Goal: Contribute content: Contribute content

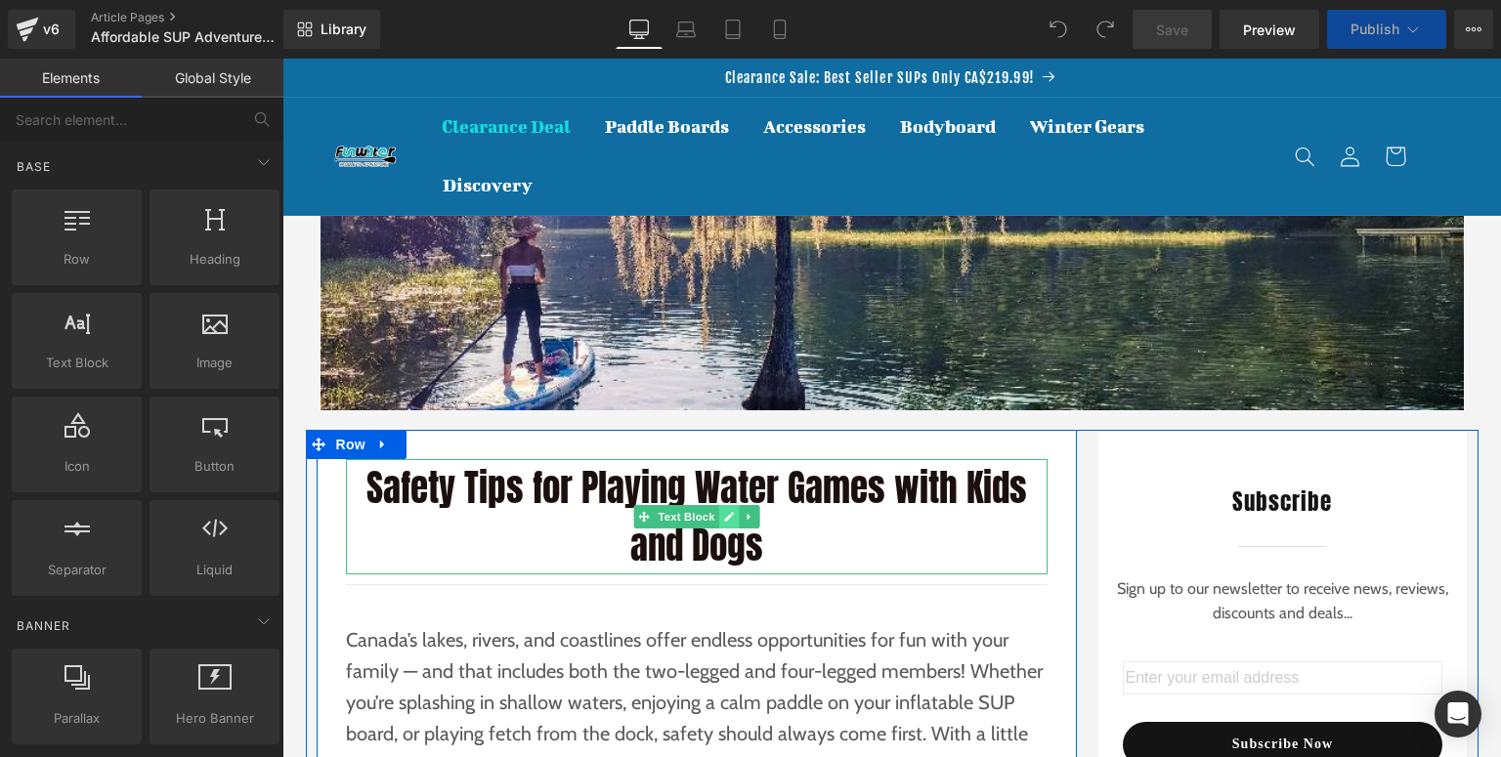
click at [725, 520] on icon at bounding box center [728, 517] width 11 height 12
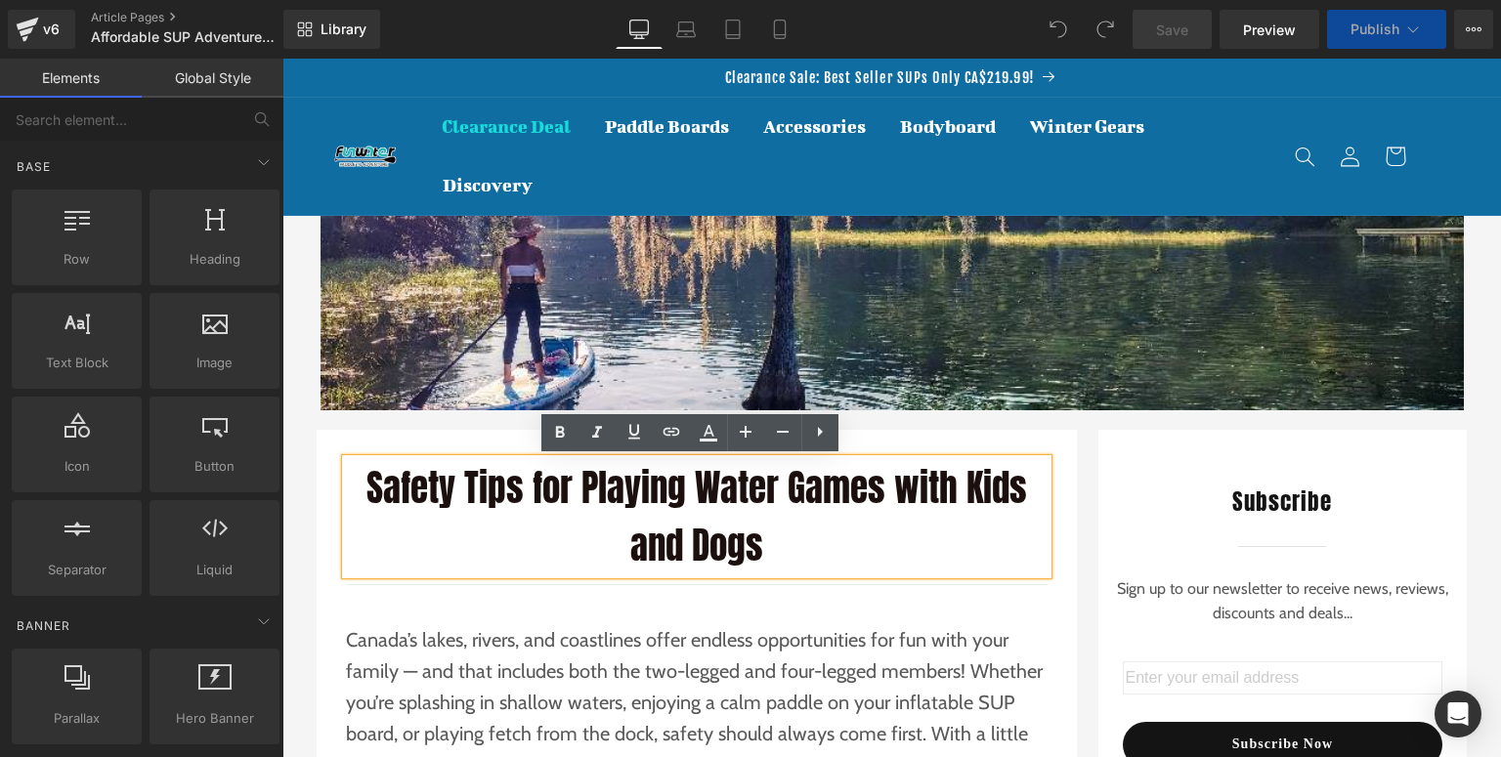
click at [913, 552] on p "Safety Tips for Playing Water Games with Kids and Dogs" at bounding box center [697, 516] width 702 height 115
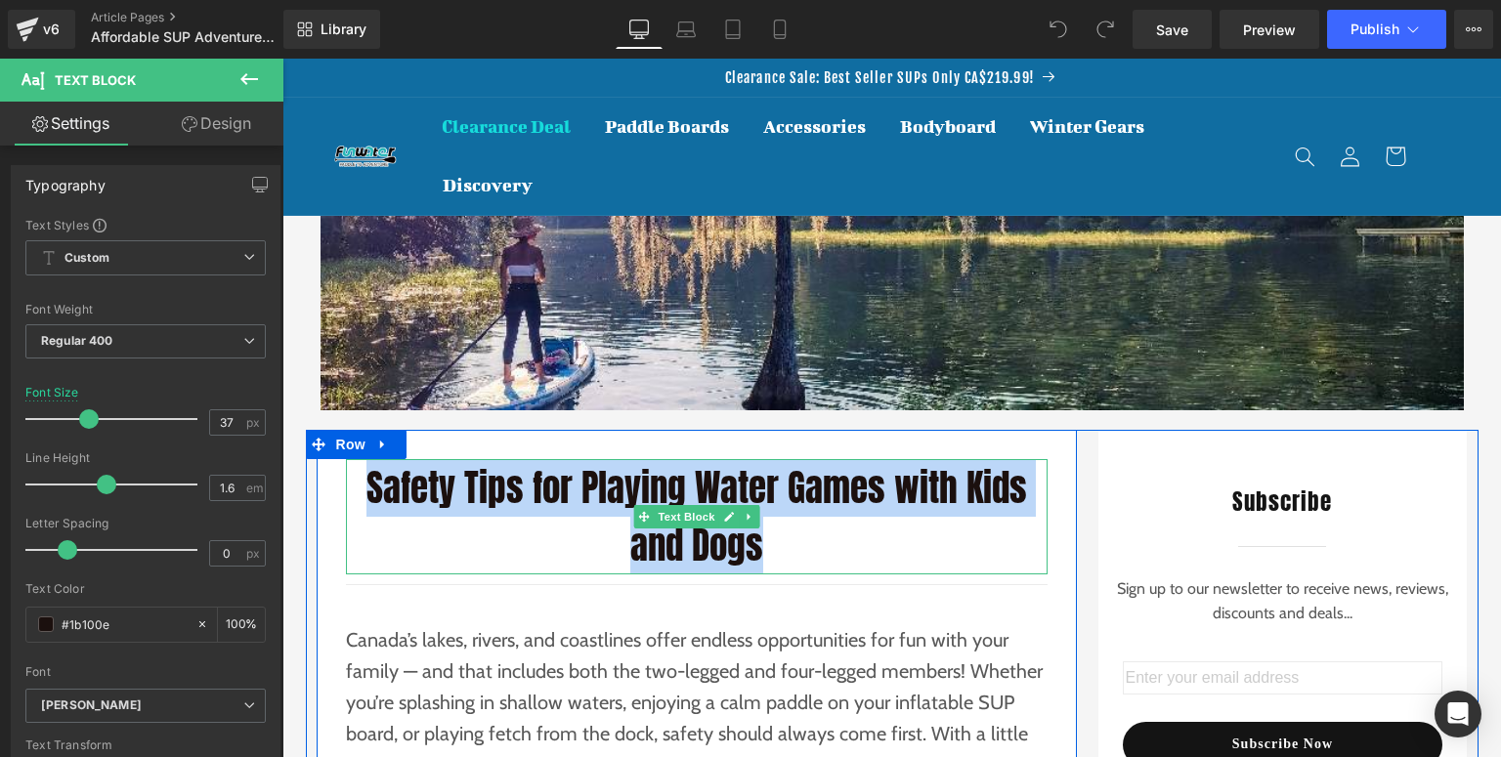
drag, startPoint x: 770, startPoint y: 551, endPoint x: 366, endPoint y: 488, distance: 408.5
click at [366, 488] on p "Safety Tips for Playing Water Games with Kids and Dogs" at bounding box center [697, 516] width 702 height 115
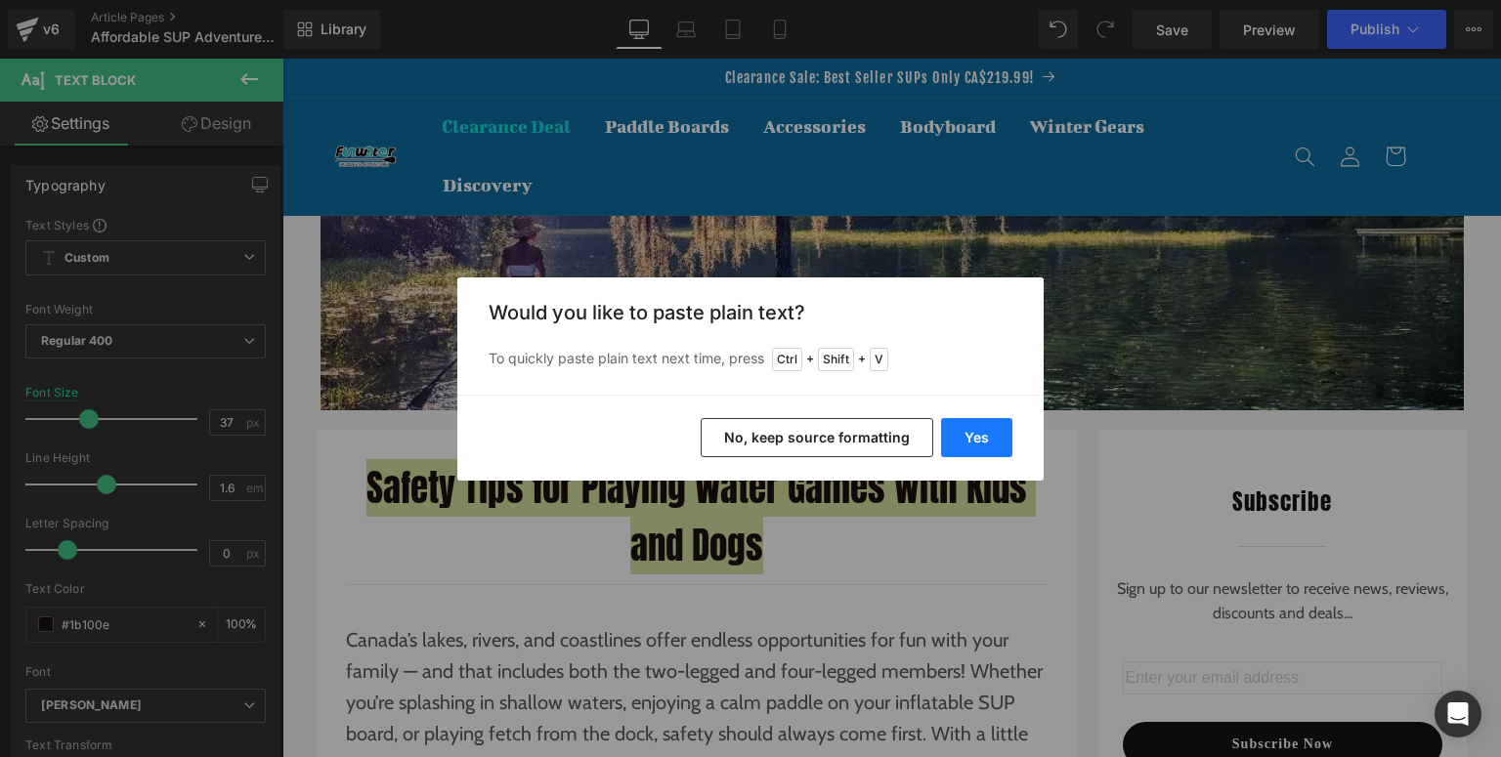
click at [991, 445] on button "Yes" at bounding box center [976, 437] width 71 height 39
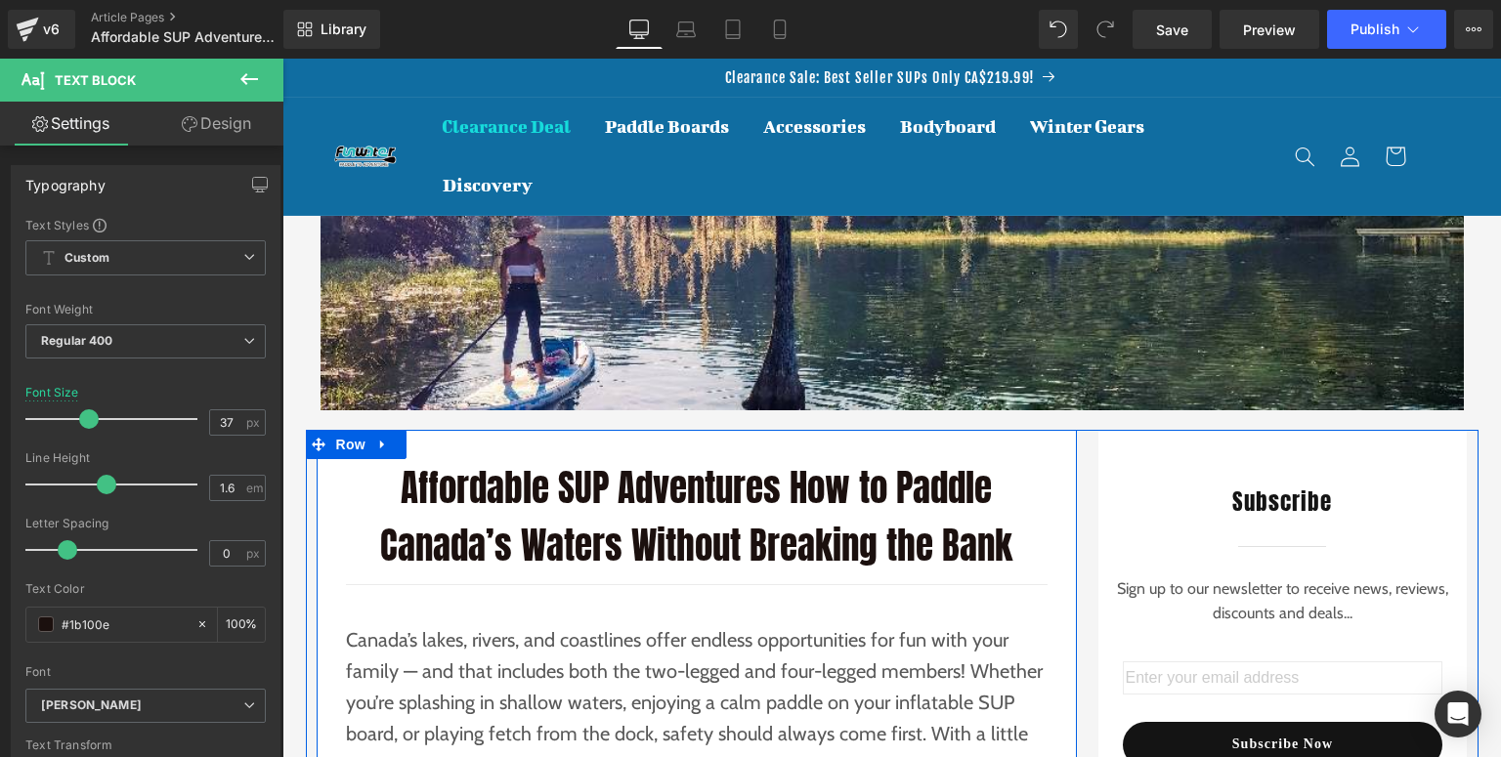
scroll to position [156, 0]
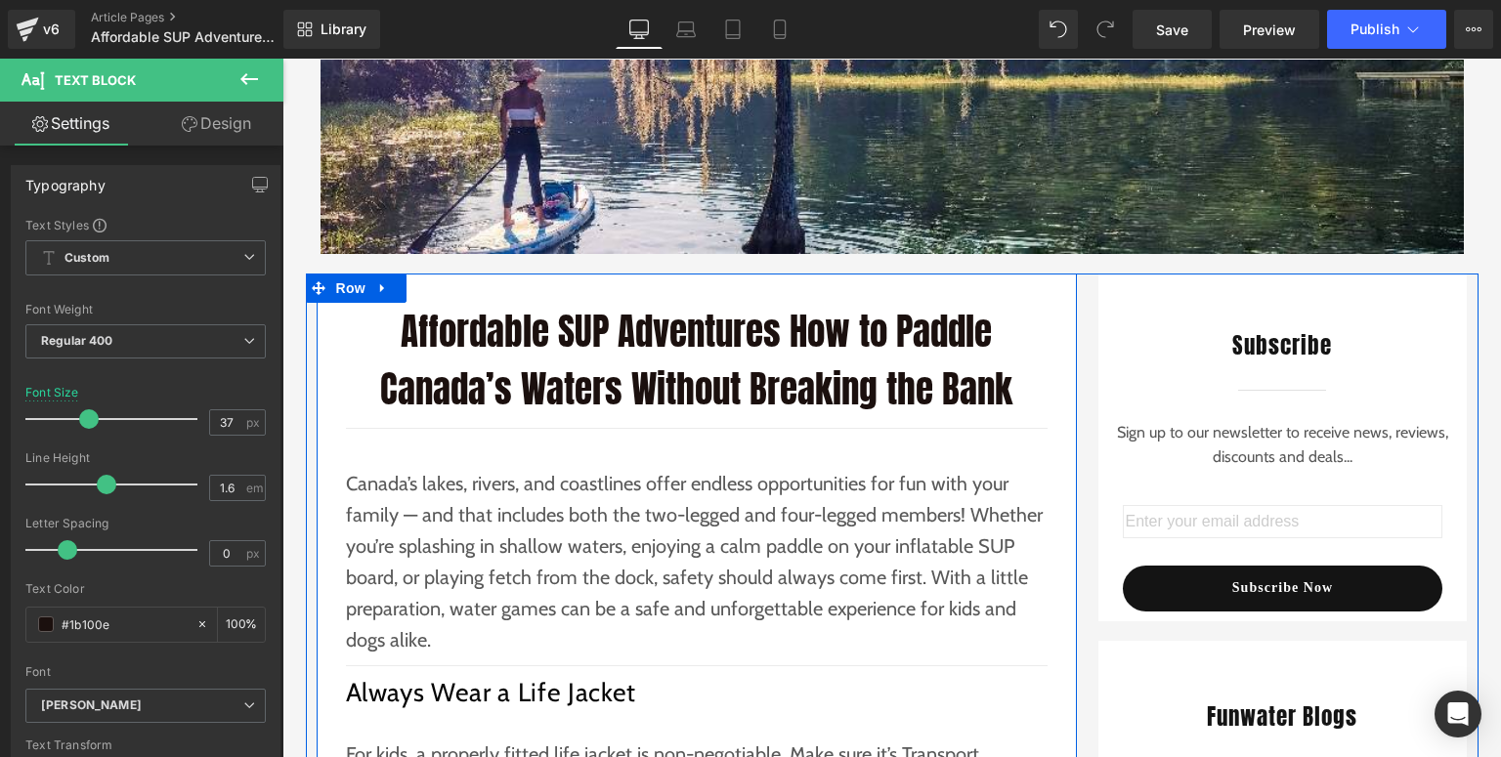
click at [594, 532] on p "Canada’s lakes, rivers, and coastlines offer endless opportunities for fun with…" at bounding box center [697, 562] width 702 height 188
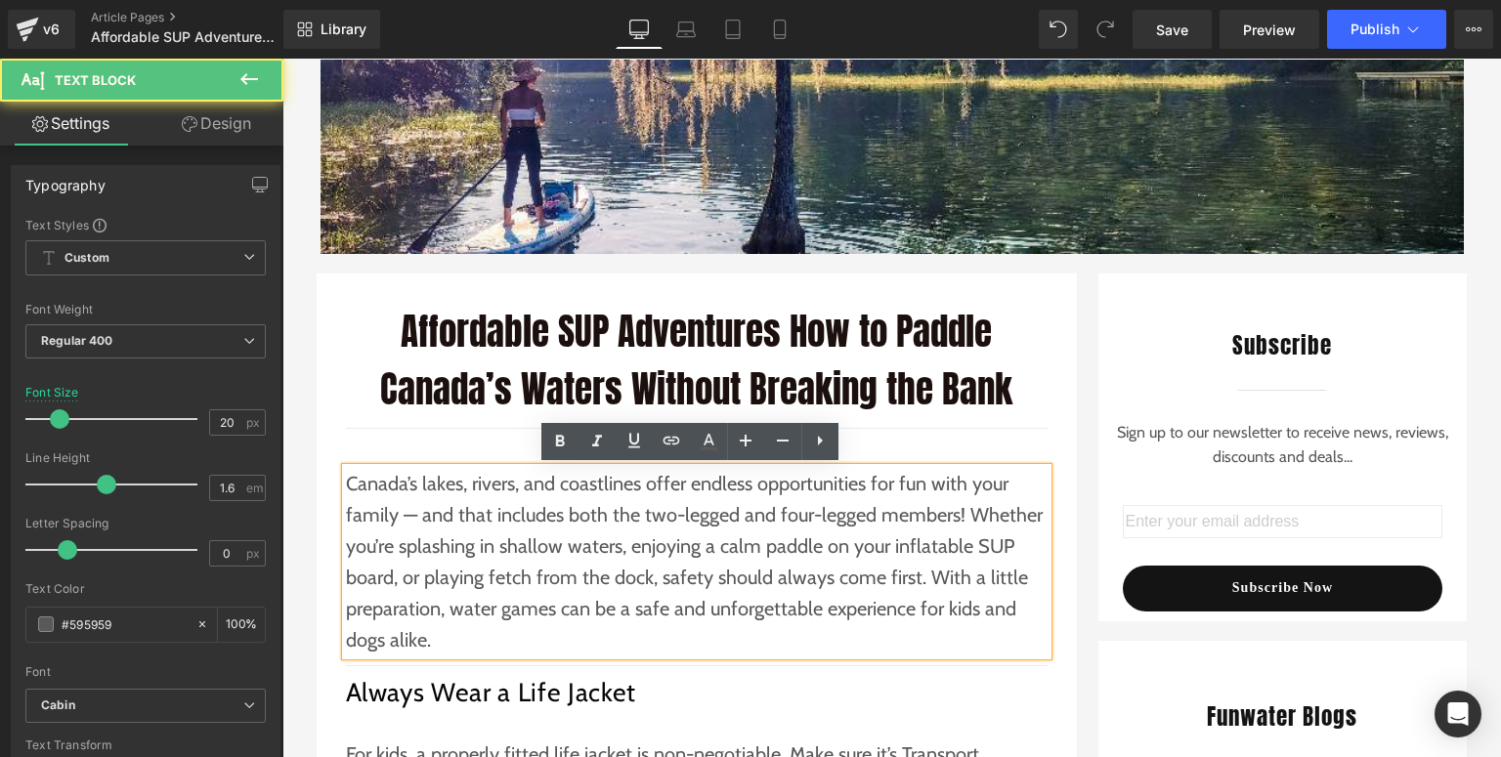
click at [598, 646] on p "Canada’s lakes, rivers, and coastlines offer endless opportunities for fun with…" at bounding box center [697, 562] width 702 height 188
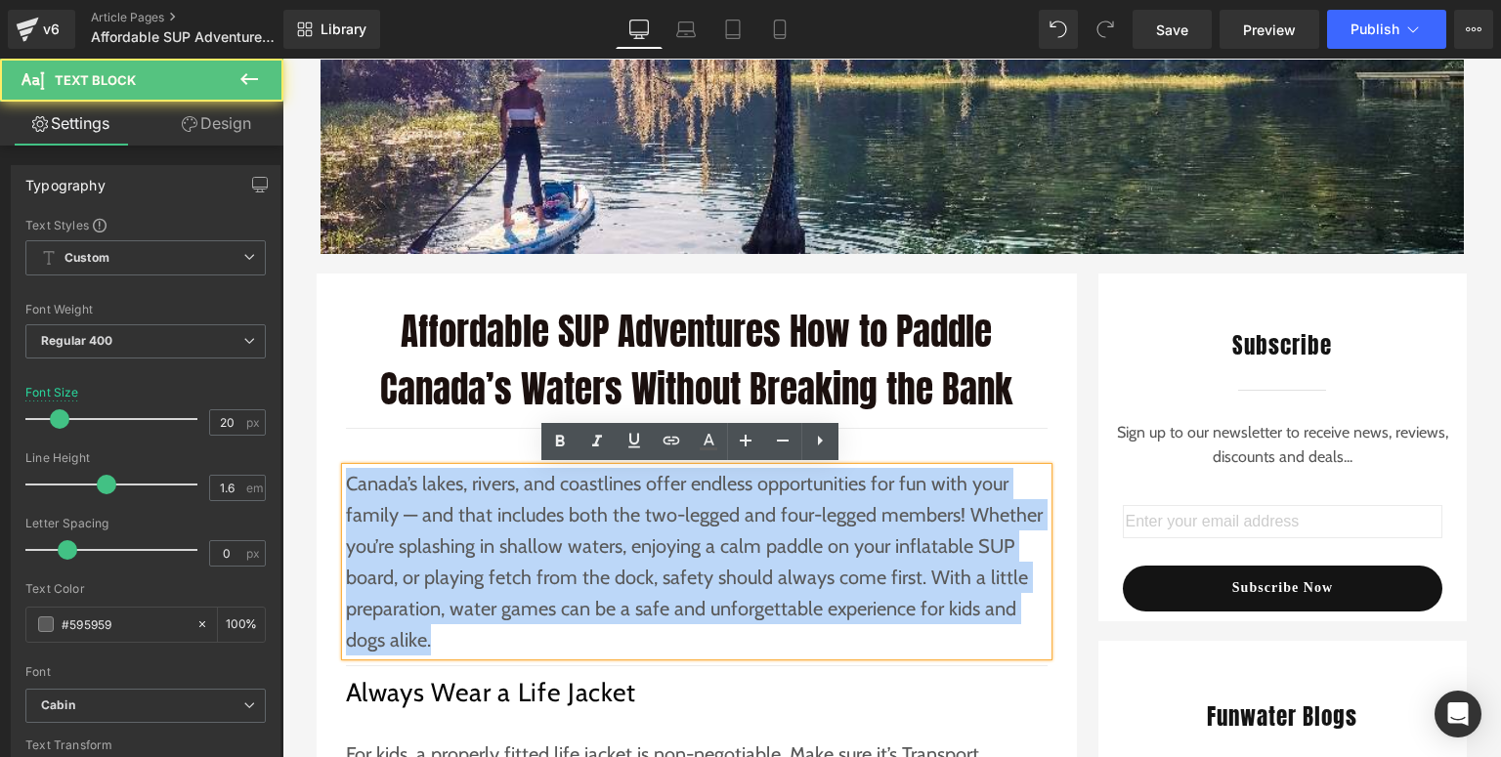
drag, startPoint x: 575, startPoint y: 636, endPoint x: 339, endPoint y: 491, distance: 277.2
click at [346, 491] on p "Canada’s lakes, rivers, and coastlines offer endless opportunities for fun with…" at bounding box center [697, 562] width 702 height 188
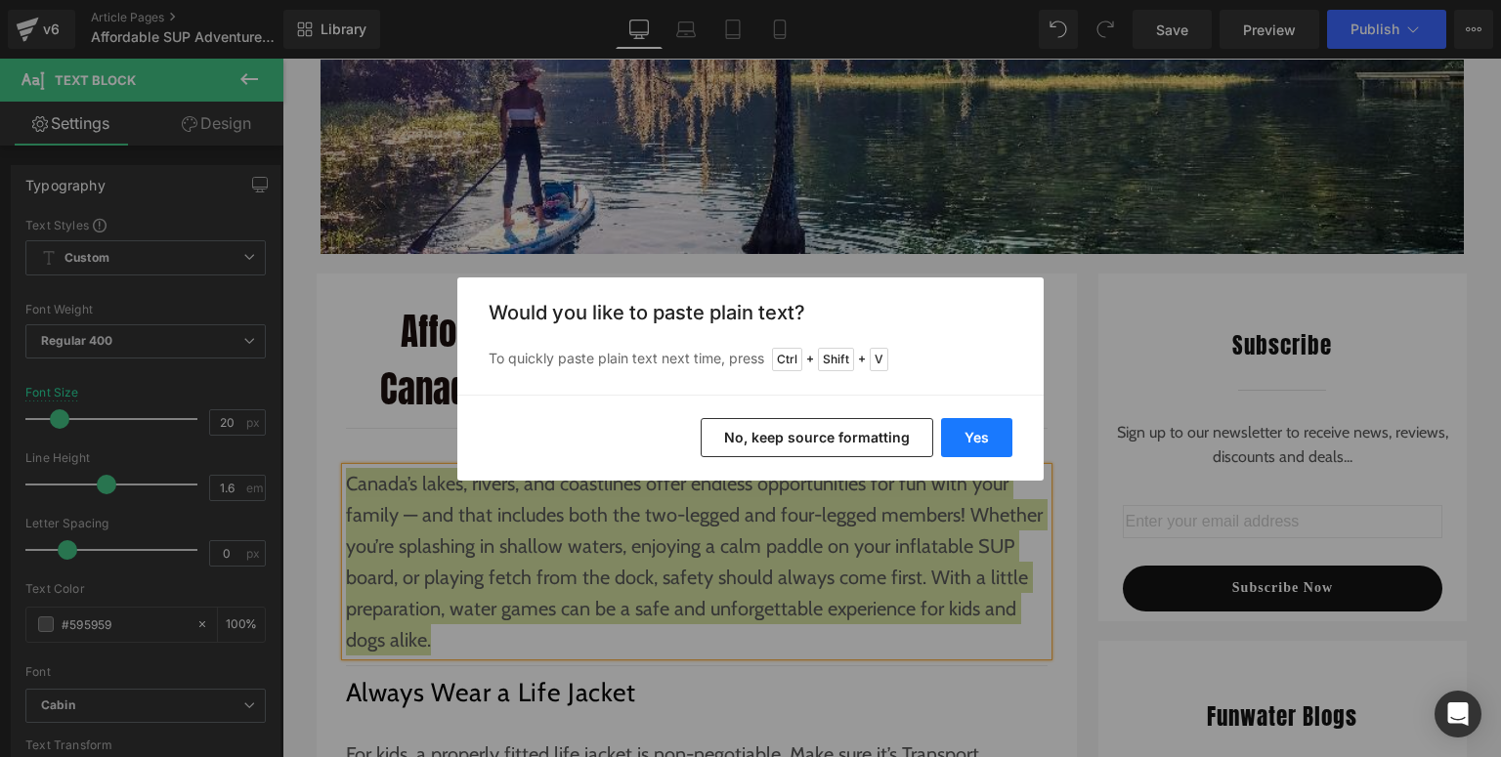
click at [958, 449] on button "Yes" at bounding box center [976, 437] width 71 height 39
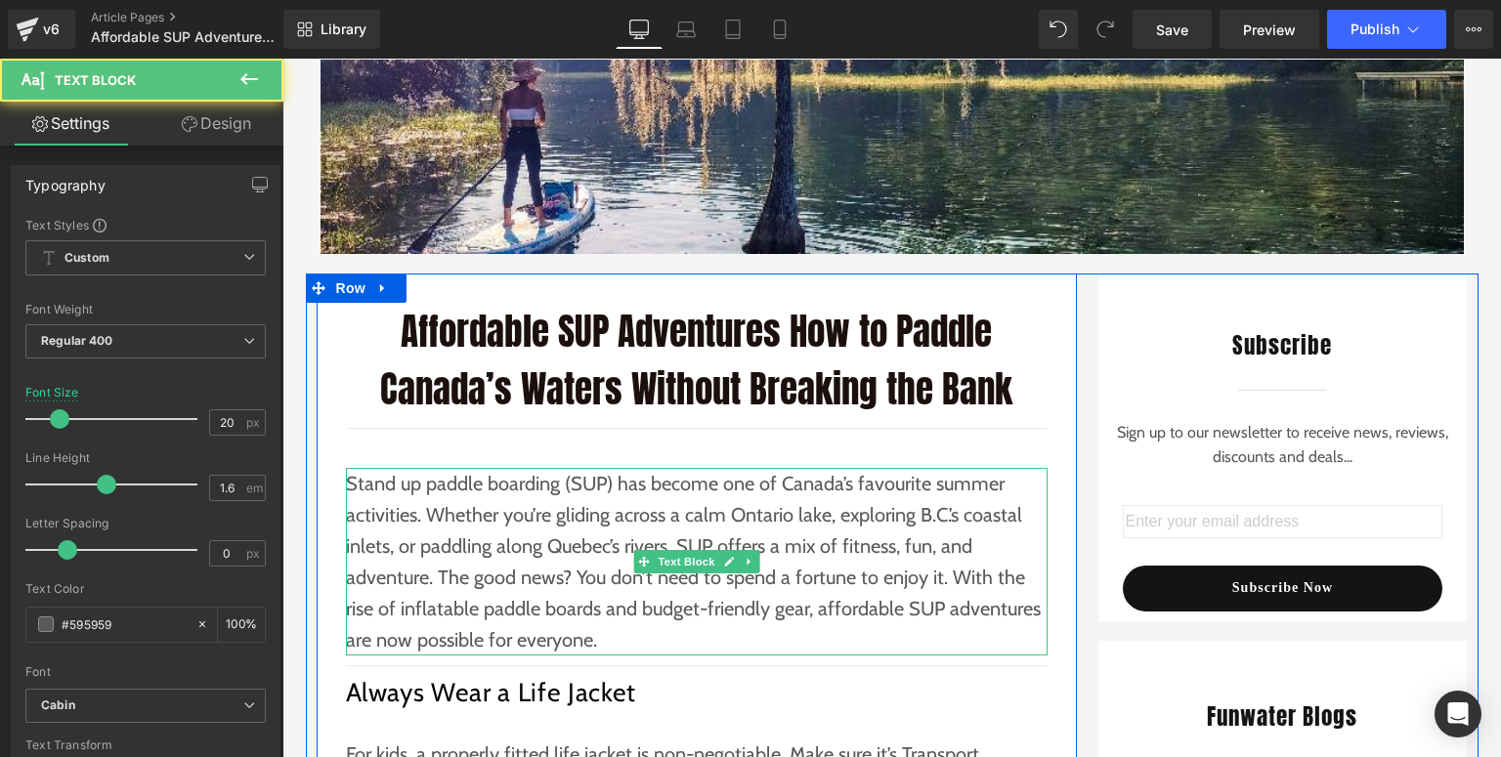
click at [629, 644] on p "Stand up paddle boarding (SUP) has become one of Canada’s favourite summer acti…" at bounding box center [697, 562] width 702 height 188
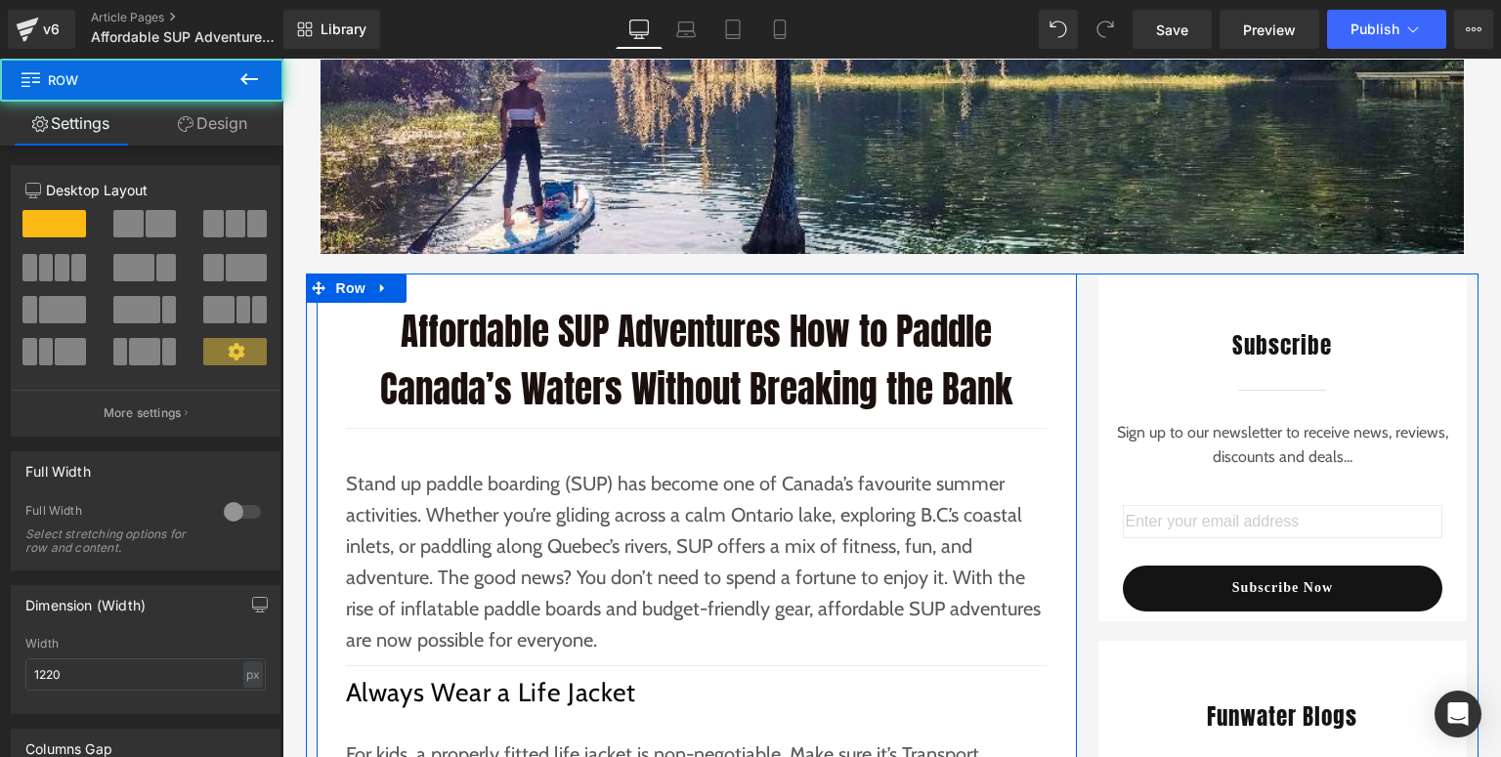
scroll to position [313, 0]
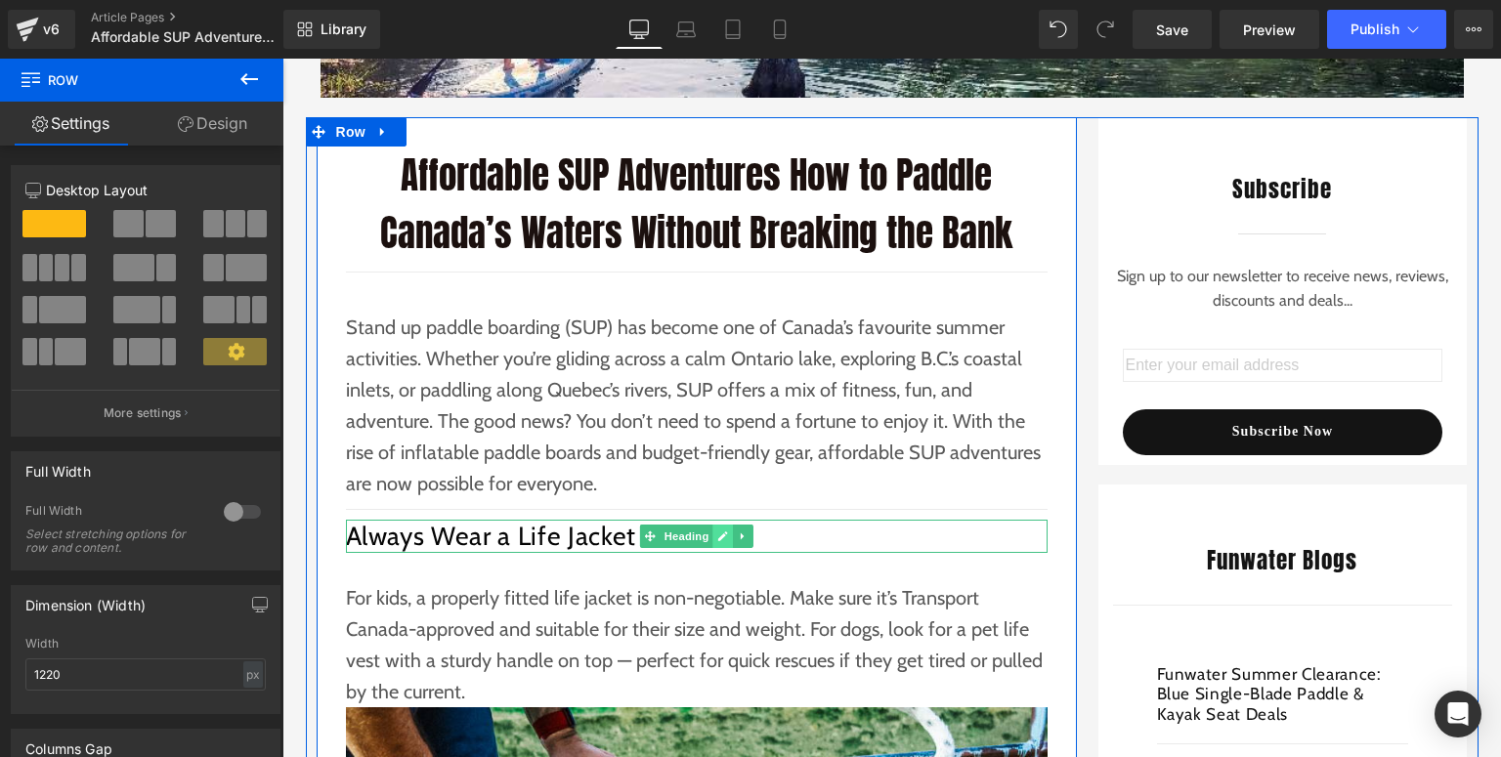
click at [719, 533] on icon at bounding box center [723, 538] width 10 height 10
click at [718, 535] on icon at bounding box center [723, 538] width 10 height 10
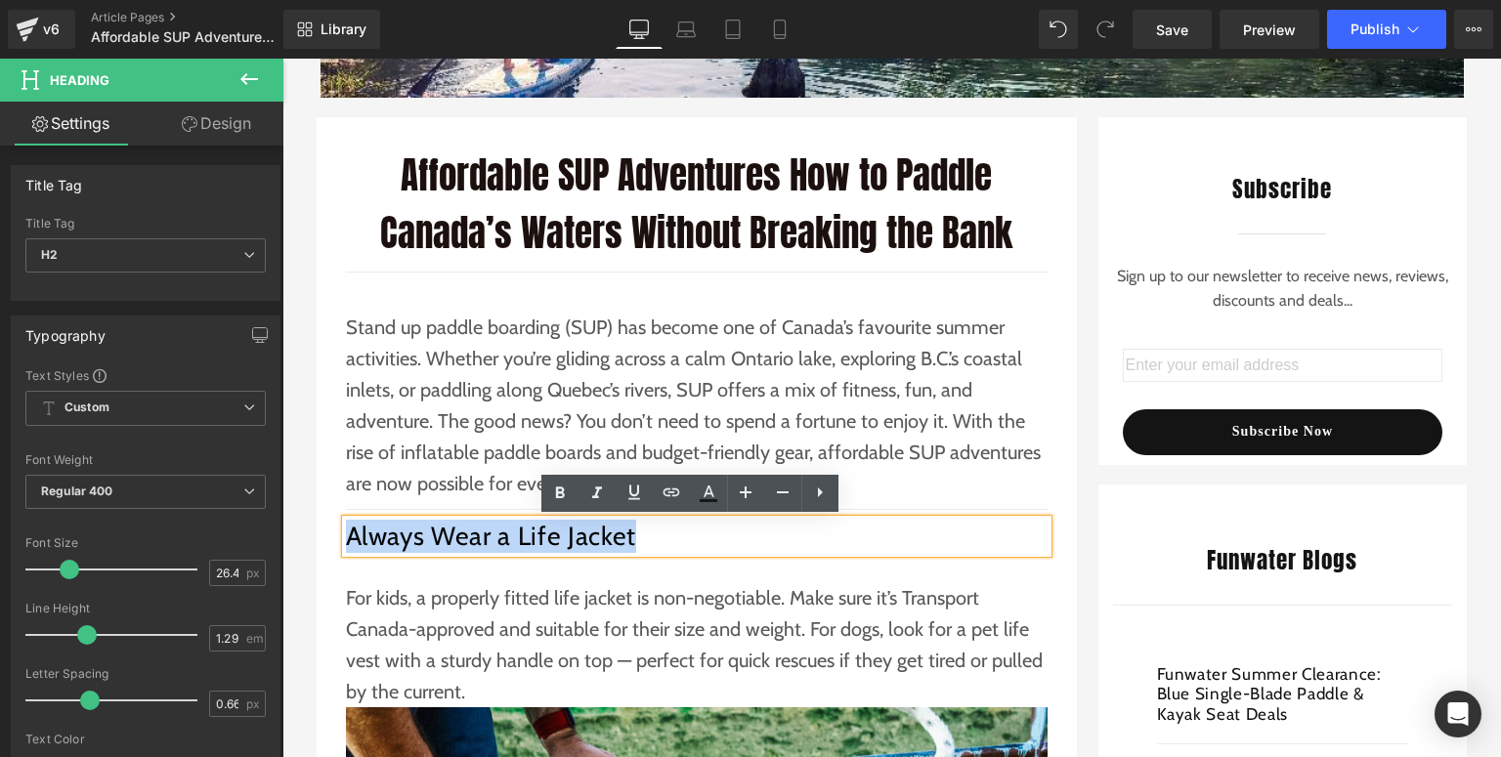
drag, startPoint x: 644, startPoint y: 534, endPoint x: 346, endPoint y: 535, distance: 298.0
click at [346, 535] on h2 "Always Wear a Life Jacket" at bounding box center [697, 536] width 702 height 33
paste div
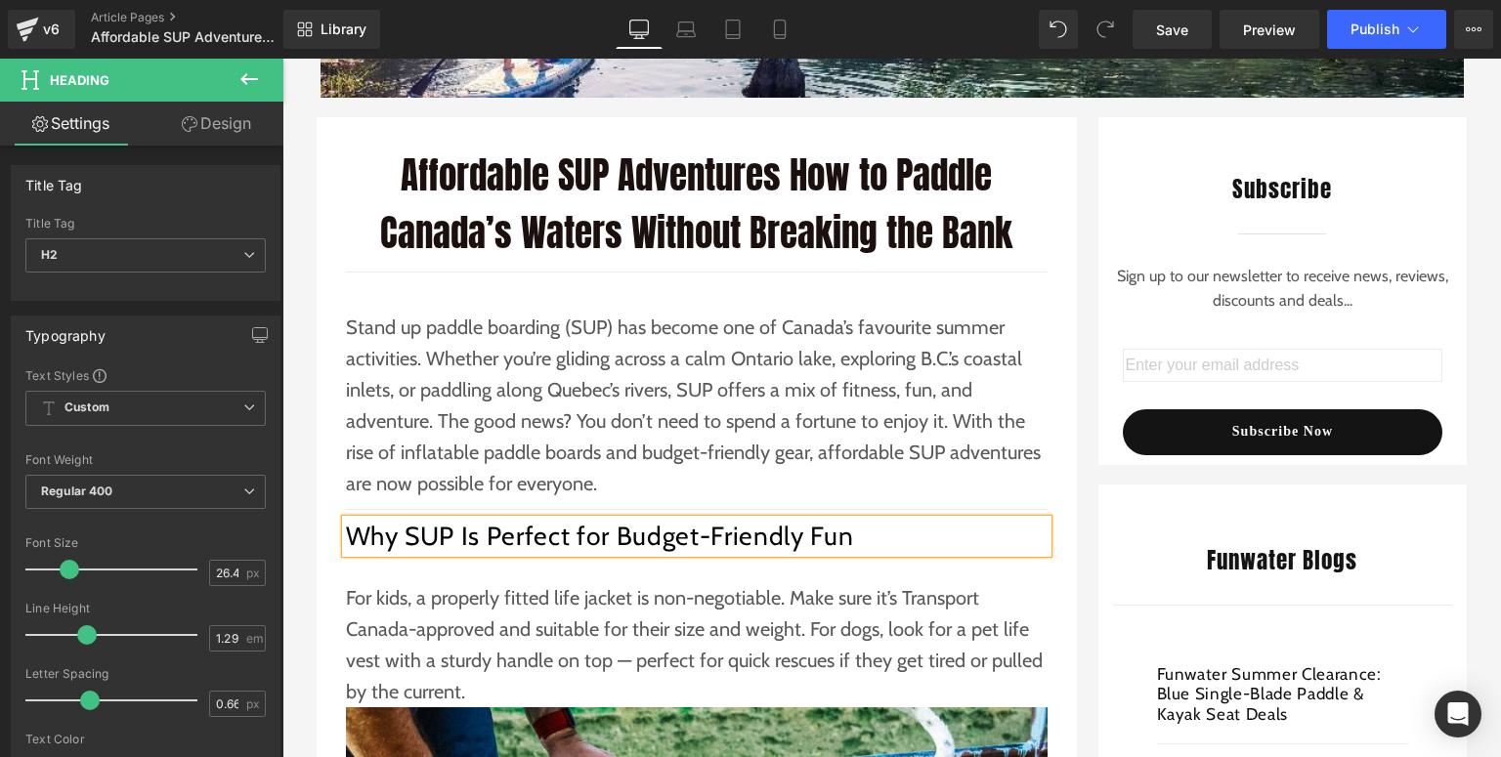
scroll to position [469, 0]
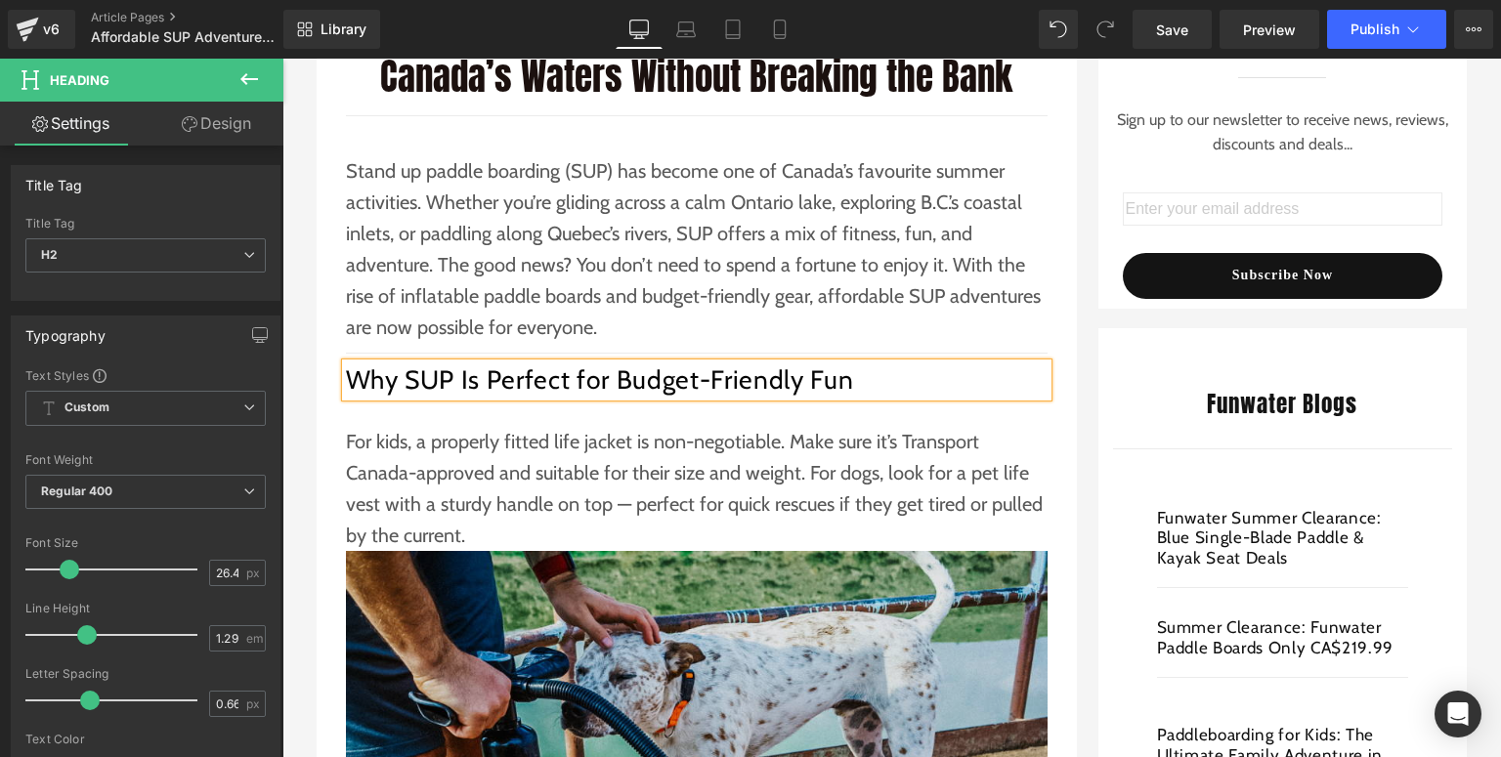
click at [493, 482] on p "For kids, a properly fitted life jacket is non-negotiable. Make sure it’s Trans…" at bounding box center [697, 488] width 702 height 125
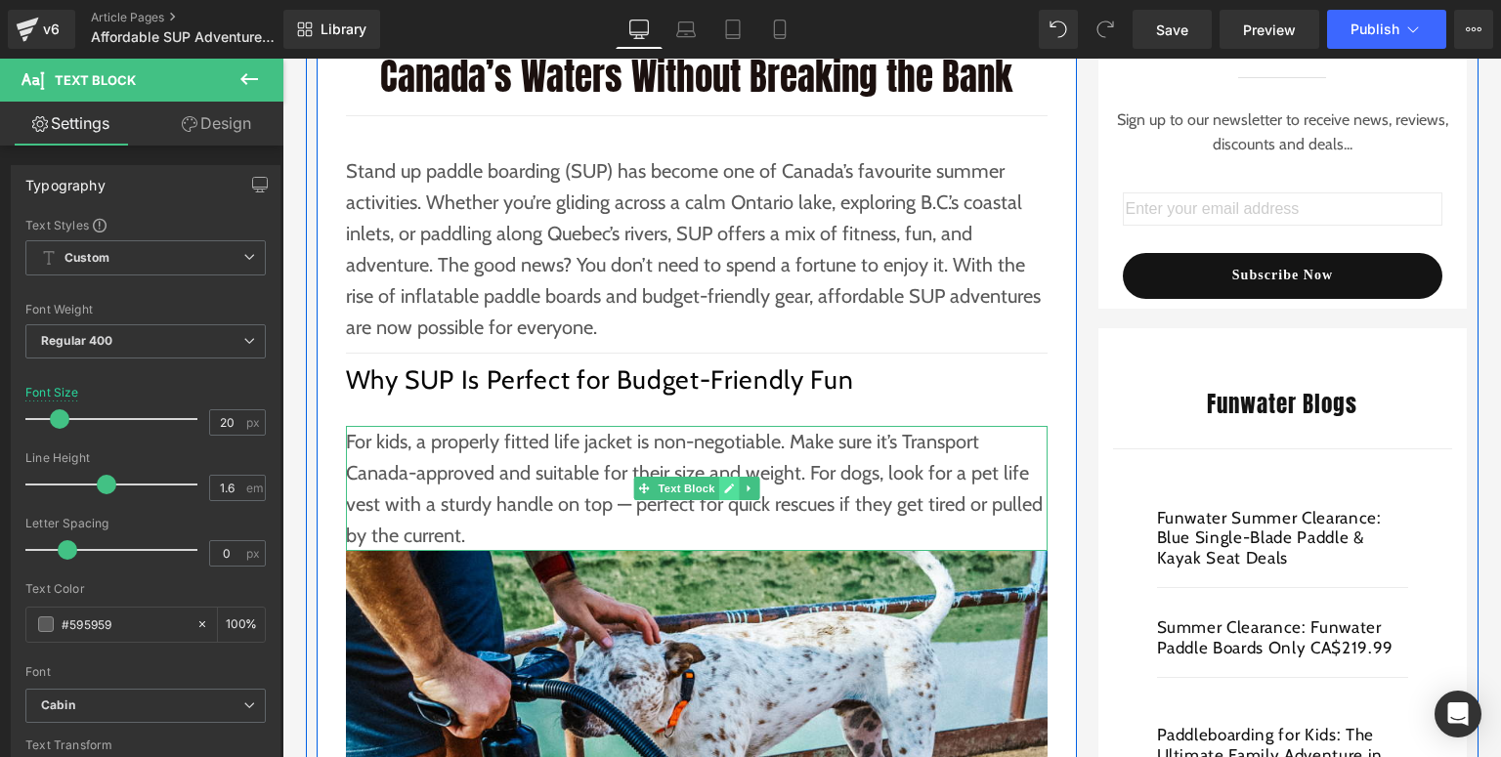
click at [723, 485] on icon at bounding box center [728, 489] width 11 height 12
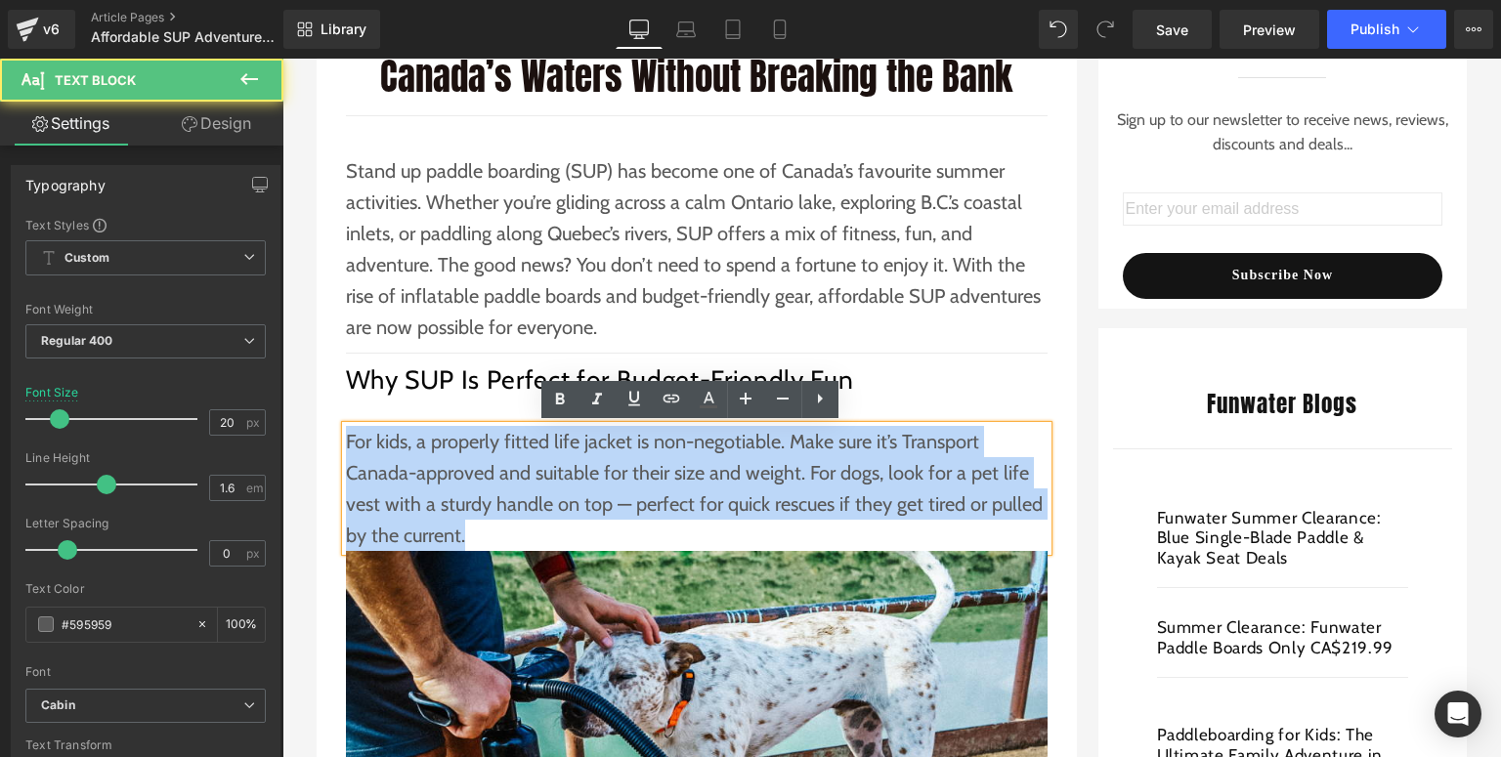
drag, startPoint x: 476, startPoint y: 534, endPoint x: 328, endPoint y: 441, distance: 174.8
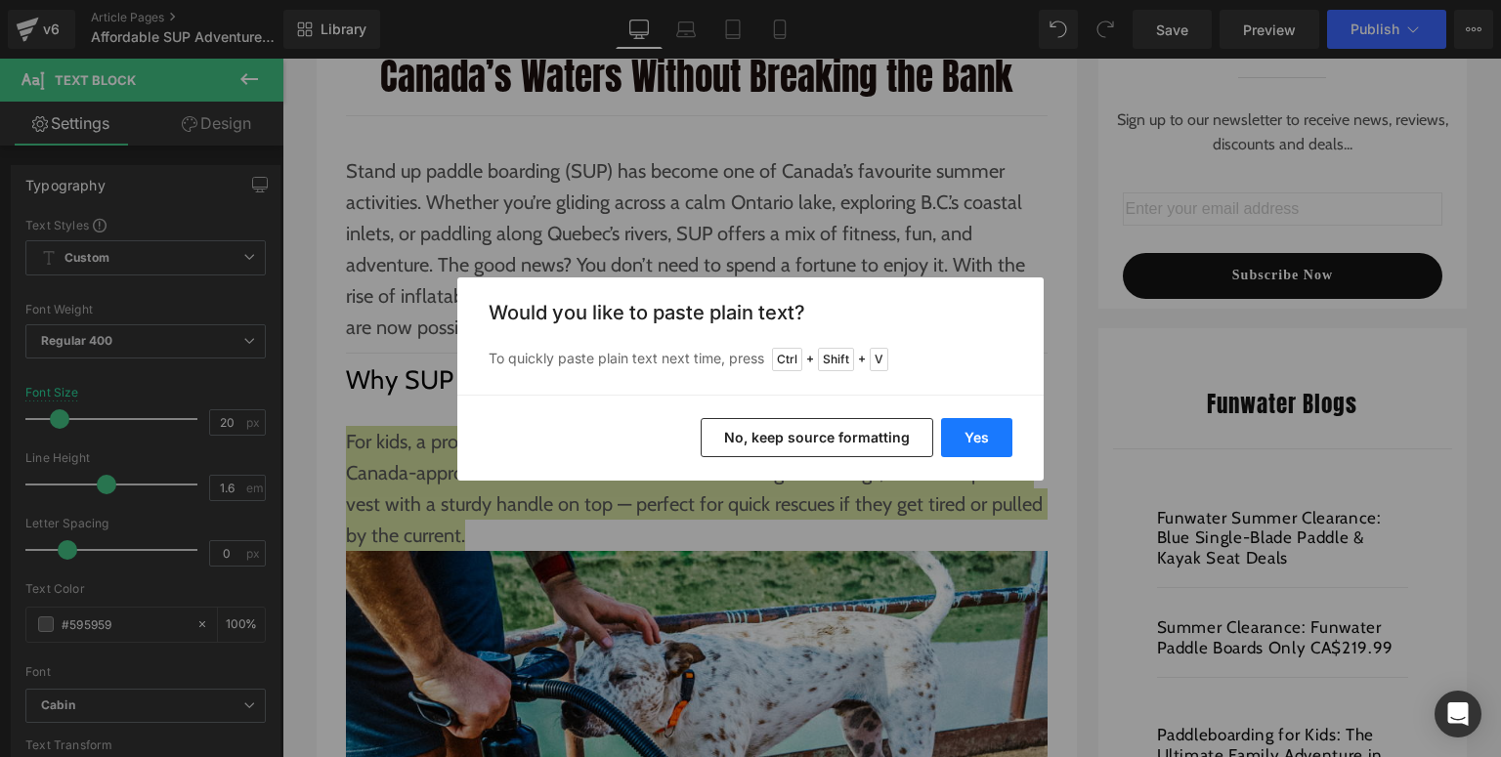
click at [971, 423] on button "Yes" at bounding box center [976, 437] width 71 height 39
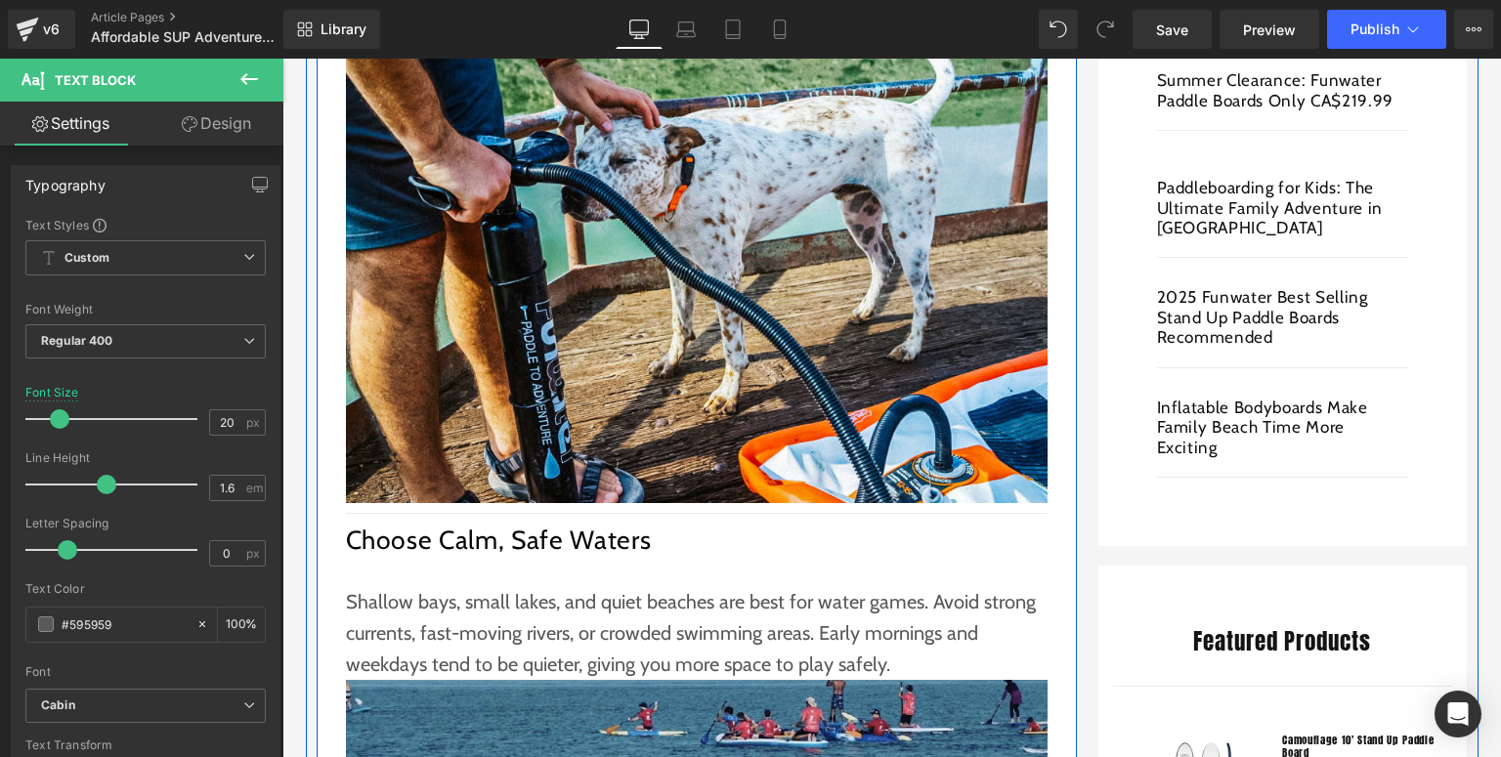
scroll to position [1251, 0]
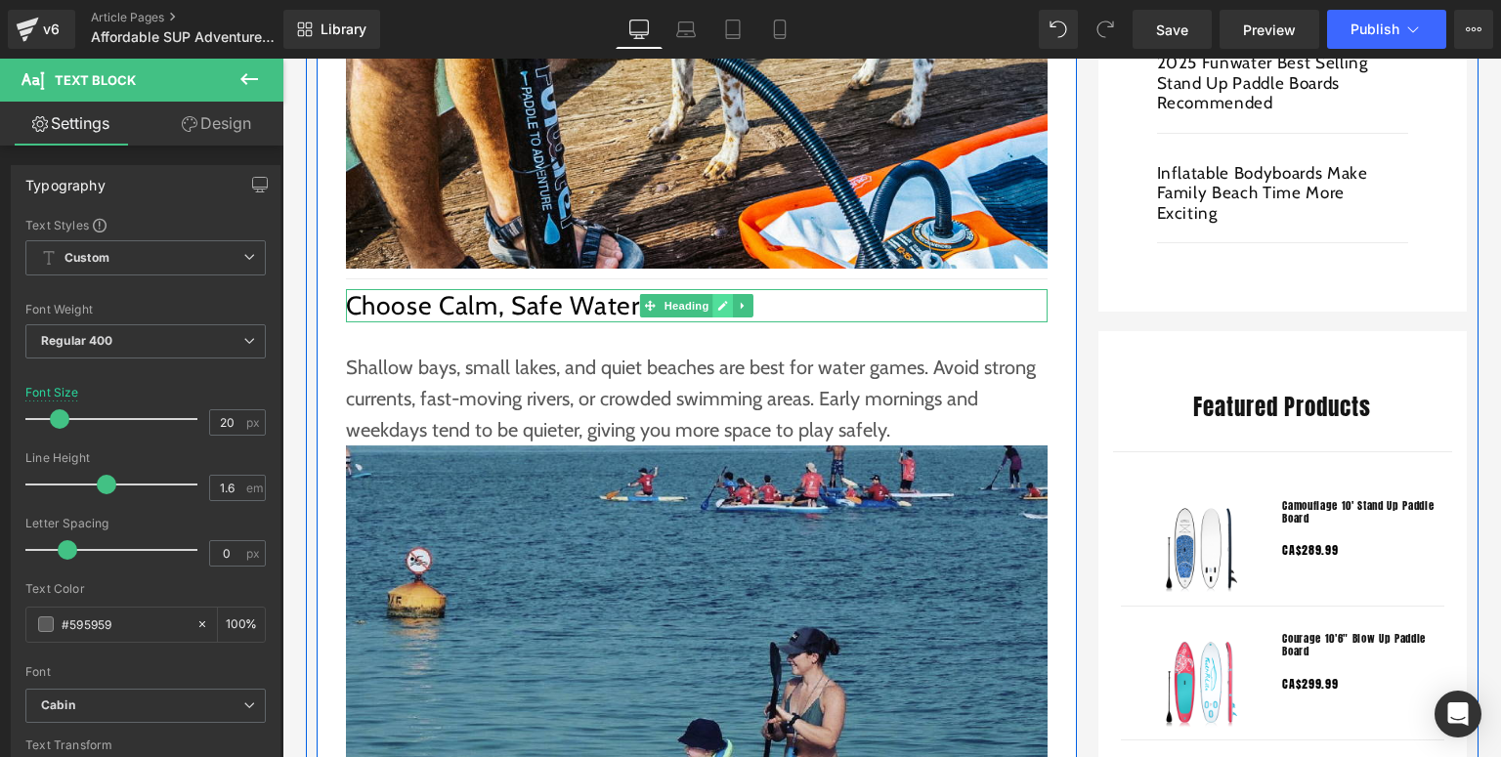
click at [717, 306] on icon at bounding box center [722, 306] width 11 height 12
click at [717, 302] on icon at bounding box center [722, 306] width 11 height 12
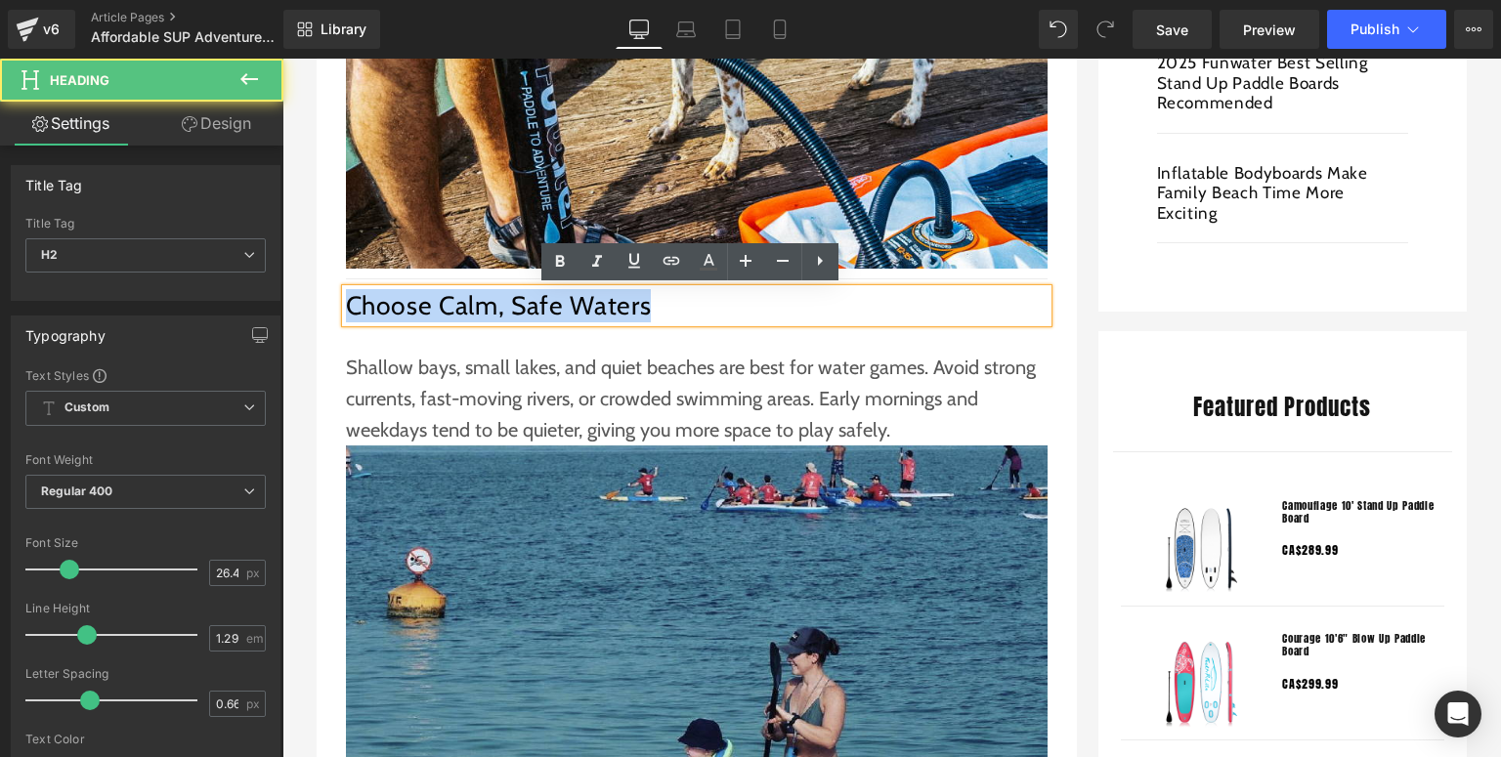
drag, startPoint x: 669, startPoint y: 305, endPoint x: 345, endPoint y: 308, distance: 324.4
click at [346, 308] on h2 "Choose Calm, Safe Waters" at bounding box center [697, 305] width 702 height 33
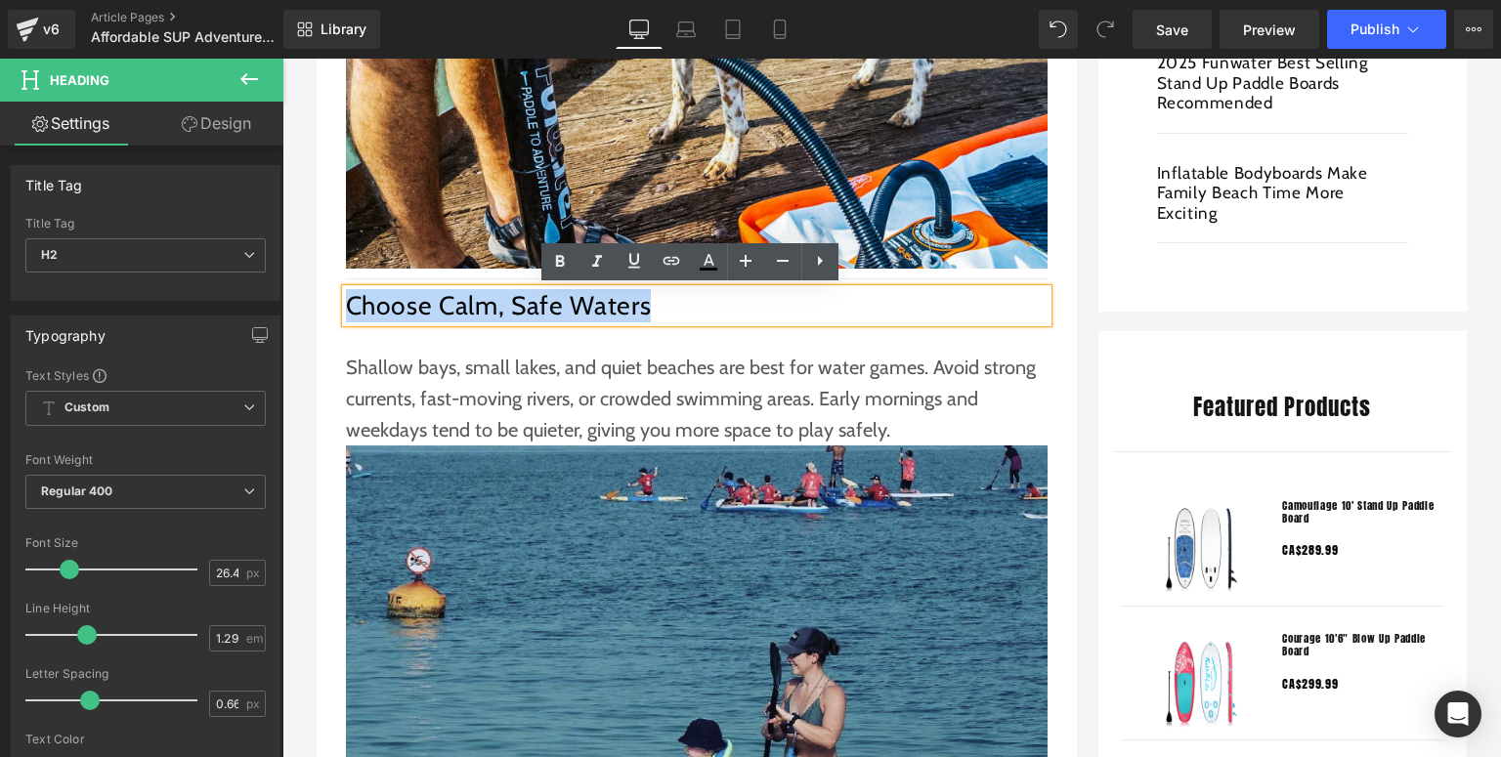
paste div
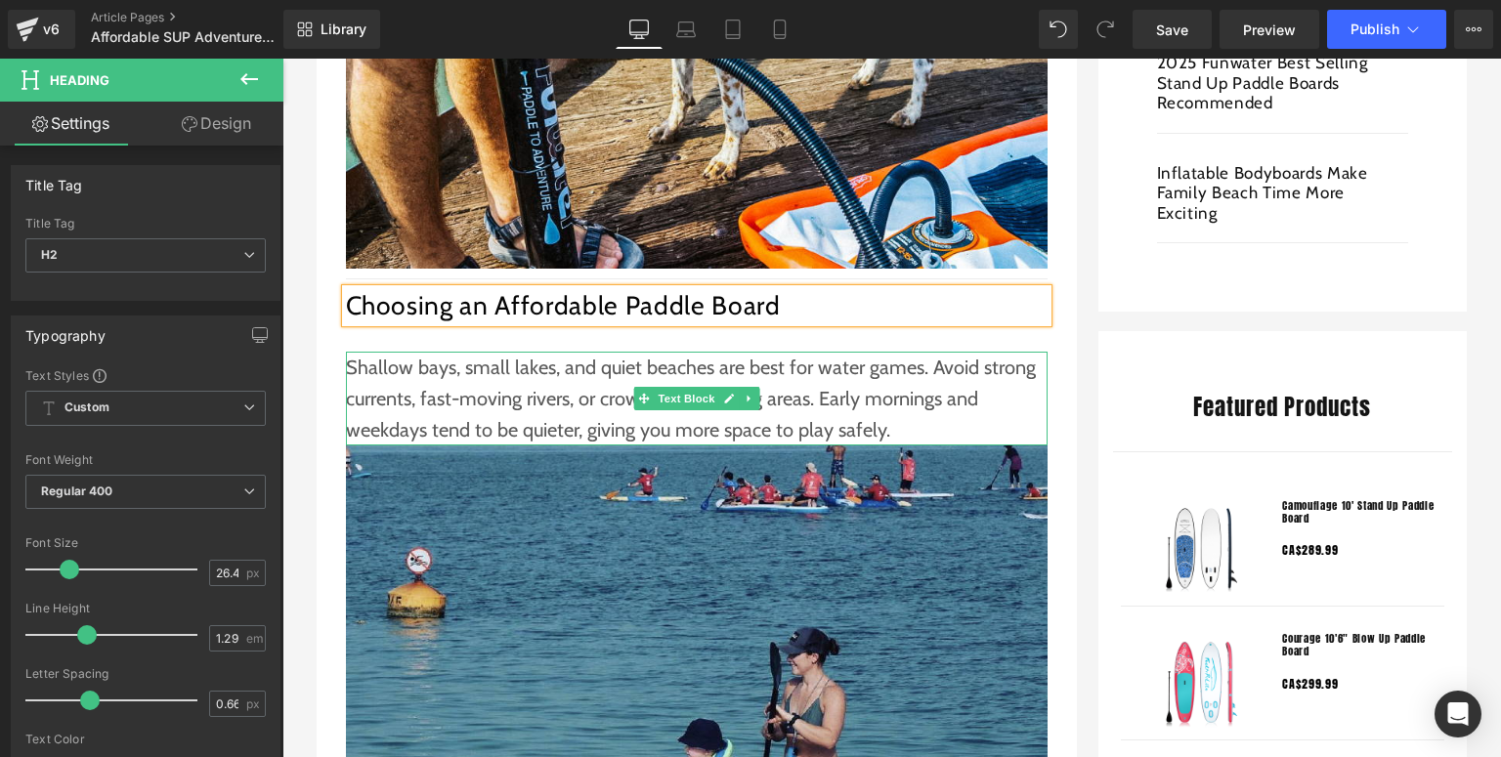
click at [423, 416] on p "Shallow bays, small lakes, and quiet beaches are best for water games. Avoid st…" at bounding box center [697, 399] width 702 height 94
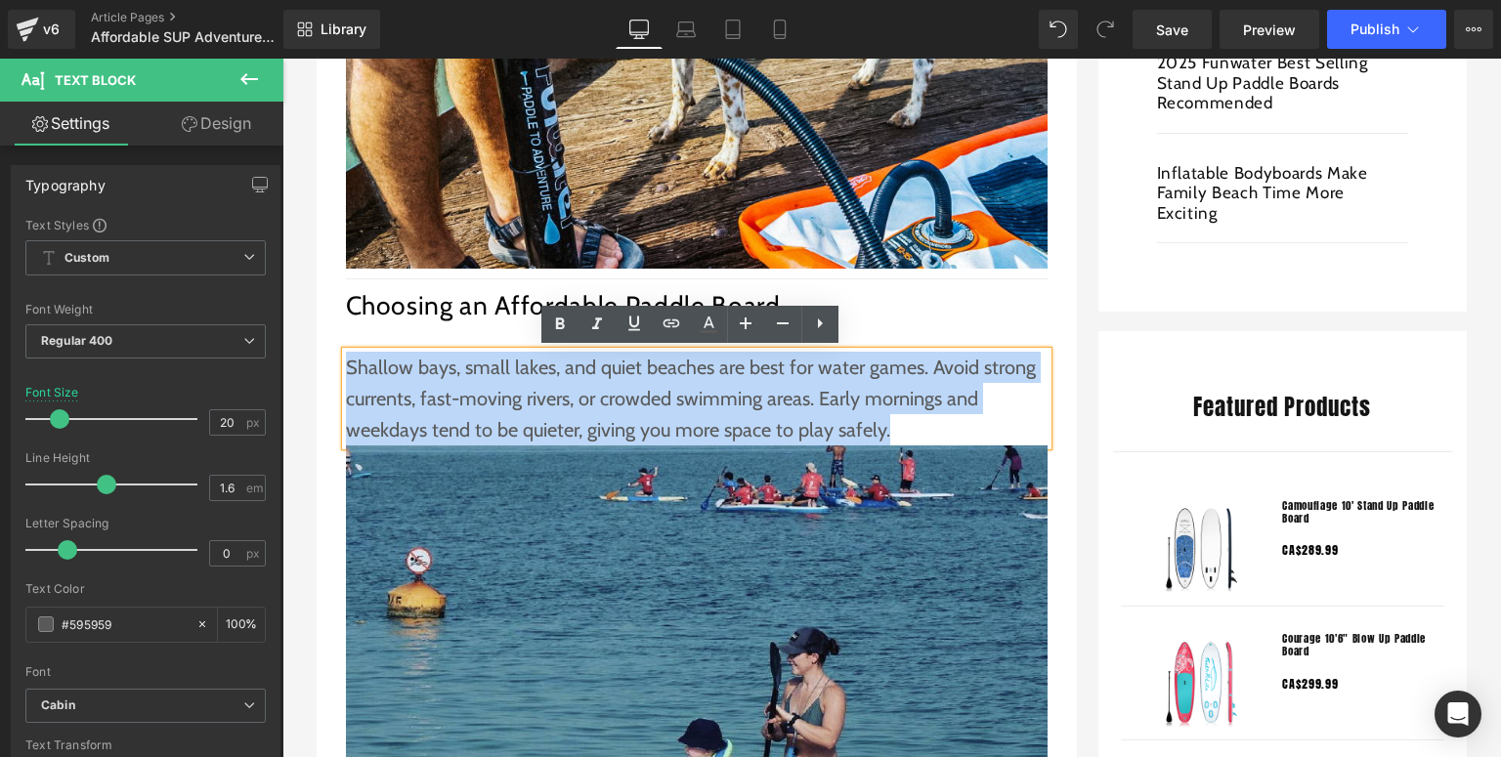
drag, startPoint x: 892, startPoint y: 425, endPoint x: 344, endPoint y: 364, distance: 551.5
click at [346, 364] on p "Shallow bays, small lakes, and quiet beaches are best for water games. Avoid st…" at bounding box center [697, 399] width 702 height 94
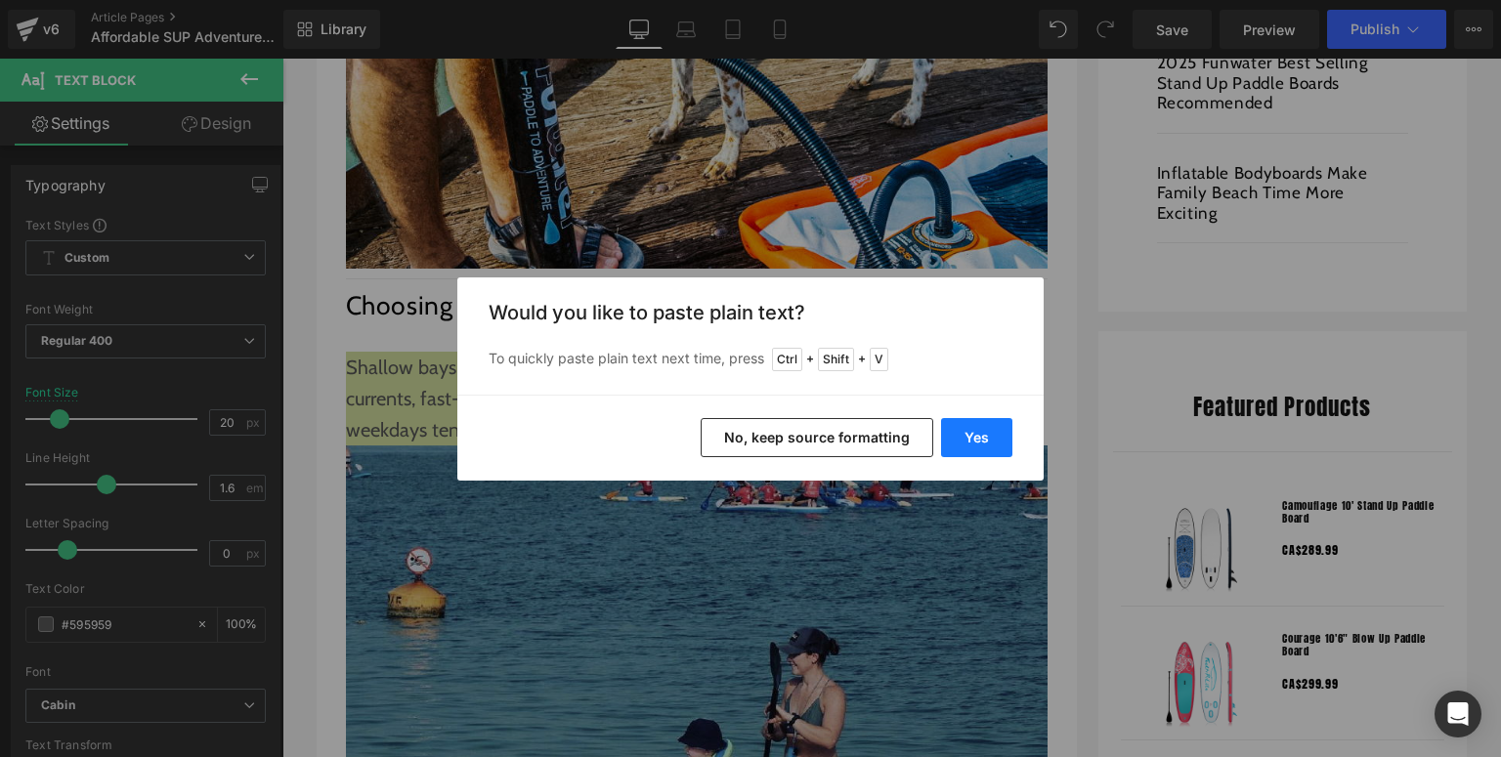
click at [974, 434] on button "Yes" at bounding box center [976, 437] width 71 height 39
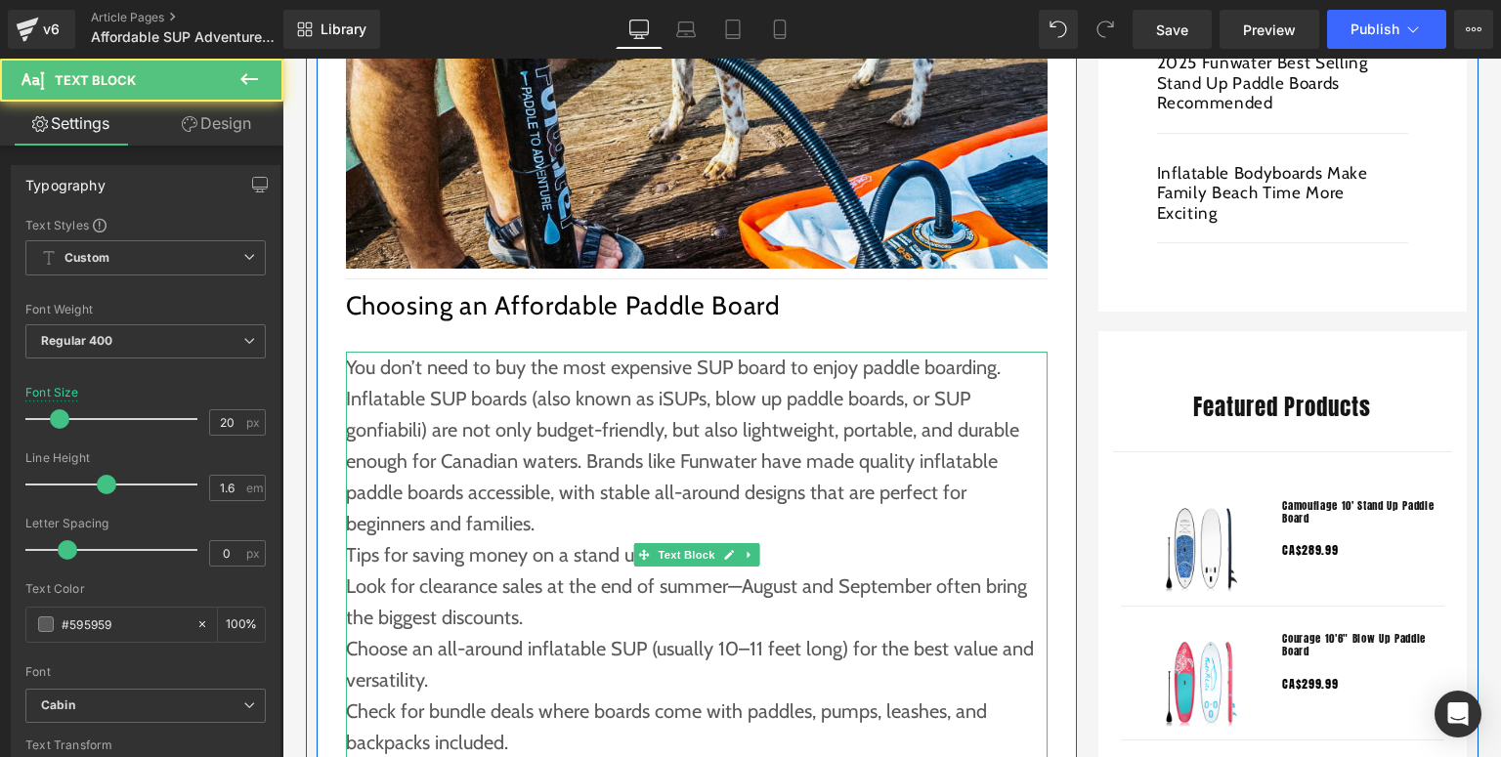
click at [564, 527] on p "You don’t need to buy the most expensive SUP board to enjoy paddle boarding. In…" at bounding box center [697, 446] width 702 height 188
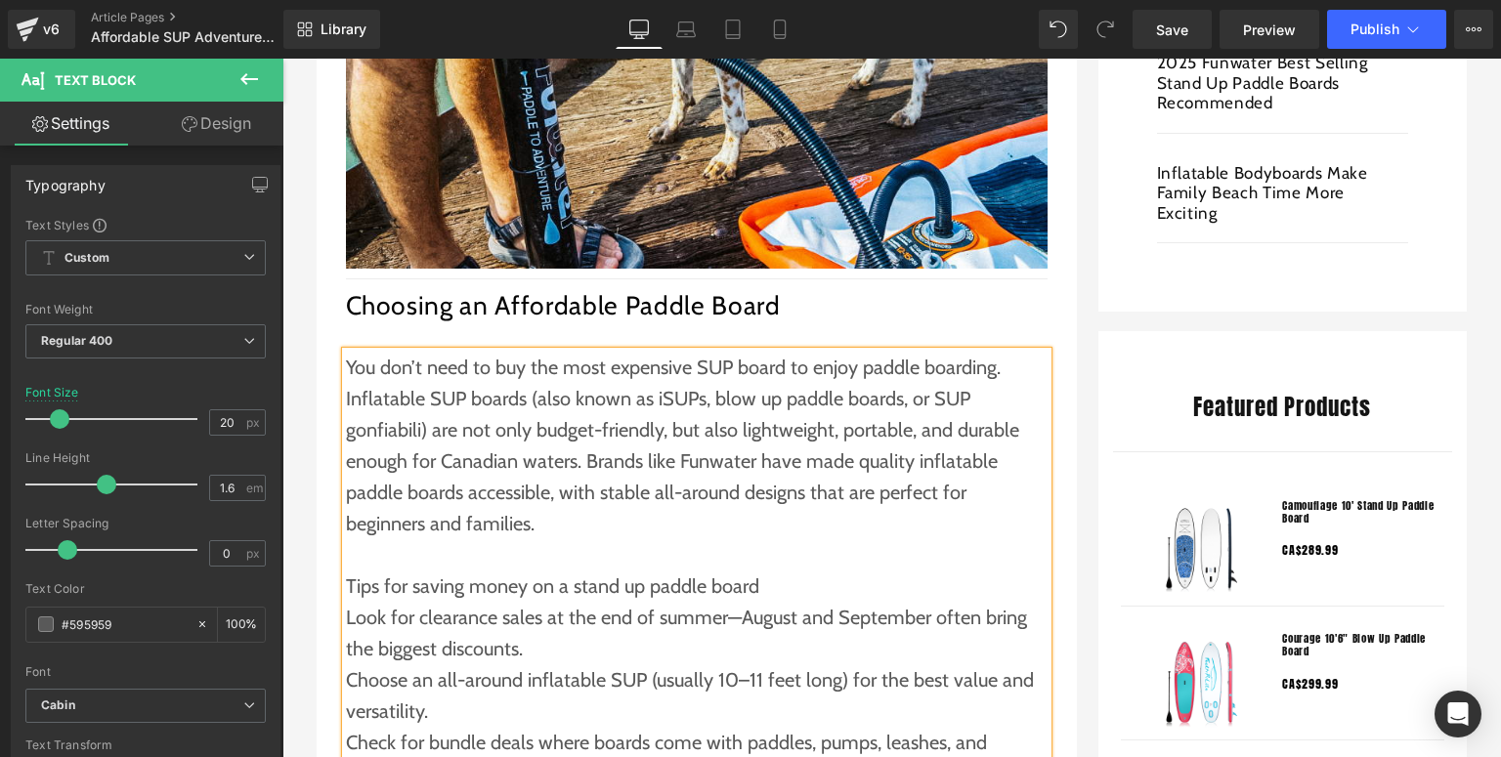
scroll to position [1407, 0]
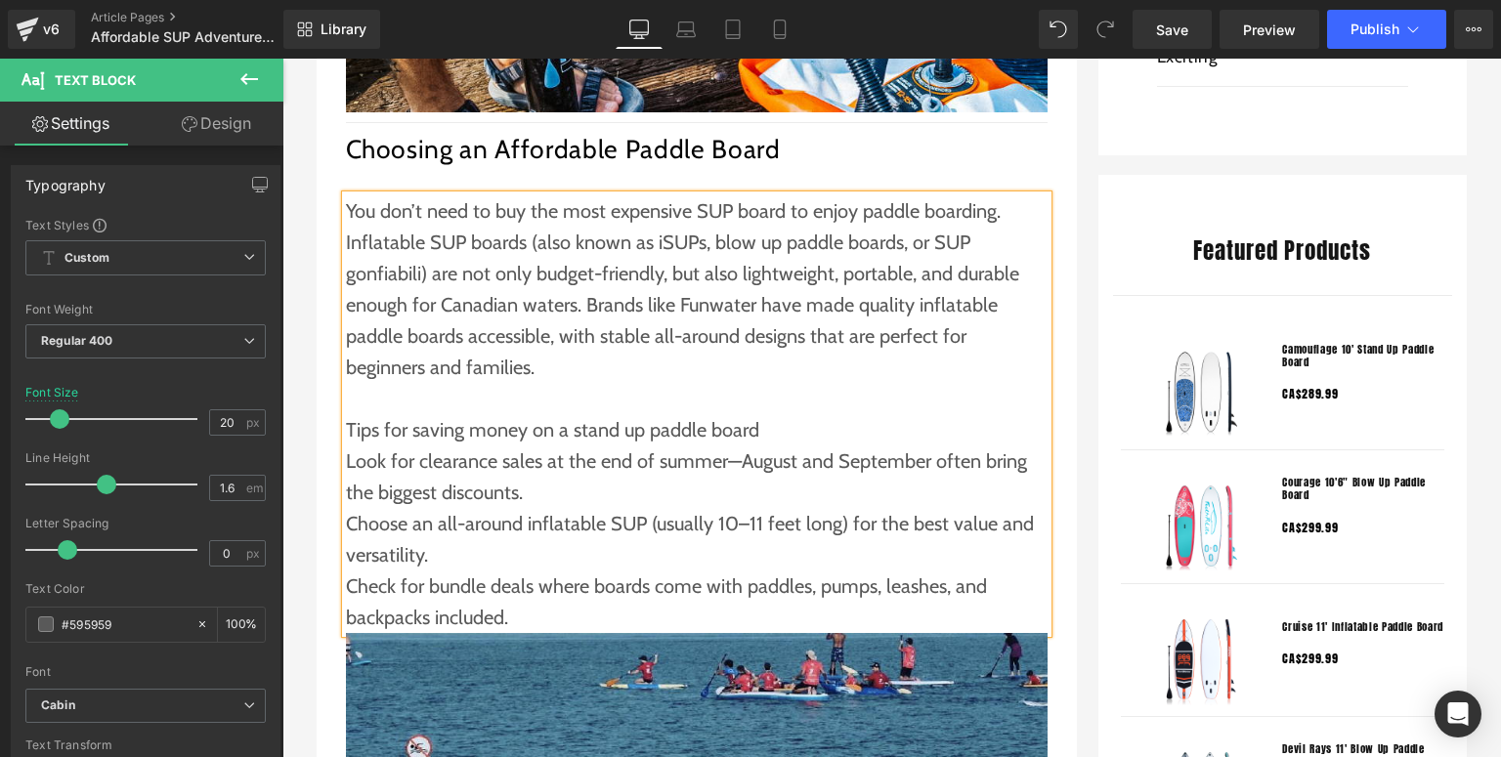
click at [790, 434] on p "Tips for saving money on a stand up paddle board" at bounding box center [697, 429] width 702 height 31
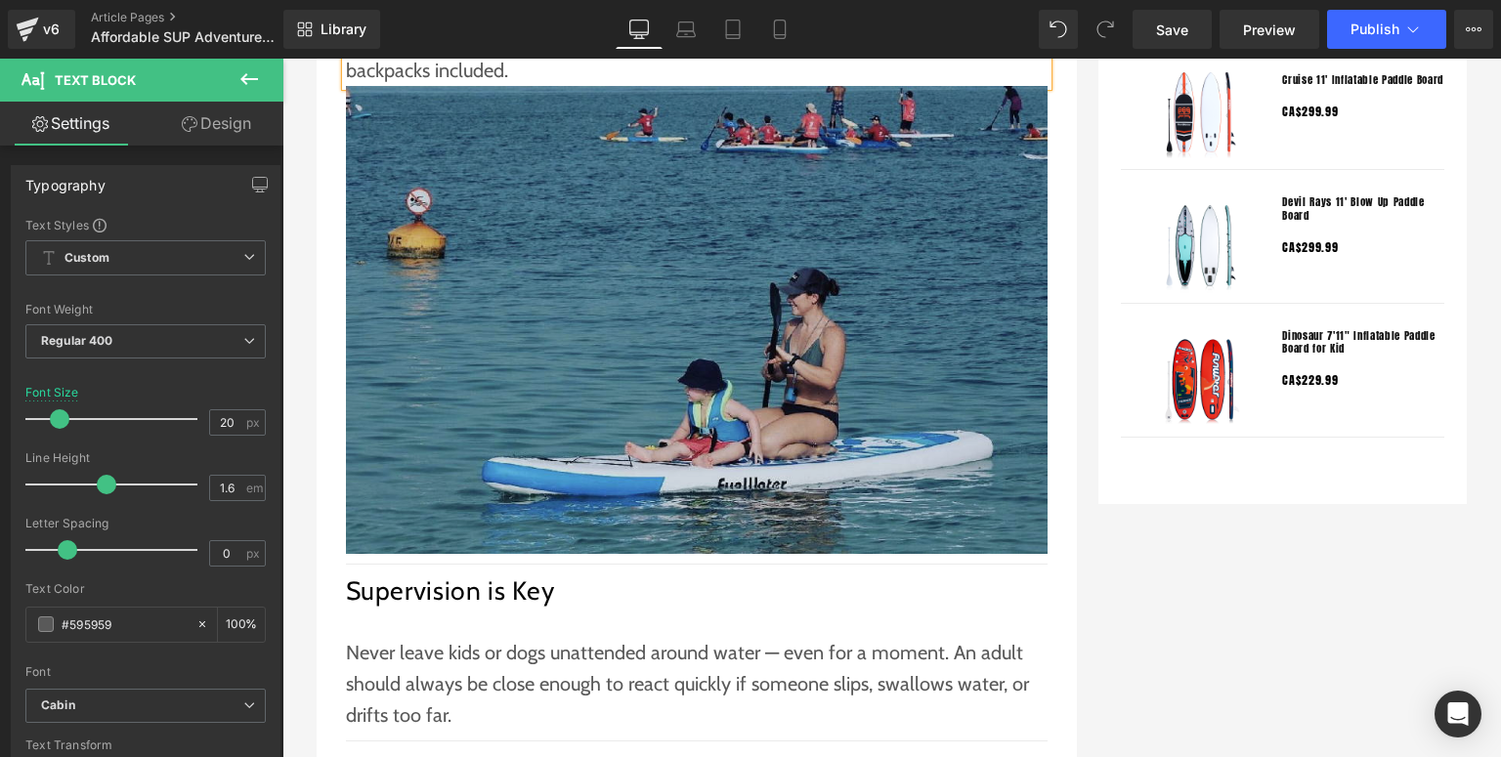
scroll to position [2032, 0]
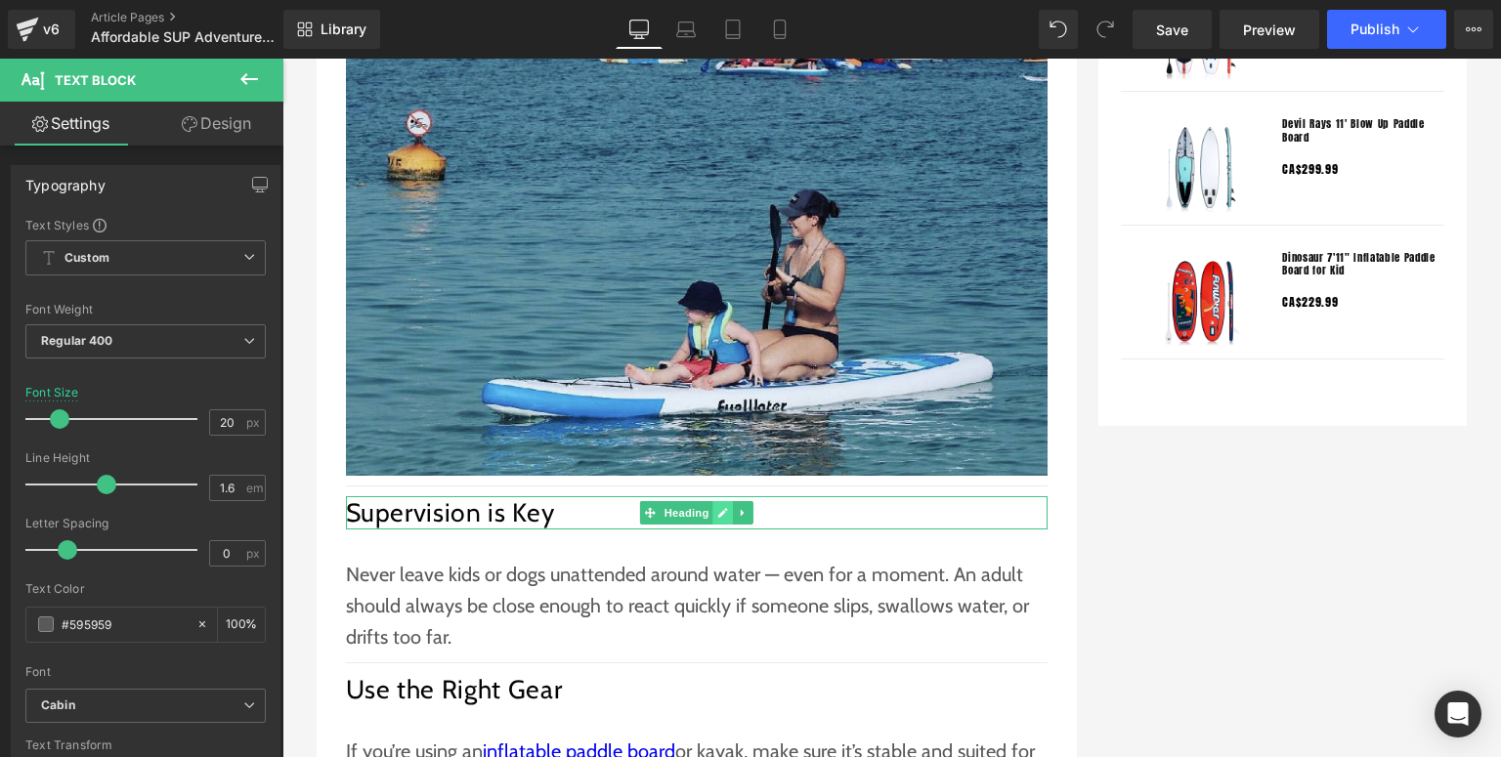
click at [717, 511] on icon at bounding box center [722, 513] width 11 height 12
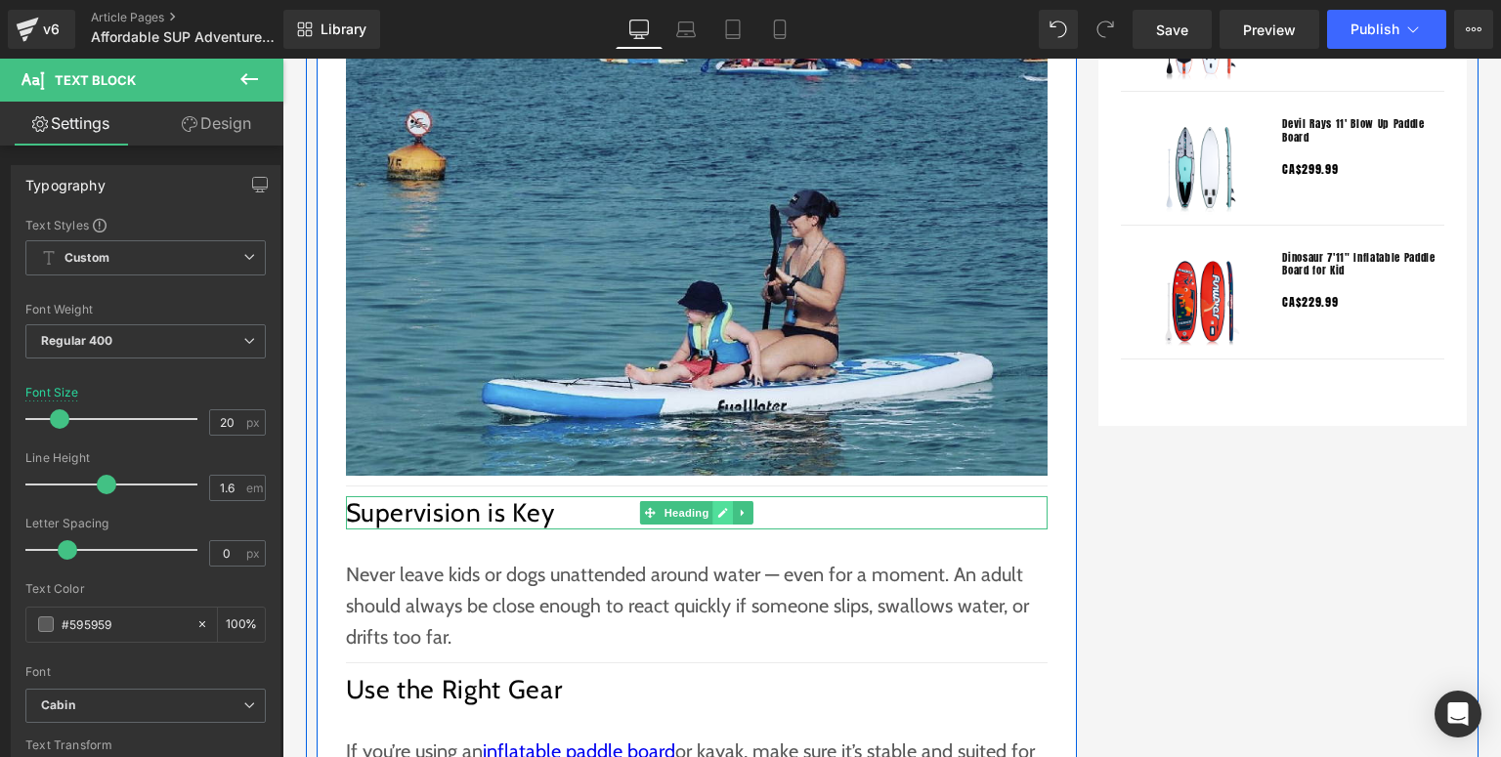
click at [712, 515] on link at bounding box center [722, 512] width 21 height 23
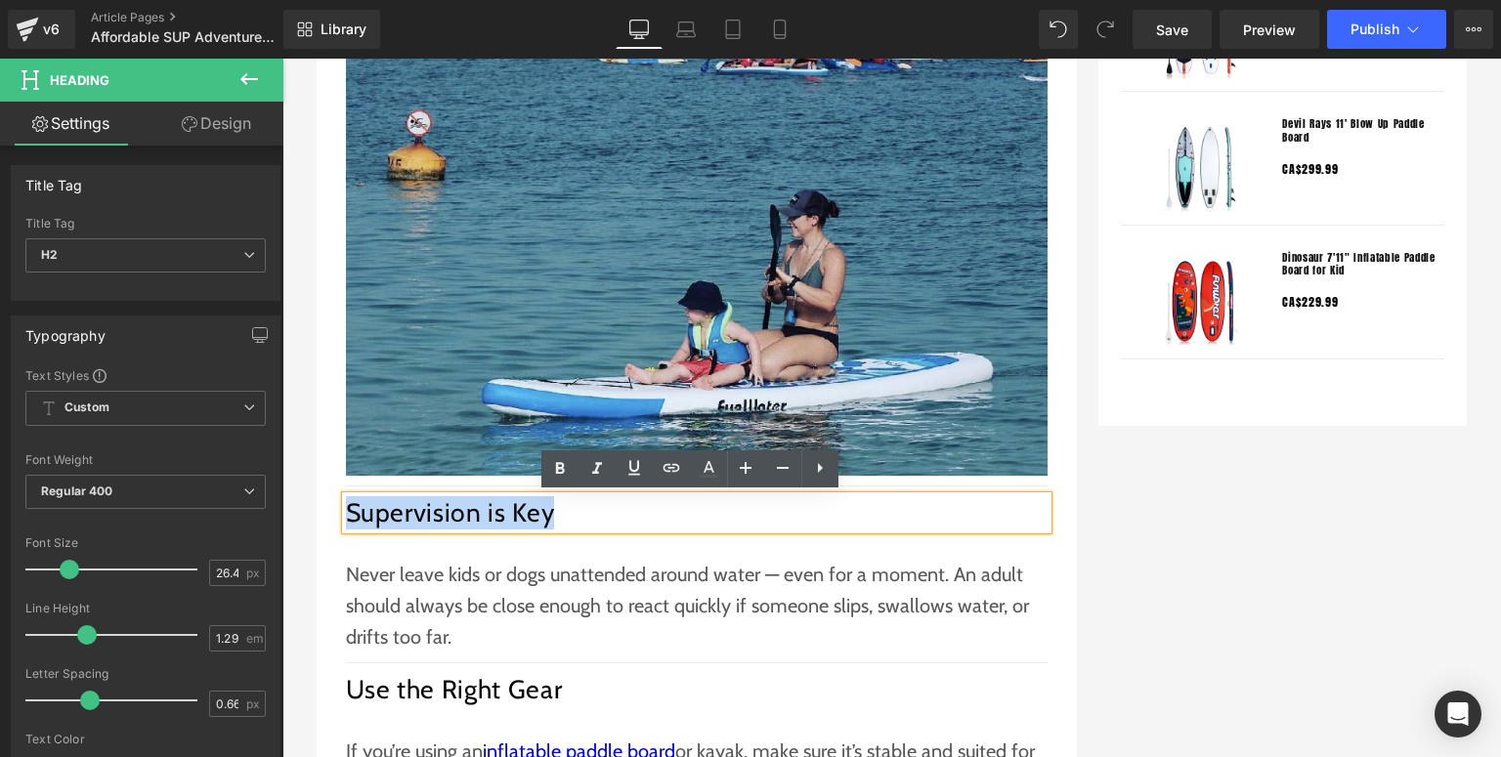
drag, startPoint x: 602, startPoint y: 512, endPoint x: 344, endPoint y: 518, distance: 258.0
click at [346, 518] on h2 "Supervision is Key" at bounding box center [697, 512] width 702 height 33
paste div
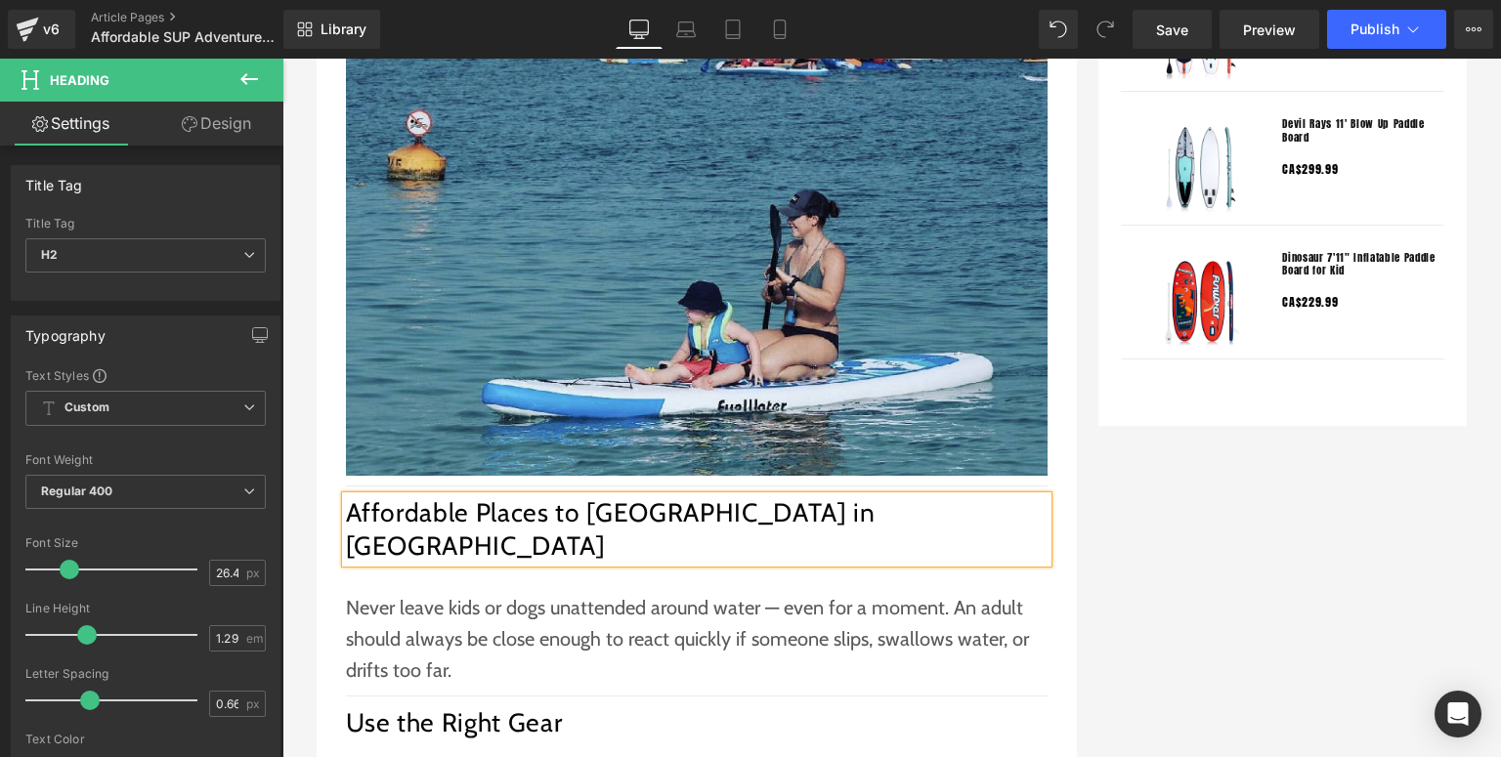
click at [446, 592] on p "Never leave kids or dogs unattended around water — even for a moment. An adult …" at bounding box center [697, 639] width 702 height 94
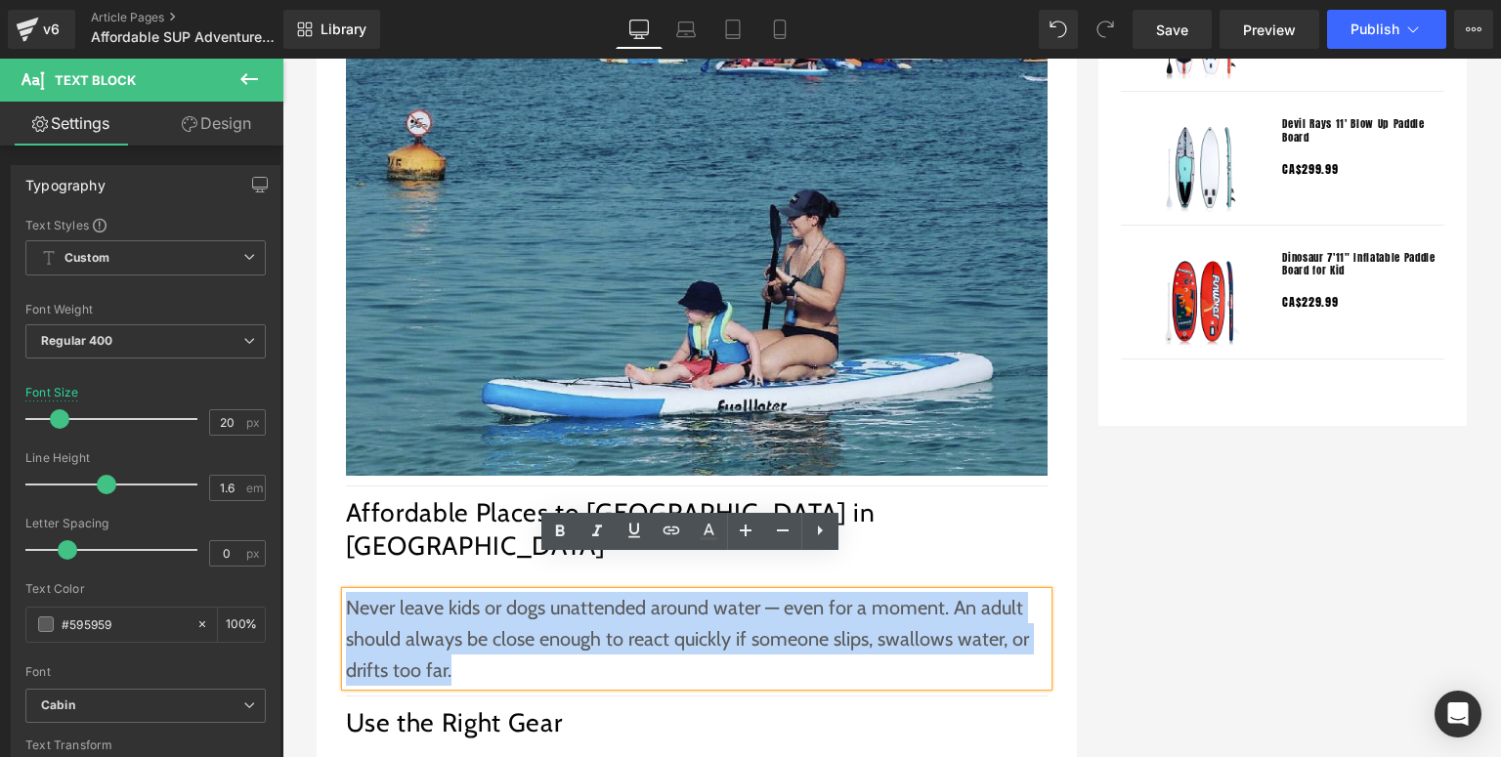
drag, startPoint x: 506, startPoint y: 633, endPoint x: 339, endPoint y: 579, distance: 175.5
click at [346, 592] on p "Never leave kids or dogs unattended around water — even for a moment. An adult …" at bounding box center [697, 639] width 702 height 94
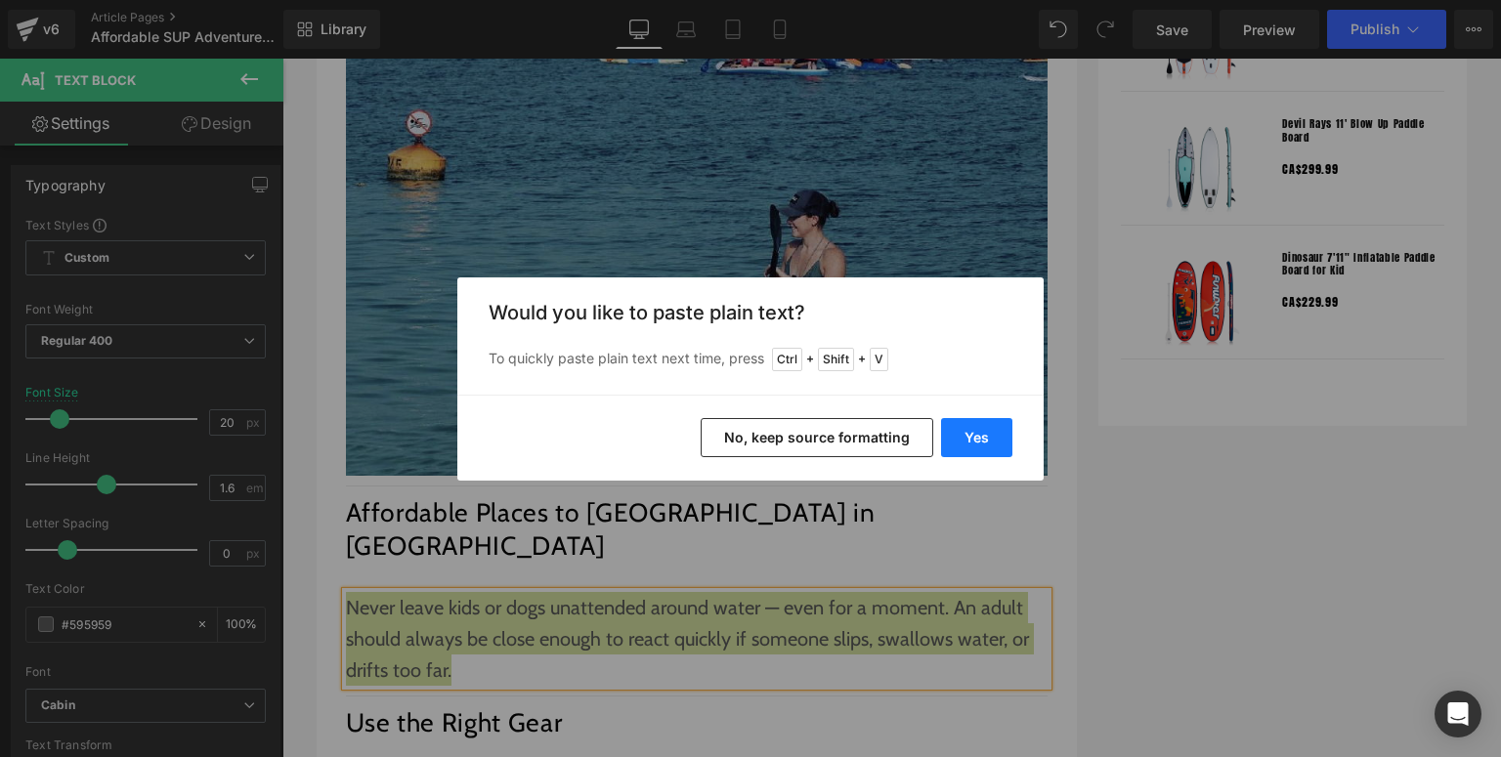
click at [968, 425] on button "Yes" at bounding box center [976, 437] width 71 height 39
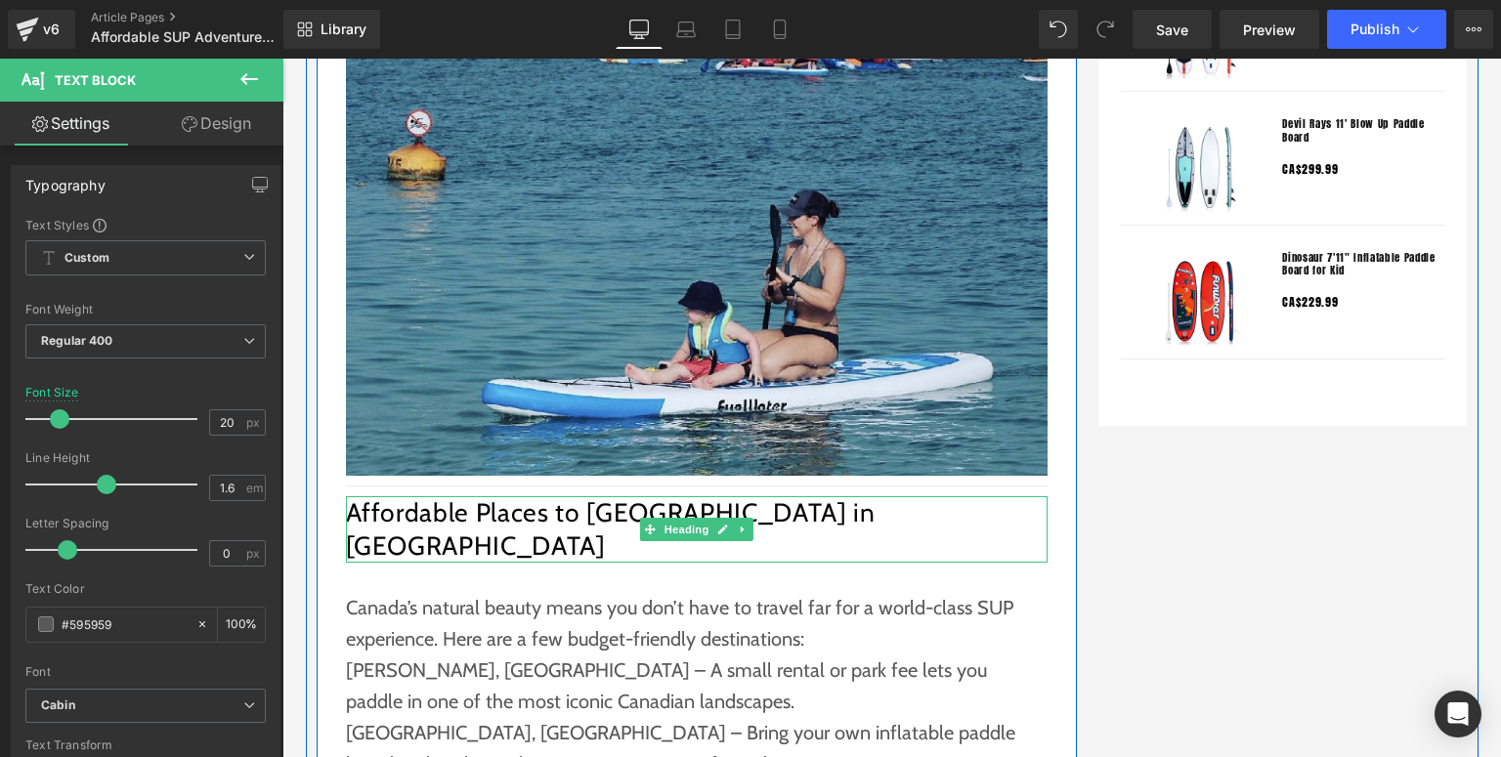
scroll to position [2189, 0]
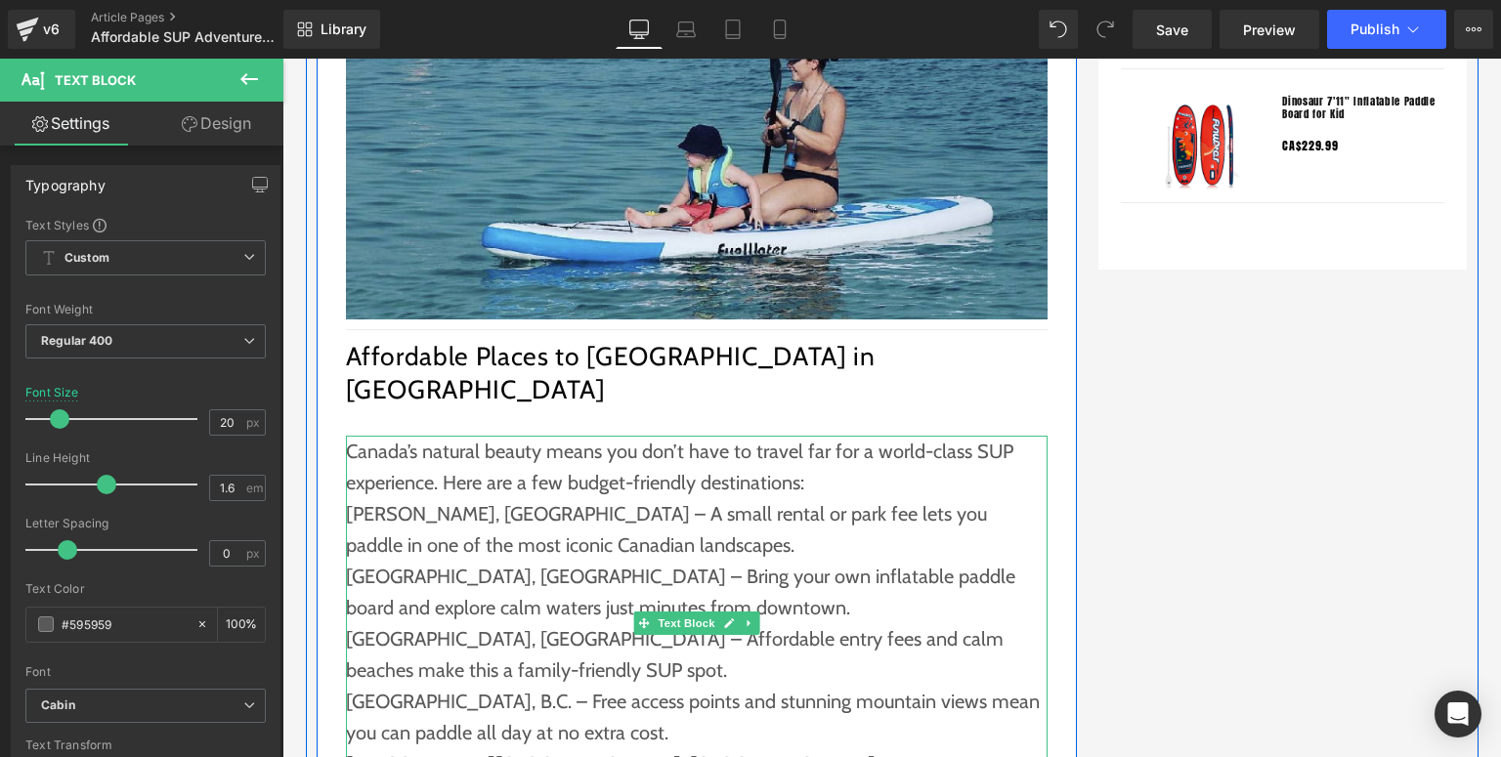
click at [817, 461] on p "Canada’s natural beauty means you don’t have to travel far for a world-class SU…" at bounding box center [697, 467] width 702 height 63
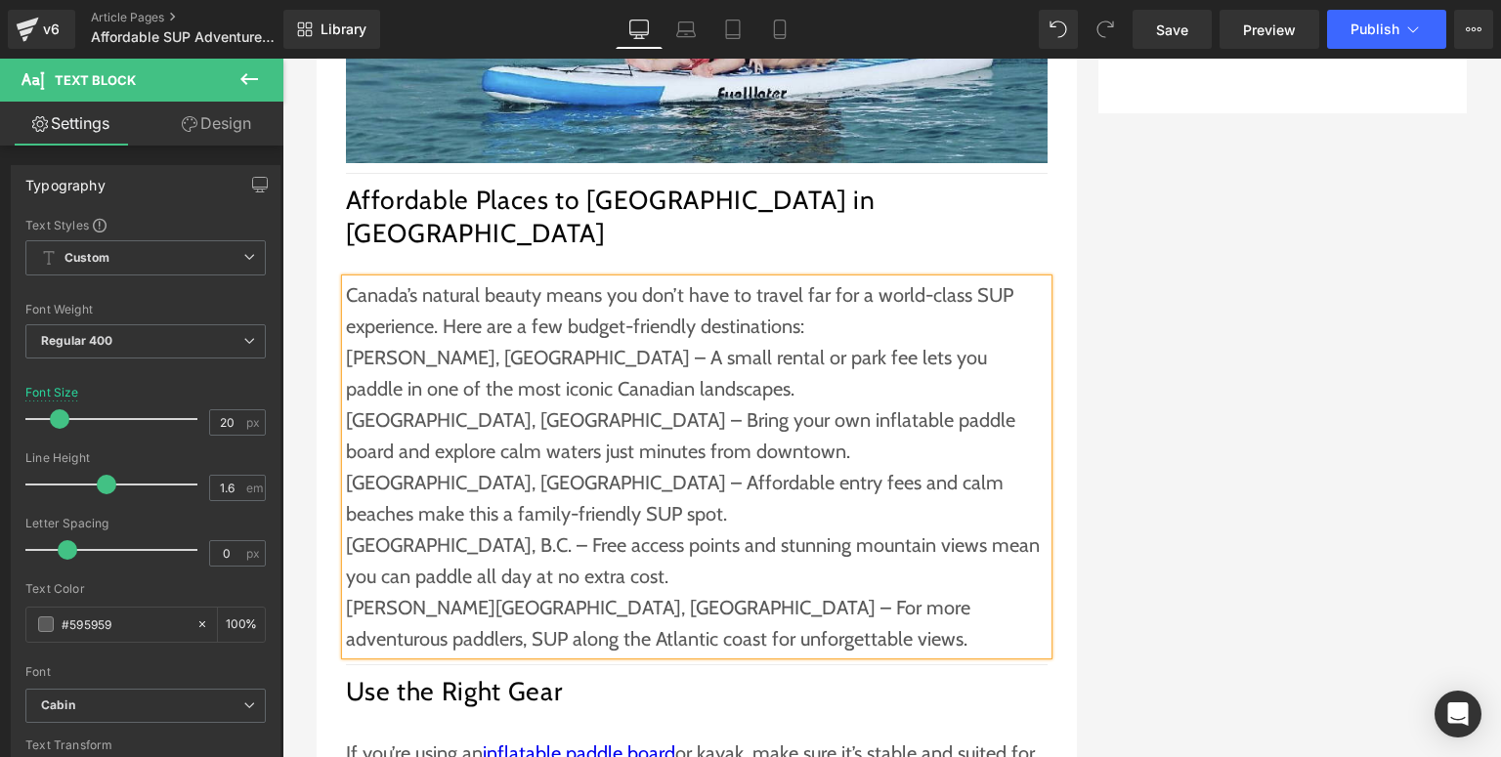
scroll to position [2501, 0]
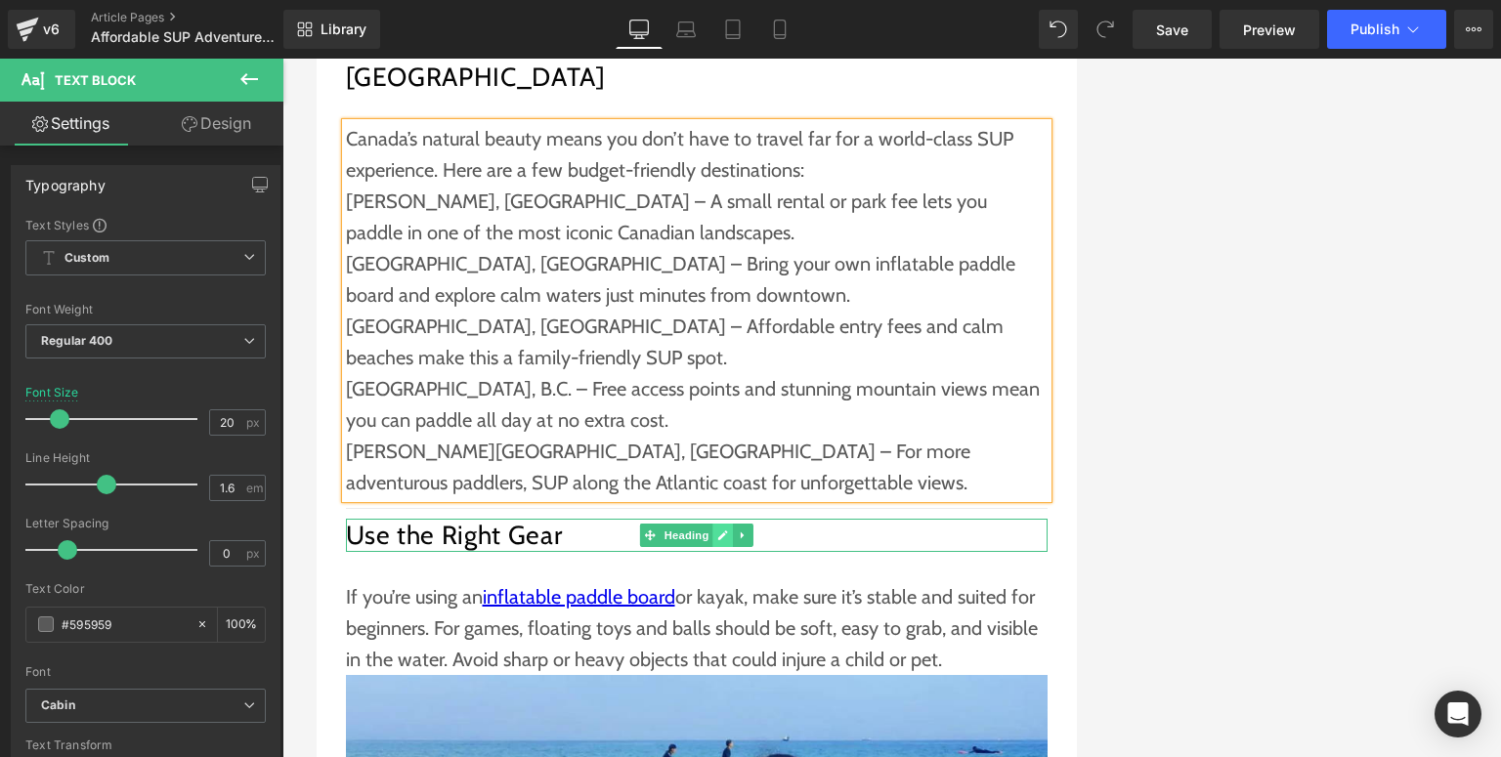
click at [718, 531] on icon at bounding box center [723, 536] width 10 height 10
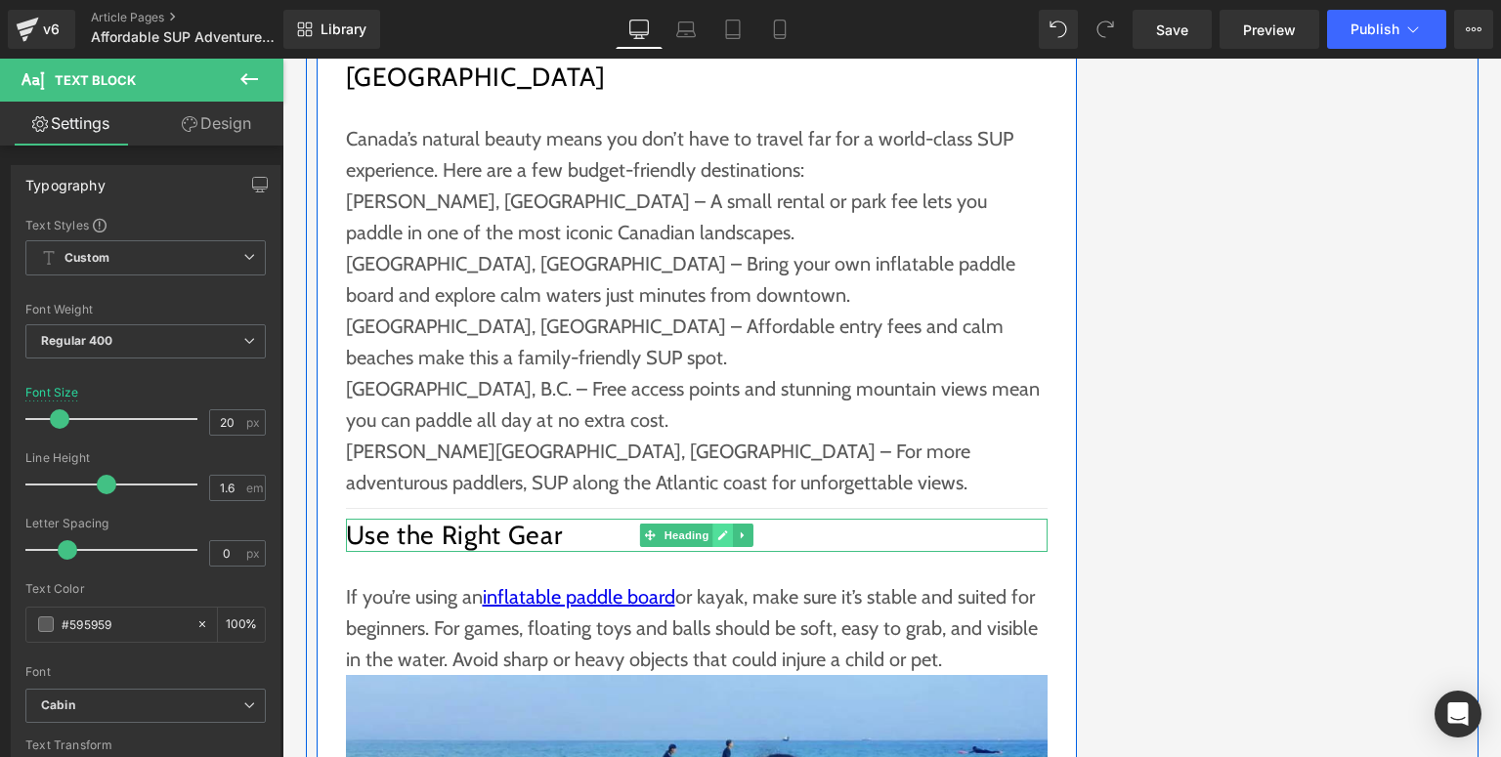
click at [724, 524] on link at bounding box center [722, 535] width 21 height 23
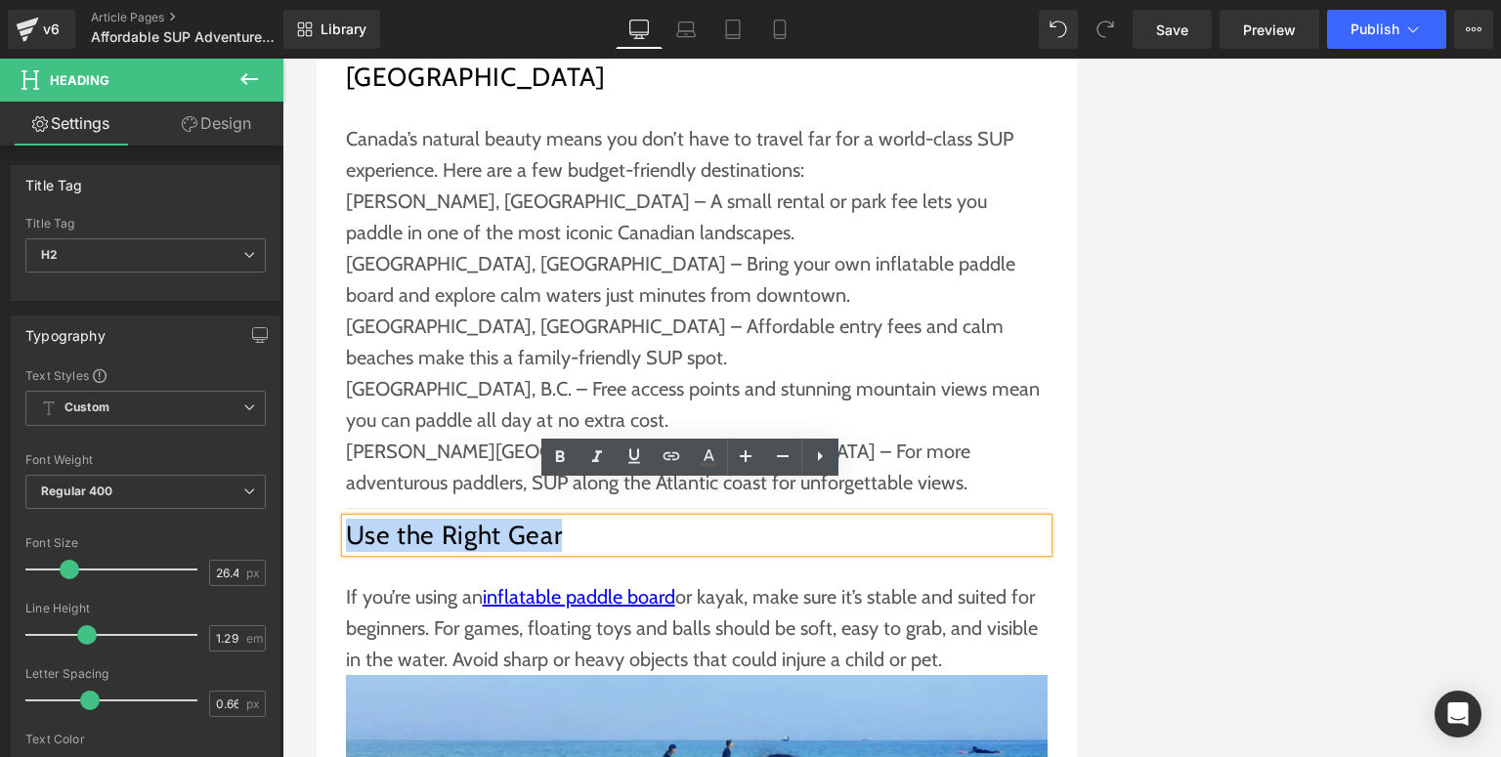
drag, startPoint x: 563, startPoint y: 500, endPoint x: 343, endPoint y: 497, distance: 219.9
click at [346, 519] on h2 "Use the Right Gear" at bounding box center [697, 535] width 702 height 33
paste div
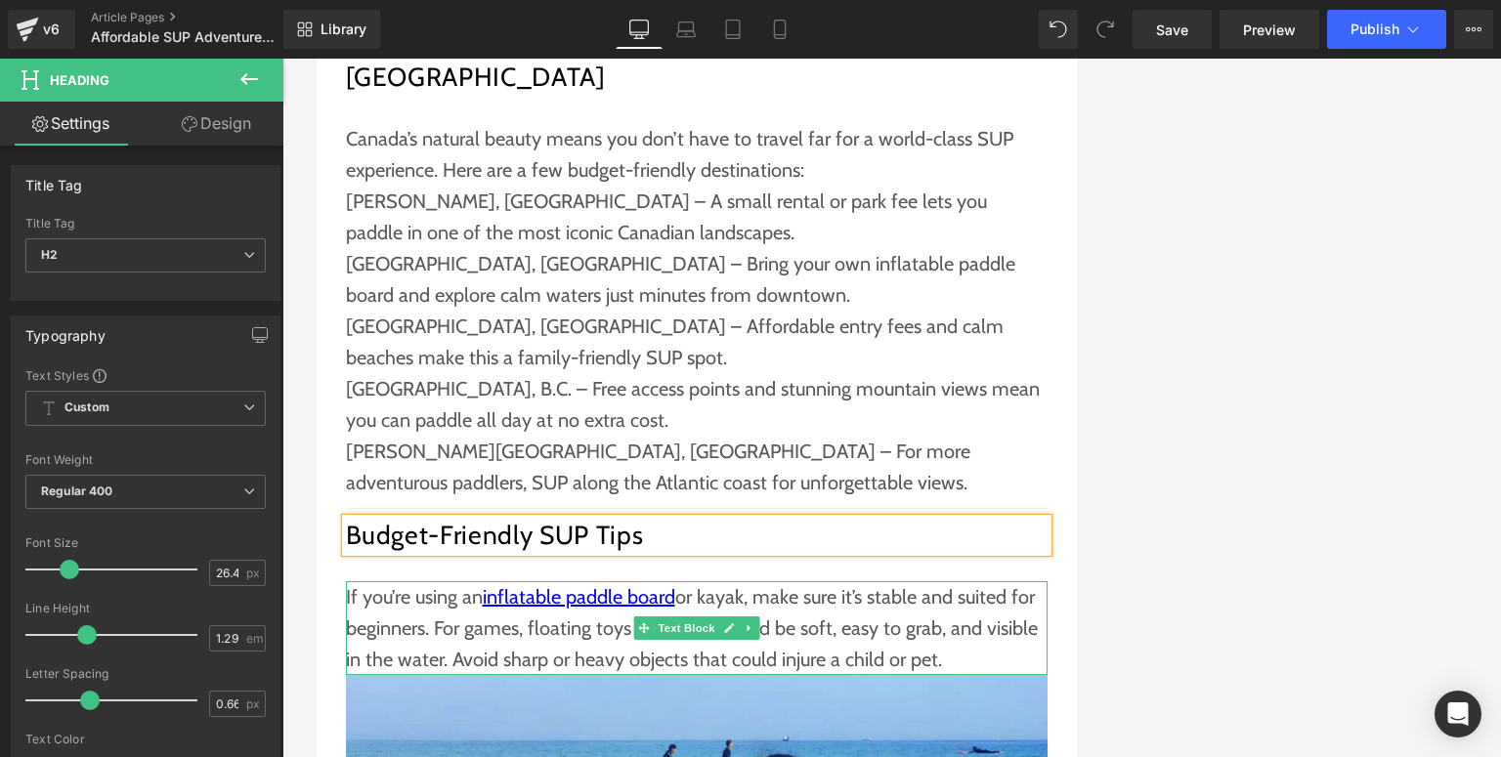
click at [404, 587] on p "If you’re using an inflatable paddle board or kayak, make sure it’s stable and …" at bounding box center [697, 628] width 702 height 94
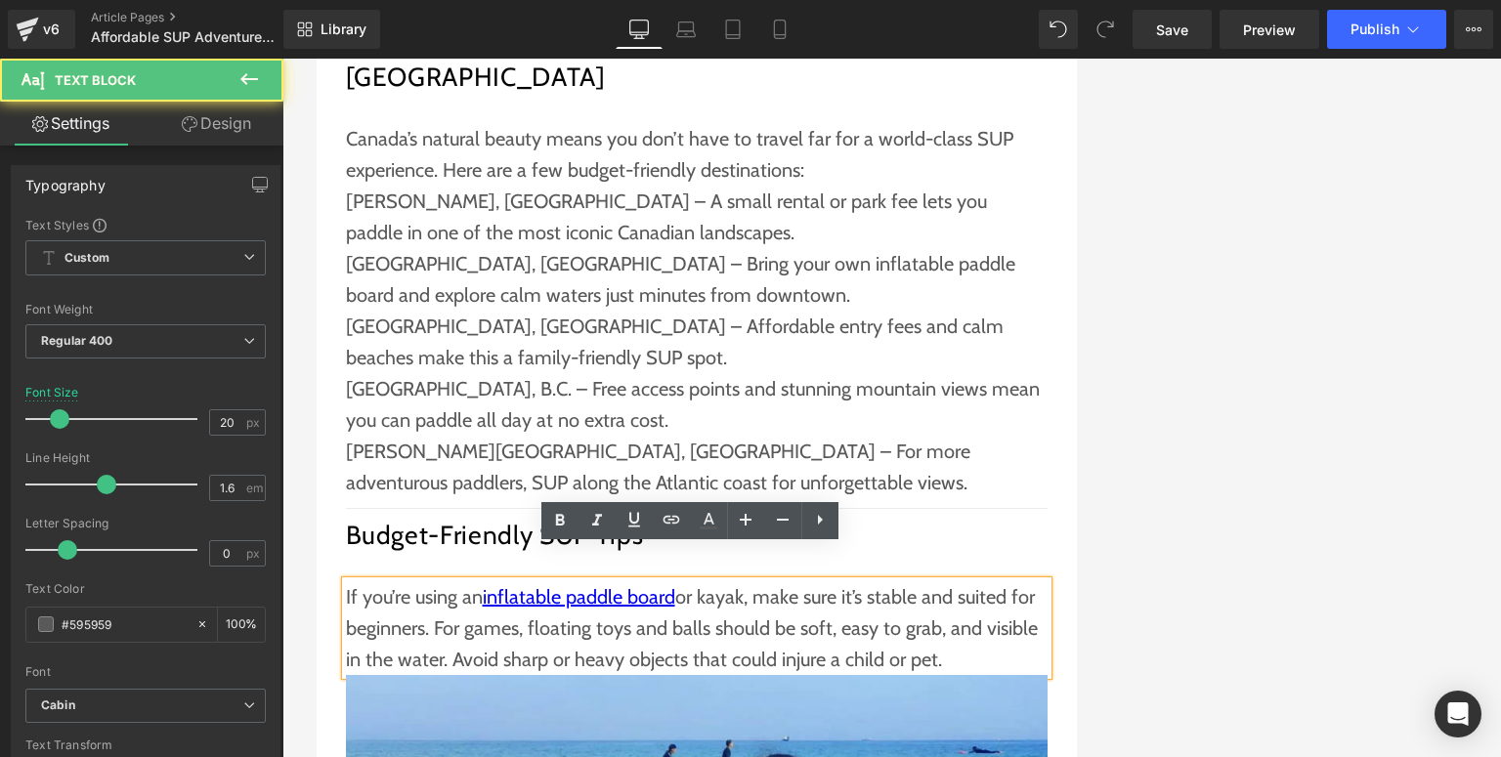
scroll to position [2736, 0]
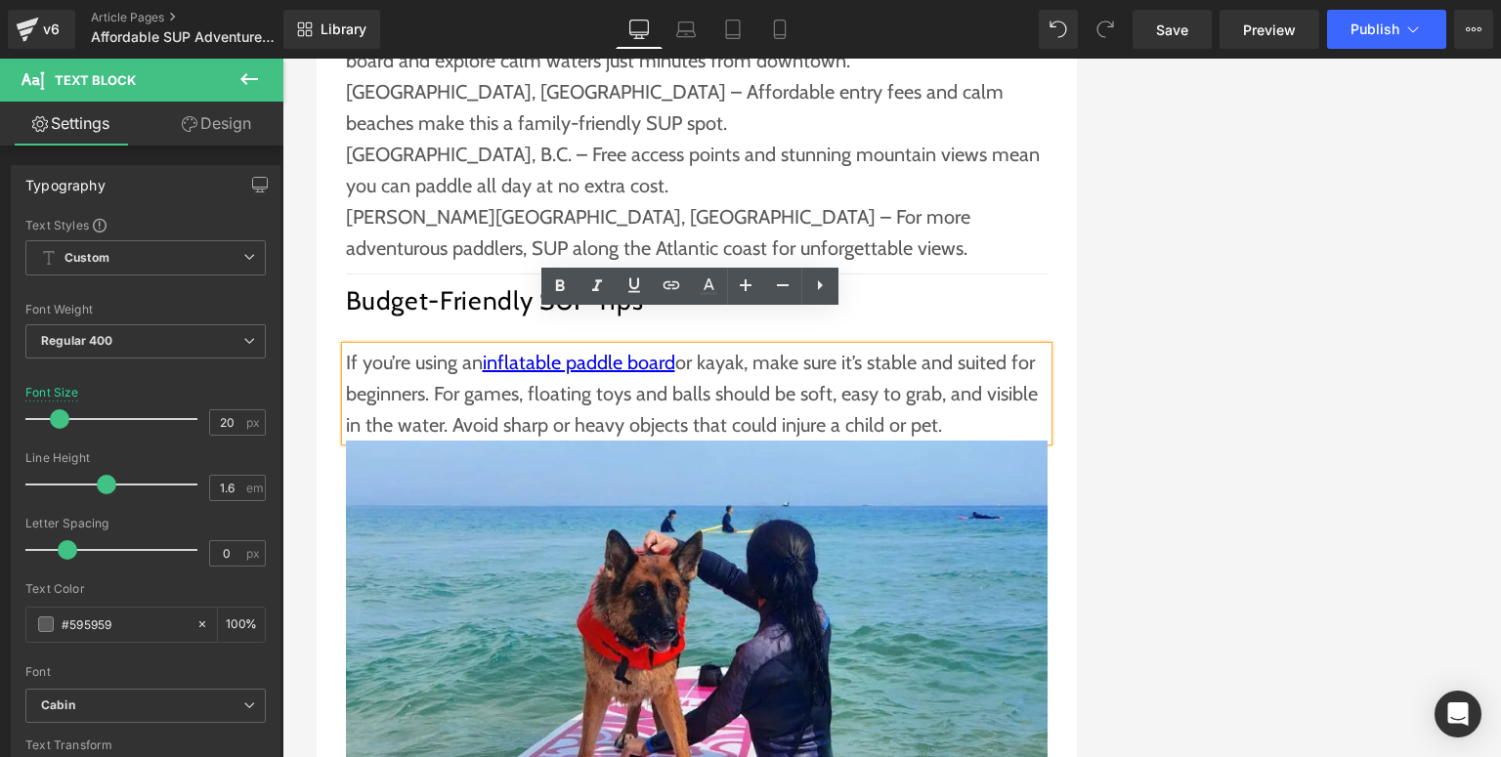
drag, startPoint x: 945, startPoint y: 393, endPoint x: 327, endPoint y: 328, distance: 620.9
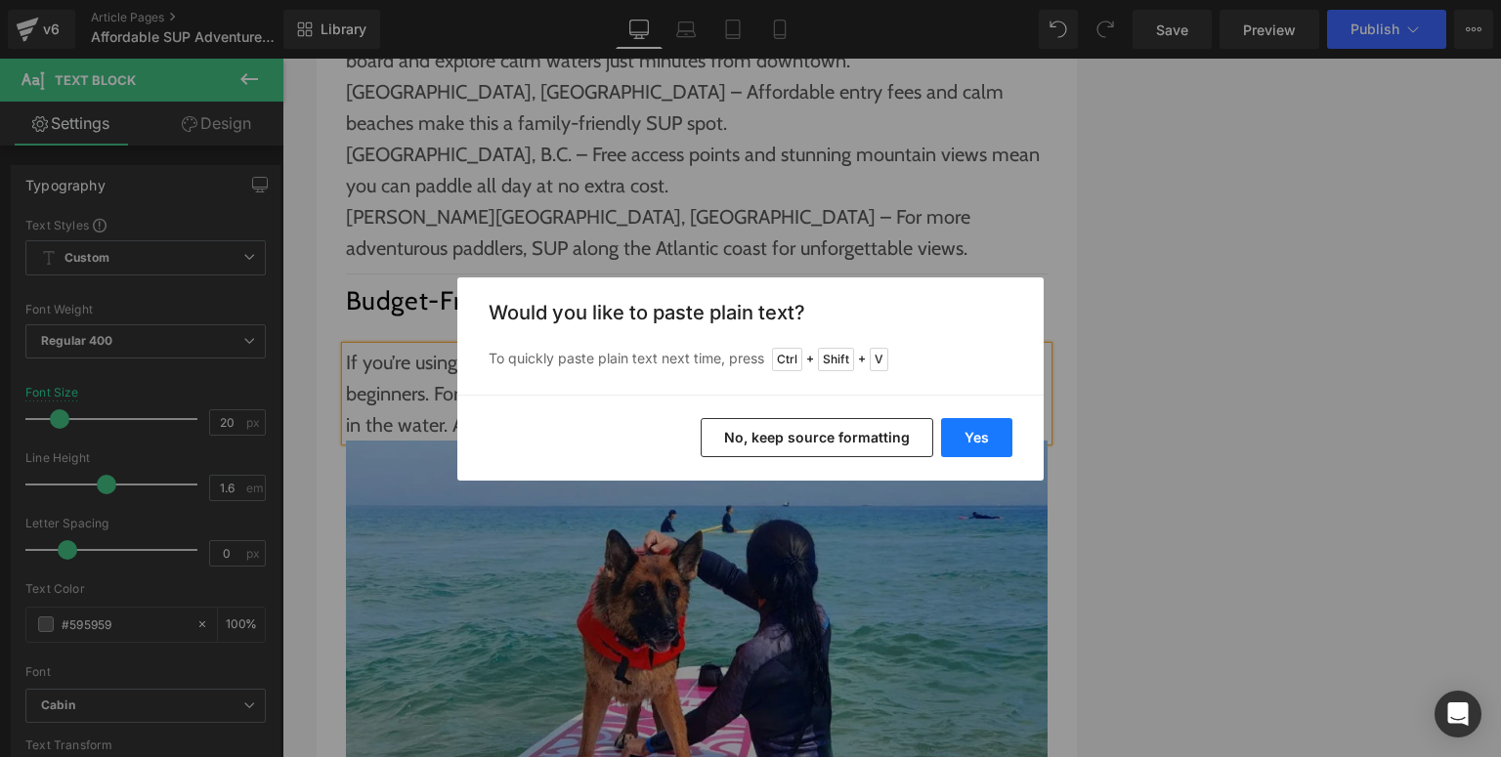
click at [957, 426] on button "Yes" at bounding box center [976, 437] width 71 height 39
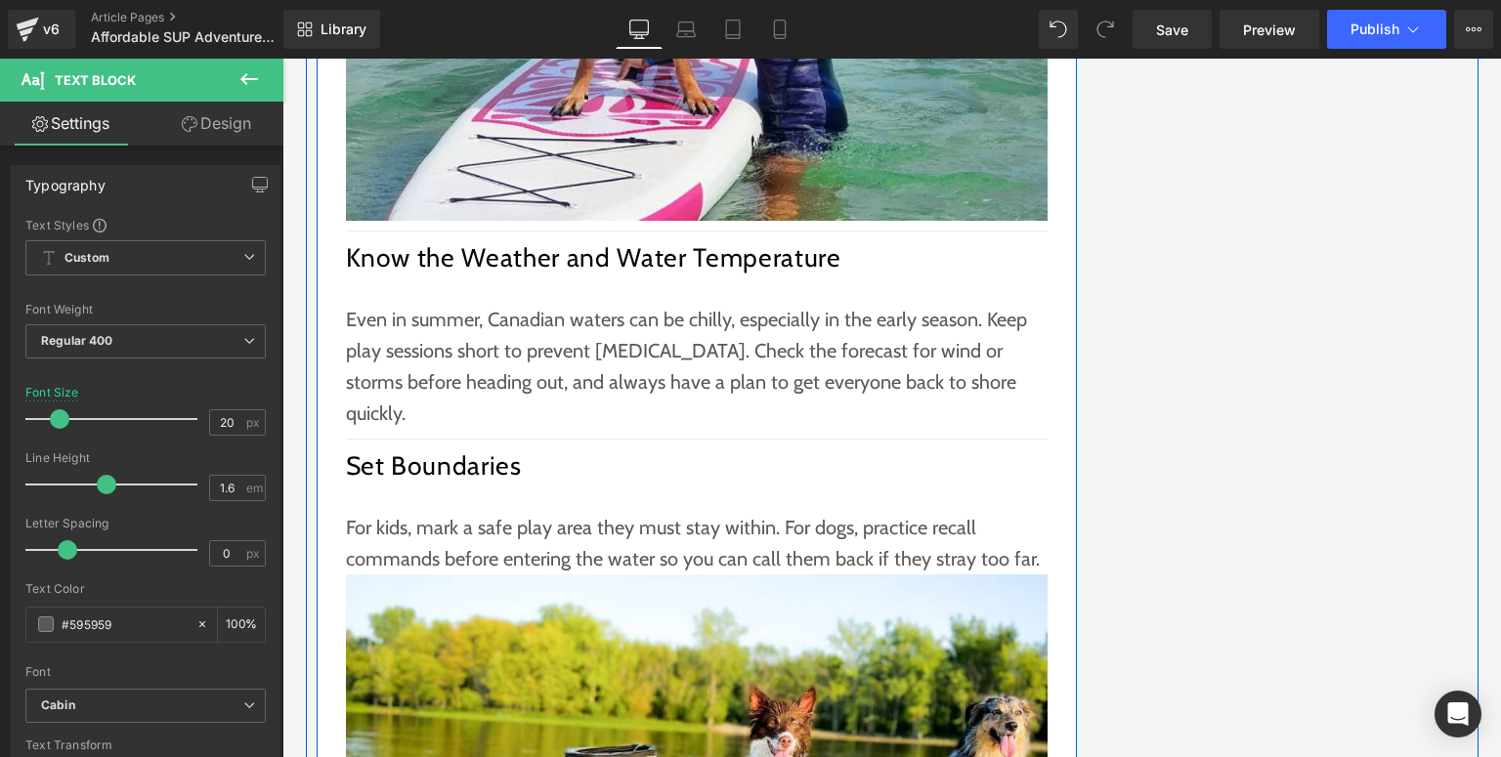
scroll to position [3361, 0]
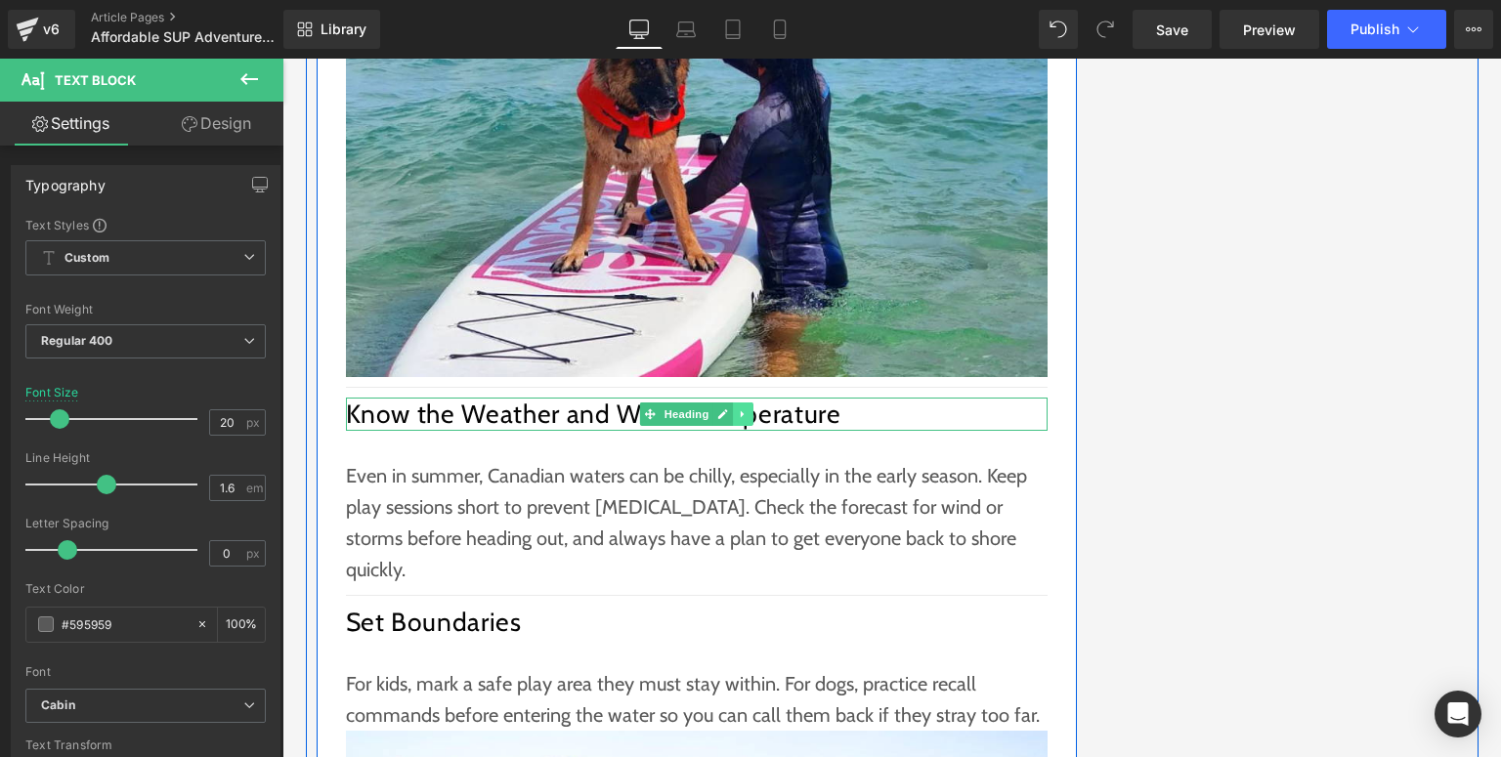
click at [740, 408] on icon at bounding box center [743, 414] width 11 height 12
click at [753, 408] on icon at bounding box center [752, 413] width 11 height 11
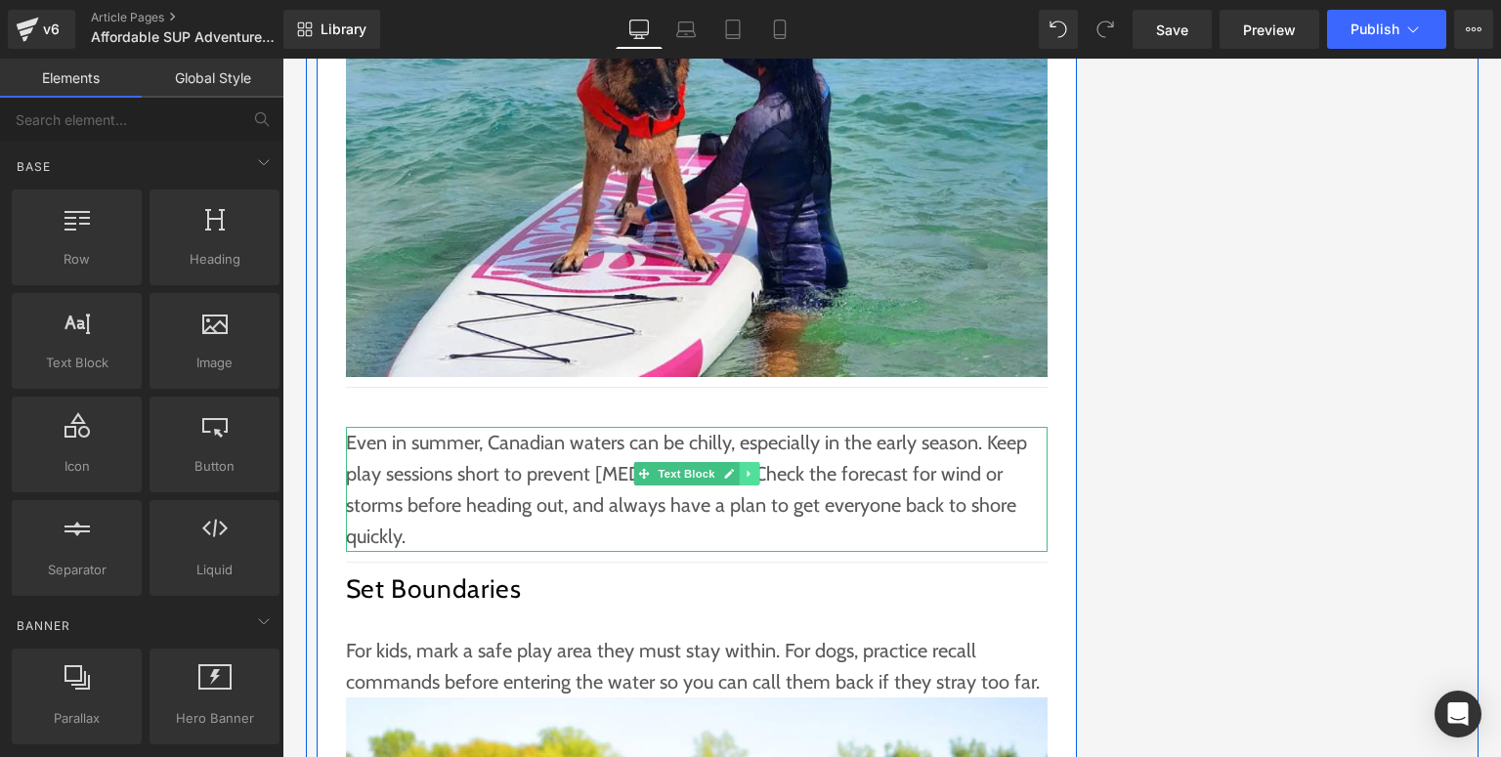
click at [744, 468] on icon at bounding box center [749, 474] width 11 height 12
click at [753, 468] on icon at bounding box center [758, 473] width 11 height 11
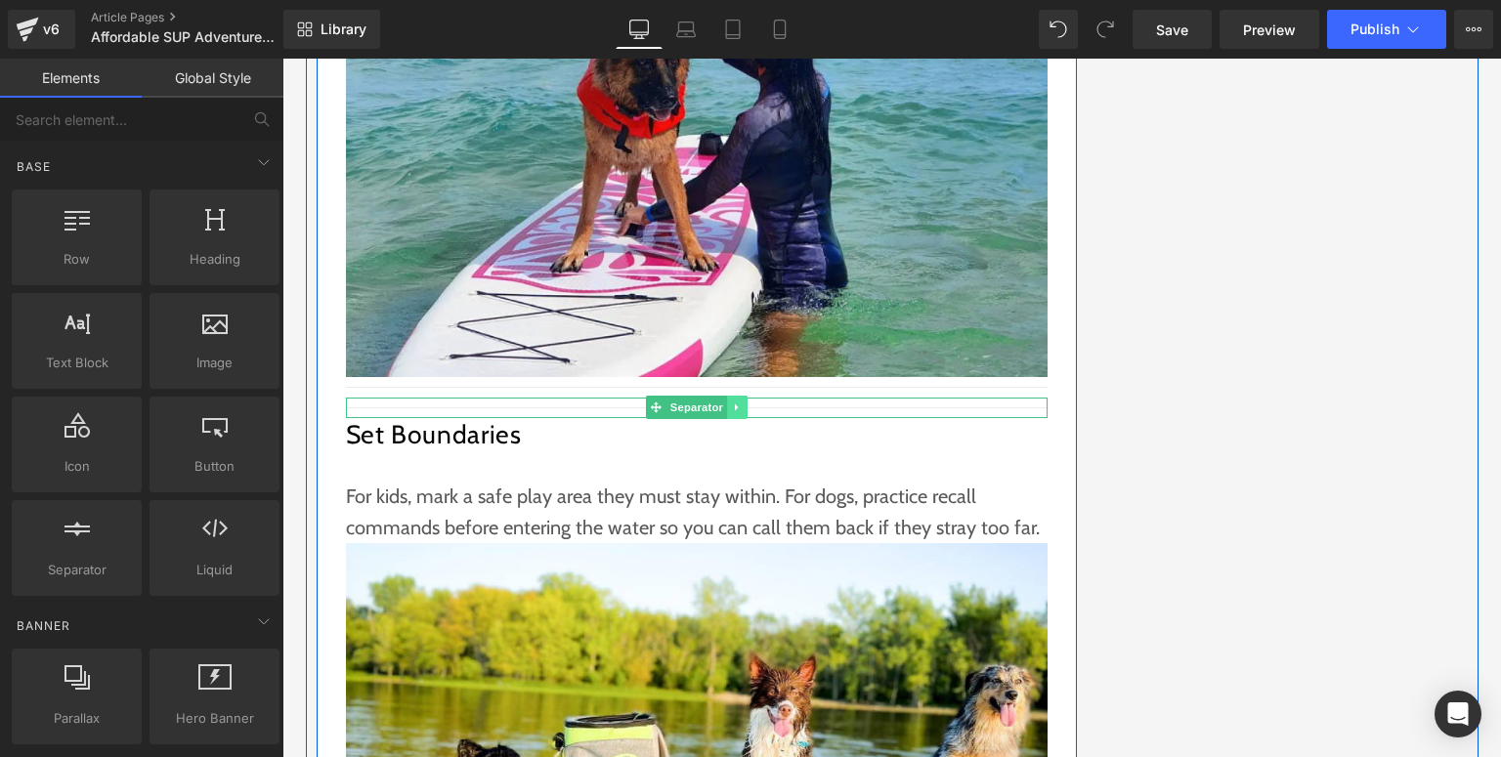
click at [732, 402] on icon at bounding box center [737, 408] width 11 height 12
click at [742, 403] on icon at bounding box center [747, 408] width 11 height 11
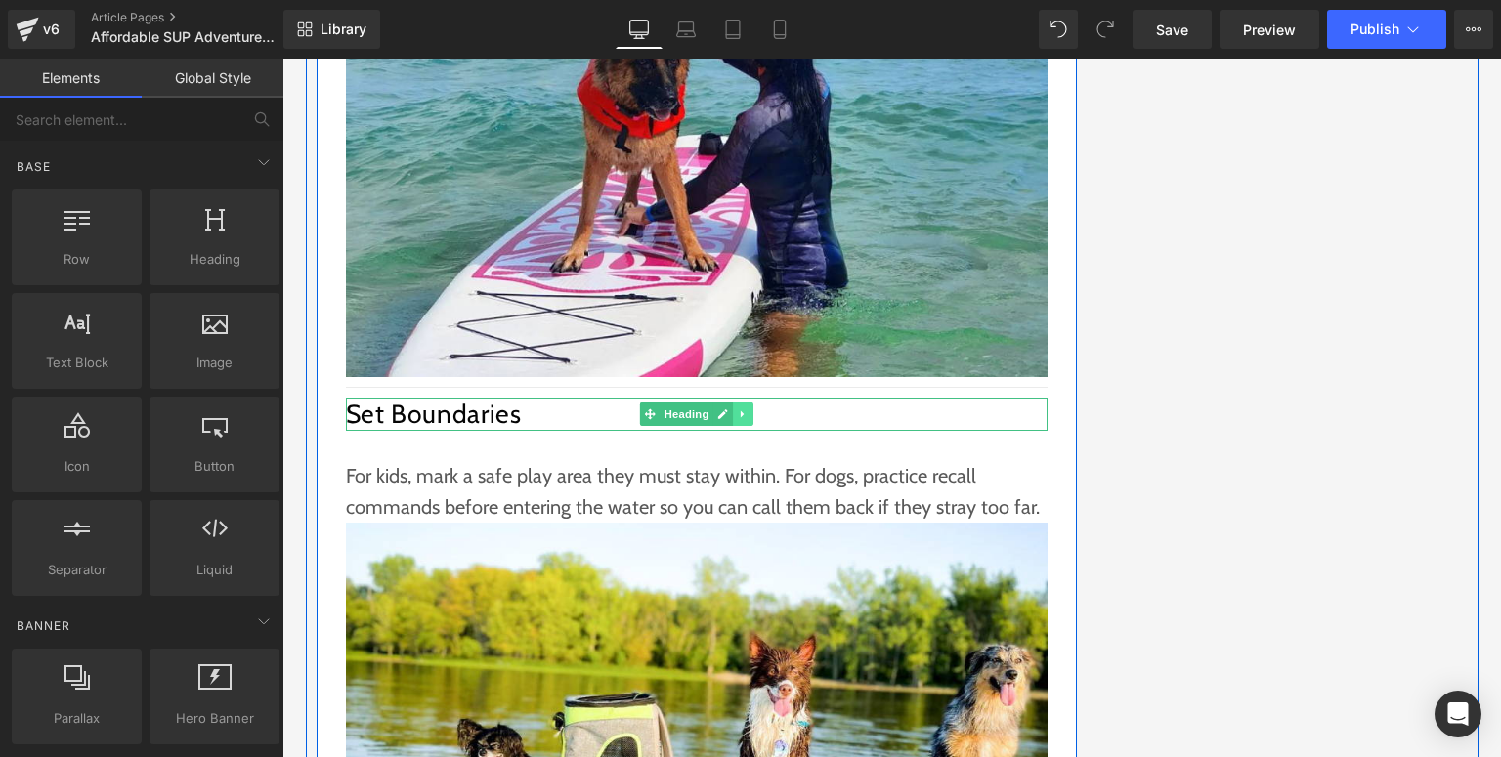
click at [746, 403] on link at bounding box center [743, 414] width 21 height 23
click at [747, 408] on icon at bounding box center [752, 413] width 11 height 11
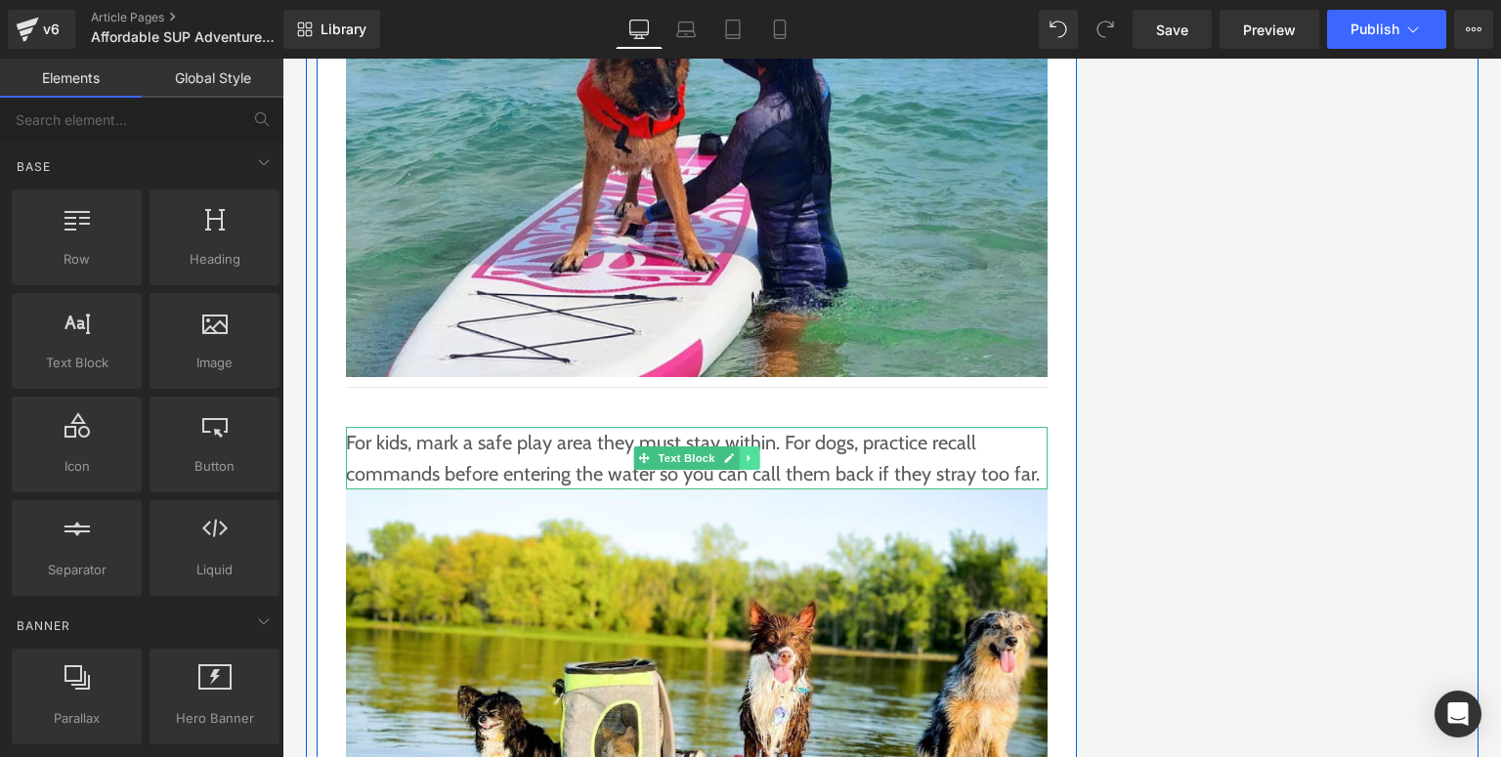
click at [746, 447] on link at bounding box center [749, 458] width 21 height 23
click at [757, 452] on icon at bounding box center [758, 457] width 11 height 11
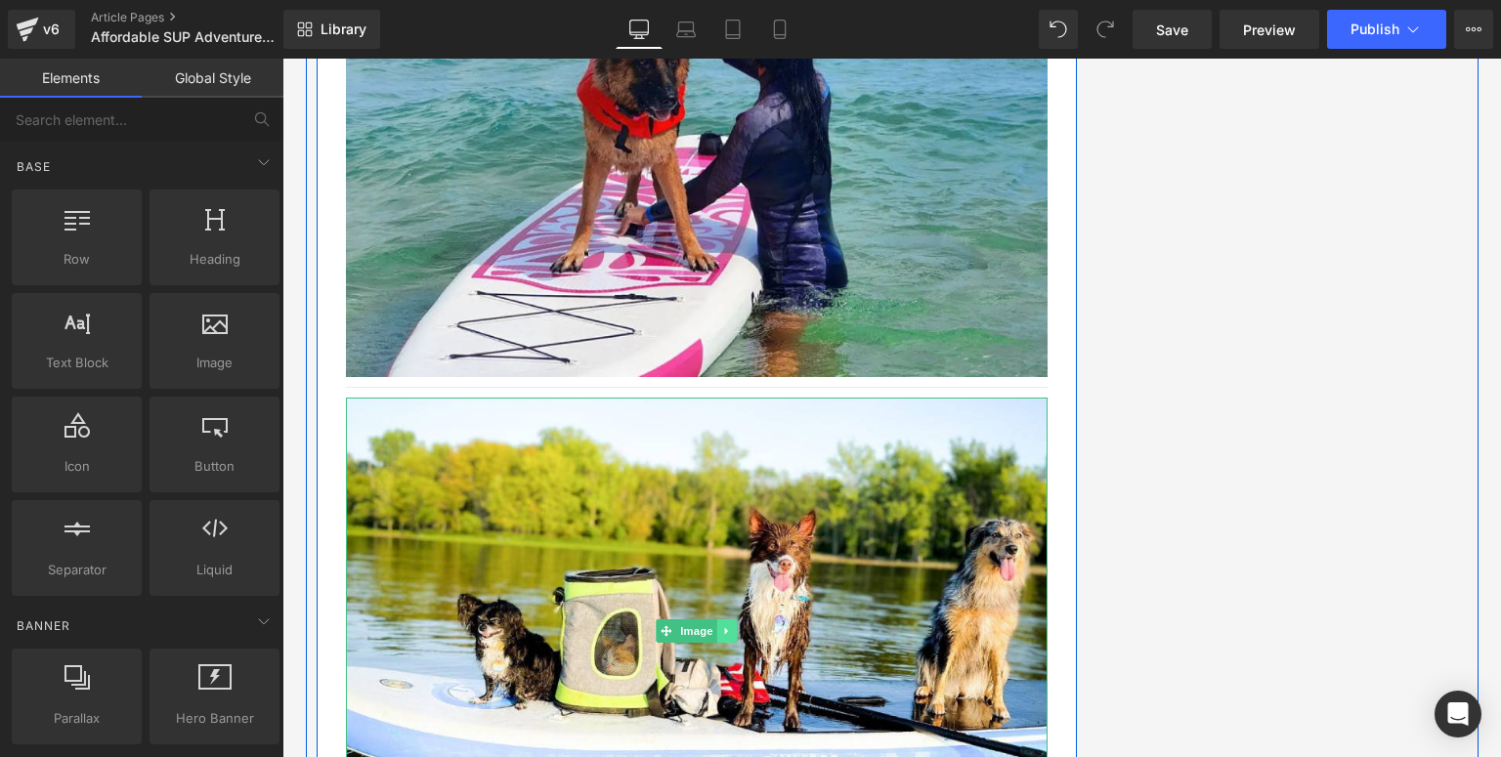
click at [724, 625] on icon at bounding box center [726, 631] width 11 height 12
click at [738, 619] on link at bounding box center [737, 630] width 21 height 23
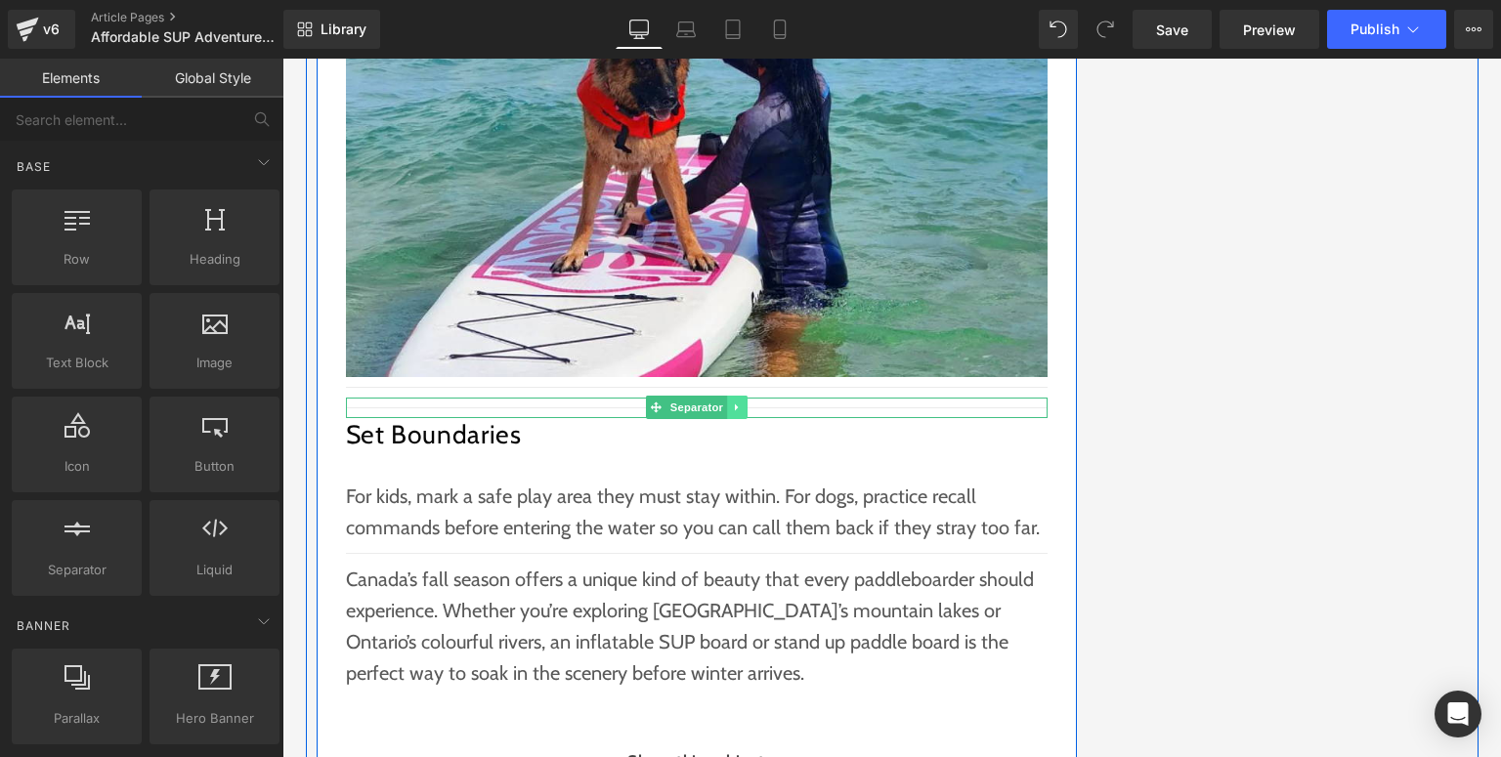
click at [737, 396] on link at bounding box center [737, 407] width 21 height 23
click at [742, 403] on icon at bounding box center [747, 408] width 11 height 11
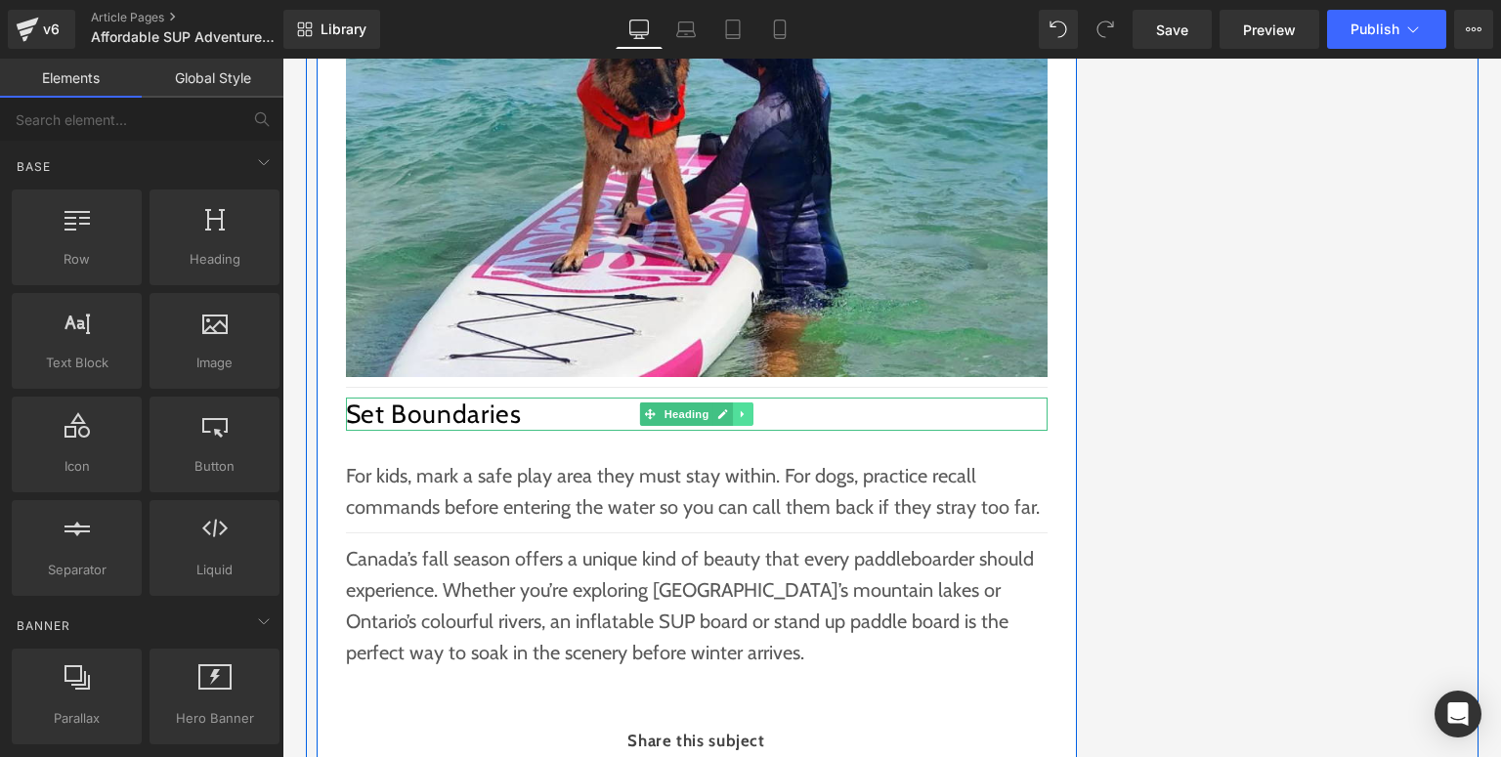
click at [738, 408] on icon at bounding box center [743, 414] width 11 height 12
click at [747, 408] on icon at bounding box center [752, 414] width 11 height 12
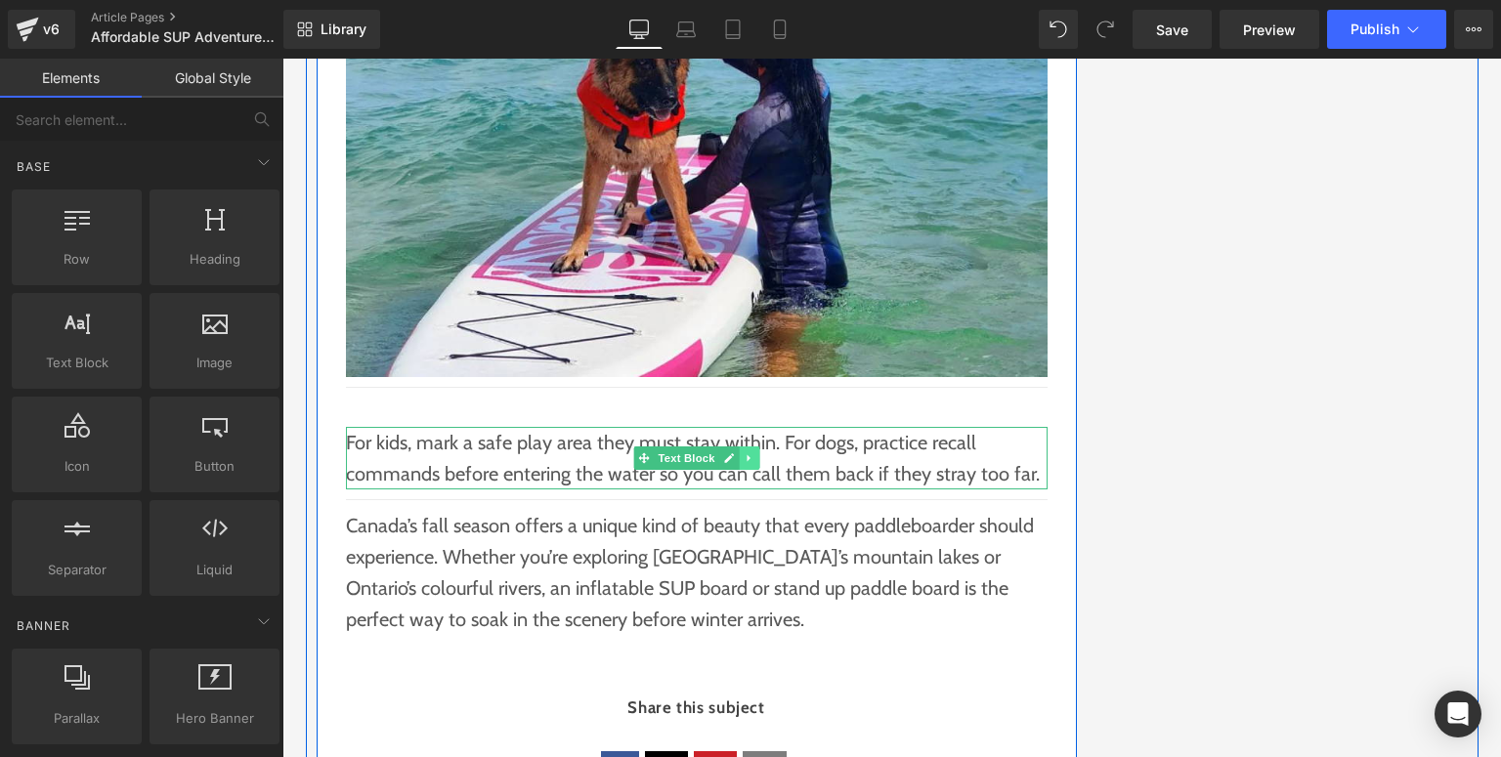
click at [739, 447] on link at bounding box center [749, 458] width 21 height 23
click at [748, 447] on link at bounding box center [758, 458] width 21 height 23
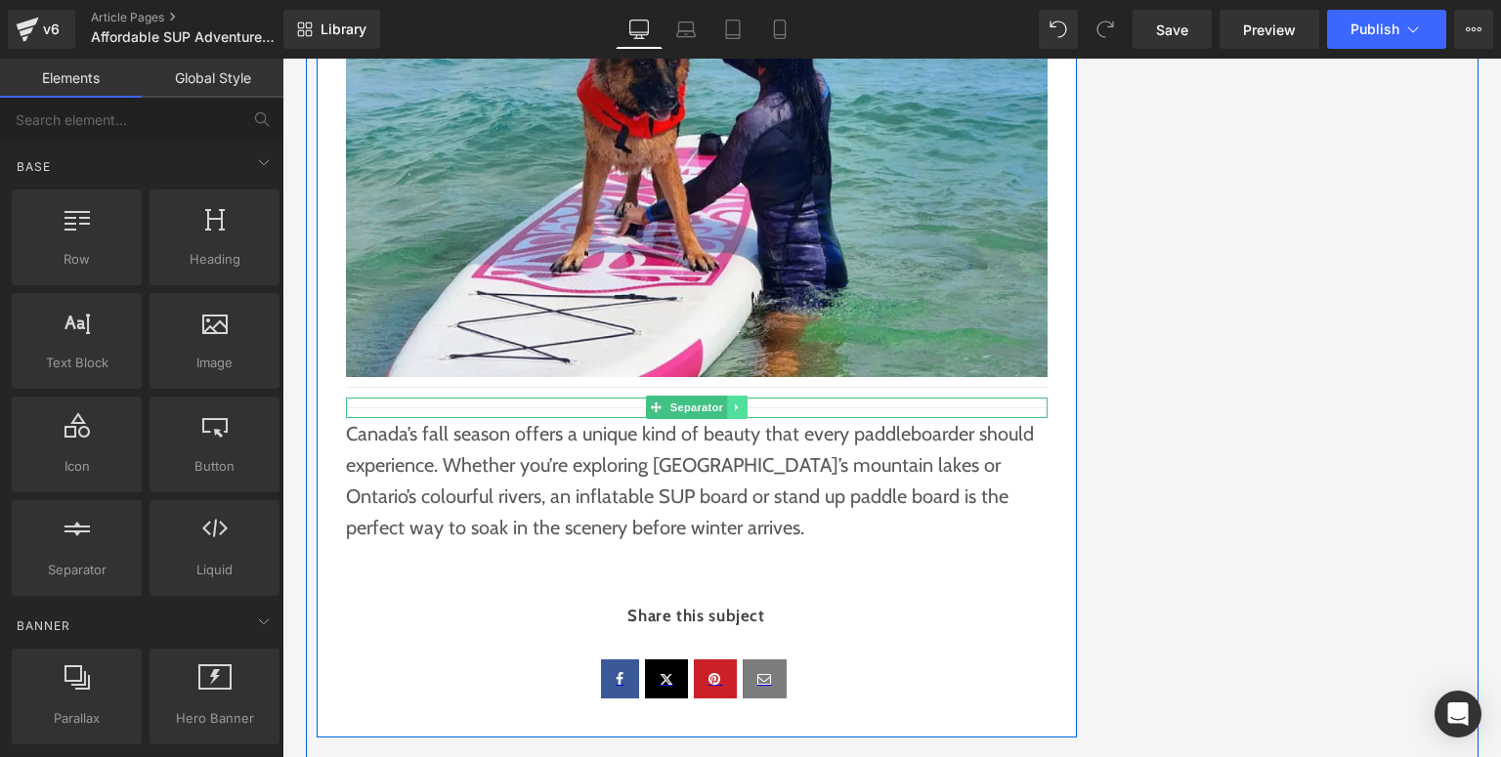
click at [733, 402] on icon at bounding box center [737, 408] width 11 height 12
click at [744, 403] on icon at bounding box center [747, 408] width 11 height 11
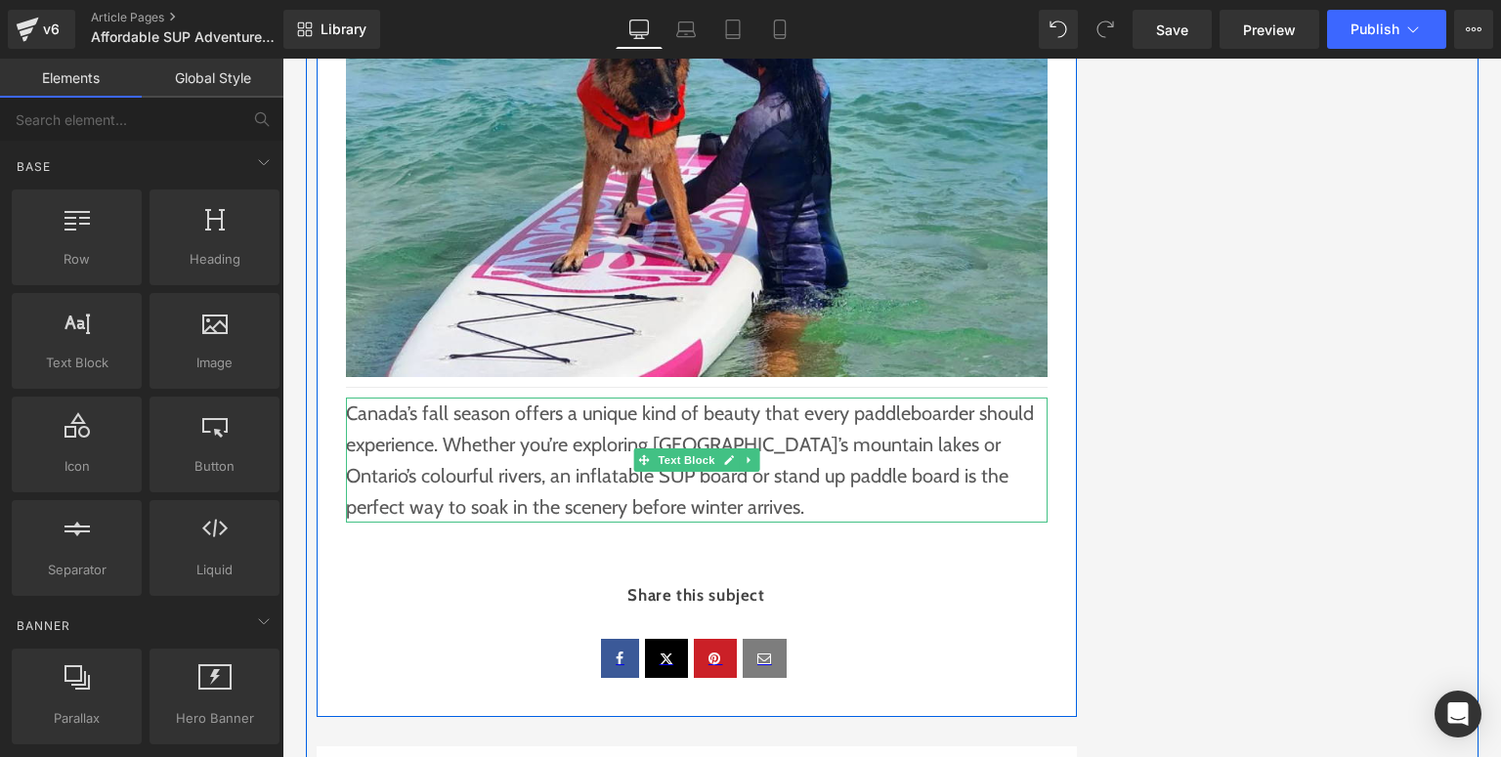
click at [625, 411] on p "Canada’s fall season offers a unique kind of beauty that every paddleboarder sh…" at bounding box center [697, 460] width 702 height 125
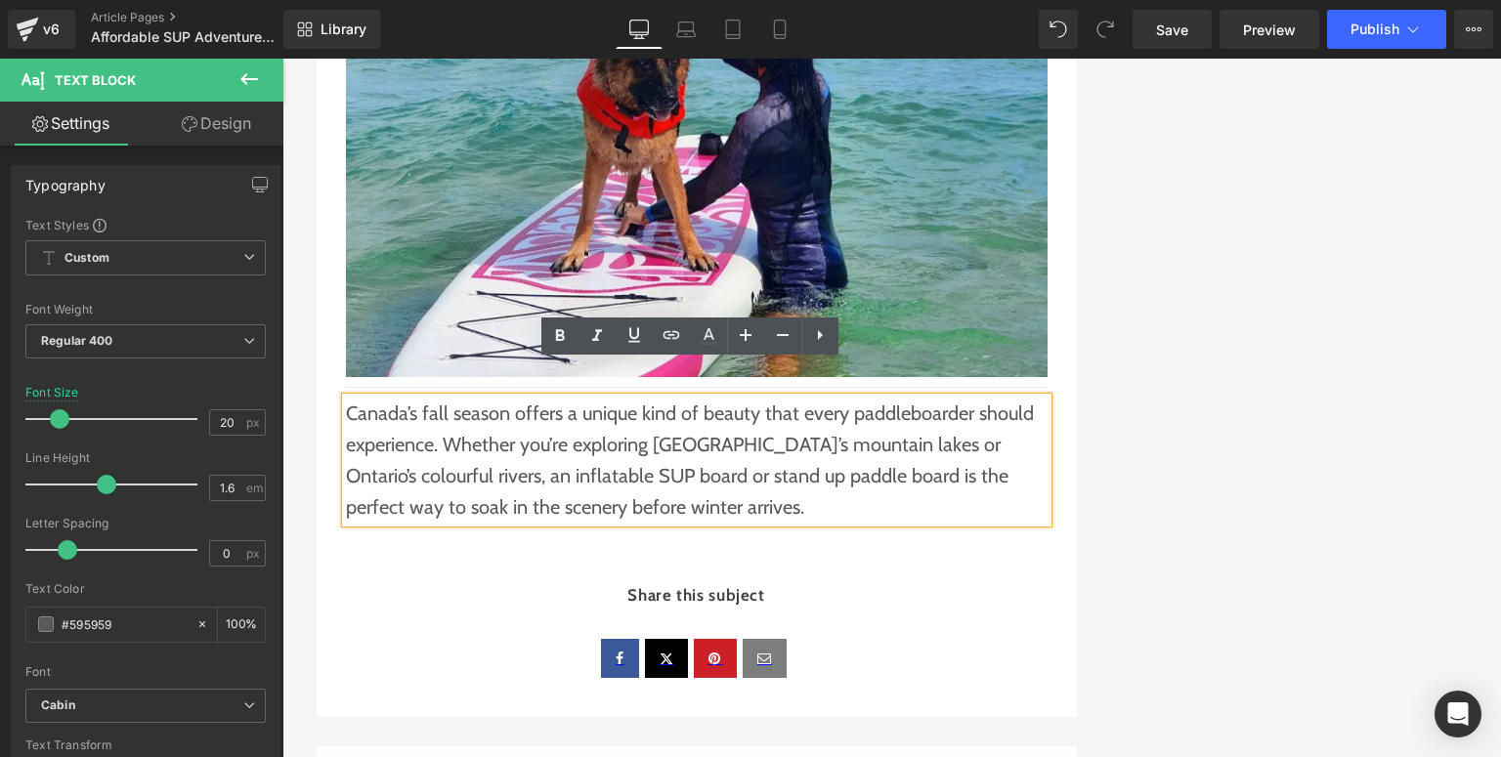
click at [621, 464] on p "Canada’s fall season offers a unique kind of beauty that every paddleboarder sh…" at bounding box center [697, 460] width 702 height 125
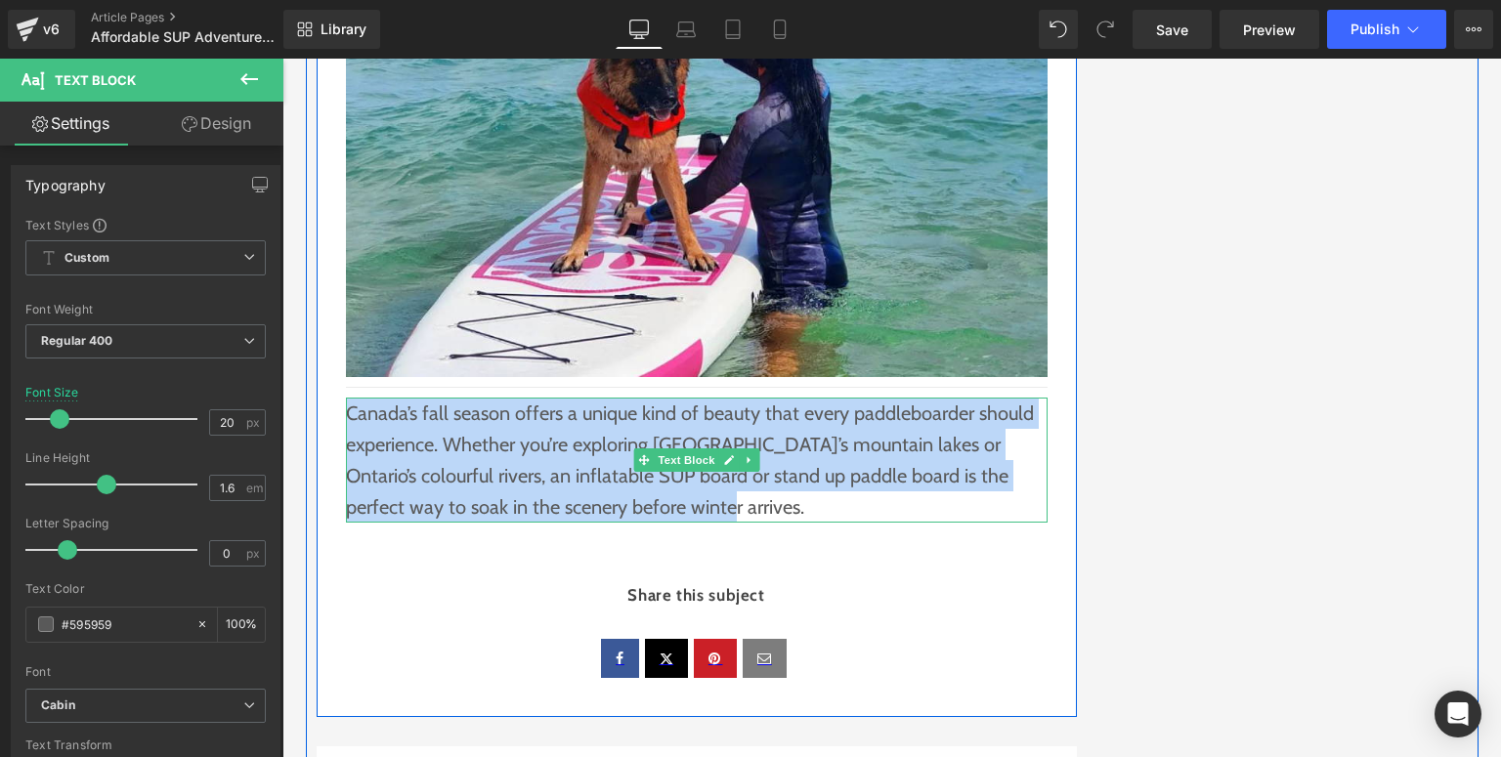
drag, startPoint x: 658, startPoint y: 473, endPoint x: 344, endPoint y: 380, distance: 327.1
click at [346, 398] on p "Canada’s fall season offers a unique kind of beauty that every paddleboarder sh…" at bounding box center [697, 460] width 702 height 125
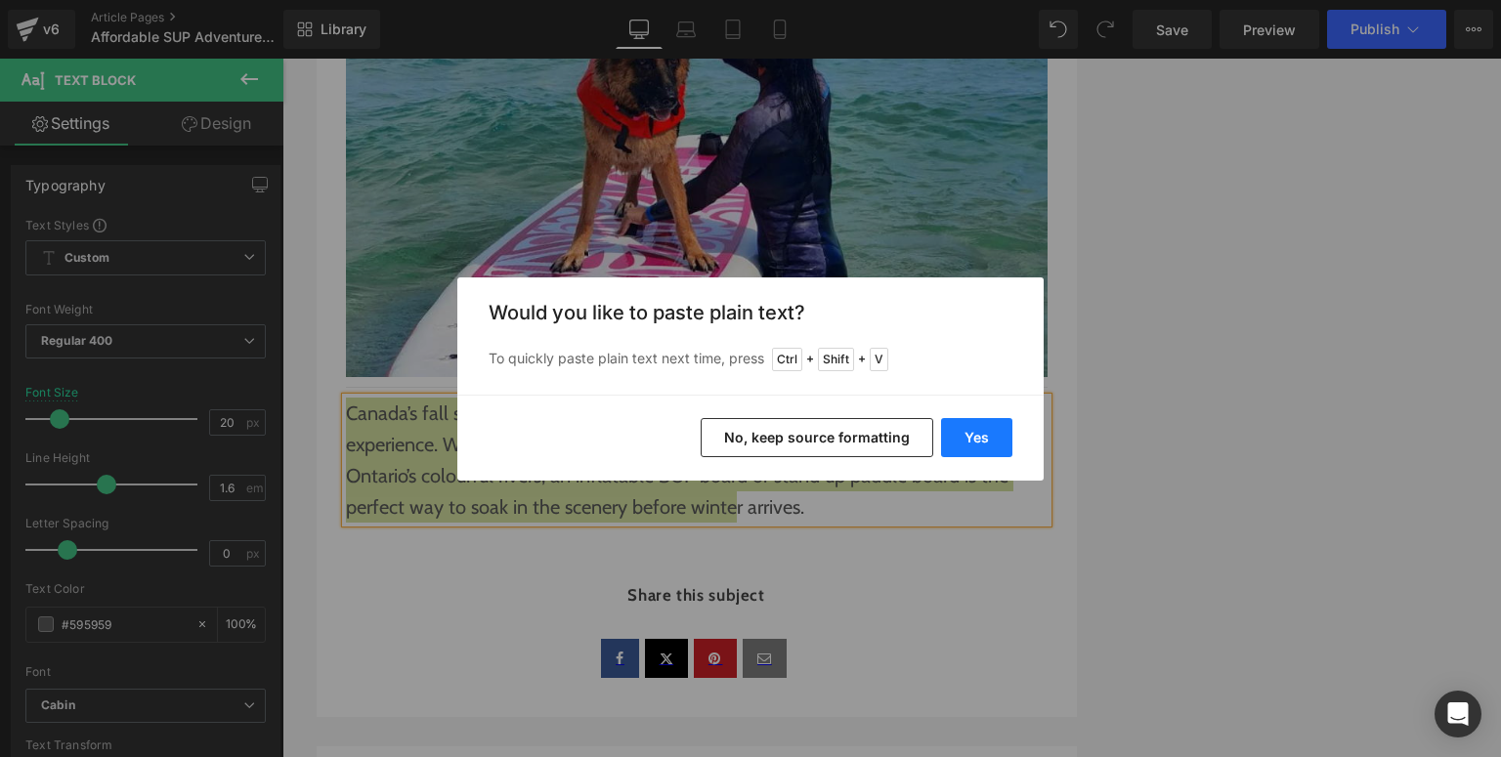
click at [973, 439] on button "Yes" at bounding box center [976, 437] width 71 height 39
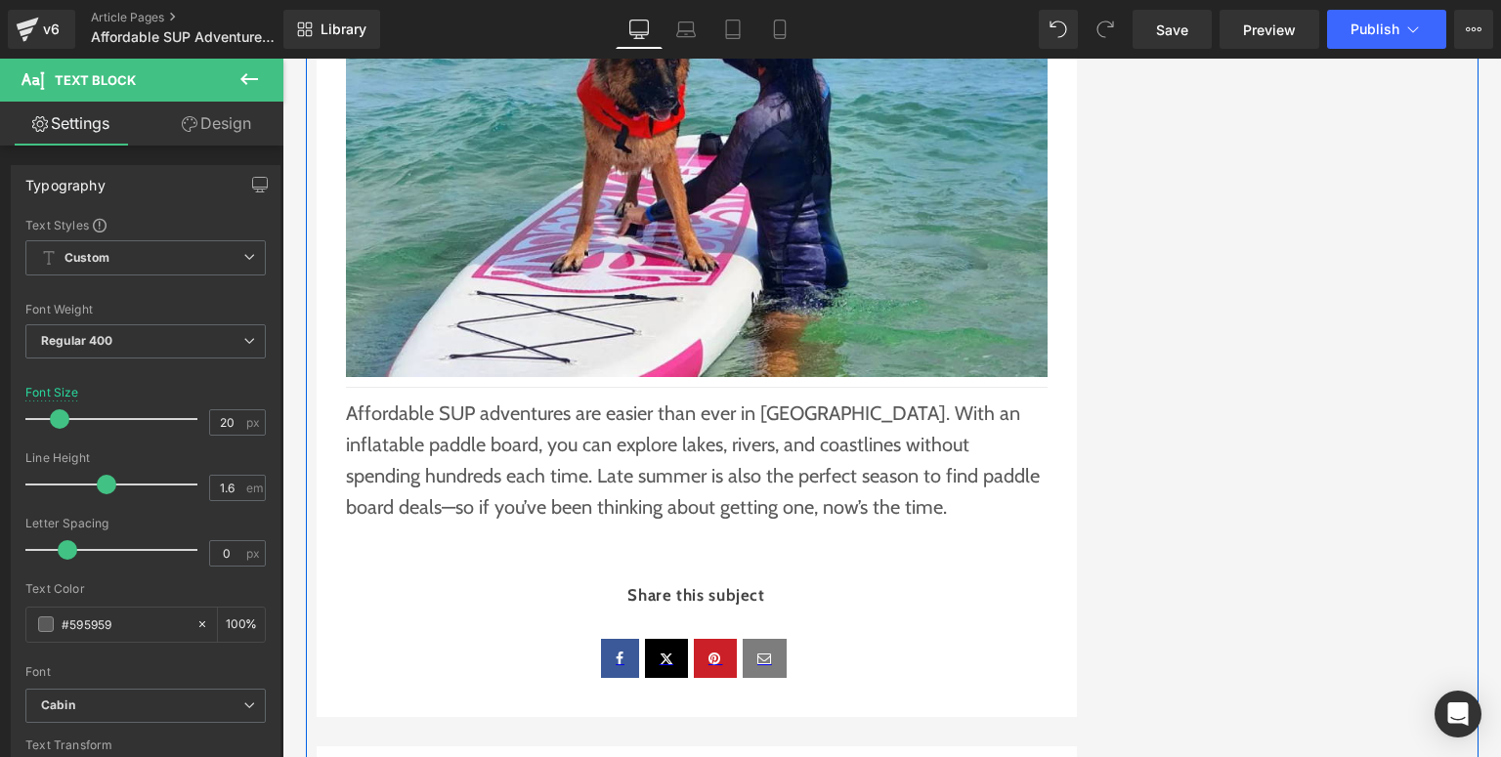
scroll to position [3752, 0]
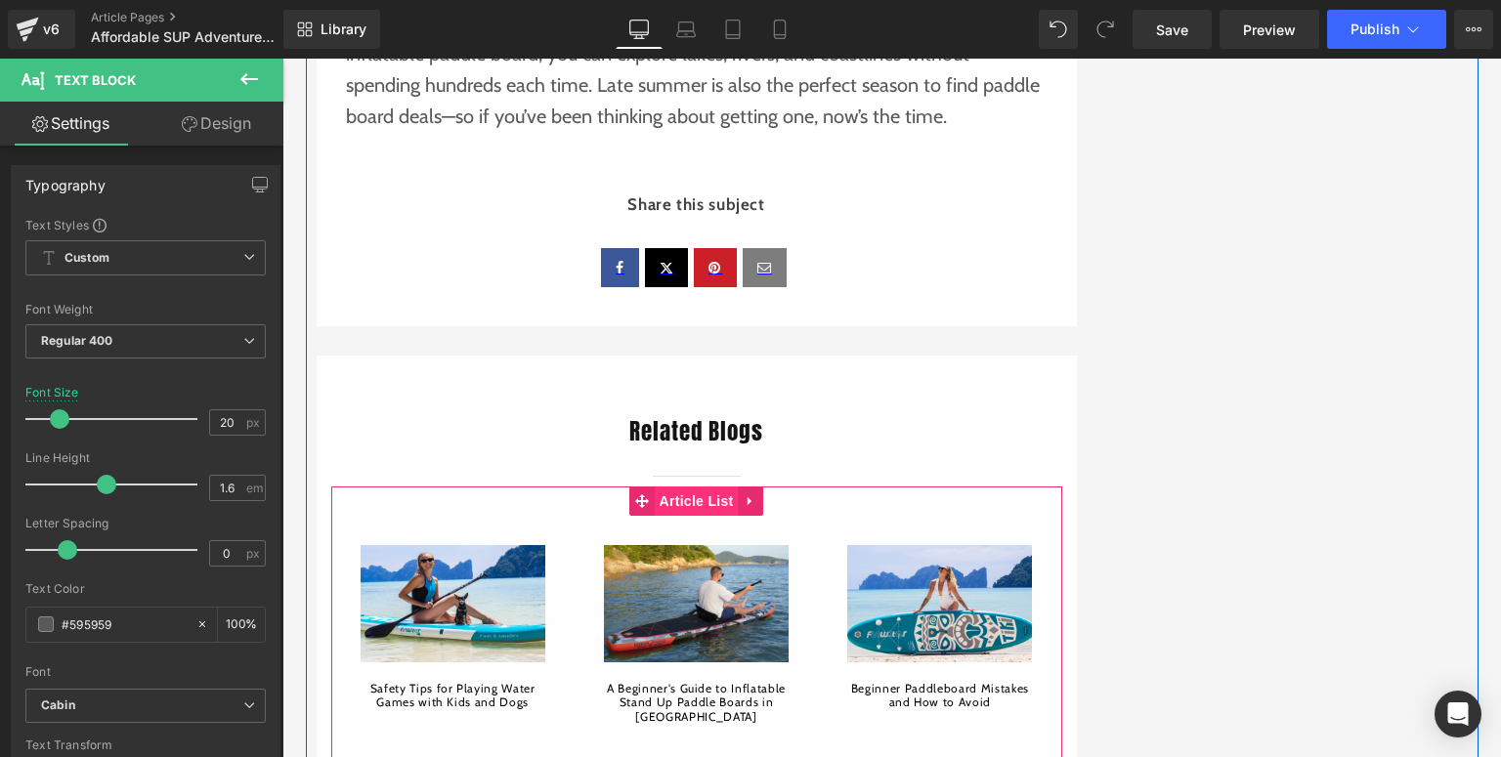
click at [708, 487] on span "Article List" at bounding box center [697, 501] width 84 height 29
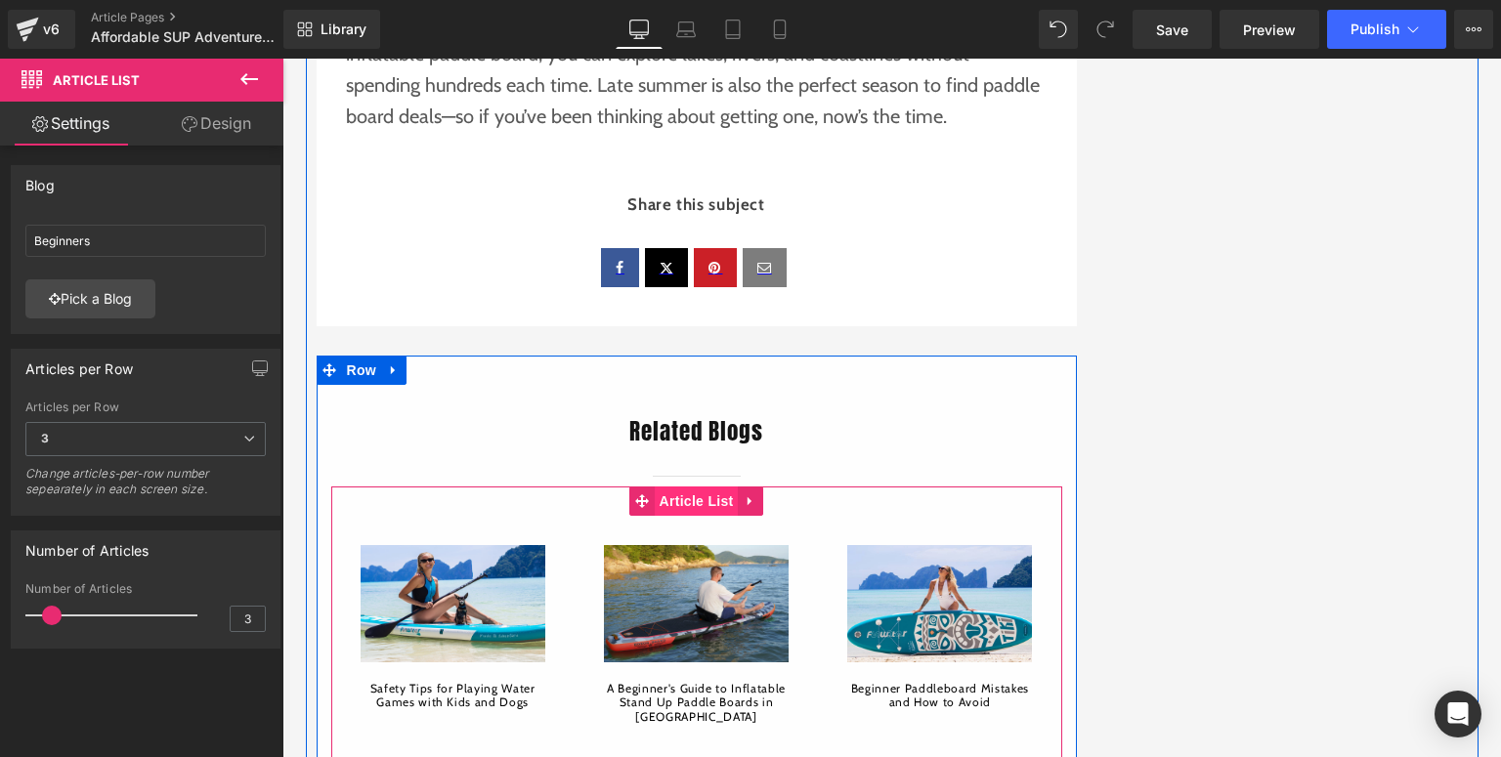
click at [708, 487] on span "Article List" at bounding box center [697, 501] width 84 height 29
click at [688, 488] on span "Article List" at bounding box center [697, 502] width 84 height 29
click at [662, 487] on span "Article List" at bounding box center [697, 501] width 84 height 29
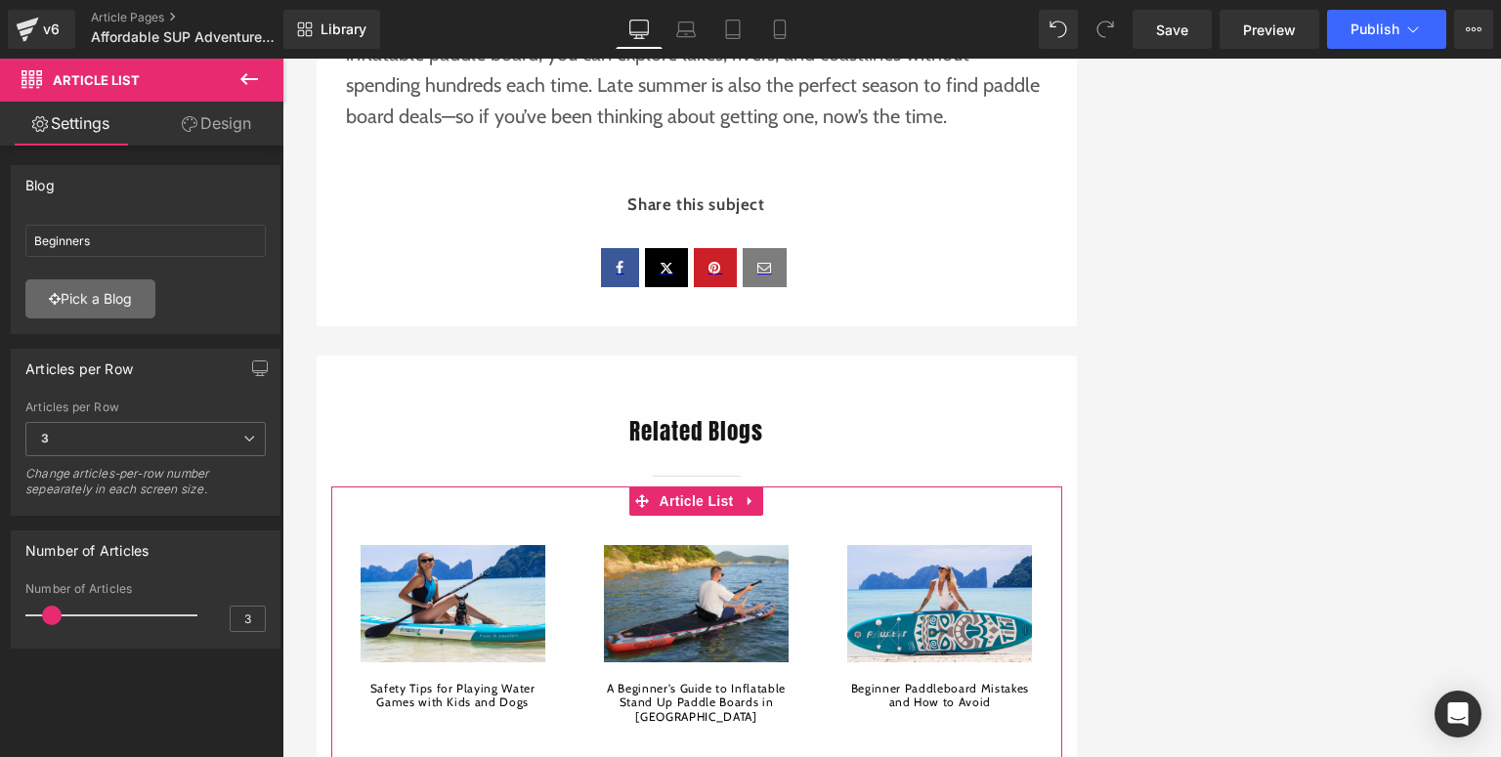
click at [76, 289] on link "Pick a Blog" at bounding box center [90, 298] width 130 height 39
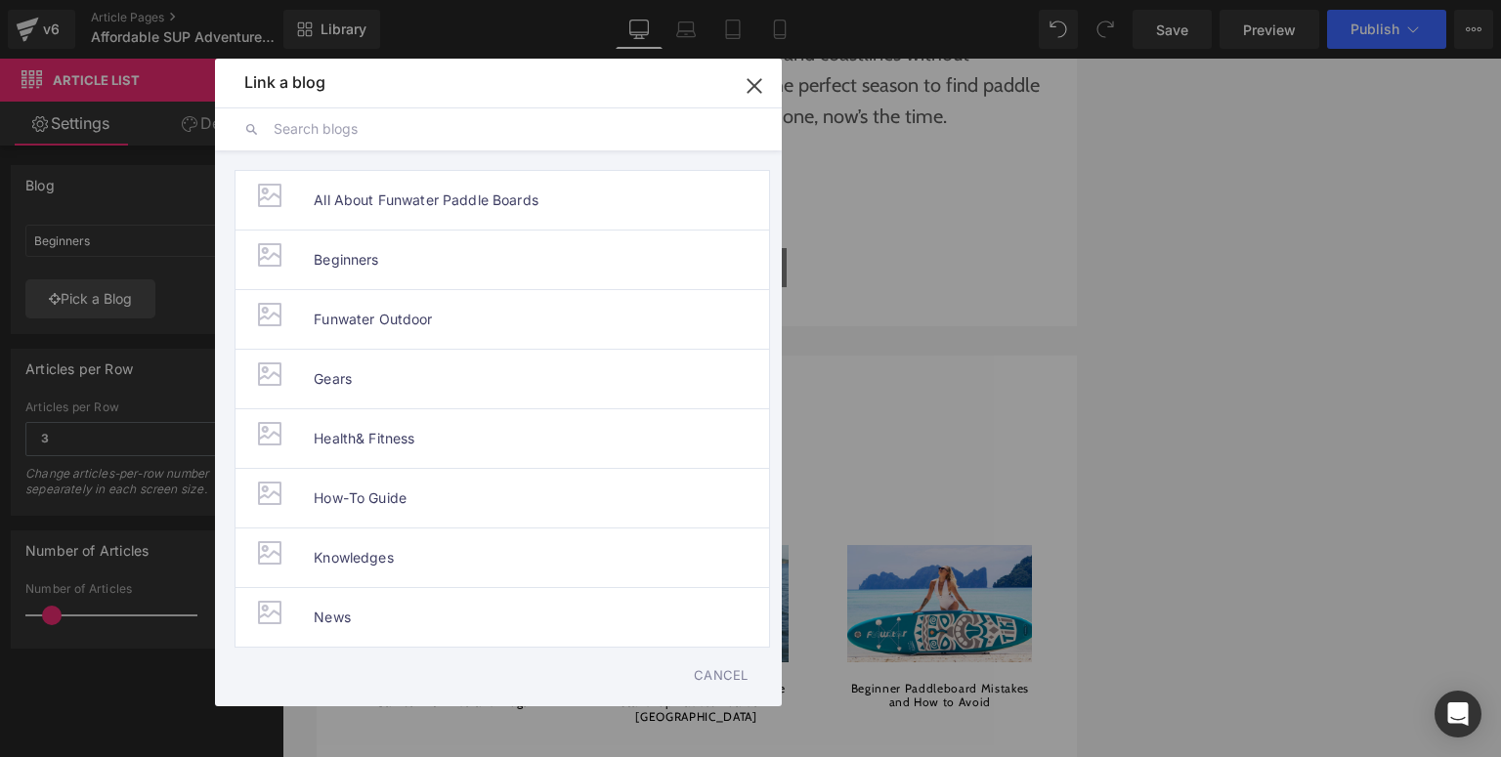
click at [760, 86] on icon "button" at bounding box center [754, 85] width 31 height 31
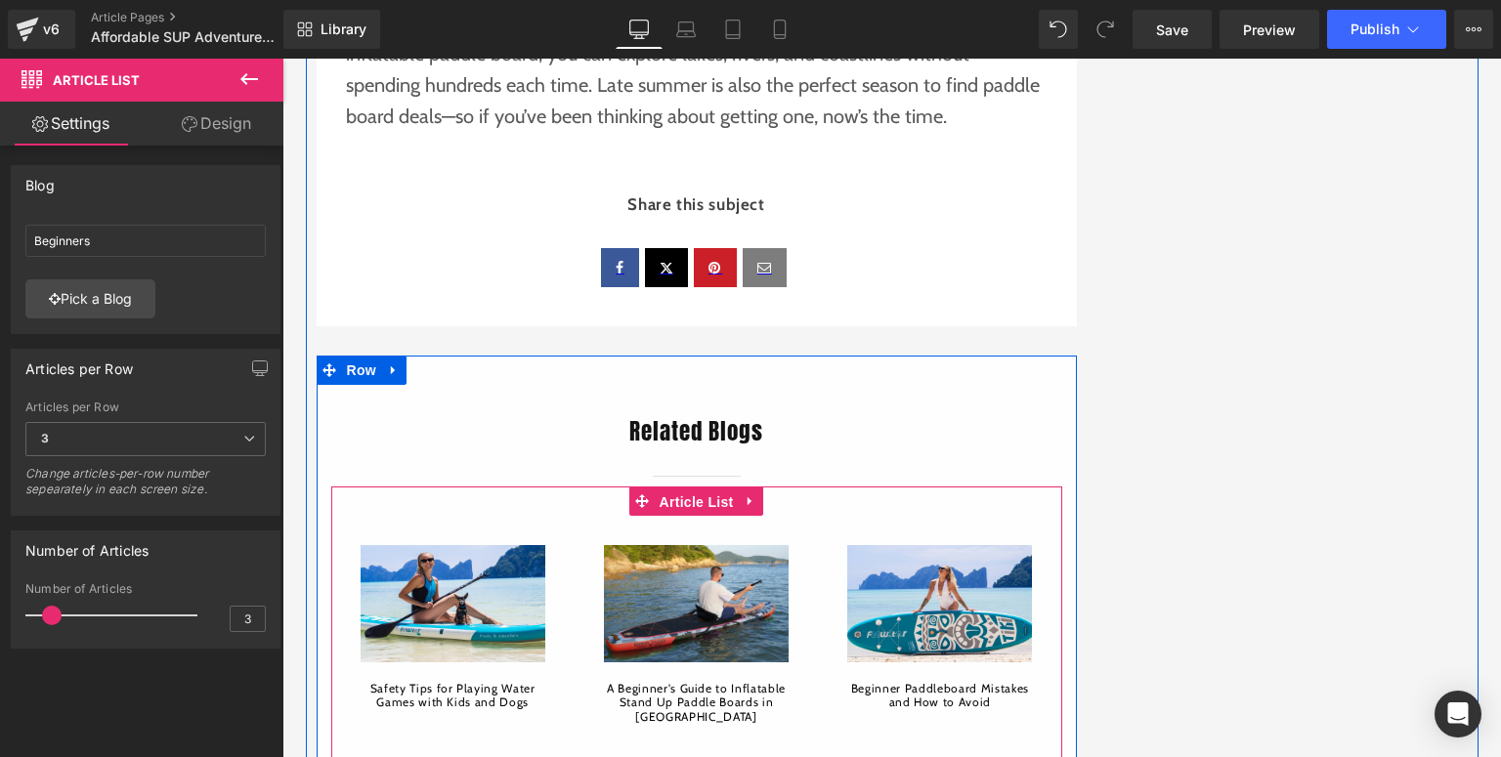
click at [707, 488] on span "Article List" at bounding box center [697, 502] width 84 height 29
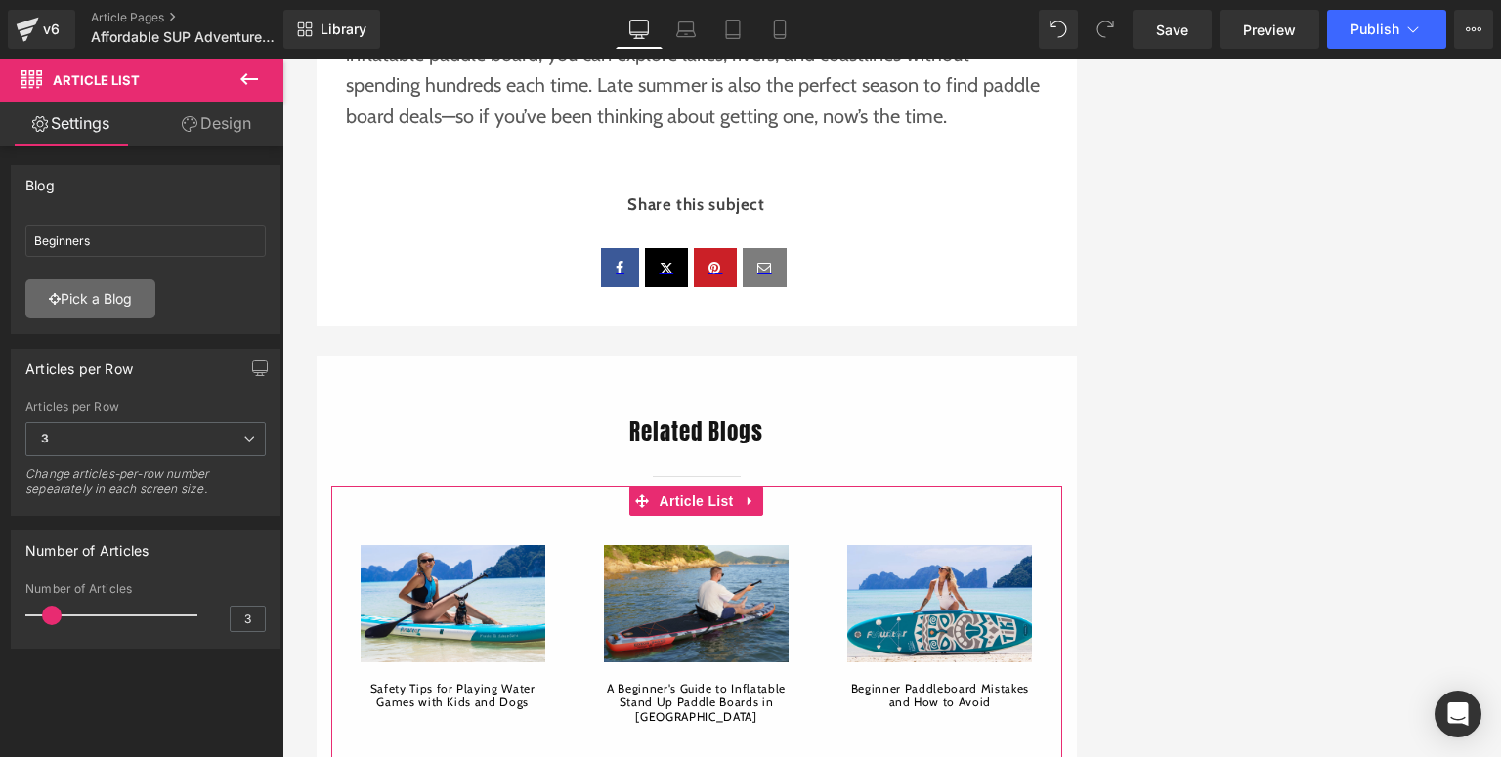
click at [74, 309] on link "Pick a Blog" at bounding box center [90, 298] width 130 height 39
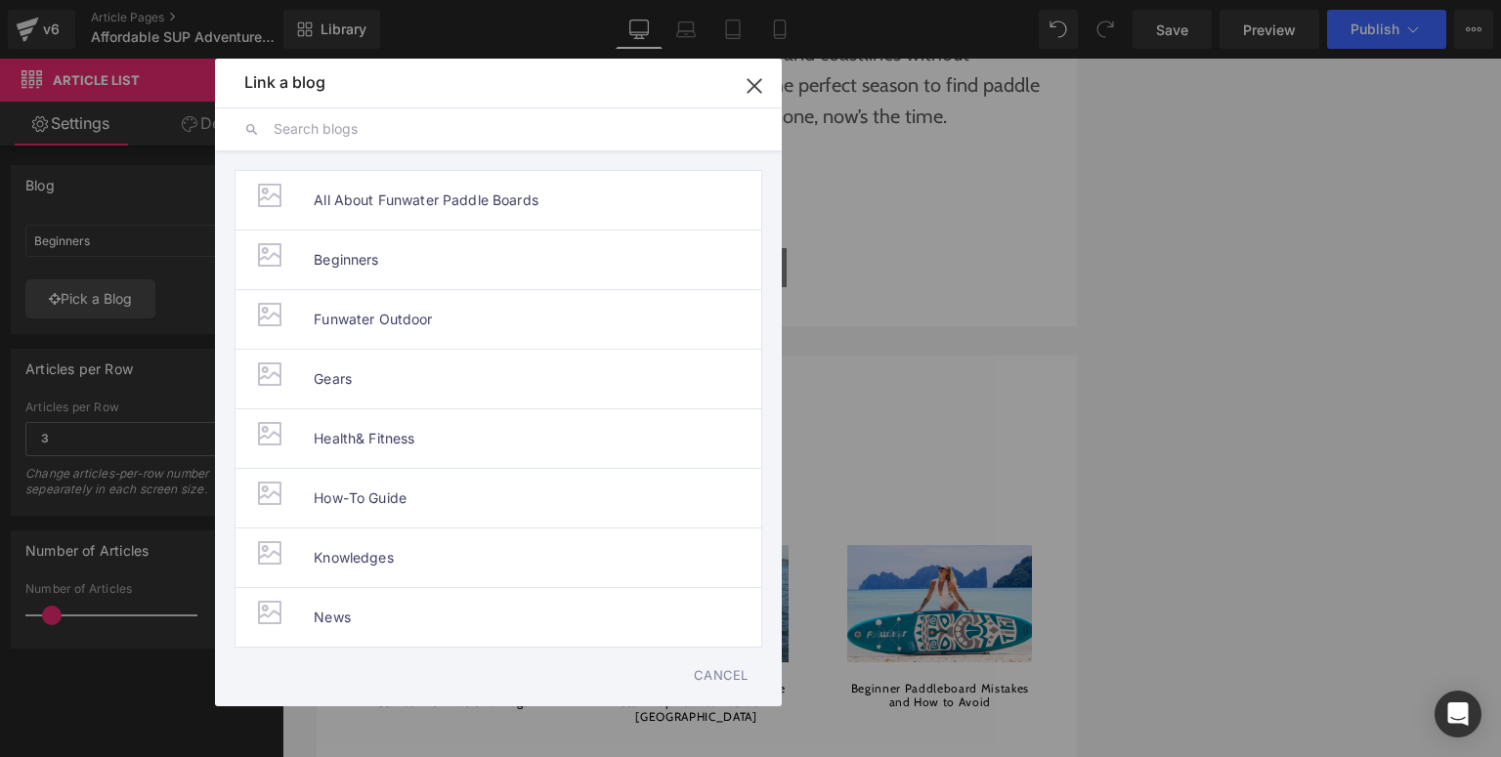
click at [768, 340] on div "All About Funwater Paddle Boards Beginners Funwater Outdoor Gears Health& Fitne…" at bounding box center [498, 398] width 567 height 497
click at [497, 163] on ul "All About Funwater Paddle Boards Beginners Funwater Outdoor Gears Health& Fitne…" at bounding box center [498, 169] width 567 height 39
click at [746, 93] on icon "button" at bounding box center [754, 85] width 31 height 31
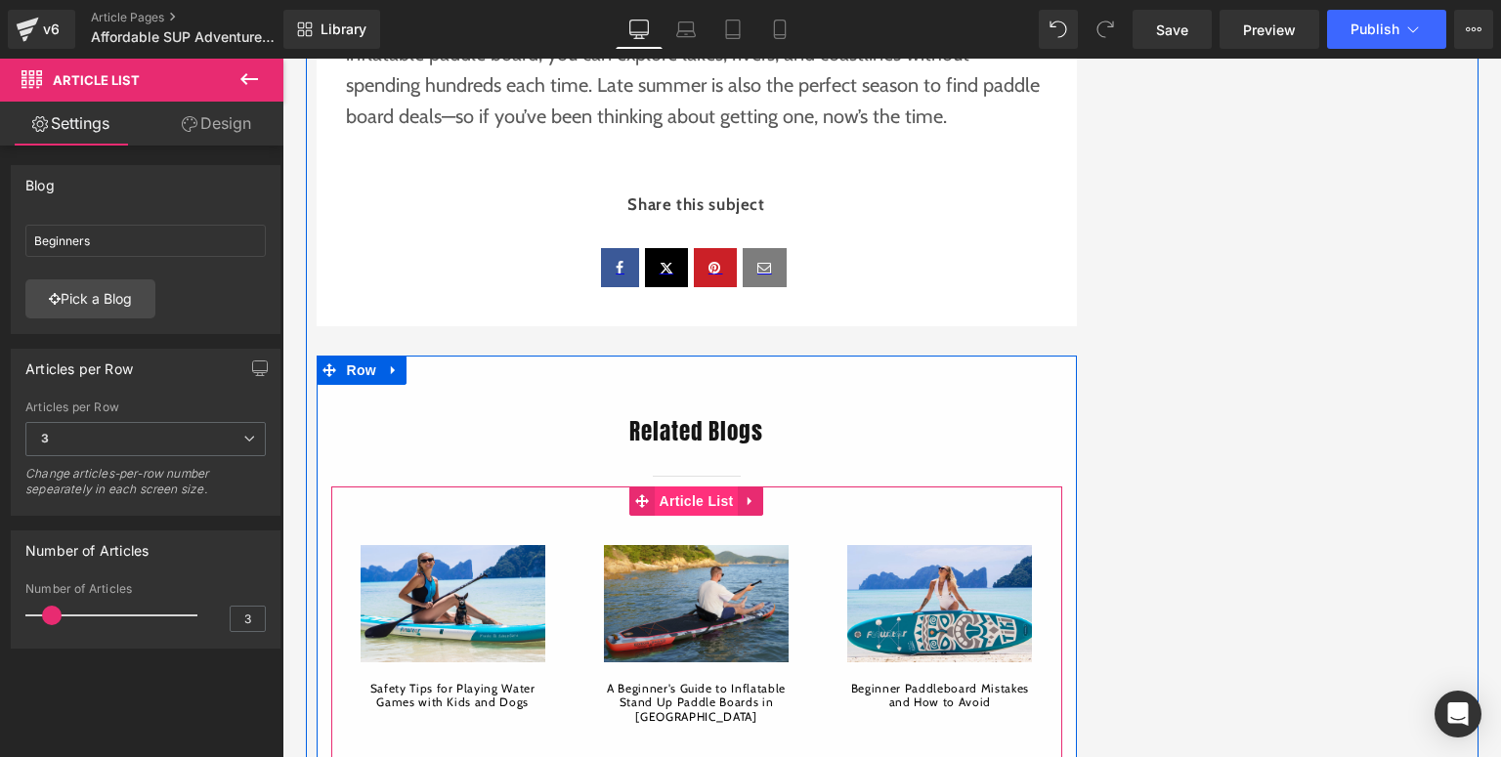
click at [680, 487] on span "Article List" at bounding box center [697, 501] width 84 height 29
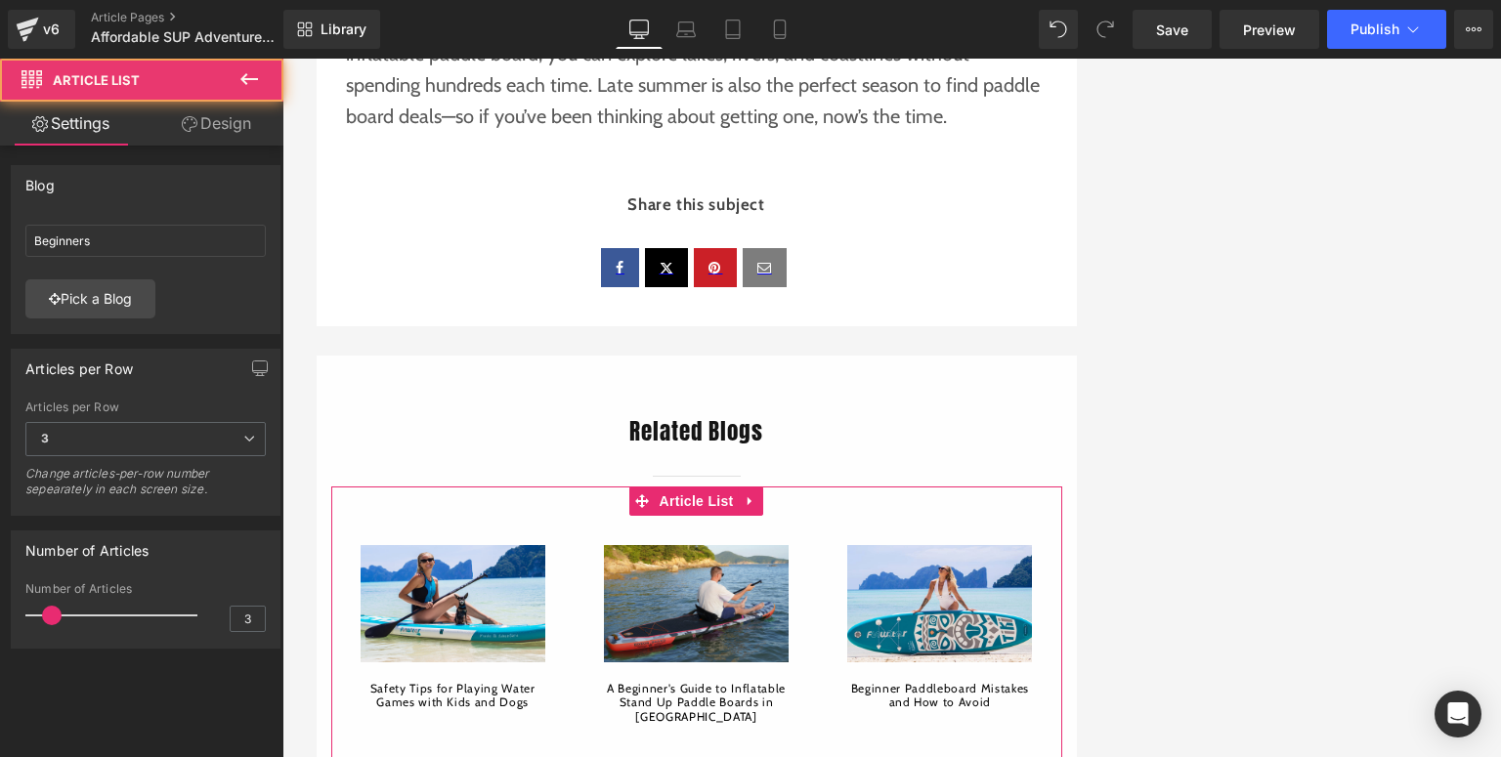
click at [107, 319] on div "Beginners Beginners Pick a Blog" at bounding box center [146, 275] width 268 height 116
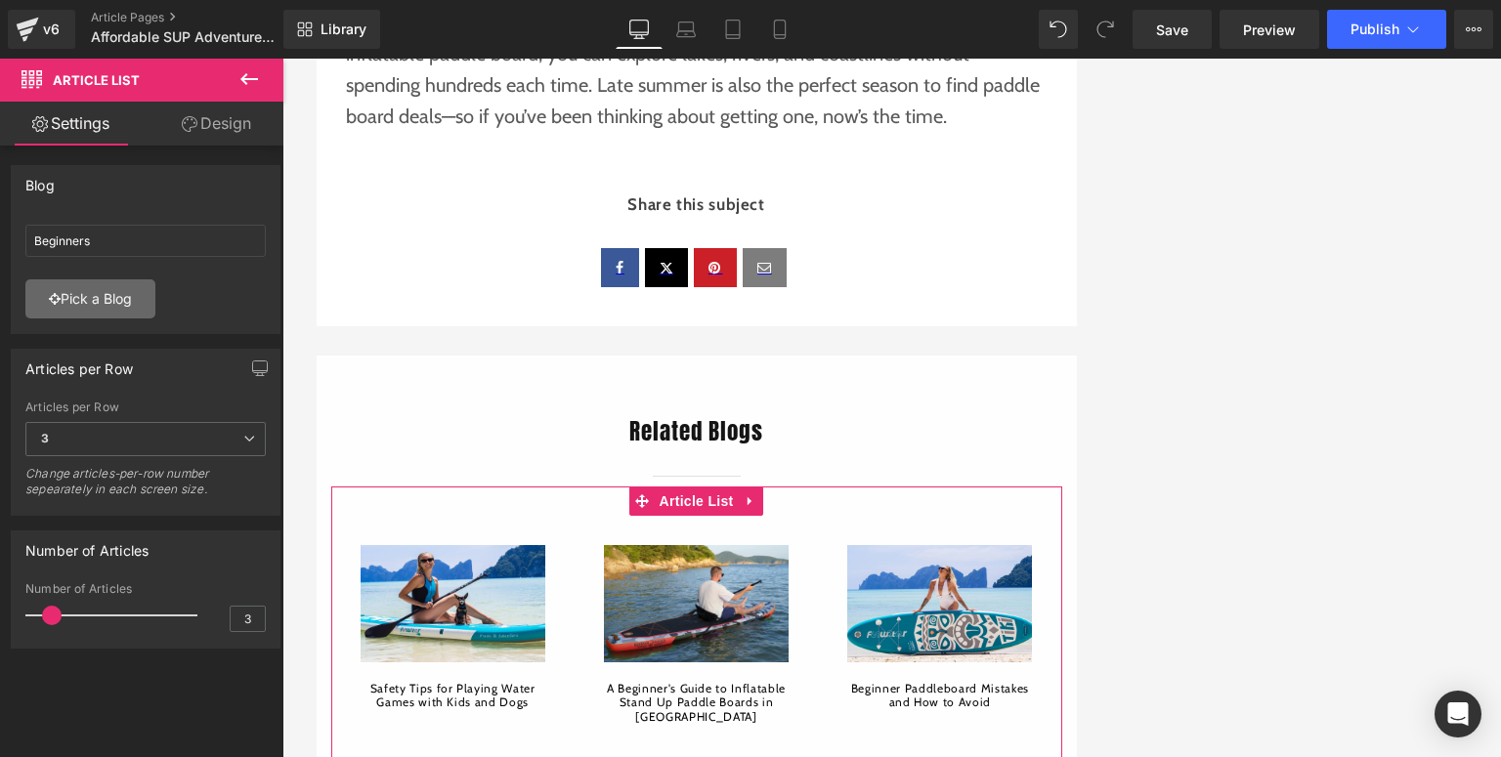
click at [116, 286] on link "Pick a Blog" at bounding box center [90, 298] width 130 height 39
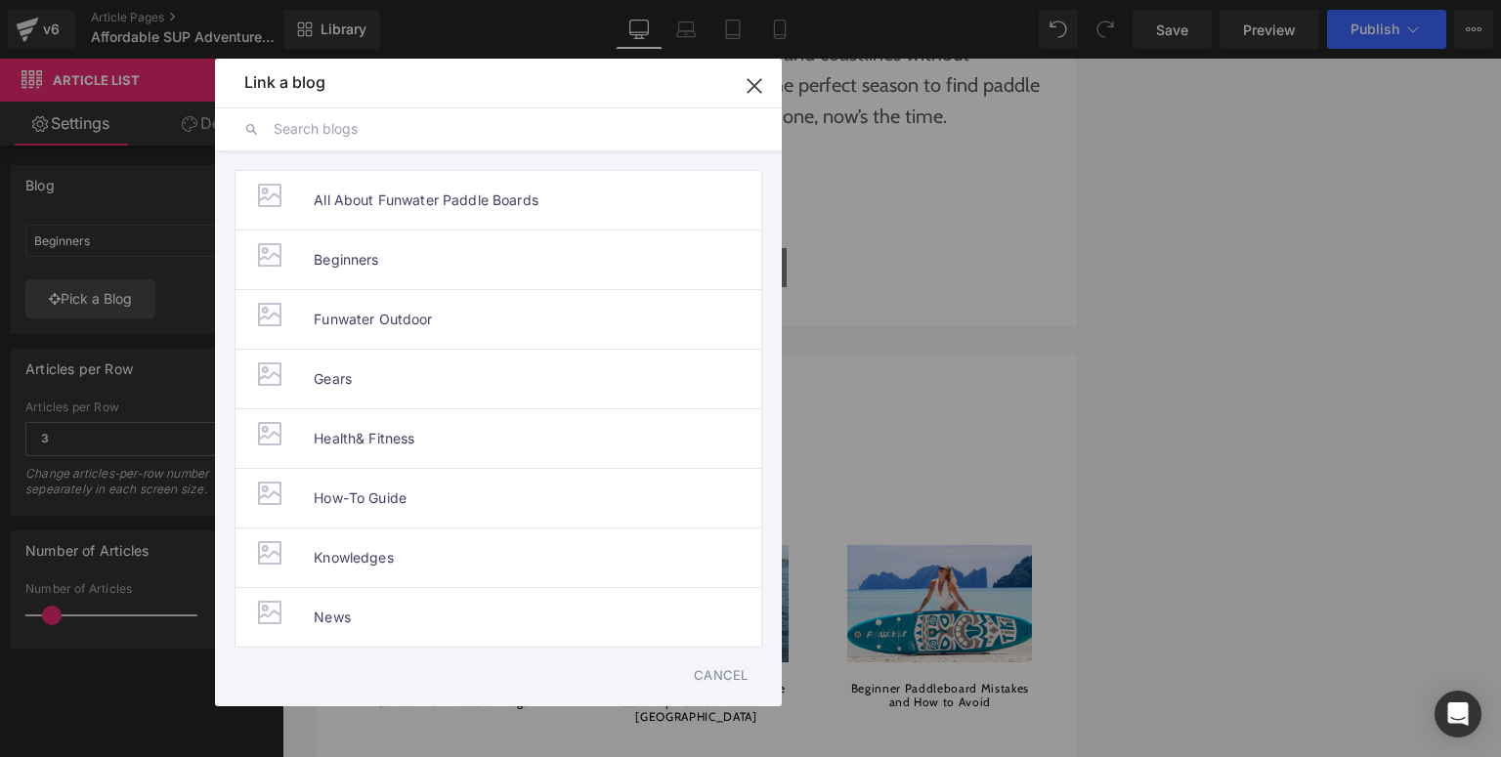
click at [230, 160] on ul "All About Funwater Paddle Boards Beginners Funwater Outdoor Gears Health& Fitne…" at bounding box center [498, 169] width 567 height 39
click at [297, 133] on input "text" at bounding box center [513, 128] width 479 height 43
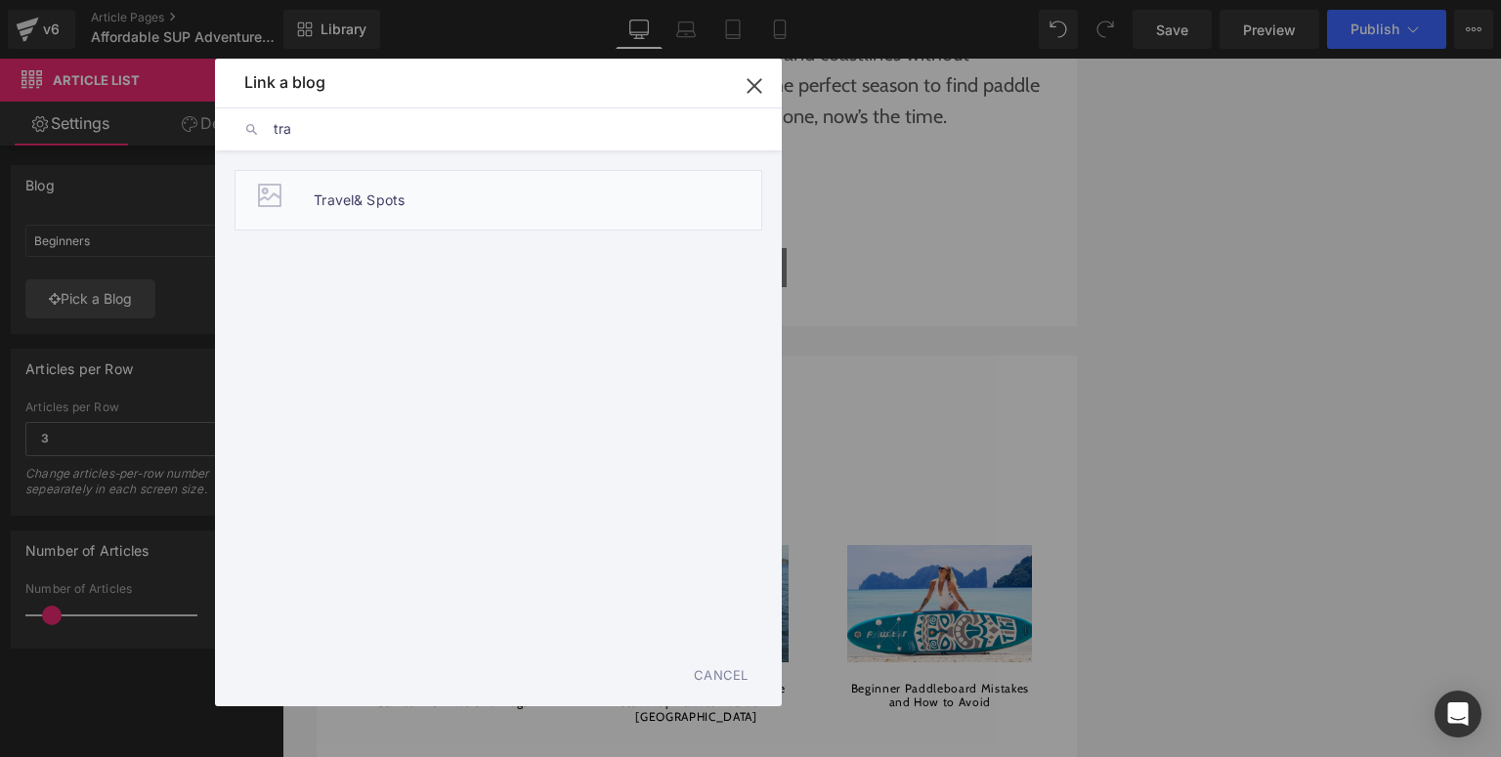
type input "tra"
click at [324, 216] on span "Travel& Spots" at bounding box center [359, 200] width 91 height 59
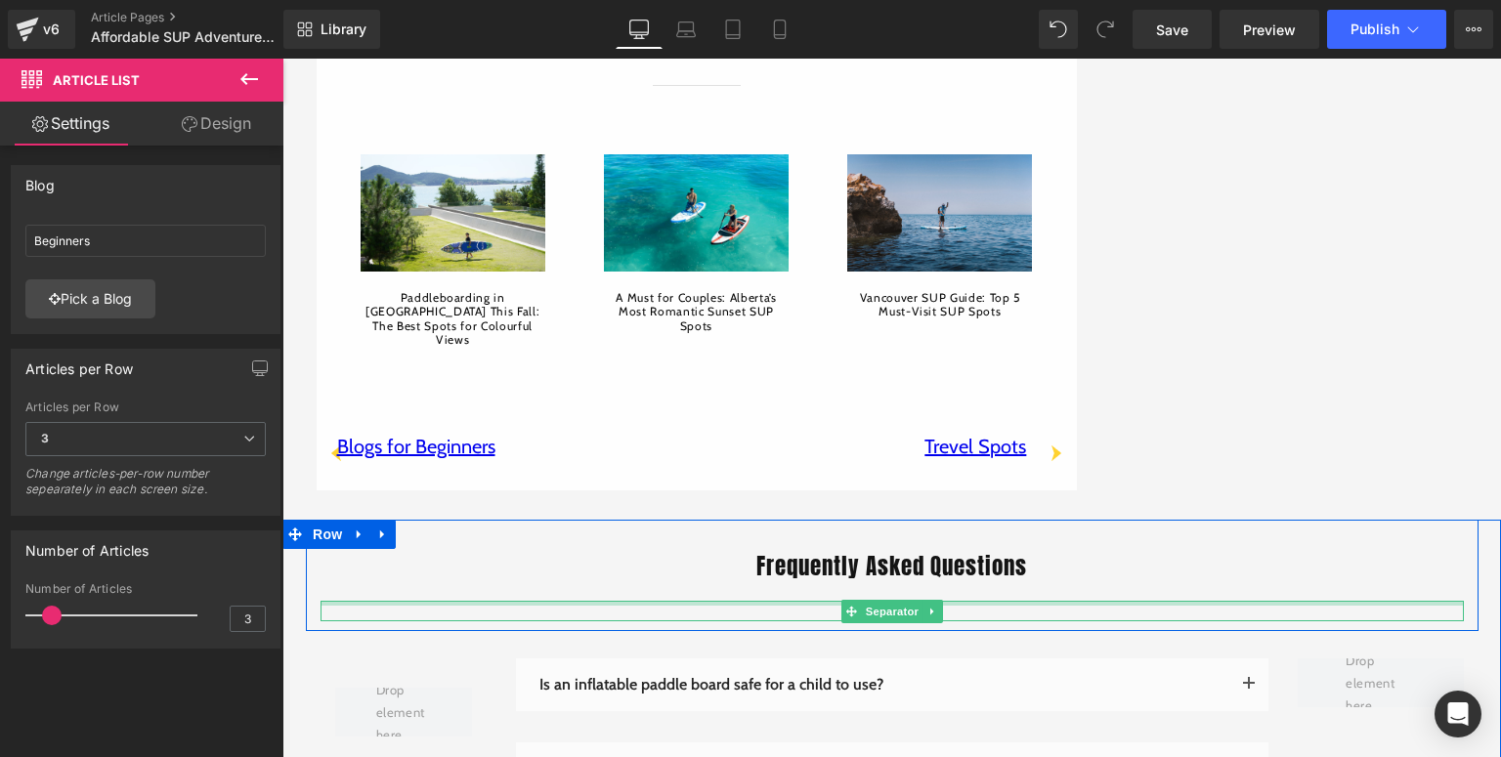
scroll to position [4221, 0]
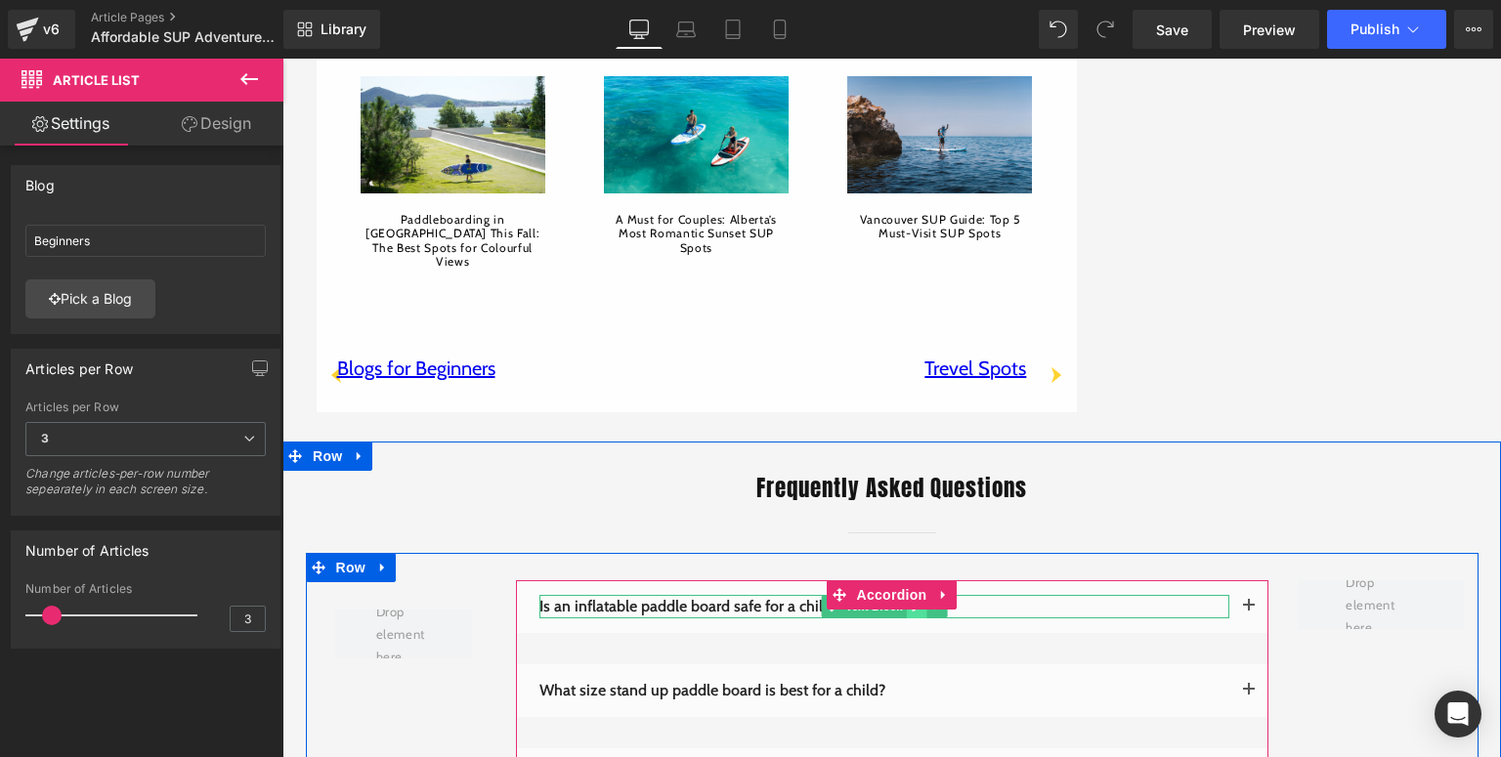
click at [912, 595] on link at bounding box center [916, 606] width 21 height 23
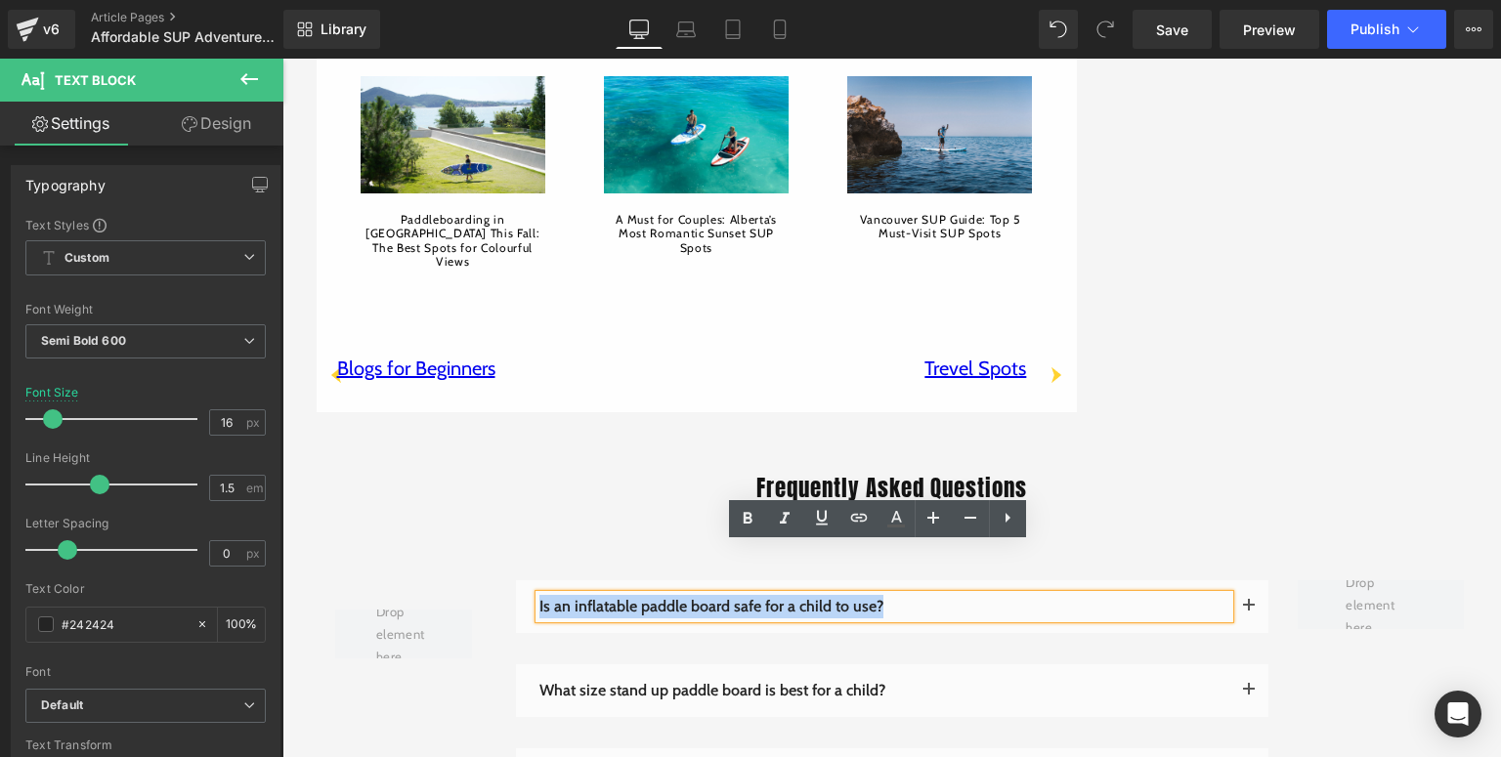
drag, startPoint x: 916, startPoint y: 559, endPoint x: 533, endPoint y: 559, distance: 382.0
click at [539, 595] on p "Is an inflatable paddle board safe for a child to use?" at bounding box center [884, 606] width 690 height 23
paste div
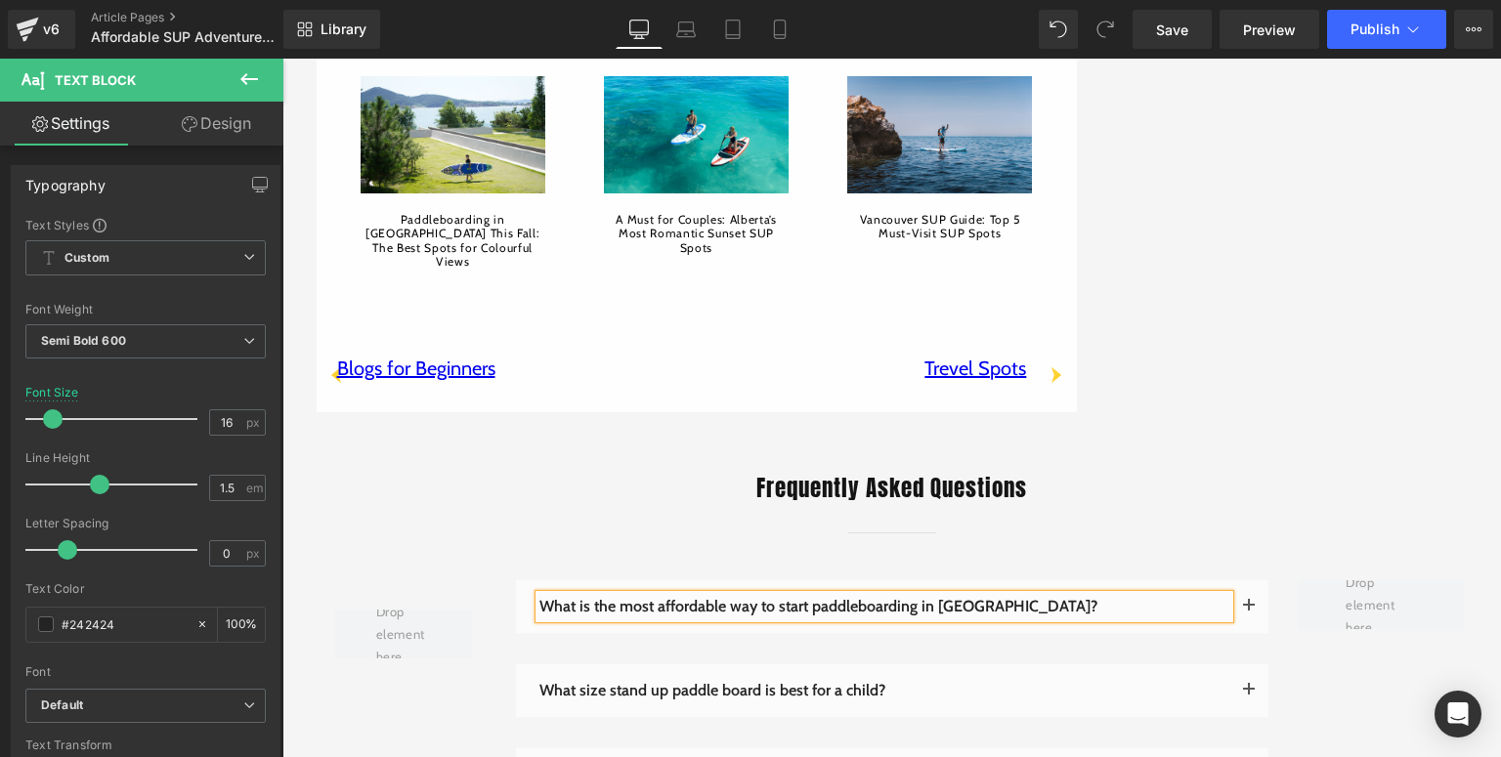
click at [1245, 580] on button "button" at bounding box center [1248, 606] width 39 height 53
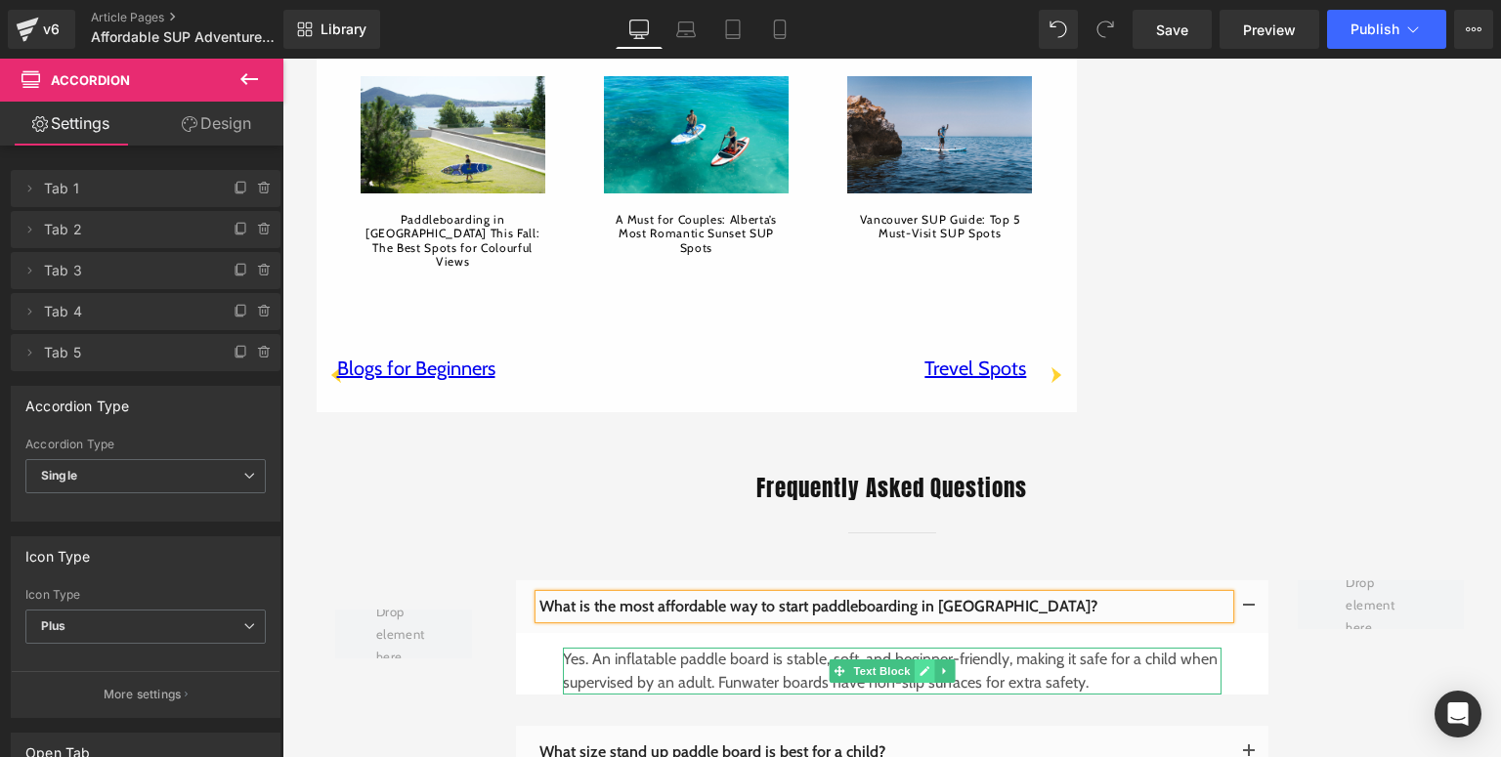
click at [918, 665] on icon at bounding box center [923, 671] width 11 height 12
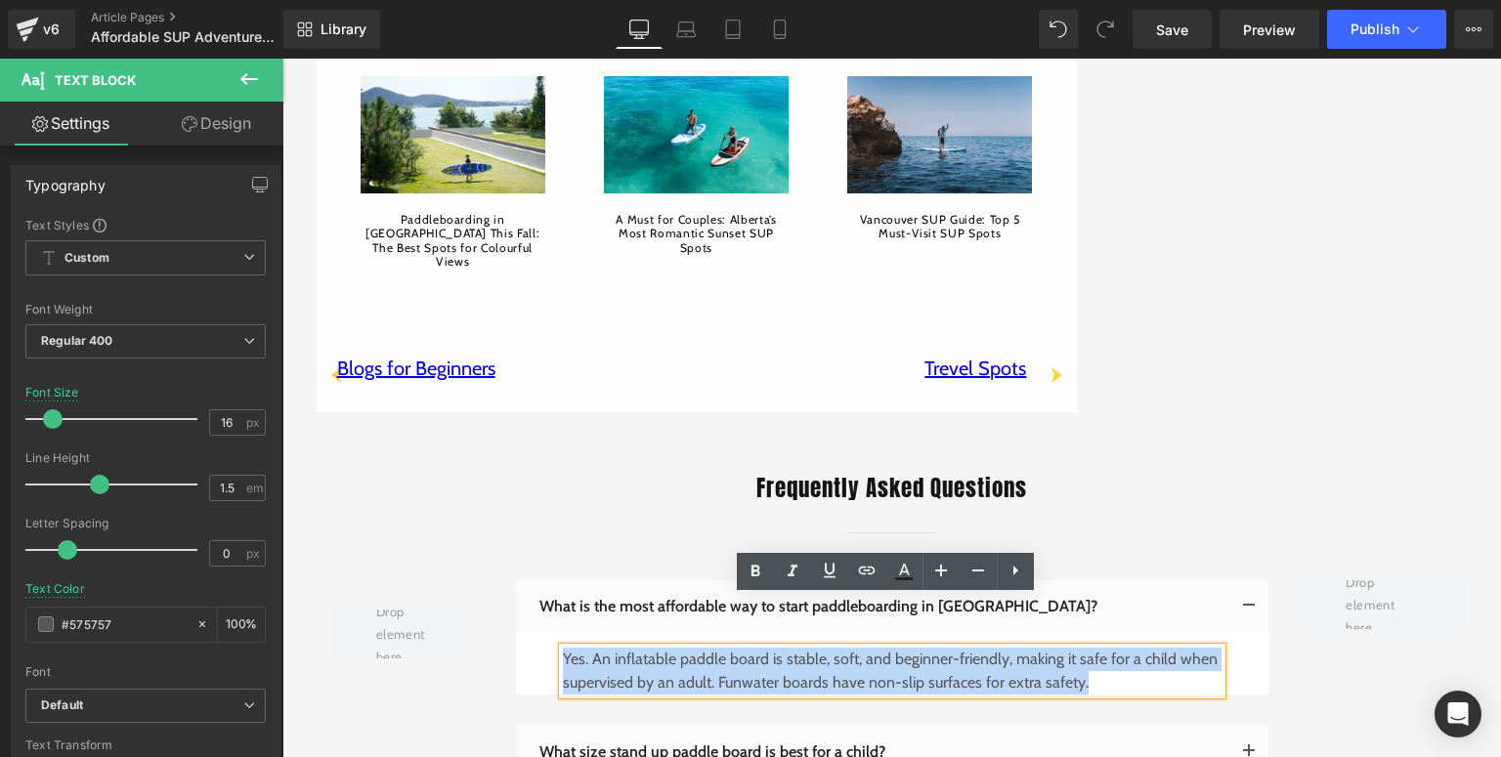
drag, startPoint x: 1079, startPoint y: 631, endPoint x: 559, endPoint y: 614, distance: 520.1
click at [563, 648] on p "Yes. An inflatable paddle board is stable, soft, and beginner-friendly, making …" at bounding box center [892, 671] width 659 height 47
paste div
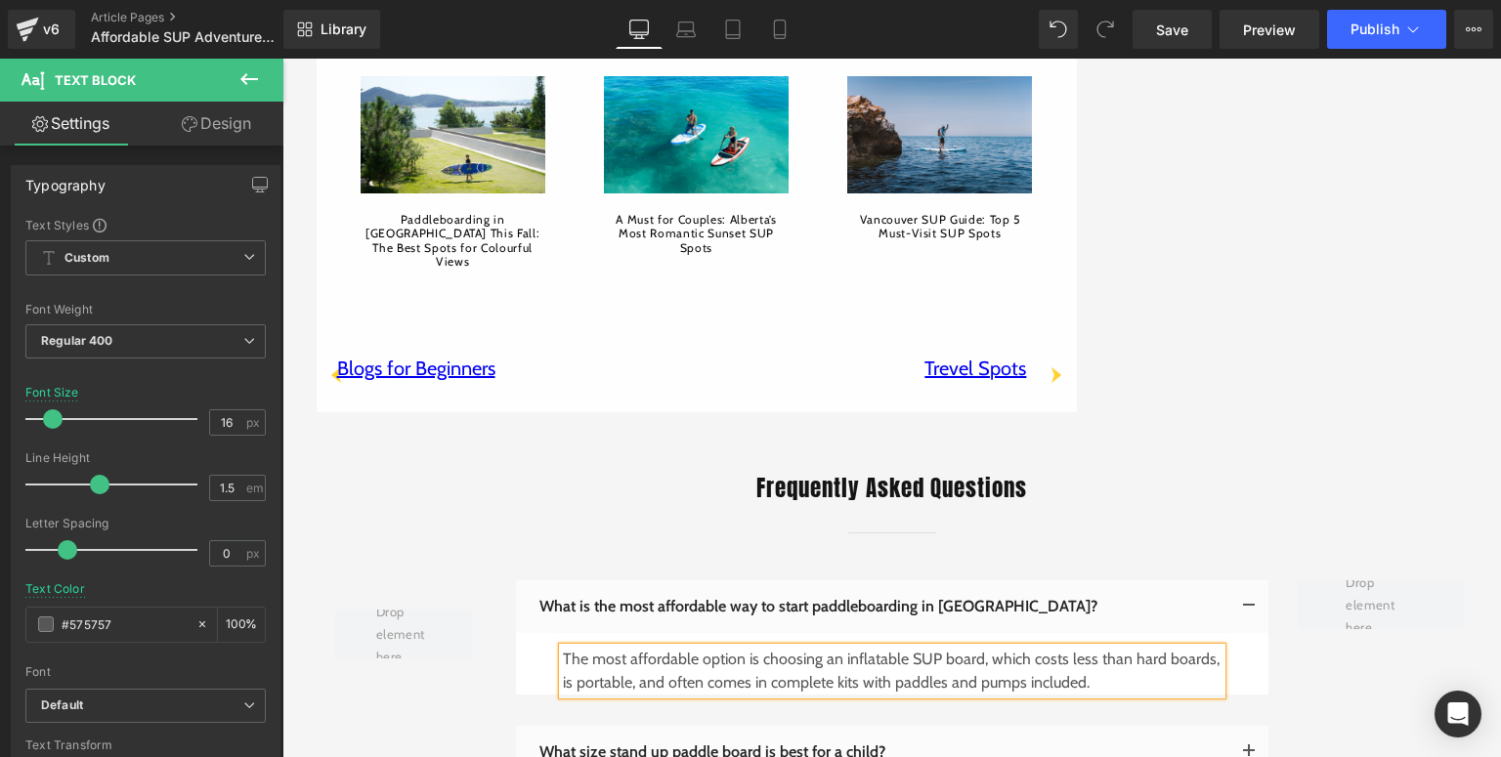
scroll to position [4377, 0]
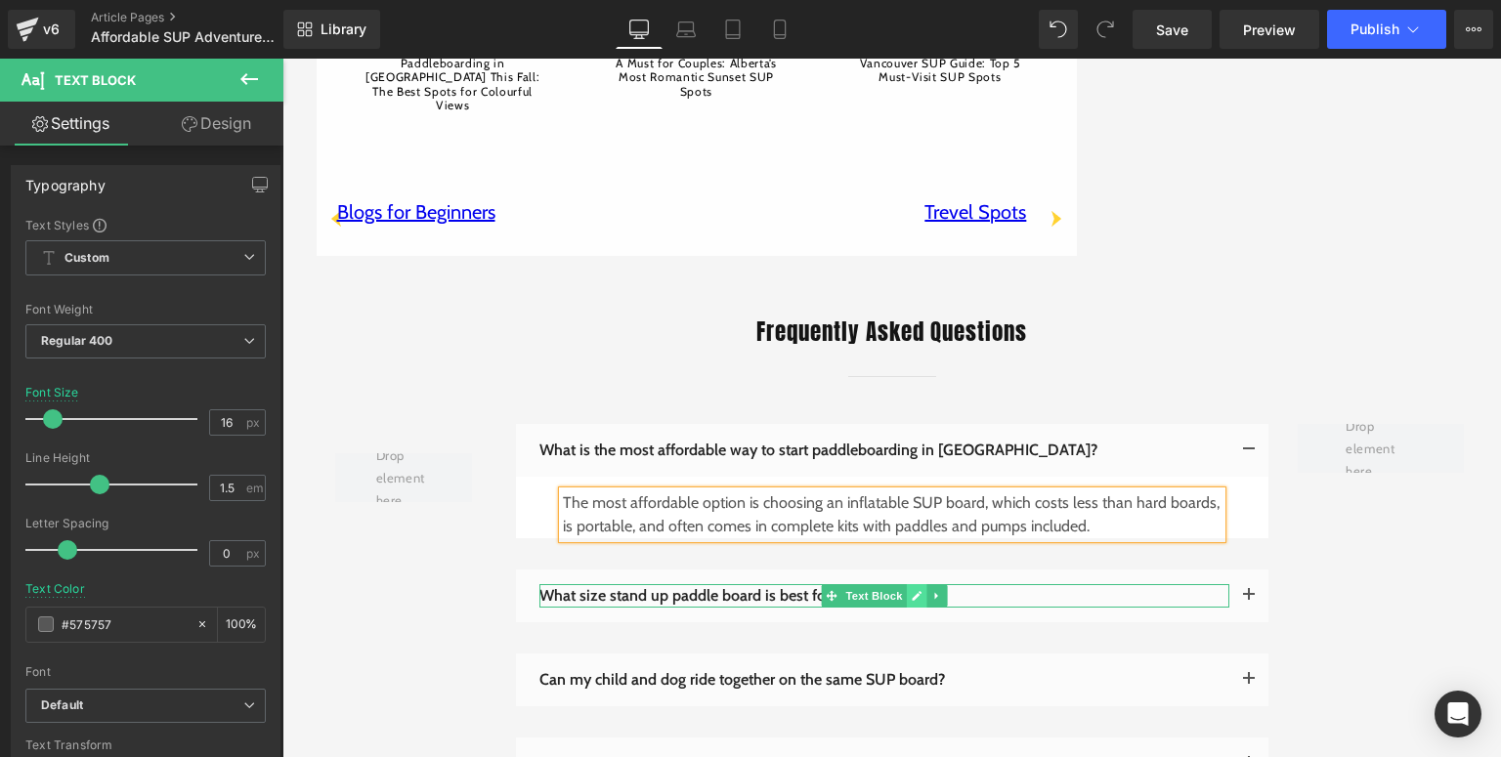
click at [911, 590] on icon at bounding box center [916, 596] width 11 height 12
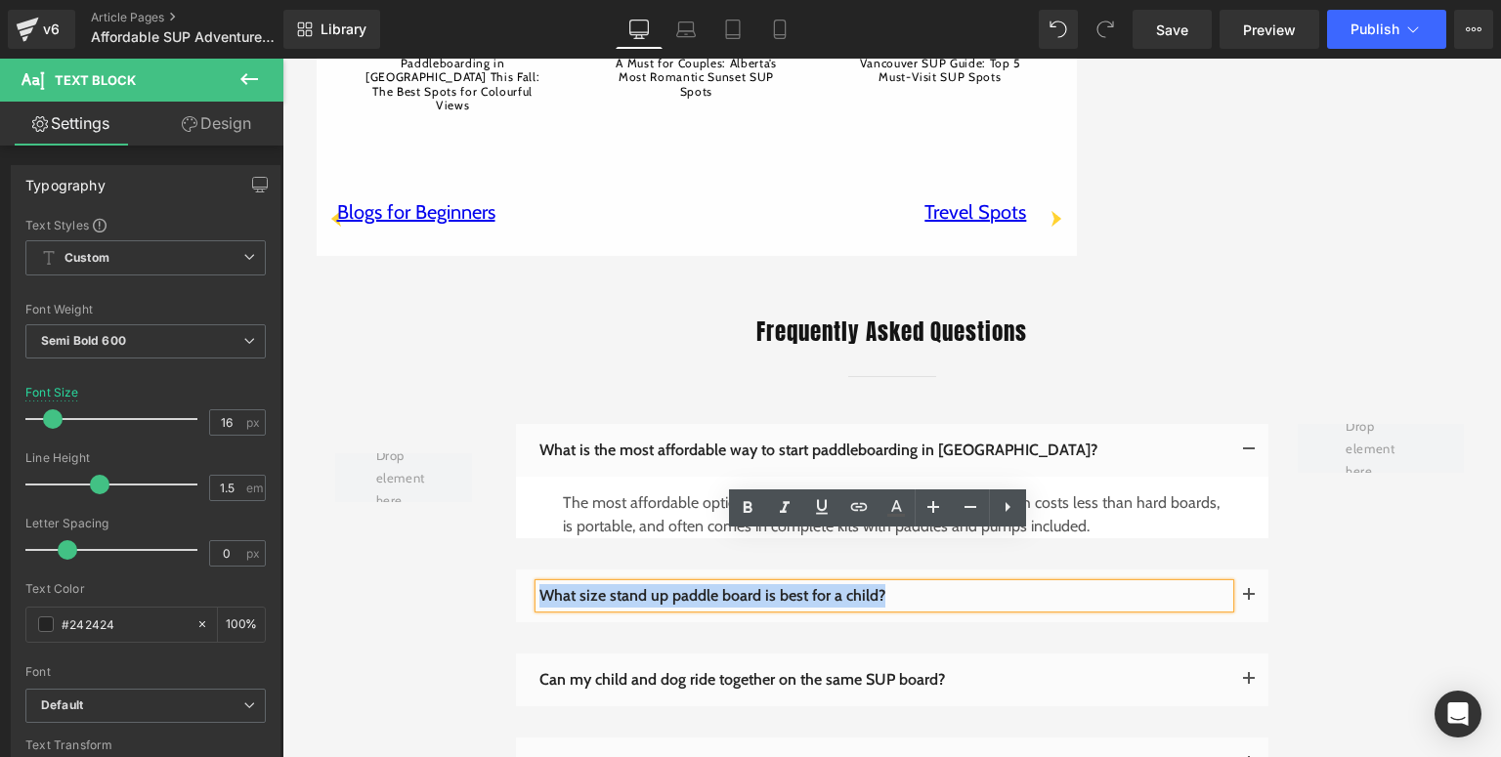
drag, startPoint x: 905, startPoint y: 547, endPoint x: 535, endPoint y: 547, distance: 369.3
click at [539, 584] on p "What size stand up paddle board is best for a child?" at bounding box center [884, 595] width 690 height 23
paste div
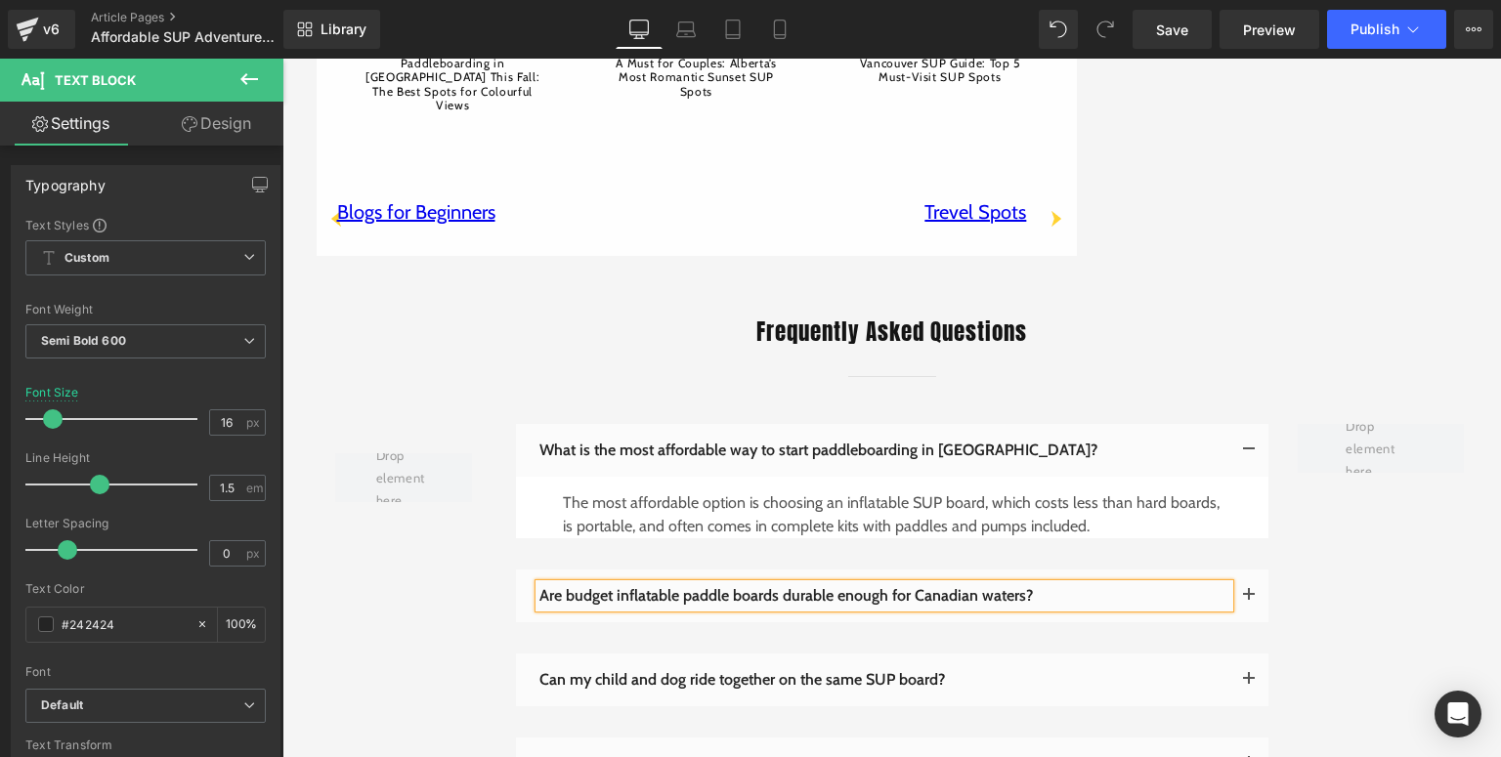
click at [1237, 570] on button "button" at bounding box center [1248, 596] width 39 height 53
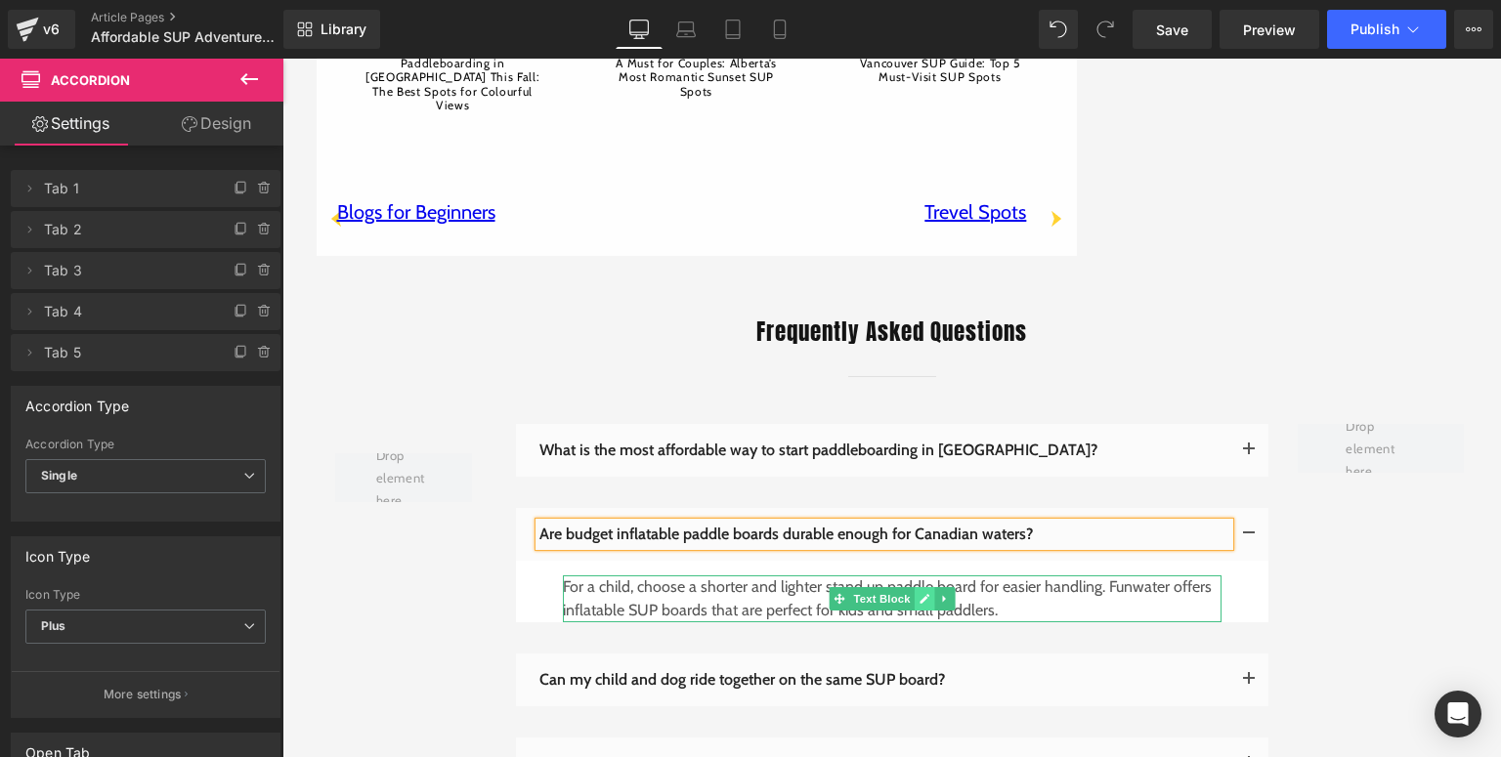
click at [926, 587] on link at bounding box center [924, 598] width 21 height 23
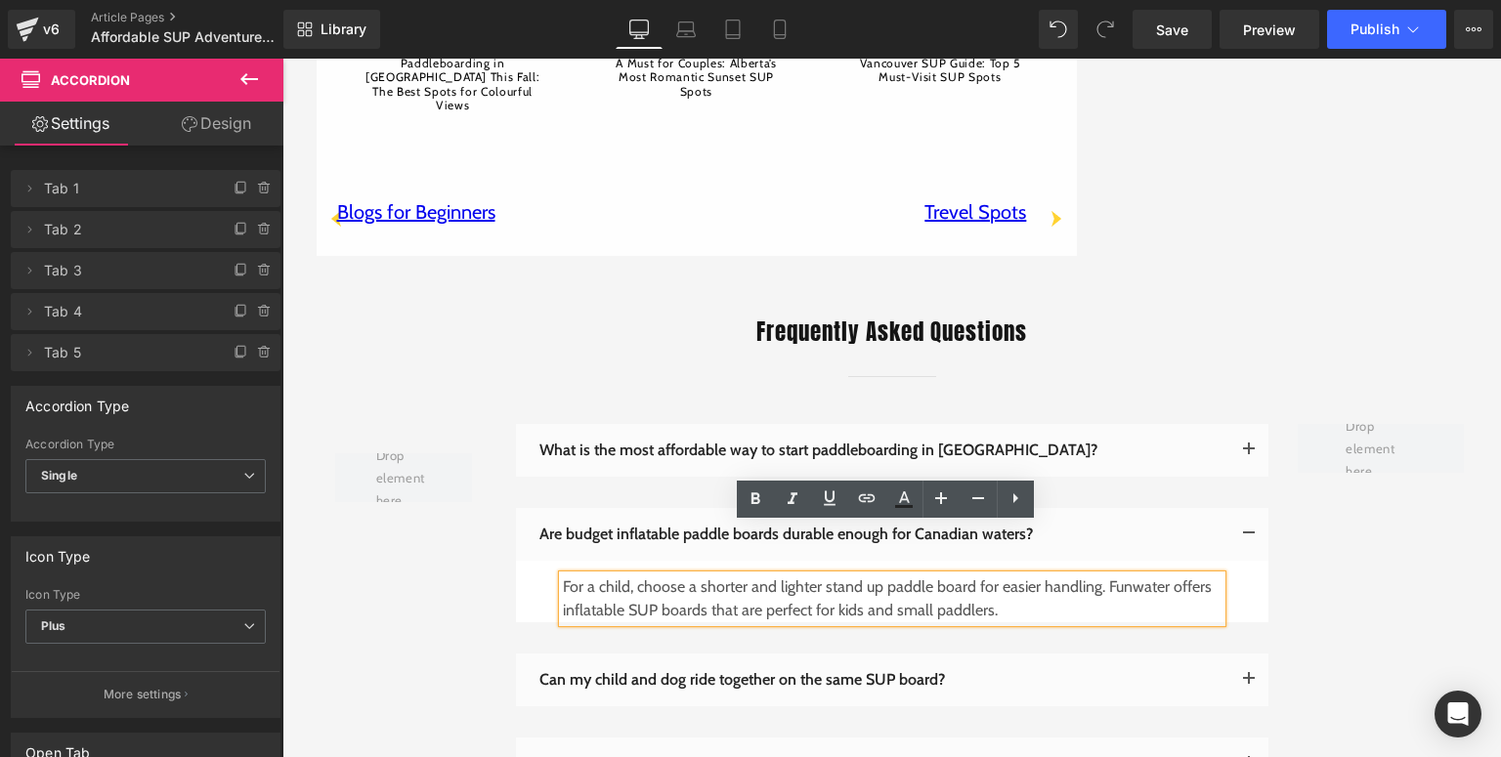
click at [985, 575] on p "For a child, choose a shorter and lighter stand up paddle board for easier hand…" at bounding box center [892, 598] width 659 height 47
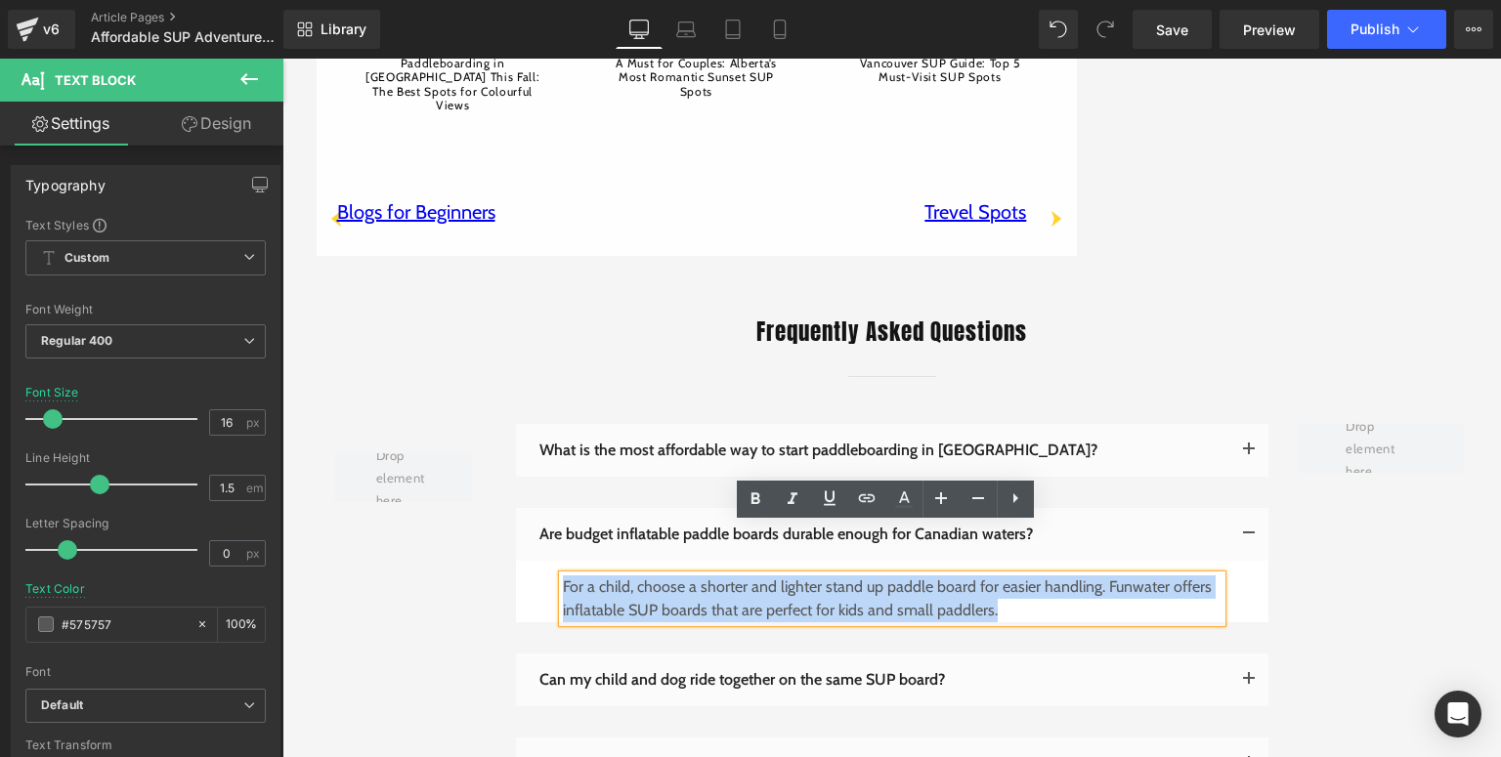
drag, startPoint x: 1004, startPoint y: 560, endPoint x: 556, endPoint y: 543, distance: 448.8
click at [563, 575] on p "For a child, choose a shorter and lighter stand up paddle board for easier hand…" at bounding box center [892, 598] width 659 height 47
paste div
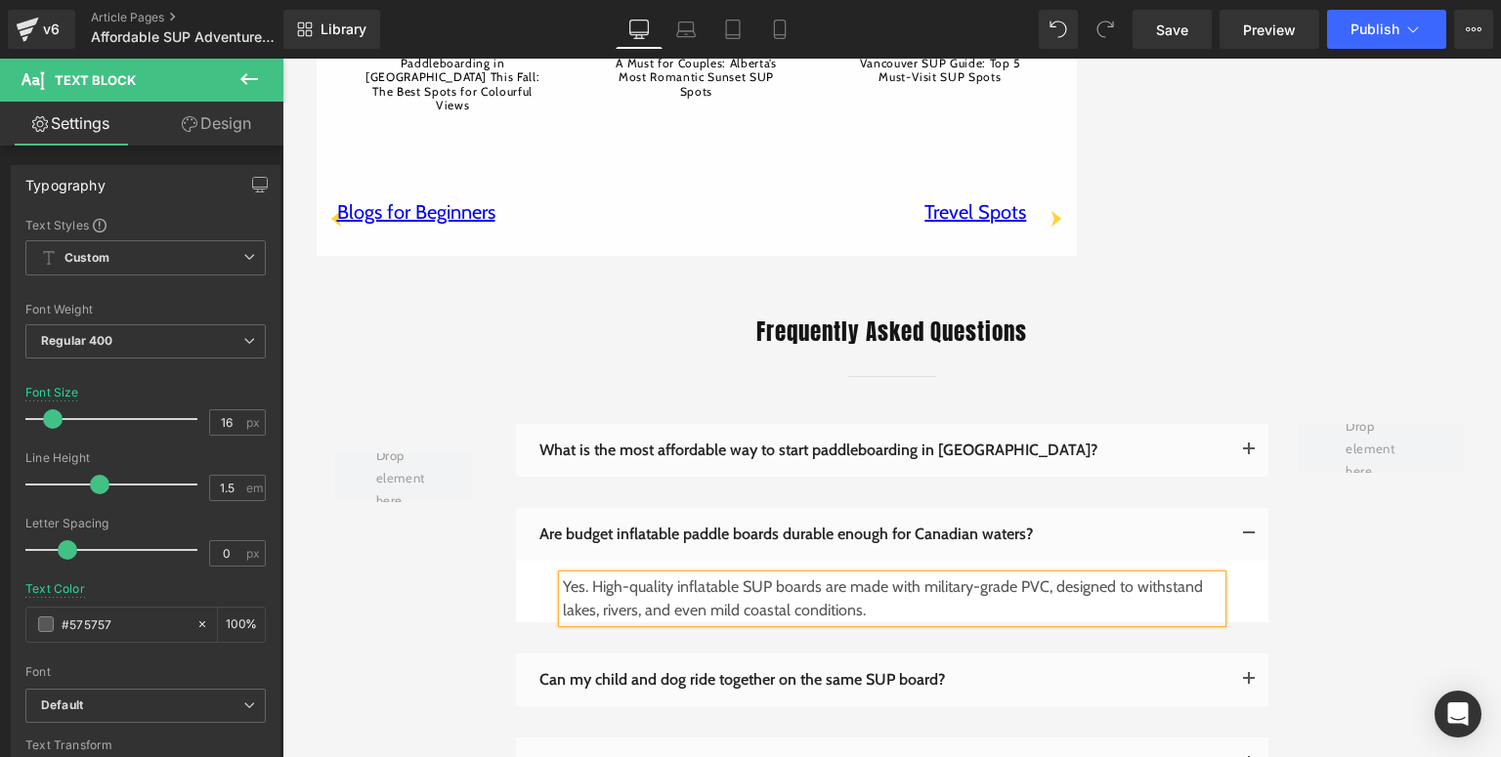
scroll to position [4612, 0]
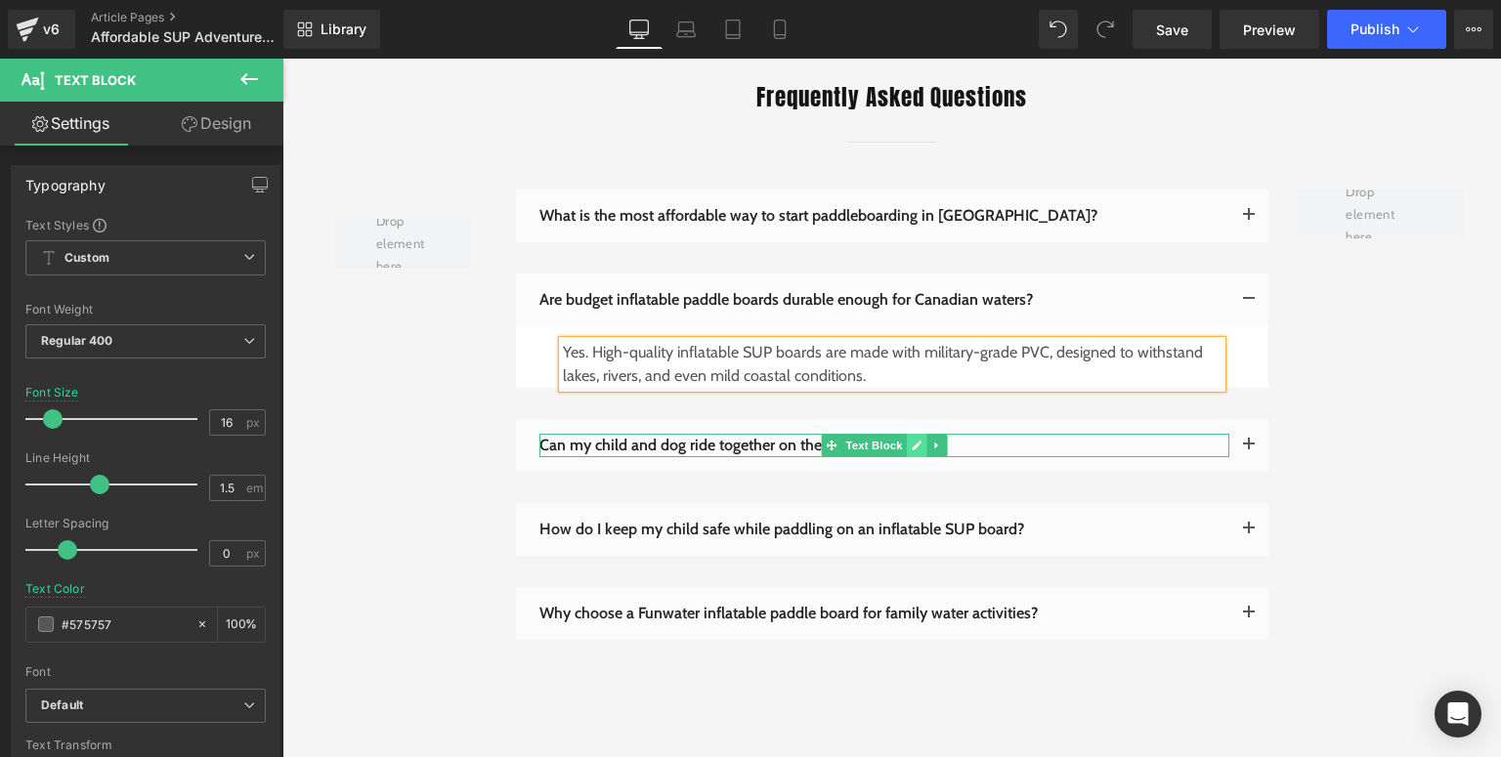
click at [918, 434] on link at bounding box center [916, 445] width 21 height 23
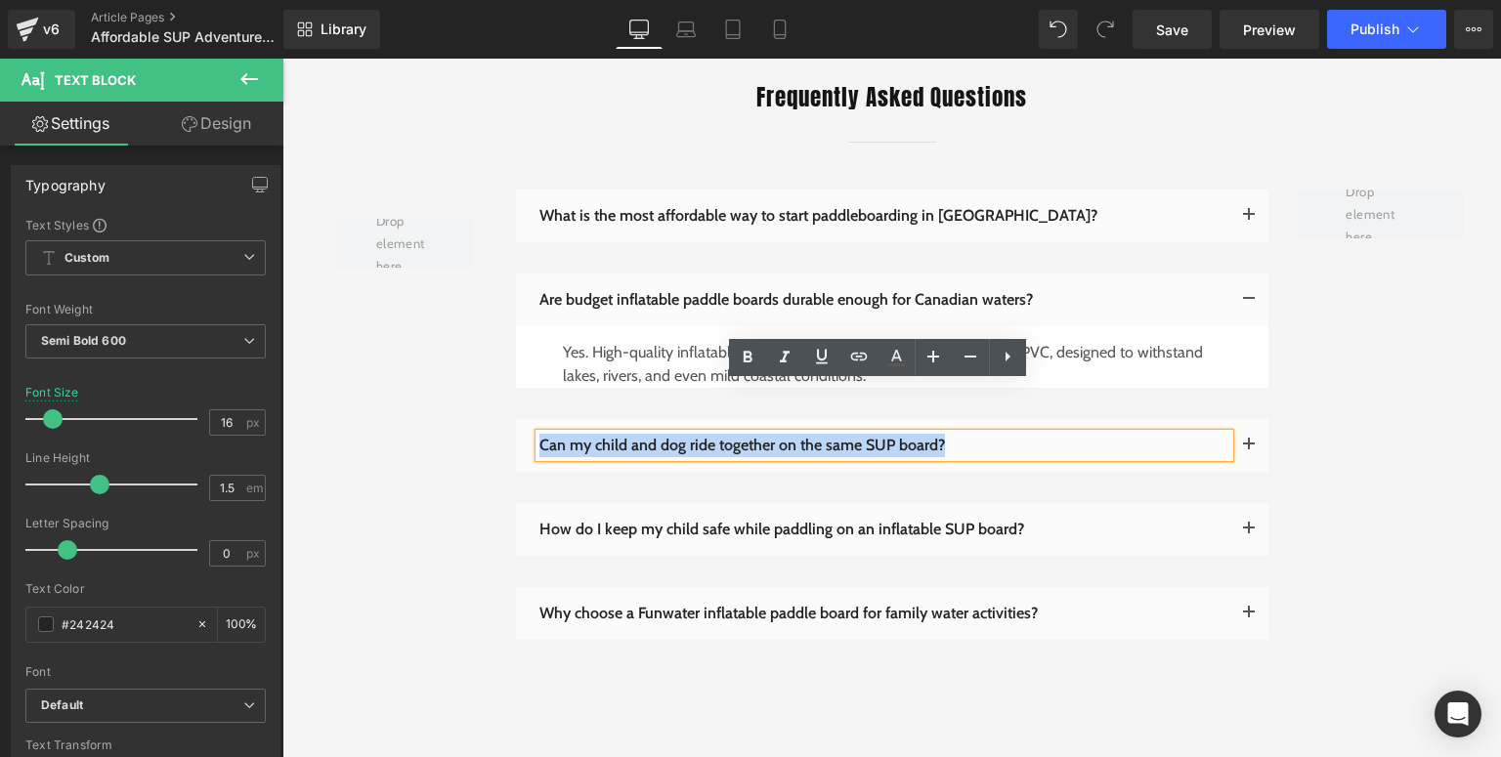
drag, startPoint x: 942, startPoint y: 398, endPoint x: 533, endPoint y: 395, distance: 408.4
click at [539, 434] on p "Can my child and dog ride together on the same SUP board?" at bounding box center [884, 445] width 690 height 23
paste div
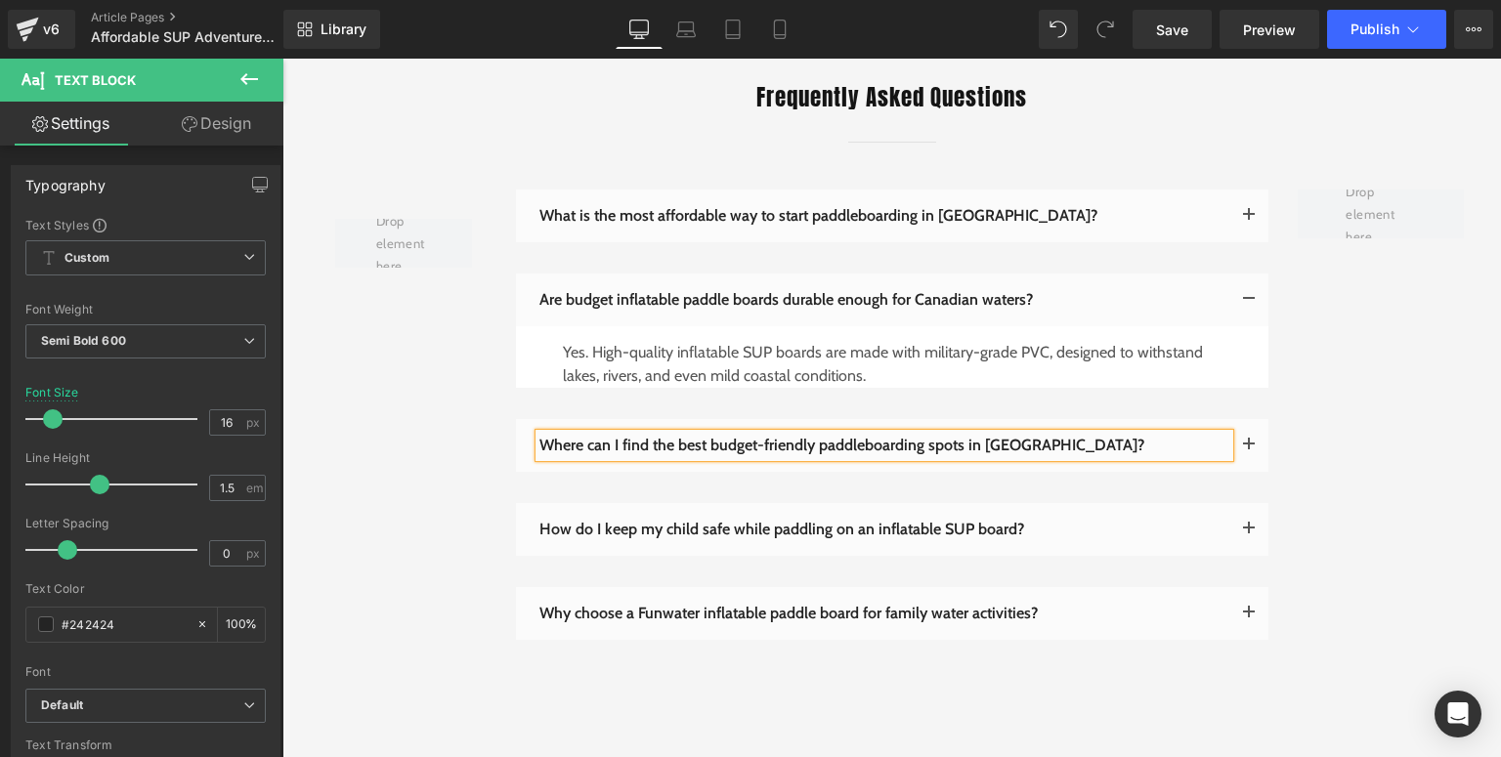
click at [1249, 450] on span "button" at bounding box center [1249, 450] width 0 height 0
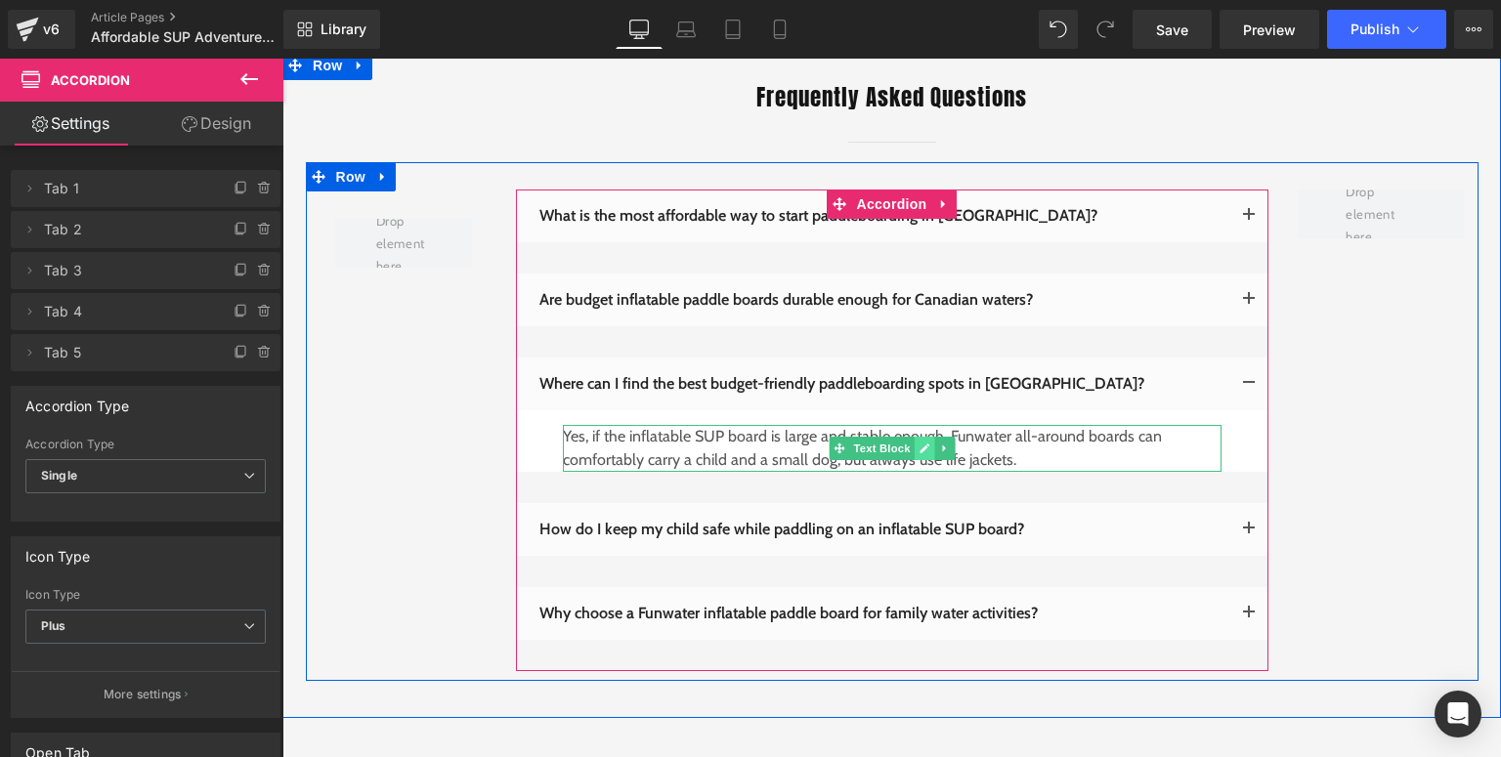
click at [919, 444] on icon at bounding box center [924, 449] width 10 height 10
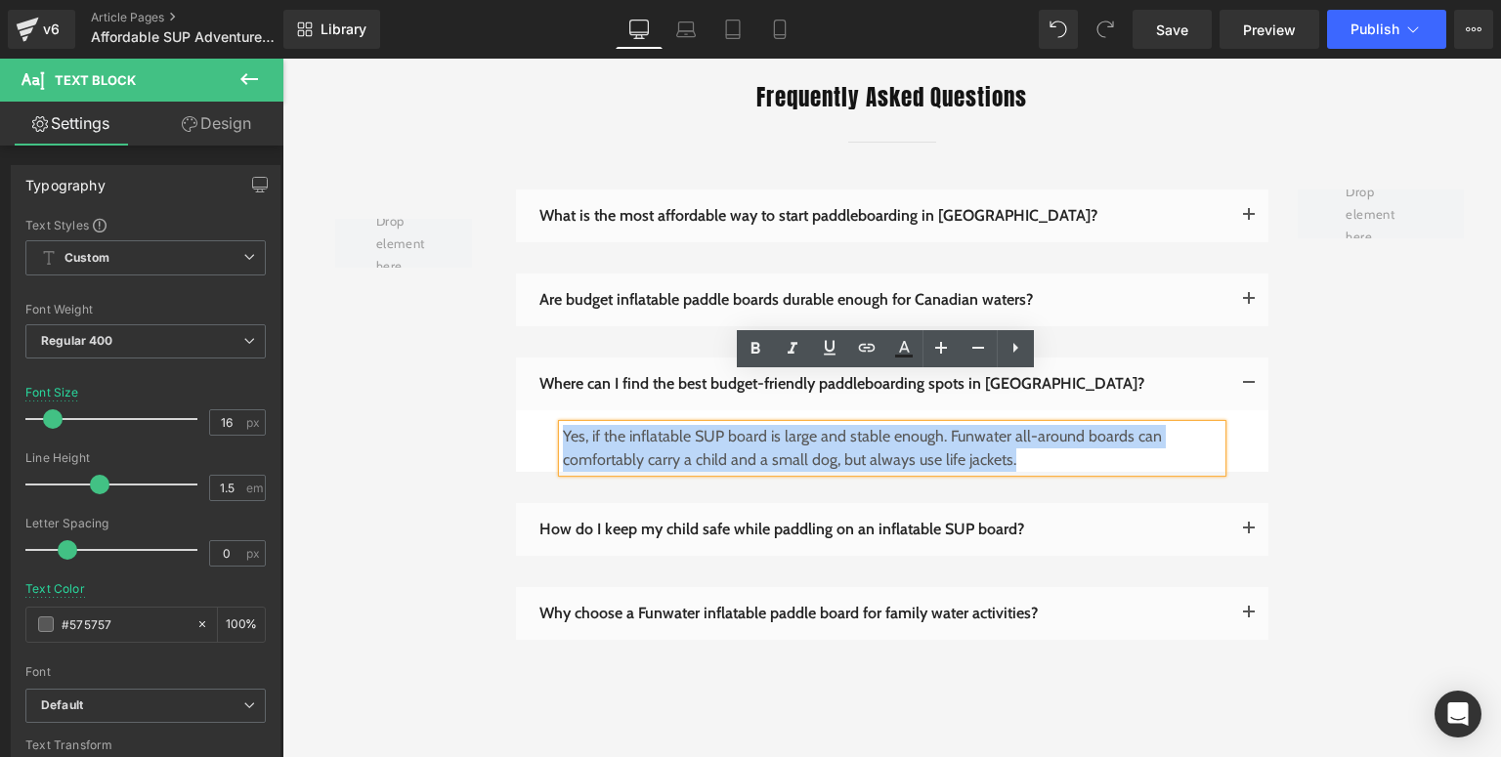
drag, startPoint x: 645, startPoint y: 410, endPoint x: 558, endPoint y: 398, distance: 87.9
click at [563, 425] on p "Yes, if the inflatable SUP board is large and stable enough. Funwater all-aroun…" at bounding box center [892, 448] width 659 height 47
paste div
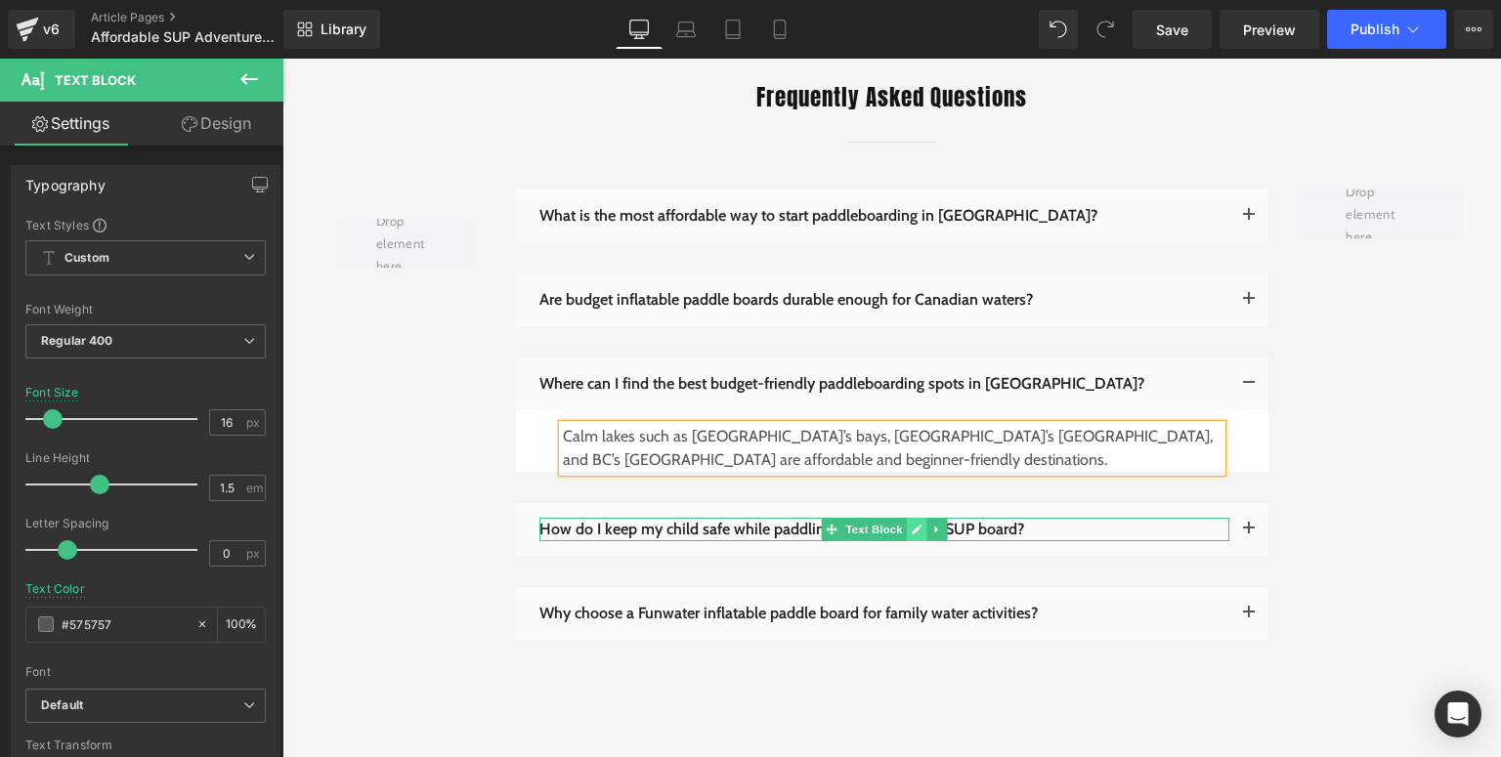
click at [906, 518] on link at bounding box center [916, 529] width 21 height 23
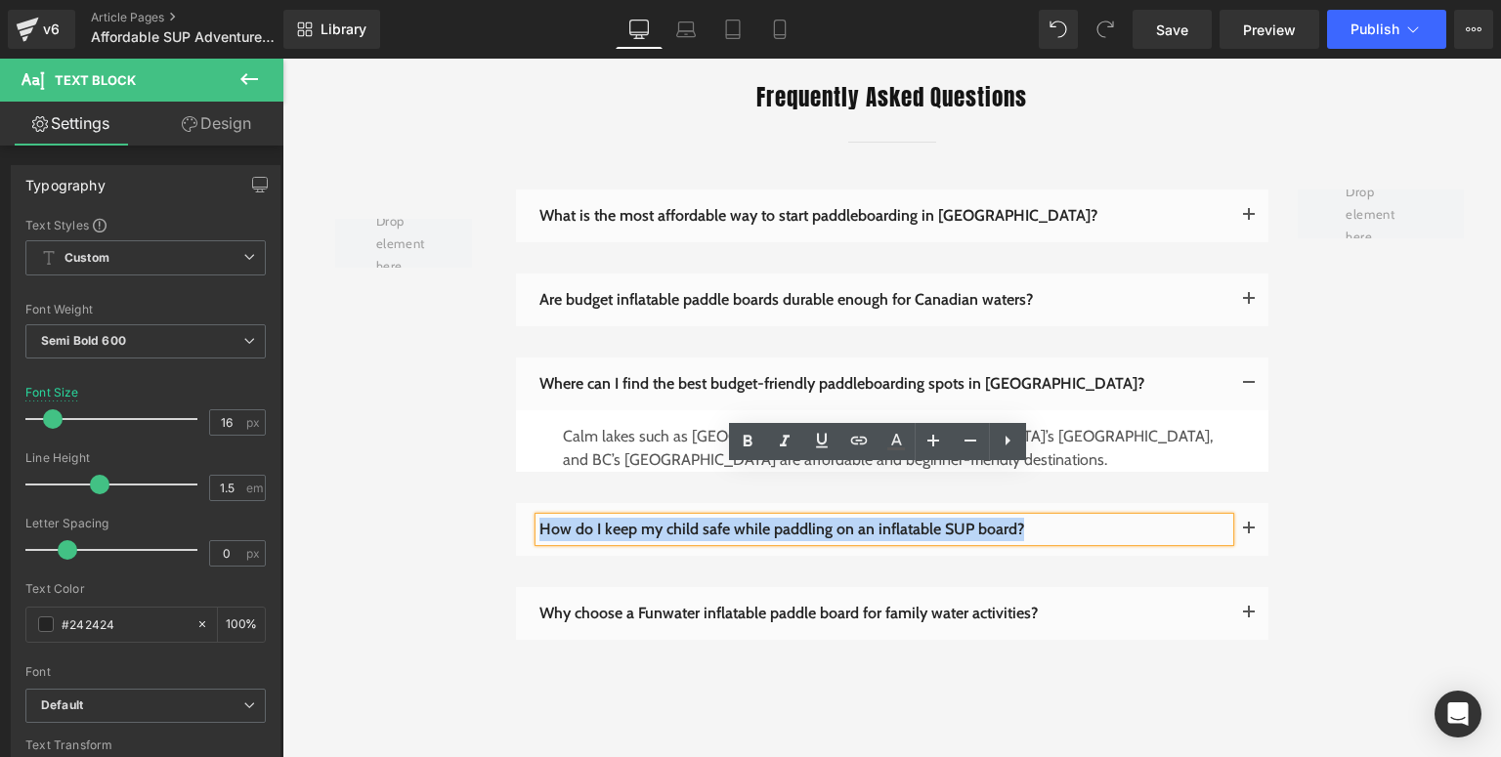
drag, startPoint x: 1034, startPoint y: 481, endPoint x: 532, endPoint y: 477, distance: 502.2
click at [539, 518] on p "How do I keep my child safe while paddling on an inflatable SUP board?" at bounding box center [884, 529] width 690 height 23
paste div
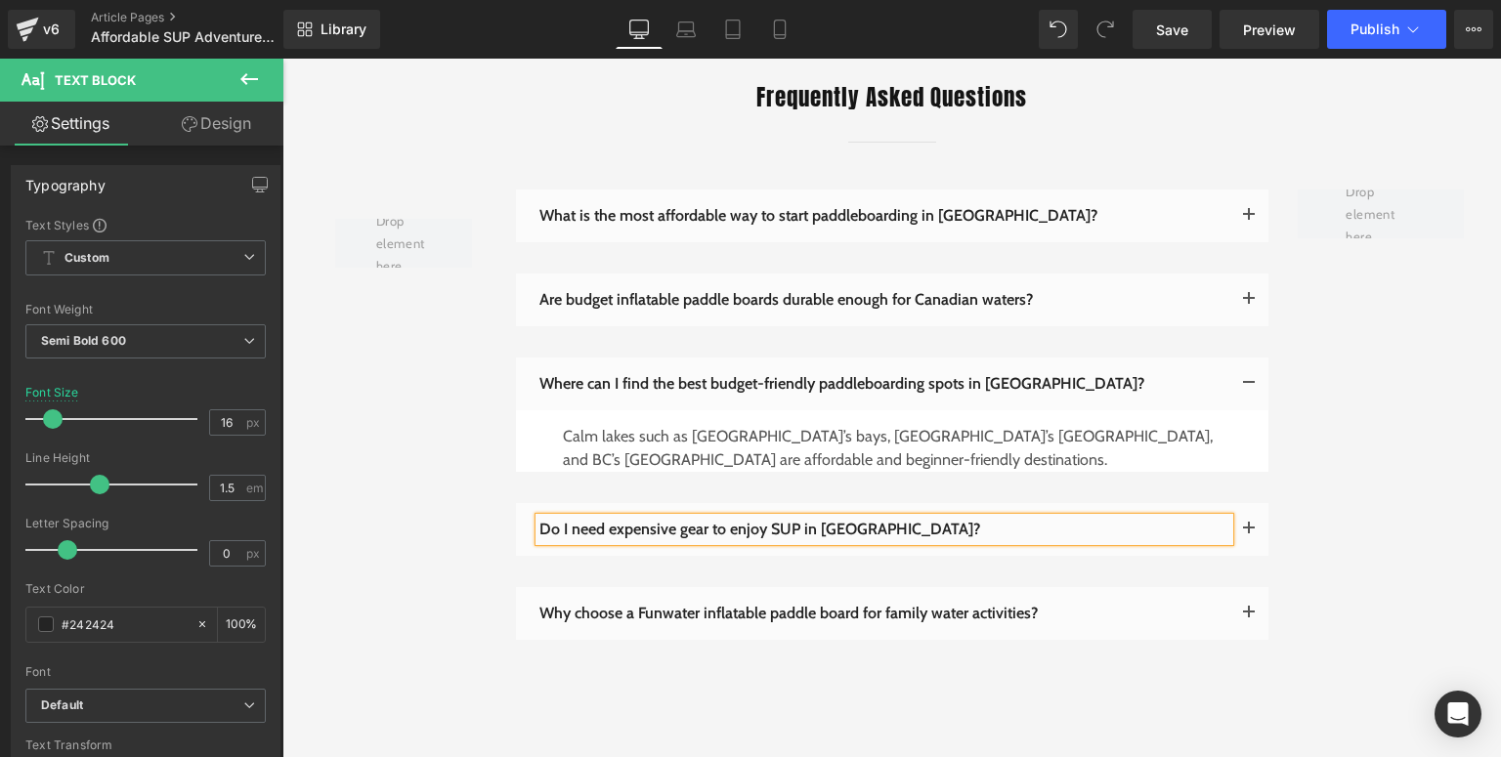
drag, startPoint x: 1236, startPoint y: 476, endPoint x: 874, endPoint y: 319, distance: 395.2
click at [1249, 534] on span "button" at bounding box center [1249, 534] width 0 height 0
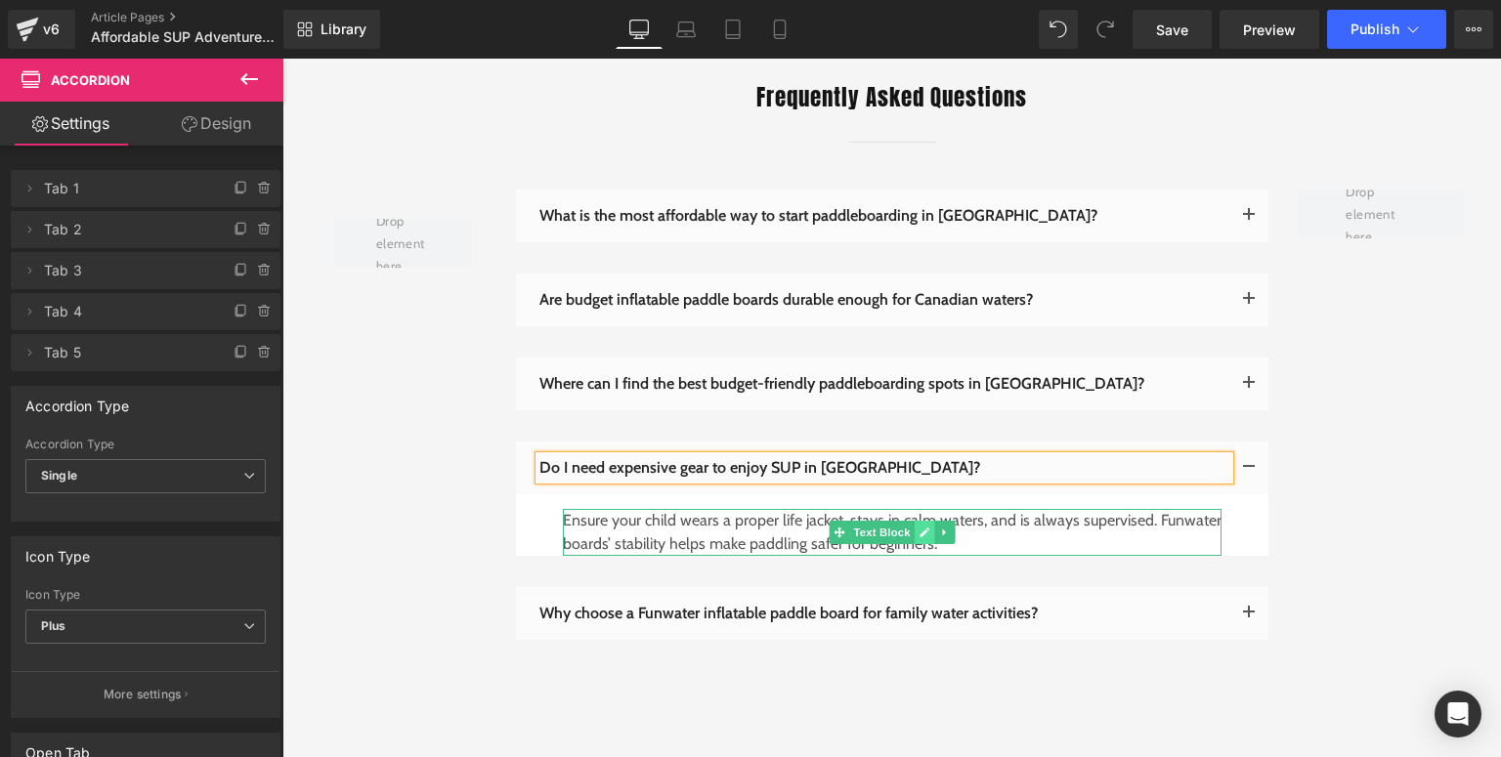
click at [924, 521] on link at bounding box center [924, 532] width 21 height 23
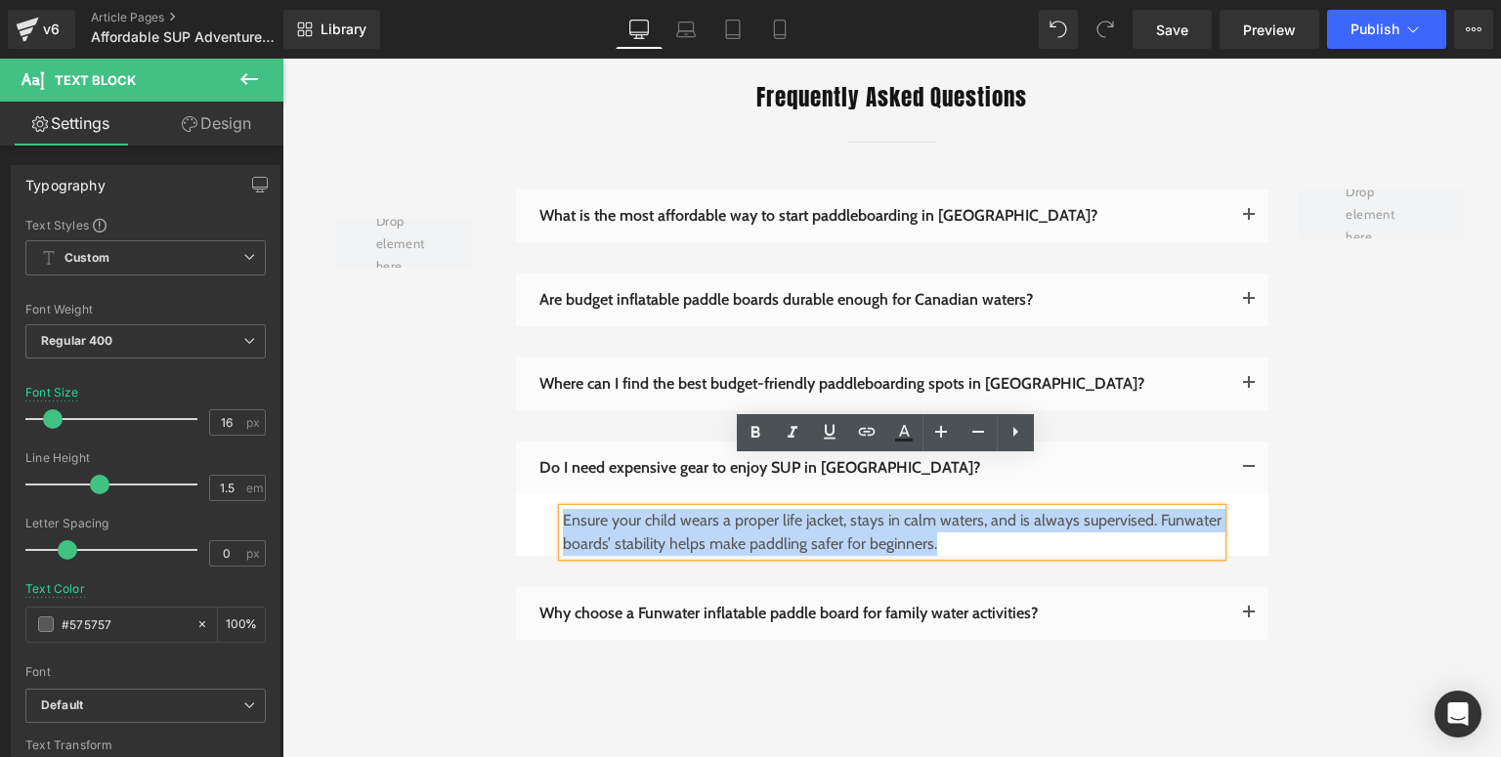
drag, startPoint x: 950, startPoint y: 493, endPoint x: 559, endPoint y: 473, distance: 391.4
click at [563, 509] on p "Ensure your child wears a proper life jacket, stays in calm waters, and is alwa…" at bounding box center [892, 532] width 659 height 47
paste div
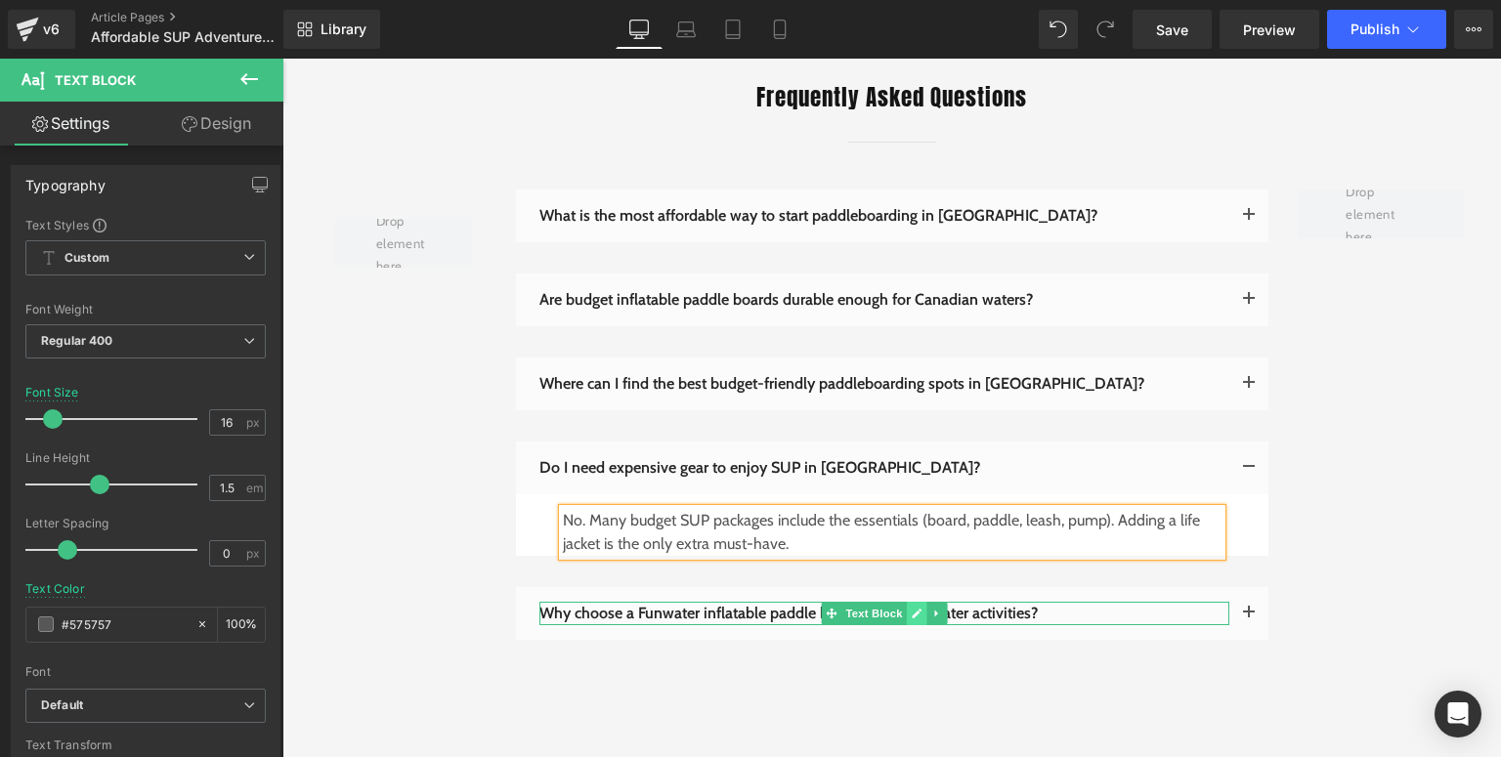
click at [913, 609] on icon at bounding box center [917, 614] width 10 height 10
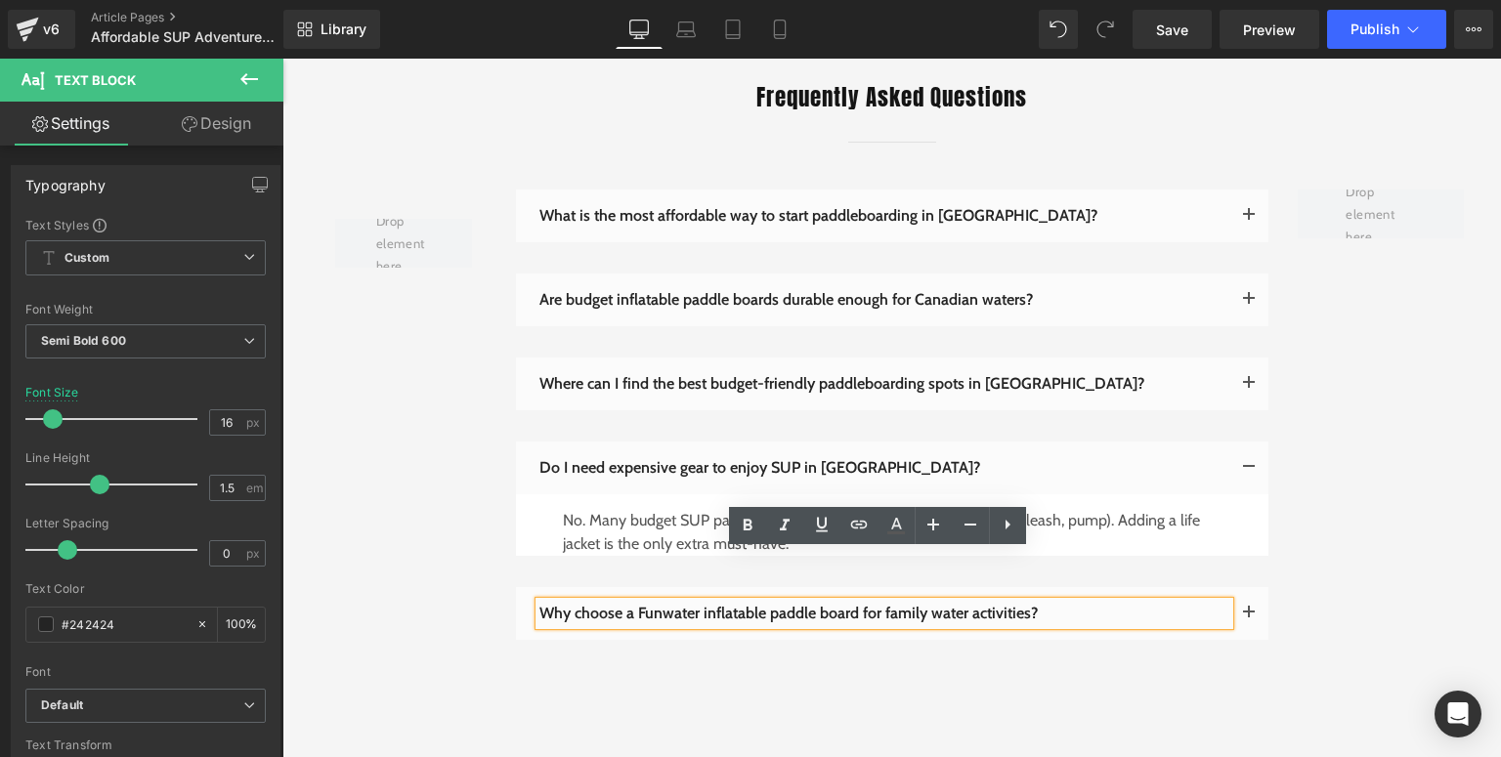
drag, startPoint x: 1036, startPoint y: 562, endPoint x: 531, endPoint y: 567, distance: 505.2
click at [539, 602] on div "Why choose a Funwater inflatable paddle board for family water activities?" at bounding box center [884, 613] width 690 height 23
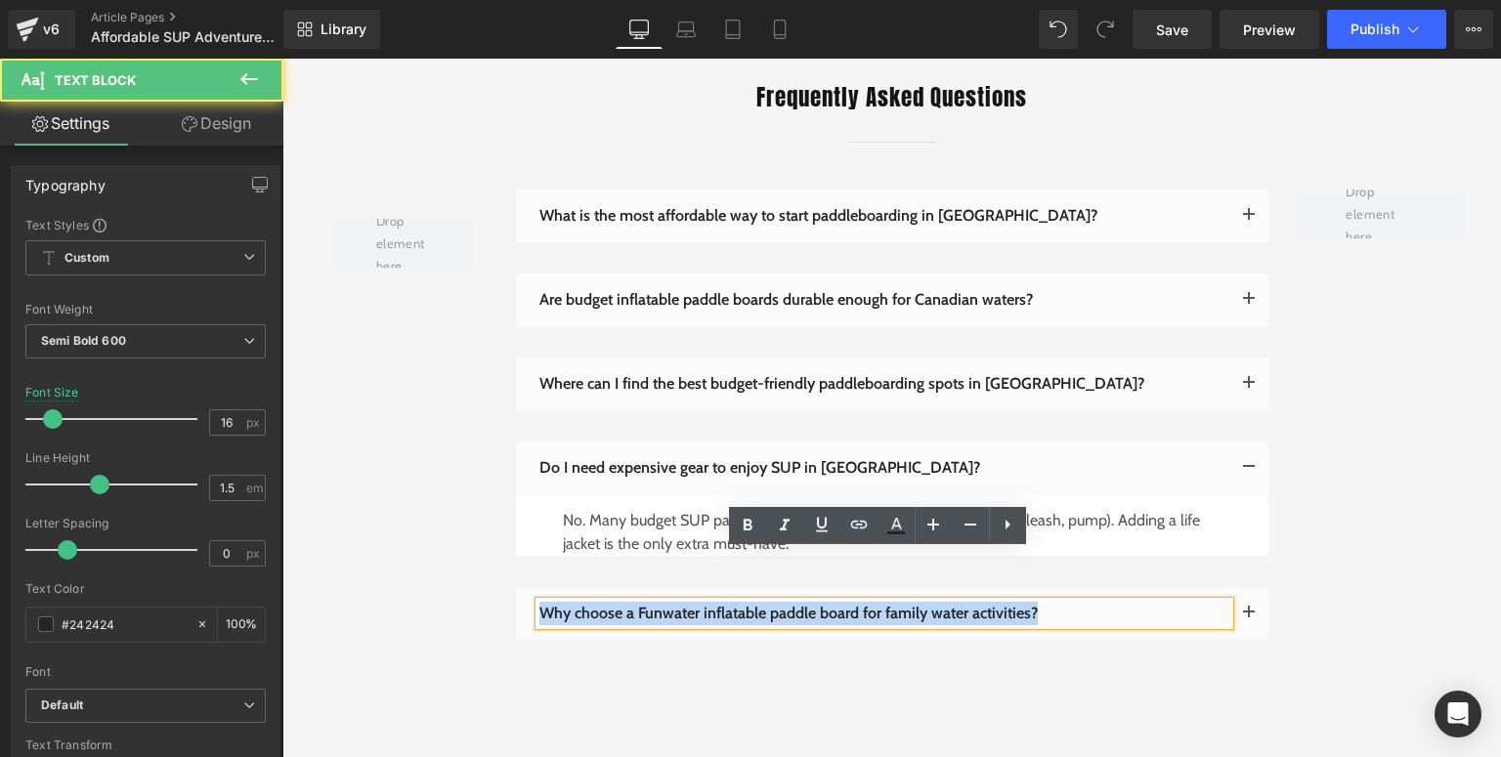
drag, startPoint x: 1047, startPoint y: 563, endPoint x: 533, endPoint y: 563, distance: 513.9
click at [539, 602] on p "Why choose a Funwater inflatable paddle board for family water activities?" at bounding box center [884, 613] width 690 height 23
paste div
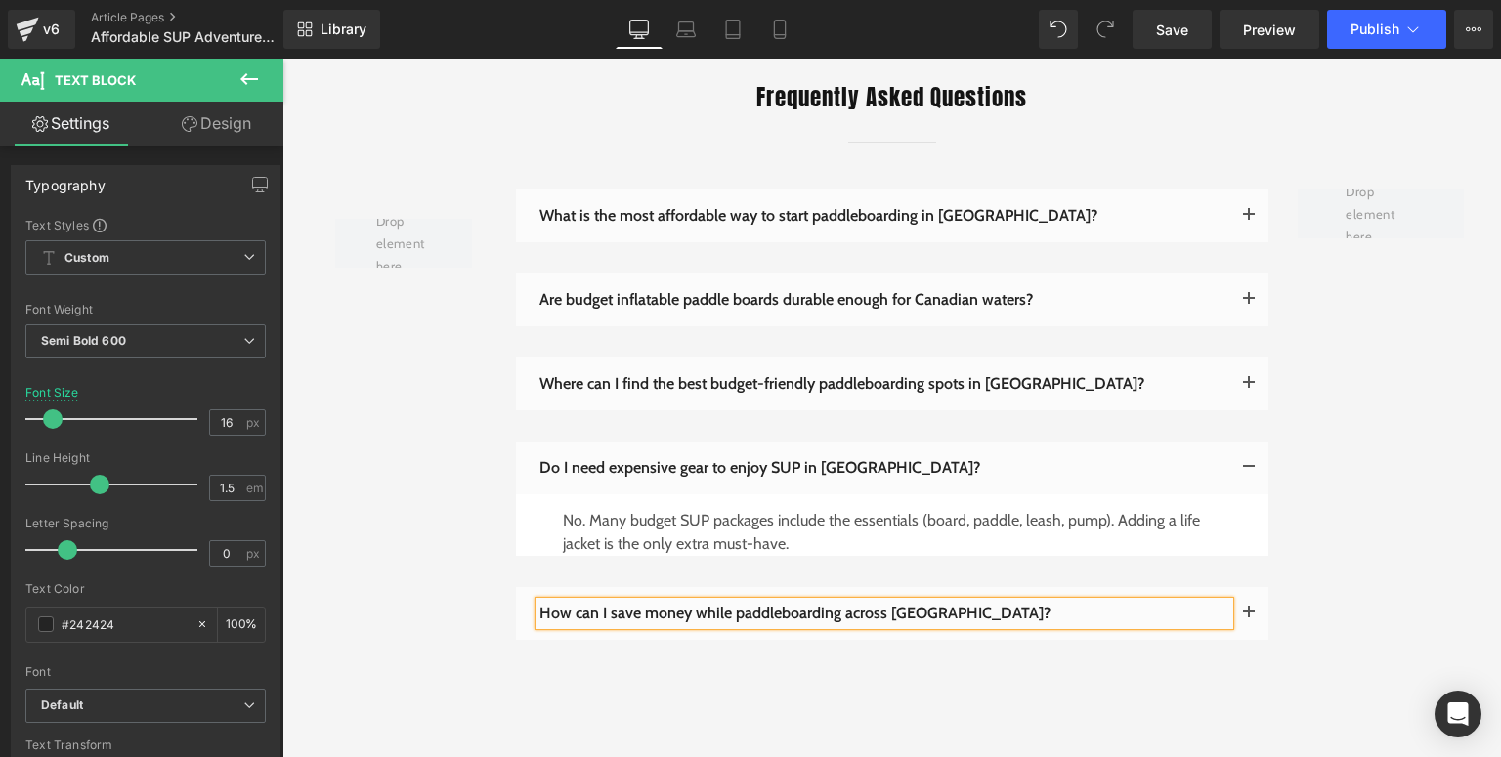
click at [1249, 618] on span "button" at bounding box center [1249, 618] width 0 height 0
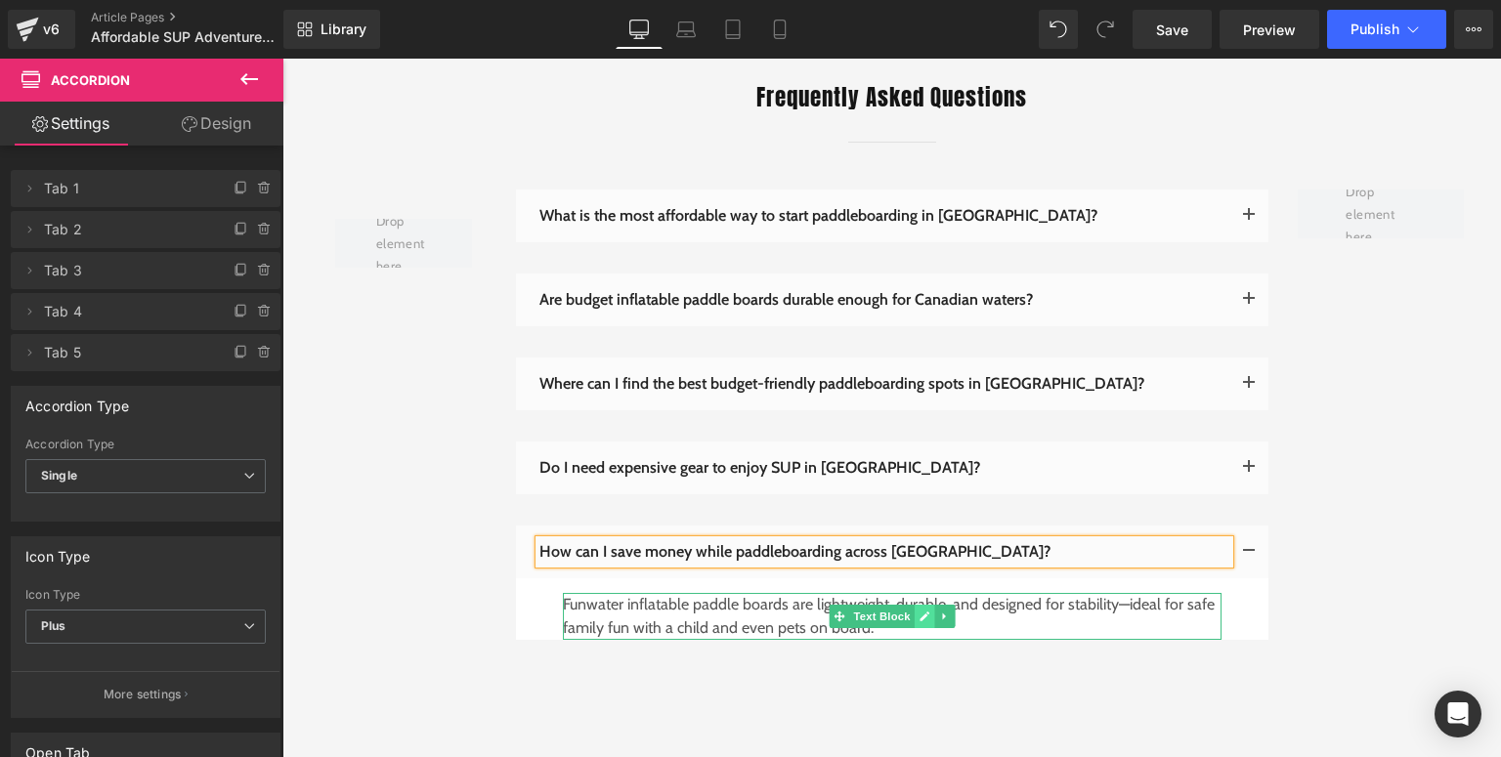
click at [923, 605] on link at bounding box center [924, 616] width 21 height 23
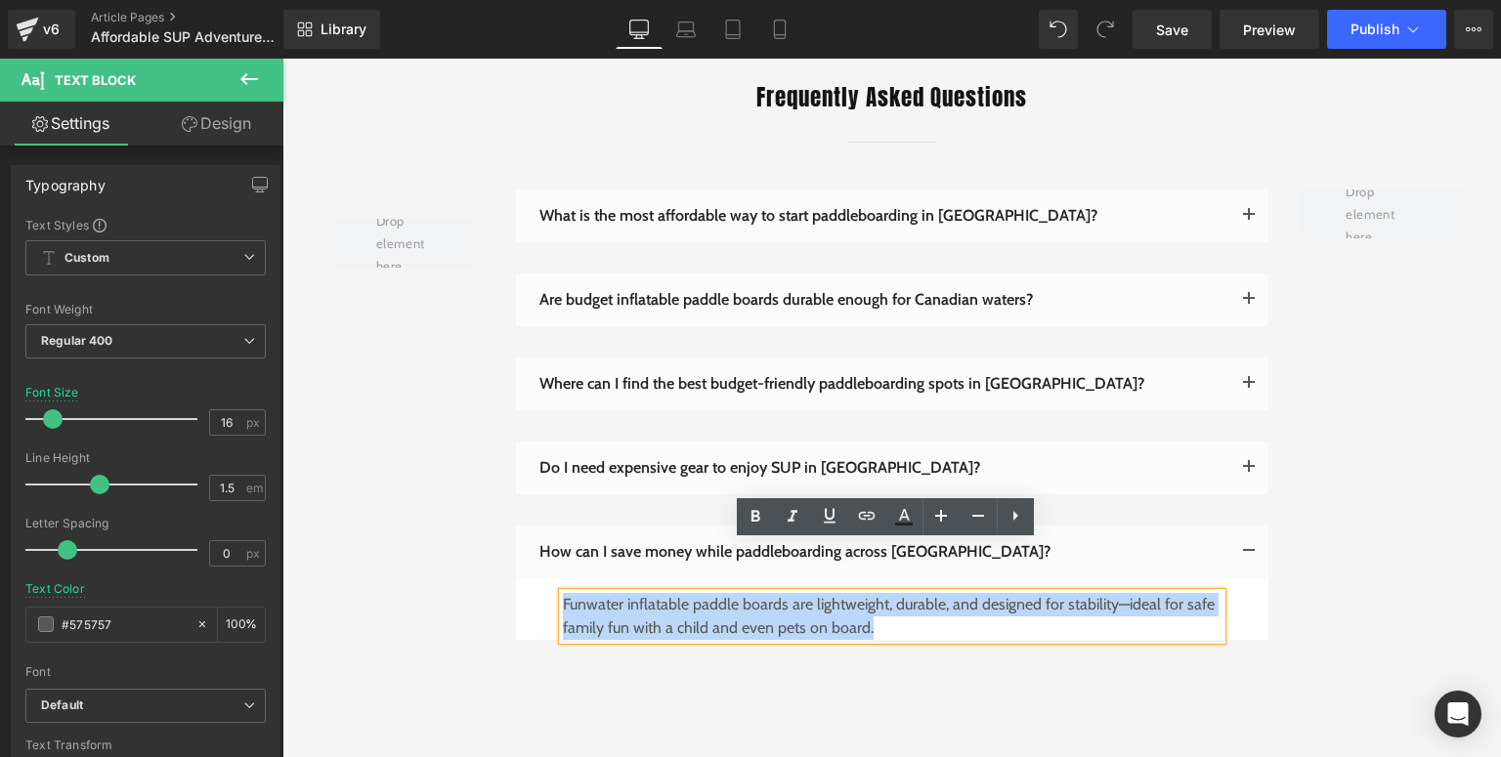
drag, startPoint x: 884, startPoint y: 585, endPoint x: 556, endPoint y: 560, distance: 329.3
click at [563, 593] on p "Funwater inflatable paddle boards are lightweight, durable, and designed for st…" at bounding box center [892, 616] width 659 height 47
paste div
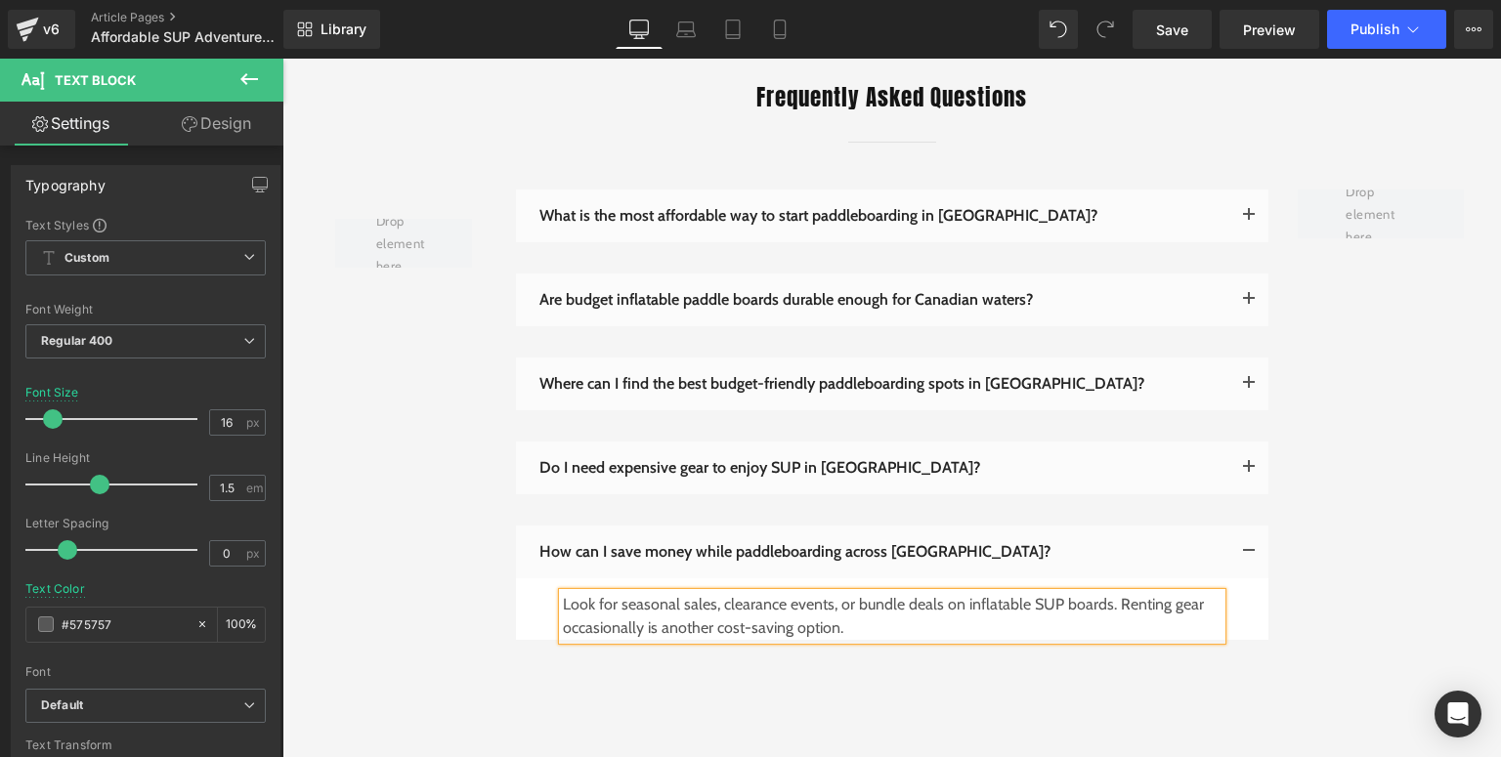
click at [755, 607] on div "How can I save money while paddleboarding across [GEOGRAPHIC_DATA]? Text Block" at bounding box center [892, 599] width 752 height 146
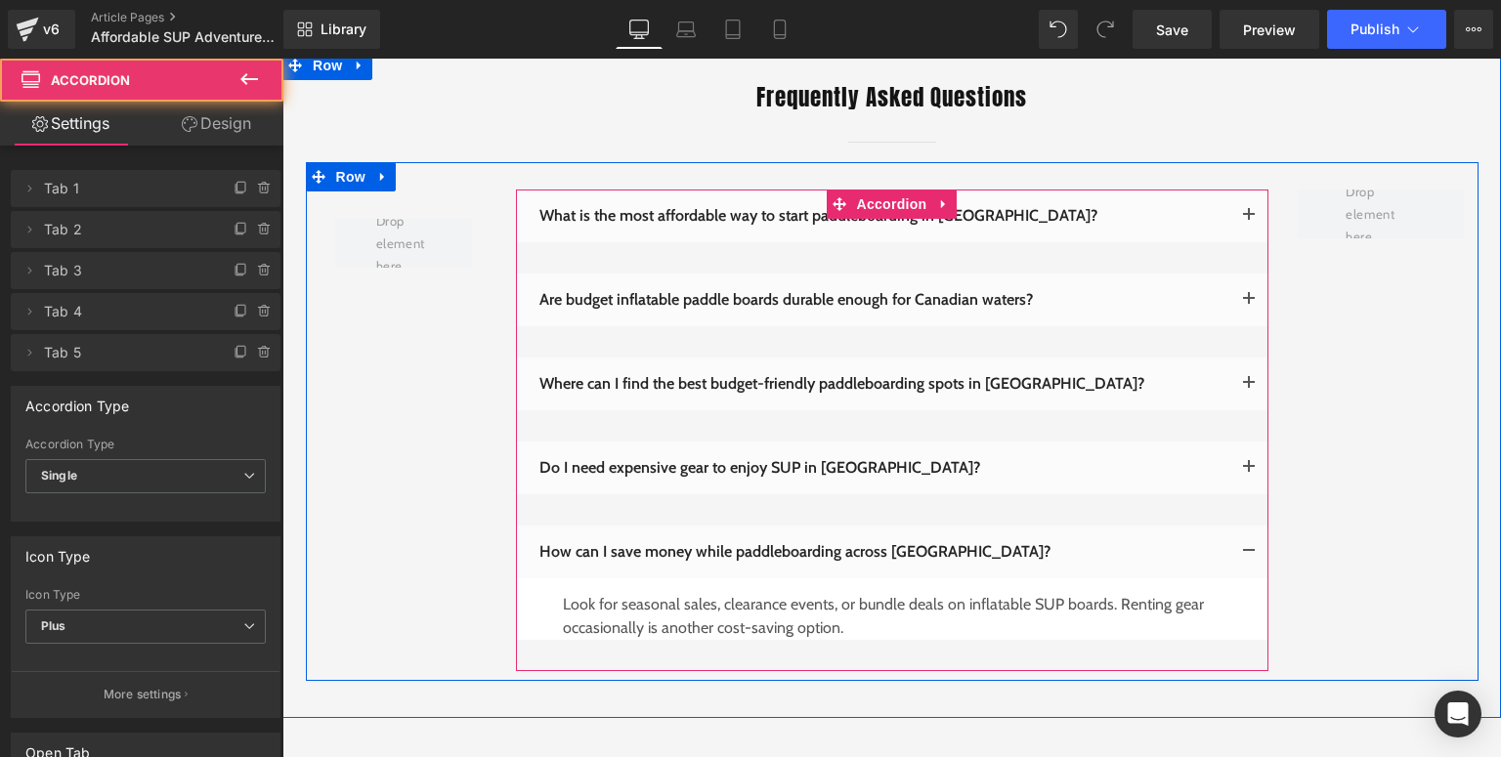
click at [1243, 526] on button "button" at bounding box center [1248, 552] width 39 height 53
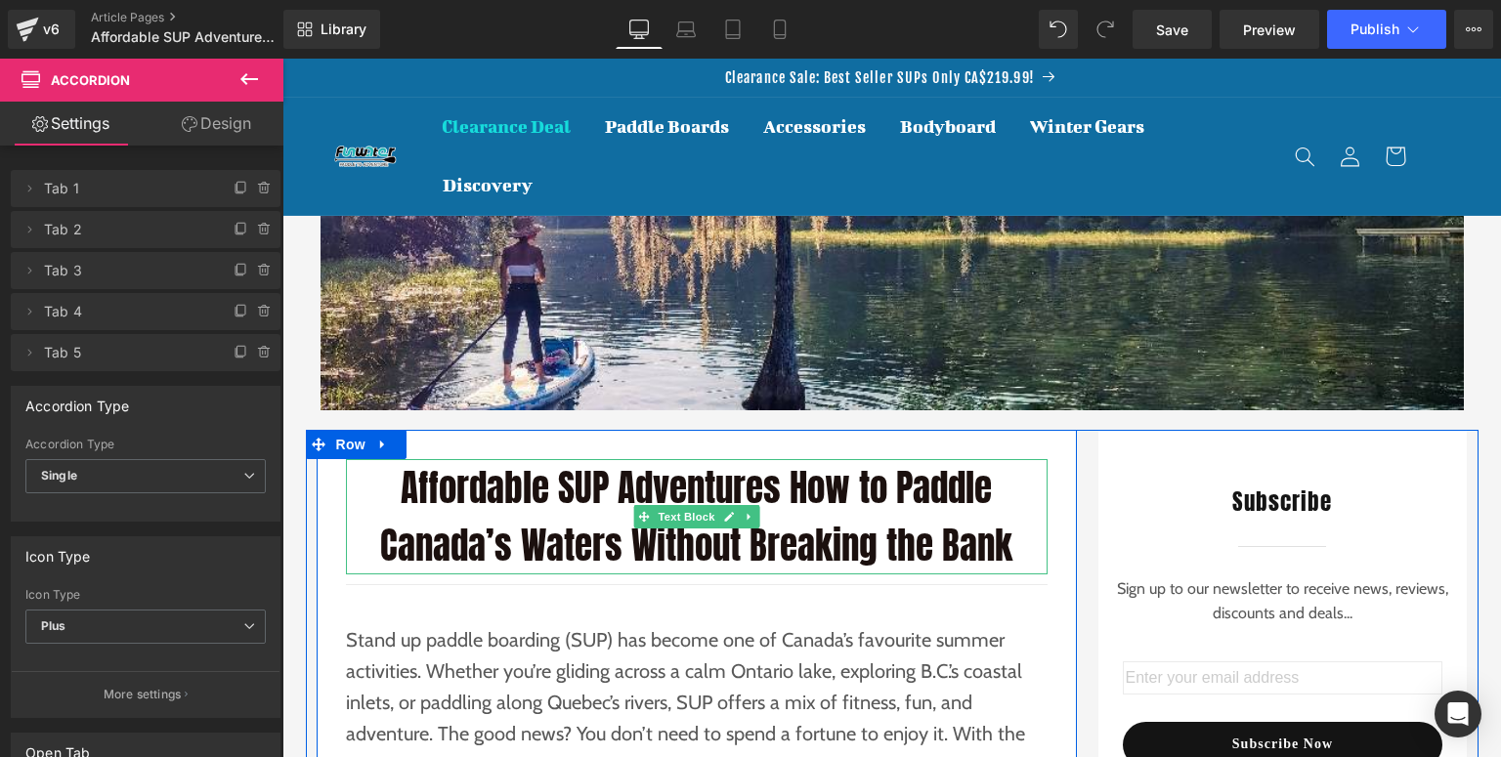
scroll to position [391, 0]
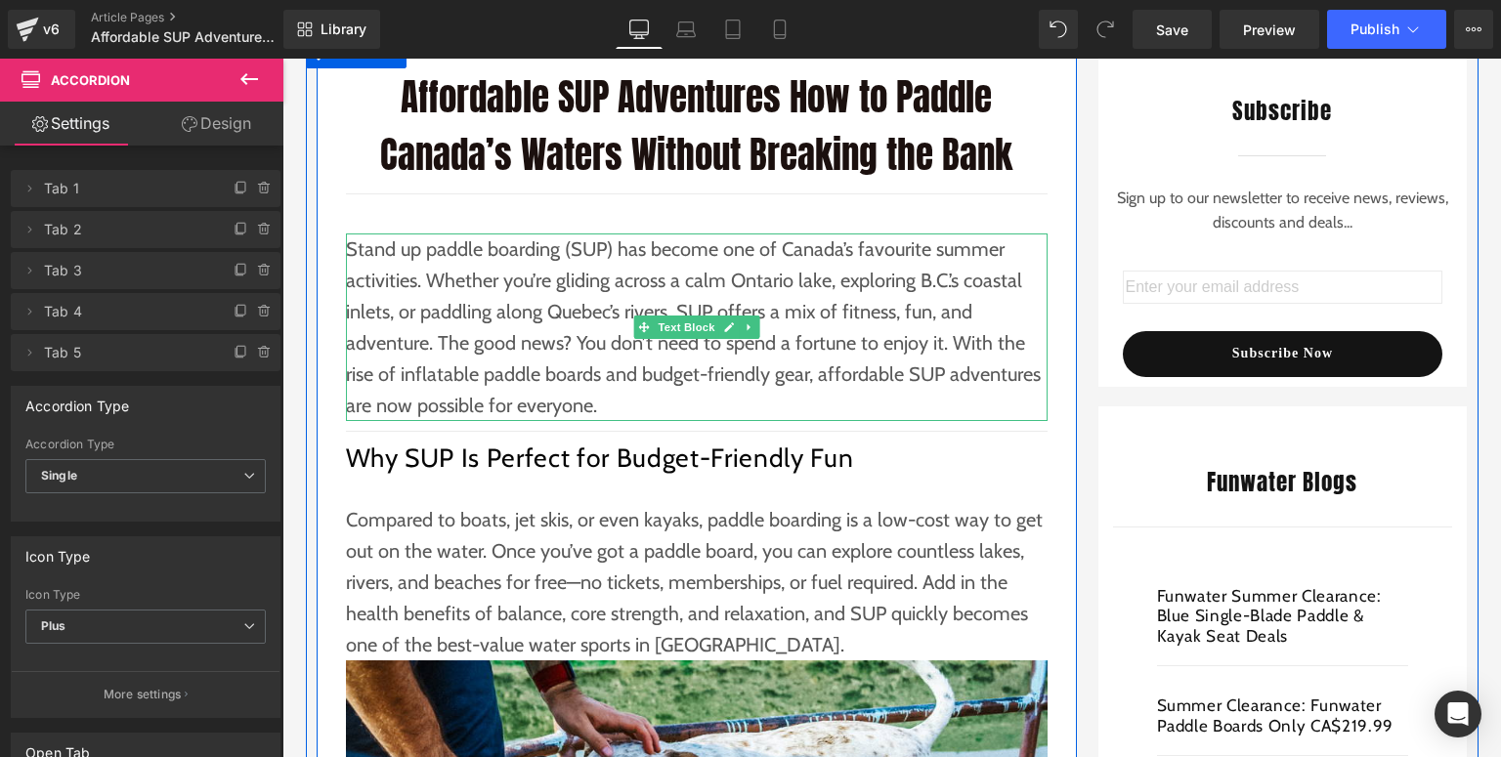
click at [641, 366] on p "Stand up paddle boarding (SUP) has become one of Canada’s favourite summer acti…" at bounding box center [697, 328] width 702 height 188
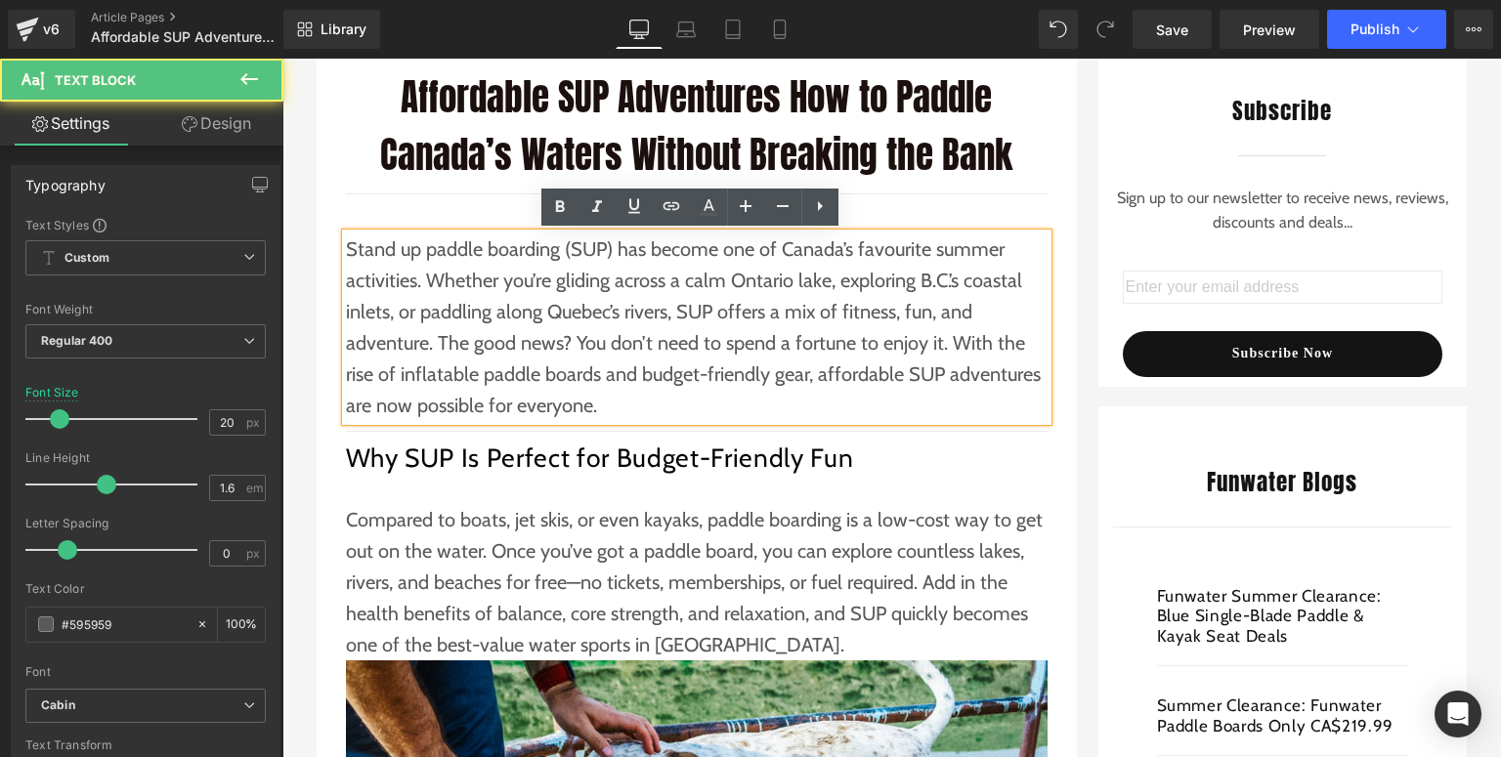
click at [590, 395] on p "Stand up paddle boarding (SUP) has become one of Canada’s favourite summer acti…" at bounding box center [697, 328] width 702 height 188
click at [623, 336] on p "Stand up paddle boarding (SUP) has become one of Canada’s favourite summer acti…" at bounding box center [697, 328] width 702 height 188
click at [629, 409] on p "Stand up paddle boarding (SUP) has become one of Canada’s favourite summer acti…" at bounding box center [697, 328] width 702 height 188
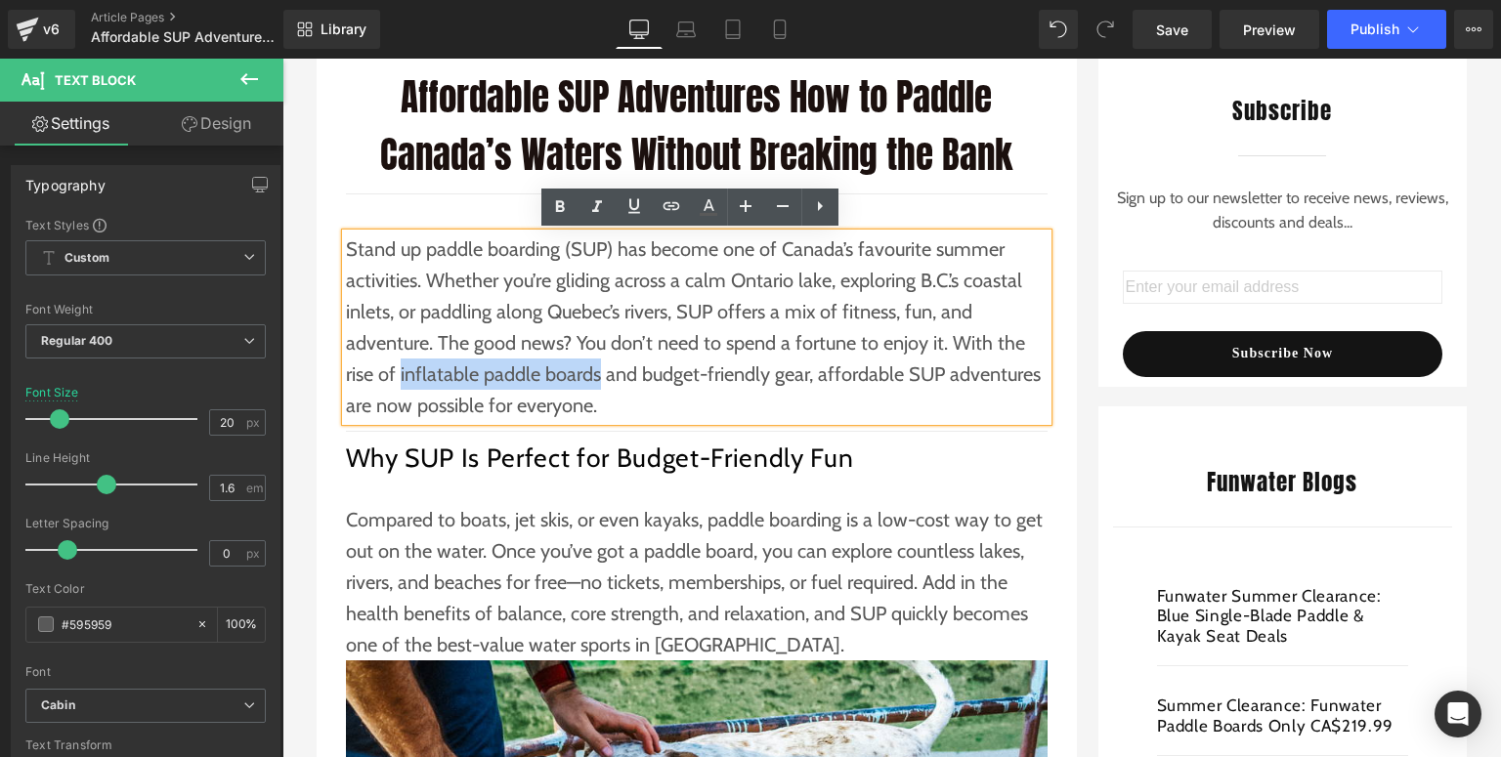
drag, startPoint x: 393, startPoint y: 375, endPoint x: 588, endPoint y: 375, distance: 195.4
click at [588, 375] on p "Stand up paddle boarding (SUP) has become one of Canada’s favourite summer acti…" at bounding box center [697, 328] width 702 height 188
click at [677, 199] on icon at bounding box center [671, 205] width 23 height 23
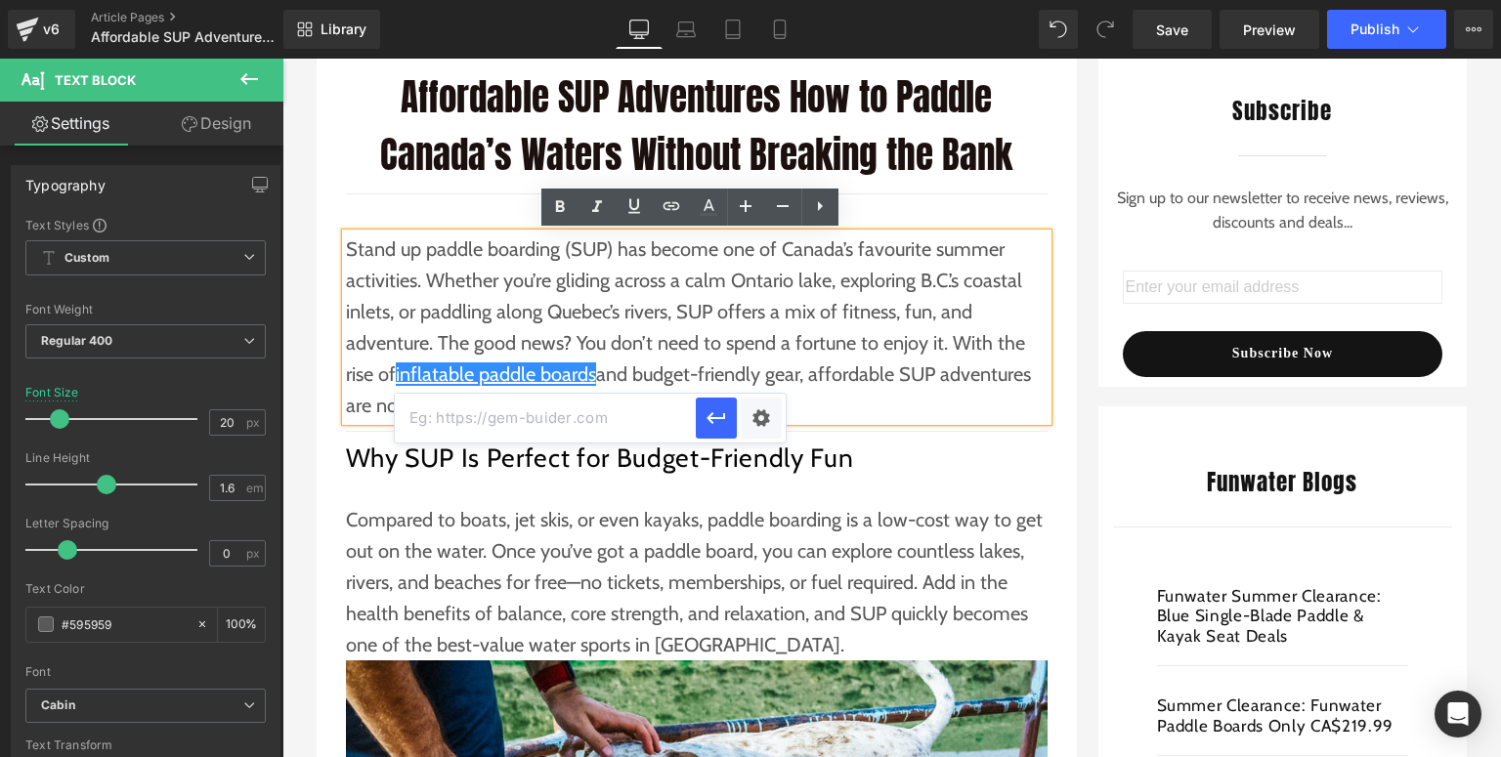
click at [566, 416] on input "text" at bounding box center [545, 418] width 301 height 49
paste input "[URL][DOMAIN_NAME]"
type input "[URL][DOMAIN_NAME]"
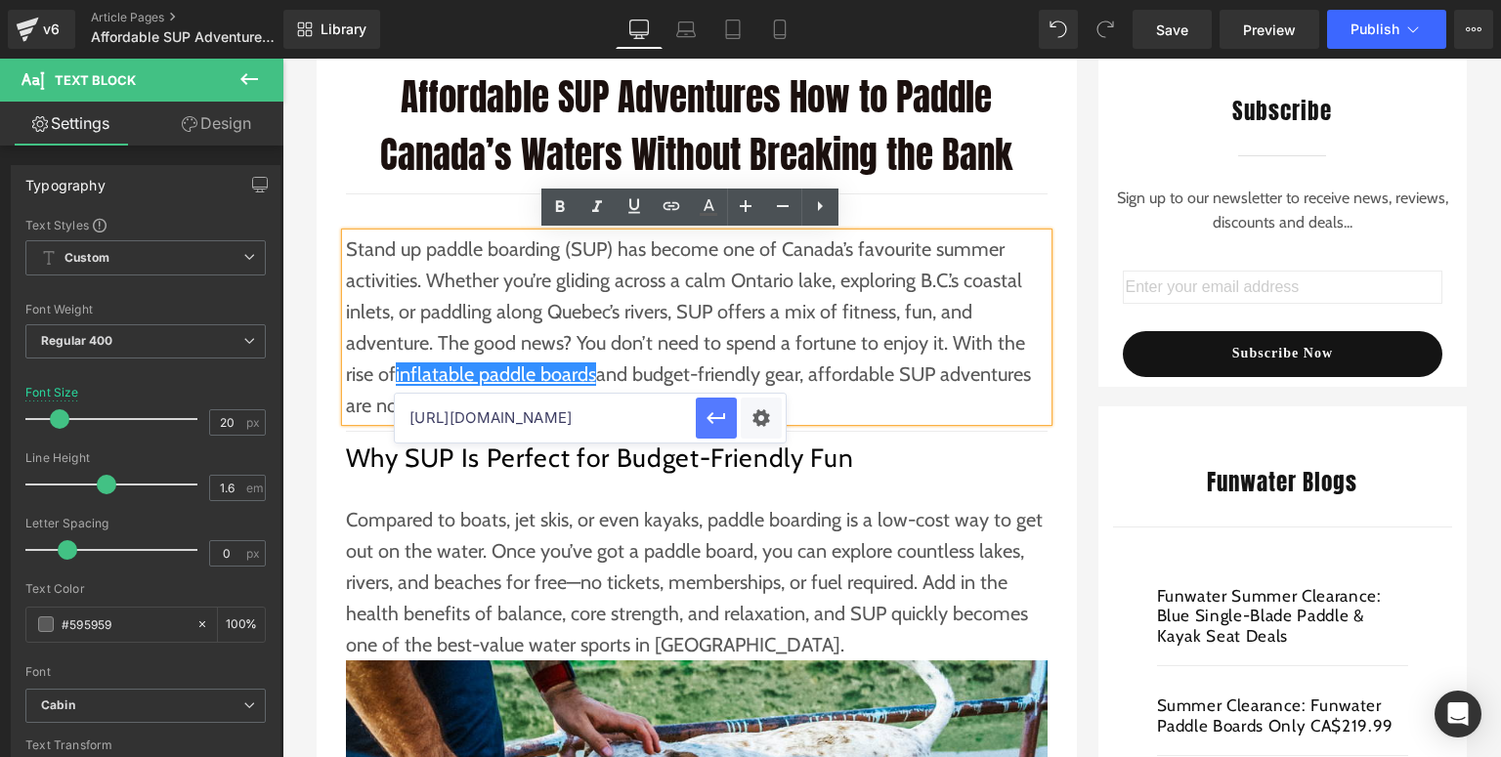
click at [728, 422] on button "button" at bounding box center [716, 418] width 41 height 41
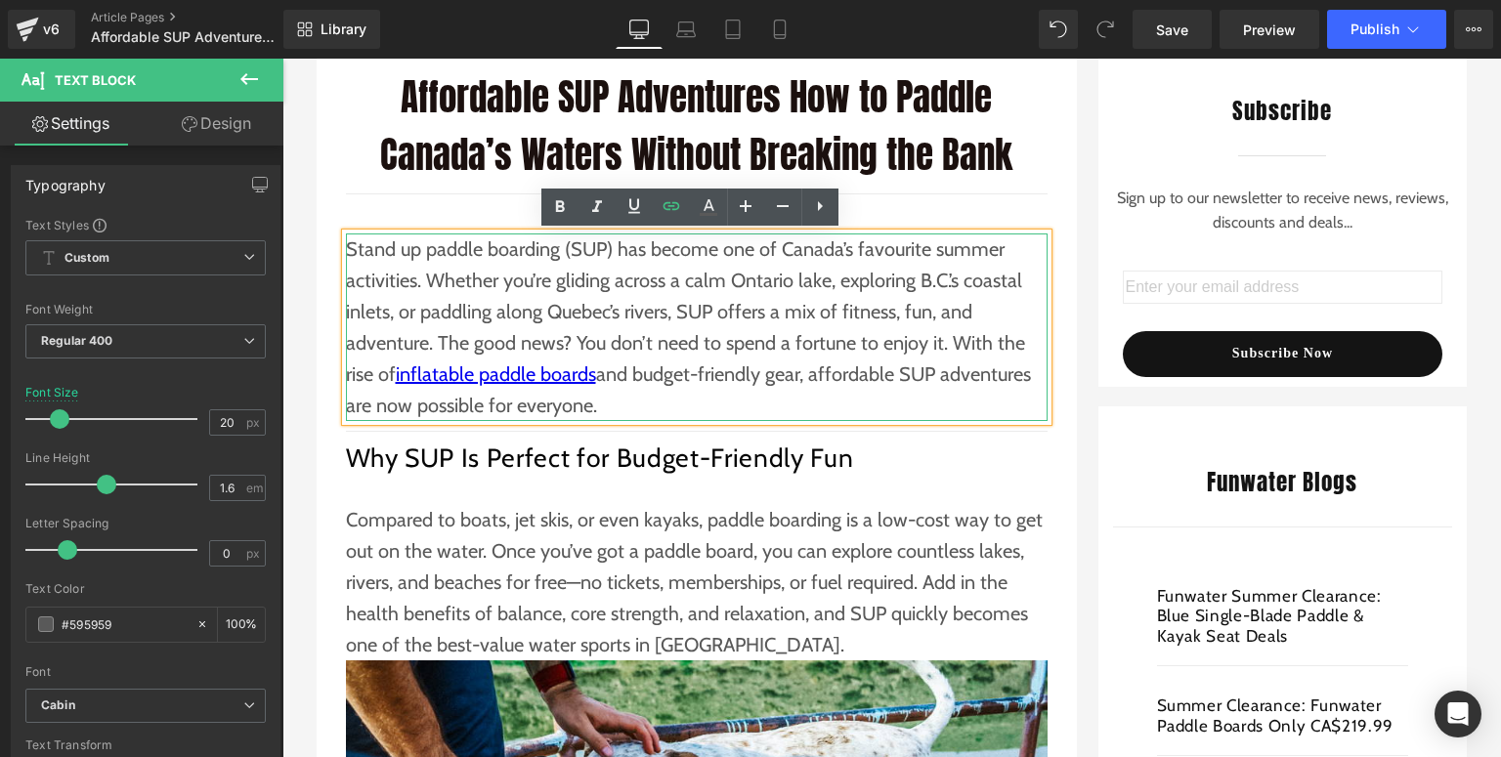
click at [708, 401] on p "Stand up paddle boarding (SUP) has become one of Canada’s favourite summer acti…" at bounding box center [697, 328] width 702 height 188
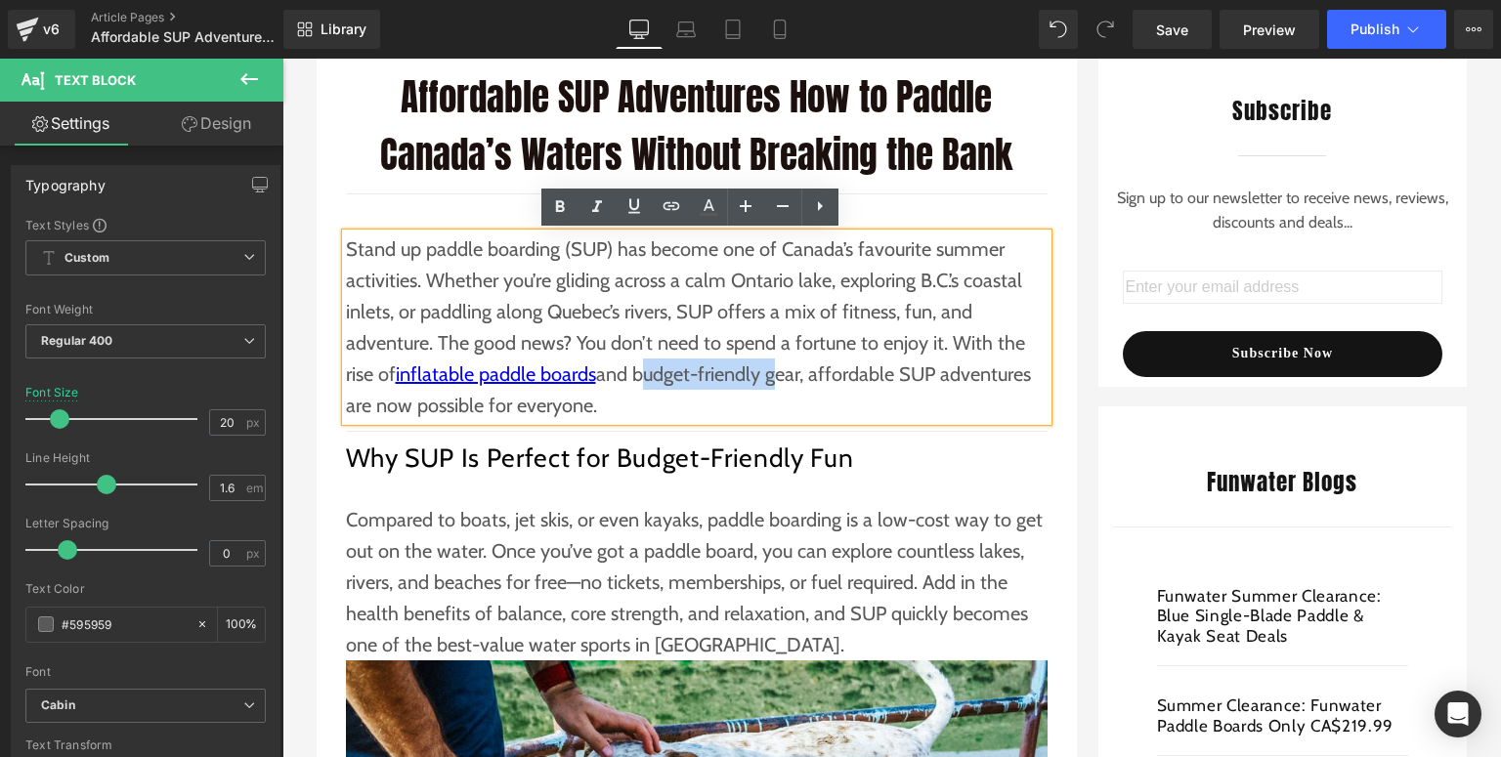
drag, startPoint x: 633, startPoint y: 373, endPoint x: 766, endPoint y: 379, distance: 133.0
click at [766, 379] on p "Stand up paddle boarding (SUP) has become one of Canada’s favourite summer acti…" at bounding box center [697, 328] width 702 height 188
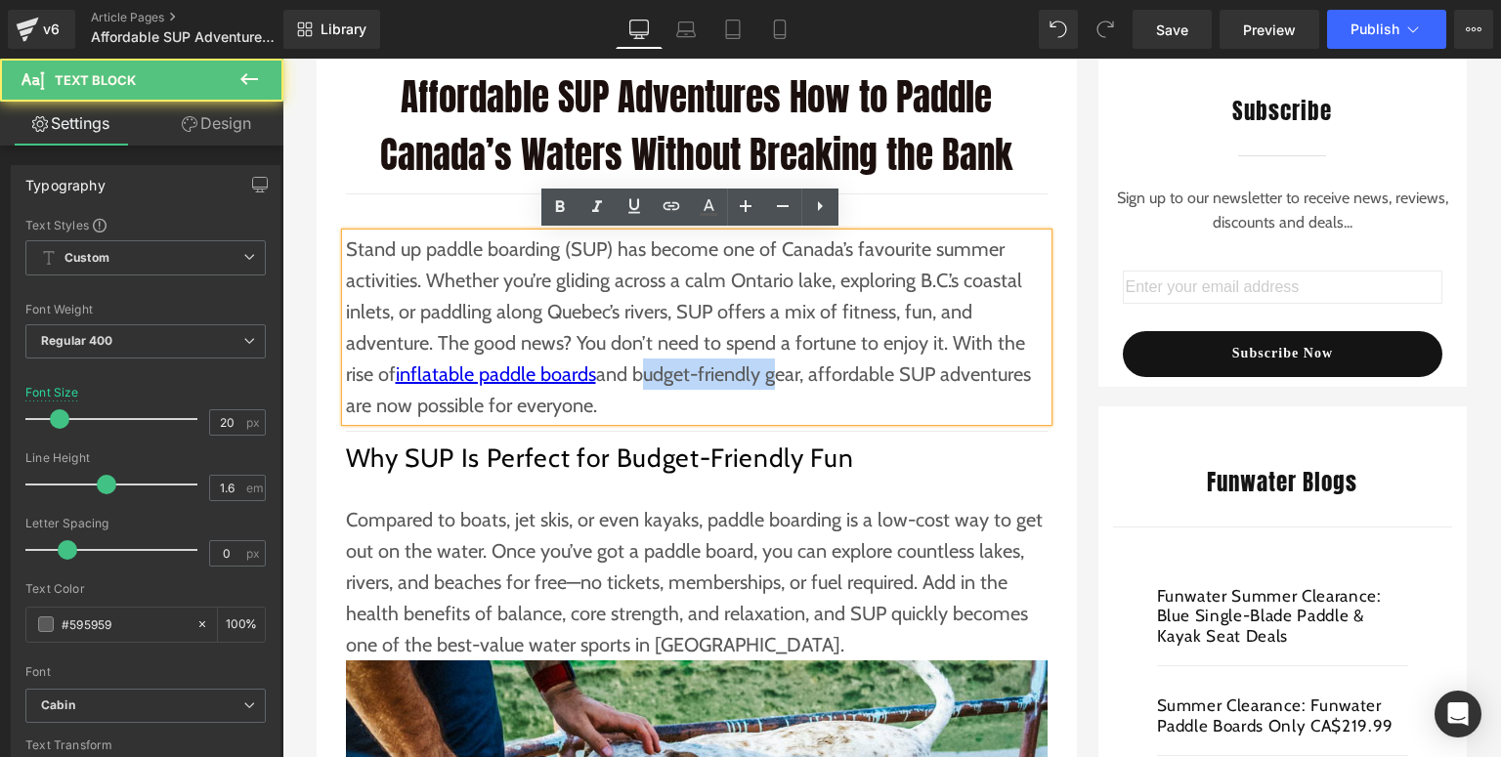
click at [766, 379] on p "Stand up paddle boarding (SUP) has become one of Canada’s favourite summer acti…" at bounding box center [697, 328] width 702 height 188
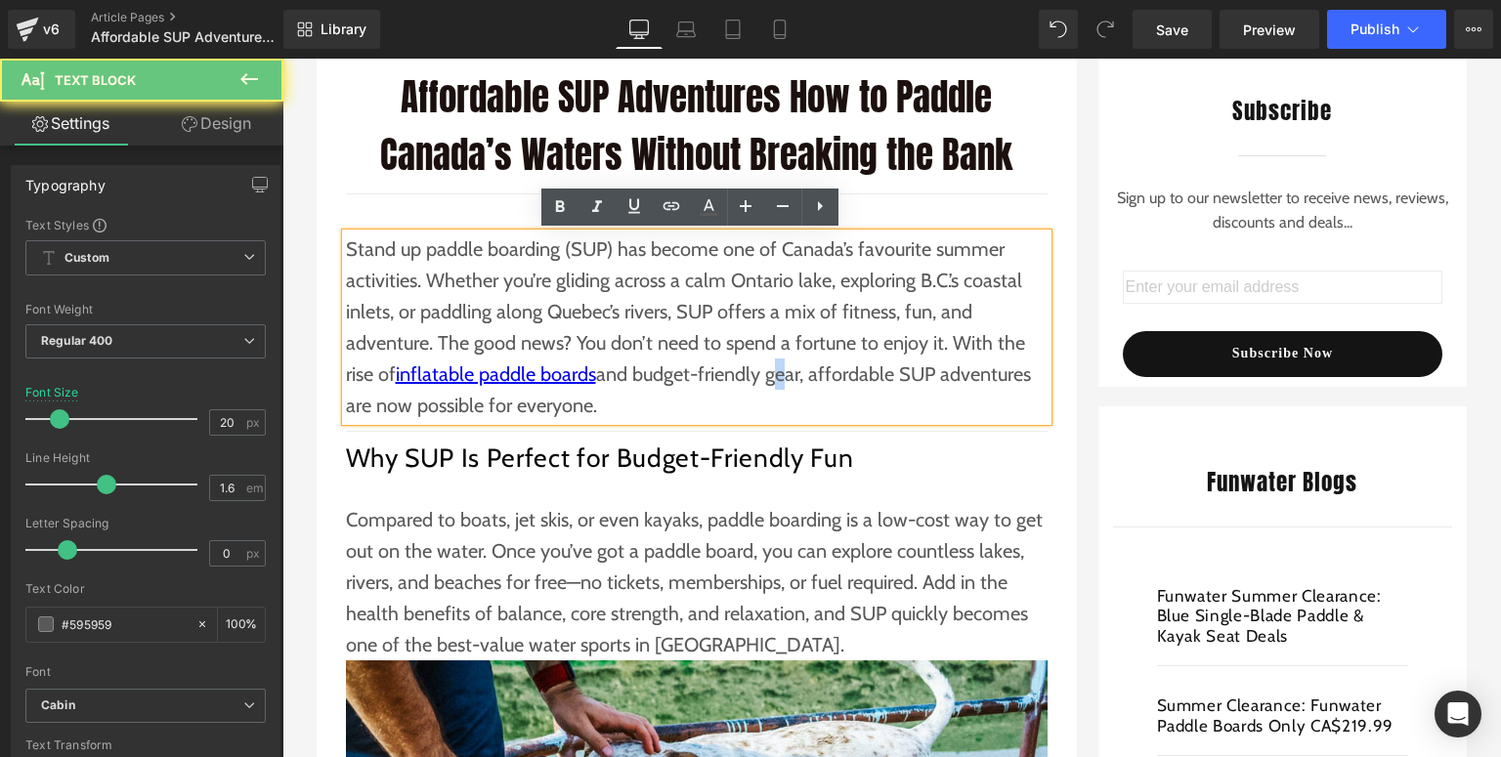
click at [776, 377] on p "Stand up paddle boarding (SUP) has become one of Canada’s favourite summer acti…" at bounding box center [697, 328] width 702 height 188
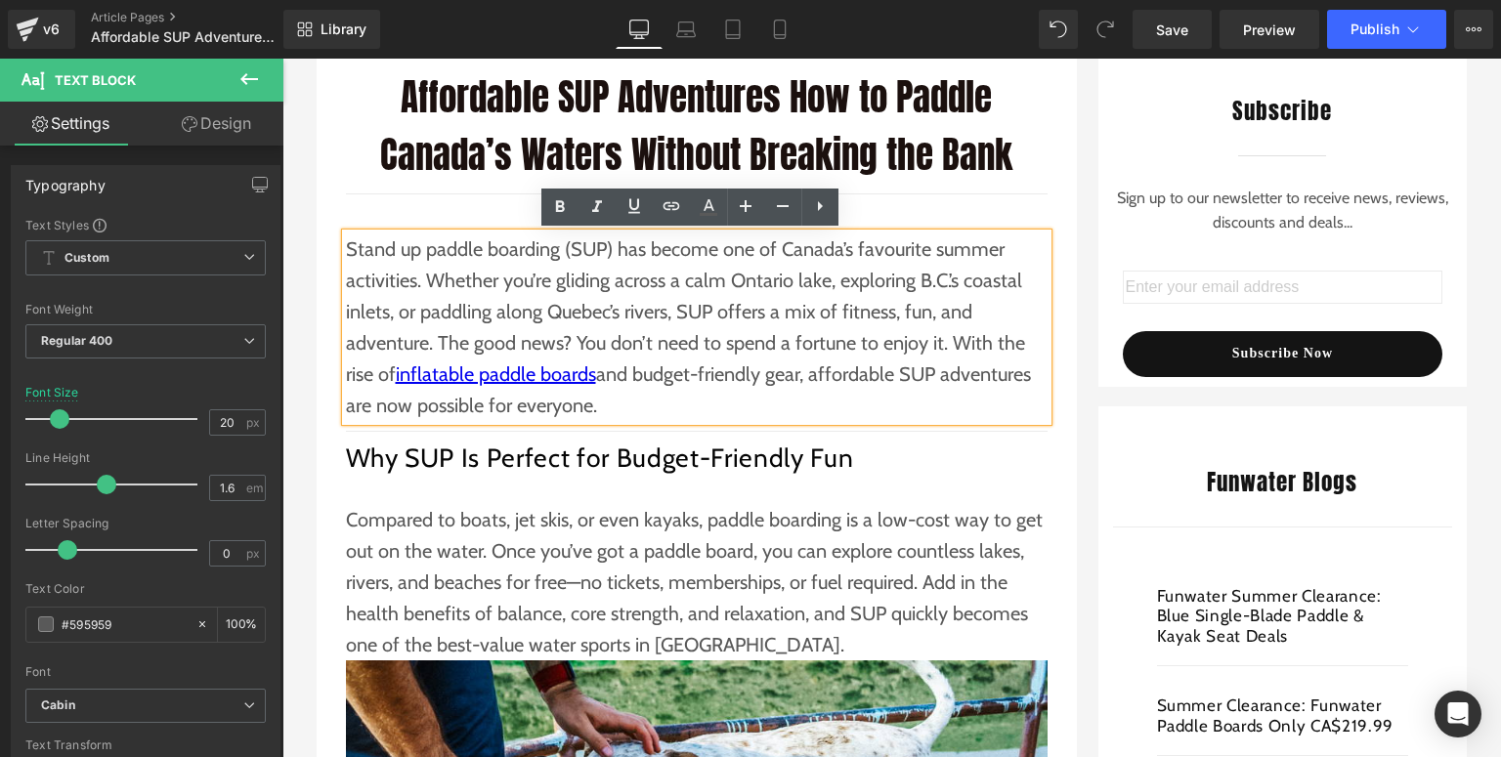
click at [658, 376] on p "Stand up paddle boarding (SUP) has become one of Canada’s favourite summer acti…" at bounding box center [697, 328] width 702 height 188
drag, startPoint x: 633, startPoint y: 371, endPoint x: 800, endPoint y: 373, distance: 167.1
click at [800, 373] on p "Stand up paddle boarding (SUP) has become one of Canada’s favourite summer acti…" at bounding box center [697, 328] width 702 height 188
click at [674, 207] on icon at bounding box center [671, 205] width 23 height 23
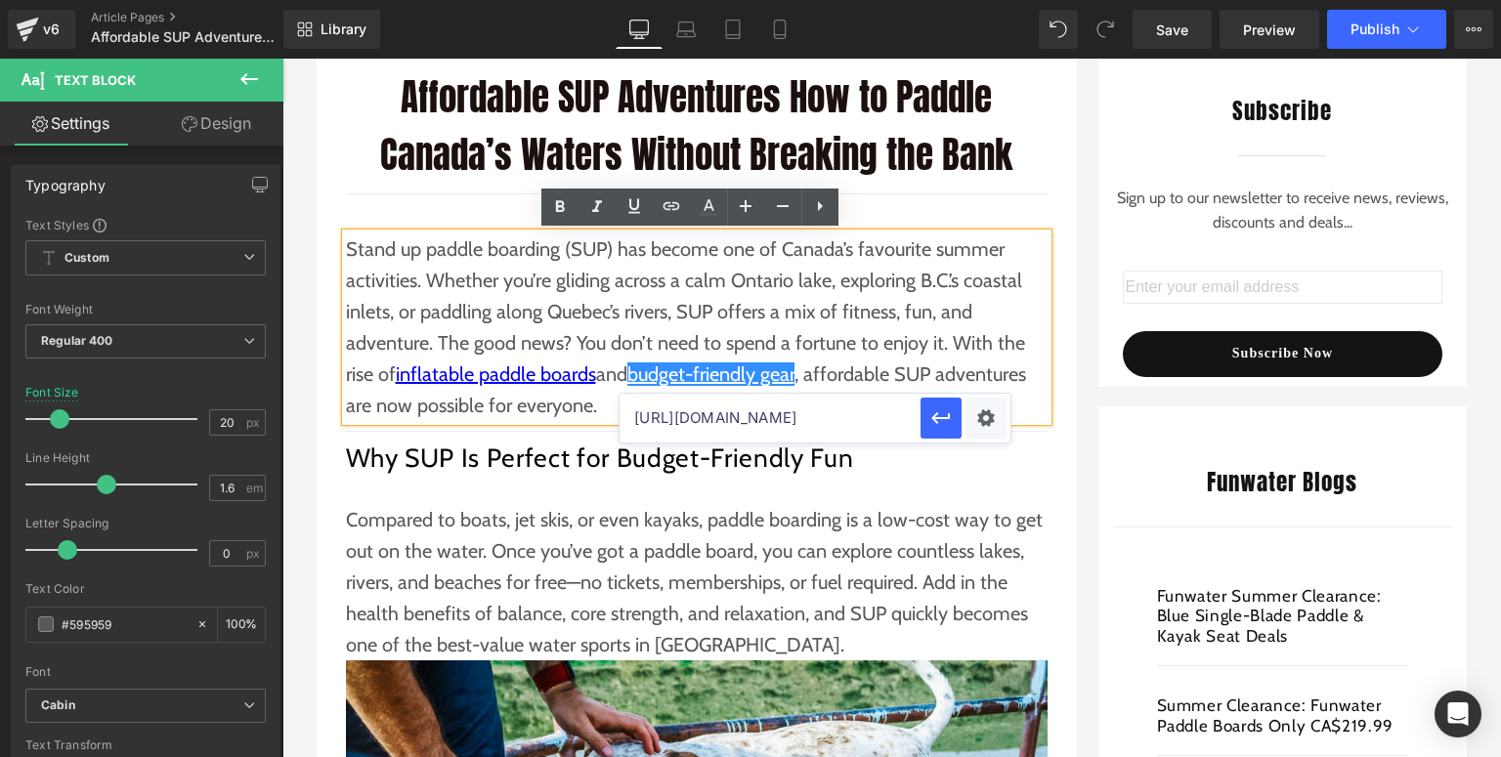
click at [668, 410] on input "[URL][DOMAIN_NAME]" at bounding box center [769, 418] width 301 height 49
paste input "[URL][DOMAIN_NAME]"
type input "[URL][DOMAIN_NAME]"
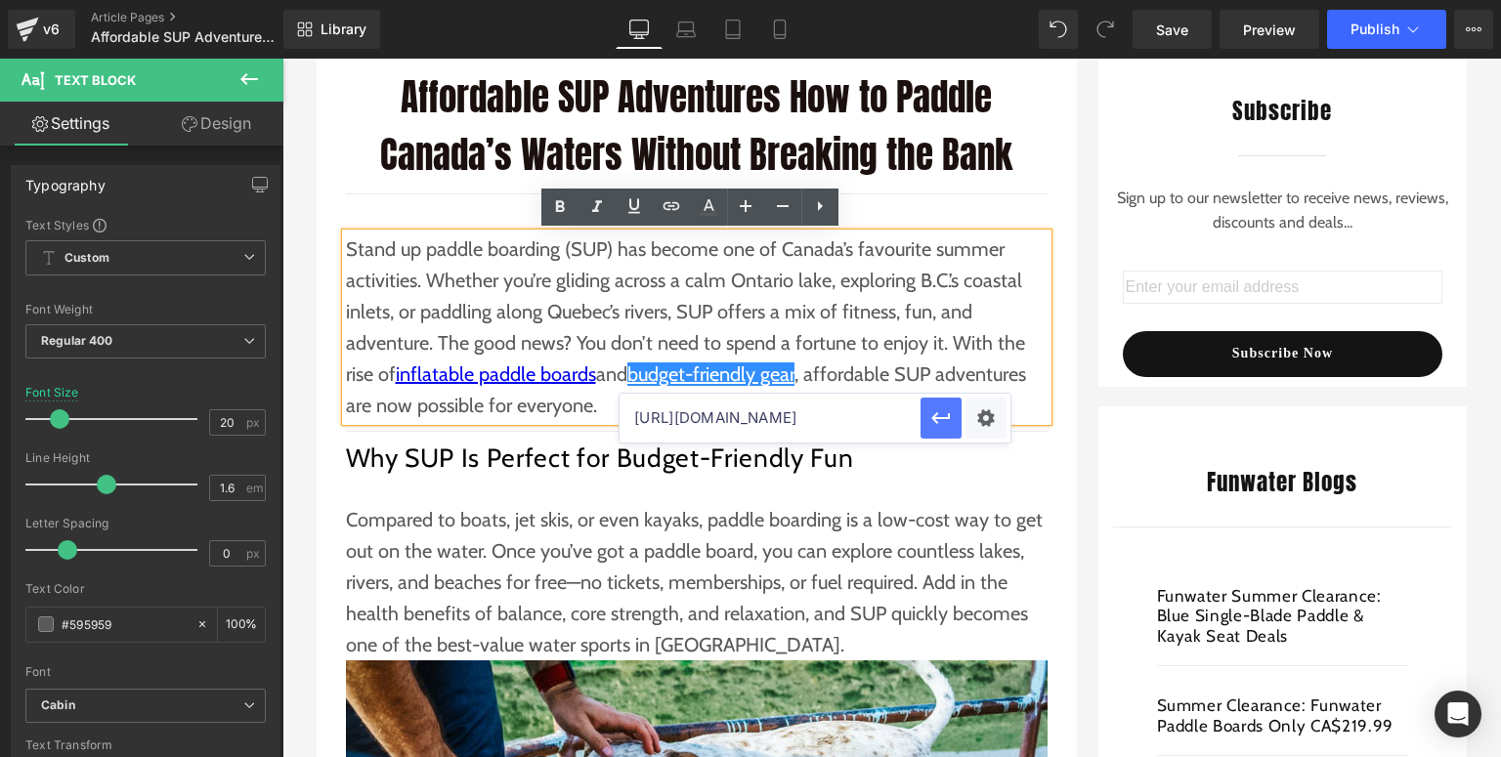
click at [925, 418] on button "button" at bounding box center [940, 418] width 41 height 41
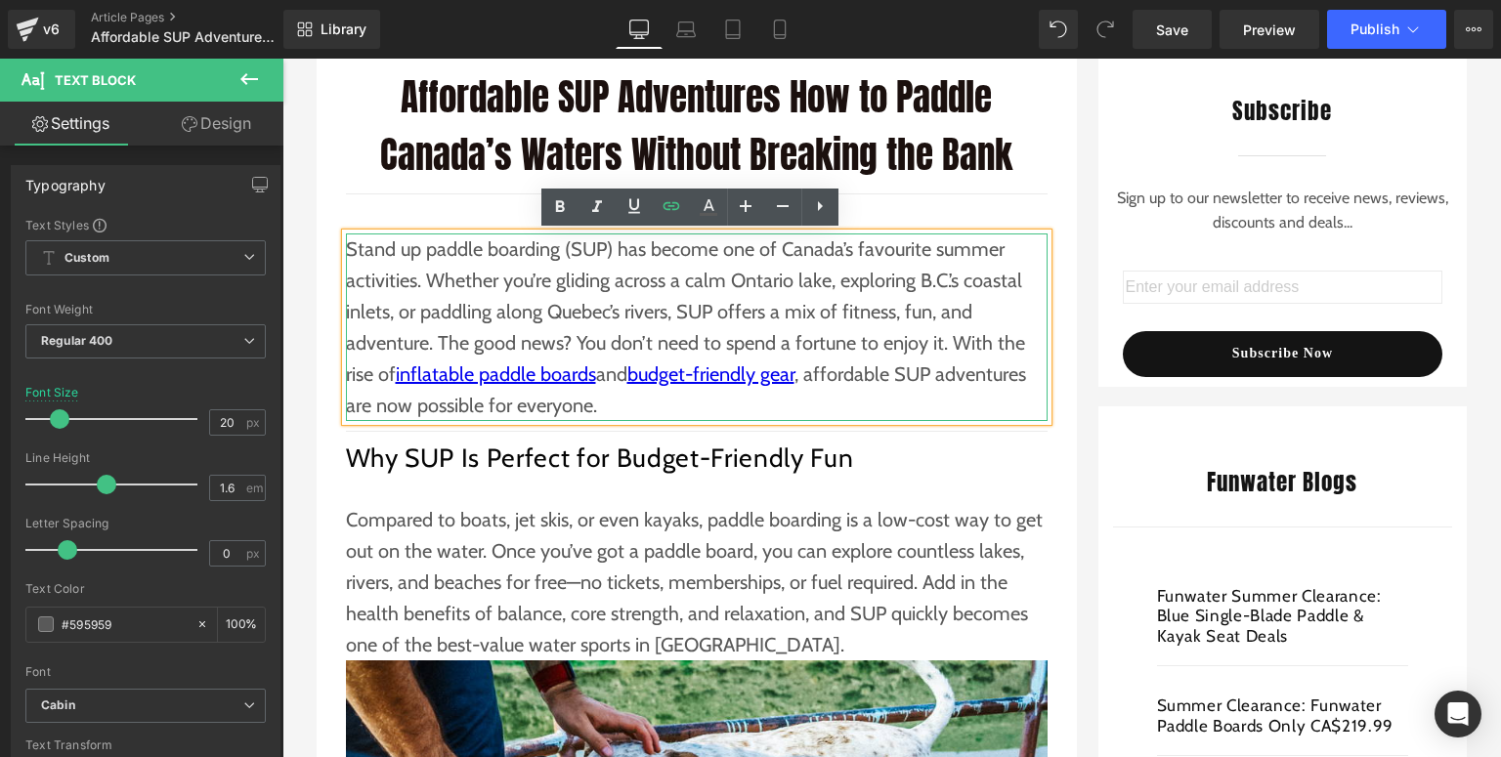
click at [823, 389] on p "Stand up paddle boarding (SUP) has become one of Canada’s favourite summer acti…" at bounding box center [697, 328] width 702 height 188
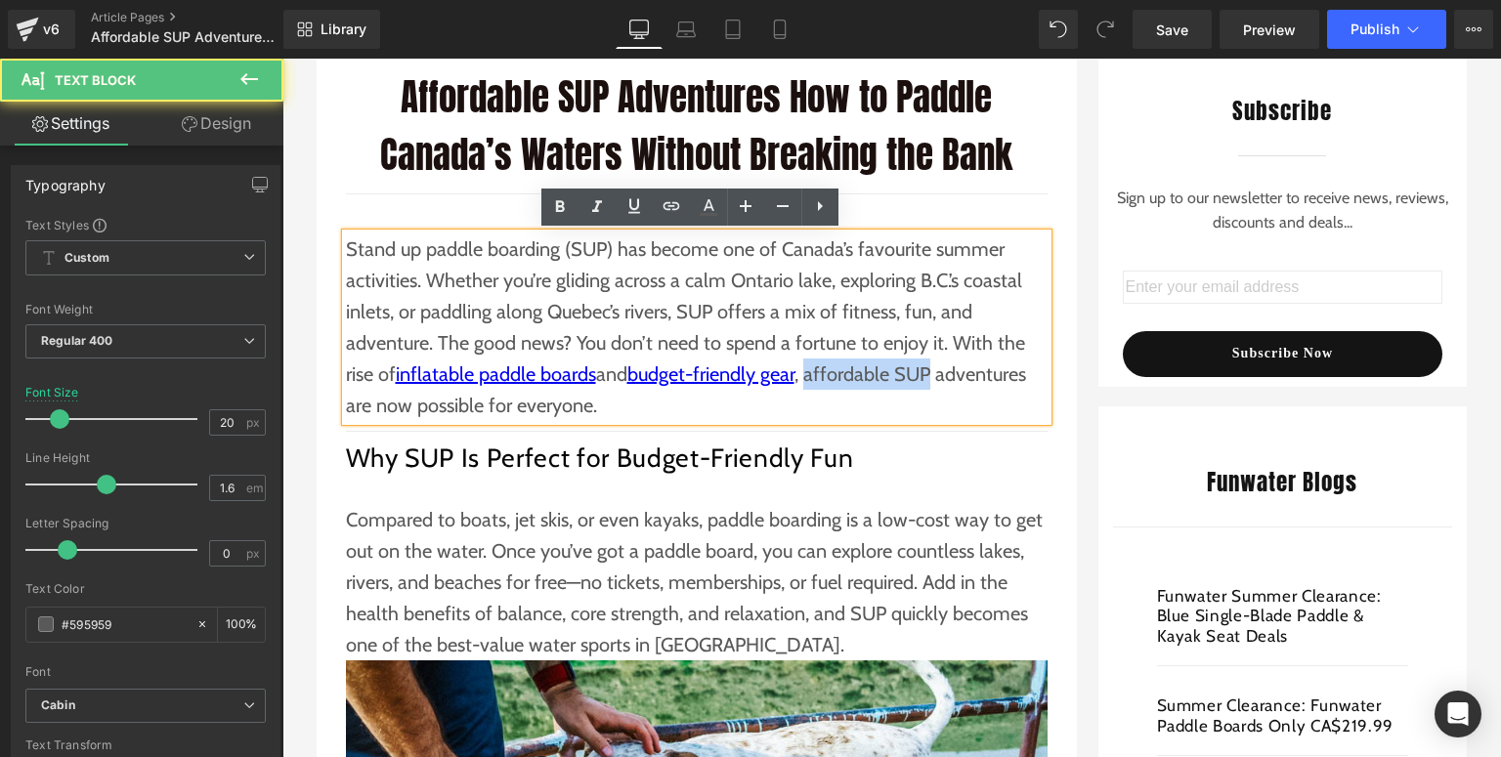
drag, startPoint x: 809, startPoint y: 375, endPoint x: 931, endPoint y: 371, distance: 122.2
click at [931, 371] on p "Stand up paddle boarding (SUP) has become one of Canada’s favourite summer acti…" at bounding box center [697, 328] width 702 height 188
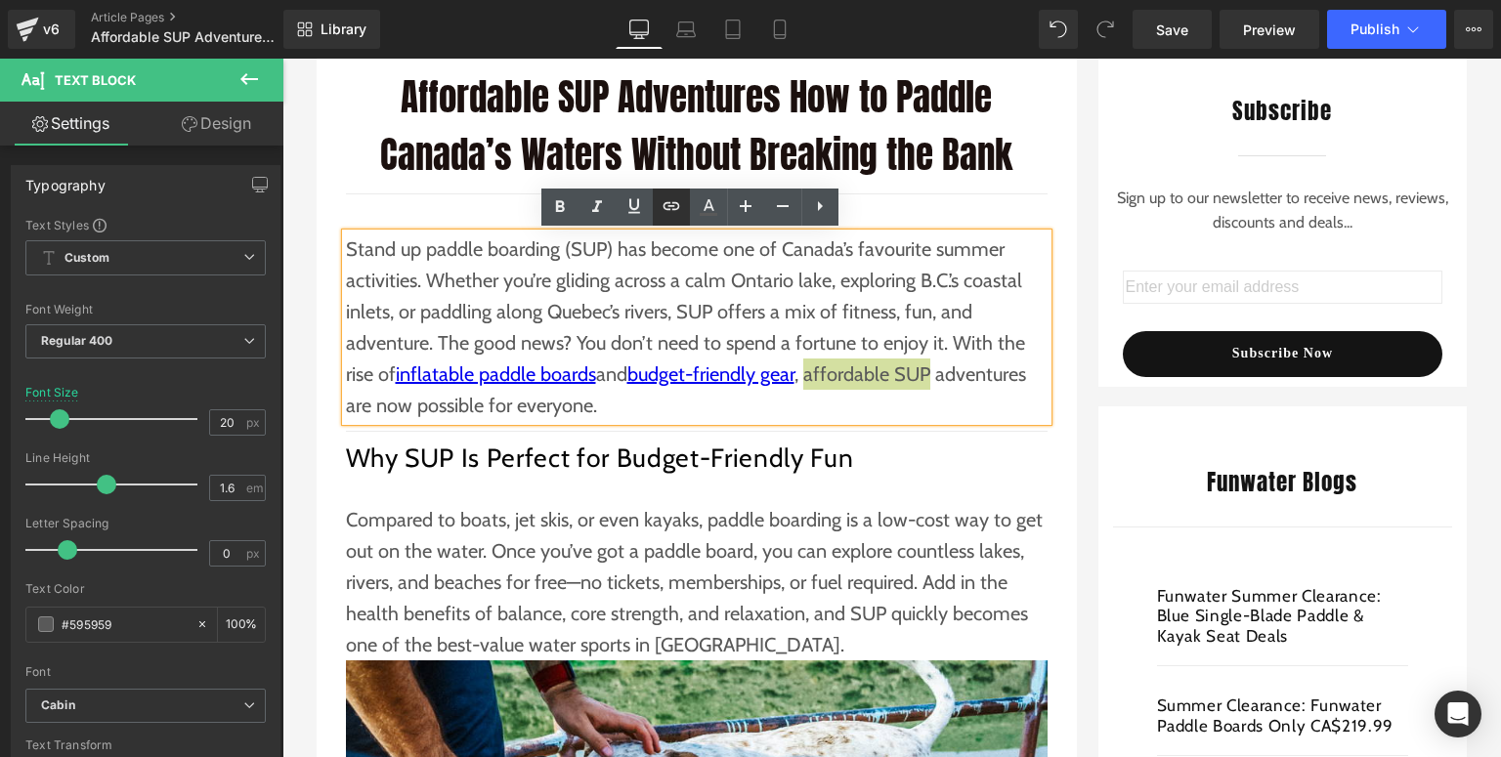
click at [664, 209] on icon at bounding box center [670, 206] width 17 height 8
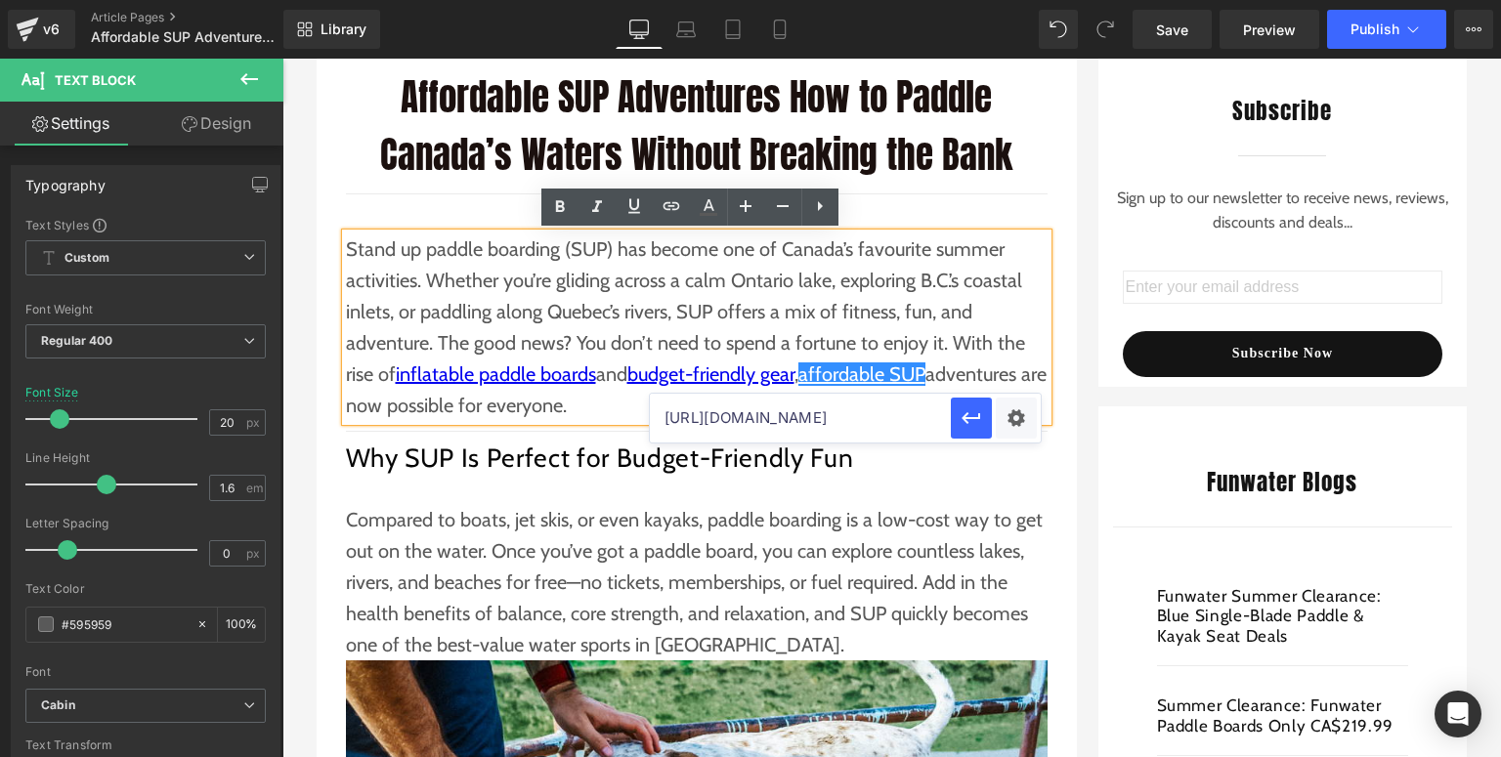
click at [870, 430] on input "[URL][DOMAIN_NAME]" at bounding box center [800, 418] width 301 height 49
paste input "[URL][DOMAIN_NAME]"
type input "[URL][DOMAIN_NAME]"
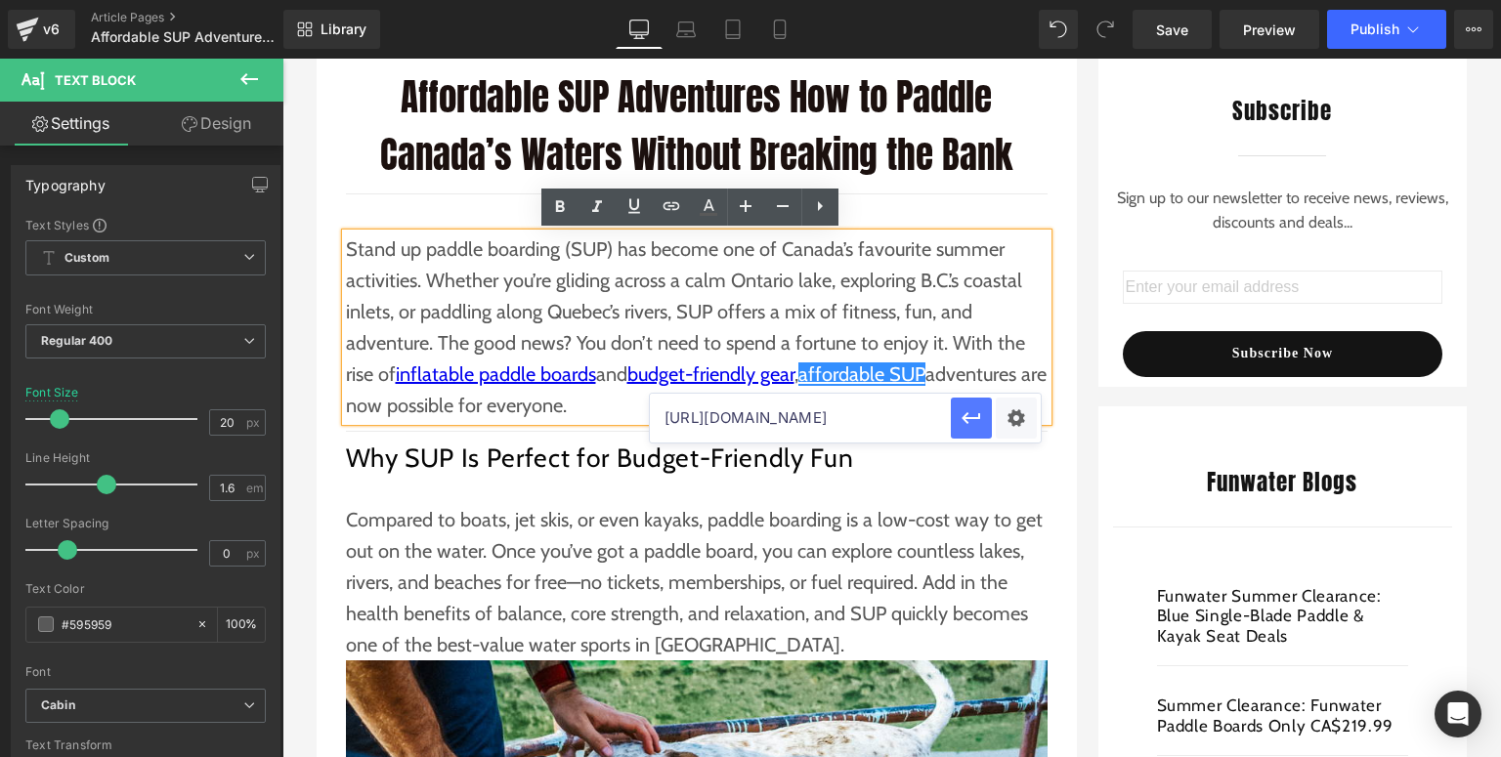
click at [979, 425] on icon "button" at bounding box center [970, 417] width 23 height 23
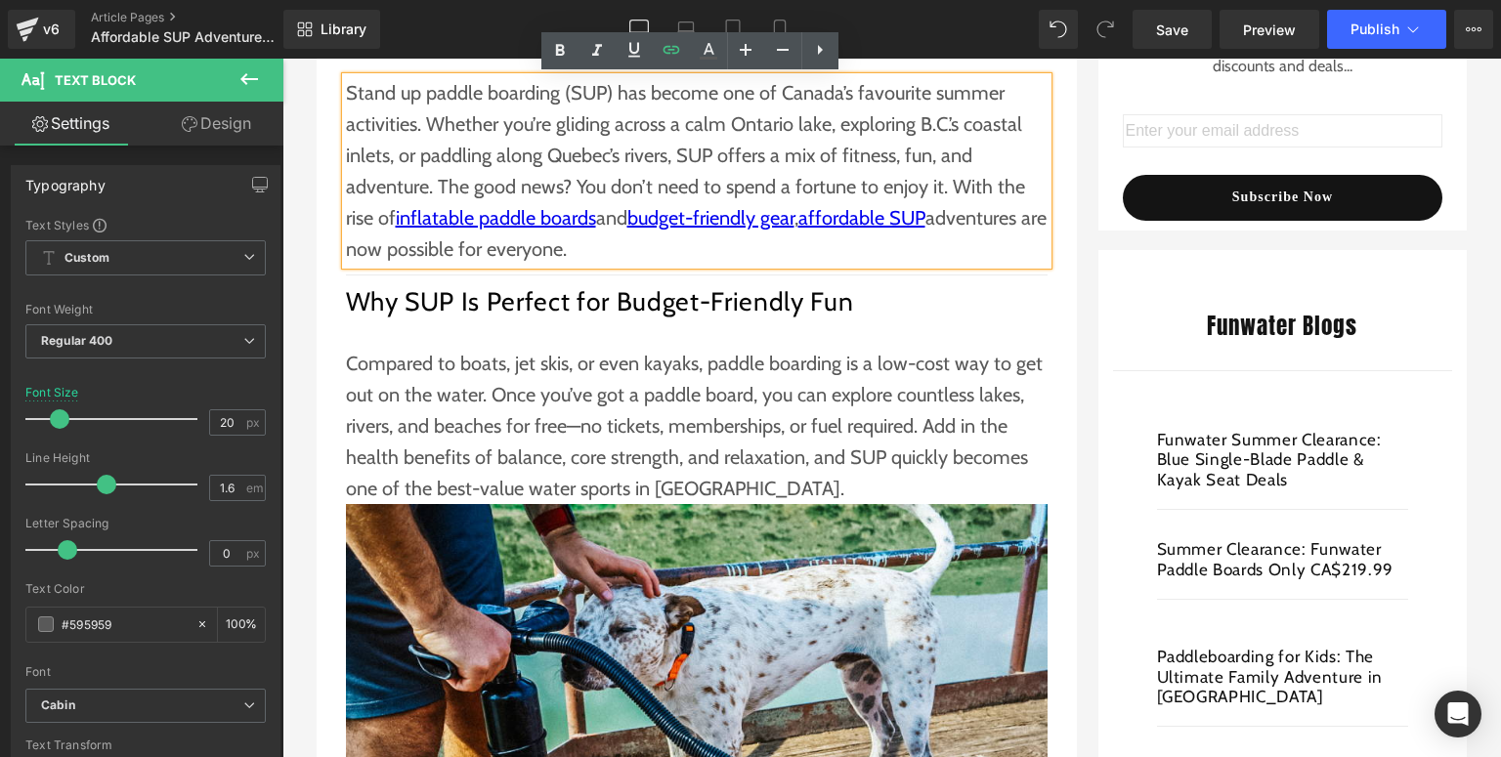
scroll to position [625, 0]
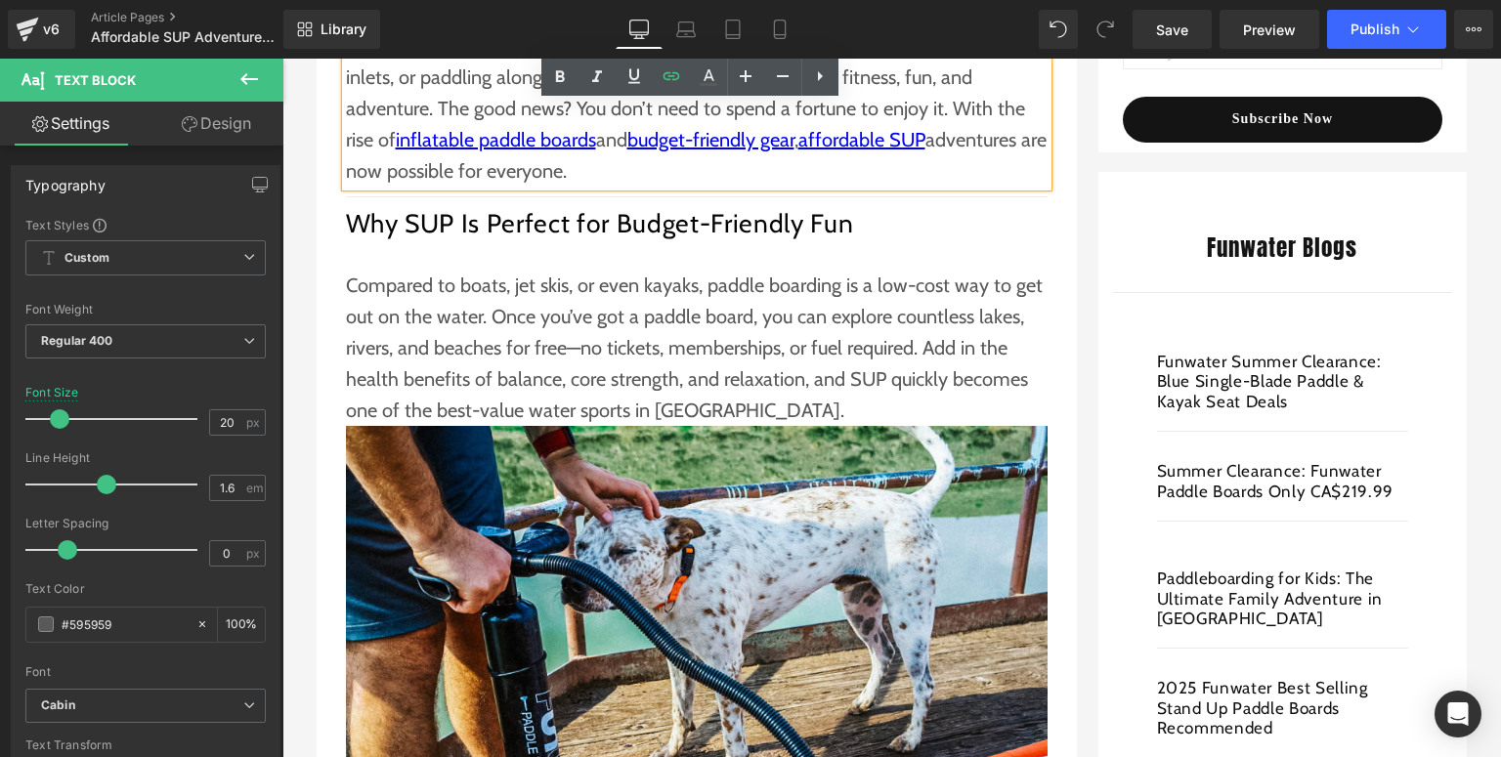
click at [434, 414] on p "Compared to boats, jet skis, or even kayaks, paddle boarding is a low-cost way …" at bounding box center [697, 348] width 702 height 156
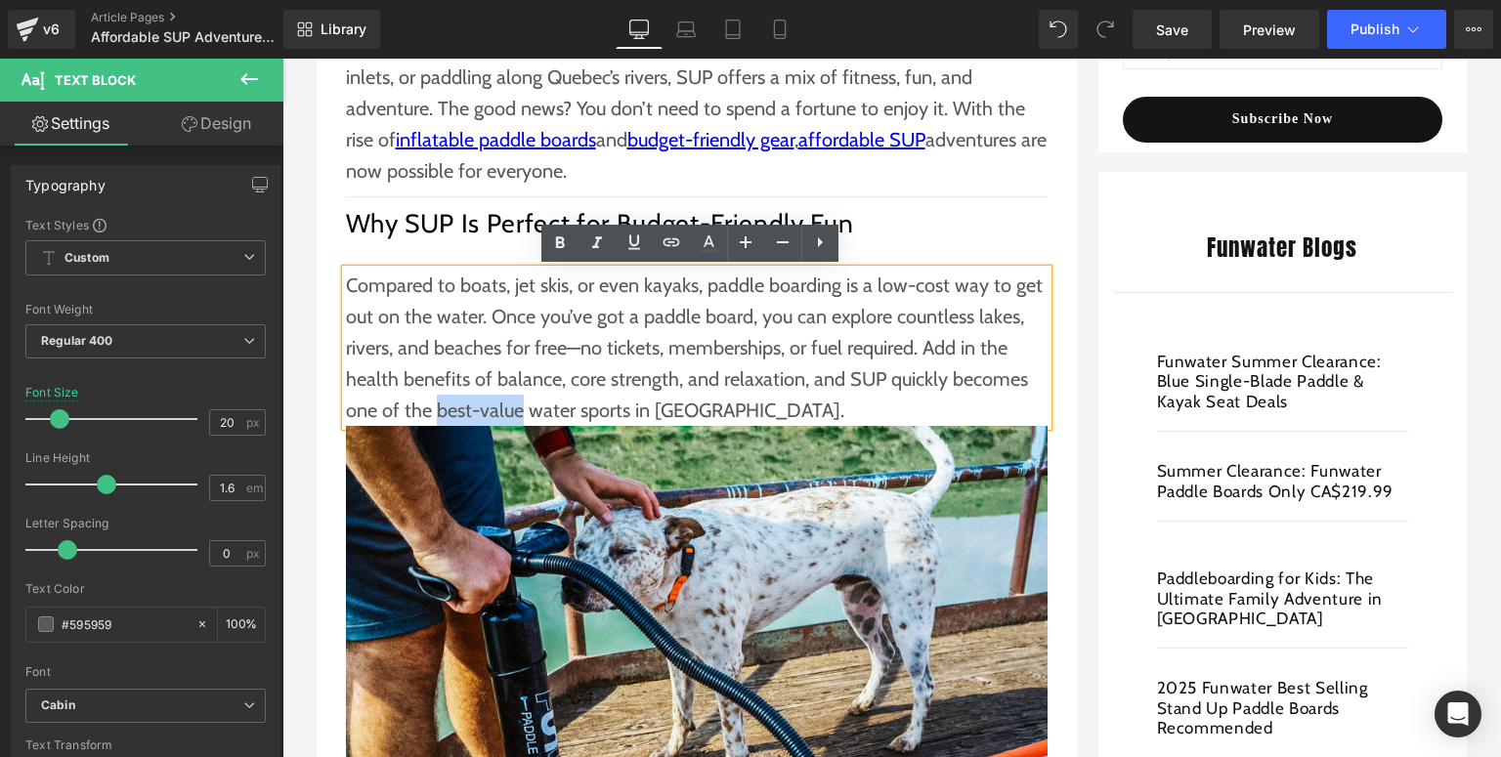
drag, startPoint x: 434, startPoint y: 413, endPoint x: 512, endPoint y: 412, distance: 78.2
click at [512, 412] on p "Compared to boats, jet skis, or even kayaks, paddle boarding is a low-cost way …" at bounding box center [697, 348] width 702 height 156
click at [671, 237] on icon at bounding box center [671, 242] width 23 height 23
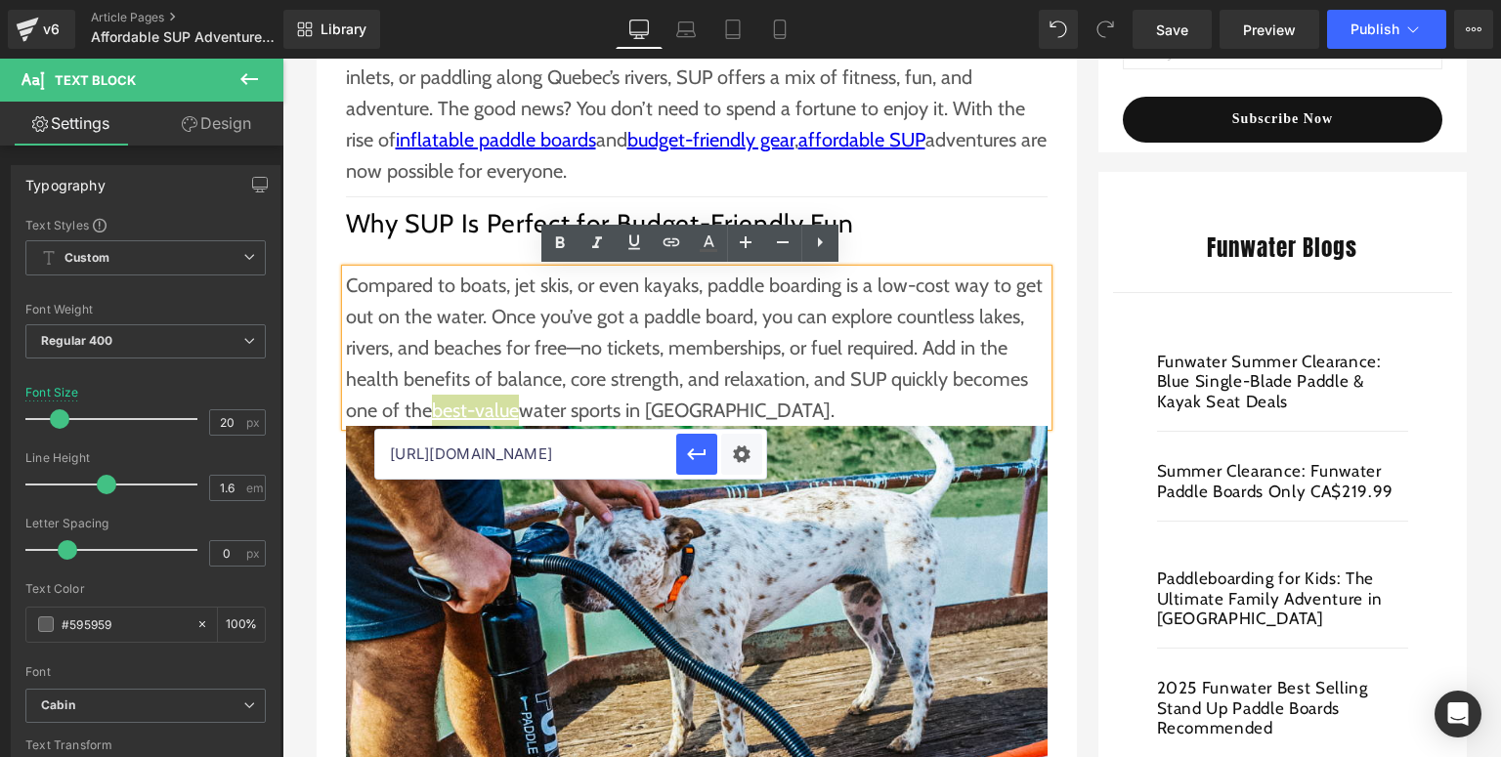
click at [598, 448] on input "[URL][DOMAIN_NAME]" at bounding box center [525, 454] width 301 height 49
paste input "[URL][DOMAIN_NAME]"
type input "[URL][DOMAIN_NAME]"
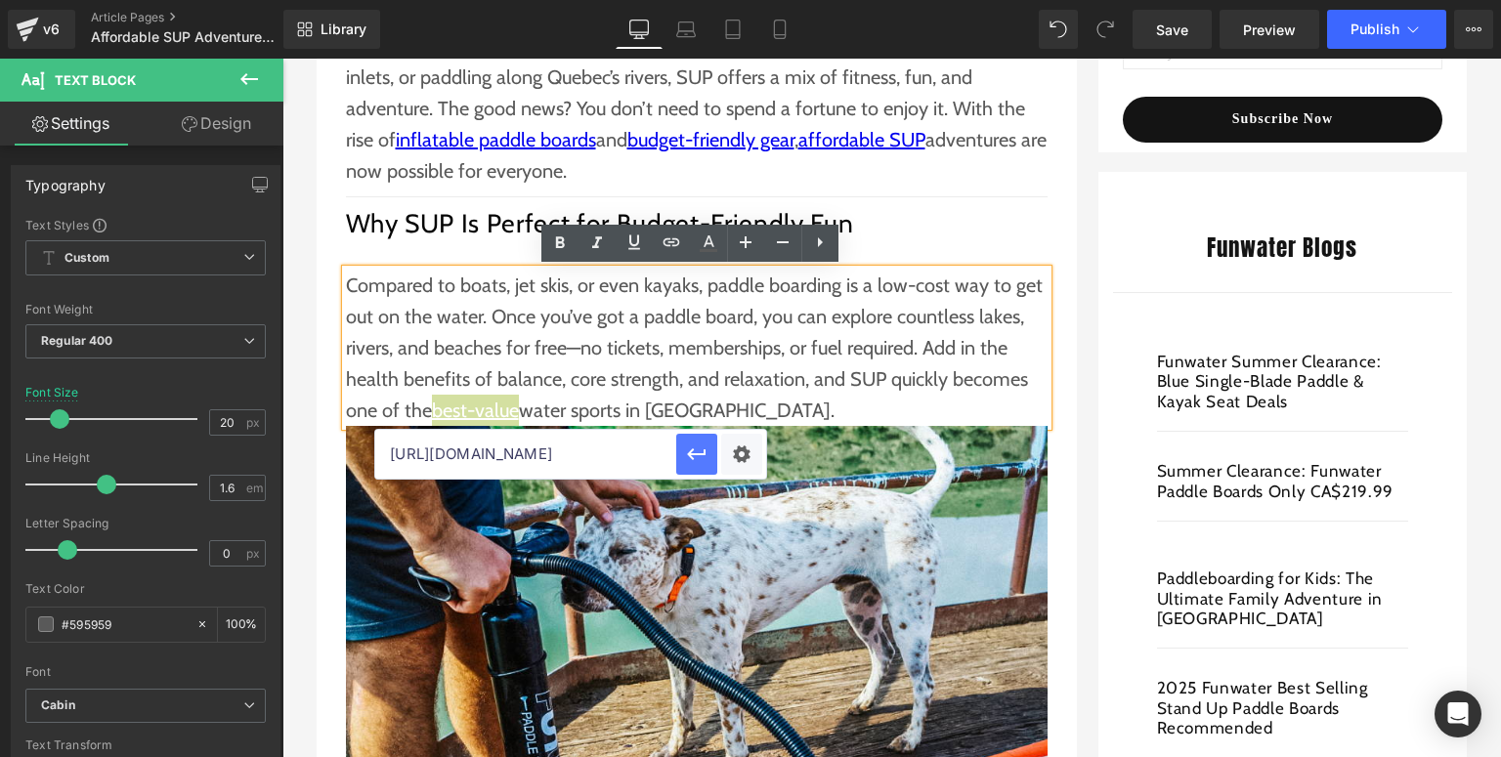
click at [689, 446] on icon "button" at bounding box center [696, 454] width 23 height 23
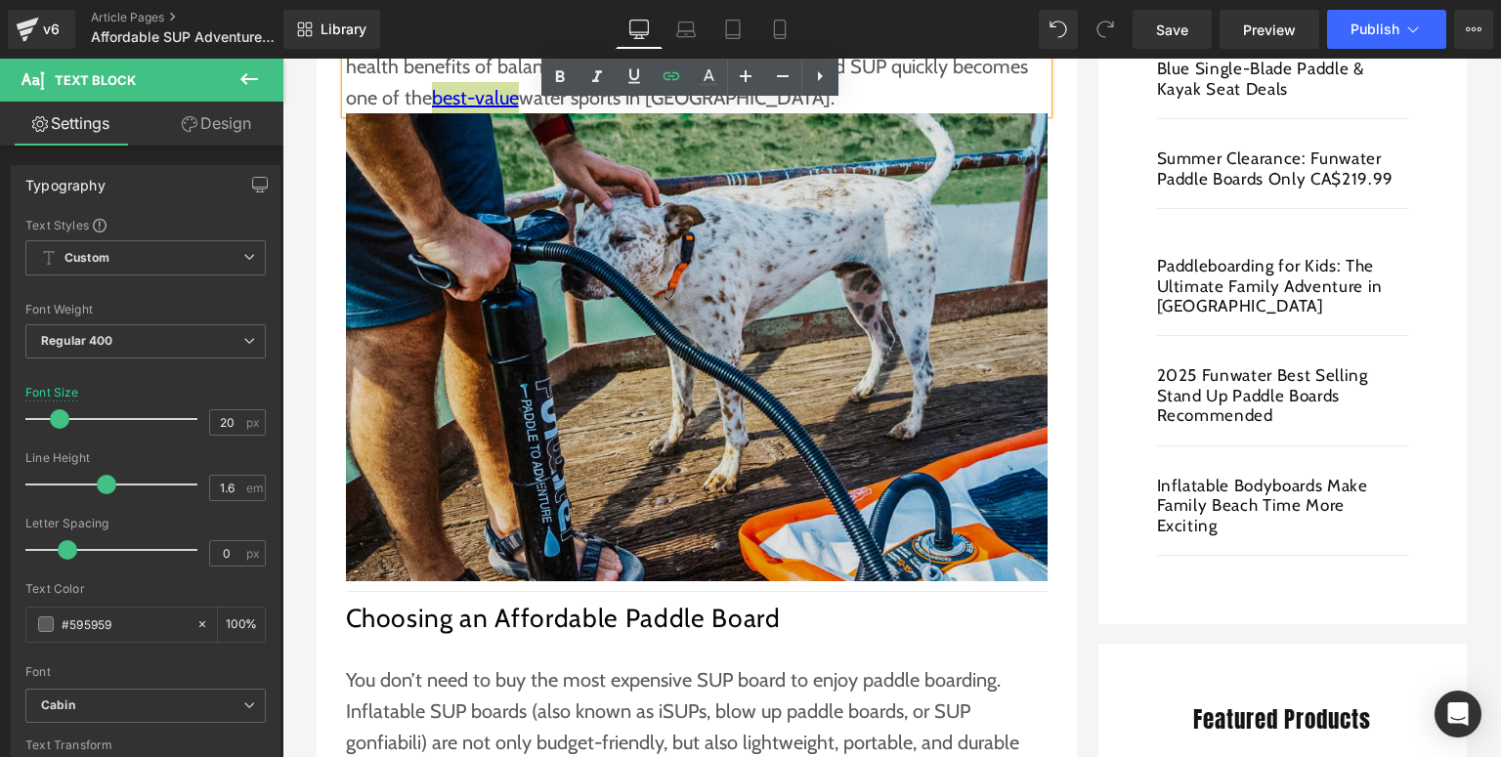
scroll to position [547, 0]
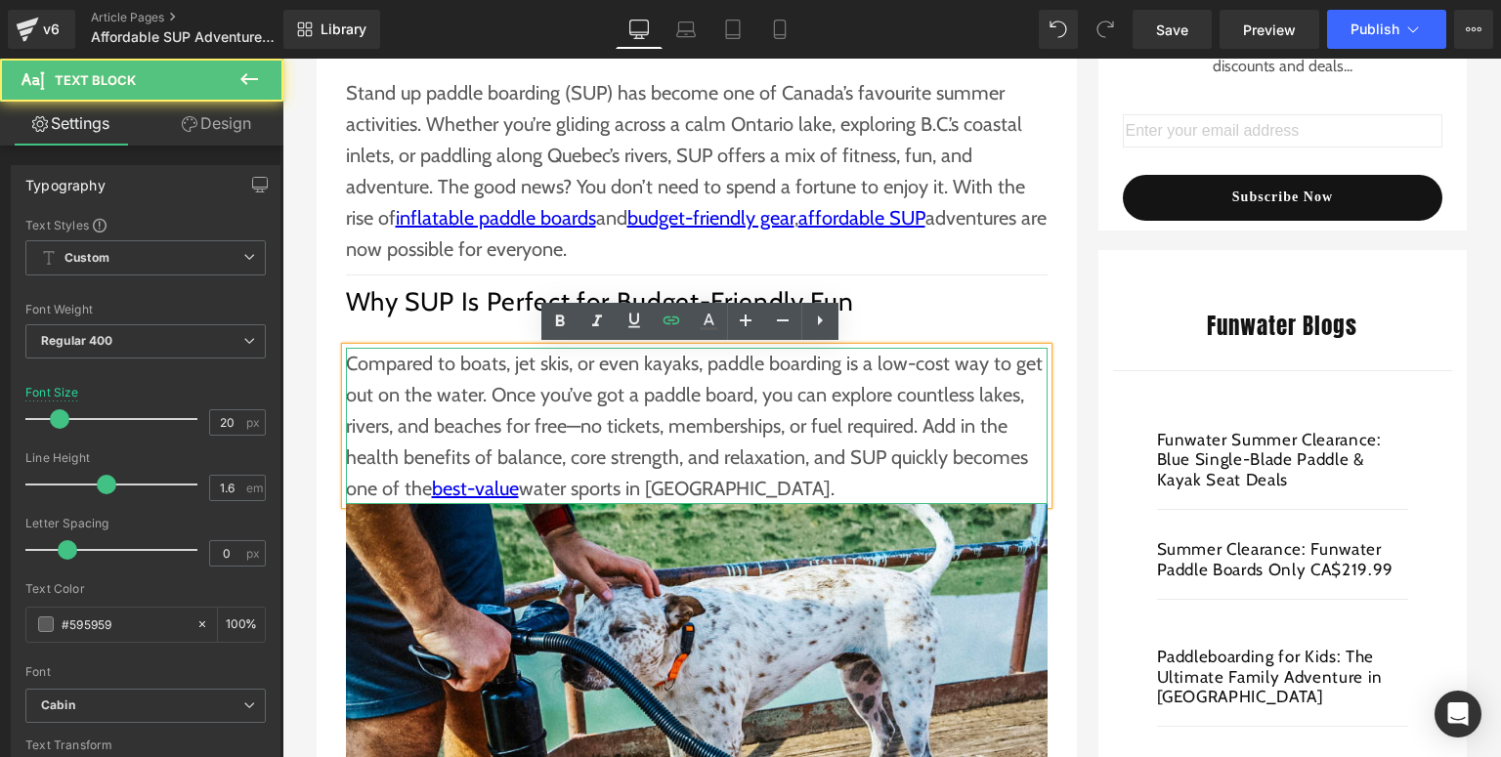
click at [545, 465] on p "Compared to boats, jet skis, or even kayaks, paddle boarding is a low-cost way …" at bounding box center [697, 426] width 702 height 156
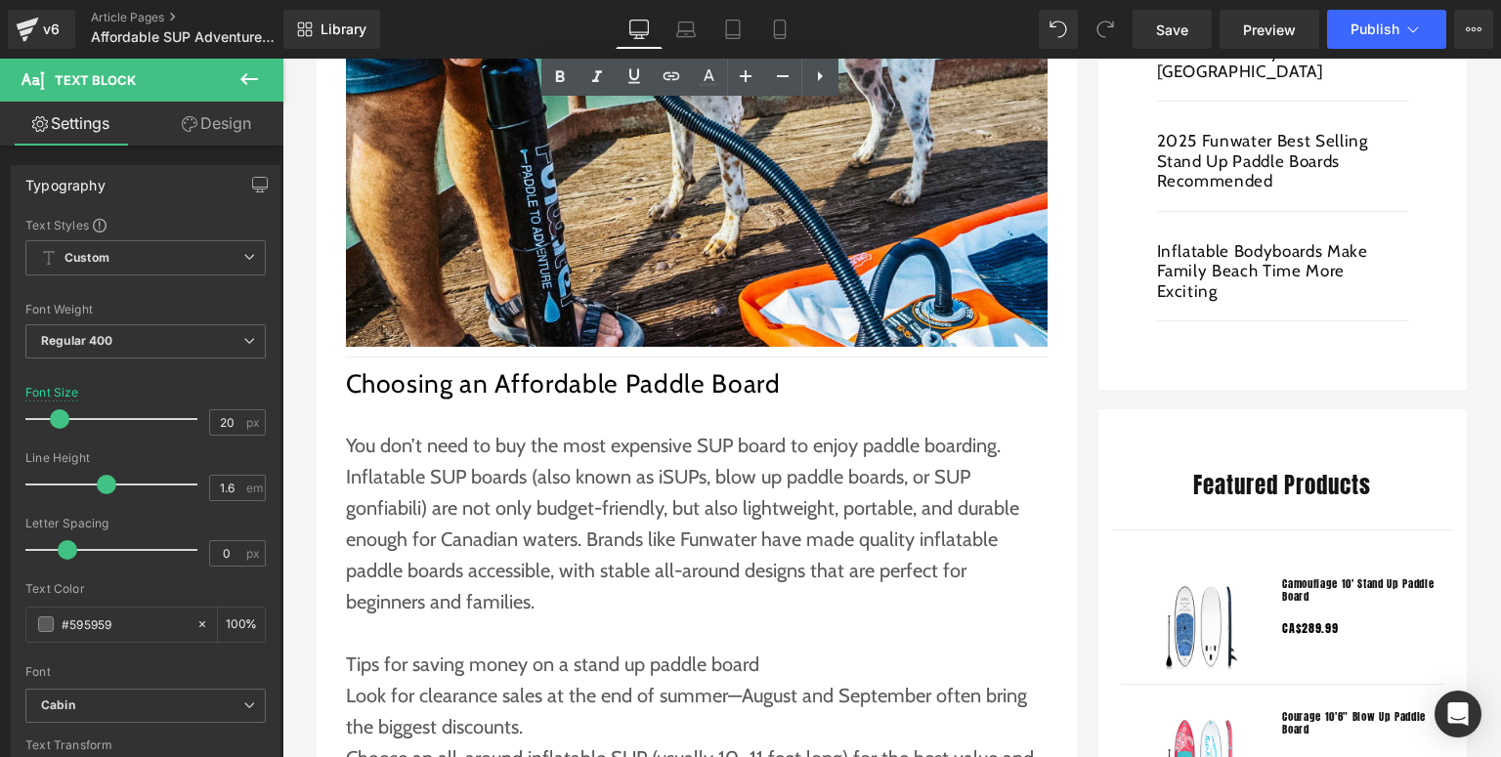
scroll to position [1329, 0]
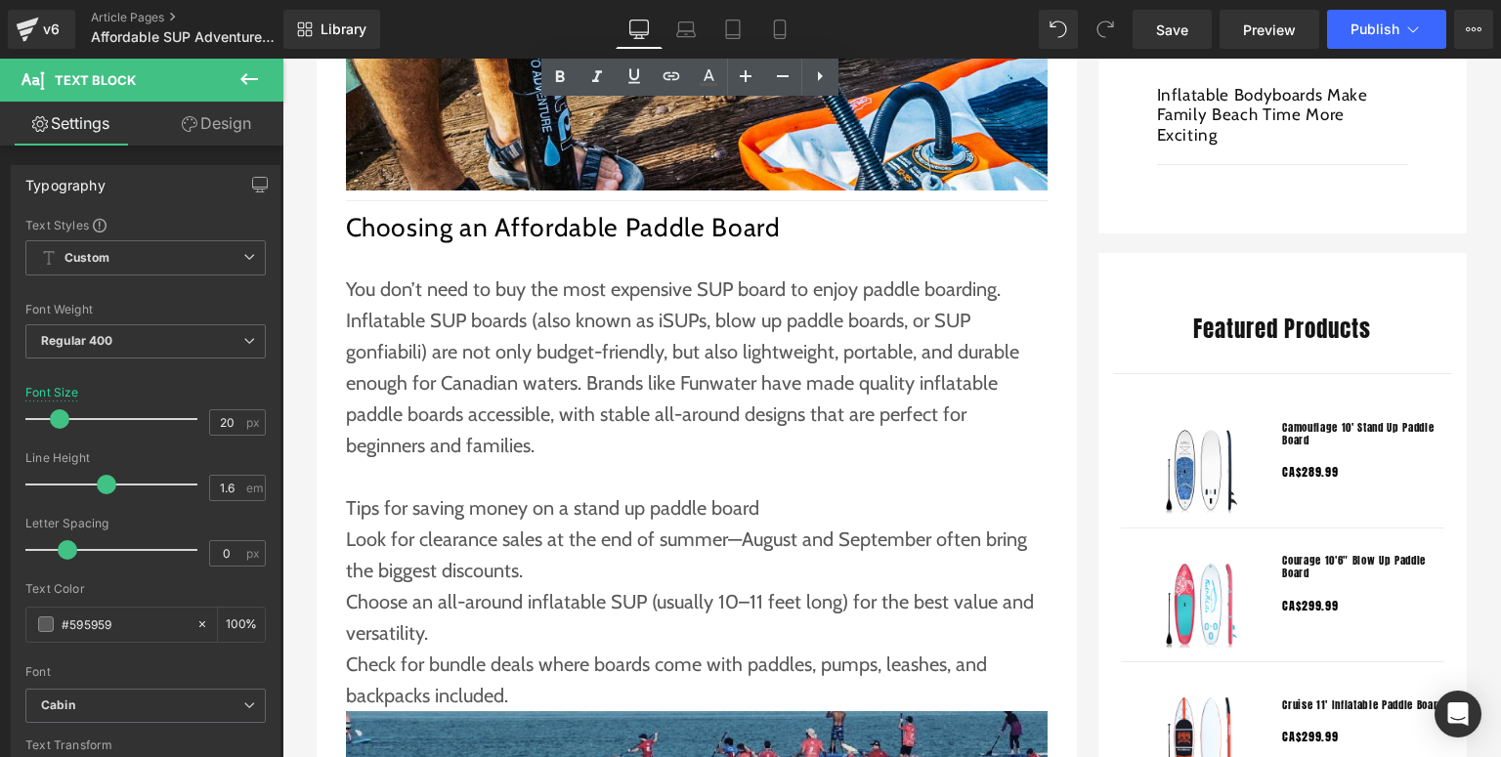
click at [508, 431] on p "You don’t need to buy the most expensive SUP board to enjoy paddle boarding. In…" at bounding box center [697, 368] width 702 height 188
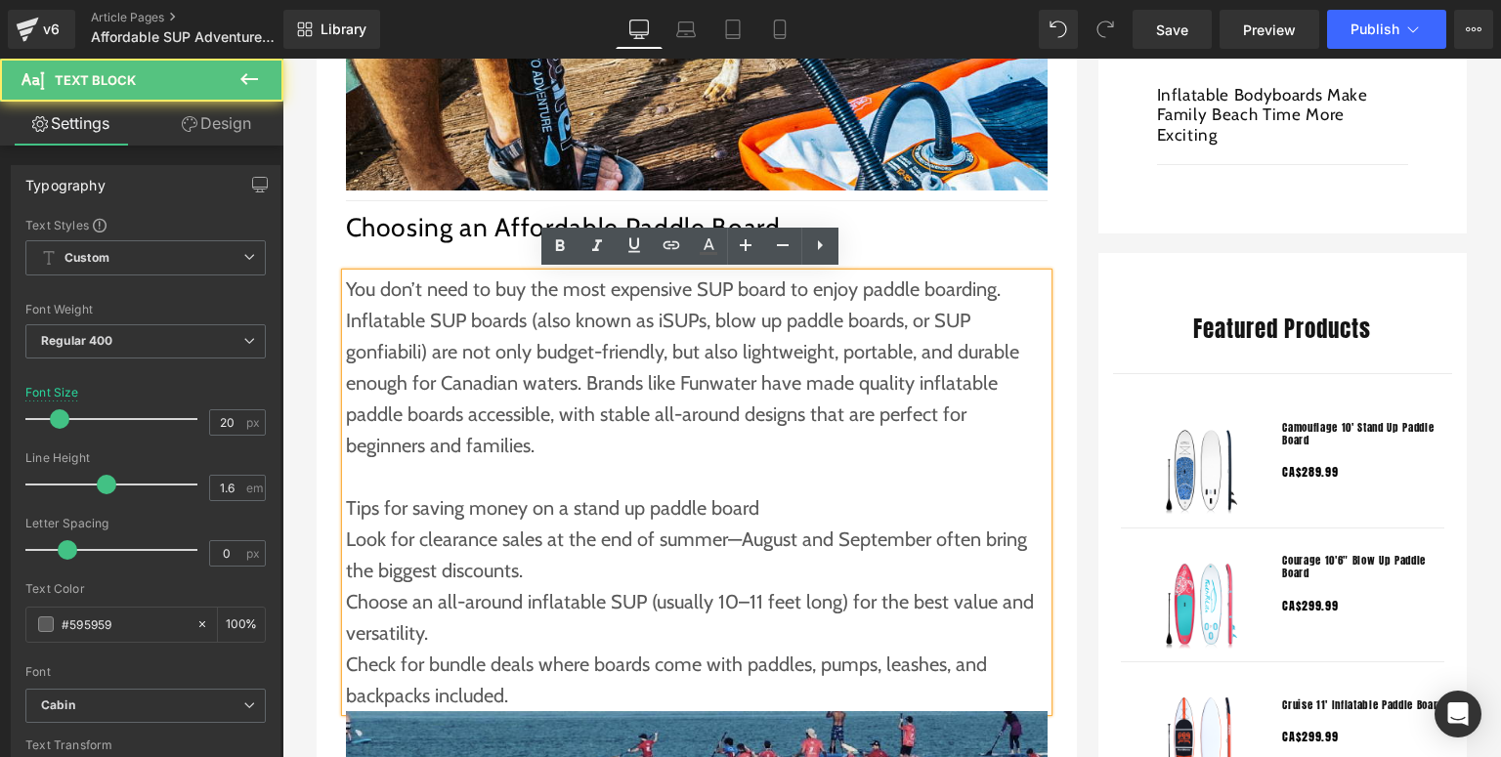
click at [683, 382] on p "You don’t need to buy the most expensive SUP board to enjoy paddle boarding. In…" at bounding box center [697, 368] width 702 height 188
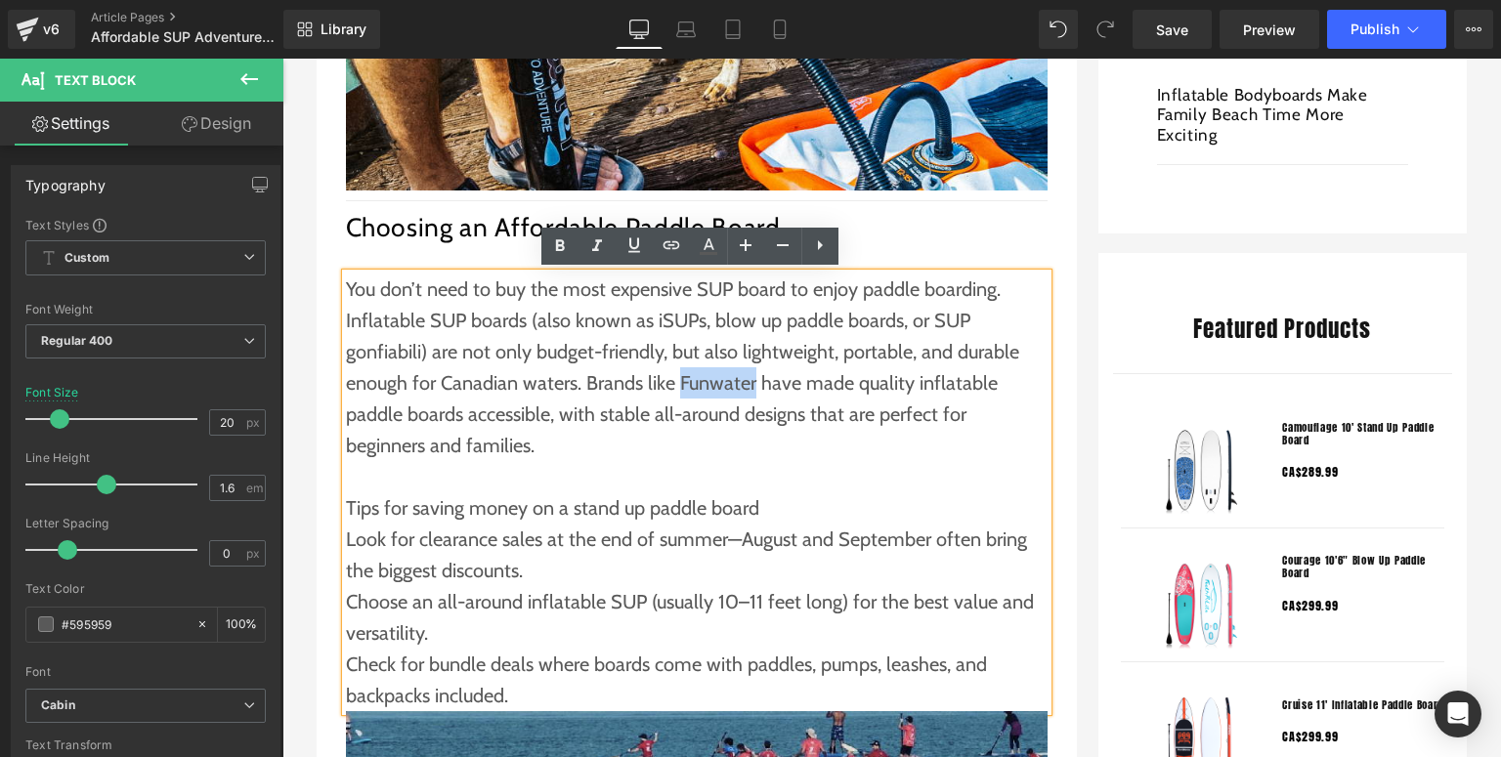
drag, startPoint x: 671, startPoint y: 382, endPoint x: 747, endPoint y: 381, distance: 76.2
click at [747, 381] on p "You don’t need to buy the most expensive SUP board to enjoy paddle boarding. In…" at bounding box center [697, 368] width 702 height 188
click at [661, 255] on icon at bounding box center [671, 245] width 23 height 23
click at [647, 421] on input "[URL][DOMAIN_NAME]" at bounding box center [761, 426] width 301 height 49
paste input "[URL][DOMAIN_NAME]"
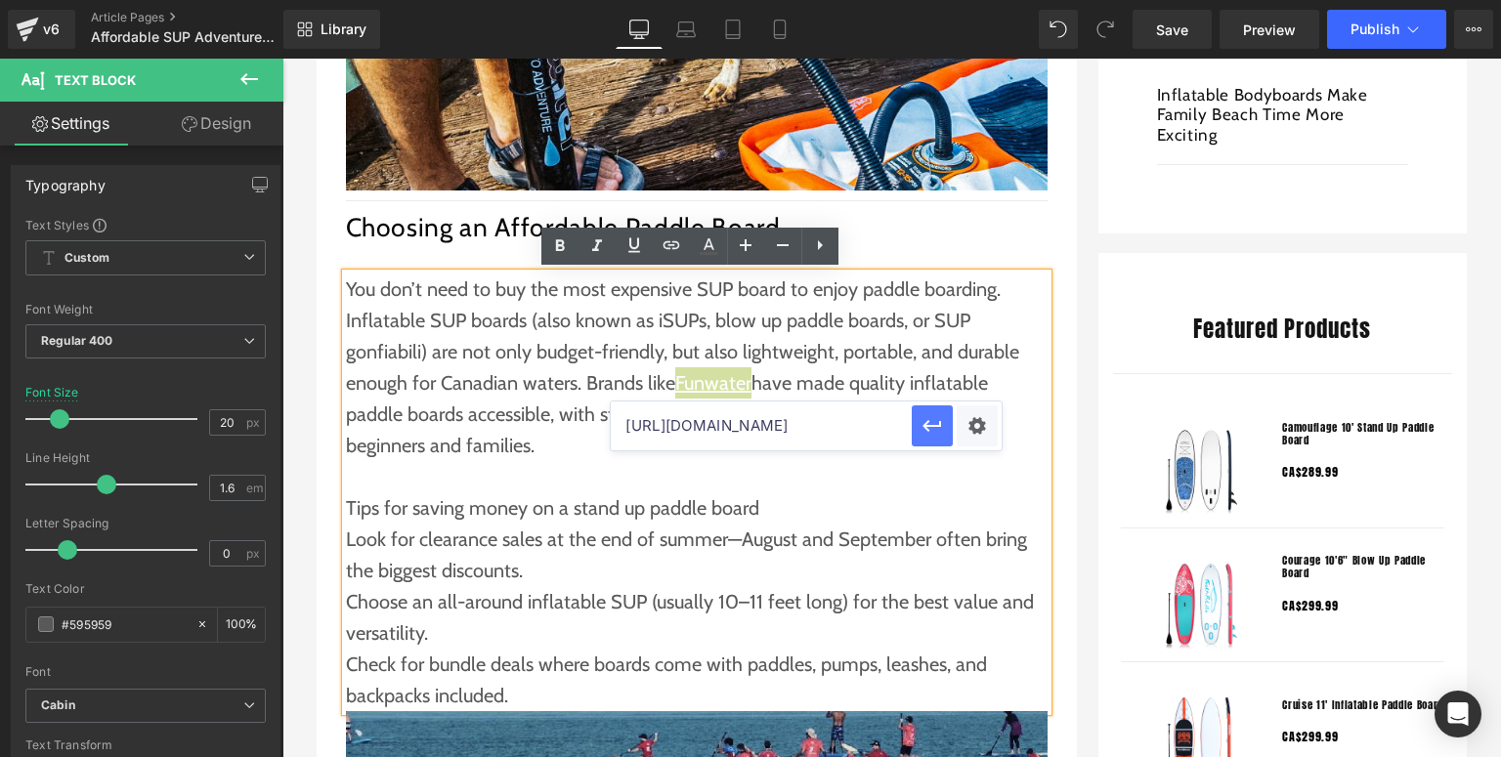
type input "[URL][DOMAIN_NAME]"
click at [946, 424] on button "button" at bounding box center [932, 425] width 41 height 41
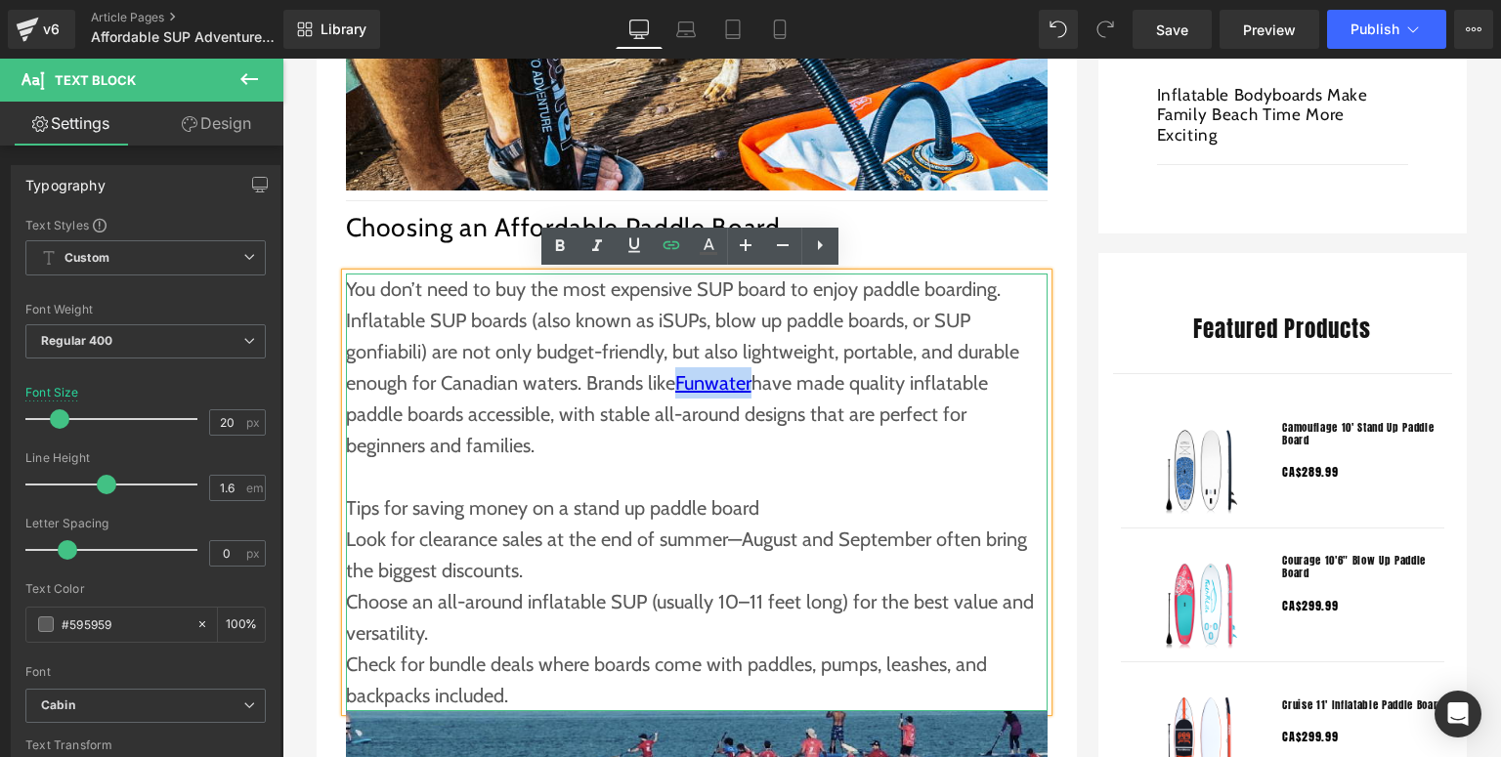
click at [518, 461] on p at bounding box center [697, 476] width 702 height 31
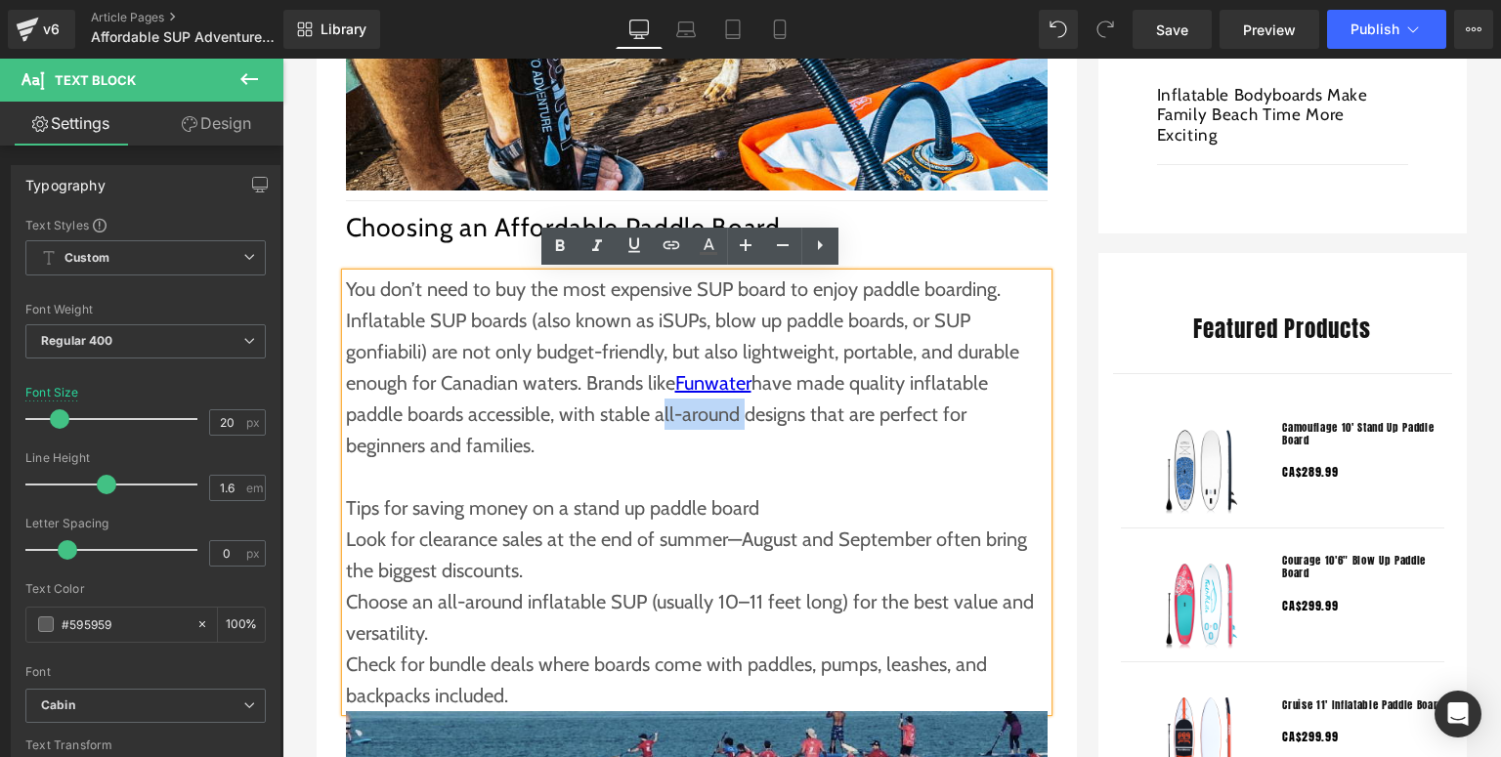
drag, startPoint x: 652, startPoint y: 416, endPoint x: 727, endPoint y: 415, distance: 75.2
click at [727, 415] on p "You don’t need to buy the most expensive SUP board to enjoy paddle boarding. In…" at bounding box center [697, 368] width 702 height 188
click at [657, 240] on link at bounding box center [671, 246] width 37 height 37
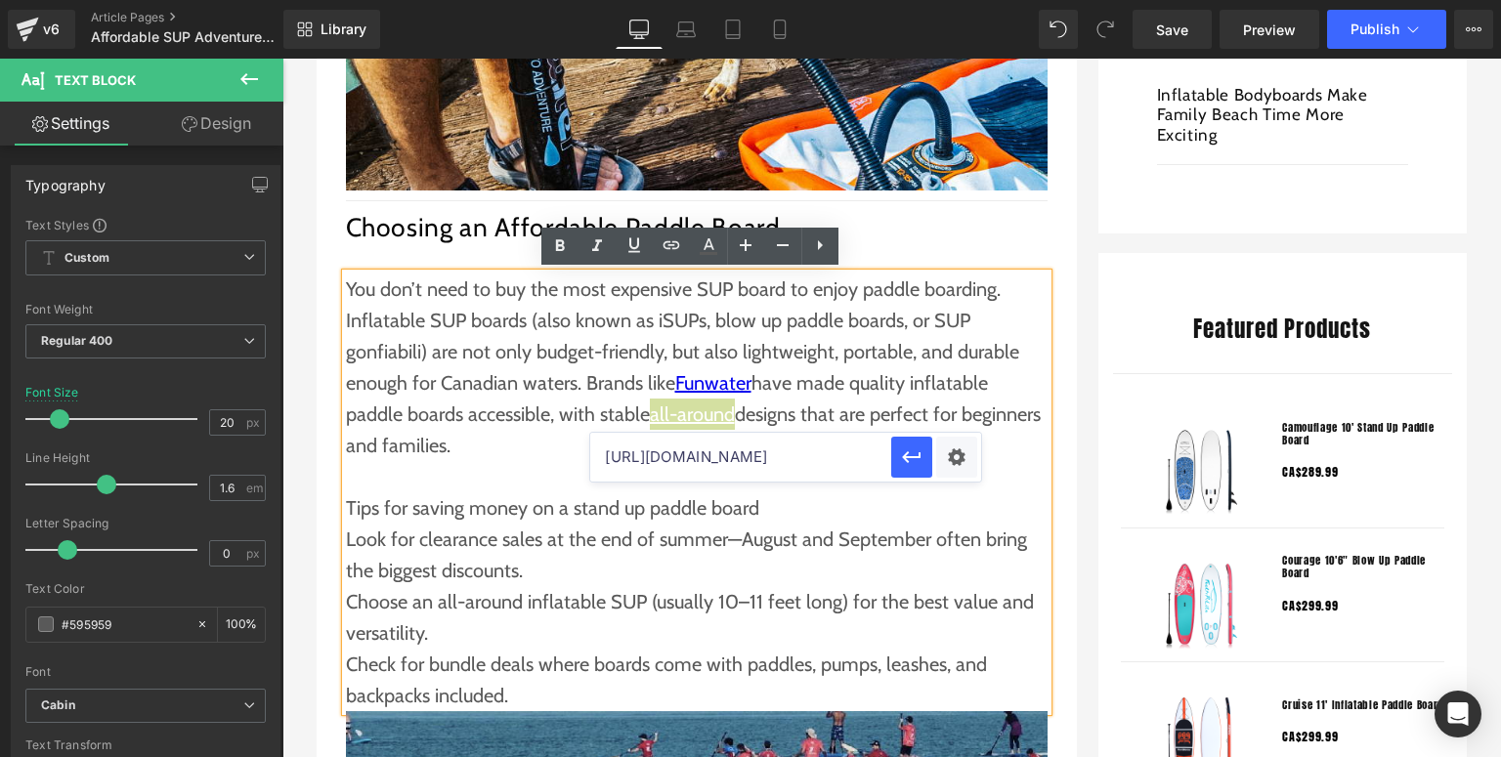
click at [743, 449] on input "[URL][DOMAIN_NAME]" at bounding box center [740, 457] width 301 height 49
paste input "[URL][DOMAIN_NAME]"
type input "[URL][DOMAIN_NAME]"
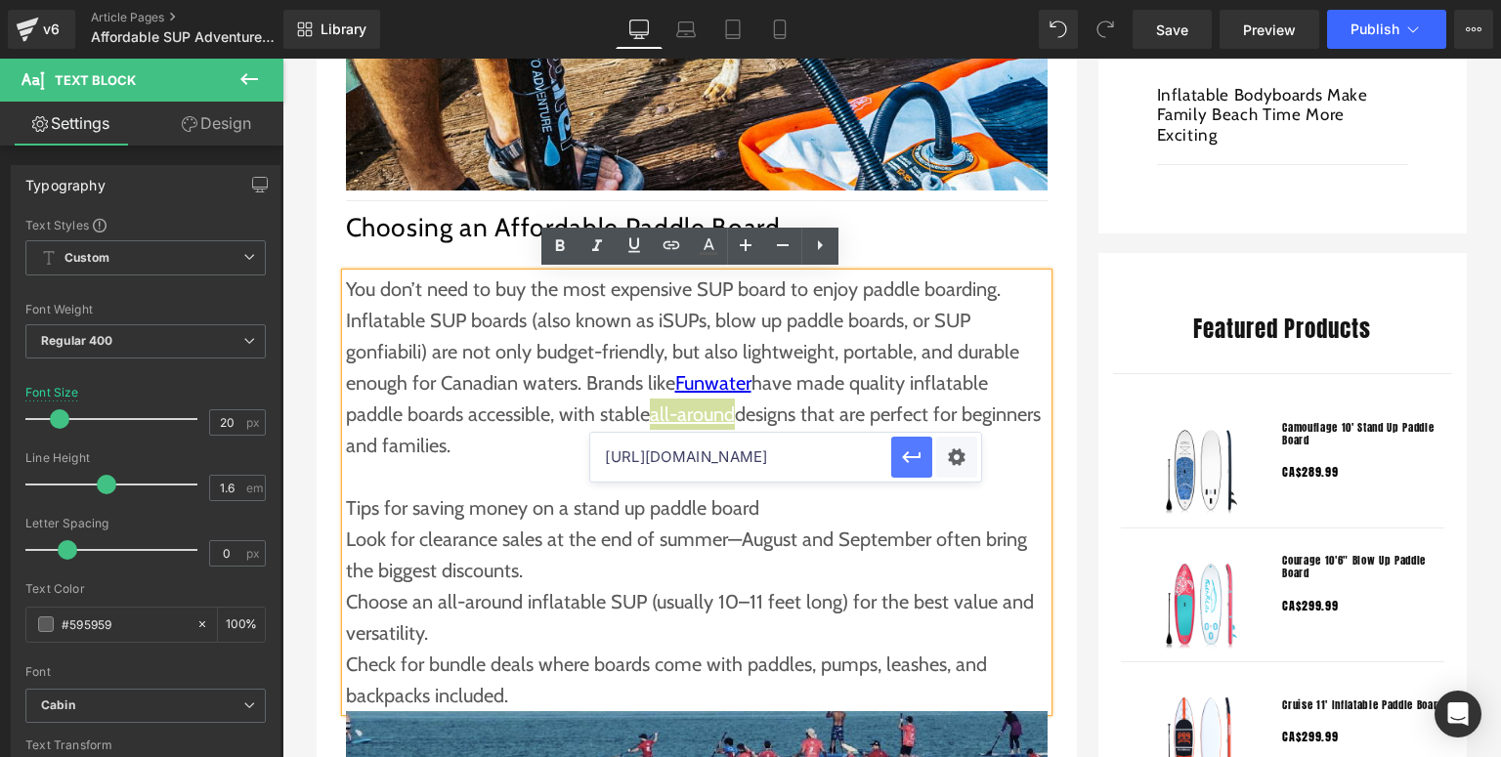
drag, startPoint x: 899, startPoint y: 456, endPoint x: 607, endPoint y: 396, distance: 298.4
click at [900, 456] on icon "button" at bounding box center [911, 457] width 23 height 23
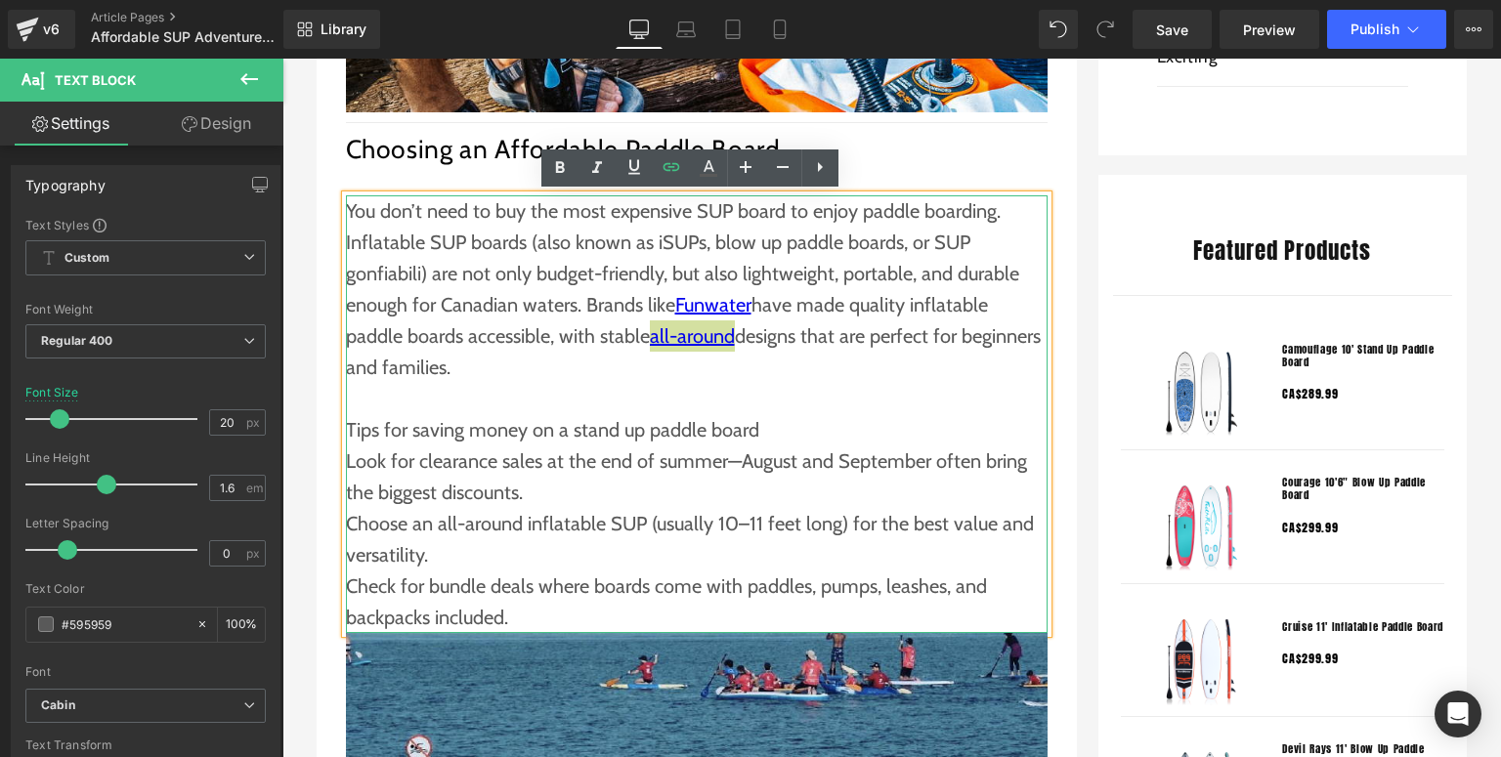
scroll to position [1485, 0]
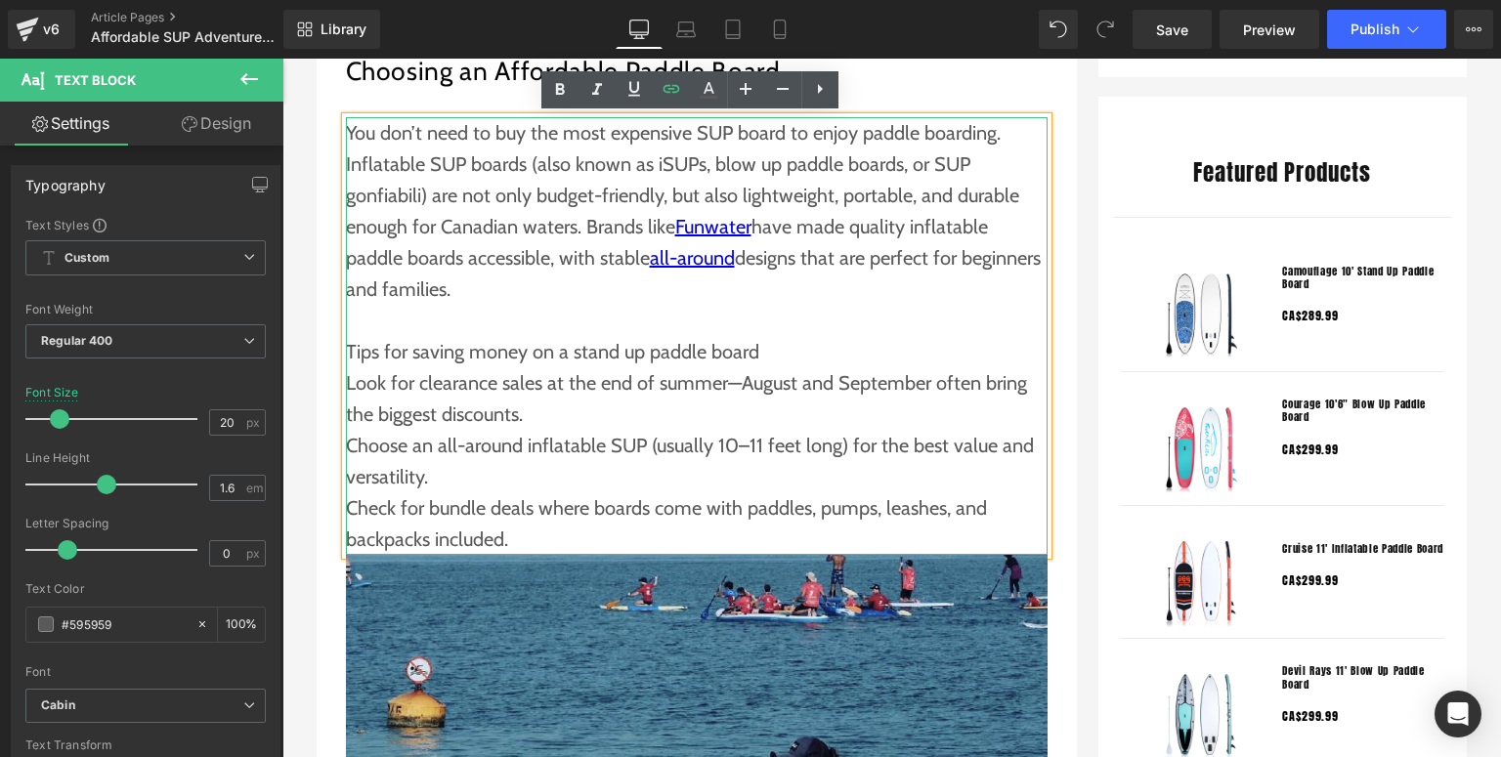
click at [447, 402] on p "Look for clearance sales at the end of summer—August and September often bring …" at bounding box center [697, 398] width 702 height 63
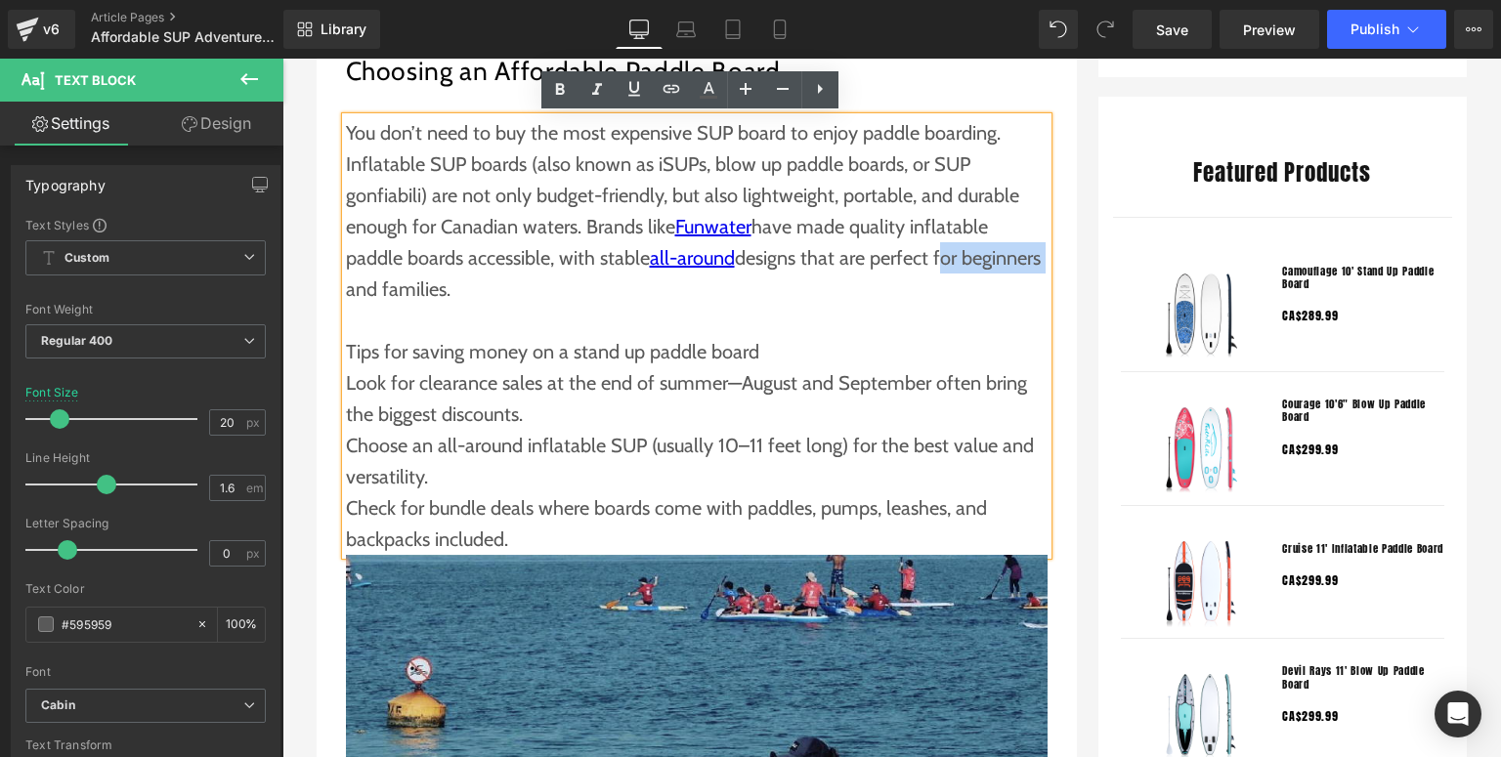
drag, startPoint x: 932, startPoint y: 261, endPoint x: 416, endPoint y: 281, distance: 516.3
click at [416, 281] on p "You don’t need to buy the most expensive SUP board to enjoy paddle boarding. In…" at bounding box center [697, 211] width 702 height 188
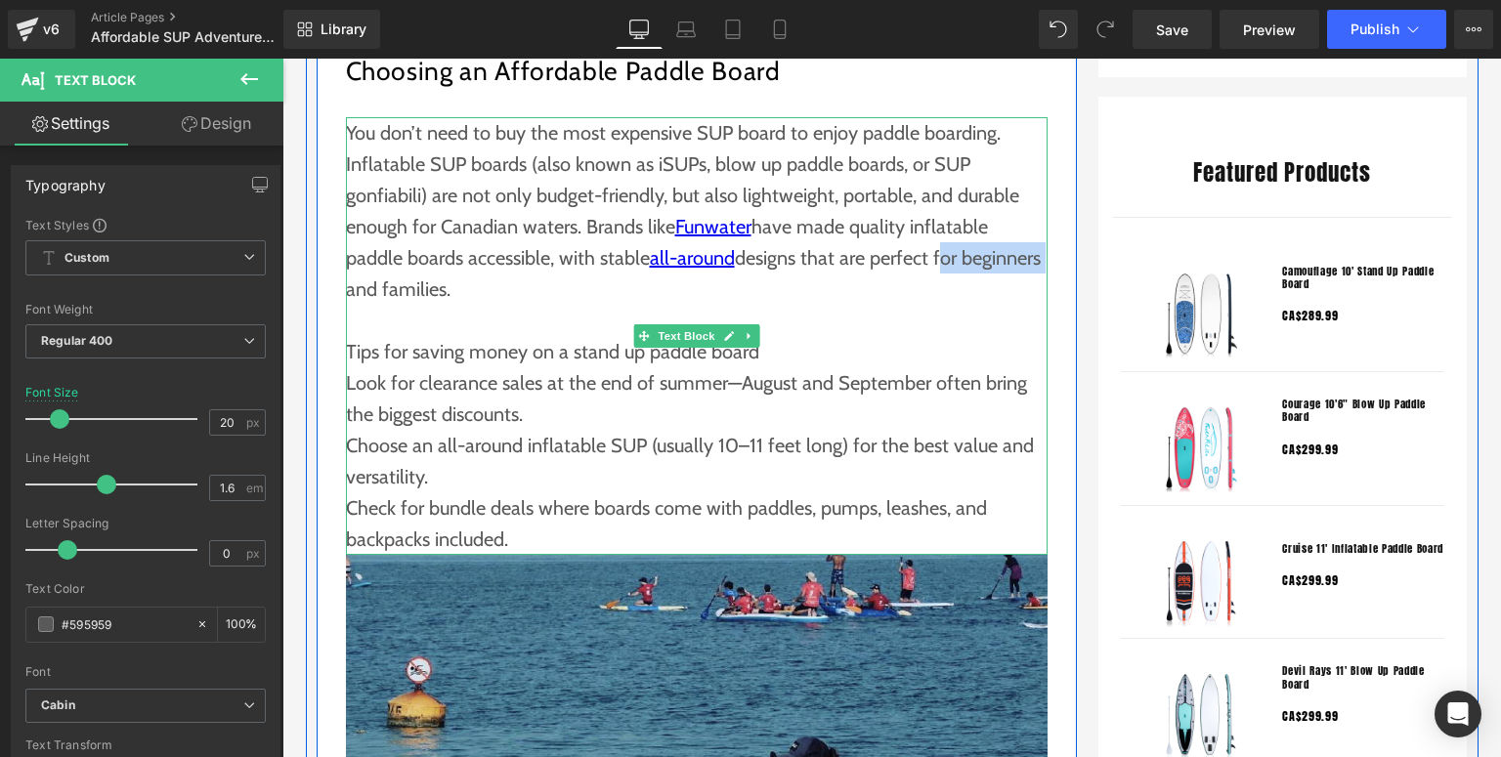
click at [828, 336] on p "Tips for saving money on a stand up paddle board" at bounding box center [697, 351] width 702 height 31
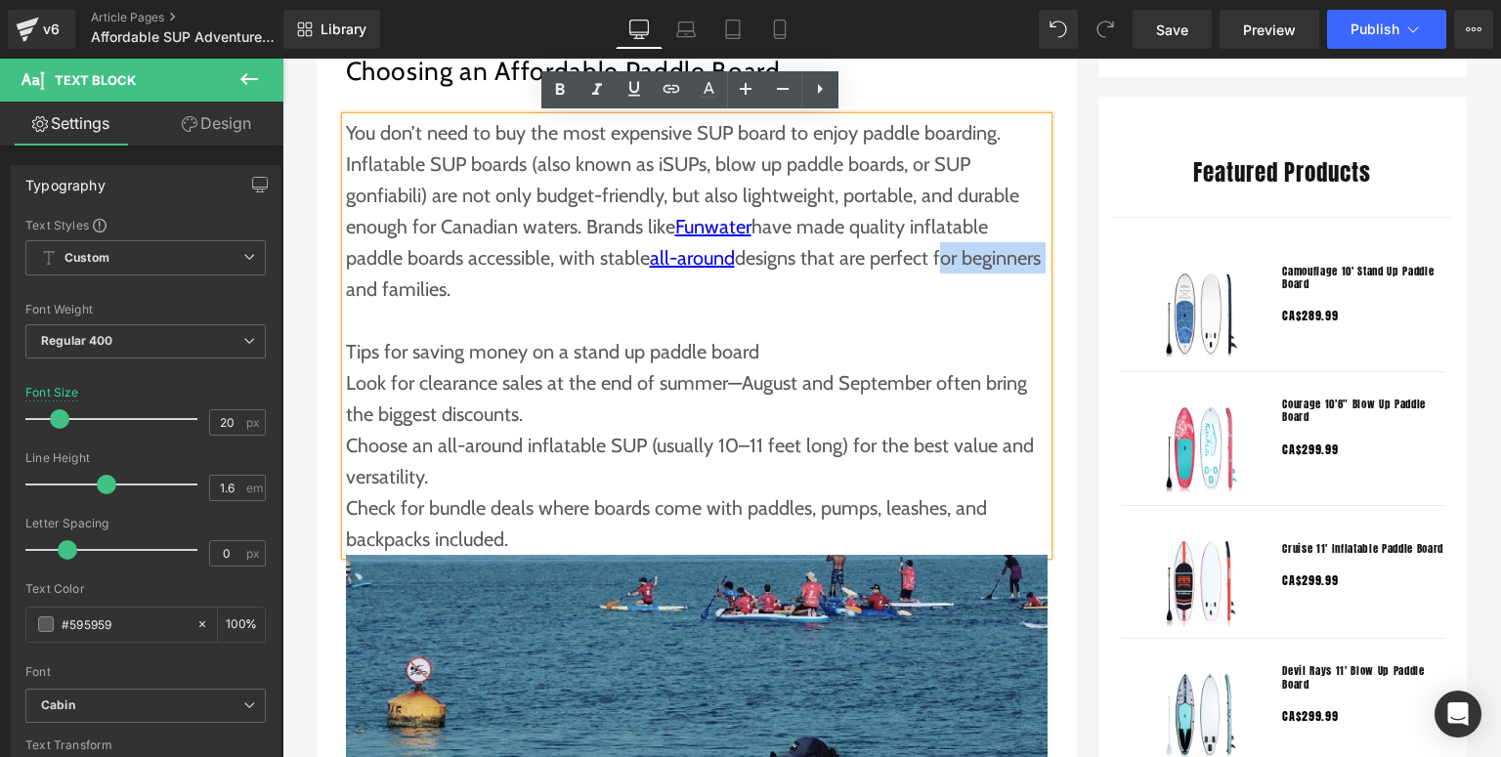
drag, startPoint x: 934, startPoint y: 256, endPoint x: 415, endPoint y: 287, distance: 519.8
click at [415, 287] on p "You don’t need to buy the most expensive SUP board to enjoy paddle boarding. In…" at bounding box center [697, 211] width 702 height 188
click at [685, 84] on link at bounding box center [671, 89] width 37 height 37
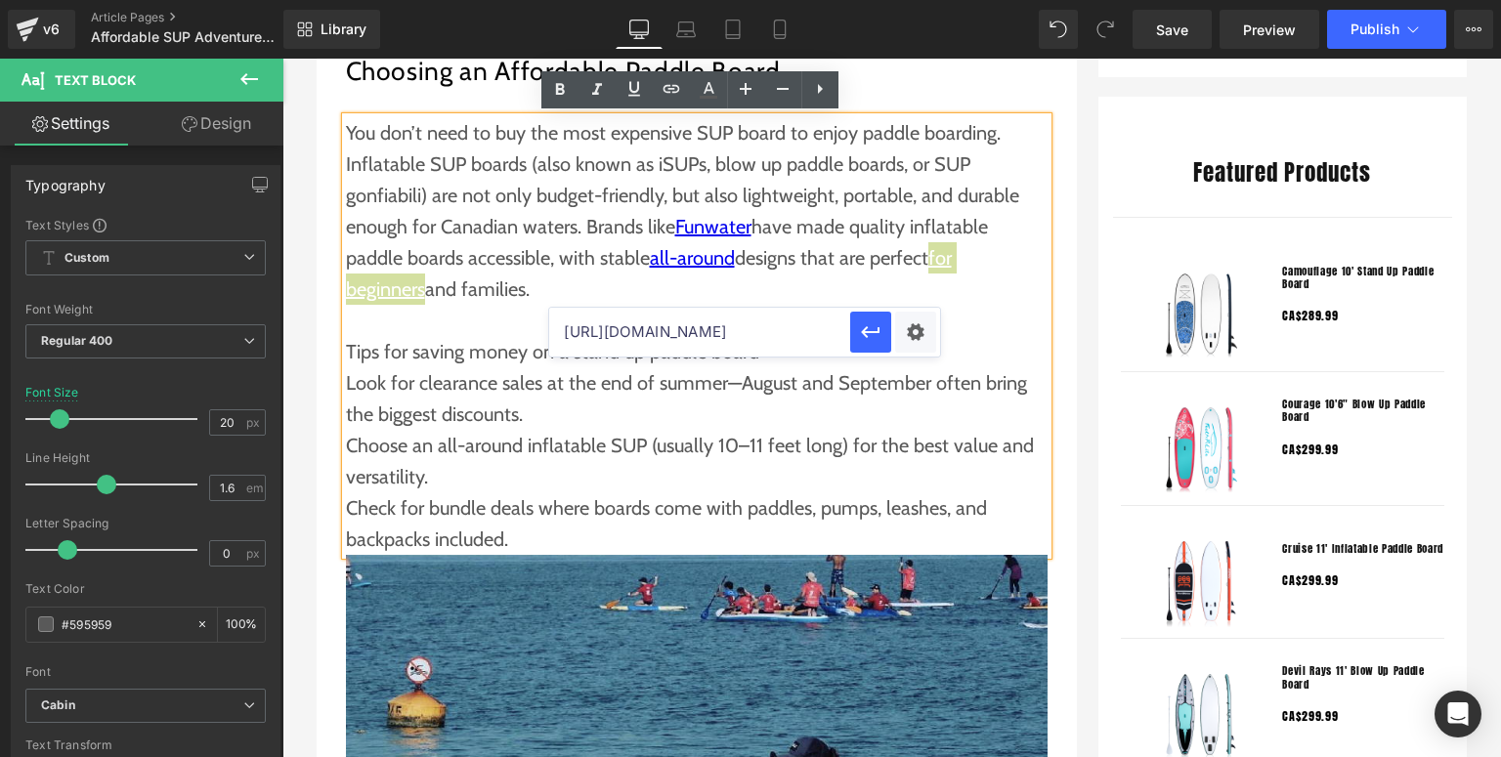
click at [766, 335] on input "[URL][DOMAIN_NAME]" at bounding box center [699, 332] width 301 height 49
paste input "[URL][DOMAIN_NAME]"
type input "[URL][DOMAIN_NAME]"
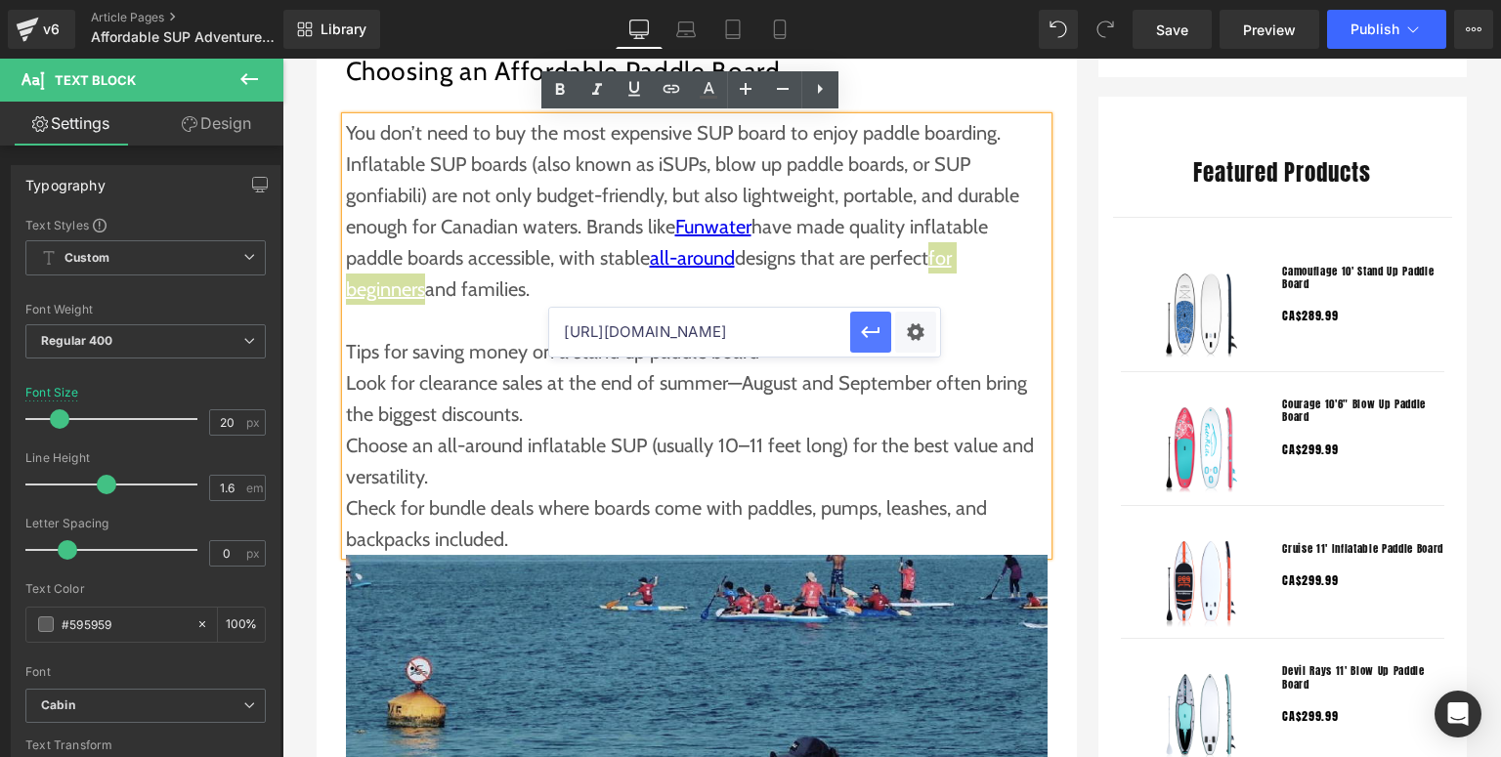
click at [863, 339] on icon "button" at bounding box center [870, 331] width 23 height 23
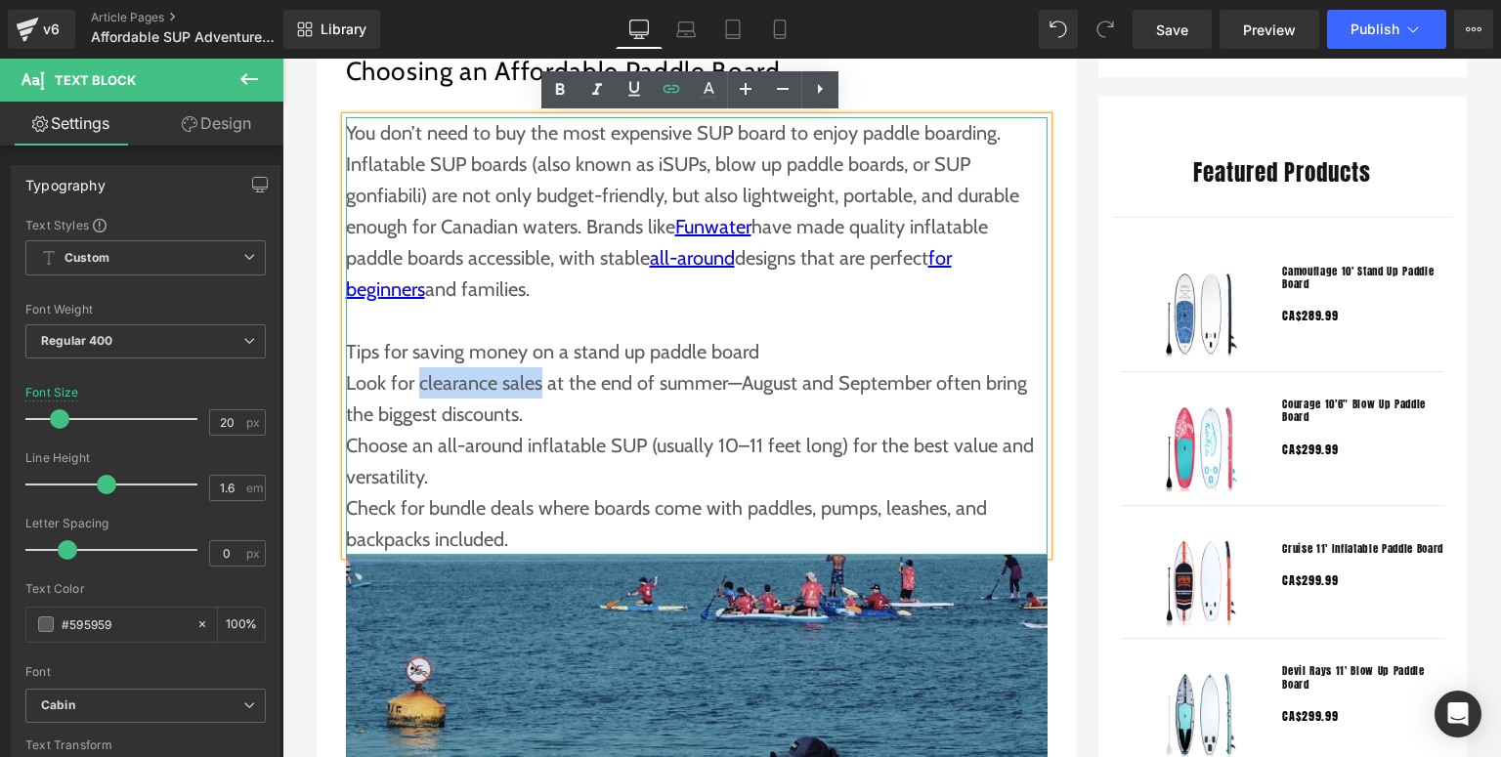
drag, startPoint x: 416, startPoint y: 383, endPoint x: 533, endPoint y: 387, distance: 116.3
click at [533, 387] on p "Look for clearance sales at the end of summer—August and September often bring …" at bounding box center [697, 398] width 702 height 63
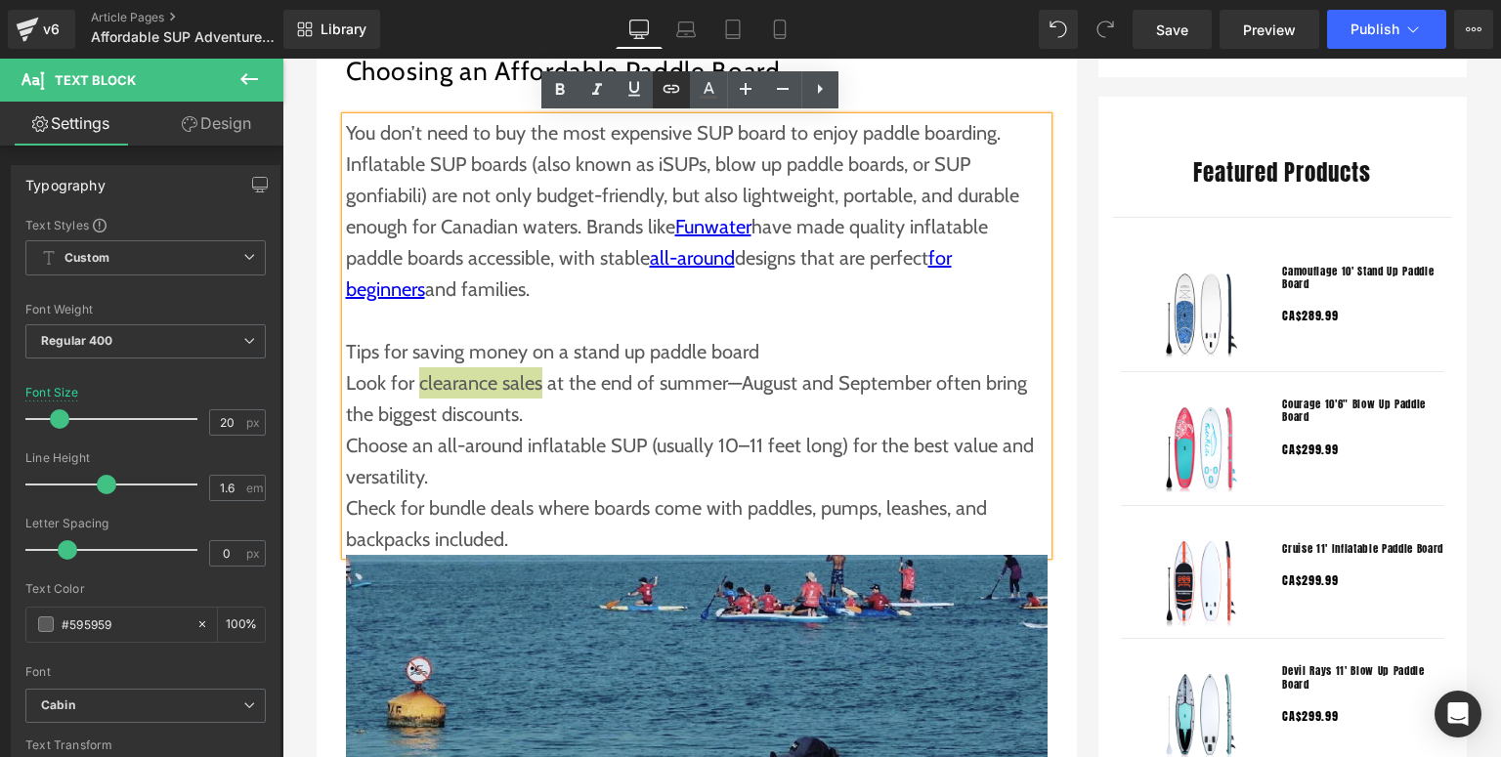
click at [668, 95] on icon at bounding box center [671, 88] width 23 height 23
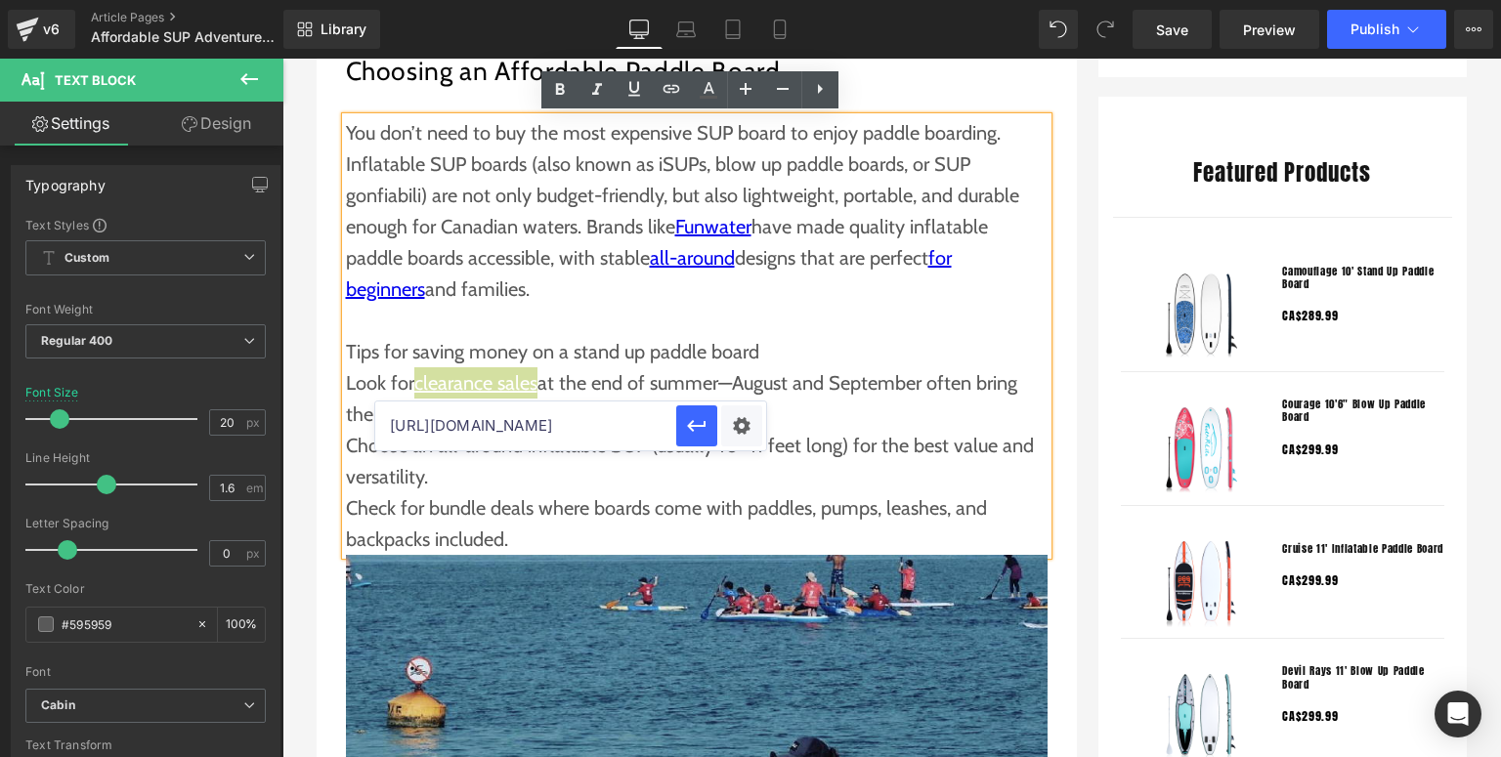
click at [459, 418] on input "[URL][DOMAIN_NAME]" at bounding box center [525, 426] width 301 height 49
paste input "[URL][DOMAIN_NAME]"
type input "[URL][DOMAIN_NAME]"
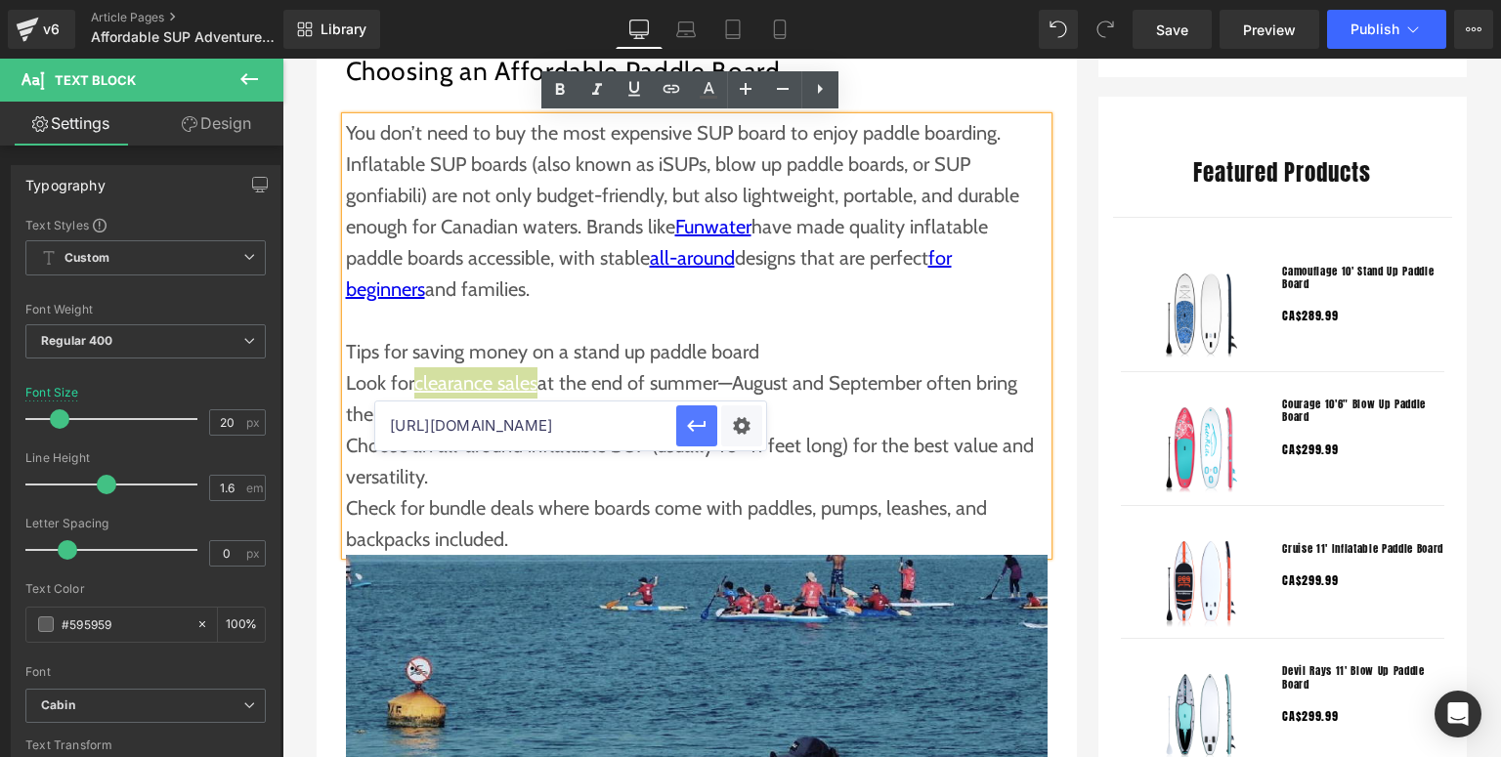
click at [685, 430] on icon "button" at bounding box center [696, 425] width 23 height 23
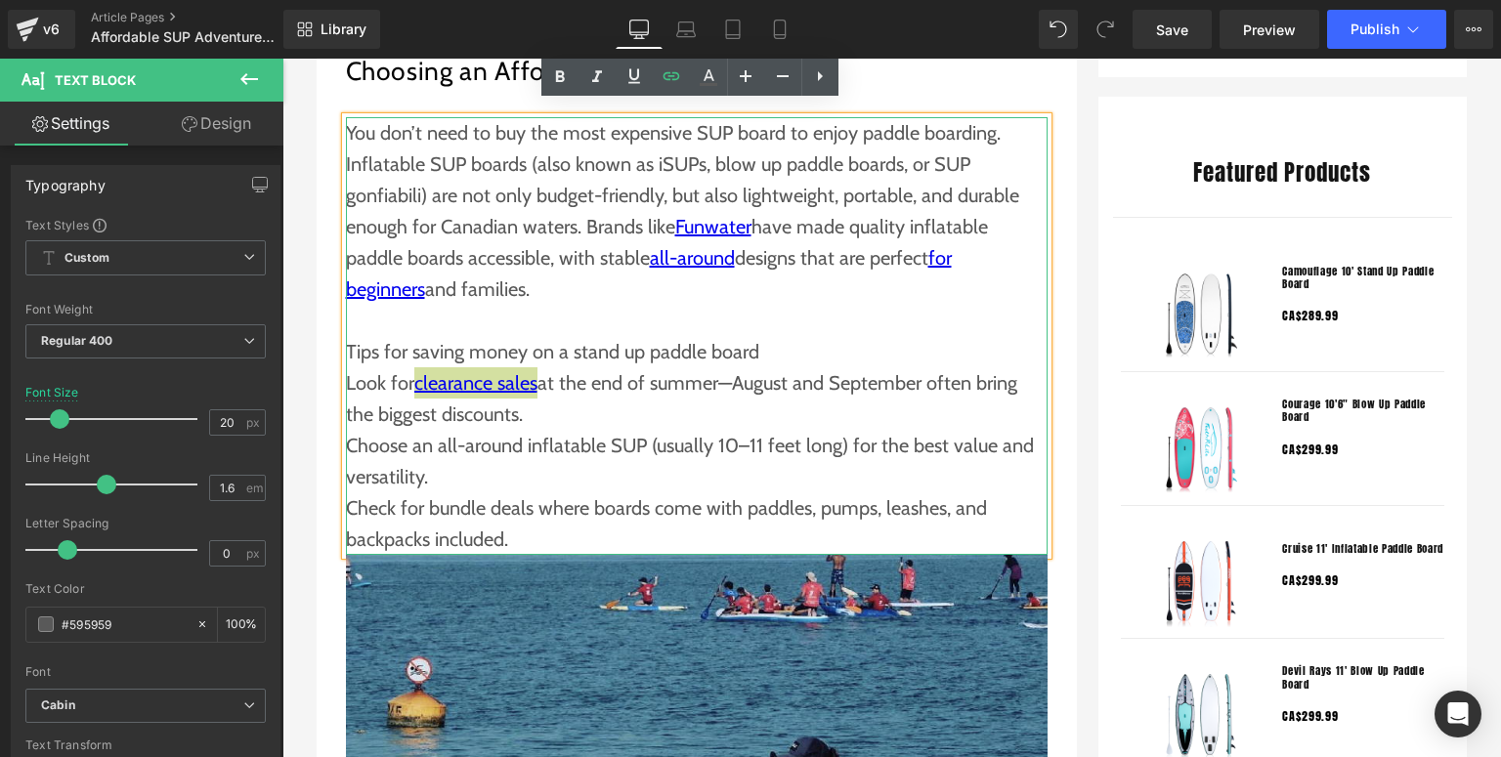
scroll to position [1563, 0]
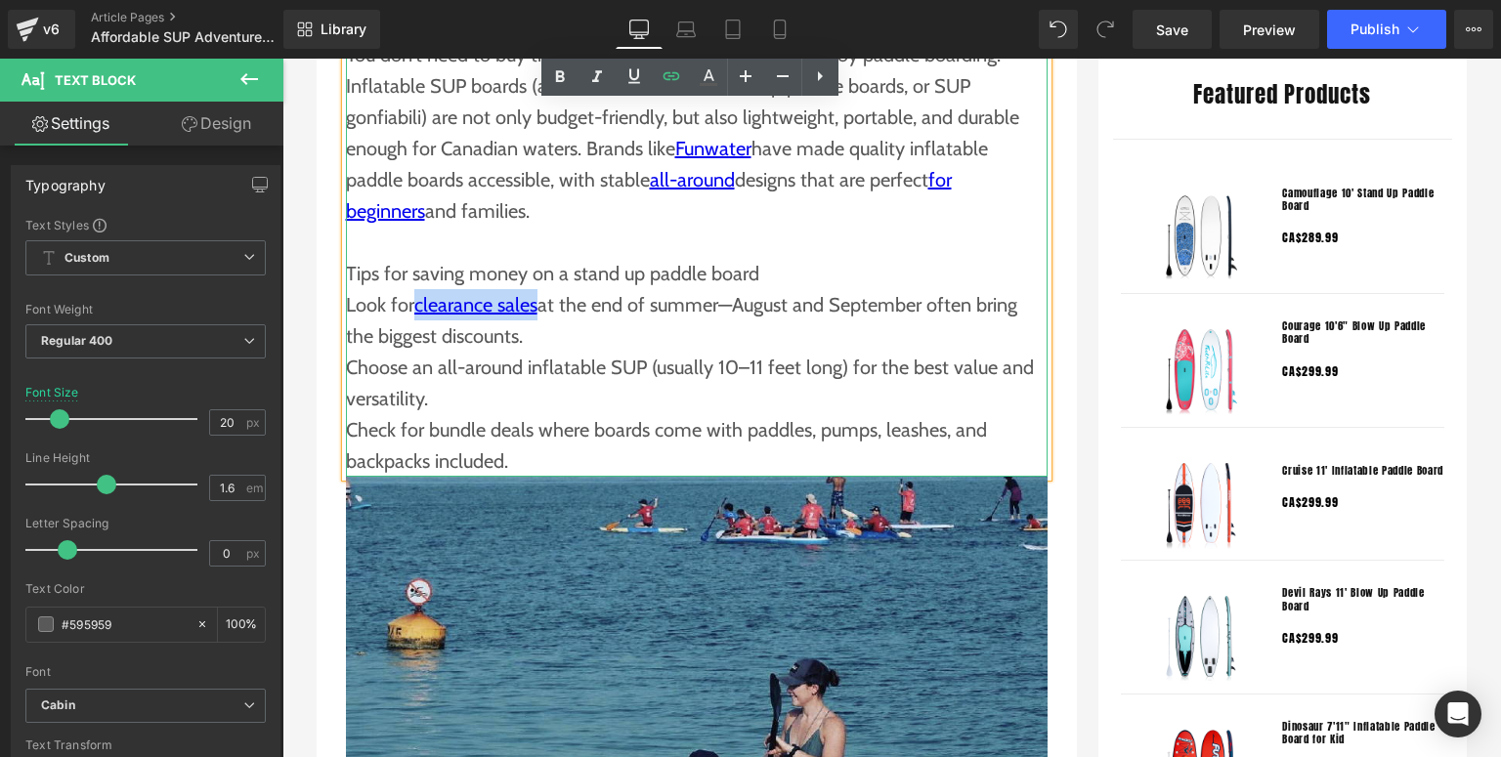
click at [538, 368] on p "Choose an all-around inflatable SUP (usually 10–11 feet long) for the best valu…" at bounding box center [697, 383] width 702 height 63
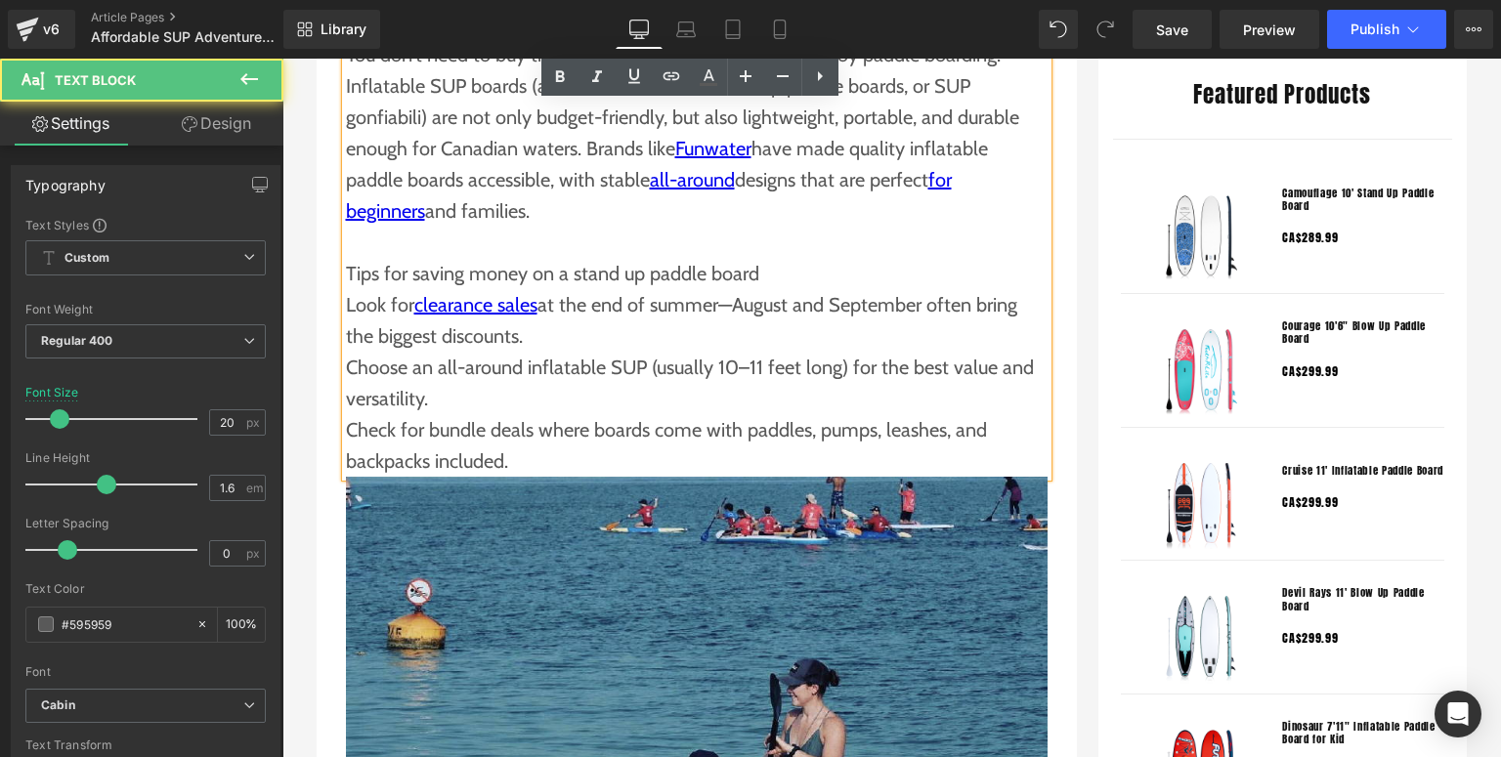
scroll to position [1641, 0]
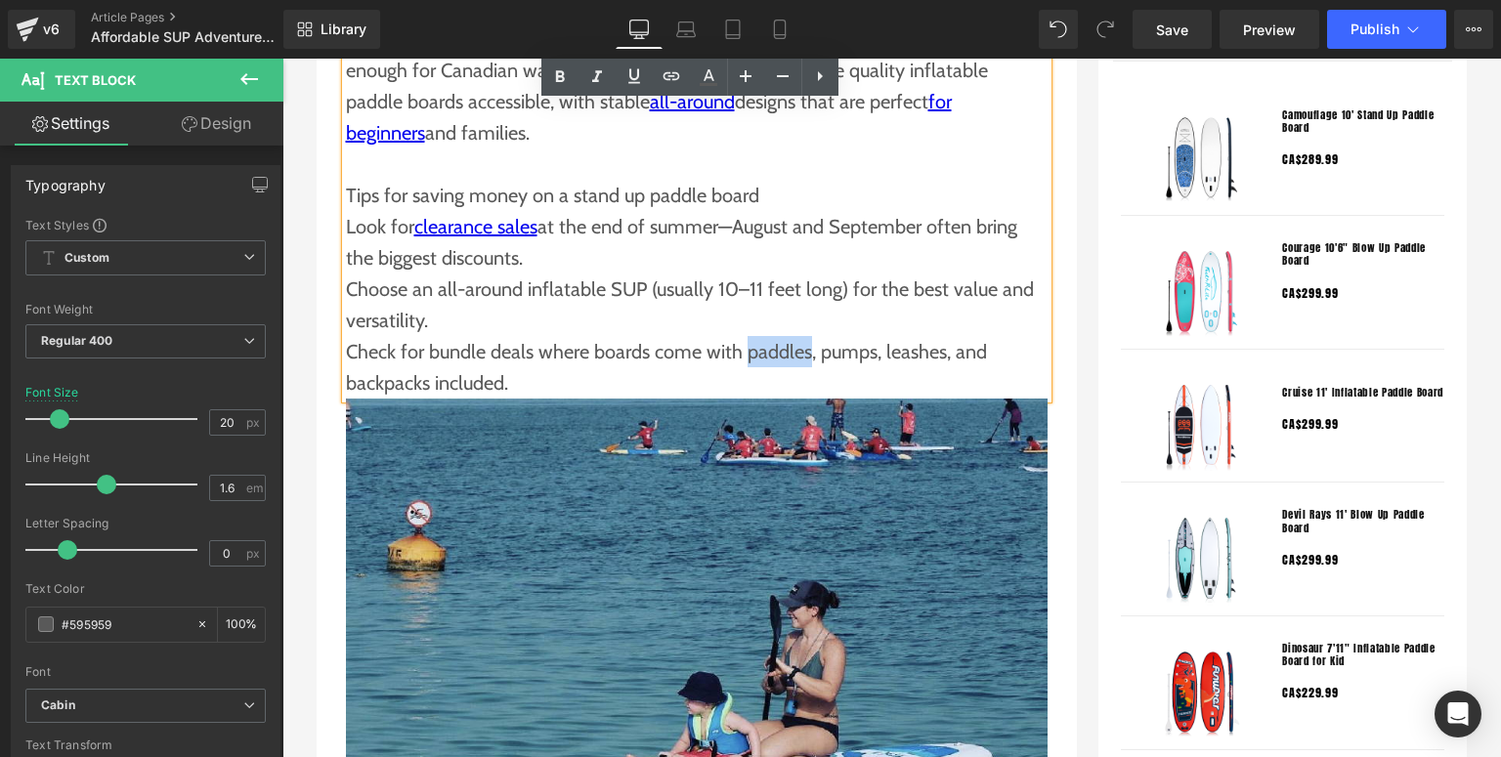
drag, startPoint x: 739, startPoint y: 356, endPoint x: 801, endPoint y: 356, distance: 62.5
click at [801, 356] on p "Check for bundle deals where boards come with paddles, pumps, leashes, and back…" at bounding box center [697, 367] width 702 height 63
click at [676, 76] on icon at bounding box center [671, 75] width 23 height 23
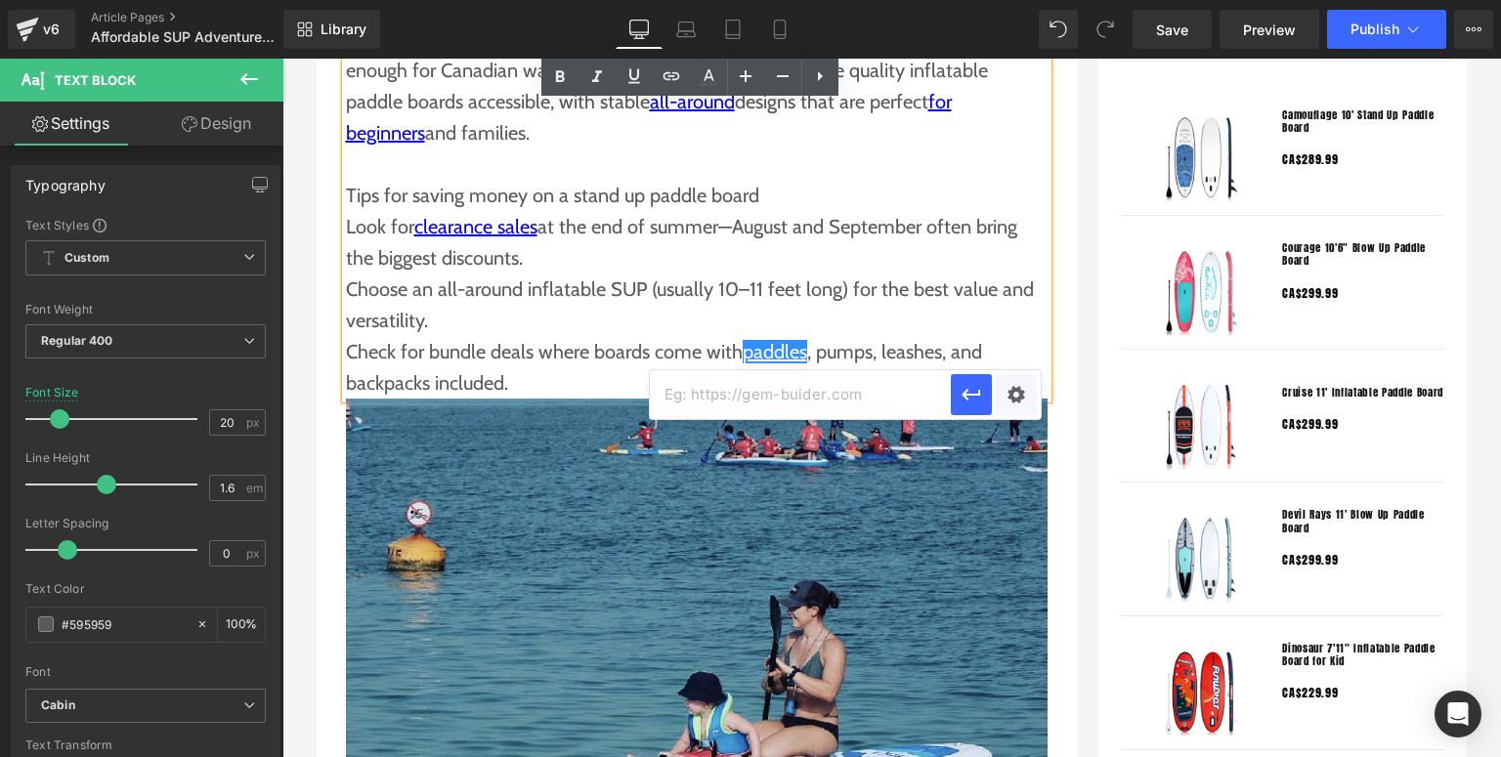
click at [684, 401] on input "text" at bounding box center [800, 394] width 301 height 49
paste input "[URL][DOMAIN_NAME]"
type input "[URL][DOMAIN_NAME]"
click at [975, 403] on icon "button" at bounding box center [970, 394] width 23 height 23
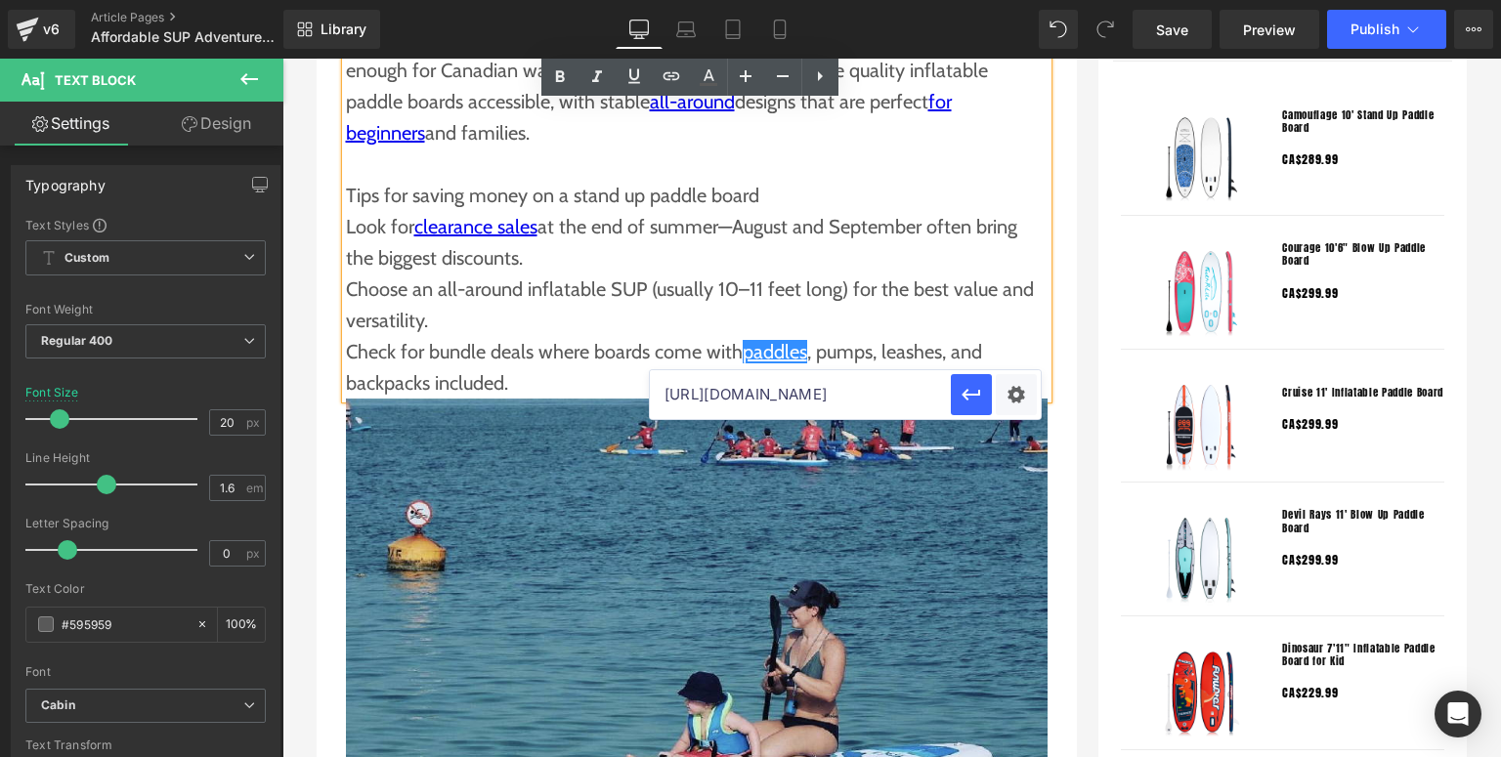
scroll to position [0, 0]
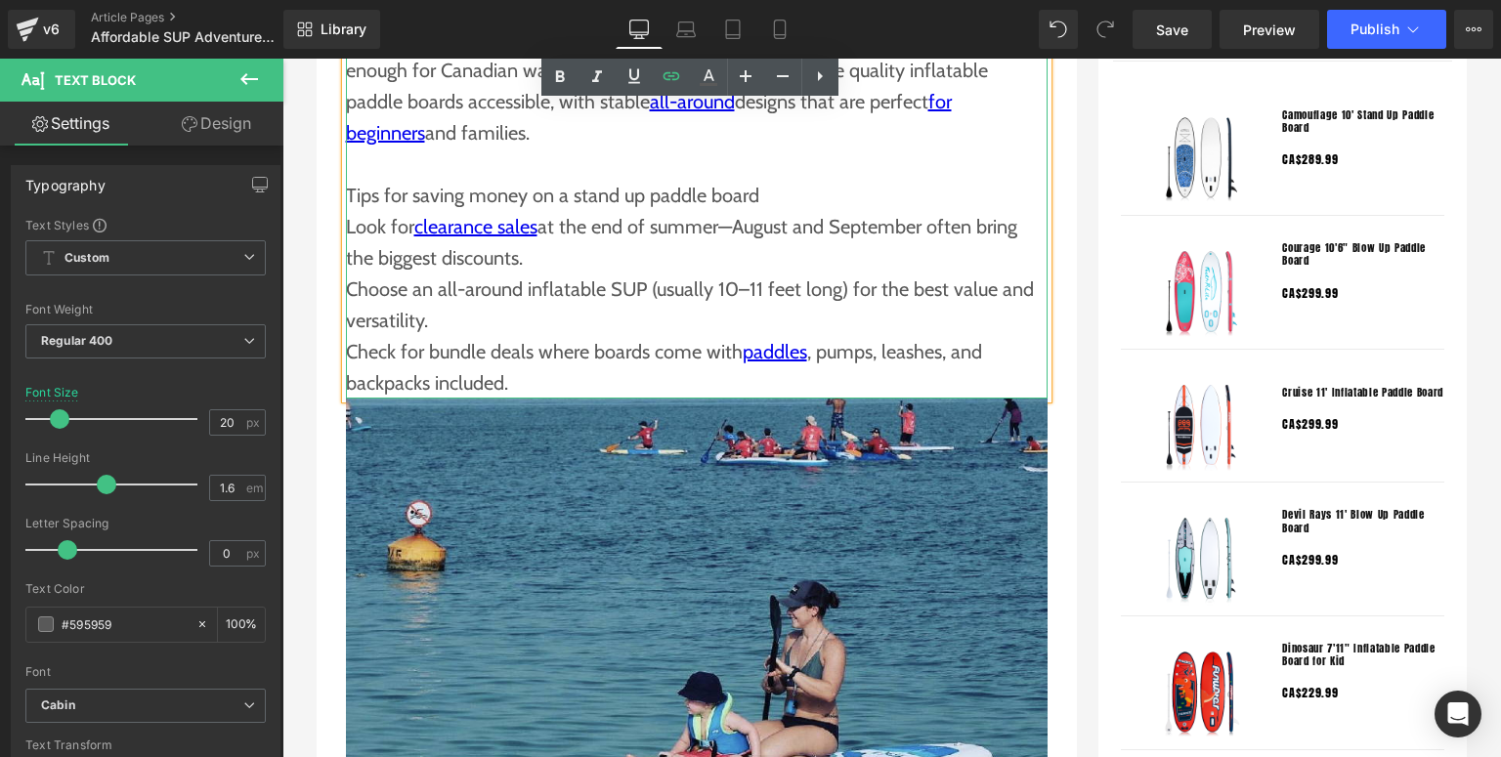
click at [856, 356] on p "Check for bundle deals where boards come with paddles , pumps, leashes, and bac…" at bounding box center [697, 367] width 702 height 63
drag, startPoint x: 813, startPoint y: 360, endPoint x: 872, endPoint y: 349, distance: 59.6
click at [872, 349] on p "Check for bundle deals where boards come with paddles , pumps, leashes, and bac…" at bounding box center [697, 367] width 702 height 63
click at [847, 361] on p "Check for bundle deals where boards come with paddles , pumps, leashes, and bac…" at bounding box center [697, 367] width 702 height 63
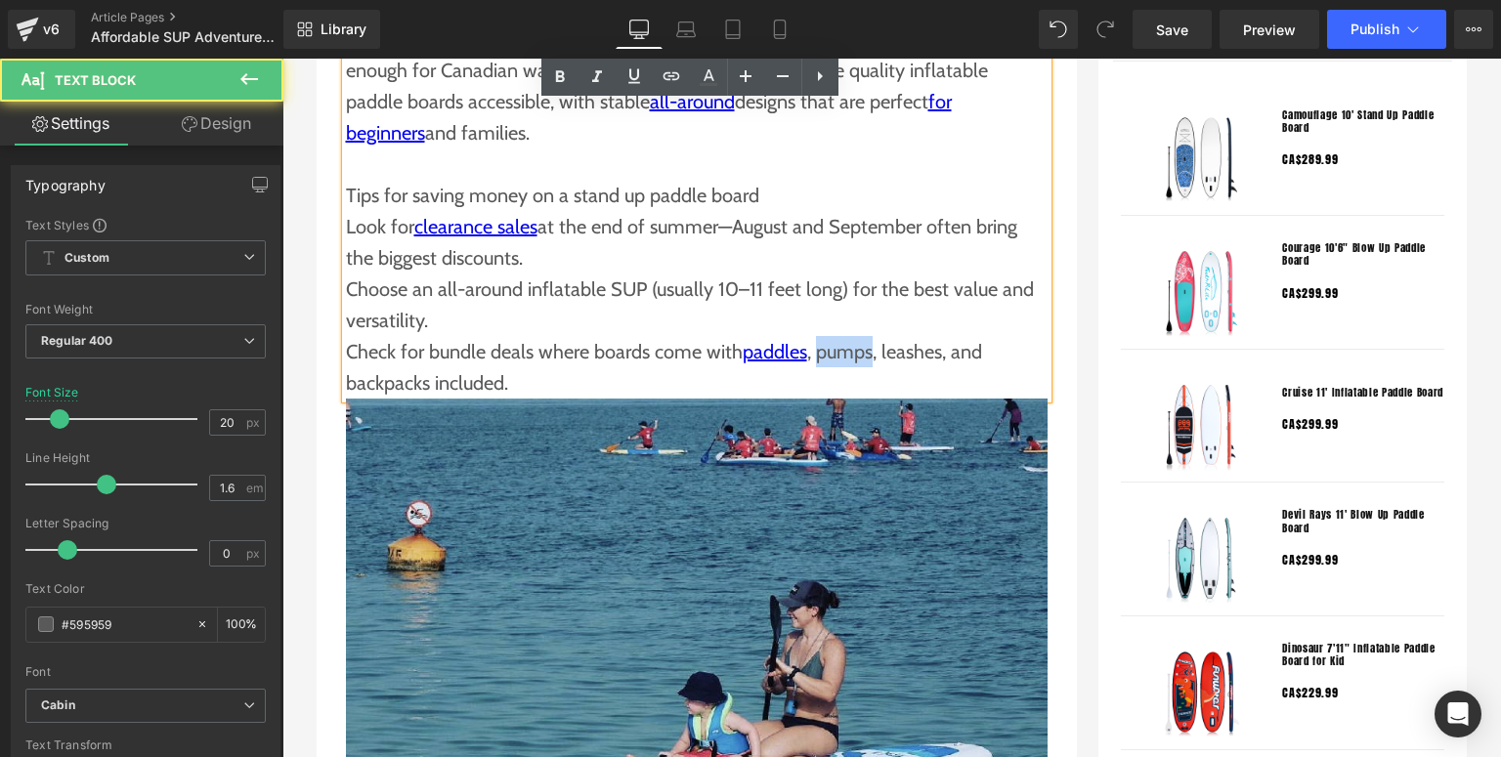
drag, startPoint x: 814, startPoint y: 353, endPoint x: 868, endPoint y: 351, distance: 53.8
click at [868, 351] on p "Check for bundle deals where boards come with paddles , pumps, leashes, and bac…" at bounding box center [697, 367] width 702 height 63
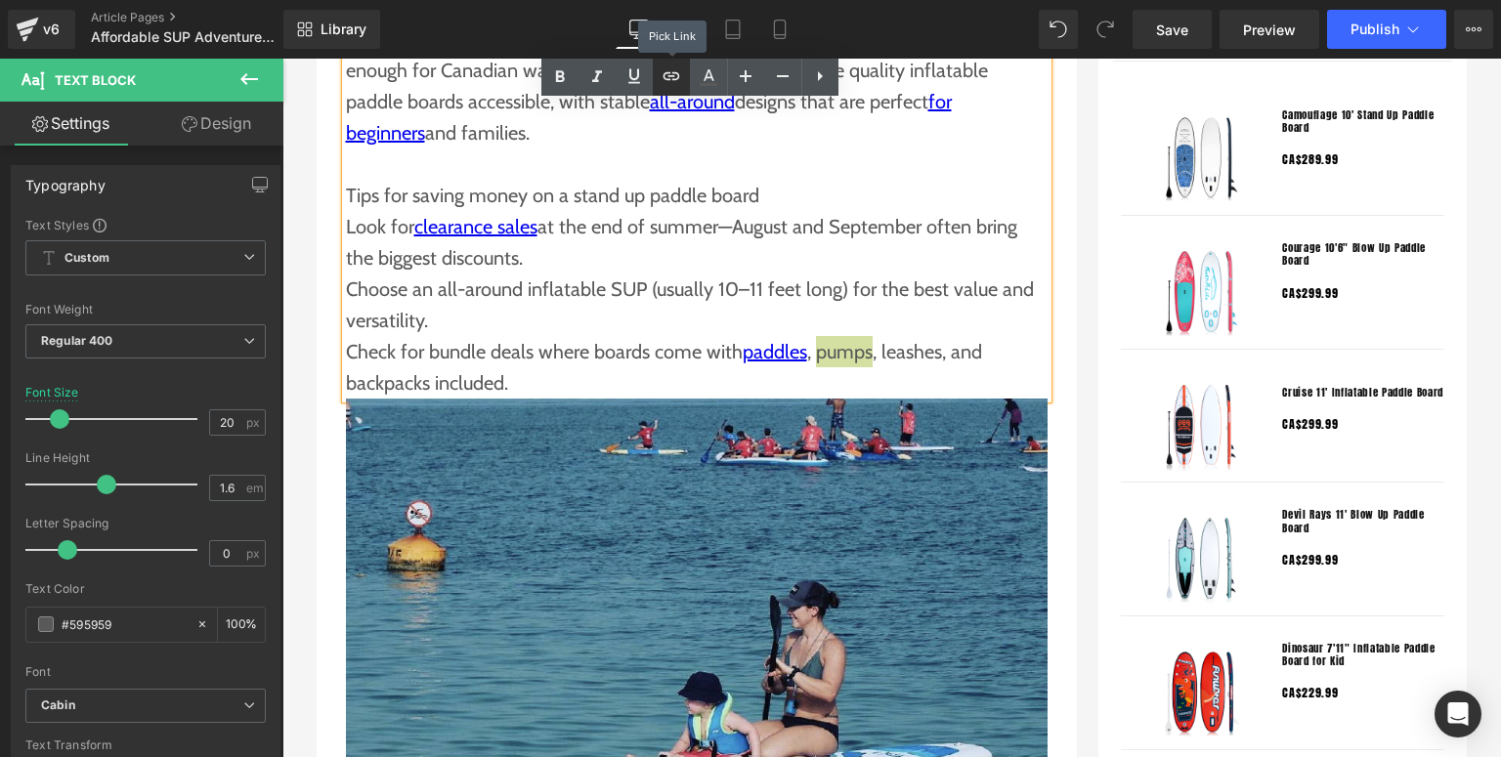
click at [680, 70] on icon at bounding box center [671, 75] width 23 height 23
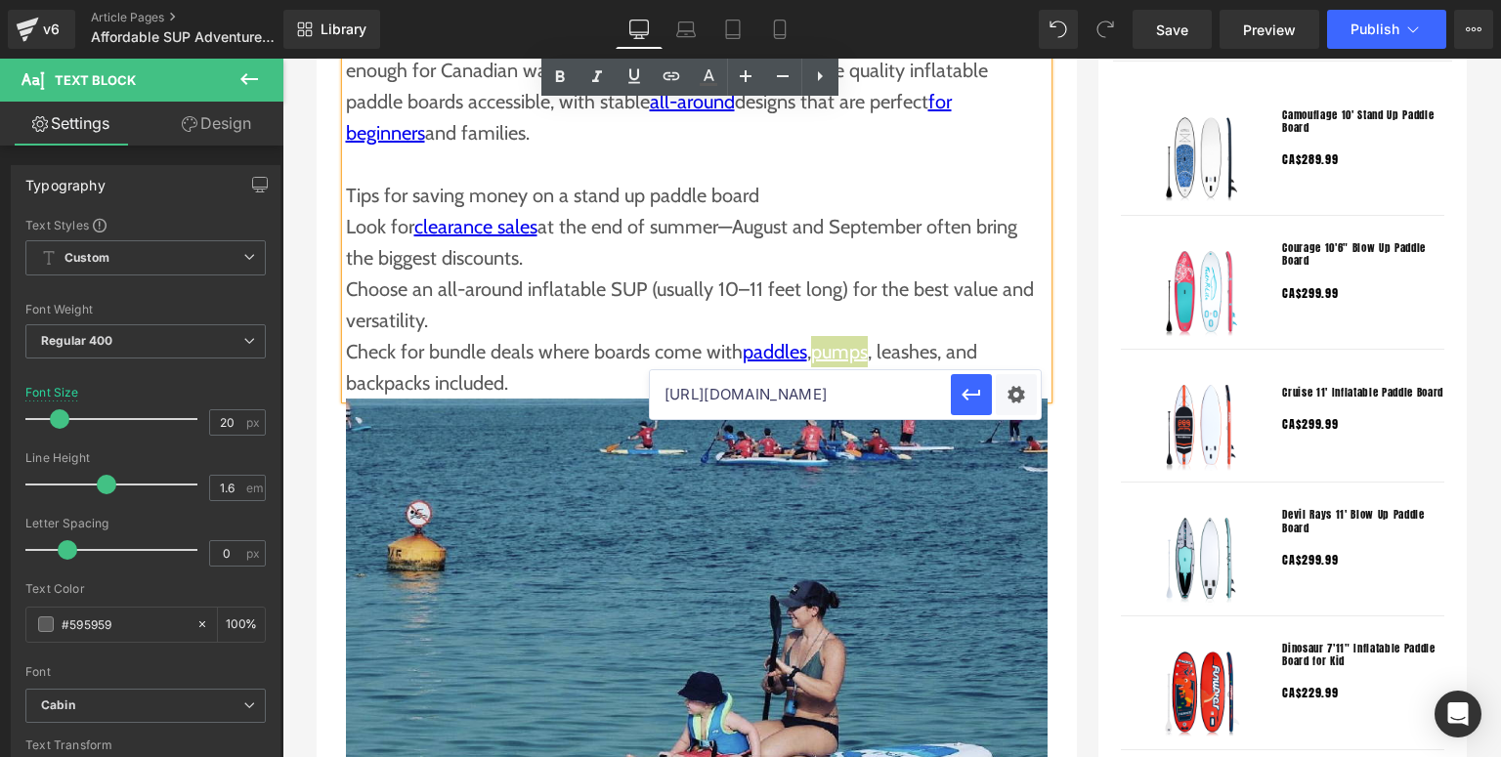
click at [715, 403] on input "[URL][DOMAIN_NAME]" at bounding box center [800, 394] width 301 height 49
paste input "[URL][DOMAIN_NAME]"
type input "[URL][DOMAIN_NAME]"
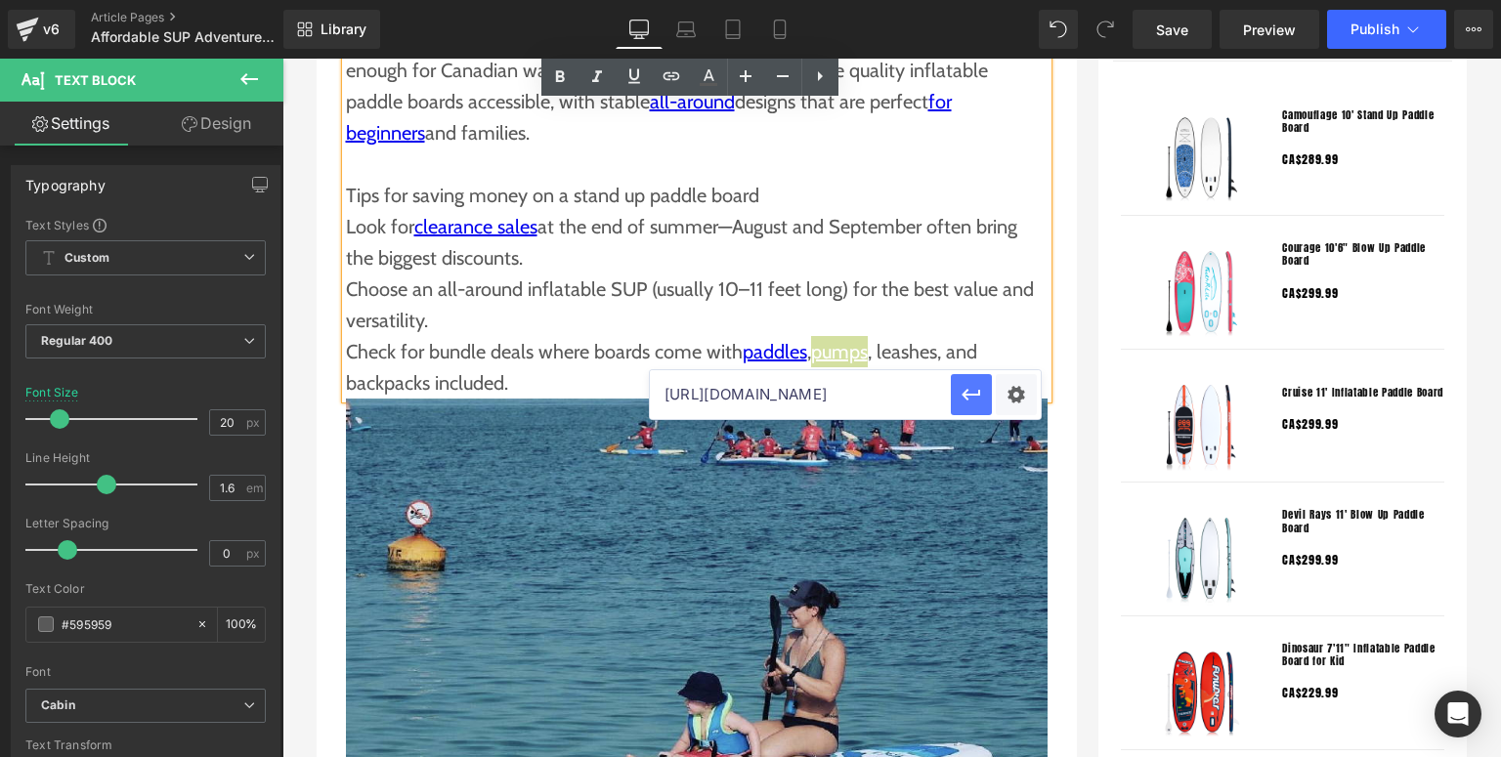
click at [954, 400] on button "button" at bounding box center [971, 394] width 41 height 41
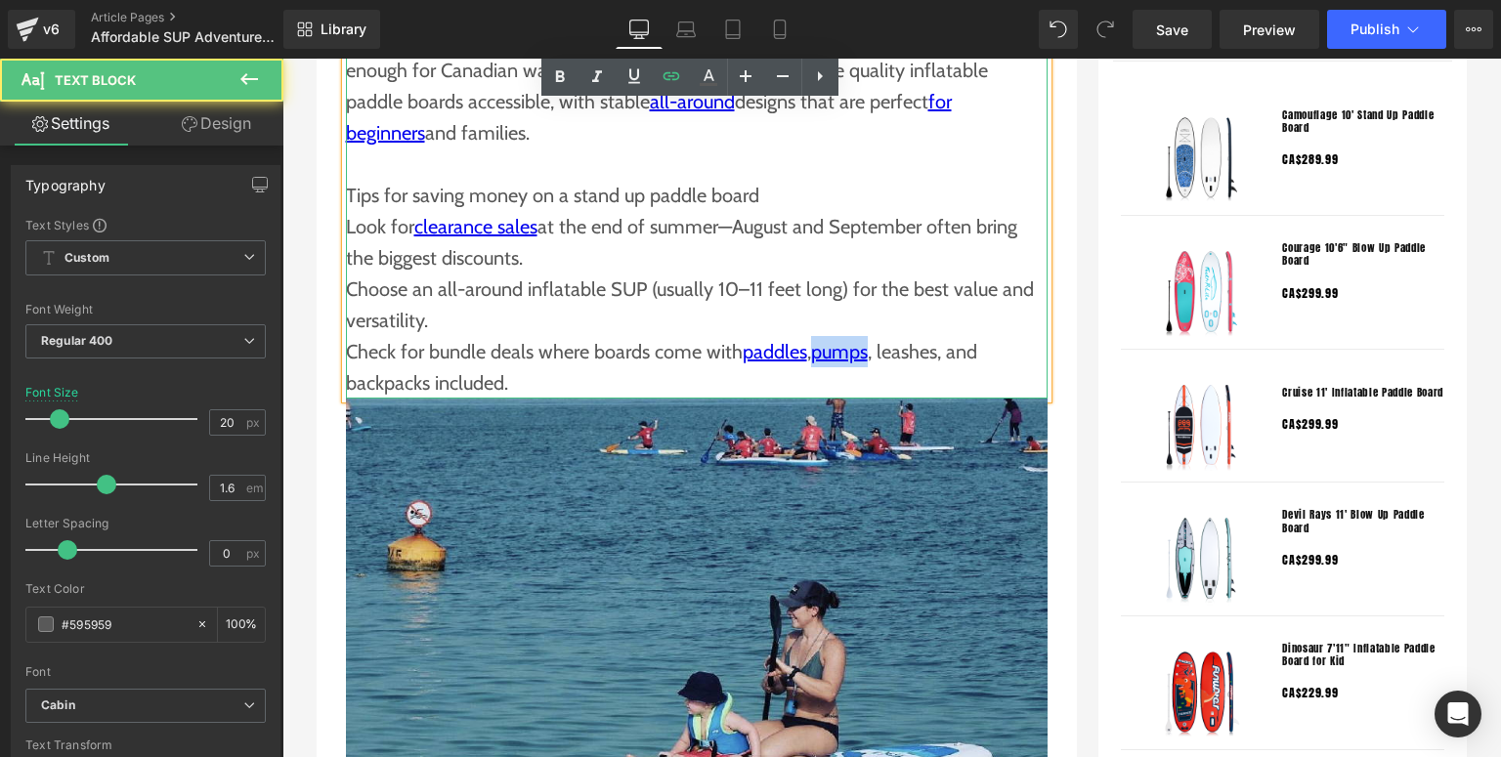
click at [917, 377] on p "Check for bundle deals where boards come with paddles , pumps , leashes, and ba…" at bounding box center [697, 367] width 702 height 63
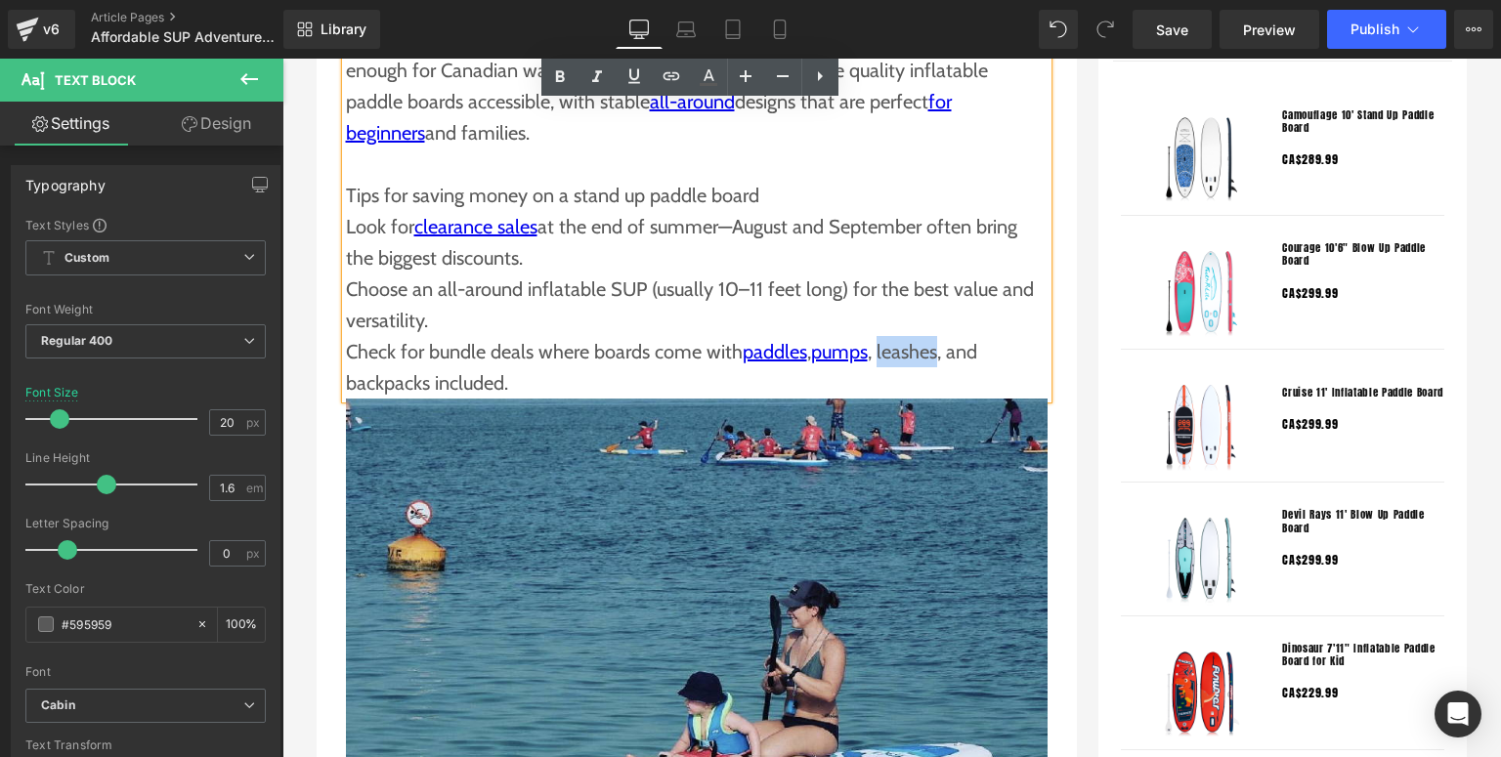
drag, startPoint x: 876, startPoint y: 354, endPoint x: 938, endPoint y: 346, distance: 62.0
click at [938, 346] on p "Check for bundle deals where boards come with paddles , pumps , leashes, and ba…" at bounding box center [697, 367] width 702 height 63
click at [672, 71] on icon at bounding box center [671, 75] width 23 height 23
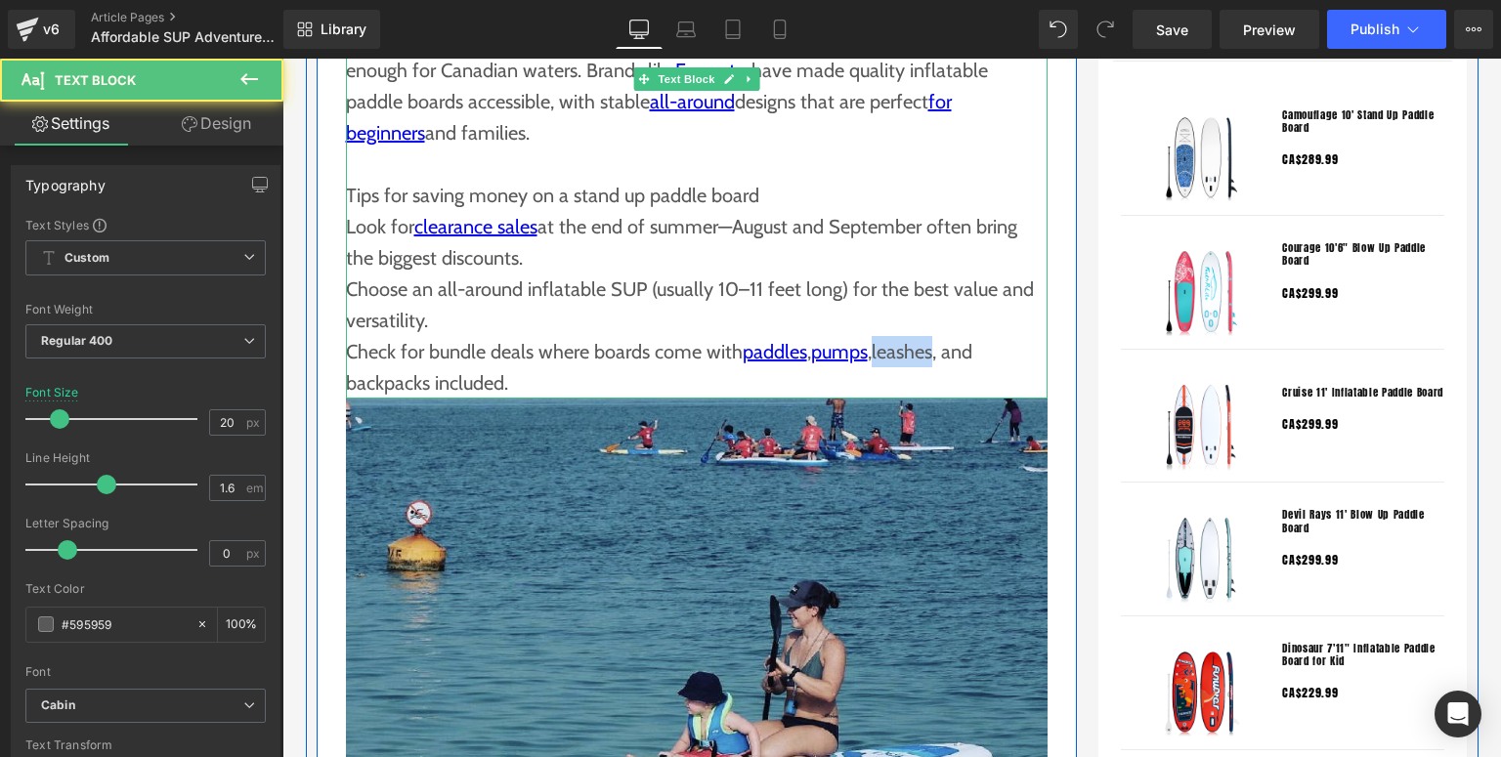
drag, startPoint x: 878, startPoint y: 355, endPoint x: 937, endPoint y: 349, distance: 58.9
click at [937, 349] on p "Check for bundle deals where boards come with paddles , pumps , leashes , and b…" at bounding box center [697, 367] width 702 height 63
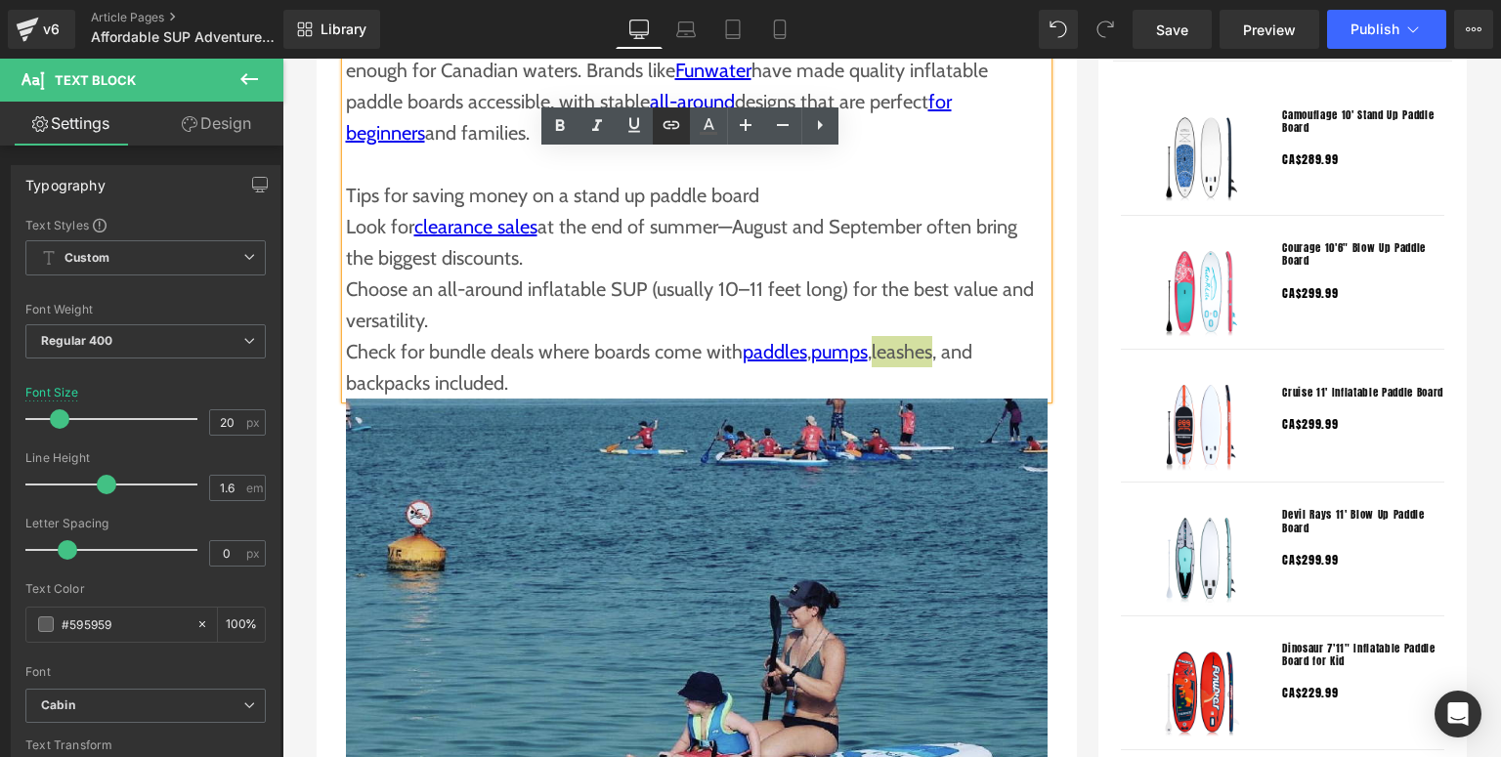
click at [664, 130] on icon at bounding box center [671, 124] width 23 height 23
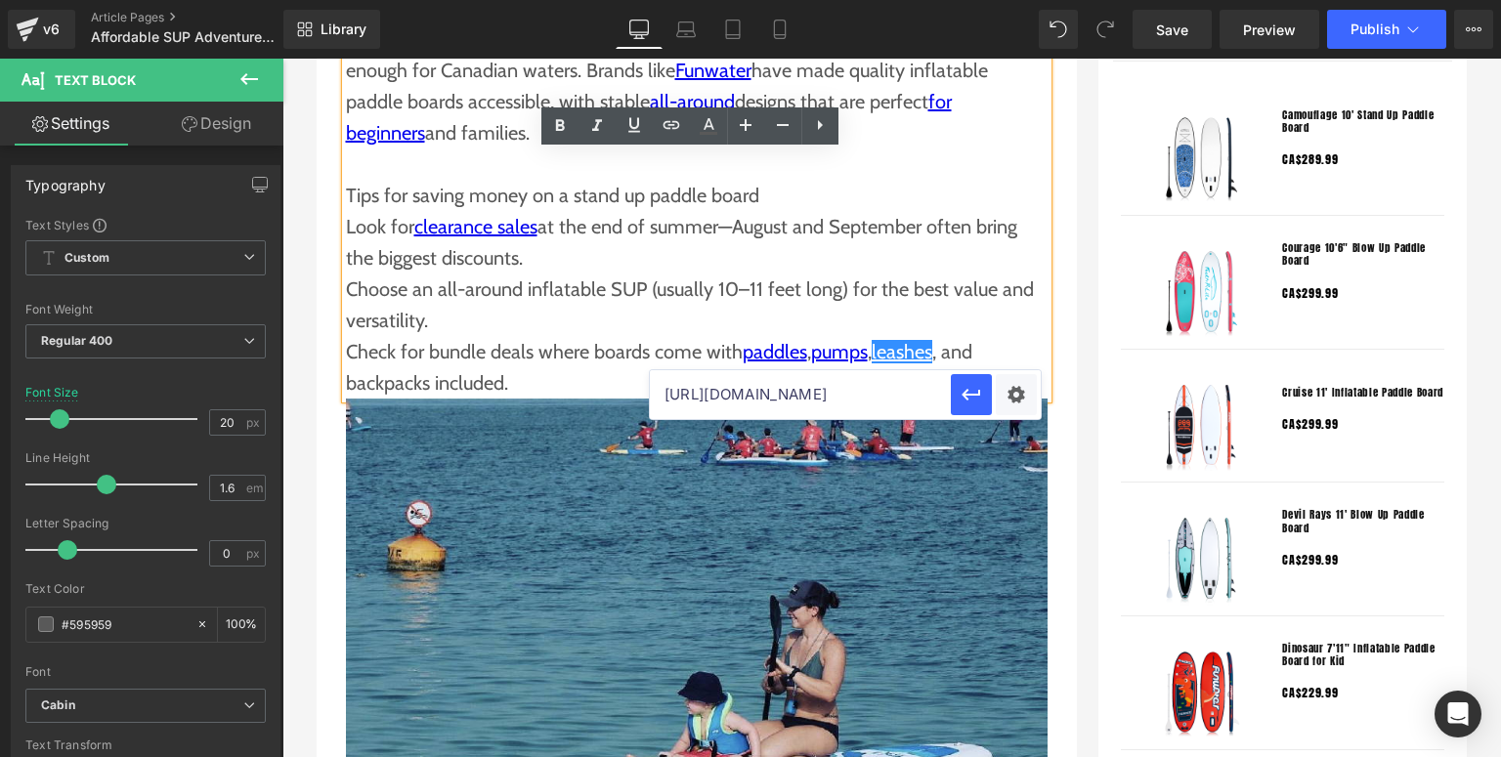
click at [885, 402] on input "[URL][DOMAIN_NAME]" at bounding box center [800, 394] width 301 height 49
paste input "[URL][DOMAIN_NAME]"
type input "[URL][DOMAIN_NAME]"
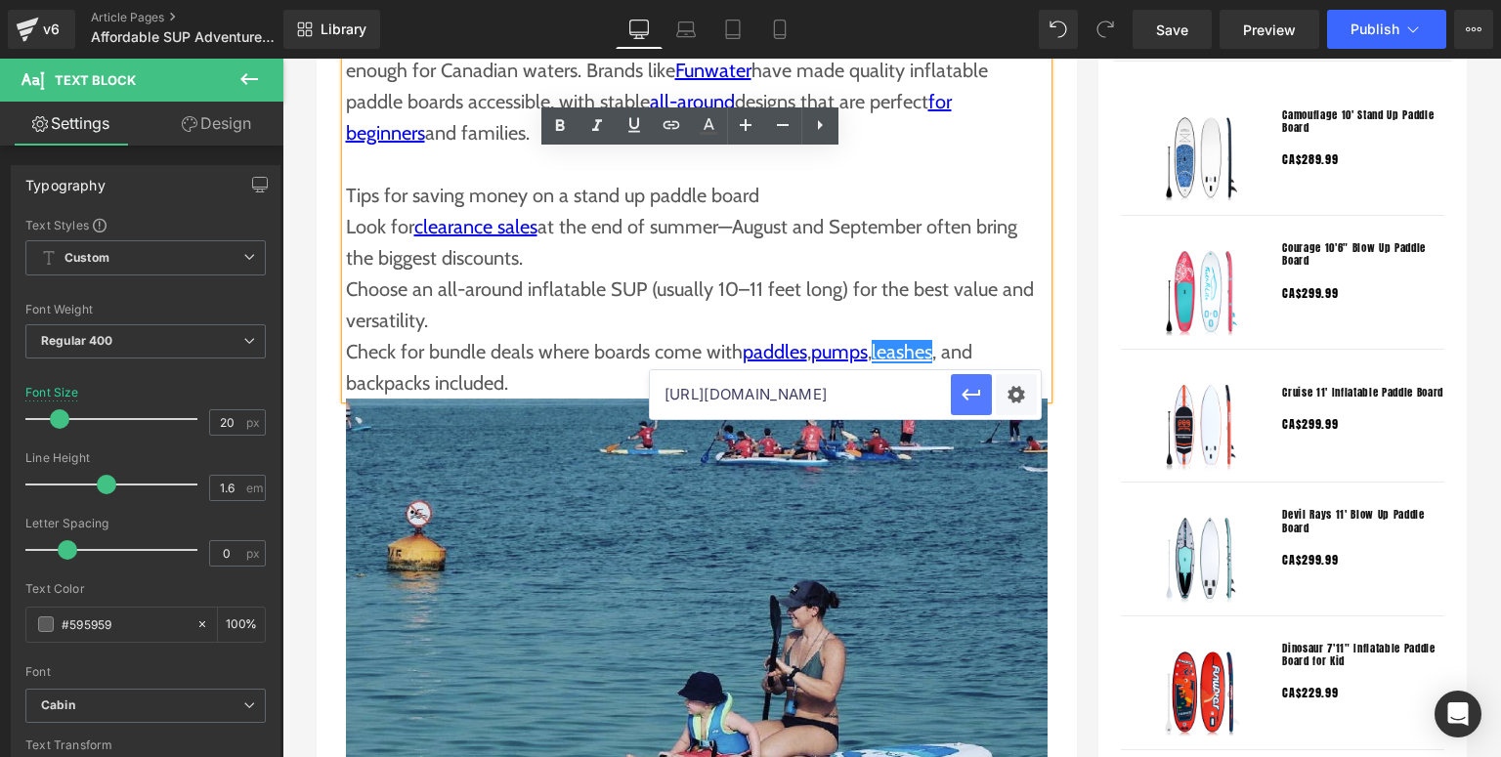
click at [962, 388] on icon "button" at bounding box center [970, 394] width 23 height 23
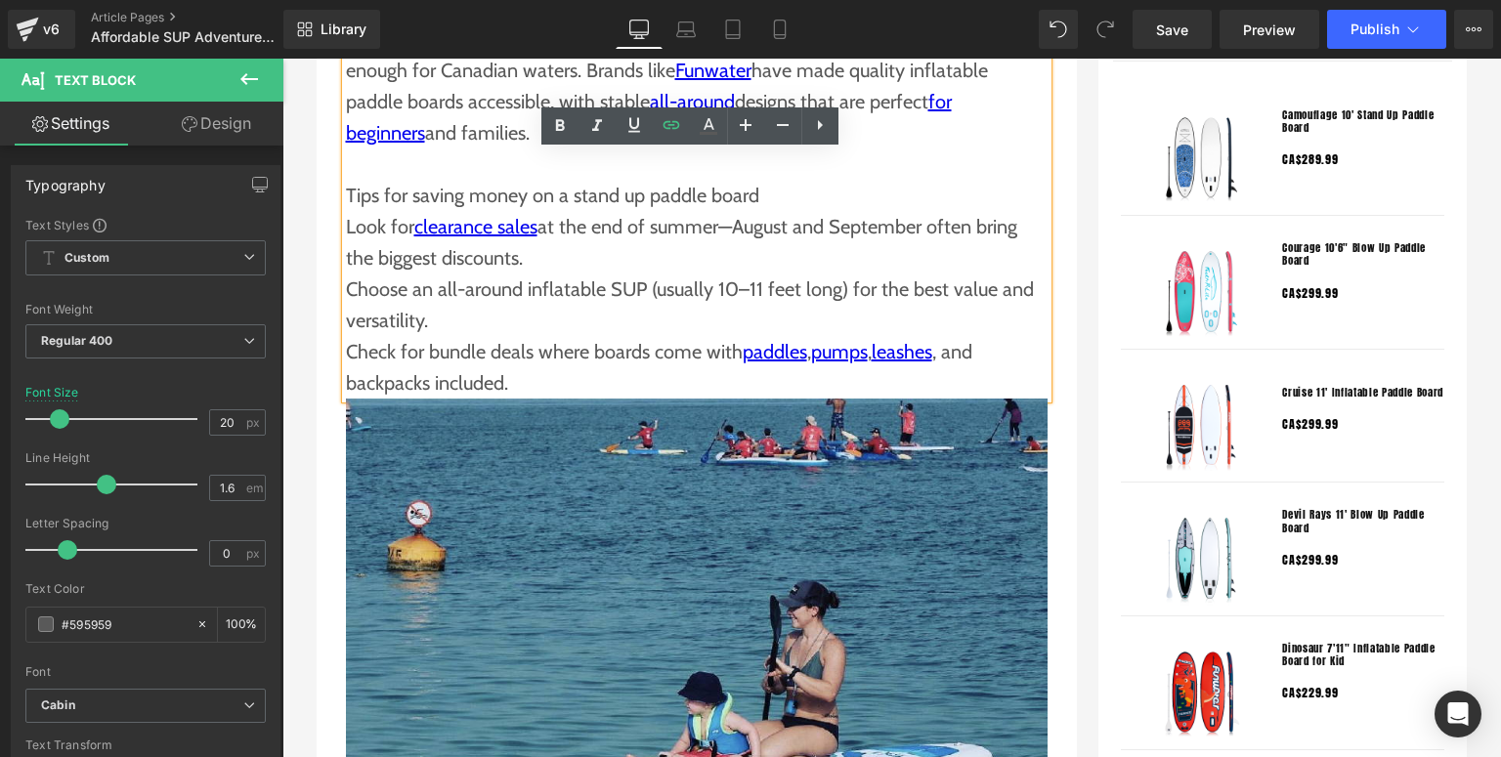
scroll to position [1720, 0]
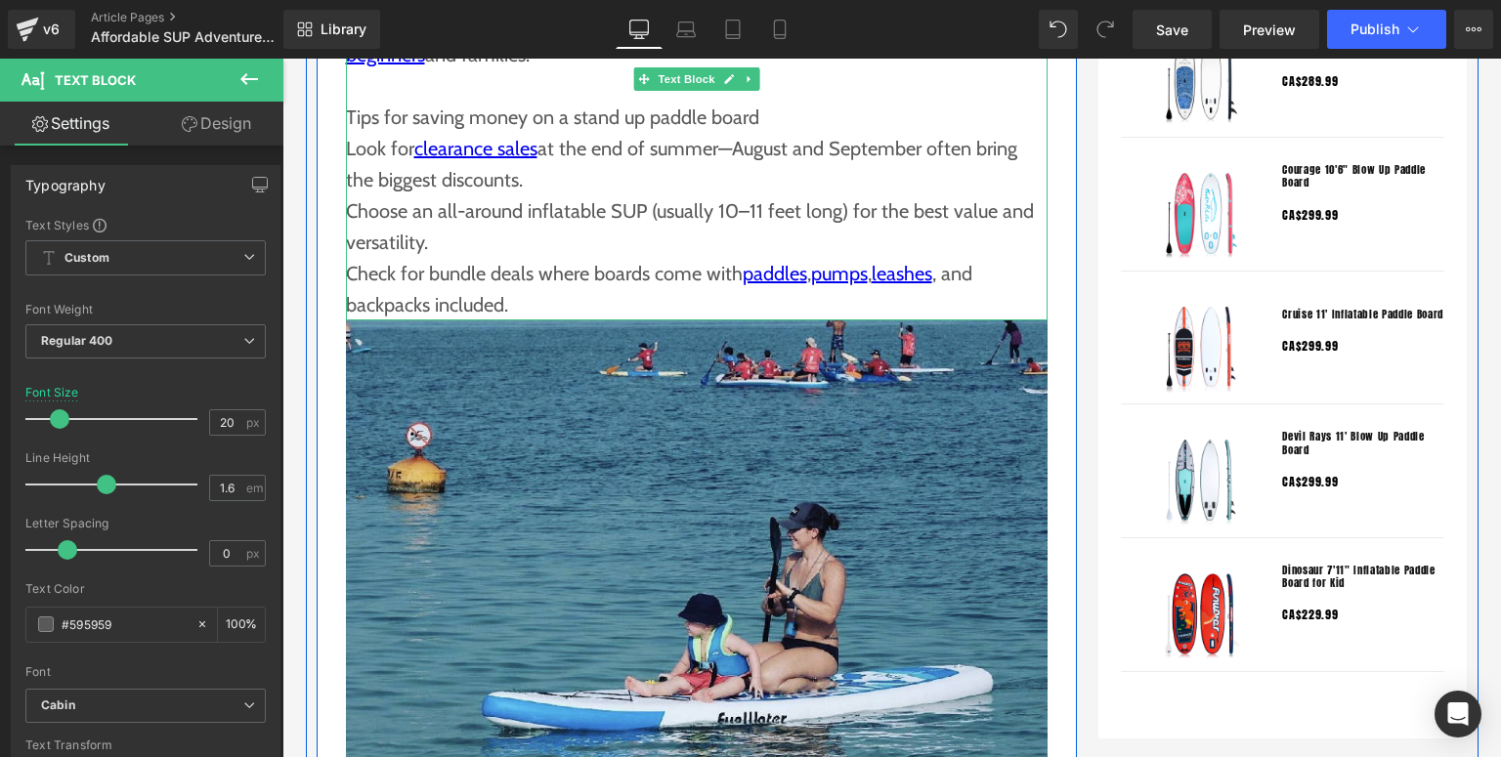
click at [439, 303] on p "Check for bundle deals where boards come with paddles , pumps , leashes , and b…" at bounding box center [697, 289] width 702 height 63
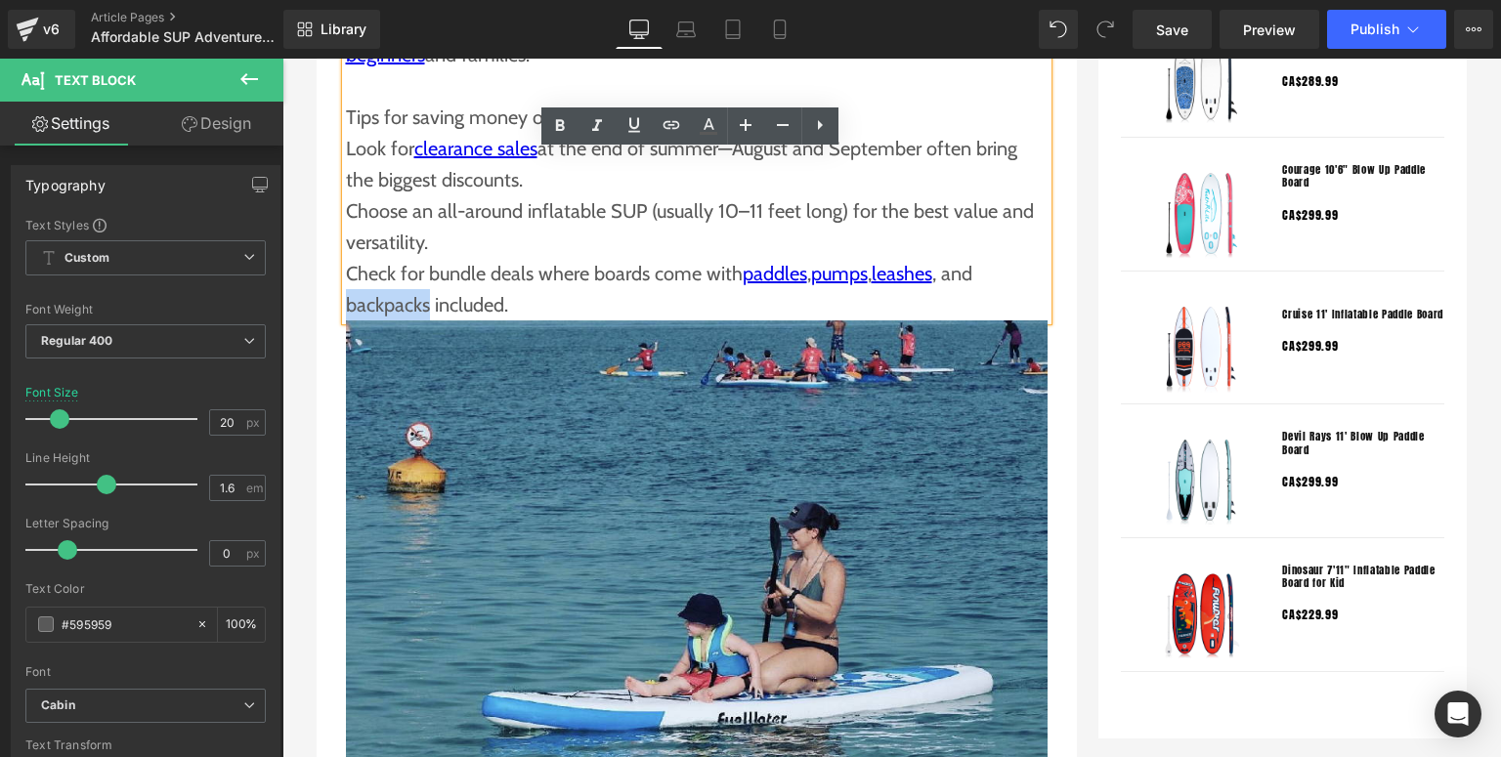
drag, startPoint x: 418, startPoint y: 306, endPoint x: 341, endPoint y: 306, distance: 77.2
click at [346, 306] on p "Check for bundle deals where boards come with paddles , pumps , leashes , and b…" at bounding box center [697, 289] width 702 height 63
click at [676, 129] on icon at bounding box center [671, 124] width 23 height 23
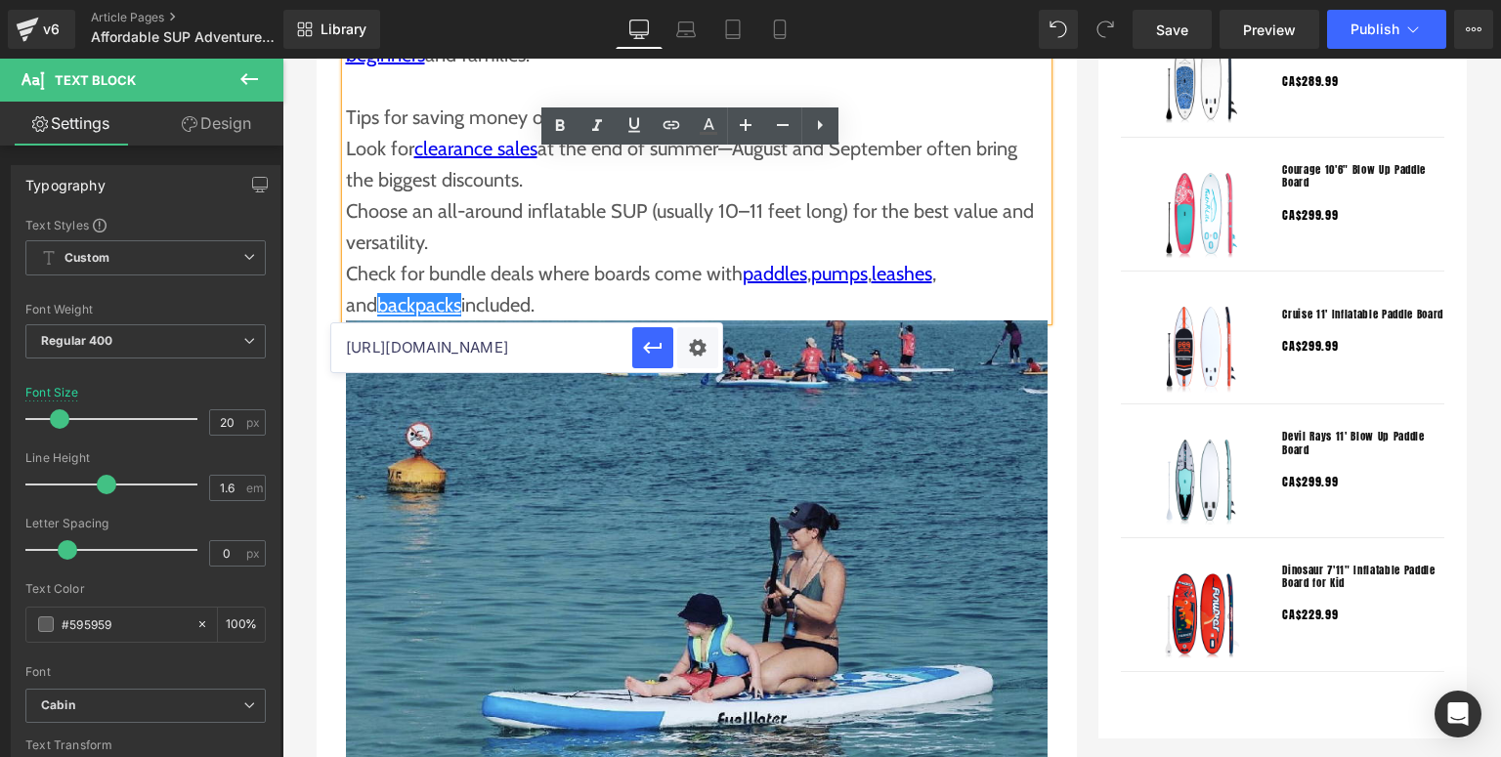
click at [481, 358] on input "[URL][DOMAIN_NAME]" at bounding box center [481, 347] width 301 height 49
paste input "[URL][DOMAIN_NAME]"
type input "[URL][DOMAIN_NAME]"
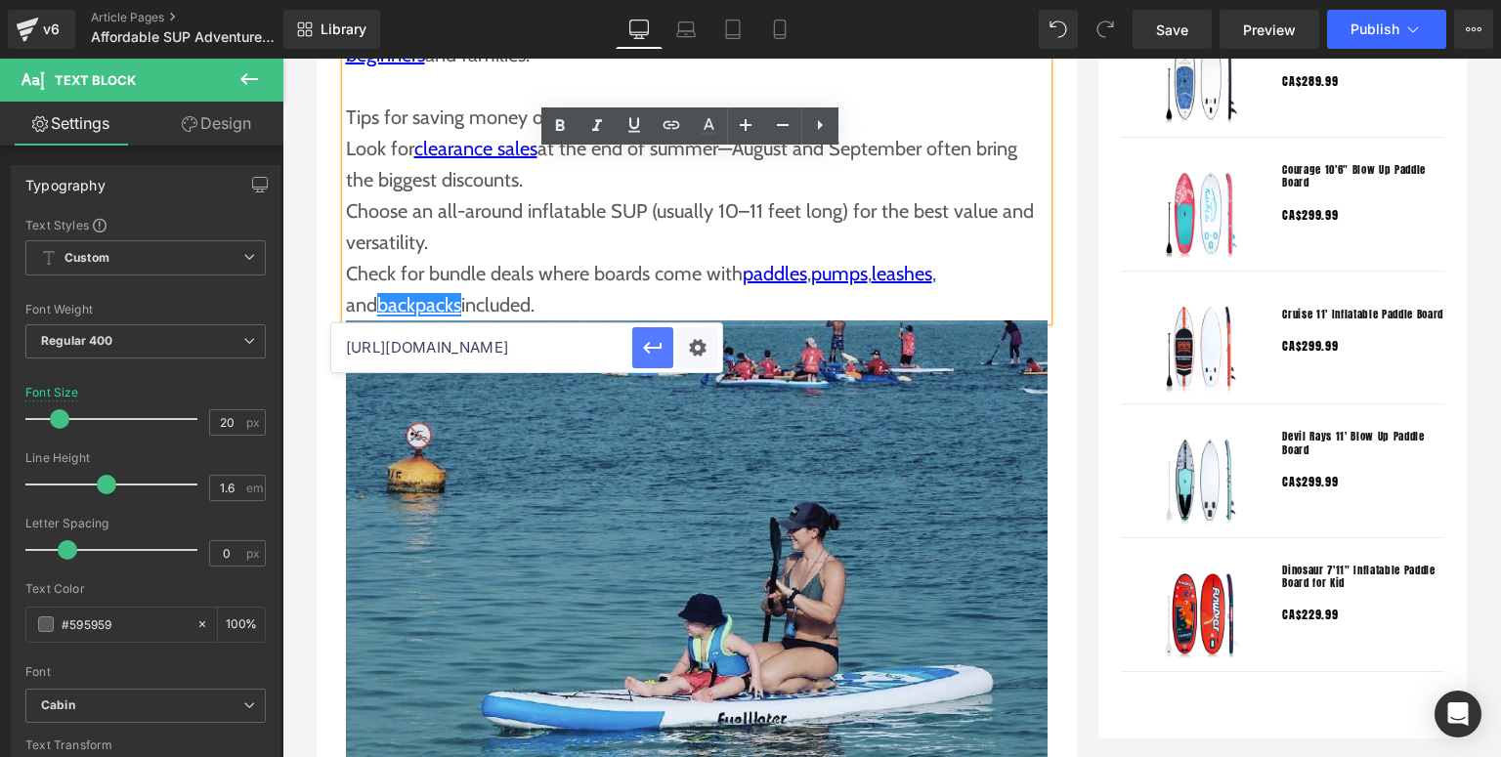
click at [641, 349] on icon "button" at bounding box center [652, 347] width 23 height 23
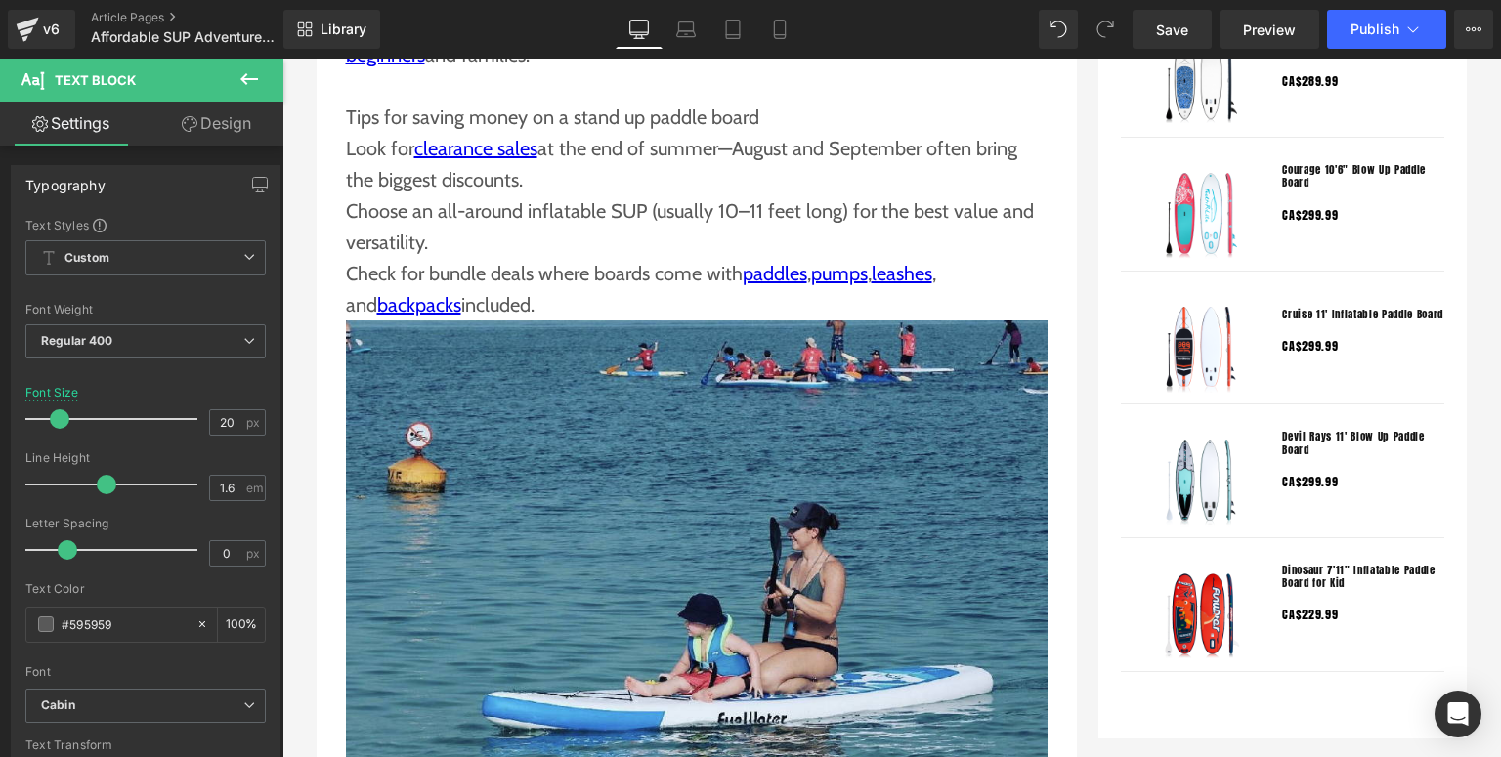
click at [282, 59] on div at bounding box center [282, 59] width 0 height 0
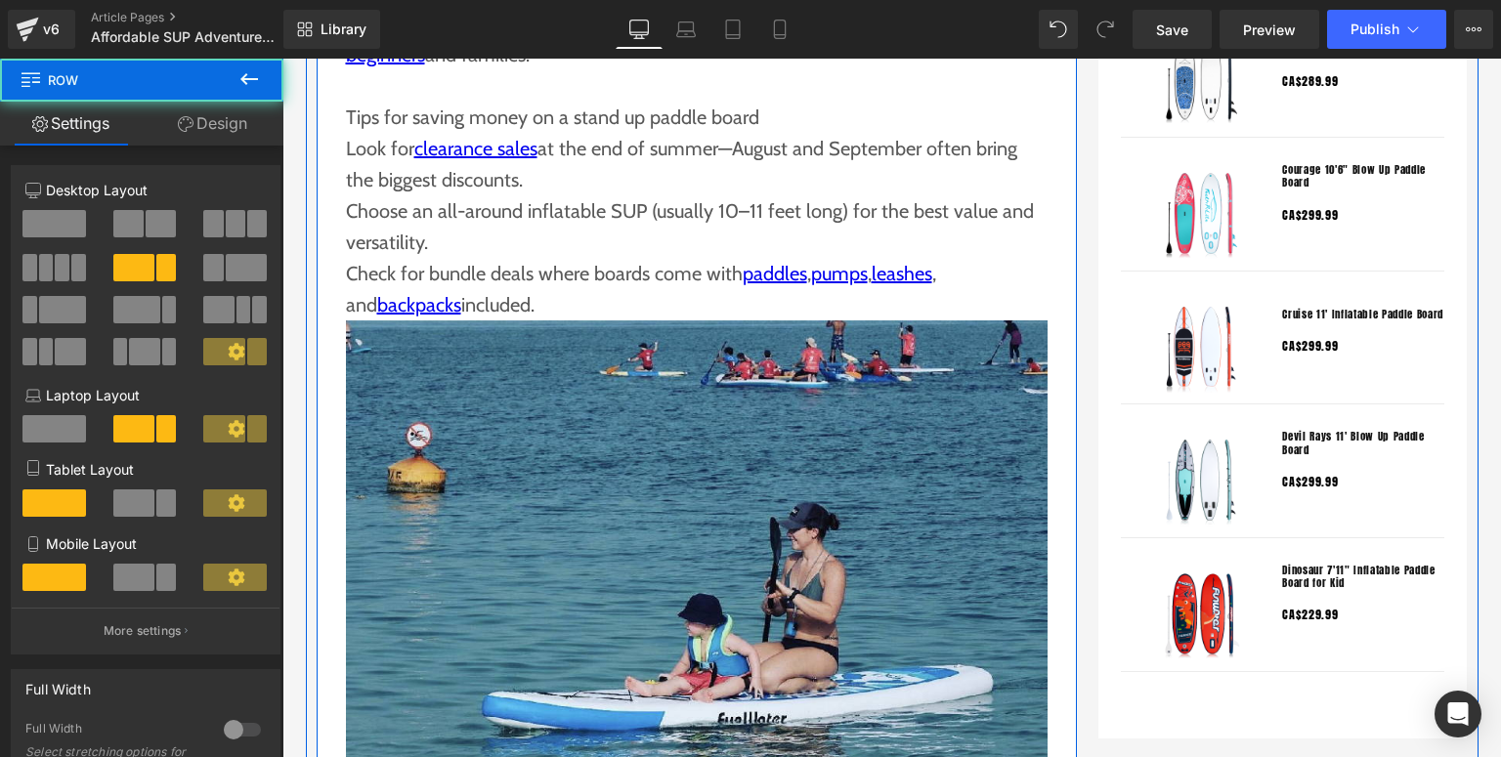
click at [322, 493] on div "Affordable SUP Adventures How to Paddle Canada’s Waters Without Breaking the Ba…" at bounding box center [697, 549] width 760 height 3619
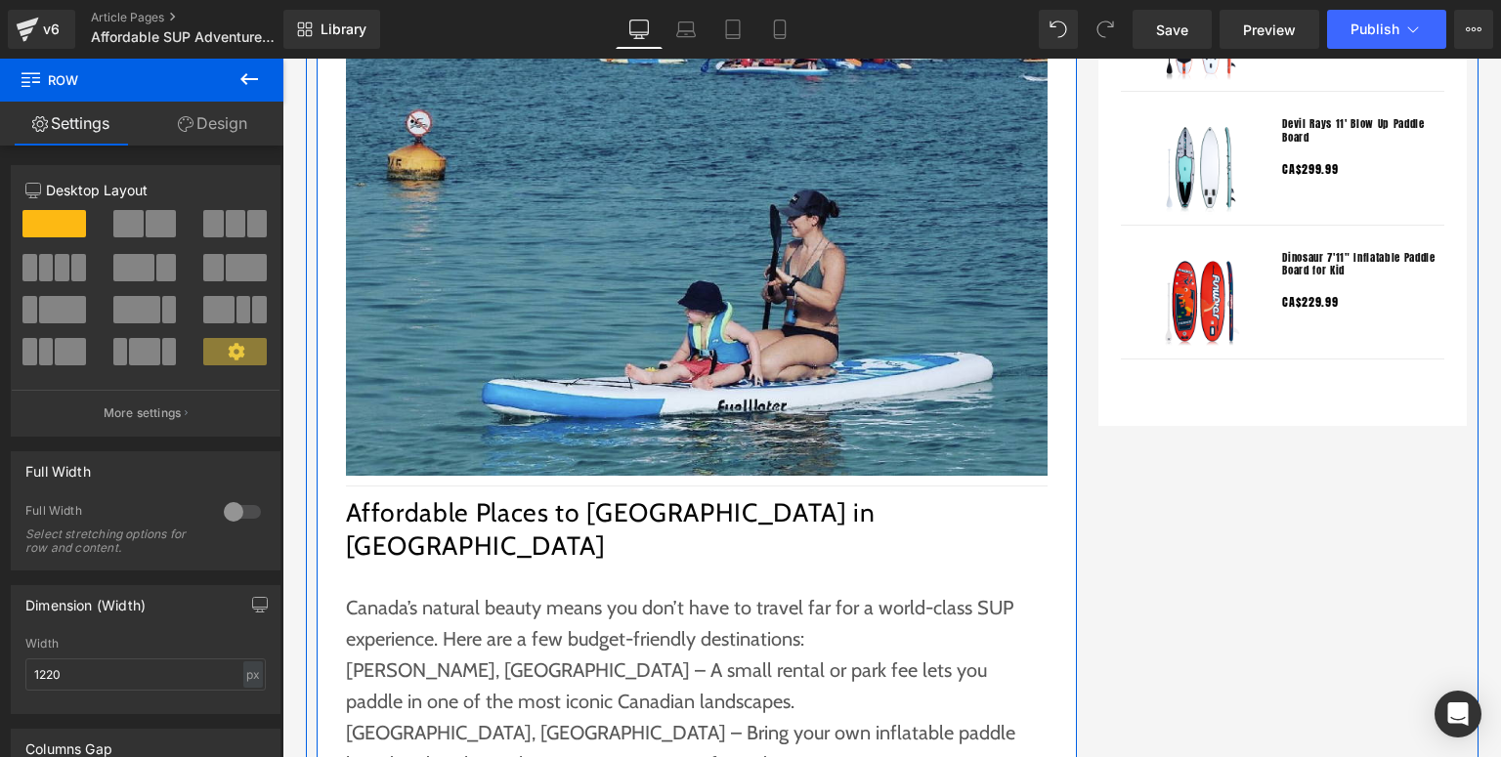
scroll to position [2189, 0]
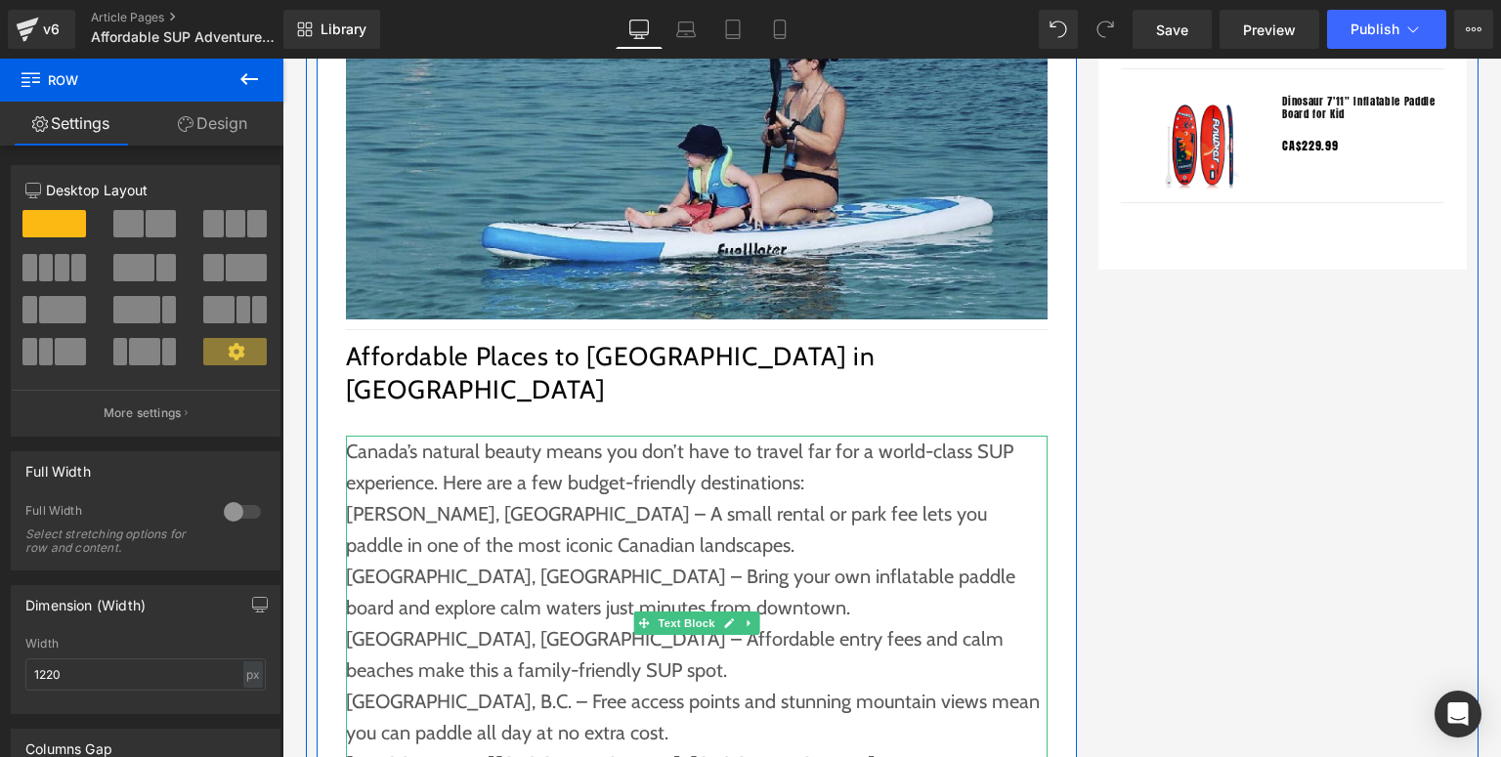
click at [500, 498] on p "[PERSON_NAME], [GEOGRAPHIC_DATA] – A small rental or park fee lets you paddle i…" at bounding box center [697, 529] width 702 height 63
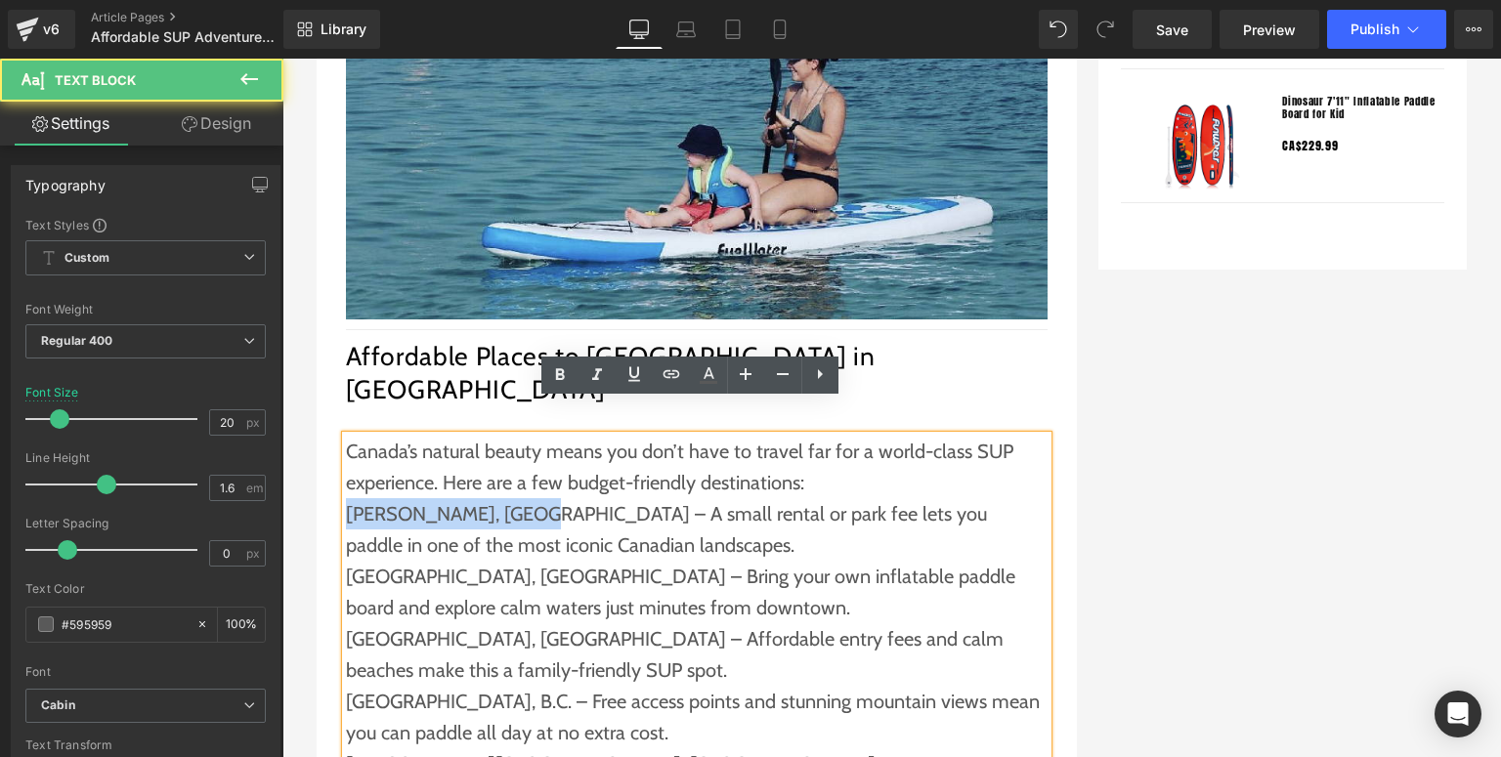
drag, startPoint x: 500, startPoint y: 484, endPoint x: 330, endPoint y: 488, distance: 170.1
click at [330, 488] on div "Affordable SUP Adventures How to Paddle Canada’s Waters Without Breaking the Ba…" at bounding box center [697, 80] width 760 height 3619
copy p "[PERSON_NAME], [GEOGRAPHIC_DATA]"
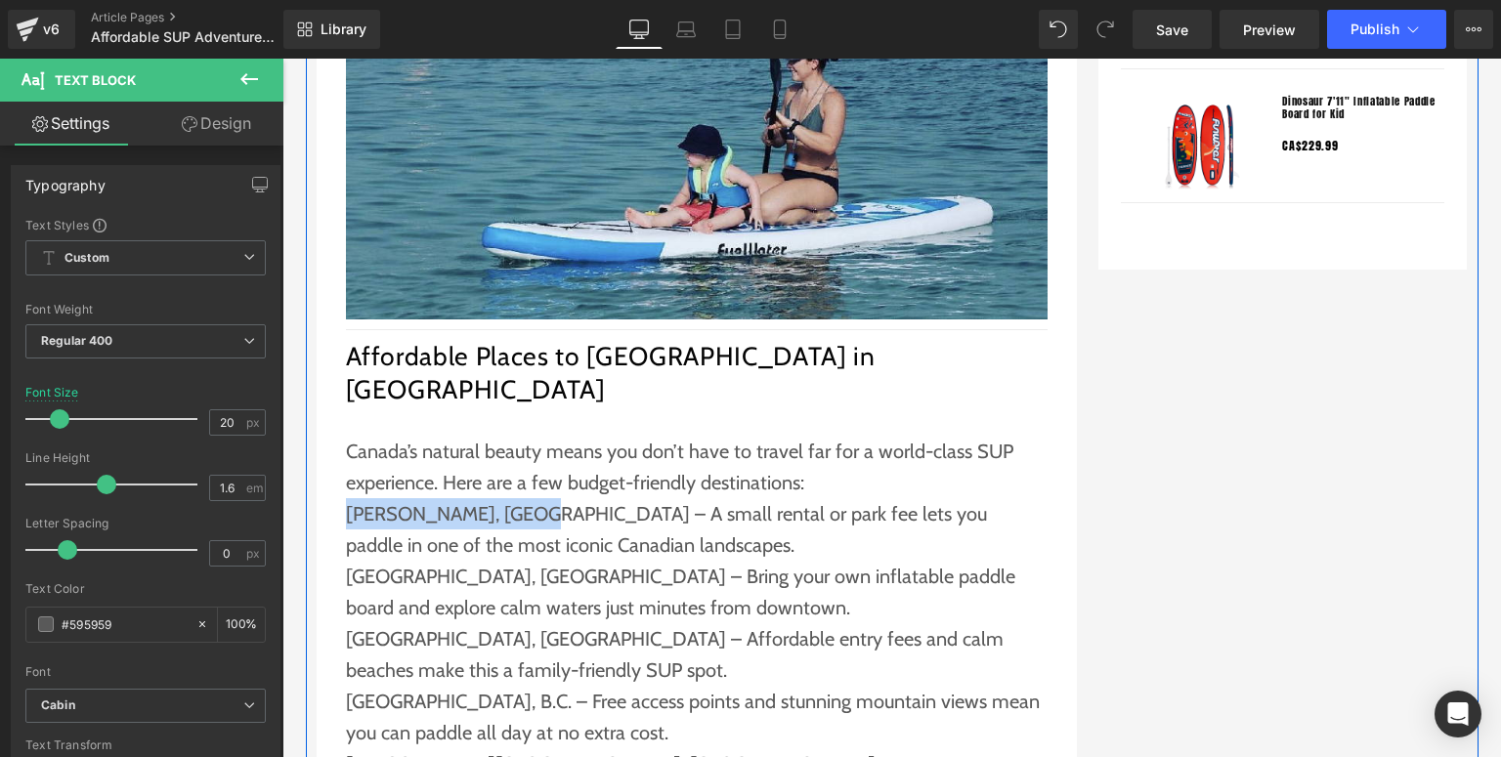
click at [308, 497] on div "Affordable SUP Adventures How to Paddle Canada’s Waters Without Breaking the Ba…" at bounding box center [697, 342] width 782 height 4203
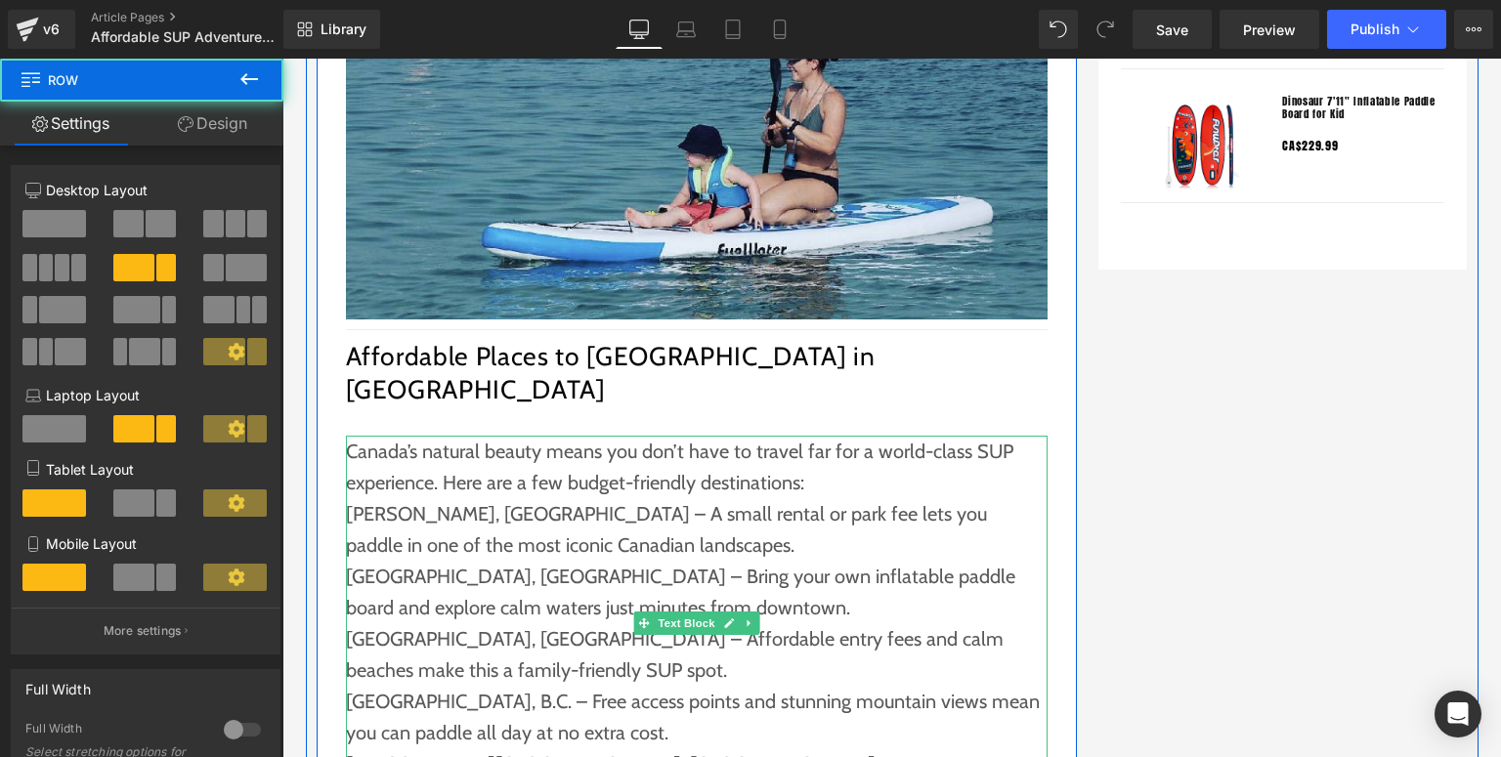
click at [431, 498] on p "[PERSON_NAME], [GEOGRAPHIC_DATA] – A small rental or park fee lets you paddle i…" at bounding box center [697, 529] width 702 height 63
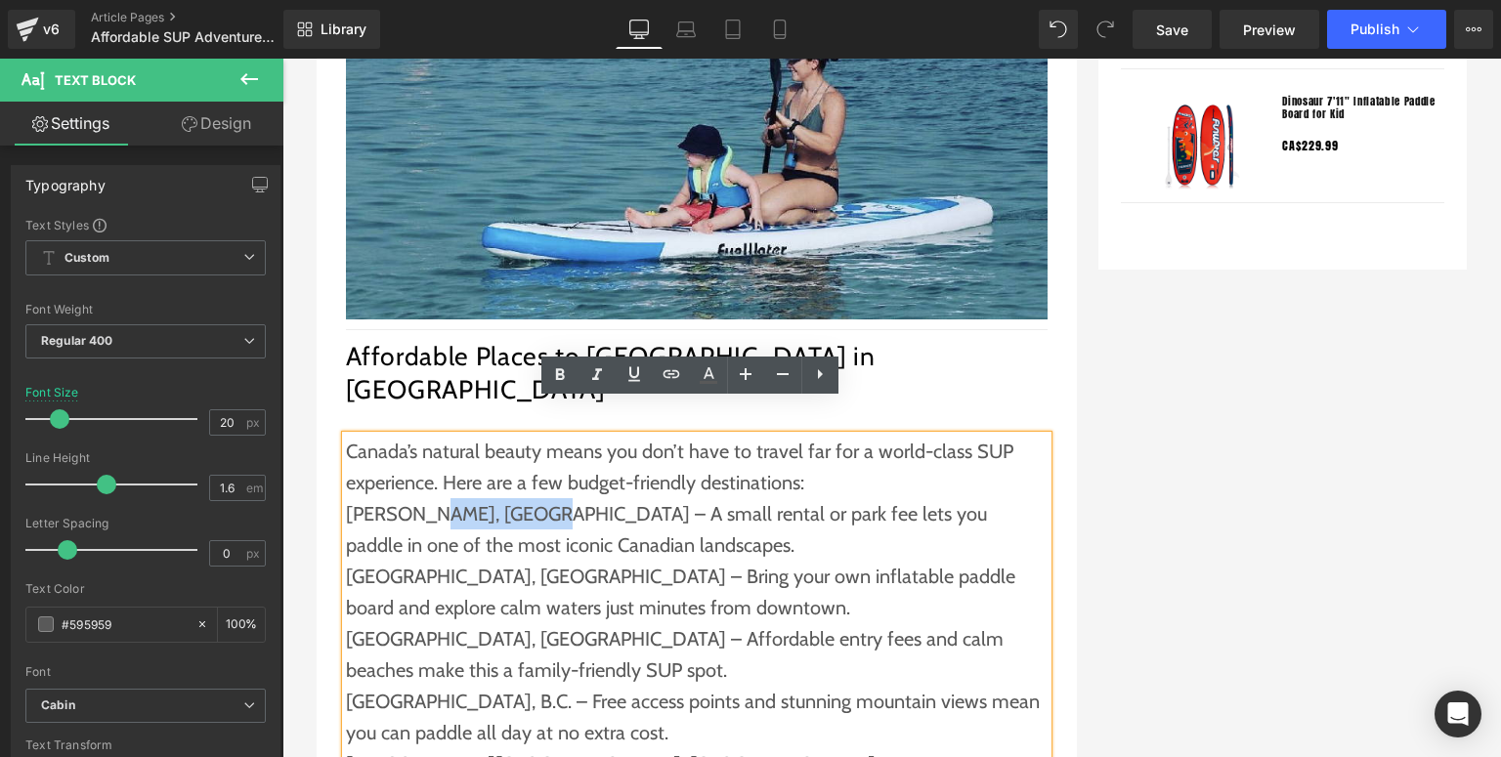
drag, startPoint x: 504, startPoint y: 481, endPoint x: 418, endPoint y: 483, distance: 86.0
click at [418, 498] on p "[PERSON_NAME], [GEOGRAPHIC_DATA] – A small rental or park fee lets you paddle i…" at bounding box center [697, 529] width 702 height 63
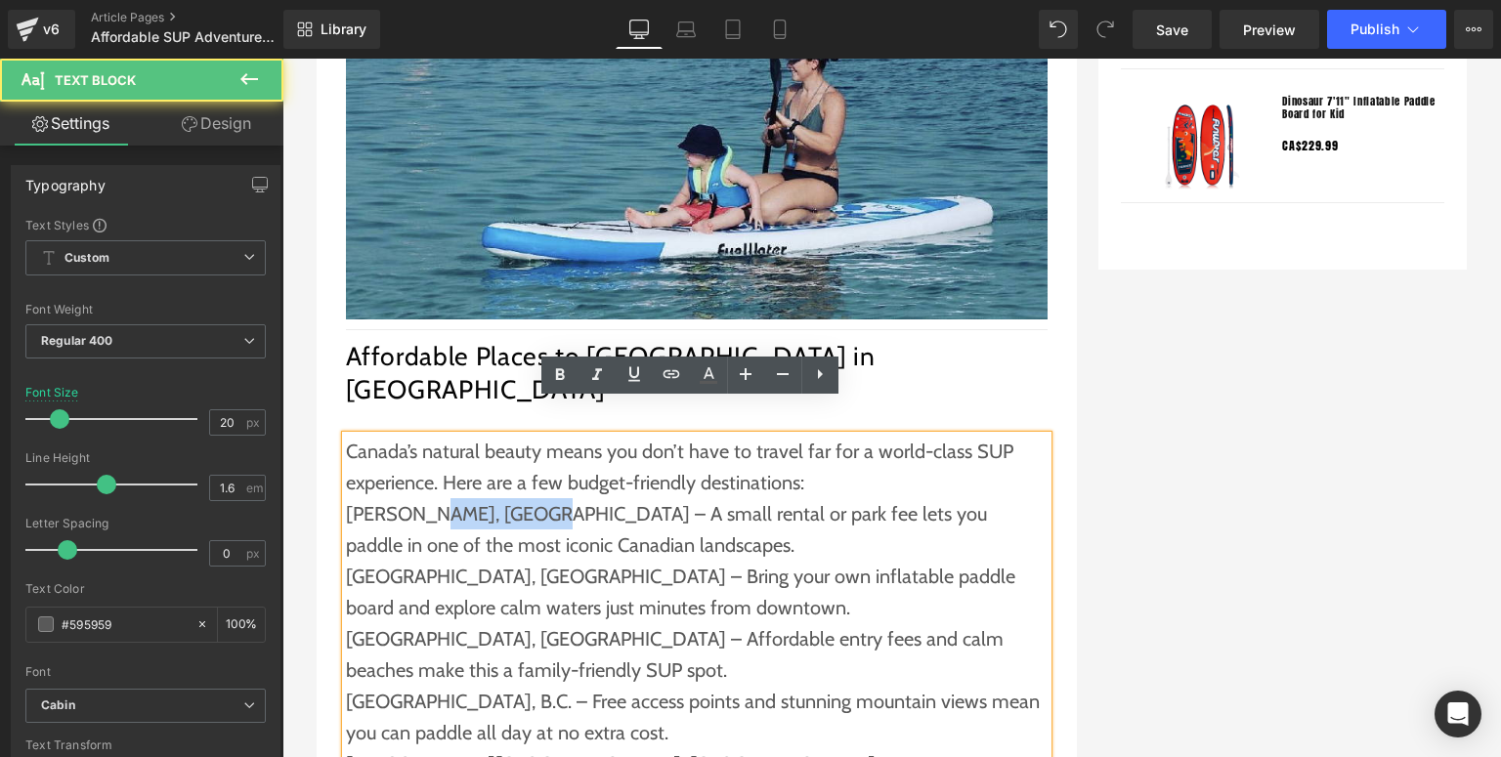
click at [418, 498] on p "[PERSON_NAME], [GEOGRAPHIC_DATA] – A small rental or park fee lets you paddle i…" at bounding box center [697, 529] width 702 height 63
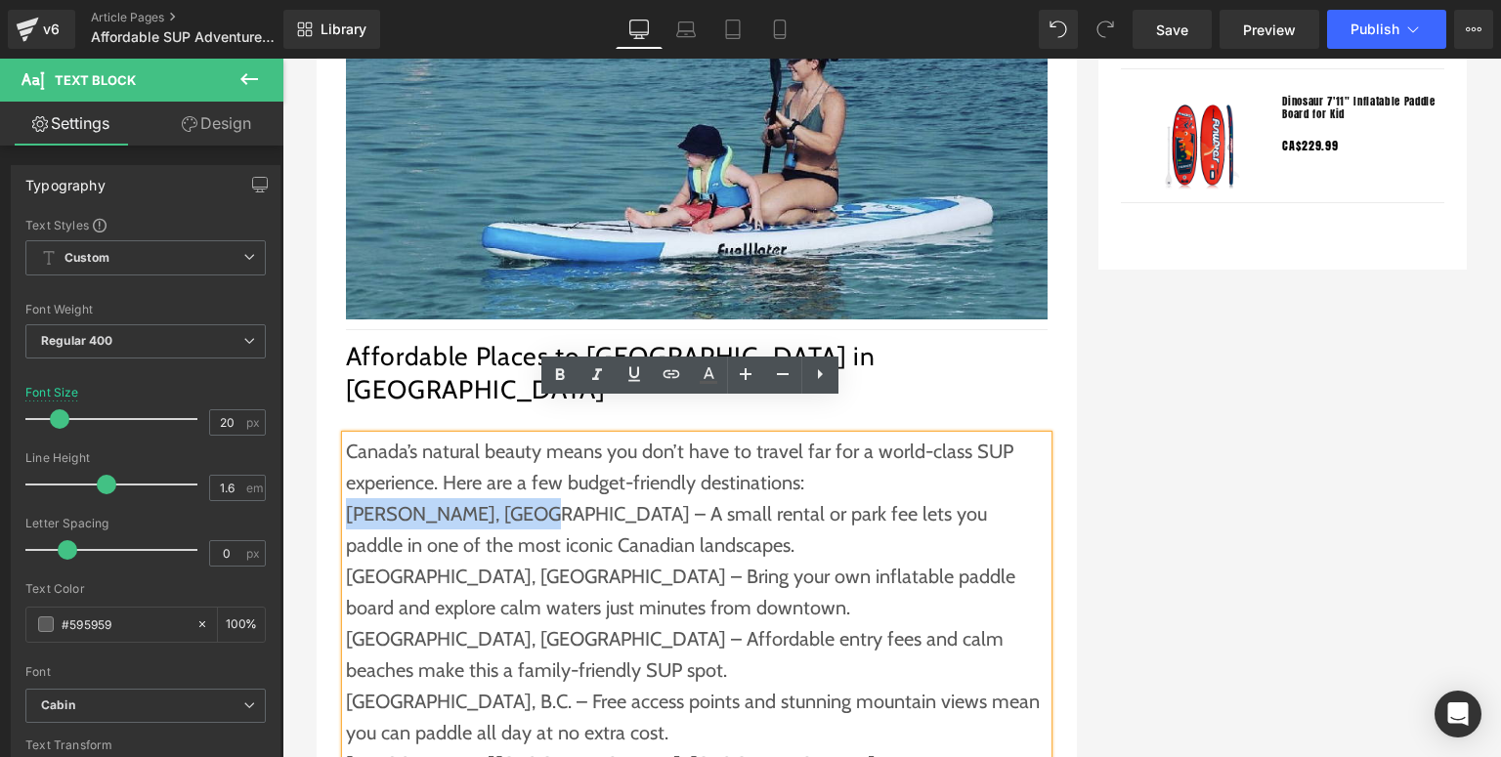
drag, startPoint x: 501, startPoint y: 485, endPoint x: 343, endPoint y: 486, distance: 158.3
click at [346, 498] on p "[PERSON_NAME], [GEOGRAPHIC_DATA] – A small rental or park fee lets you paddle i…" at bounding box center [697, 529] width 702 height 63
copy p "[PERSON_NAME], [GEOGRAPHIC_DATA]"
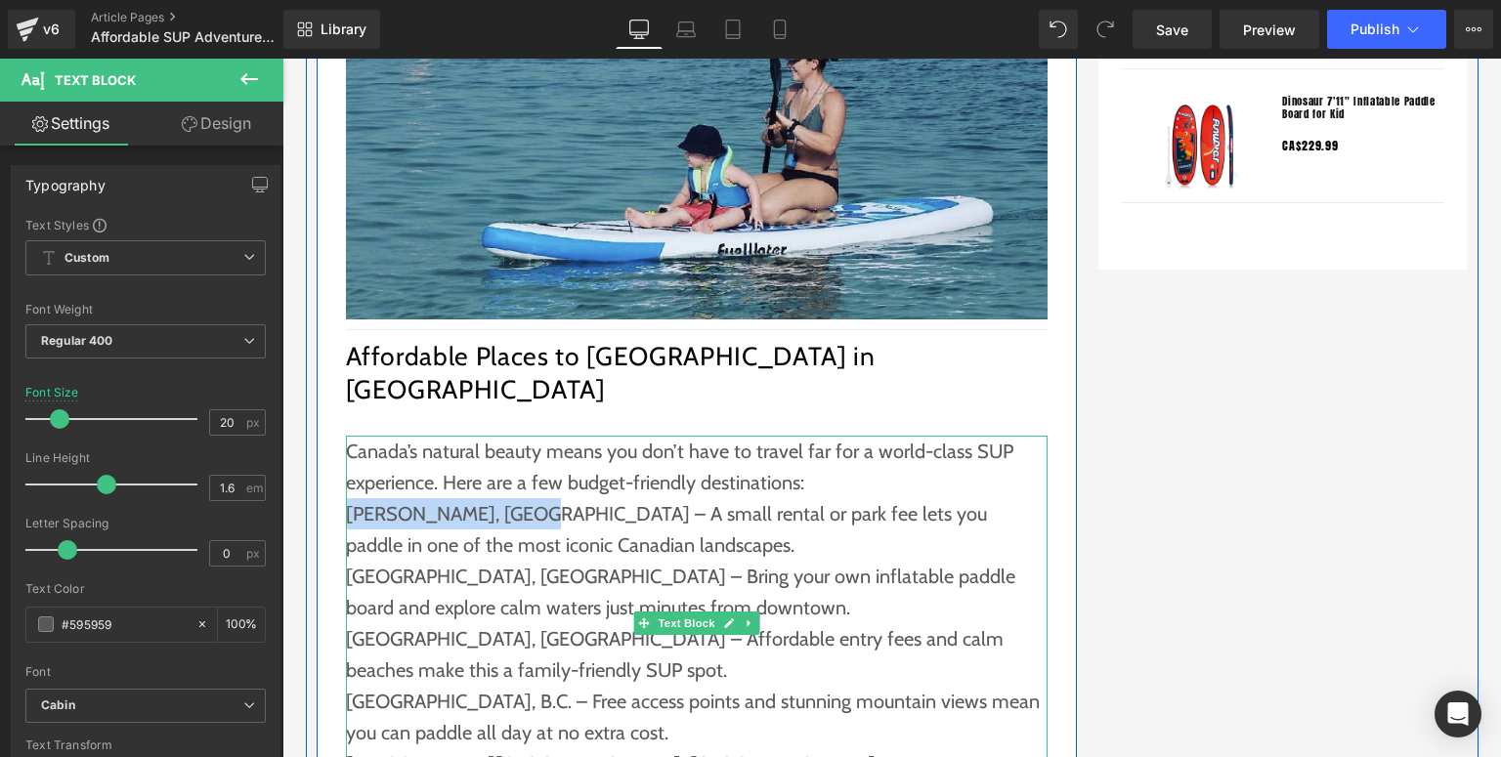
click at [497, 498] on p "[PERSON_NAME], [GEOGRAPHIC_DATA] – A small rental or park fee lets you paddle i…" at bounding box center [697, 529] width 702 height 63
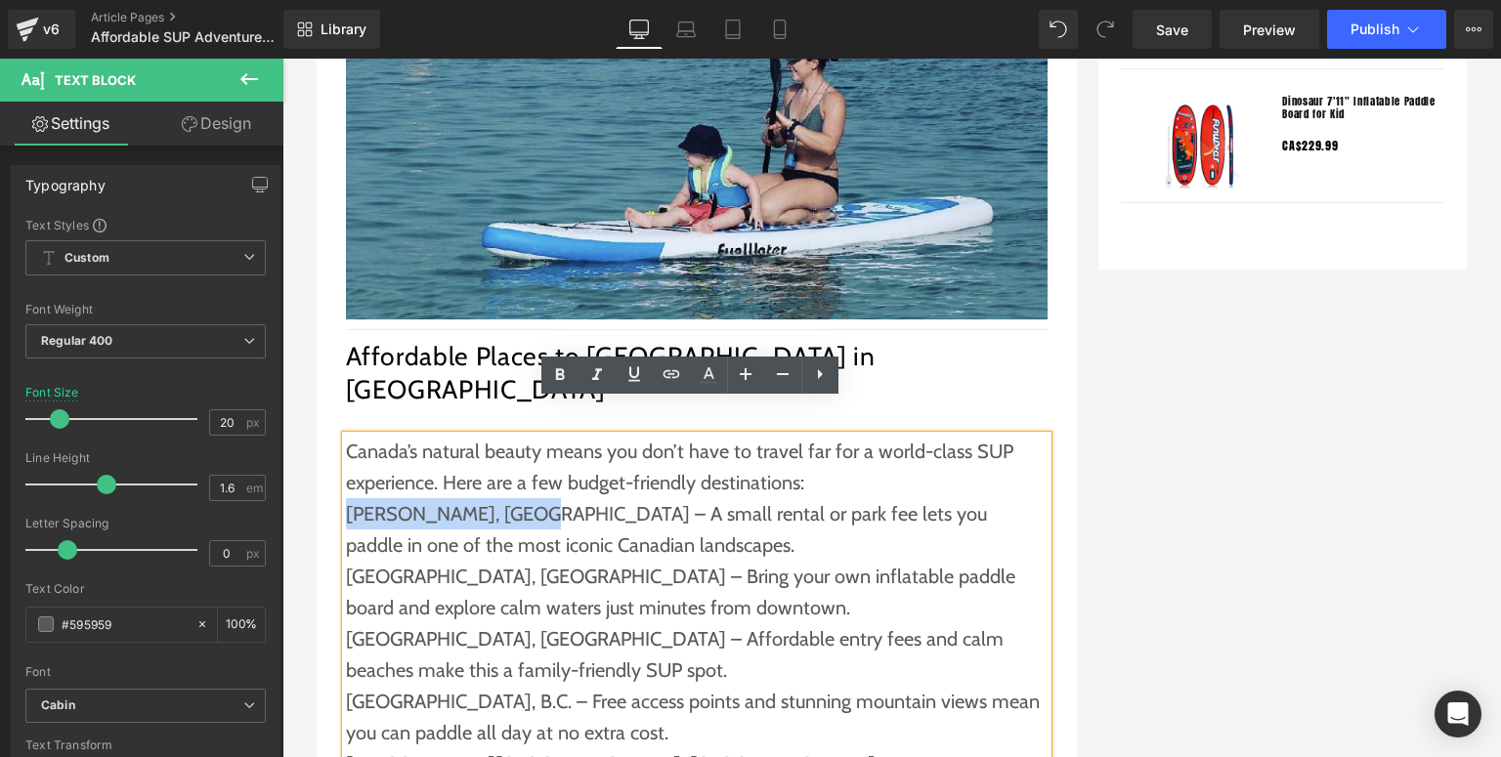
drag, startPoint x: 500, startPoint y: 477, endPoint x: 340, endPoint y: 479, distance: 160.3
click at [346, 498] on p "[PERSON_NAME], [GEOGRAPHIC_DATA] – A small rental or park fee lets you paddle i…" at bounding box center [697, 529] width 702 height 63
click at [674, 378] on icon at bounding box center [671, 373] width 23 height 23
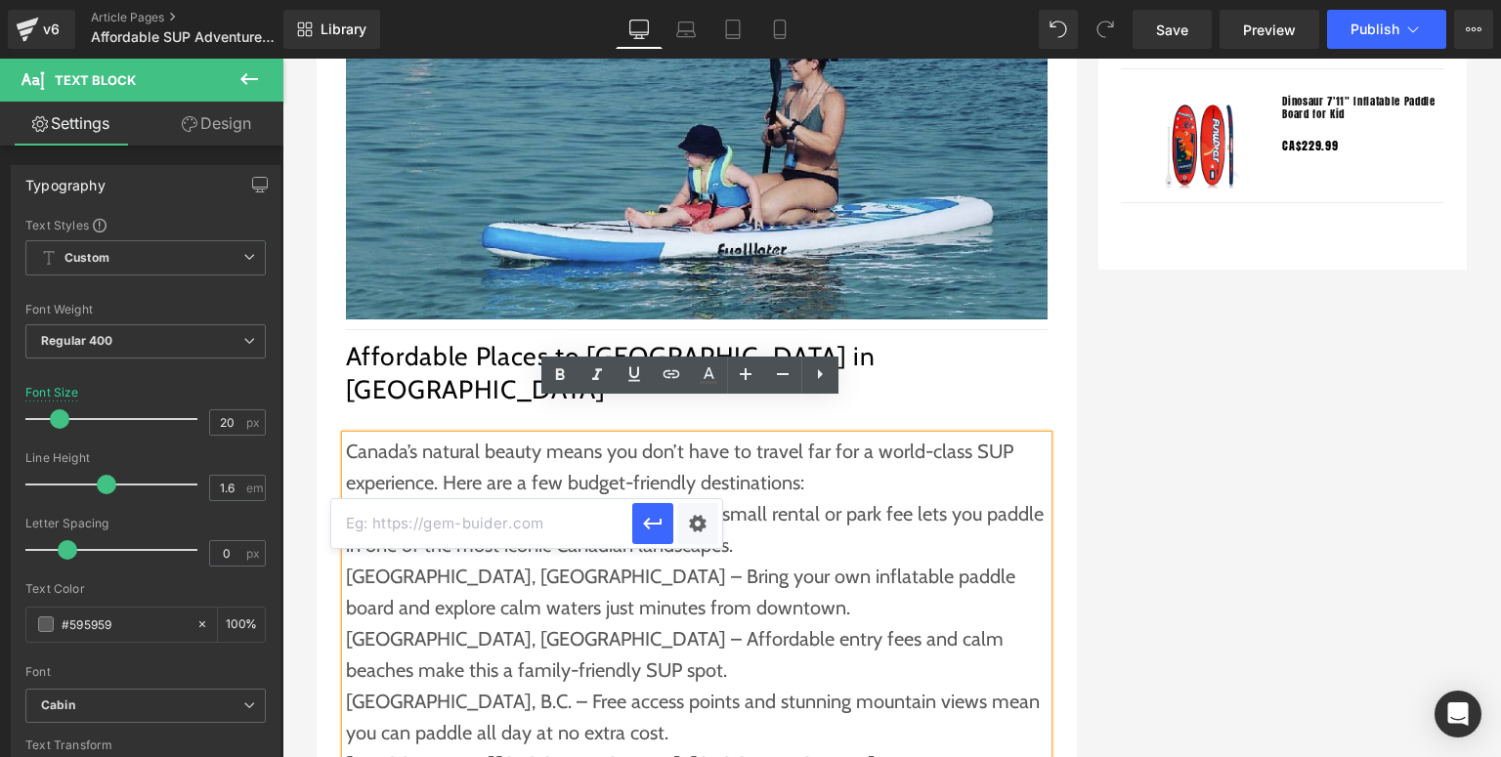
click at [502, 539] on input "text" at bounding box center [481, 523] width 301 height 49
paste input "[URL][DOMAIN_NAME]"
type input "[URL][DOMAIN_NAME]"
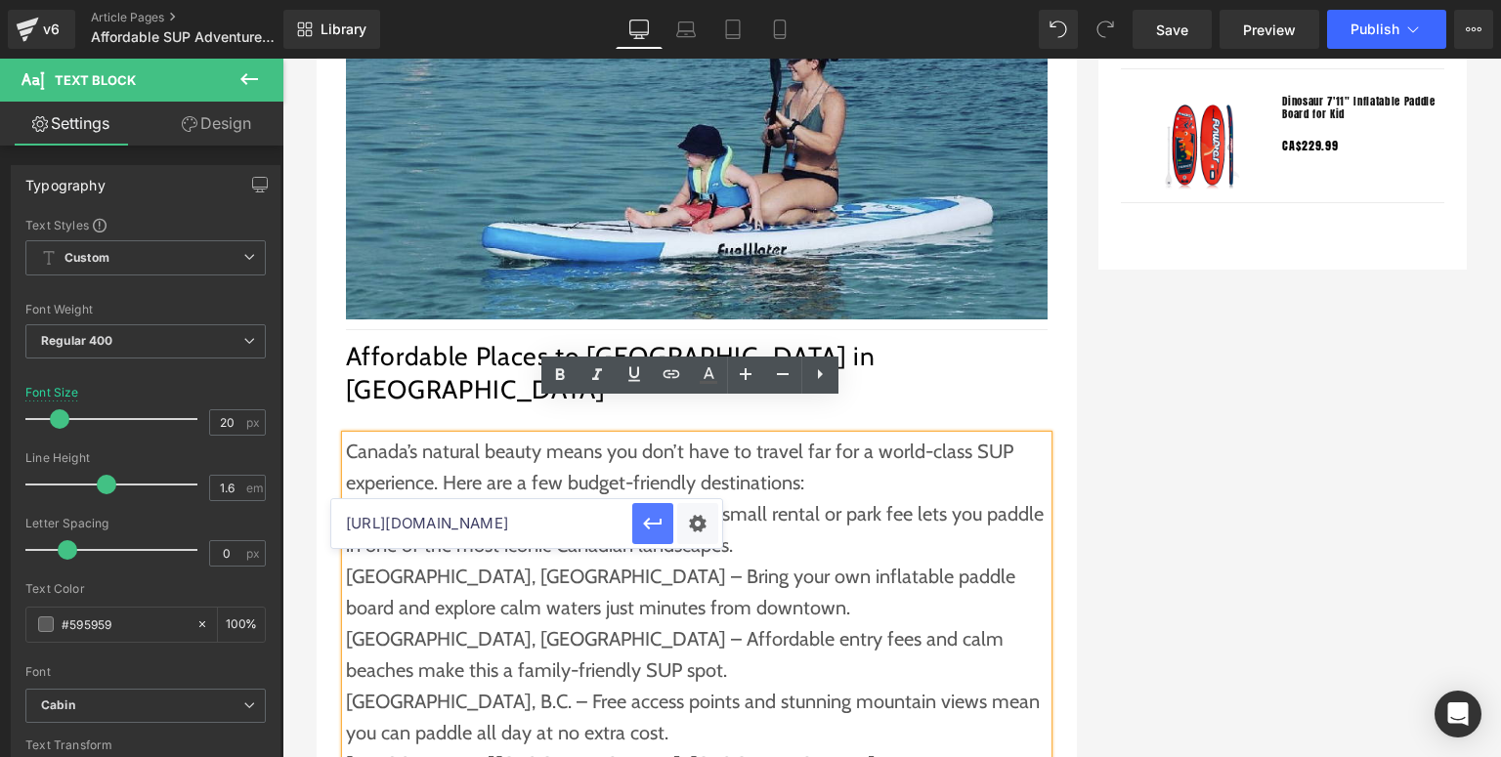
click at [637, 523] on button "button" at bounding box center [652, 523] width 41 height 41
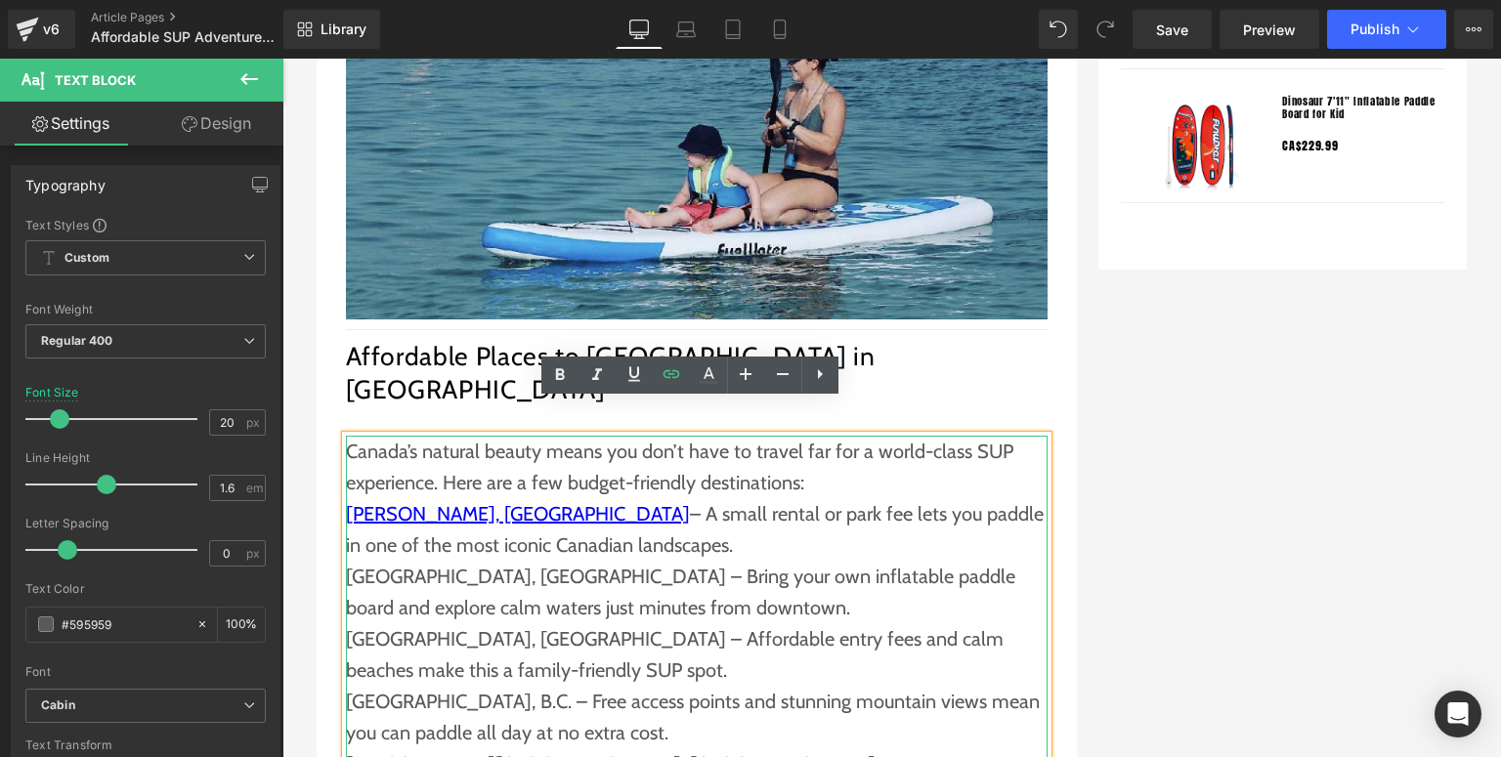
click at [593, 520] on p "[PERSON_NAME], [GEOGRAPHIC_DATA] – A small rental or park fee lets you paddle i…" at bounding box center [697, 529] width 702 height 63
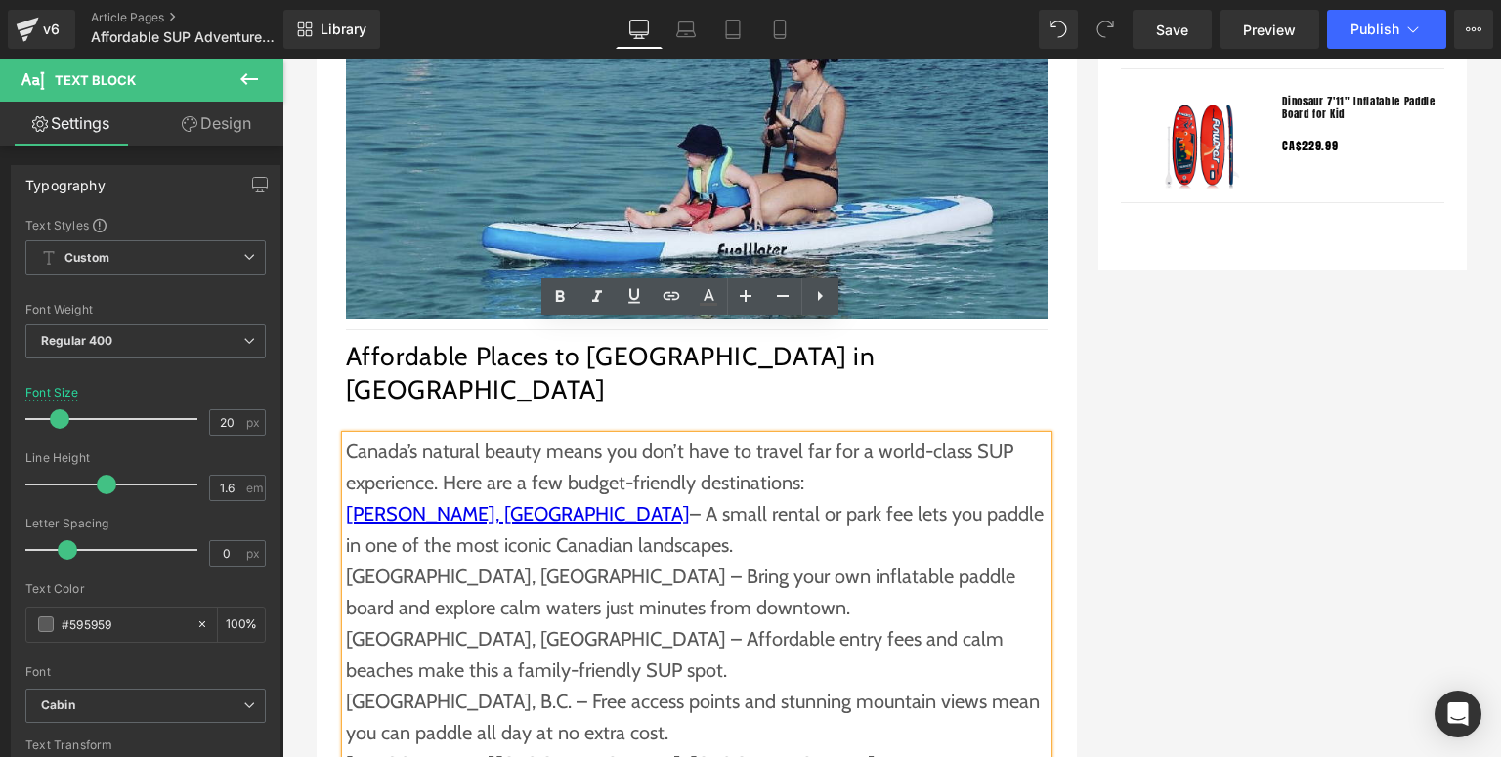
scroll to position [2267, 0]
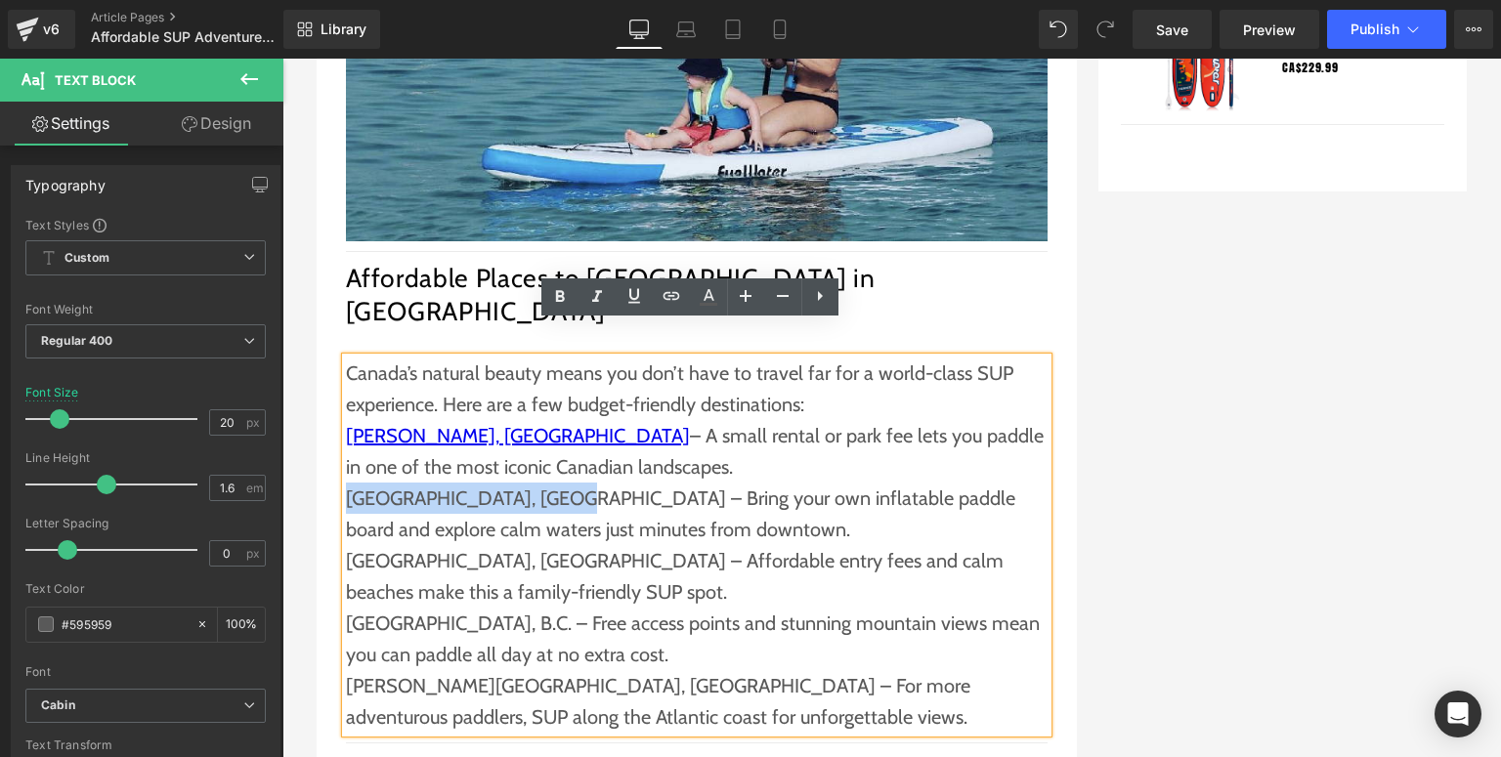
drag, startPoint x: 533, startPoint y: 466, endPoint x: 343, endPoint y: 466, distance: 190.5
click at [346, 483] on p "[GEOGRAPHIC_DATA], [GEOGRAPHIC_DATA] – Bring your own inflatable paddle board a…" at bounding box center [697, 514] width 702 height 63
copy p "[GEOGRAPHIC_DATA], [GEOGRAPHIC_DATA]"
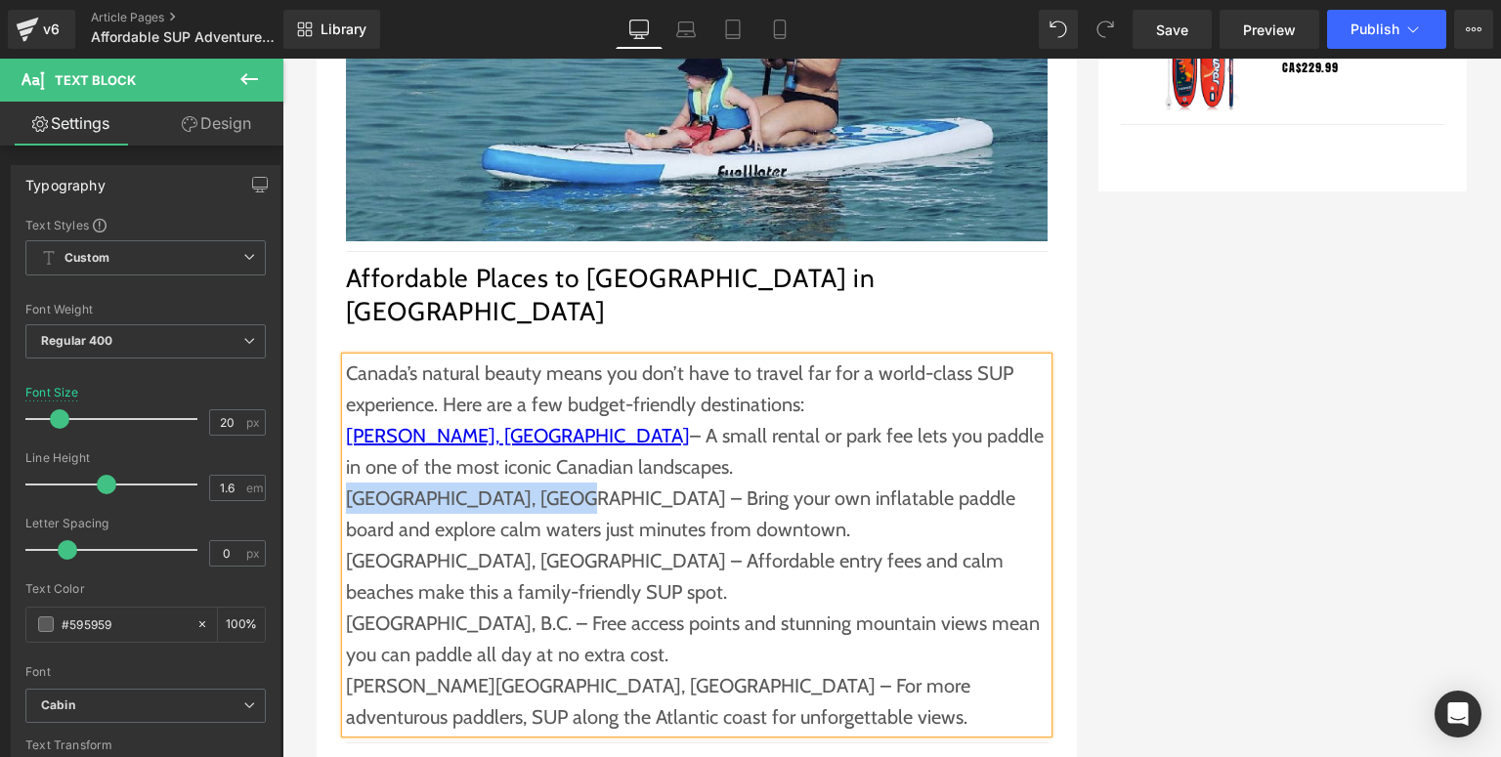
click at [462, 483] on p "[GEOGRAPHIC_DATA], [GEOGRAPHIC_DATA] – Bring your own inflatable paddle board a…" at bounding box center [697, 514] width 702 height 63
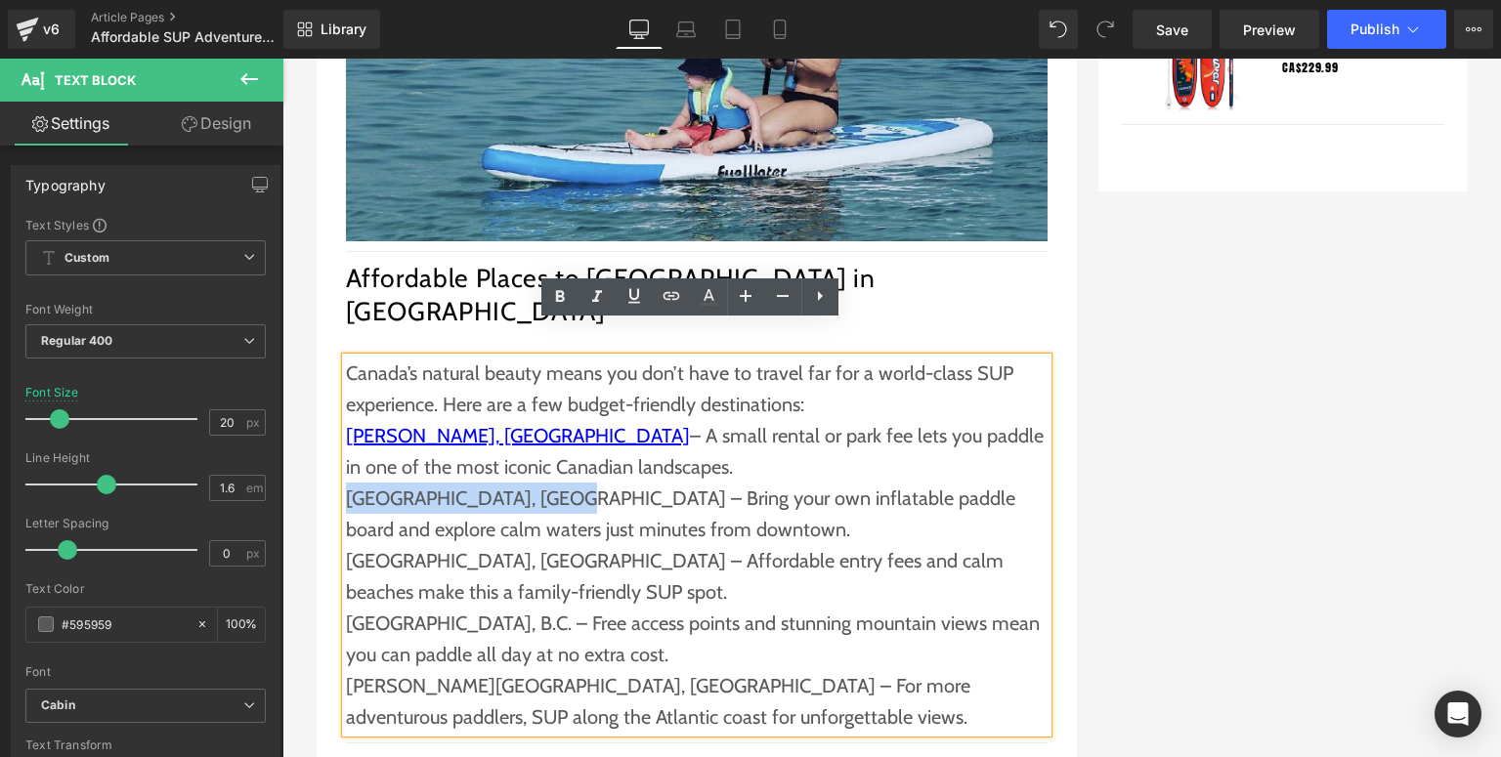
drag, startPoint x: 532, startPoint y: 467, endPoint x: 341, endPoint y: 472, distance: 190.6
click at [346, 483] on p "[GEOGRAPHIC_DATA], [GEOGRAPHIC_DATA] – Bring your own inflatable paddle board a…" at bounding box center [697, 514] width 702 height 63
click at [660, 287] on icon at bounding box center [671, 295] width 23 height 23
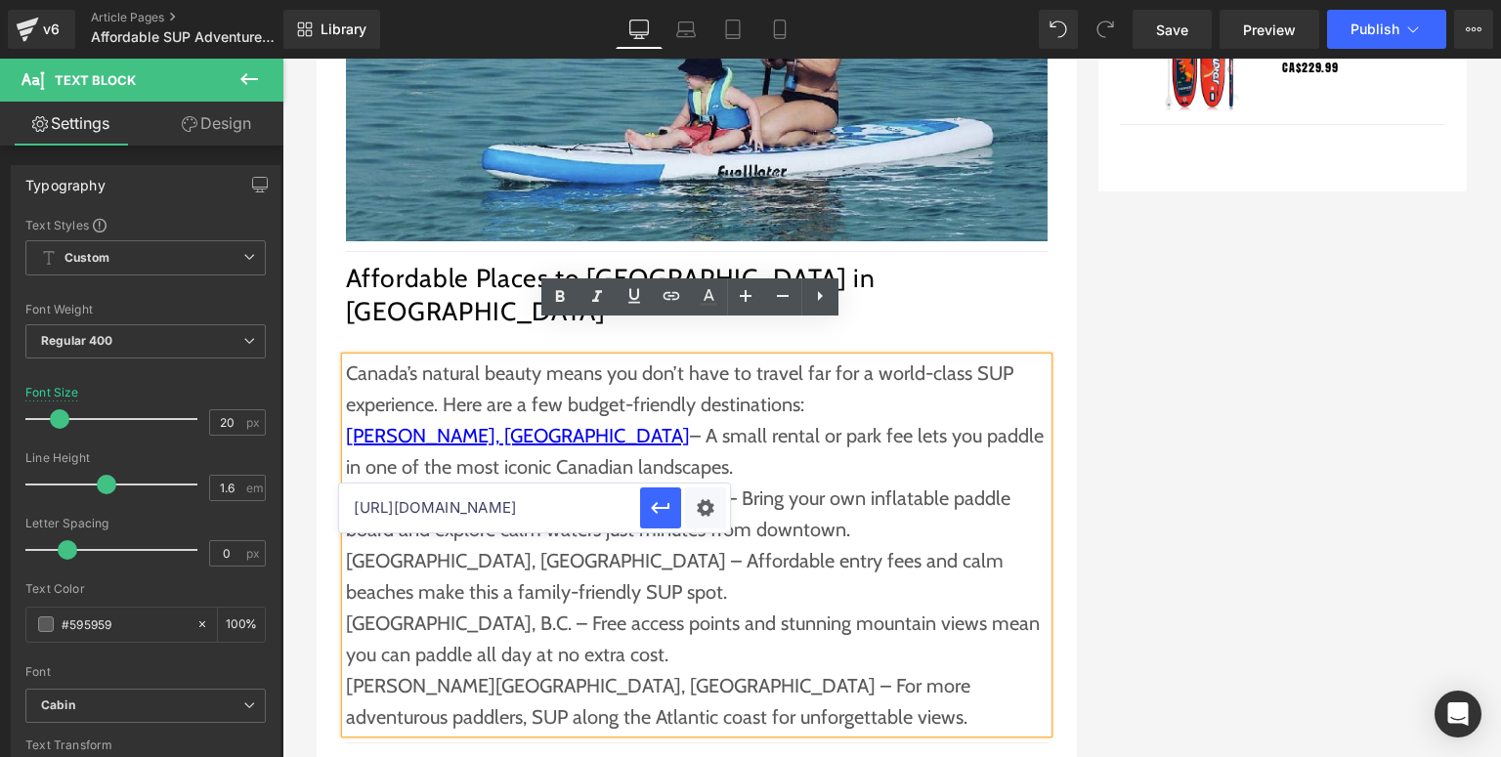
click at [518, 510] on input "[URL][DOMAIN_NAME]" at bounding box center [489, 508] width 301 height 49
paste input "[URL][DOMAIN_NAME]"
type input "[URL][DOMAIN_NAME]"
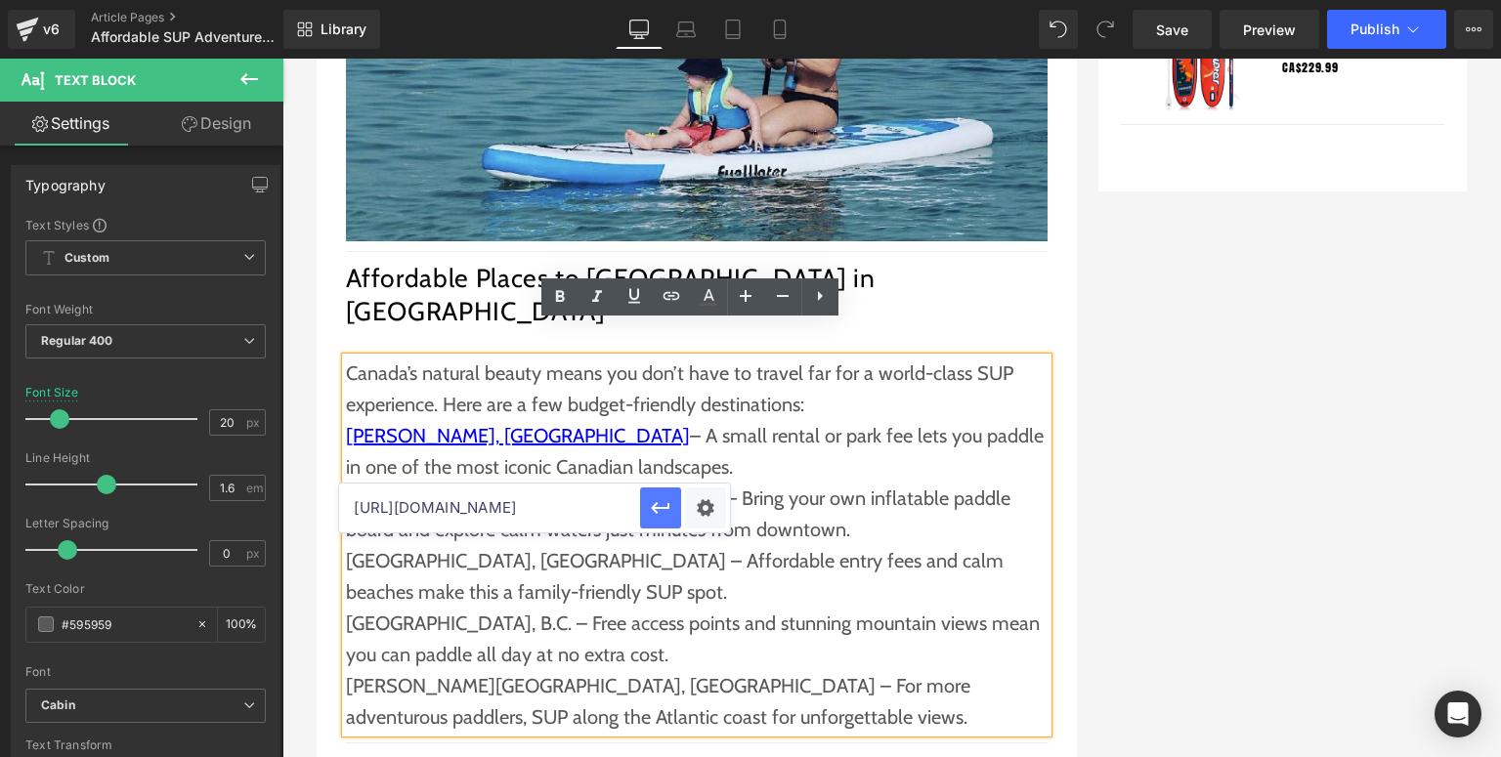
click at [645, 503] on button "button" at bounding box center [660, 508] width 41 height 41
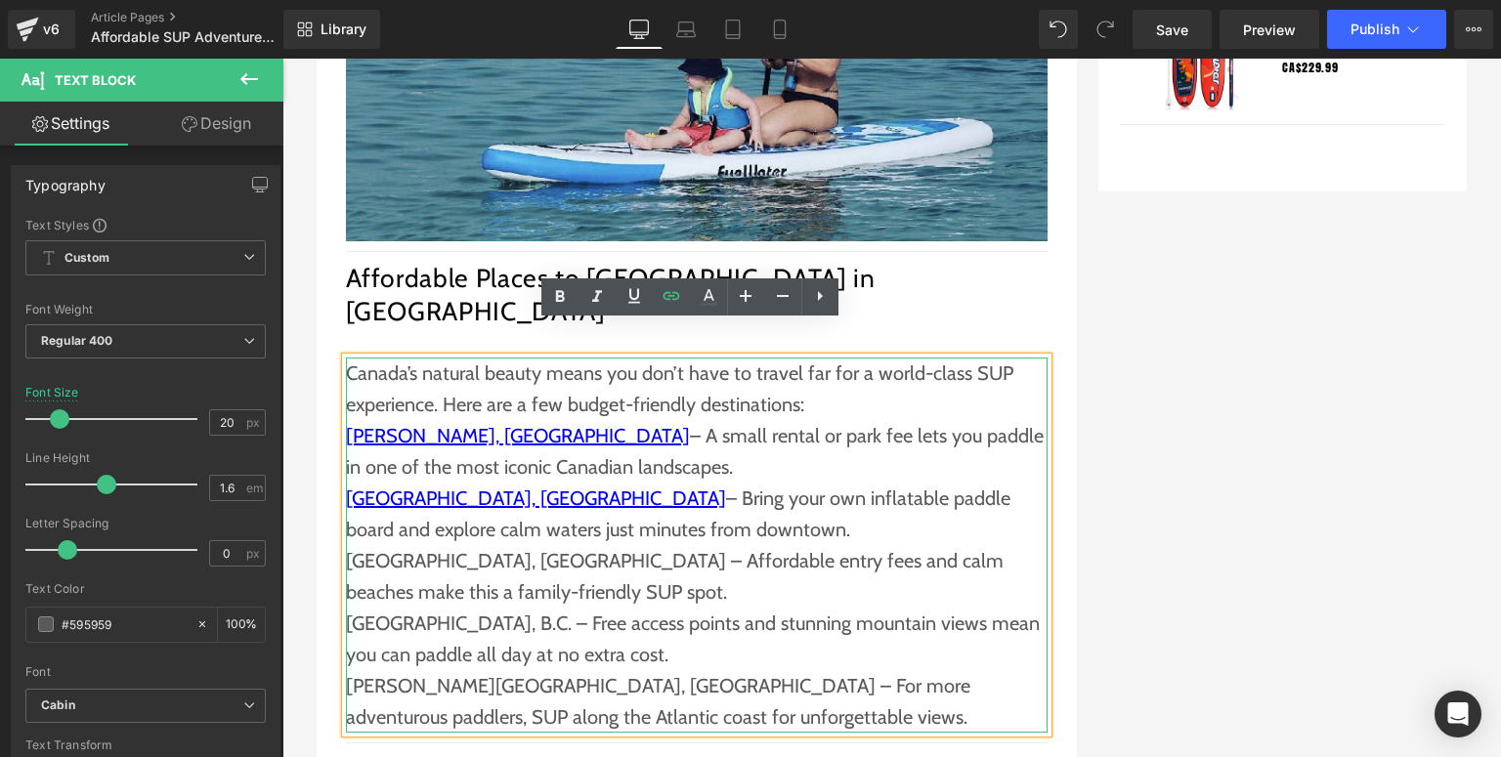
scroll to position [2345, 0]
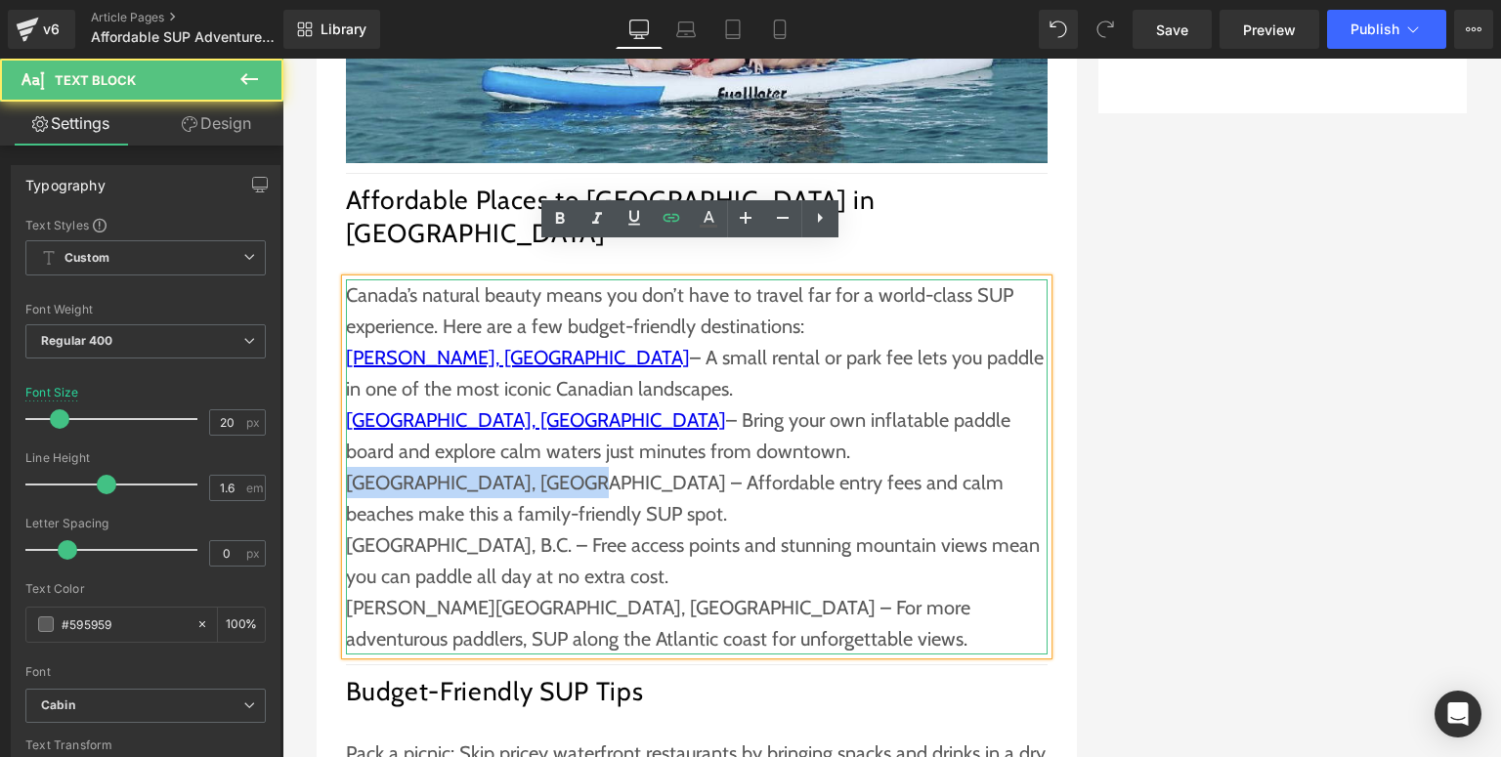
drag, startPoint x: 556, startPoint y: 454, endPoint x: 345, endPoint y: 453, distance: 211.0
click at [346, 467] on p "[GEOGRAPHIC_DATA], [GEOGRAPHIC_DATA] – Affordable entry fees and calm beaches m…" at bounding box center [697, 498] width 702 height 63
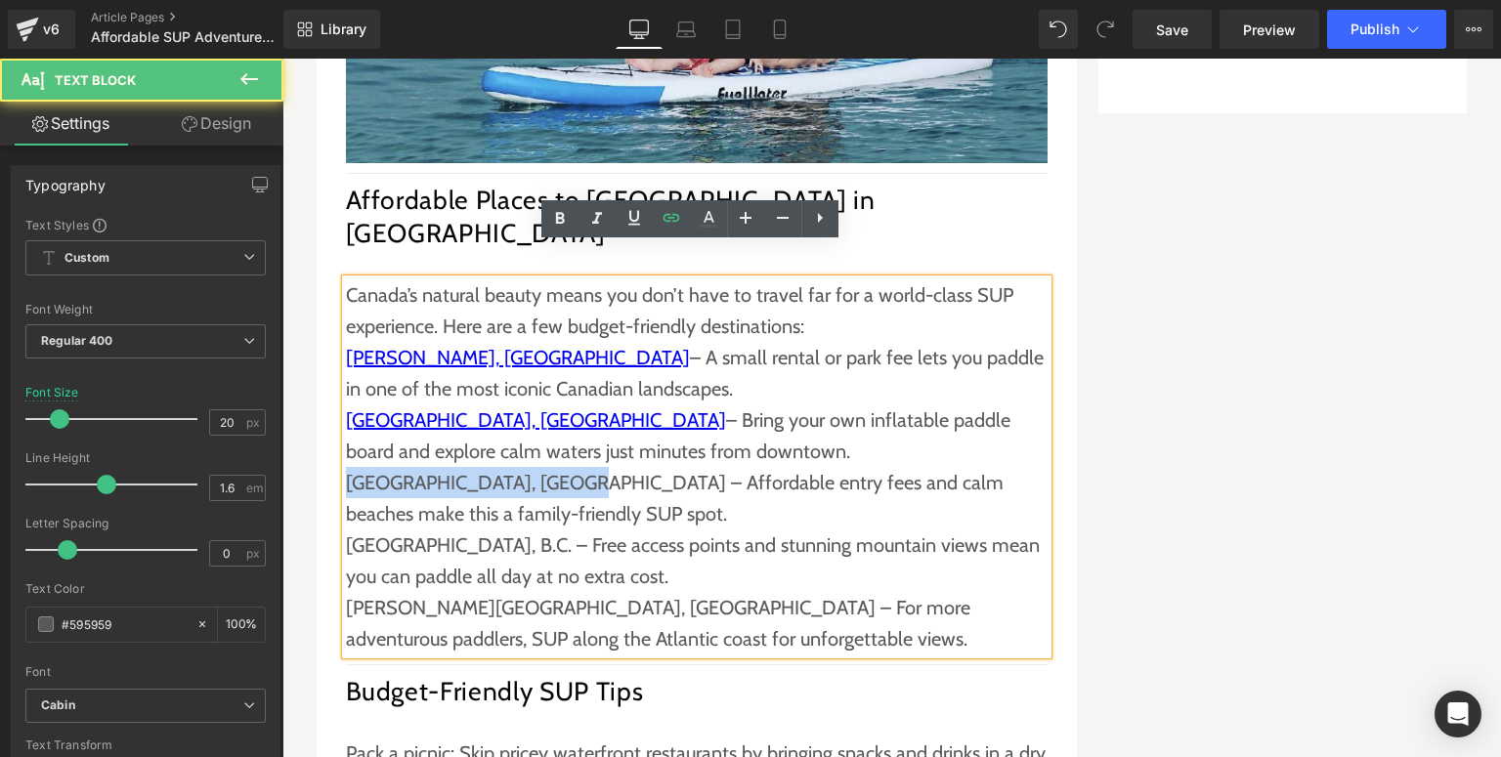
copy p "[GEOGRAPHIC_DATA], [GEOGRAPHIC_DATA]"
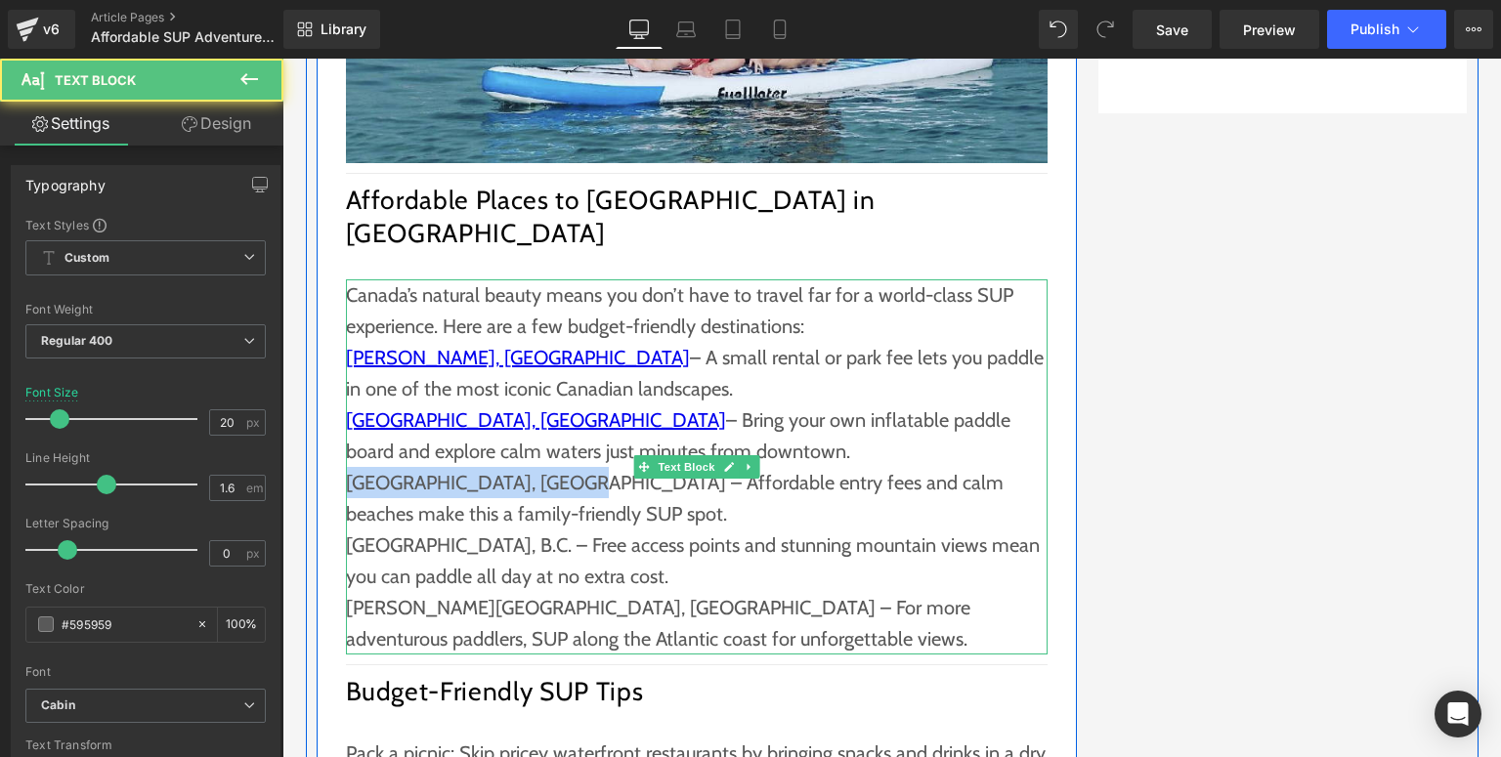
click at [497, 467] on p "[GEOGRAPHIC_DATA], [GEOGRAPHIC_DATA] – Affordable entry fees and calm beaches m…" at bounding box center [697, 498] width 702 height 63
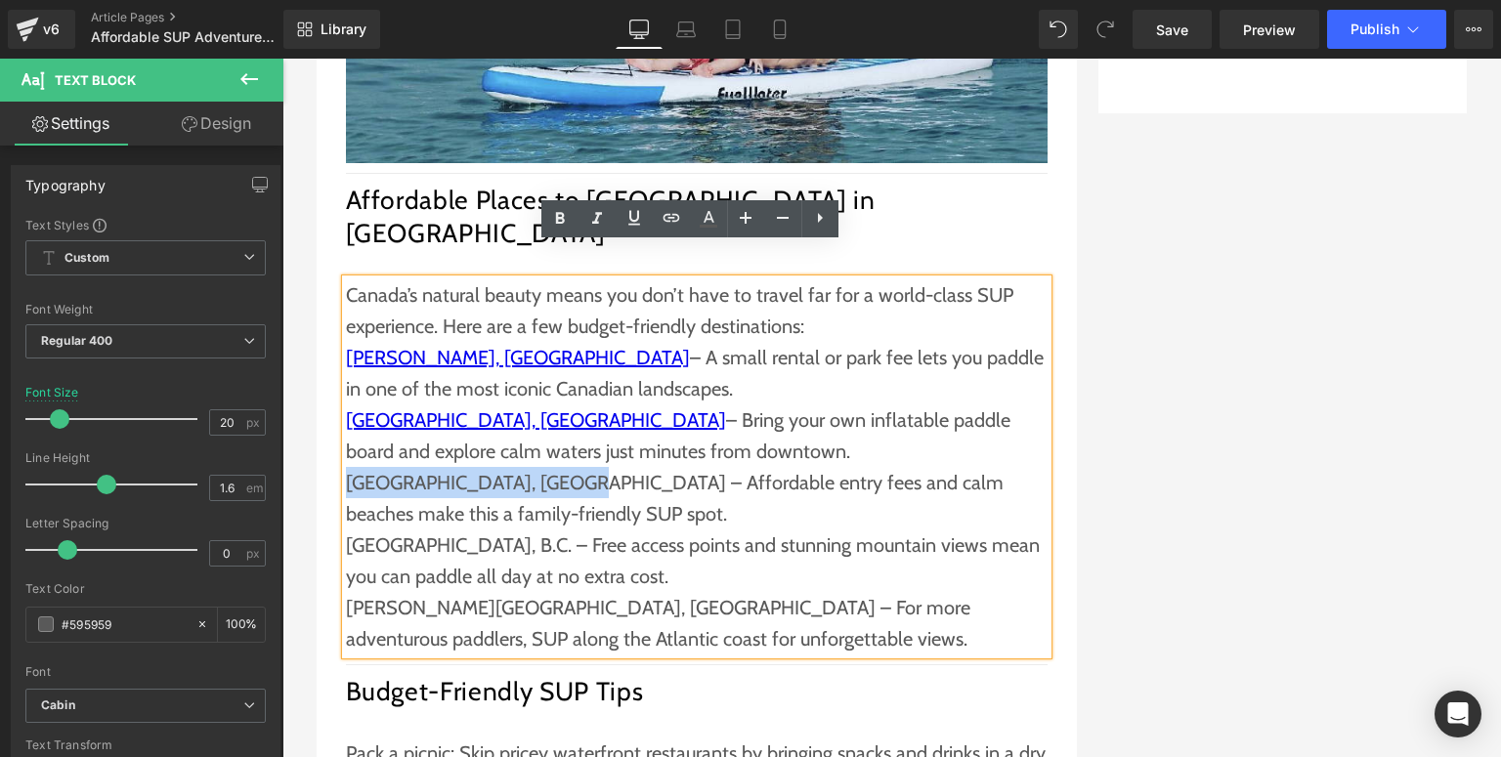
drag, startPoint x: 559, startPoint y: 444, endPoint x: 344, endPoint y: 454, distance: 215.2
click at [346, 467] on p "[GEOGRAPHIC_DATA], [GEOGRAPHIC_DATA] – Affordable entry fees and calm beaches m…" at bounding box center [697, 498] width 702 height 63
click at [677, 208] on icon at bounding box center [671, 217] width 23 height 23
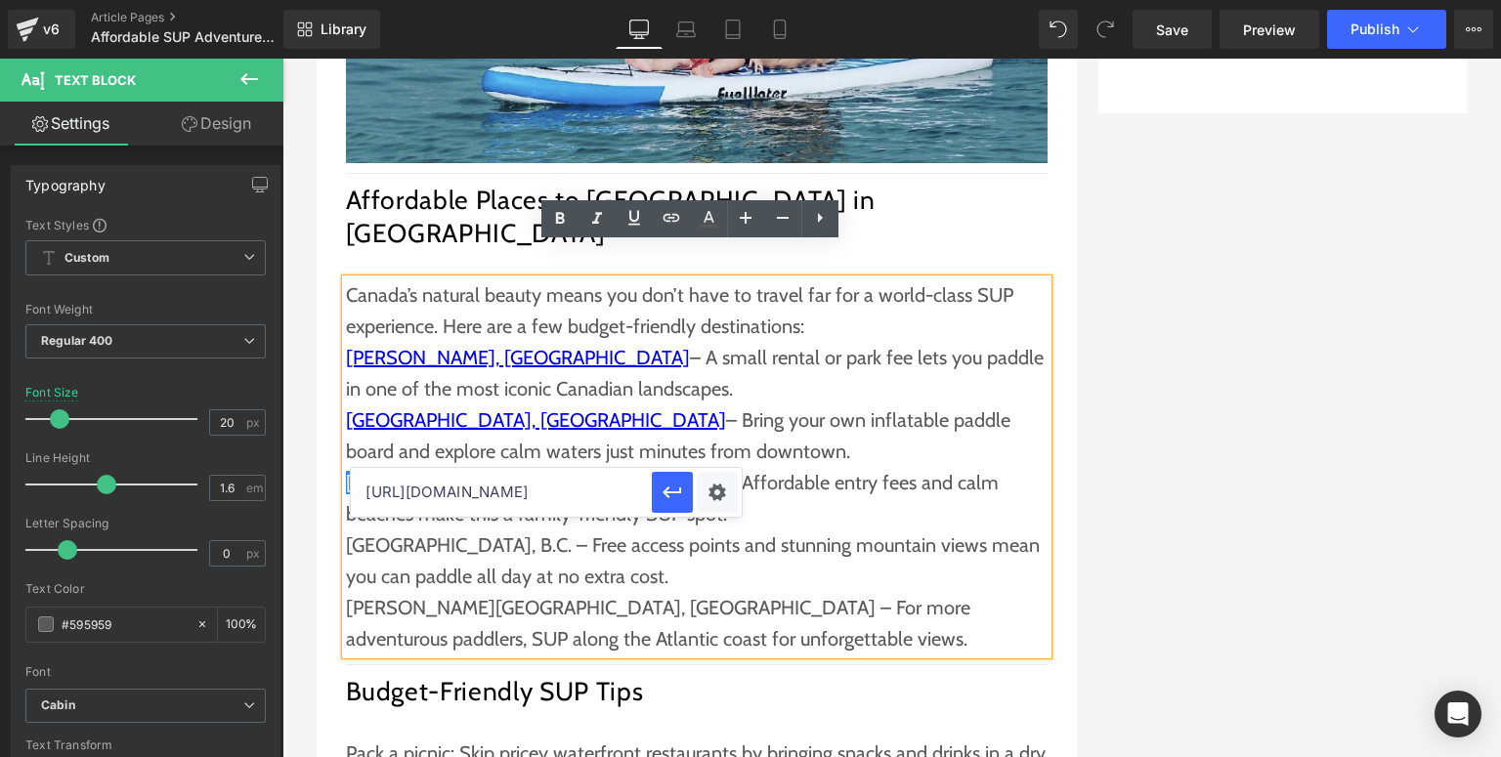
click at [485, 487] on input "[URL][DOMAIN_NAME]" at bounding box center [501, 492] width 301 height 49
paste input "[URL][DOMAIN_NAME]"
type input "[URL][DOMAIN_NAME]"
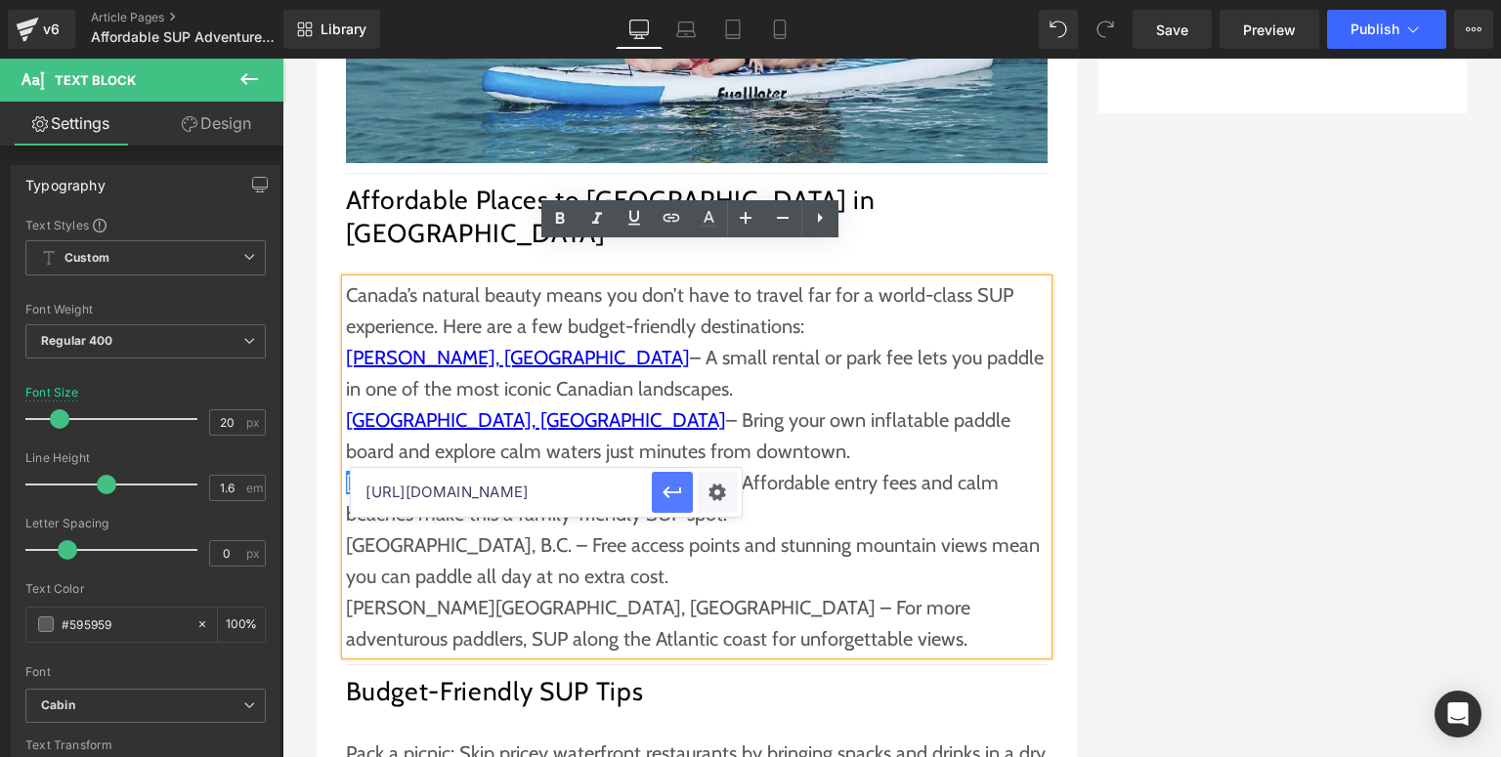
click at [682, 497] on icon "button" at bounding box center [672, 492] width 23 height 23
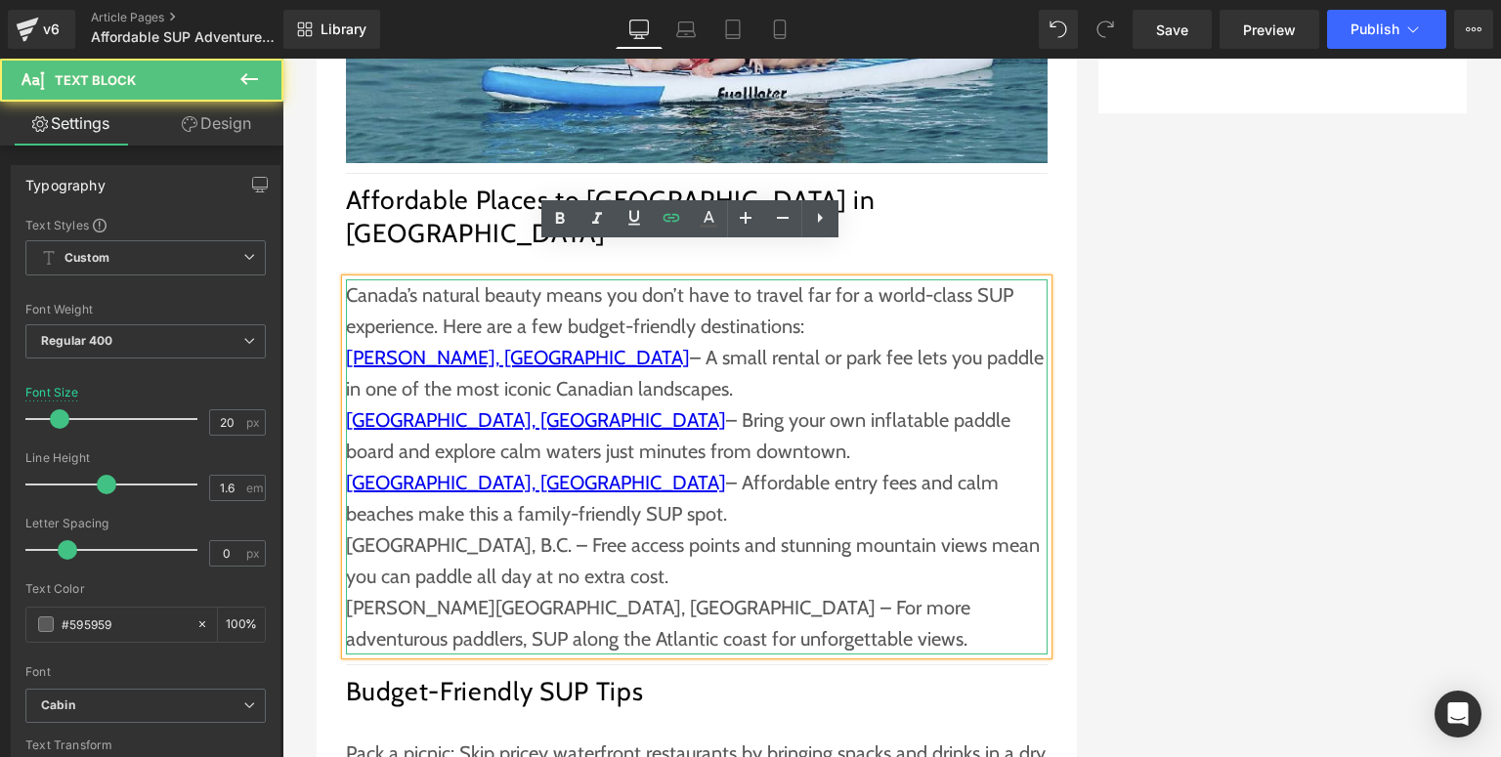
click at [590, 530] on p "[GEOGRAPHIC_DATA], B.C. – Free access points and stunning mountain views mean y…" at bounding box center [697, 561] width 702 height 63
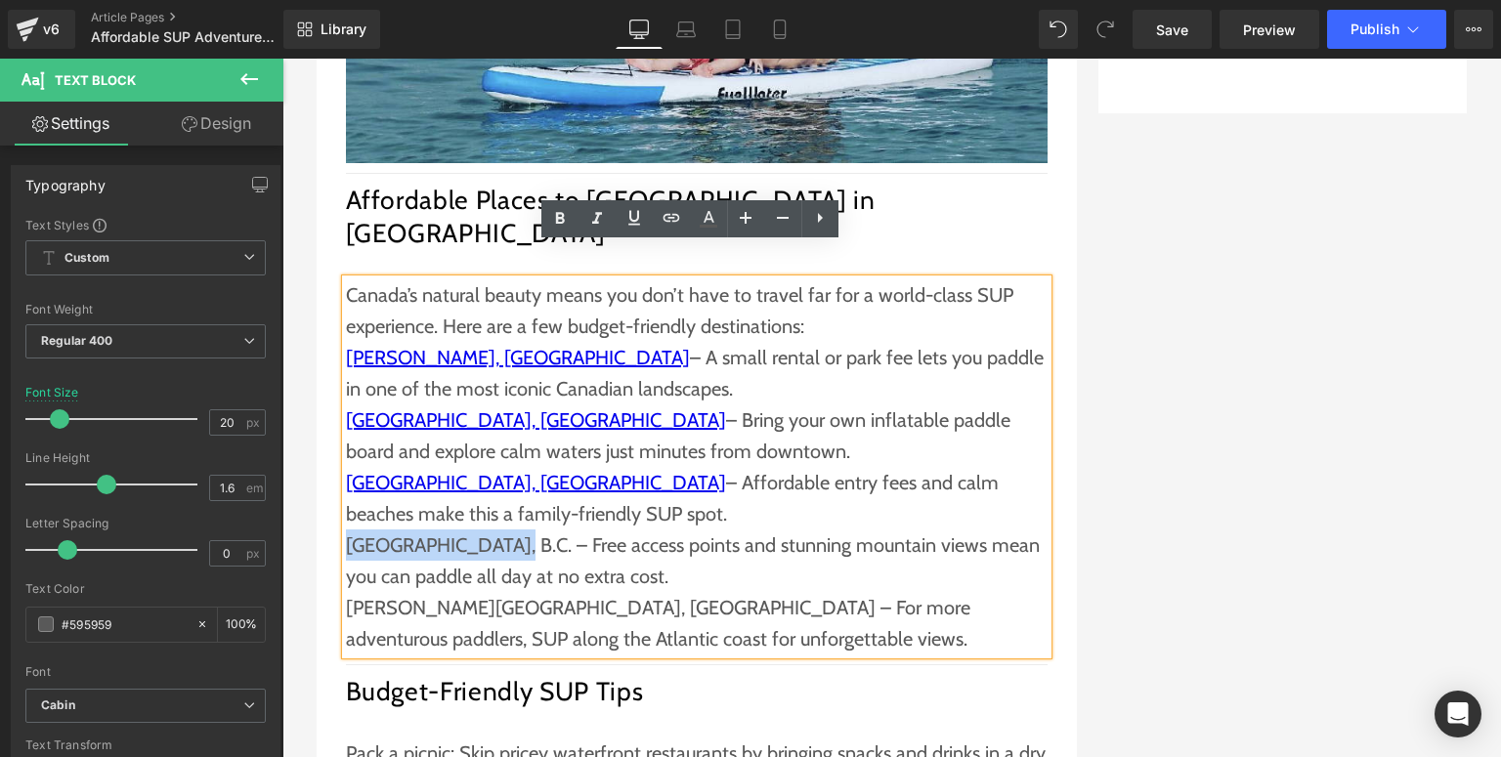
drag, startPoint x: 496, startPoint y: 512, endPoint x: 330, endPoint y: 522, distance: 166.4
copy p "[GEOGRAPHIC_DATA], B.C."
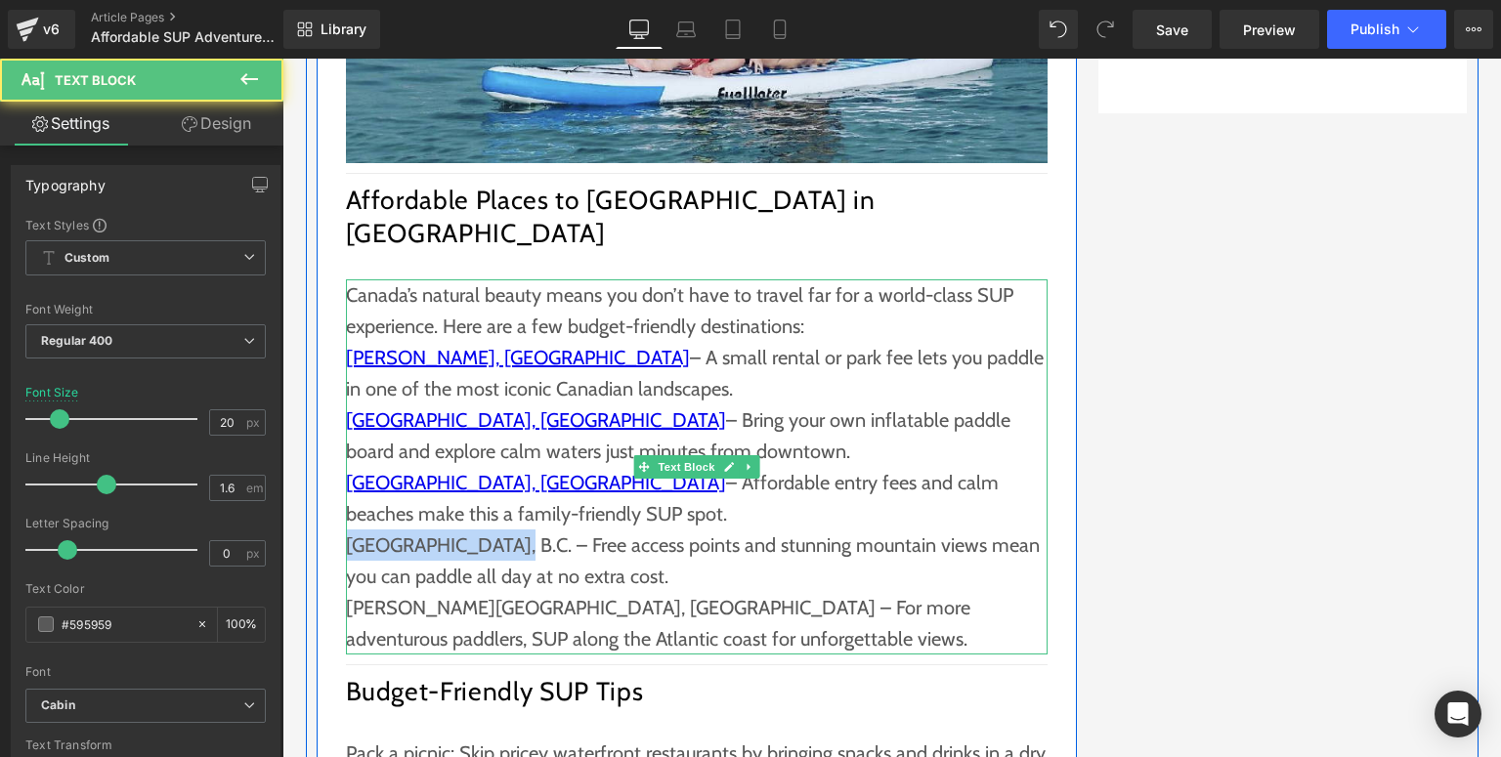
click at [423, 530] on p "[GEOGRAPHIC_DATA], B.C. – Free access points and stunning mountain views mean y…" at bounding box center [697, 561] width 702 height 63
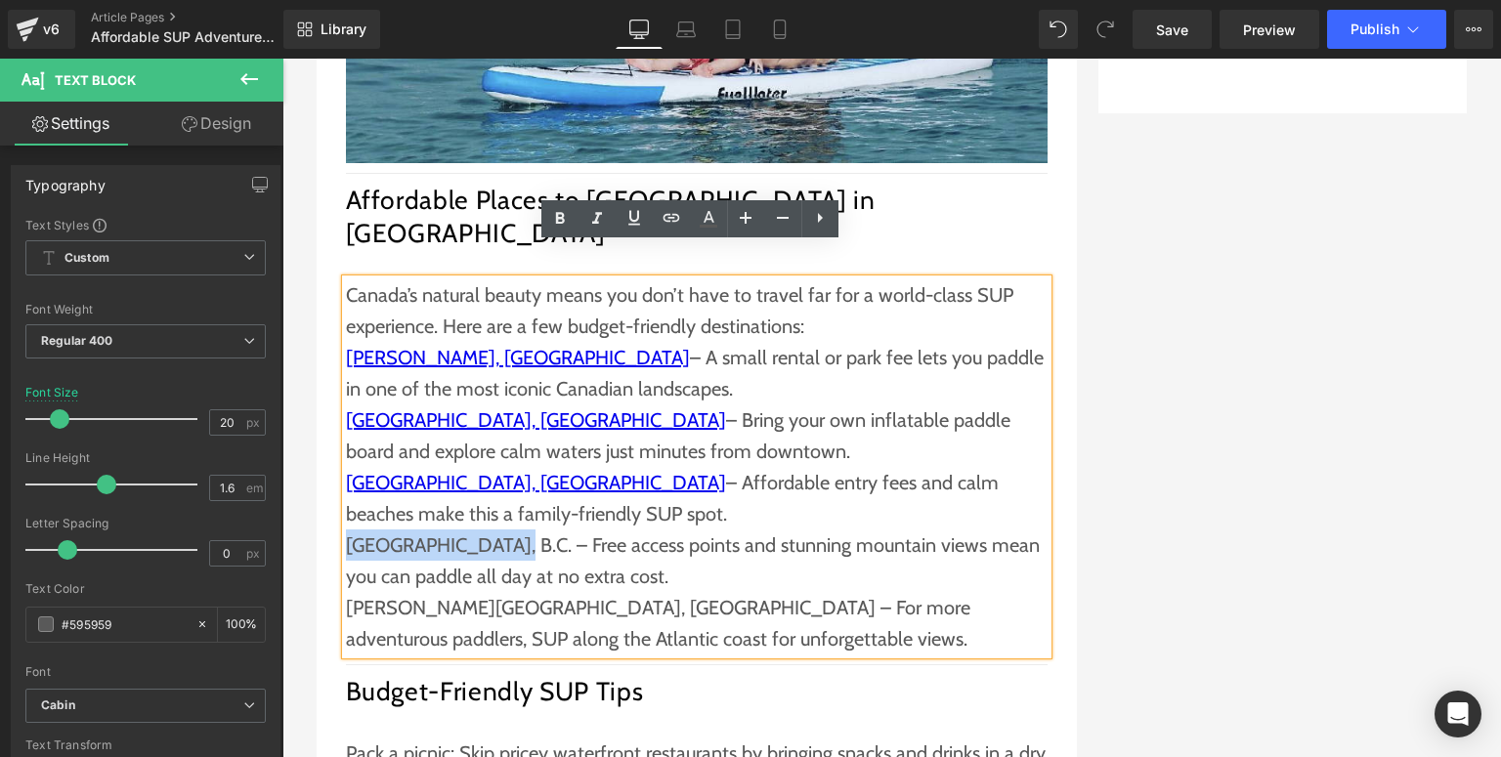
drag, startPoint x: 495, startPoint y: 512, endPoint x: 344, endPoint y: 516, distance: 151.5
click at [346, 530] on p "[GEOGRAPHIC_DATA], B.C. – Free access points and stunning mountain views mean y…" at bounding box center [697, 561] width 702 height 63
click at [666, 219] on icon at bounding box center [671, 217] width 23 height 23
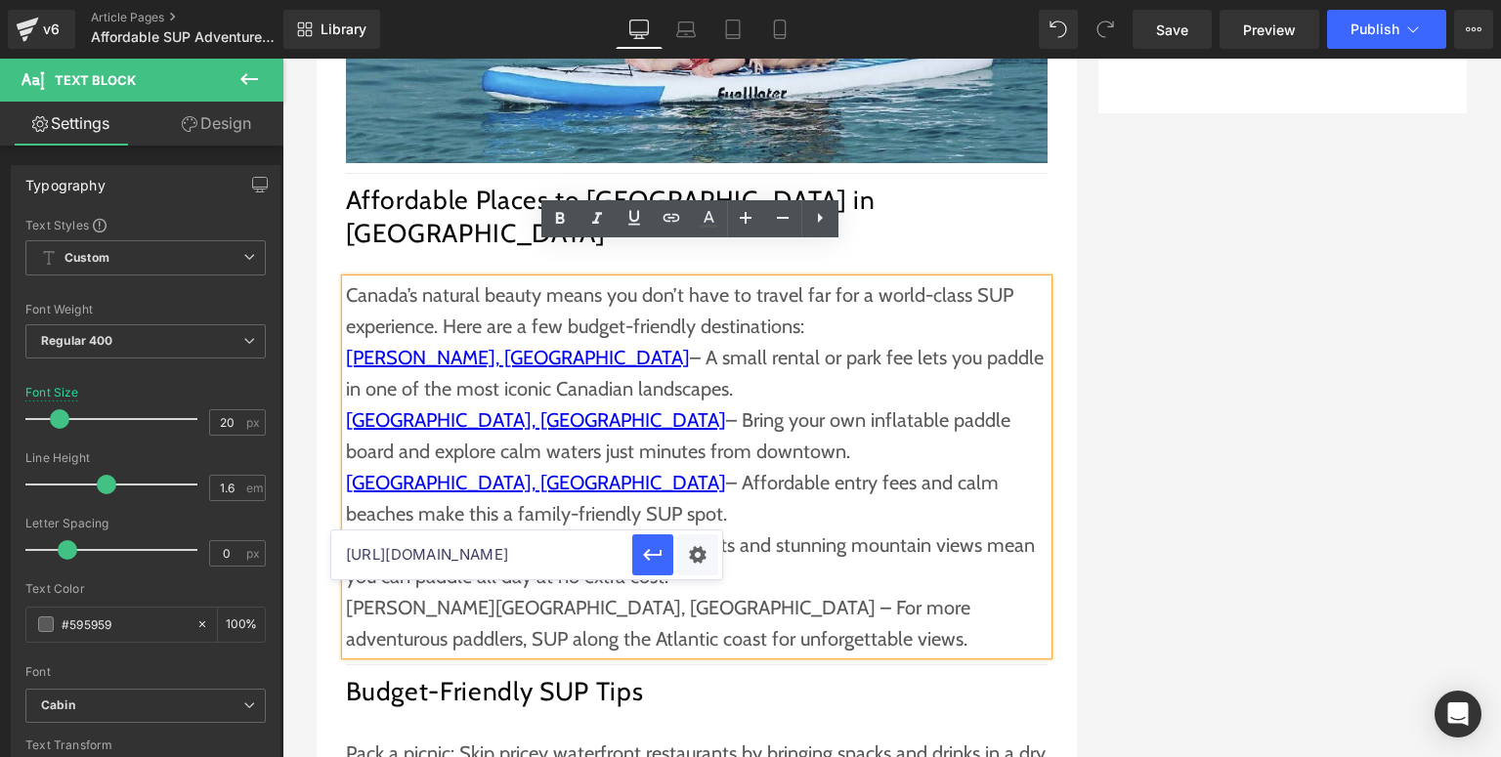
click at [492, 552] on input "[URL][DOMAIN_NAME]" at bounding box center [481, 555] width 301 height 49
paste input "[URL][DOMAIN_NAME]"
type input "[URL][DOMAIN_NAME]"
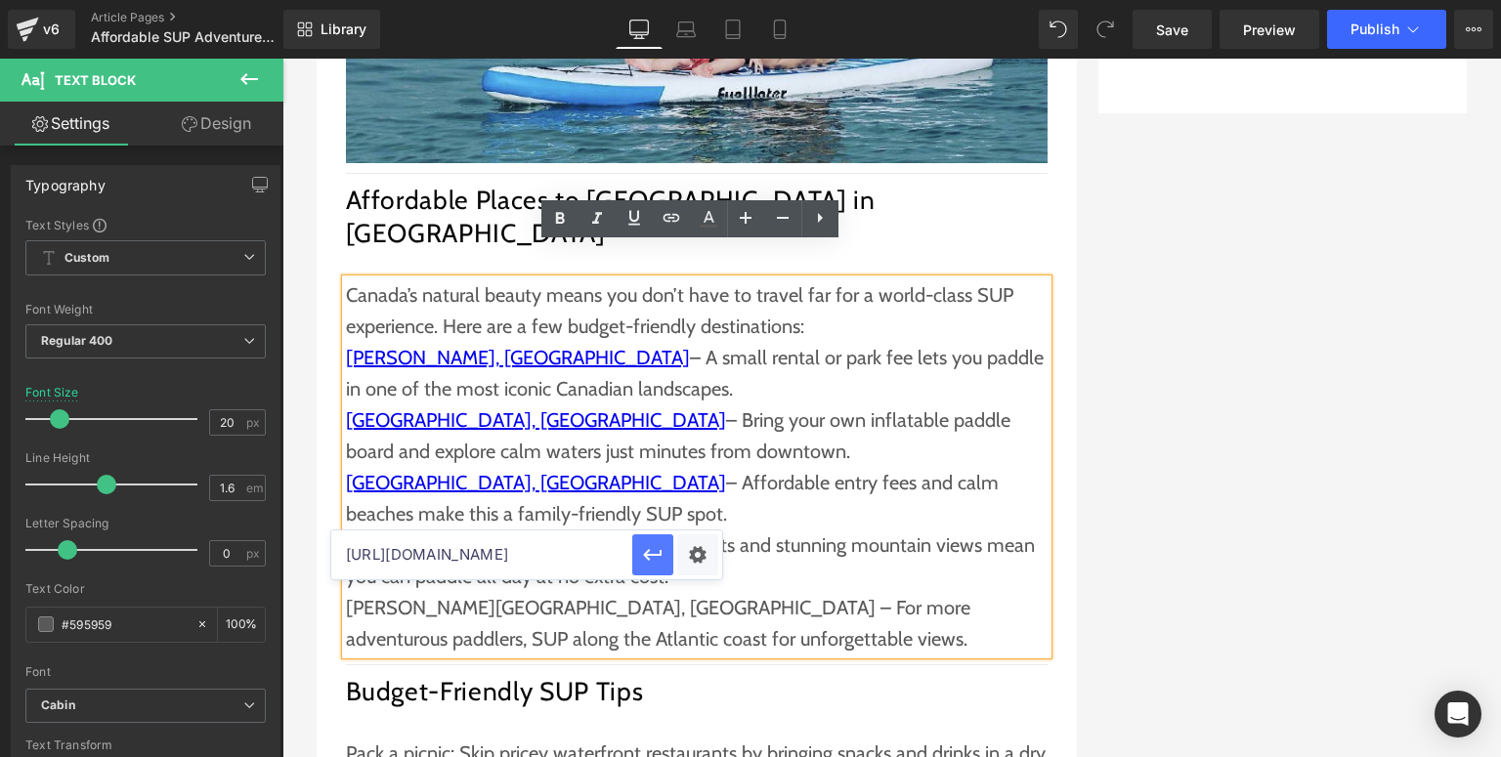
click at [652, 559] on icon "button" at bounding box center [652, 554] width 23 height 23
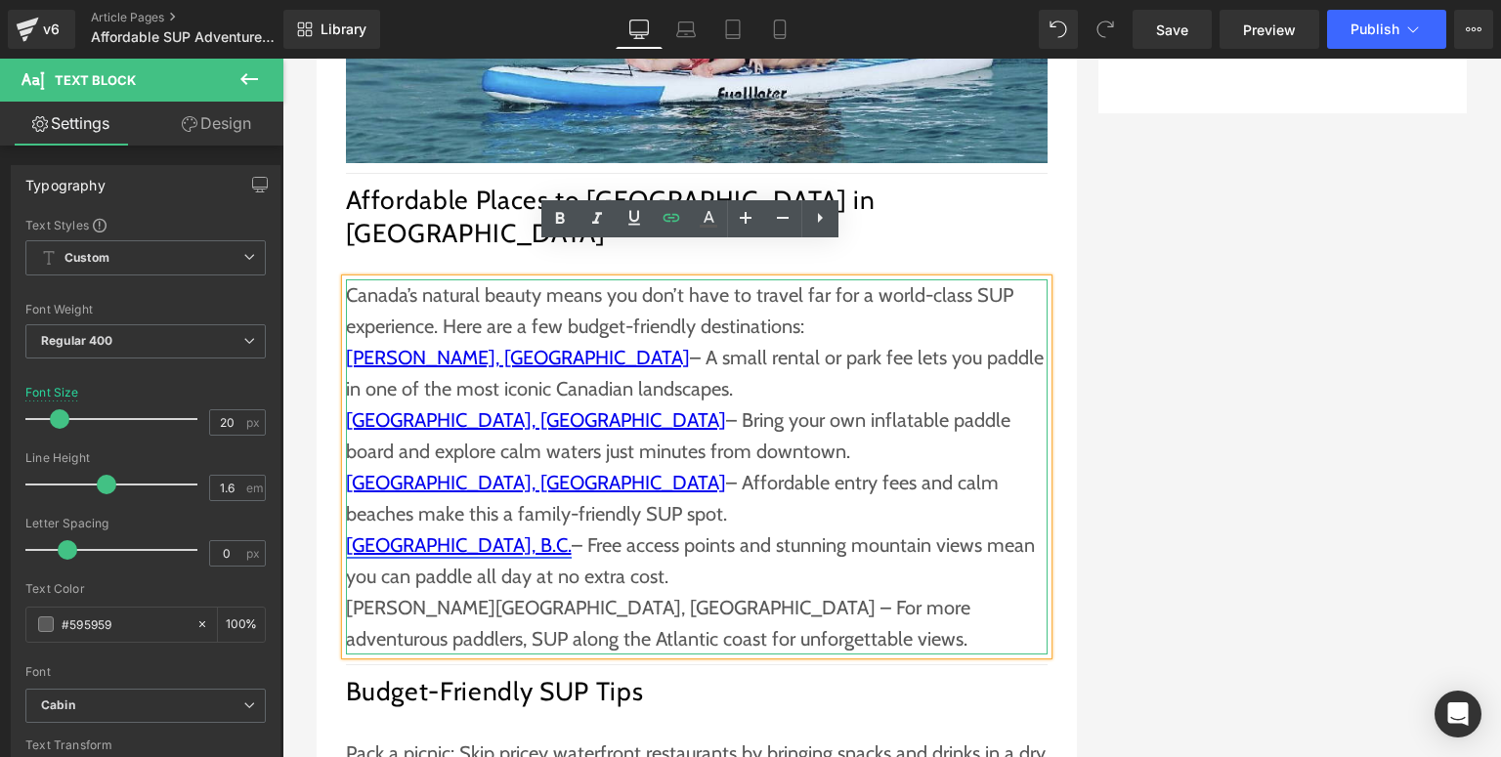
scroll to position [2501, 0]
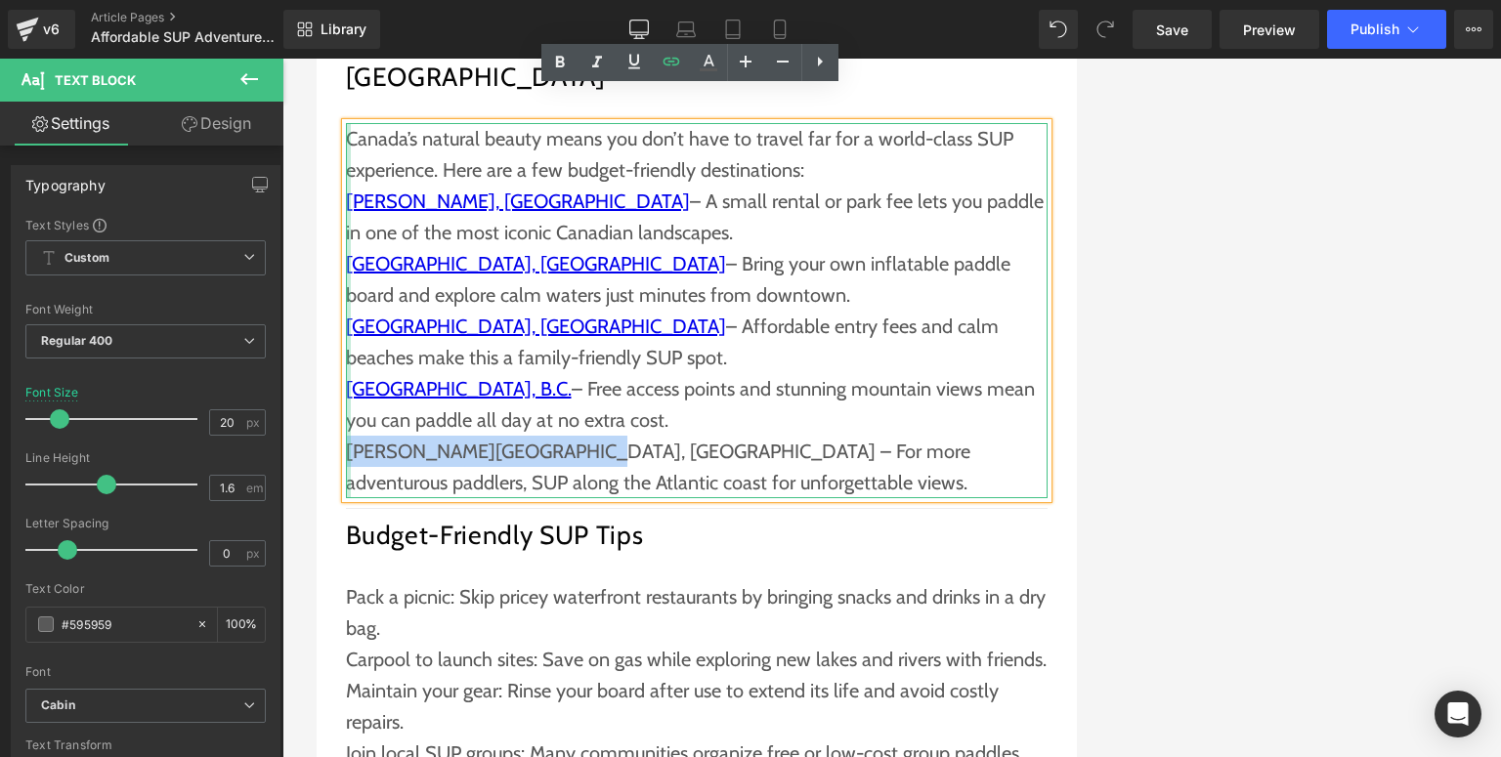
drag, startPoint x: 549, startPoint y: 420, endPoint x: 343, endPoint y: 418, distance: 206.2
click at [346, 418] on div "Canada’s natural beauty means you don’t have to travel far for a world-class SU…" at bounding box center [697, 310] width 702 height 375
copy p "[GEOGRAPHIC_DATA], [GEOGRAPHIC_DATA]"
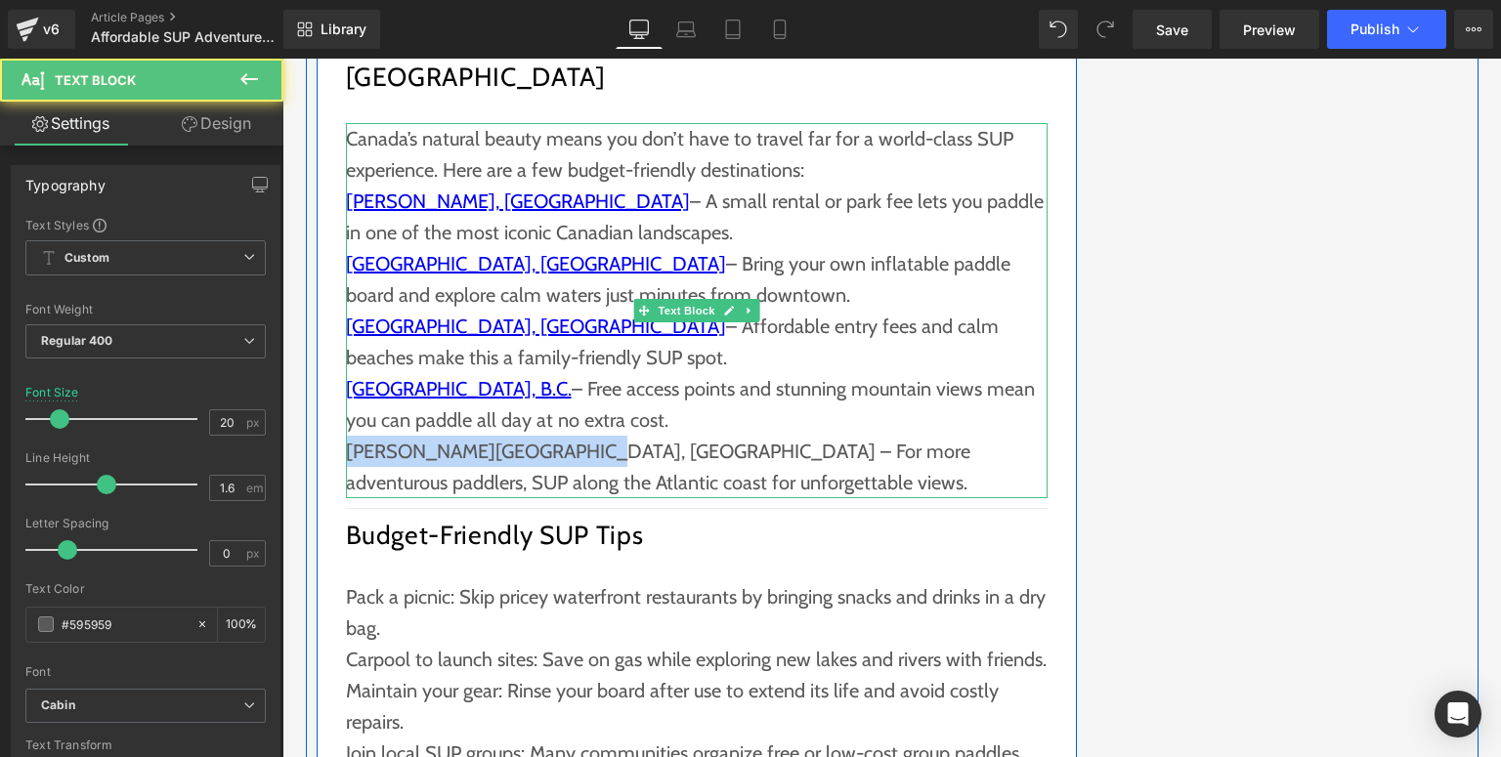
click at [447, 436] on p "[PERSON_NAME][GEOGRAPHIC_DATA], [GEOGRAPHIC_DATA] – For more adventurous paddle…" at bounding box center [697, 467] width 702 height 63
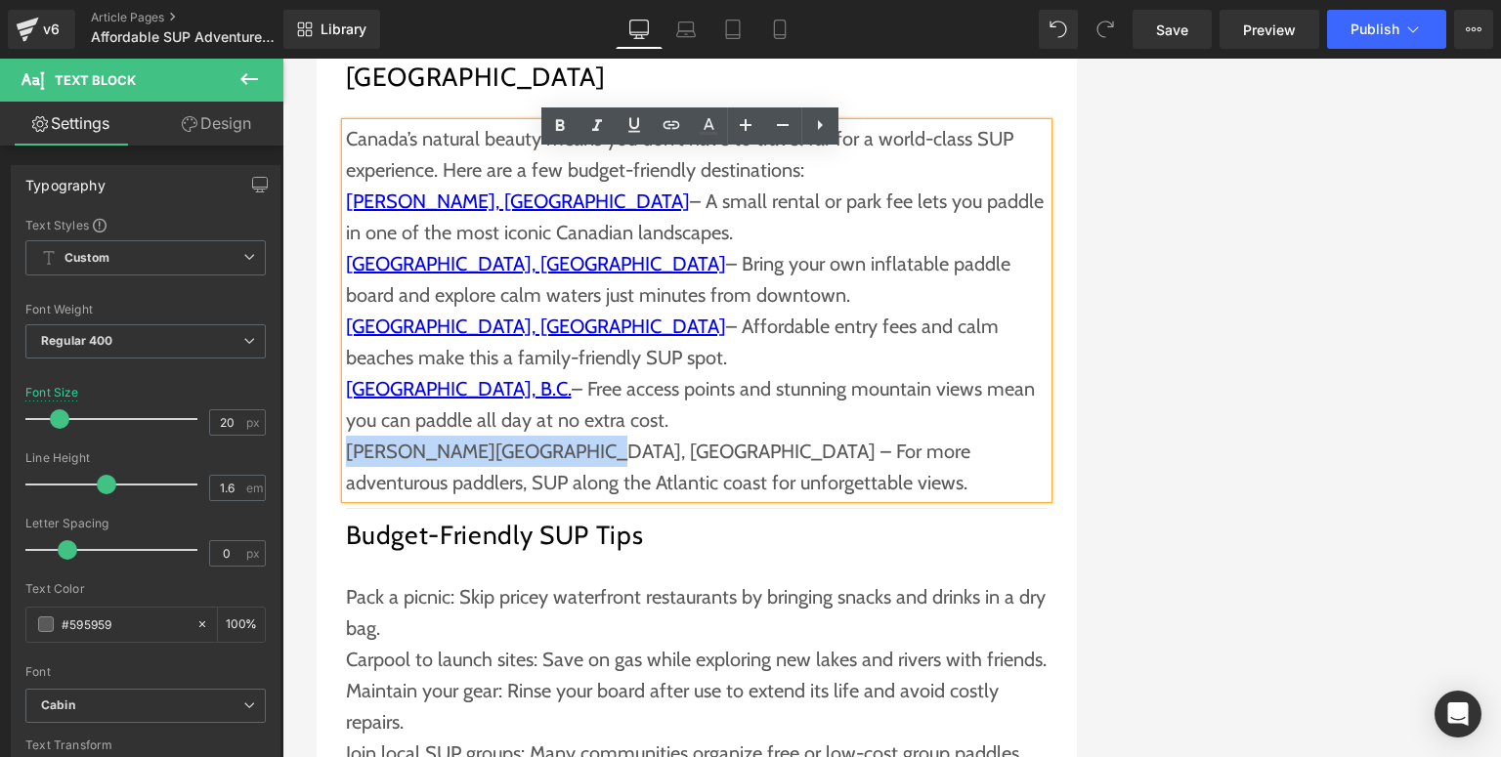
drag, startPoint x: 549, startPoint y: 418, endPoint x: 343, endPoint y: 421, distance: 206.2
click at [346, 436] on p "[PERSON_NAME][GEOGRAPHIC_DATA], [GEOGRAPHIC_DATA] – For more adventurous paddle…" at bounding box center [697, 467] width 702 height 63
click at [666, 130] on icon at bounding box center [671, 124] width 23 height 23
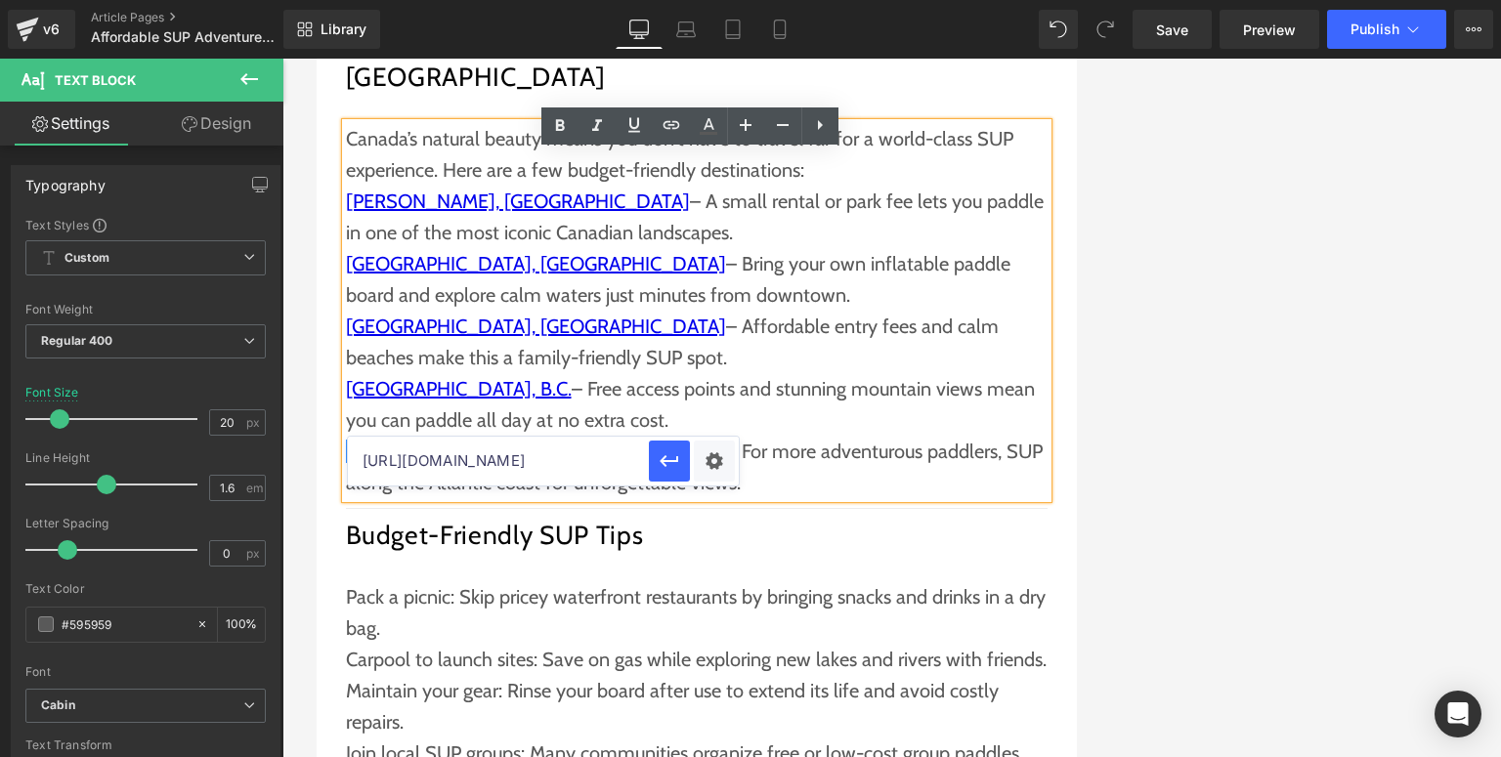
click at [553, 454] on input "[URL][DOMAIN_NAME]" at bounding box center [498, 461] width 301 height 49
paste input "[URL][DOMAIN_NAME][PERSON_NAME]"
type input "[URL][DOMAIN_NAME][PERSON_NAME]"
click at [677, 455] on icon "button" at bounding box center [669, 460] width 23 height 23
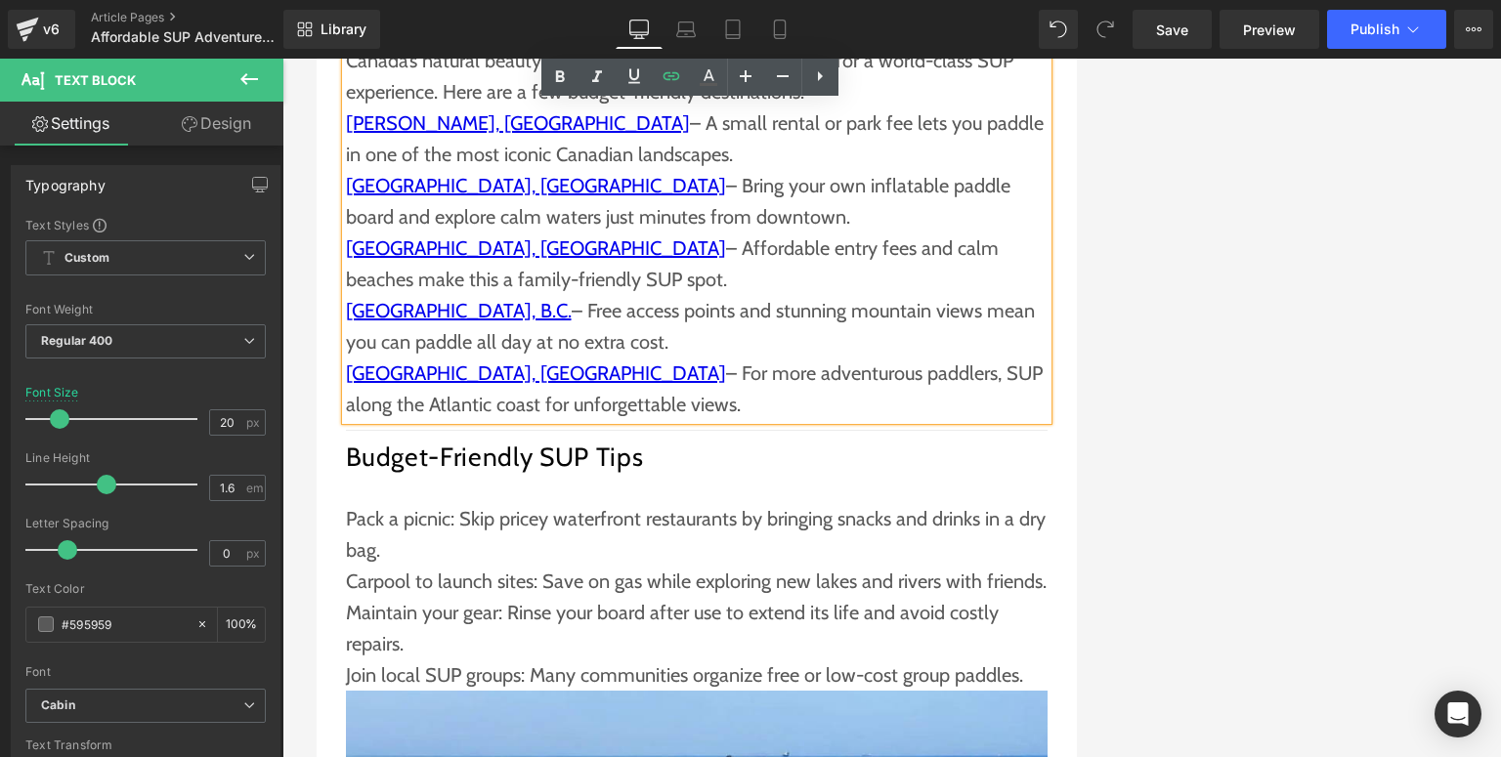
scroll to position [2658, 0]
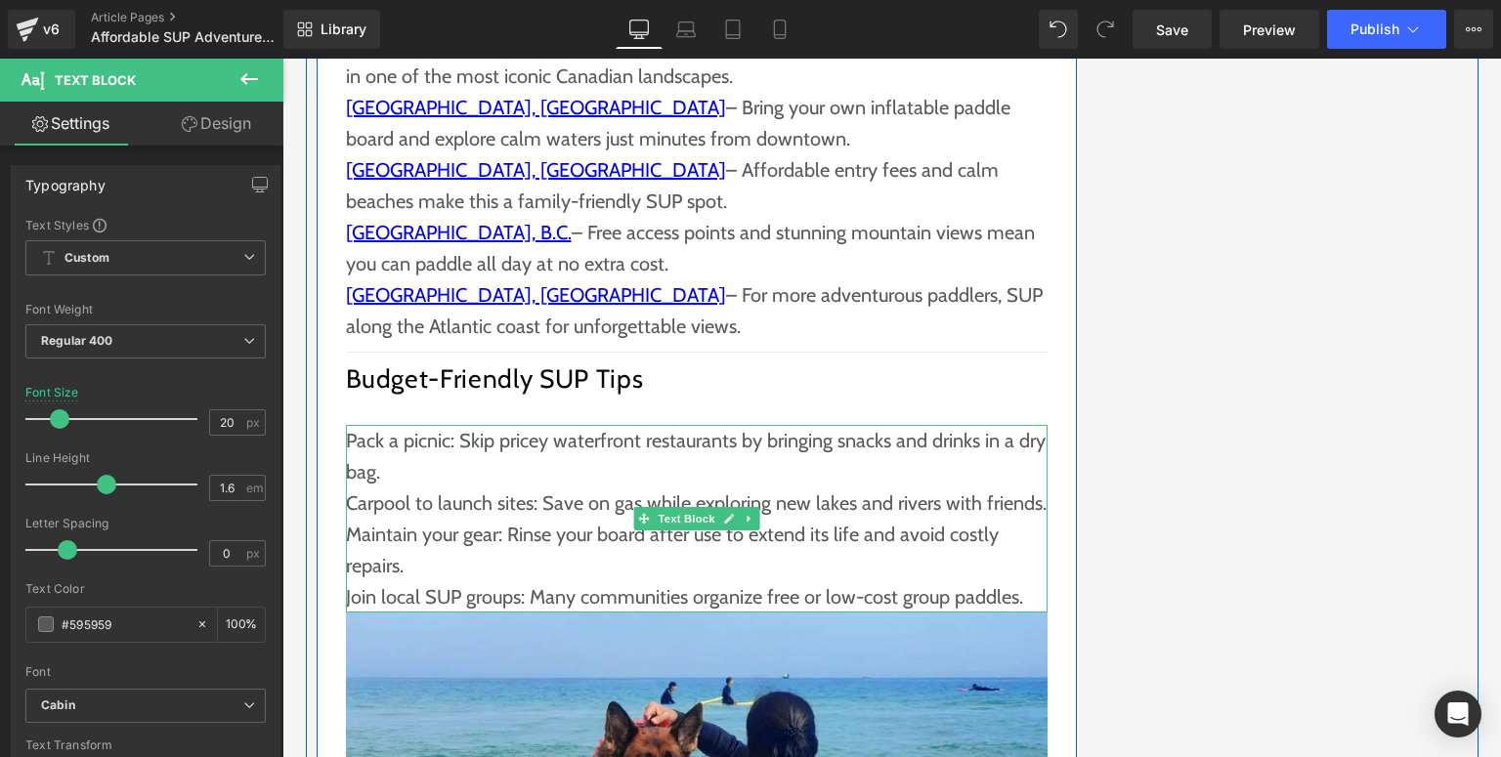
click at [470, 519] on p "Maintain your gear: Rinse your board after use to extend its life and avoid cos…" at bounding box center [697, 550] width 702 height 63
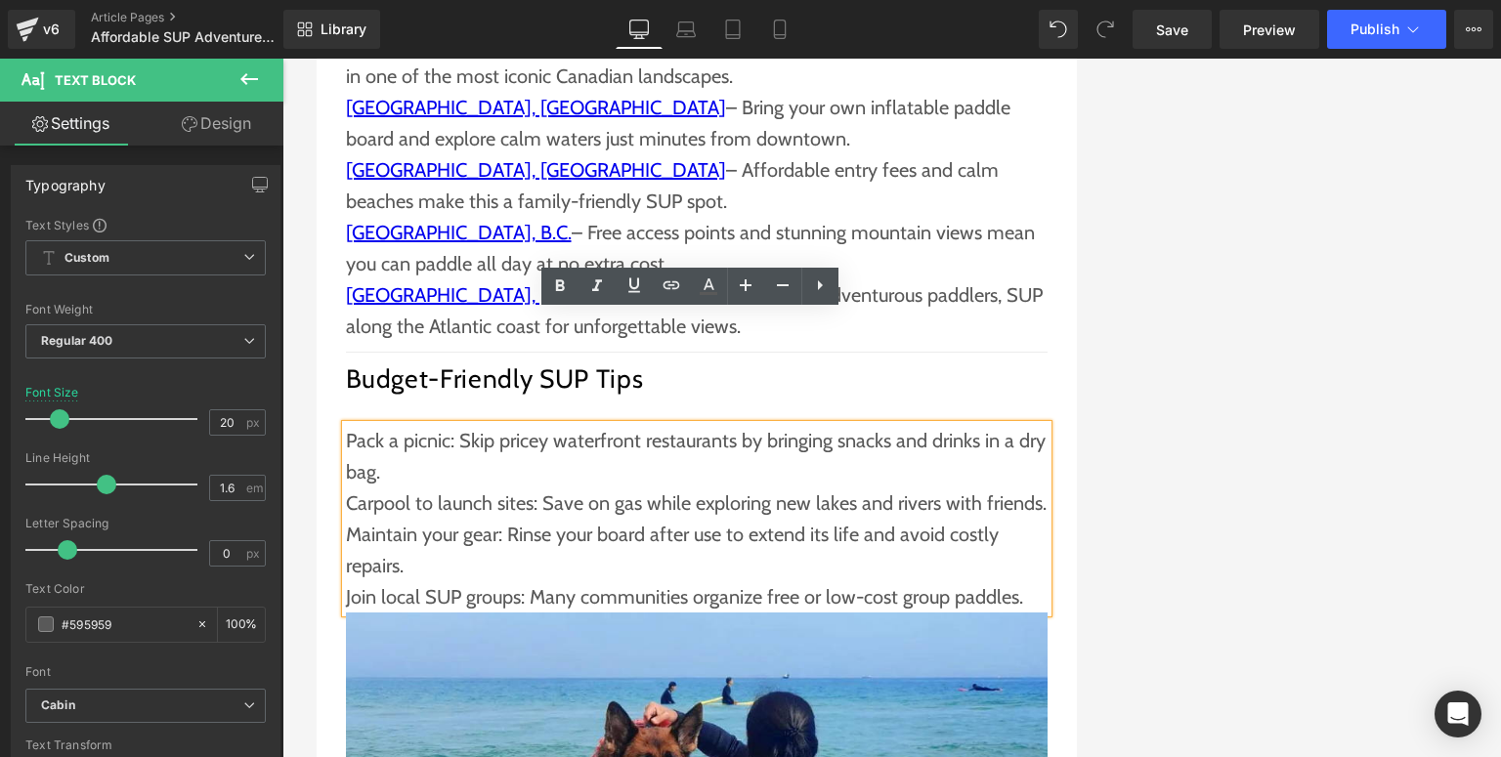
scroll to position [2736, 0]
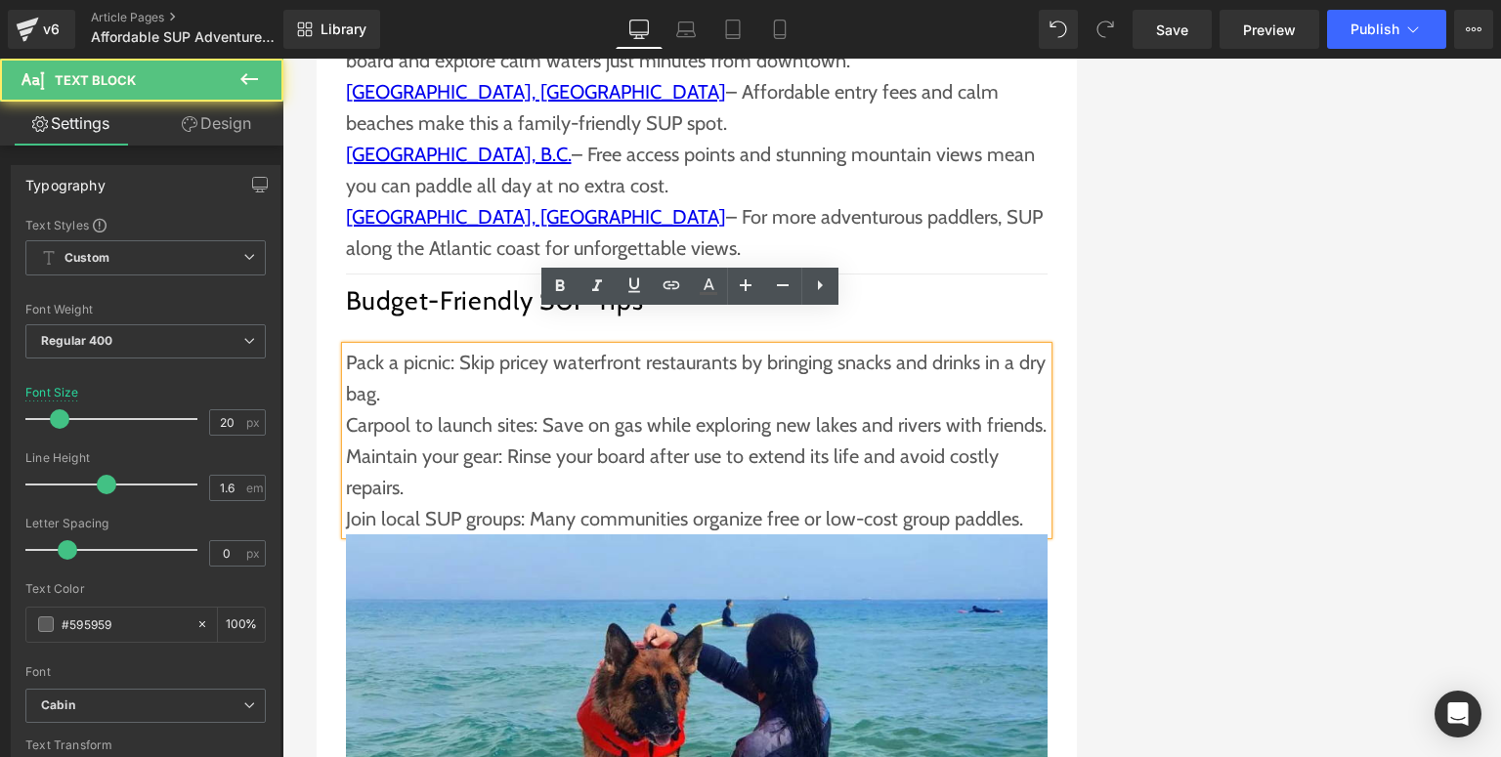
click at [476, 503] on p "Join local SUP groups: Many communities organize free or low-cost group paddles." at bounding box center [697, 518] width 702 height 31
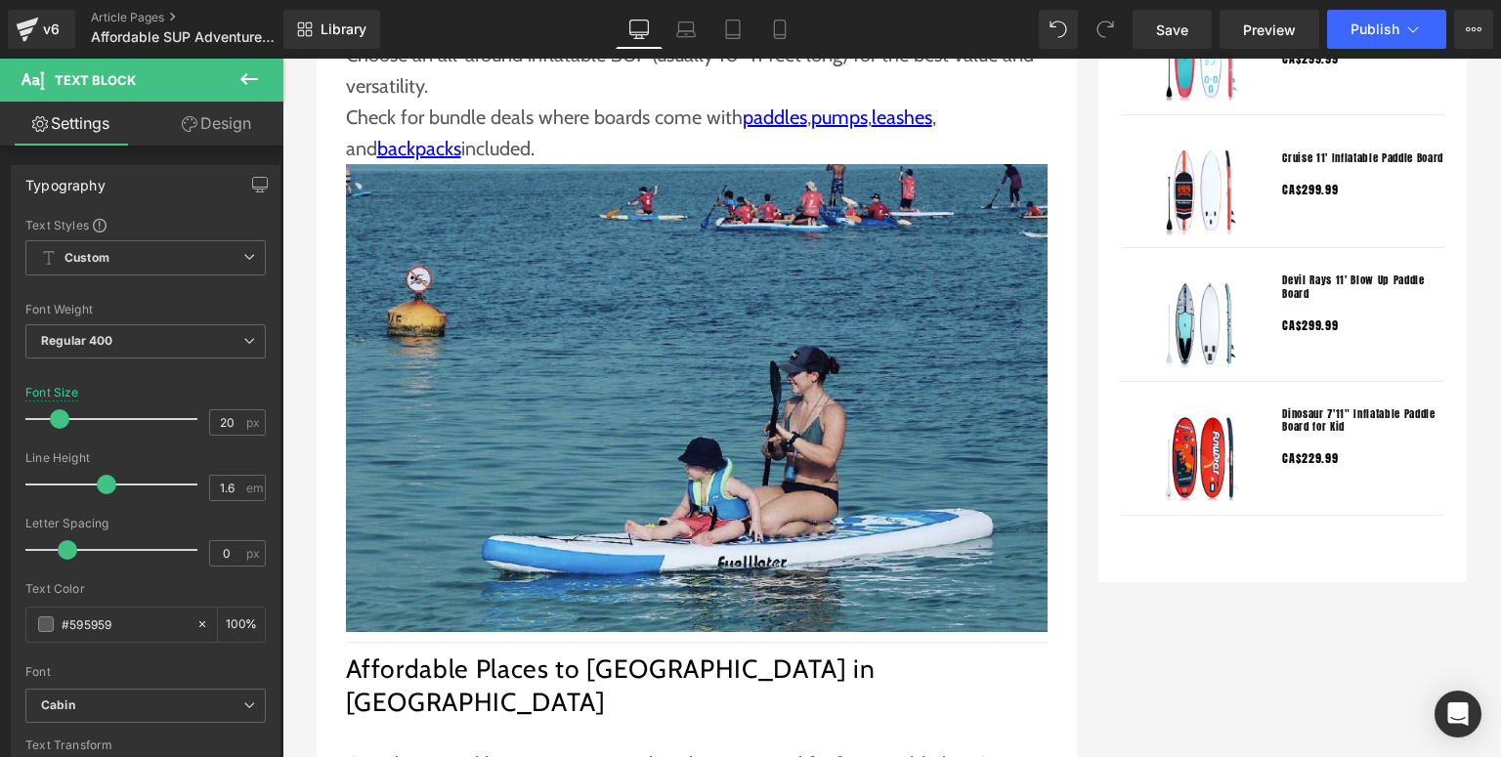
scroll to position [1563, 0]
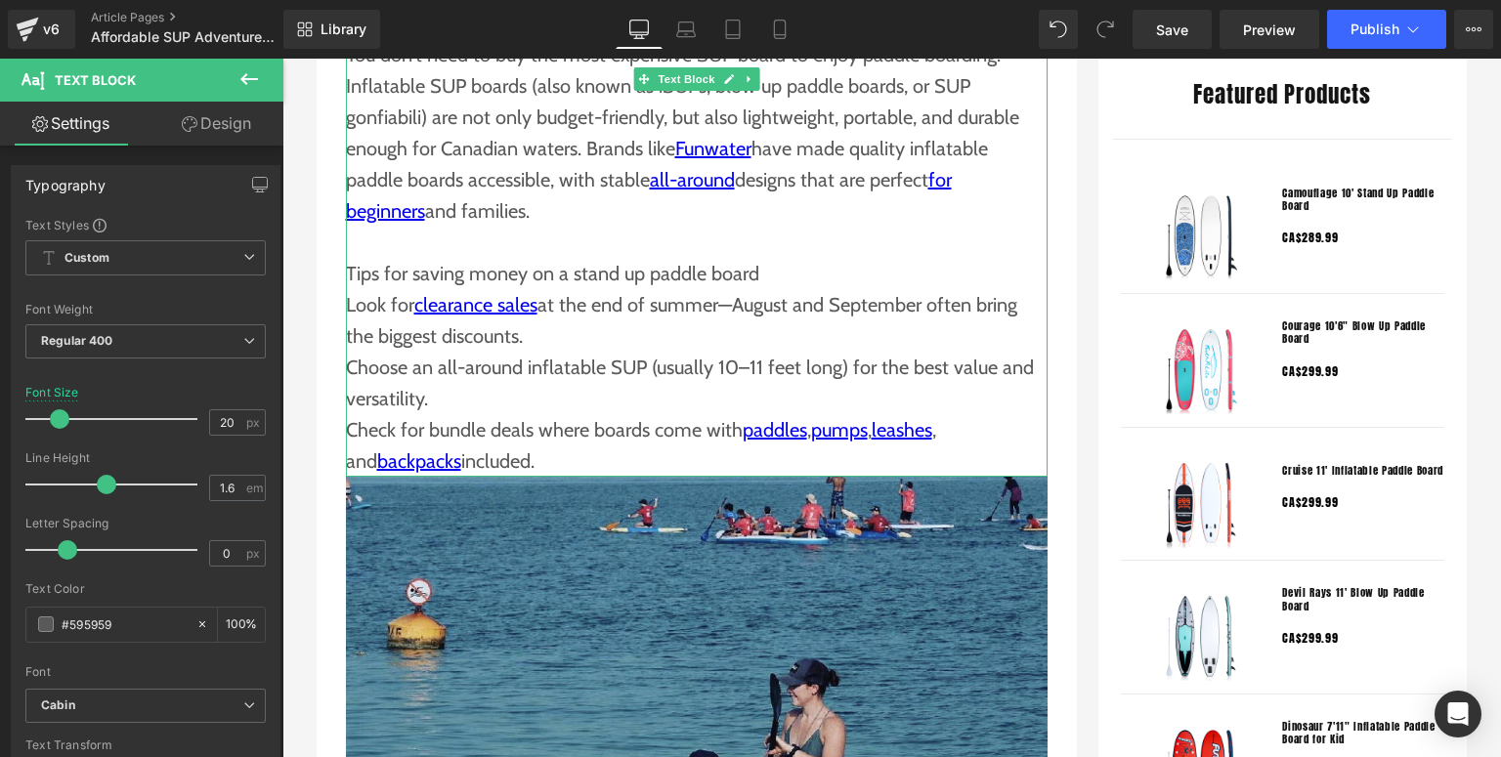
click at [842, 227] on p at bounding box center [697, 242] width 702 height 31
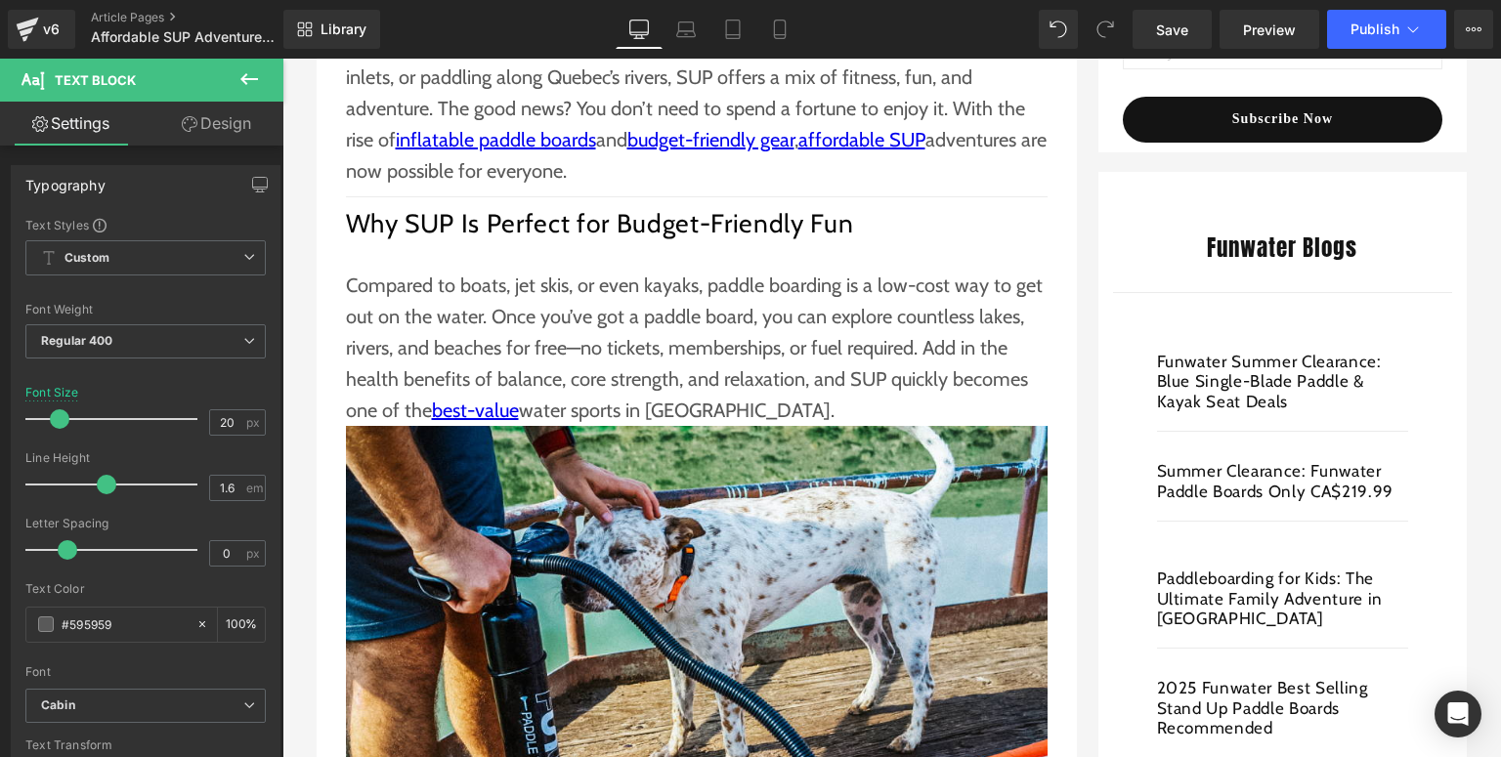
scroll to position [469, 0]
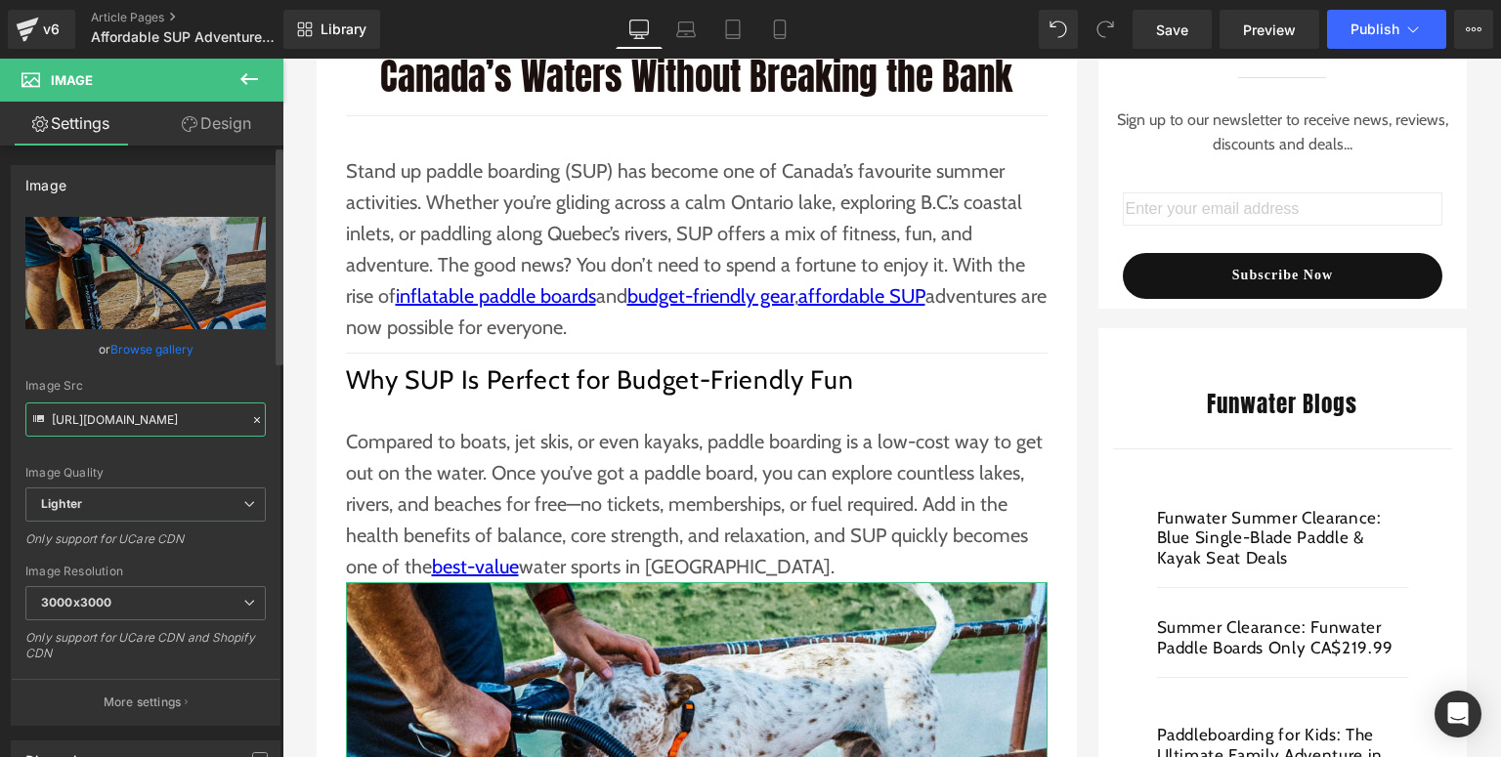
click at [111, 418] on input "[URL][DOMAIN_NAME]" at bounding box center [145, 420] width 240 height 34
drag, startPoint x: 52, startPoint y: 421, endPoint x: 262, endPoint y: 423, distance: 210.1
click at [262, 423] on div "[URL][DOMAIN_NAME] Replace Image Upload image or Browse gallery Image Src [URL]…" at bounding box center [146, 471] width 268 height 508
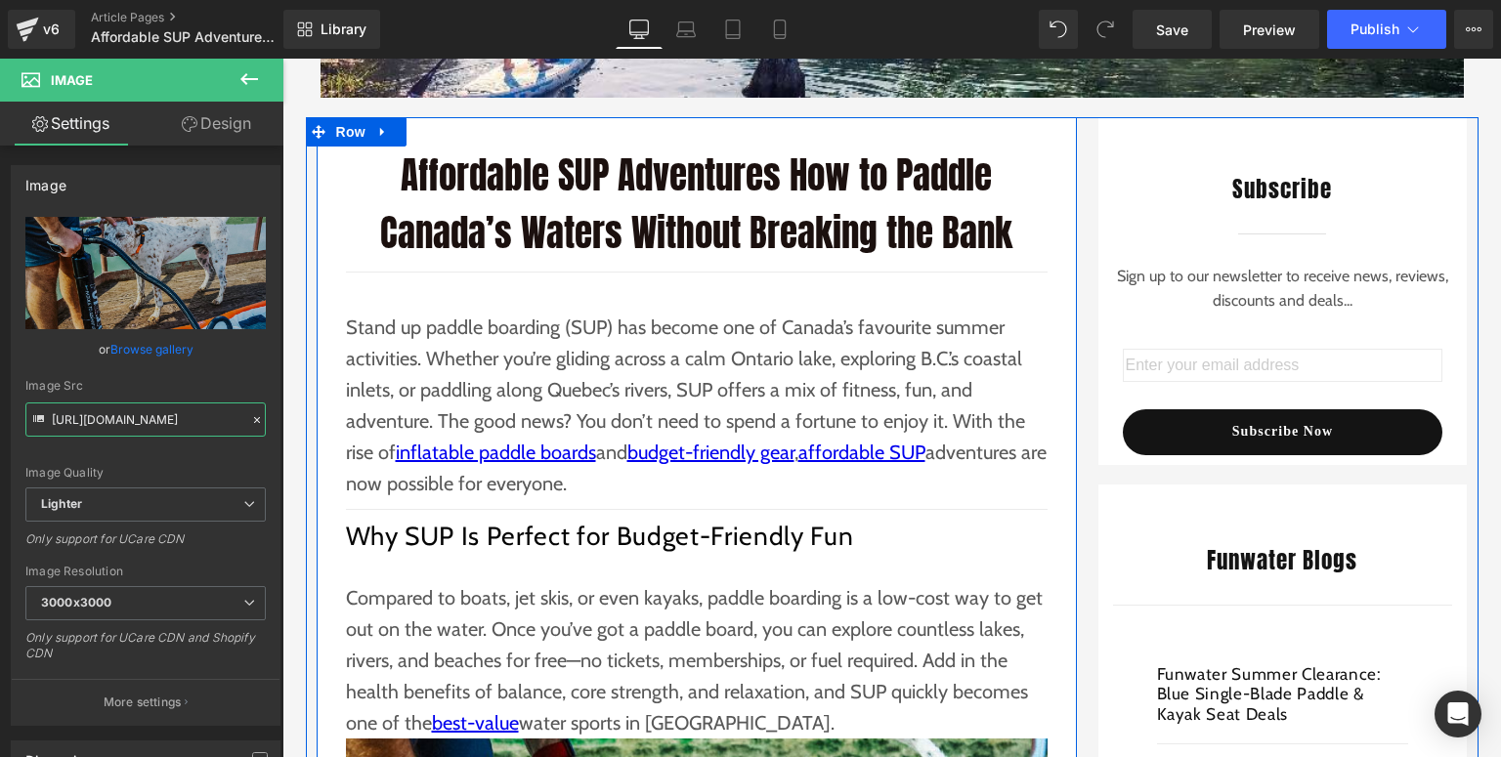
scroll to position [703, 0]
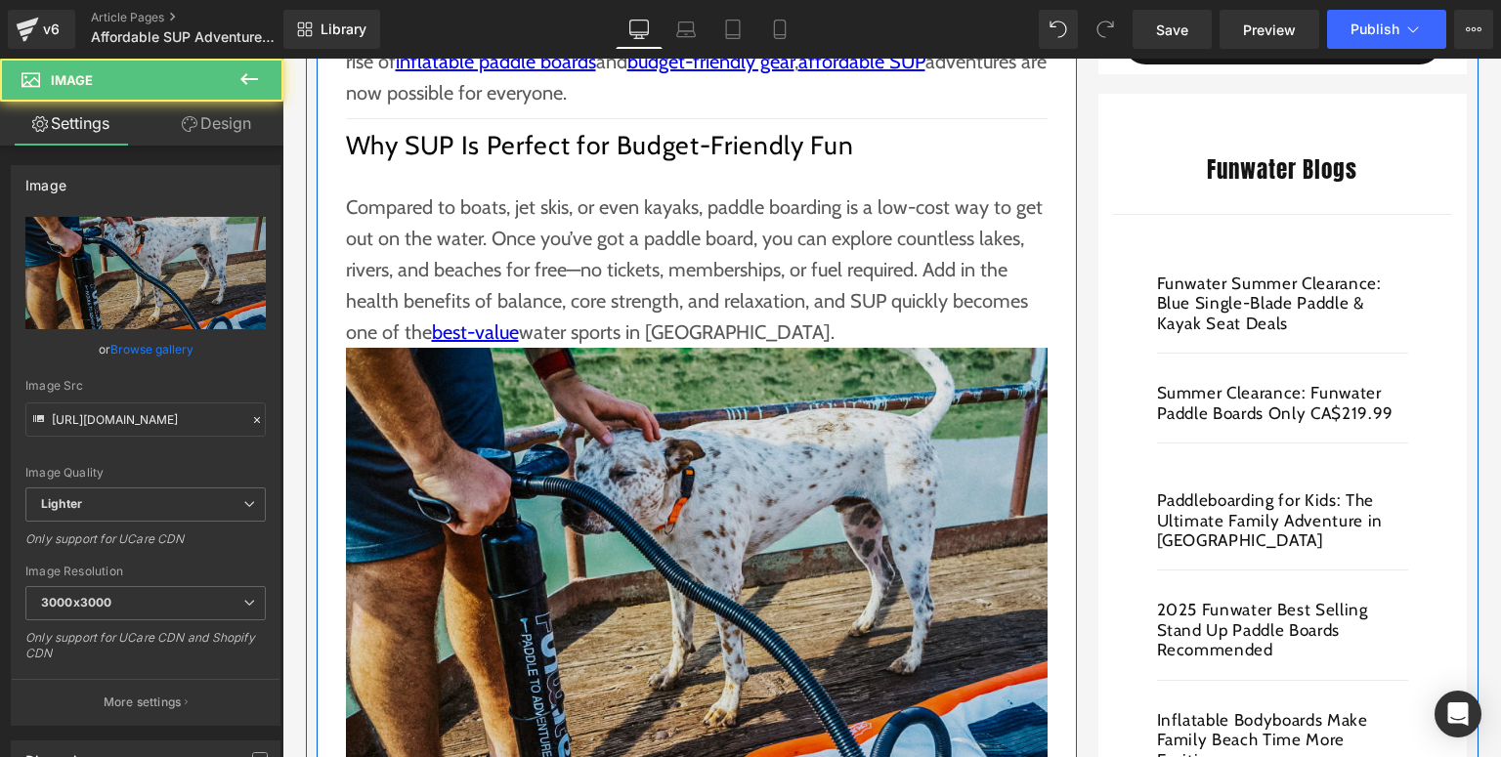
click at [391, 505] on img at bounding box center [697, 582] width 702 height 468
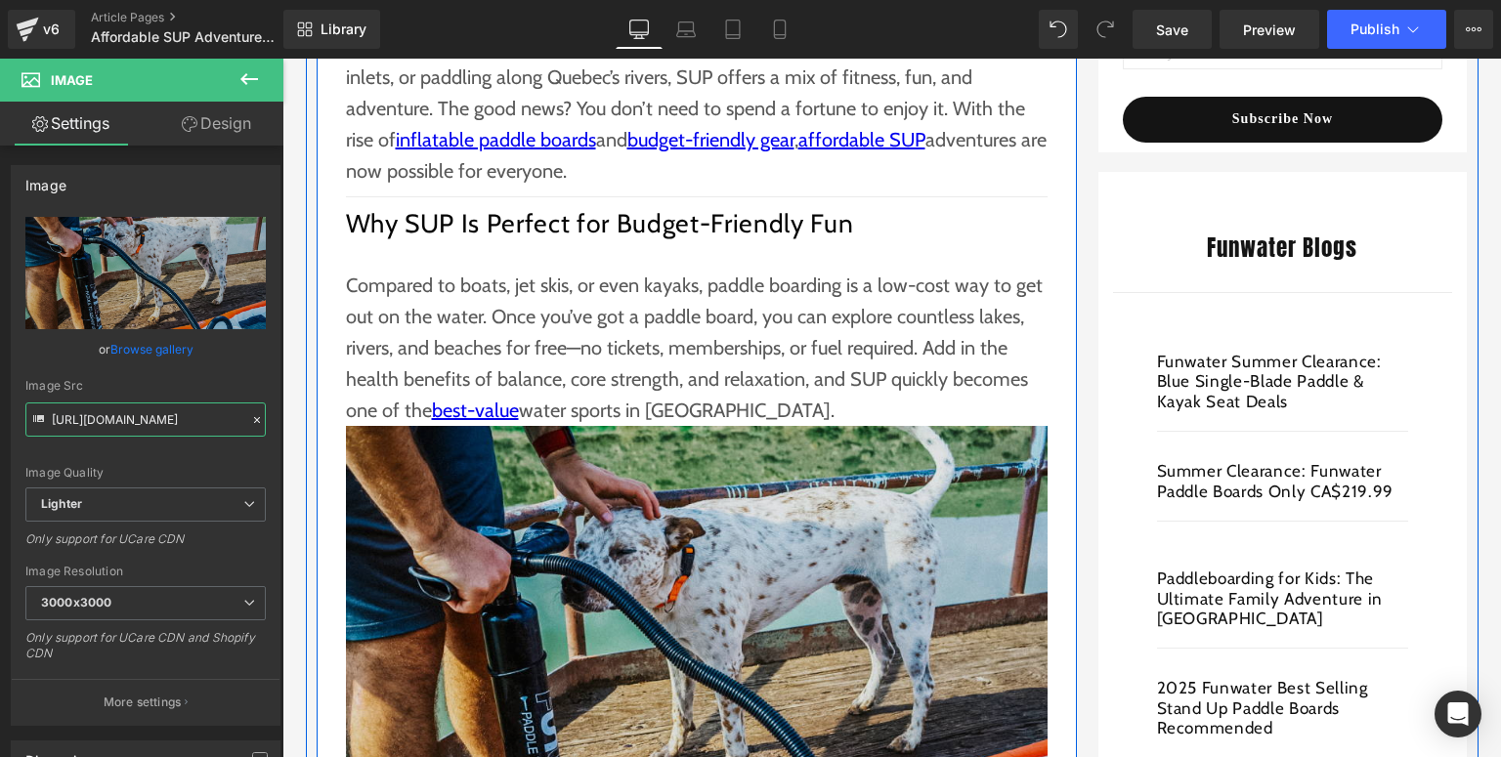
scroll to position [860, 0]
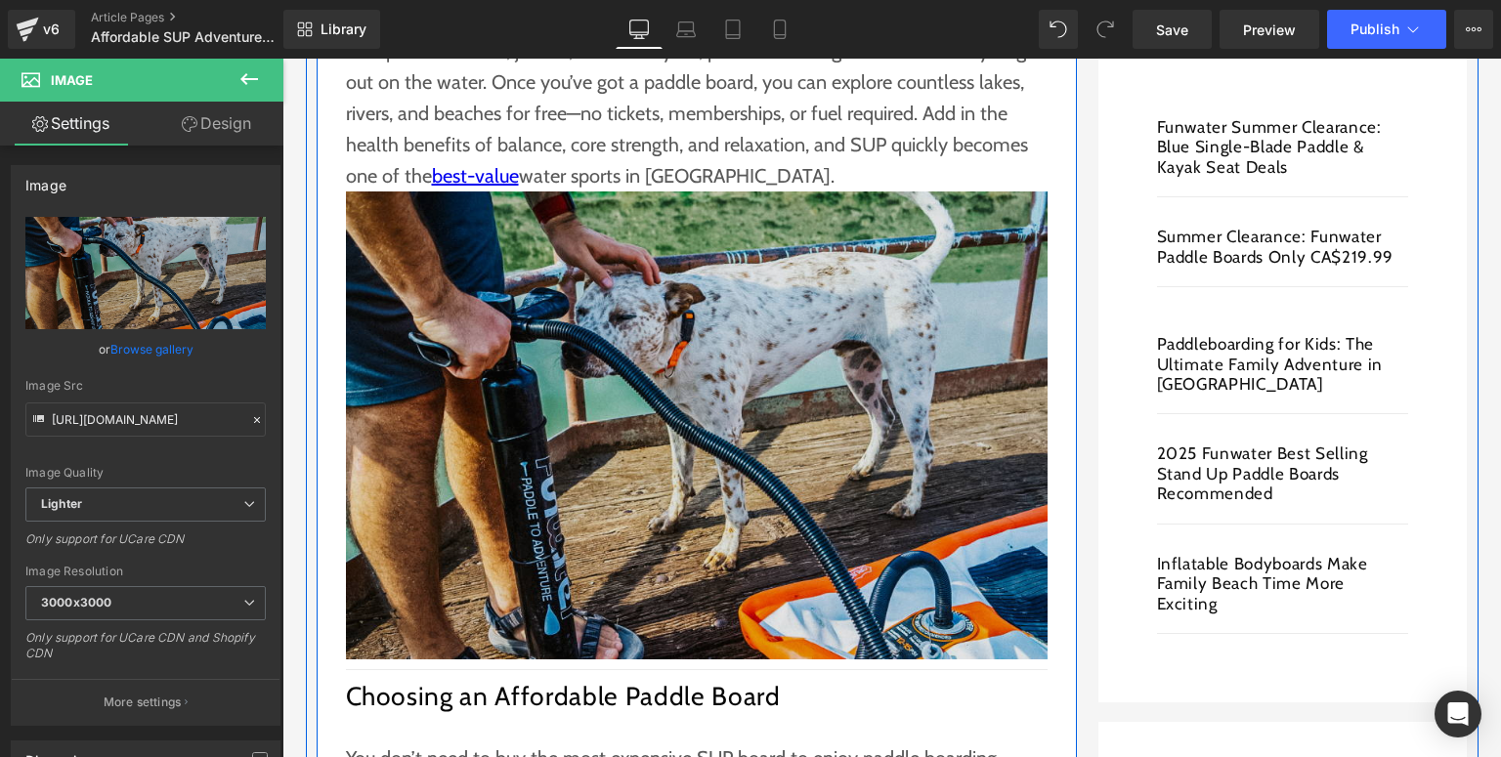
click at [569, 311] on img at bounding box center [697, 426] width 702 height 468
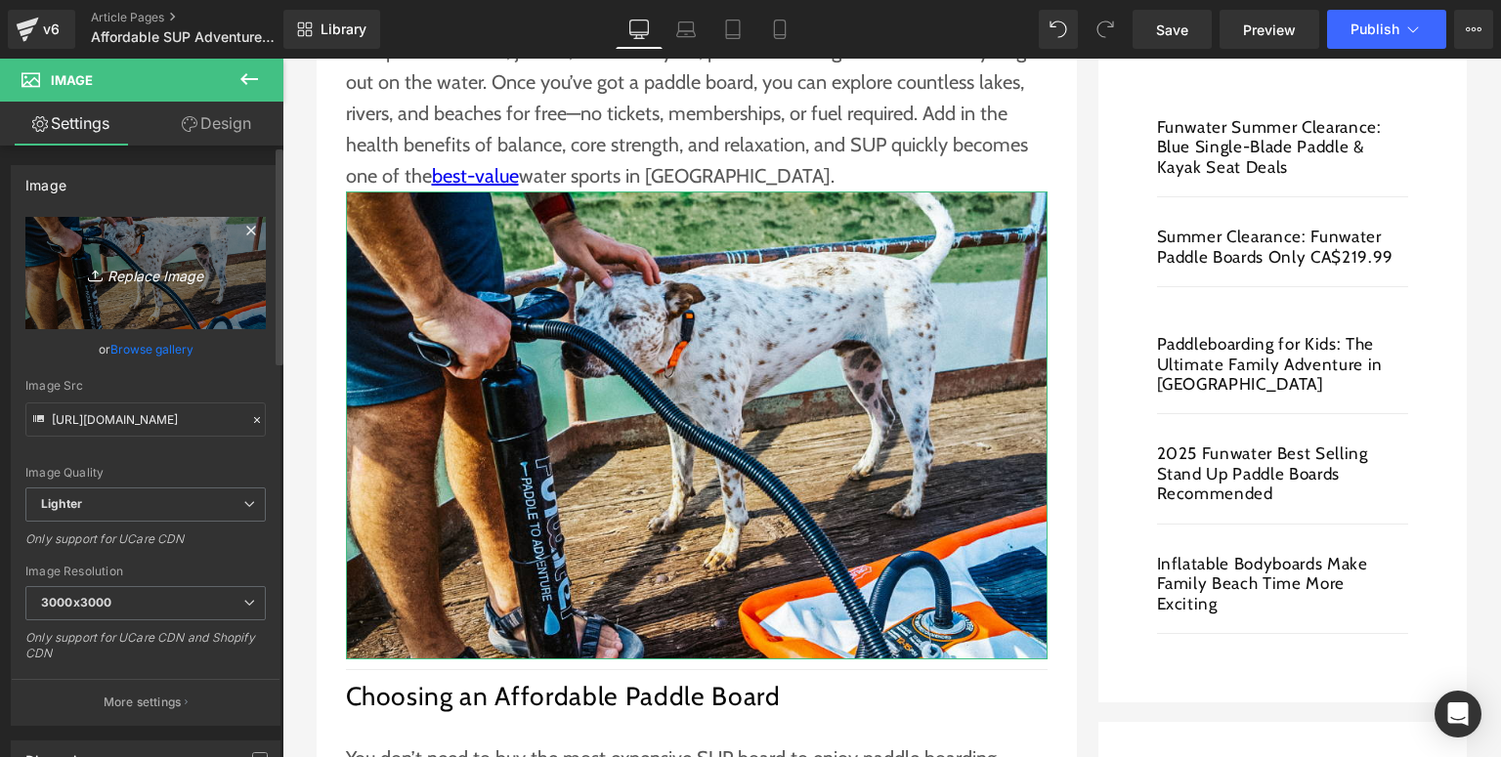
click at [106, 283] on icon "Replace Image" at bounding box center [145, 273] width 156 height 24
type input "C:\fakepath\Funwater paddle board (6).jpg"
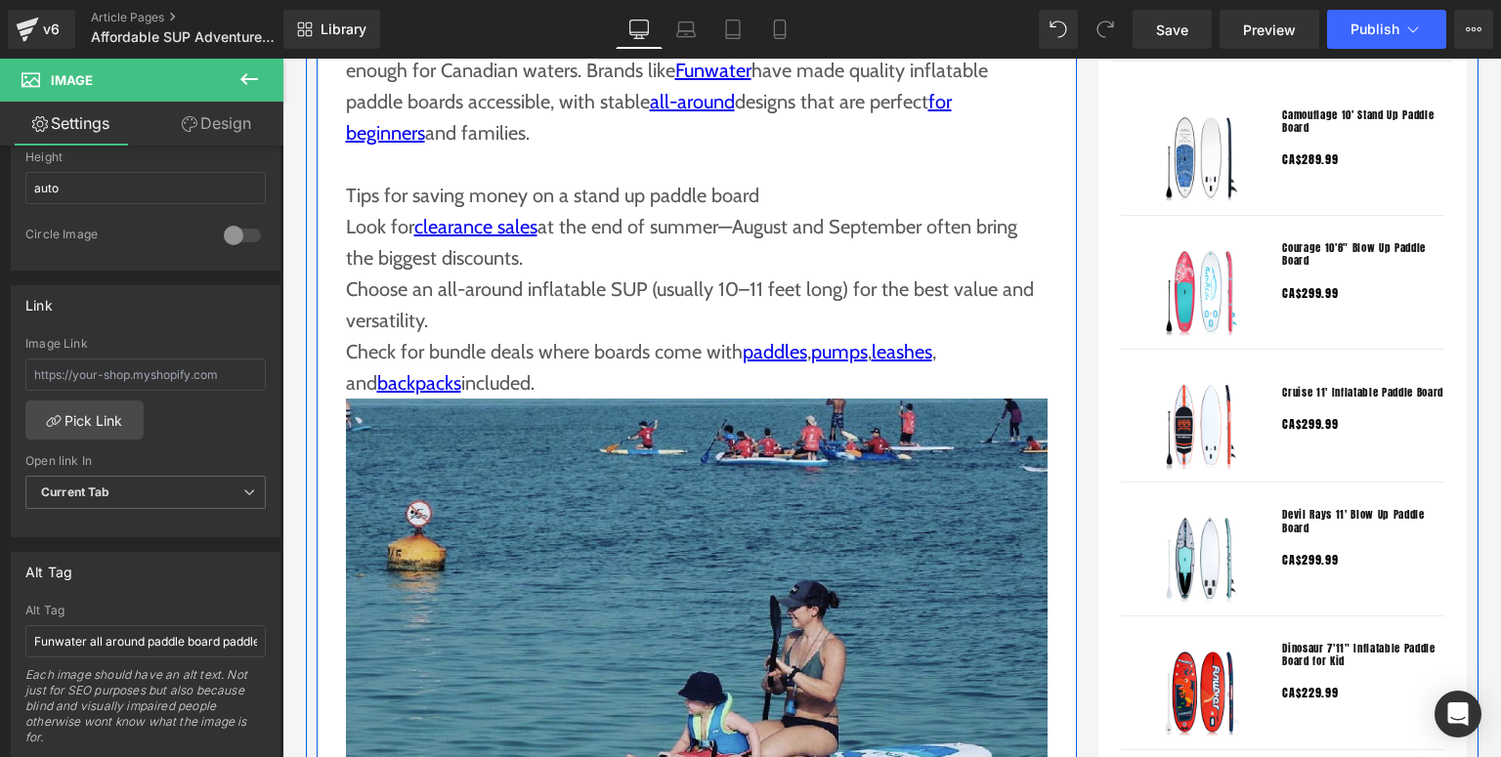
scroll to position [1798, 0]
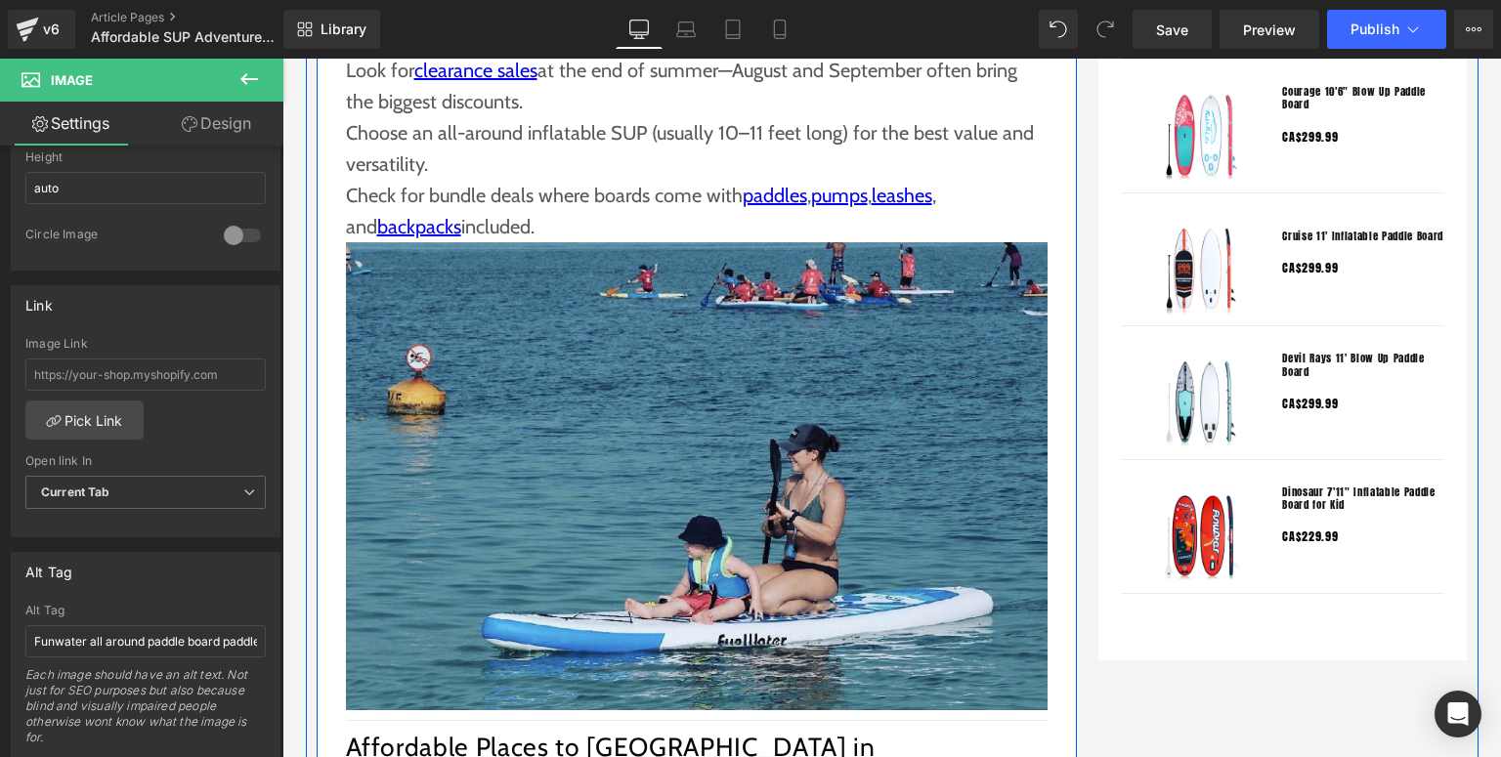
click at [528, 478] on img at bounding box center [697, 476] width 702 height 468
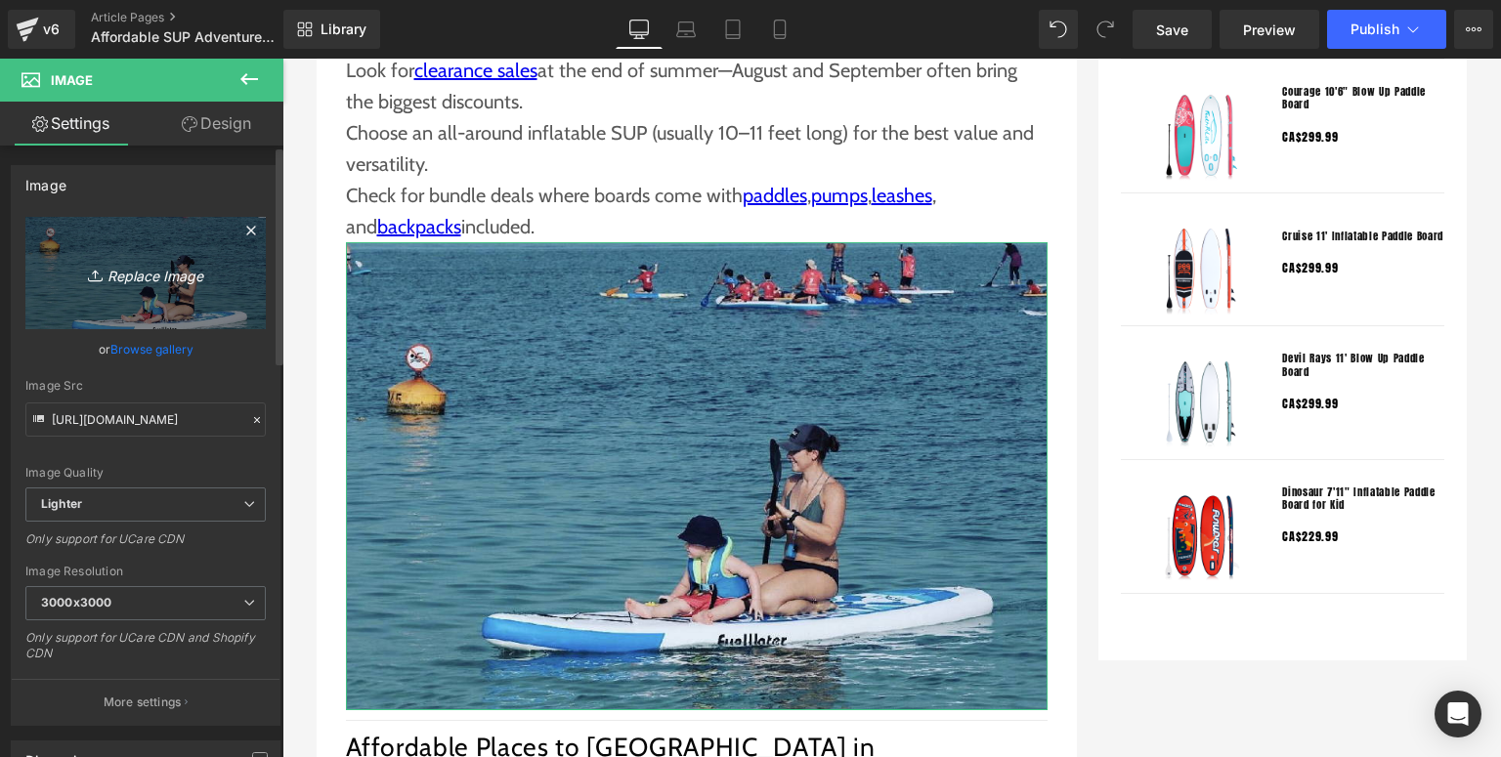
click at [106, 285] on icon "Replace Image" at bounding box center [145, 273] width 156 height 24
type input "C:\fakepath\Funwater paddle board (7).jpg"
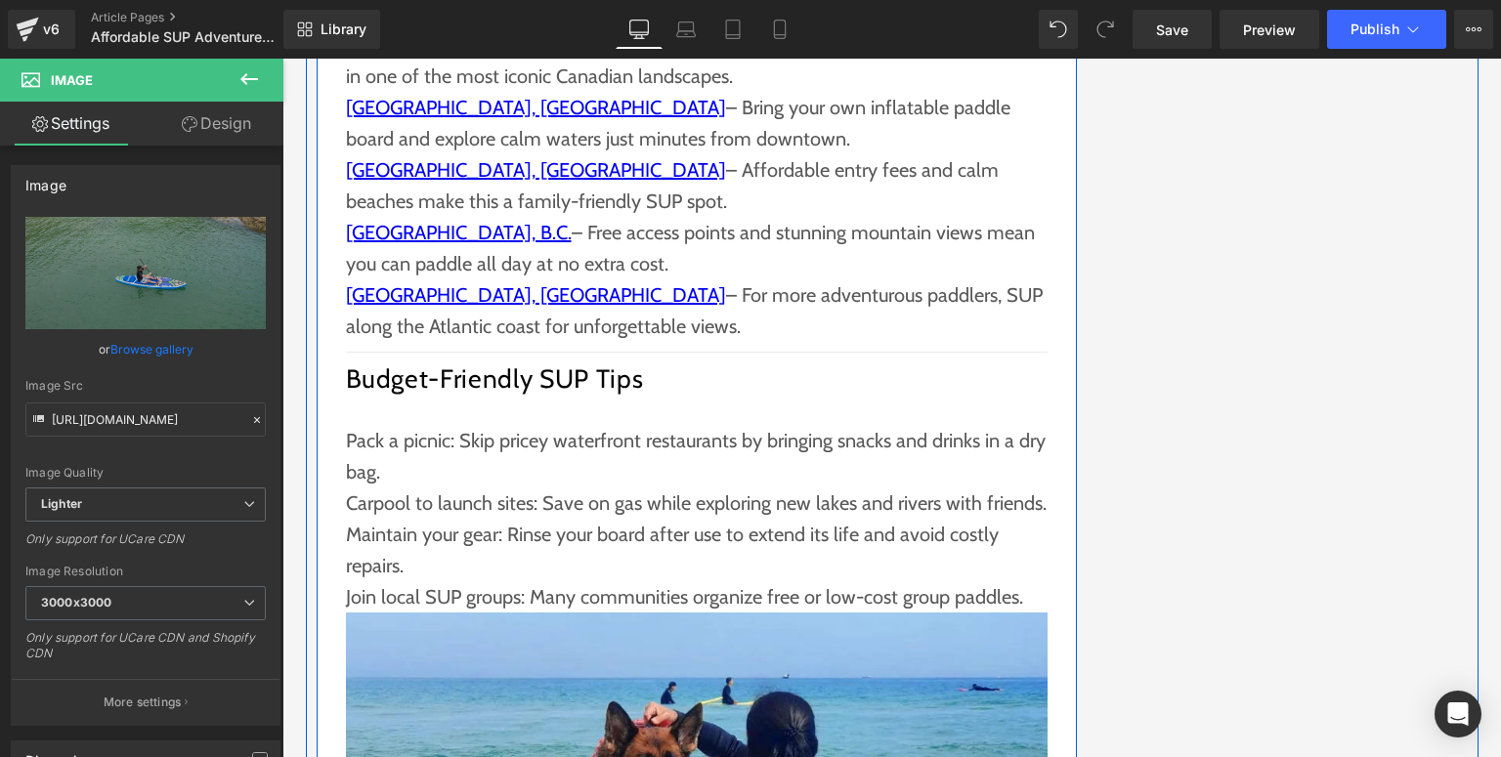
scroll to position [2970, 0]
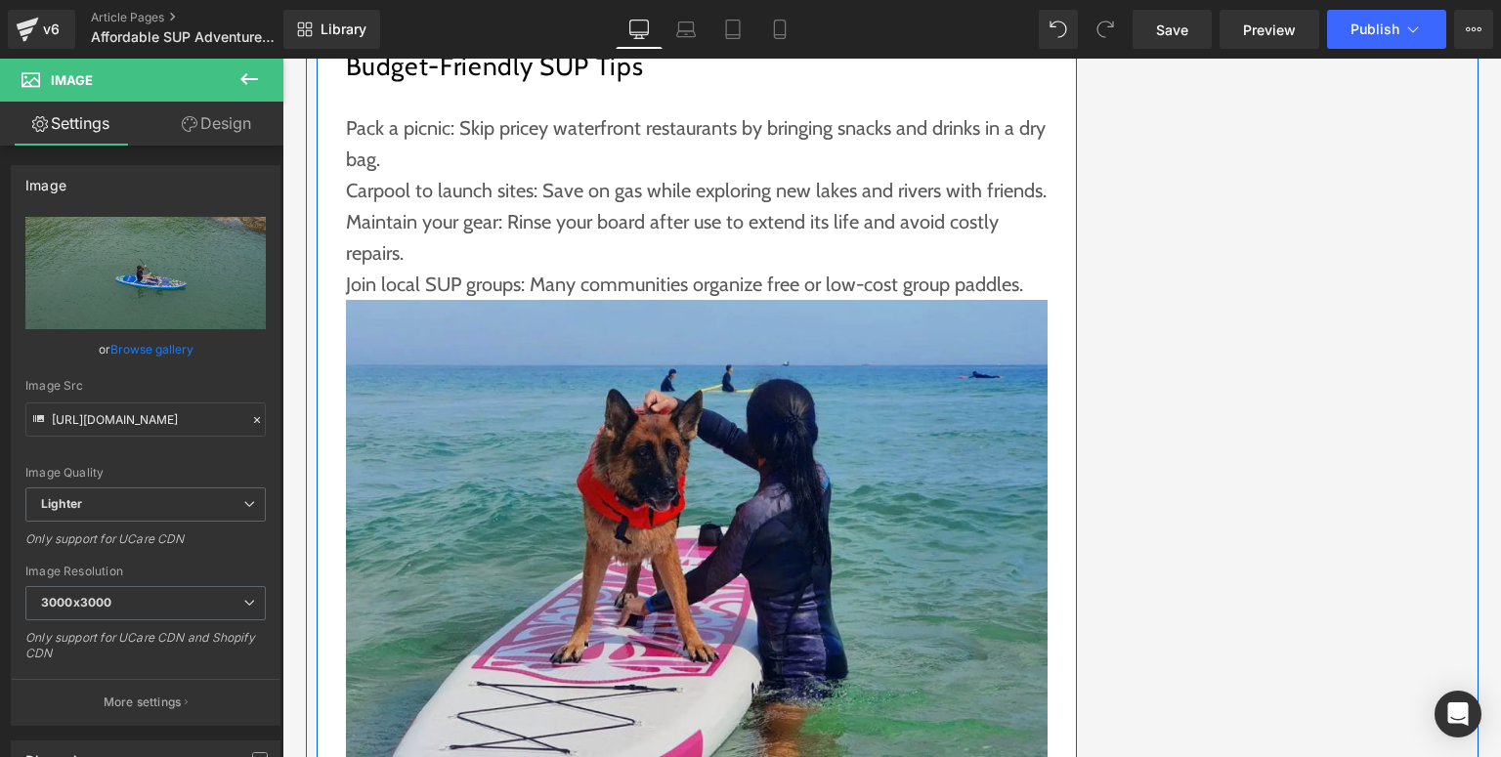
click at [638, 383] on img at bounding box center [697, 534] width 702 height 468
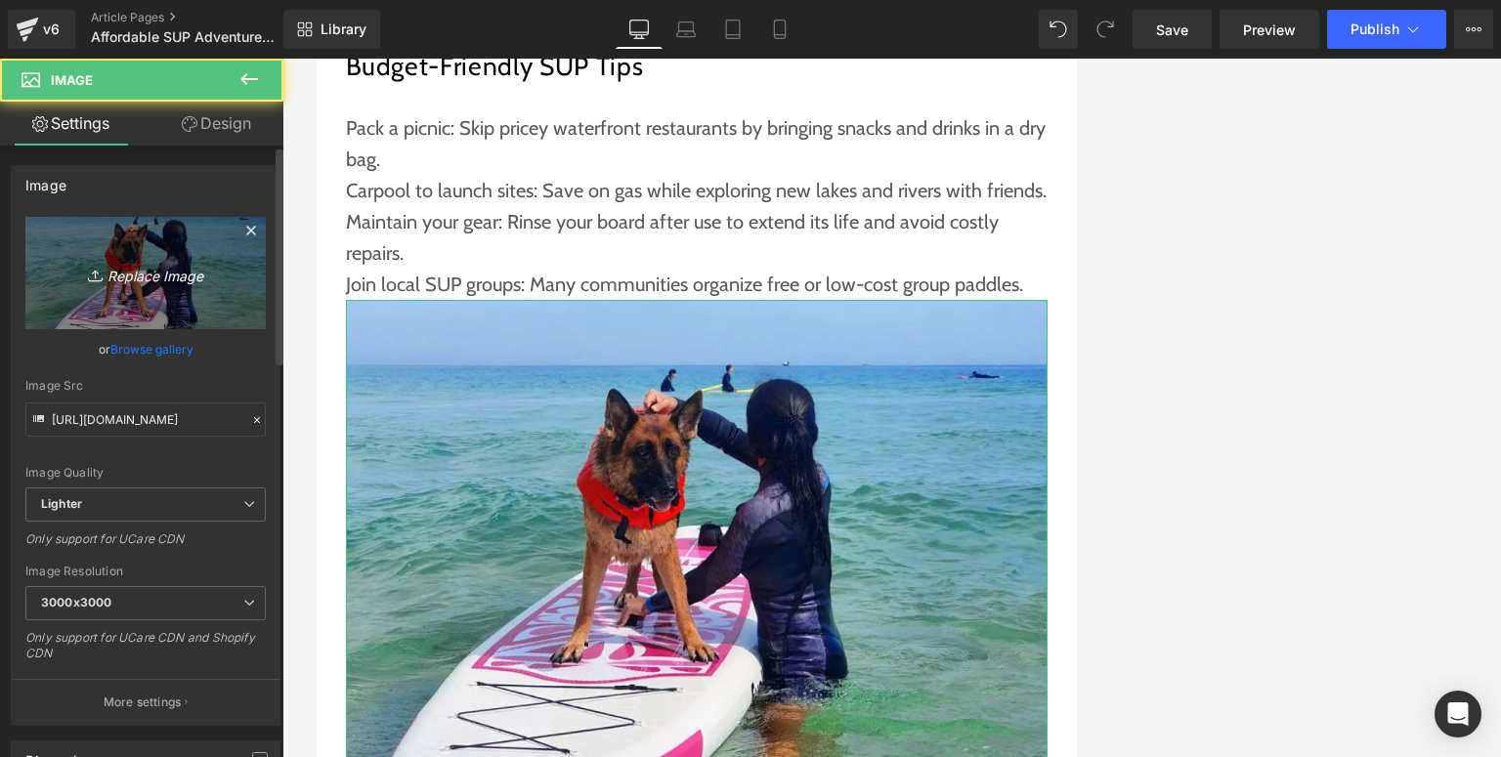
click at [137, 277] on icon "Replace Image" at bounding box center [145, 273] width 156 height 24
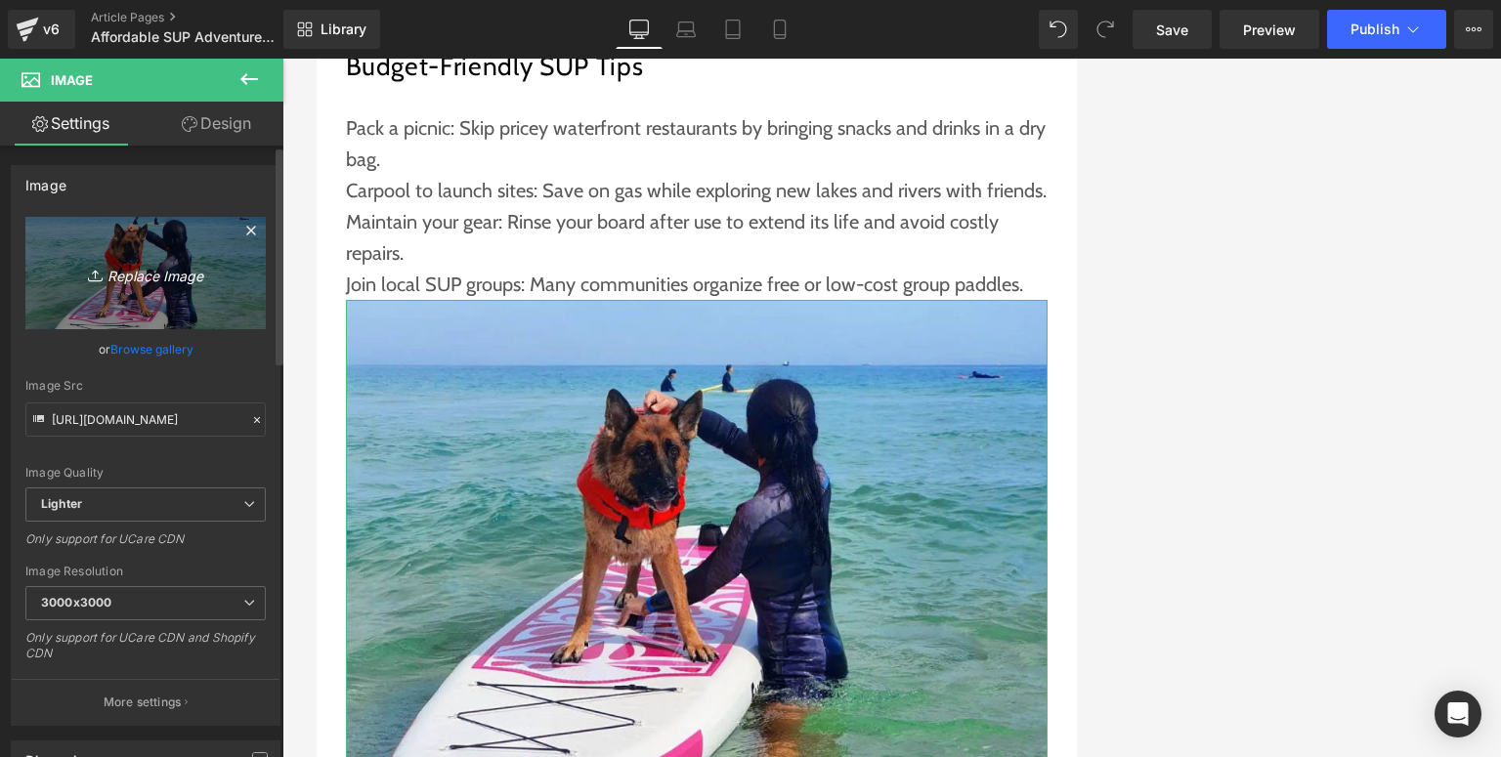
type input "C:\fakepath\Funwater paddle board (8).jpg"
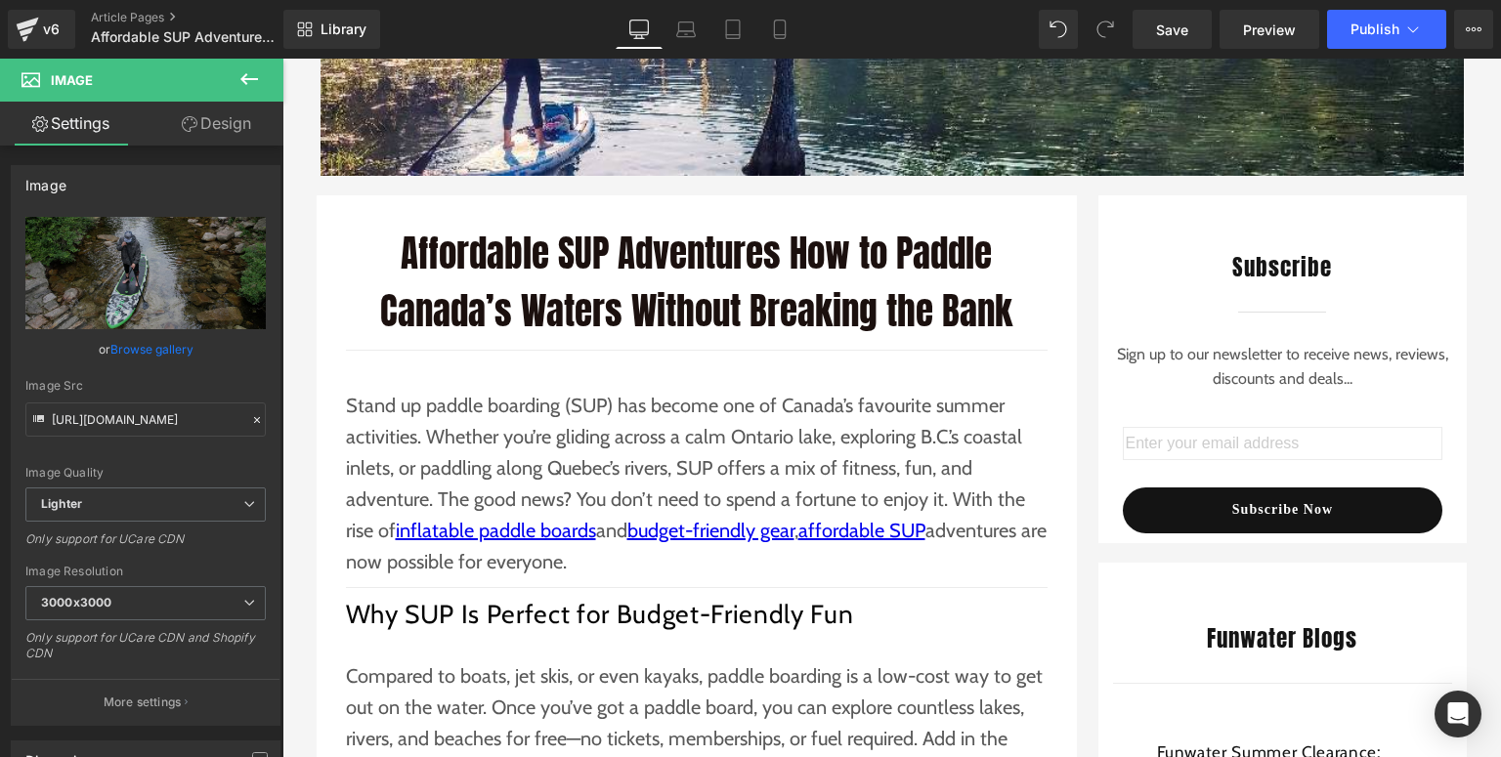
scroll to position [0, 0]
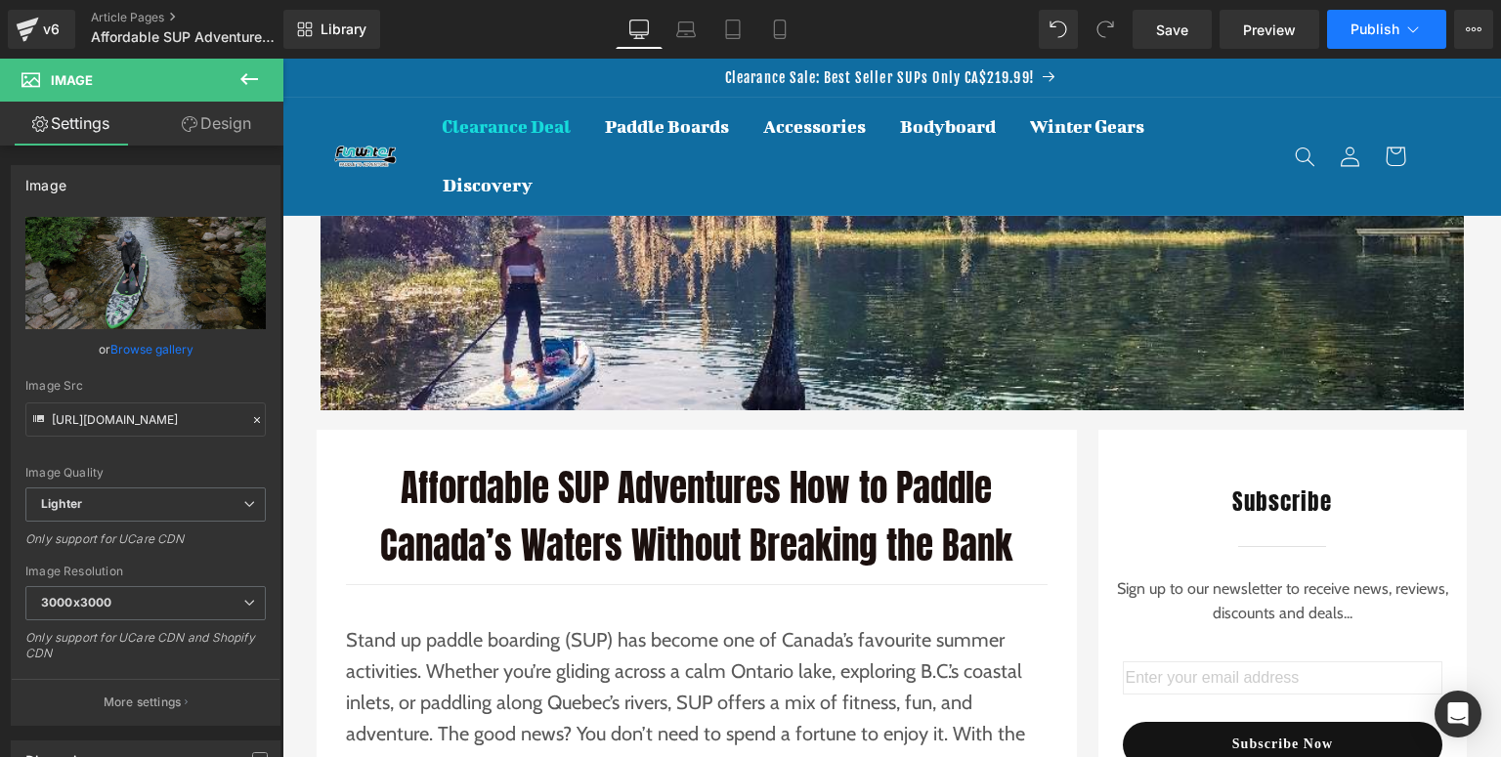
click at [1364, 39] on button "Publish" at bounding box center [1386, 29] width 119 height 39
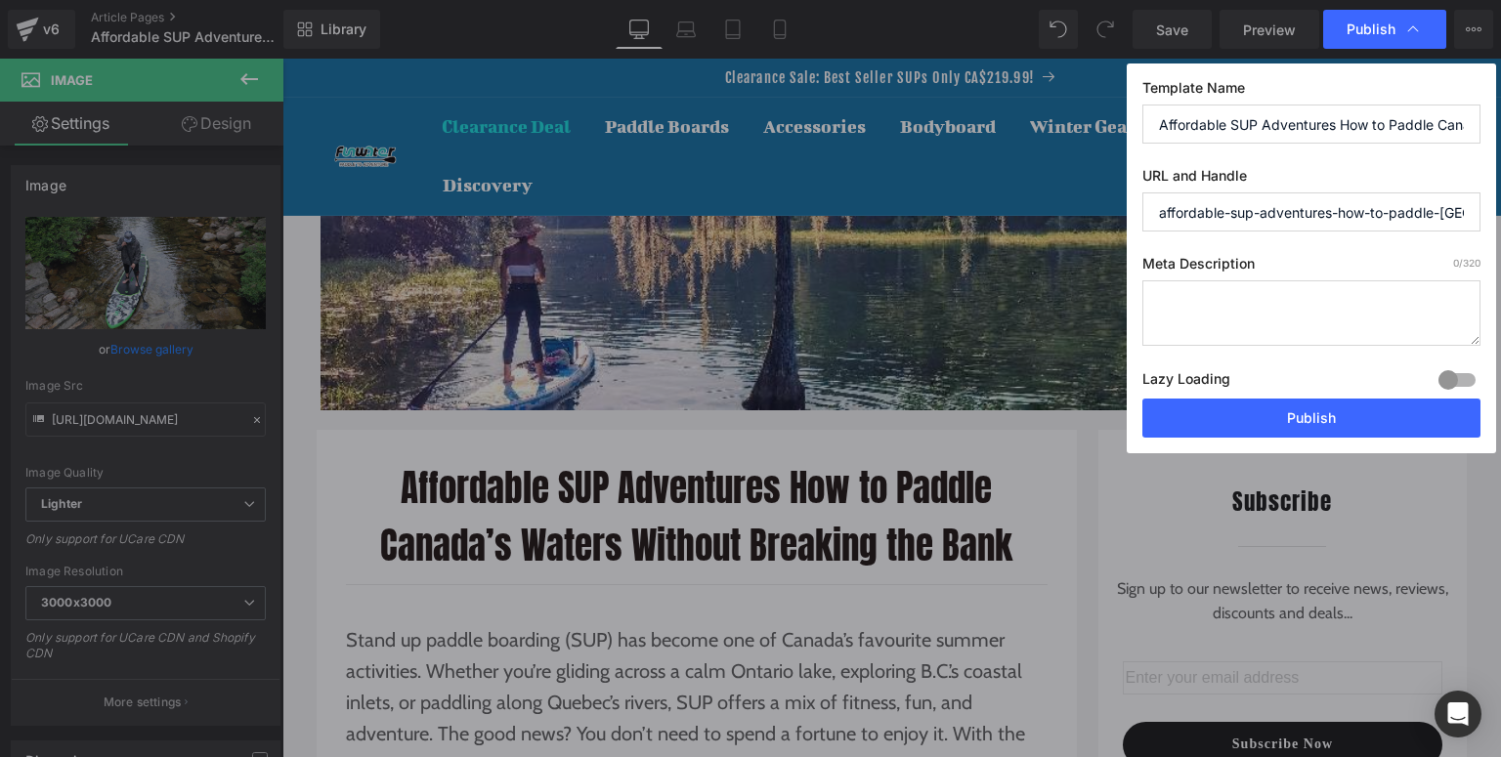
click at [1242, 326] on textarea at bounding box center [1311, 312] width 338 height 65
paste textarea "Affordable SUP adventures in [GEOGRAPHIC_DATA]—explore lakes, rivers, and coast…"
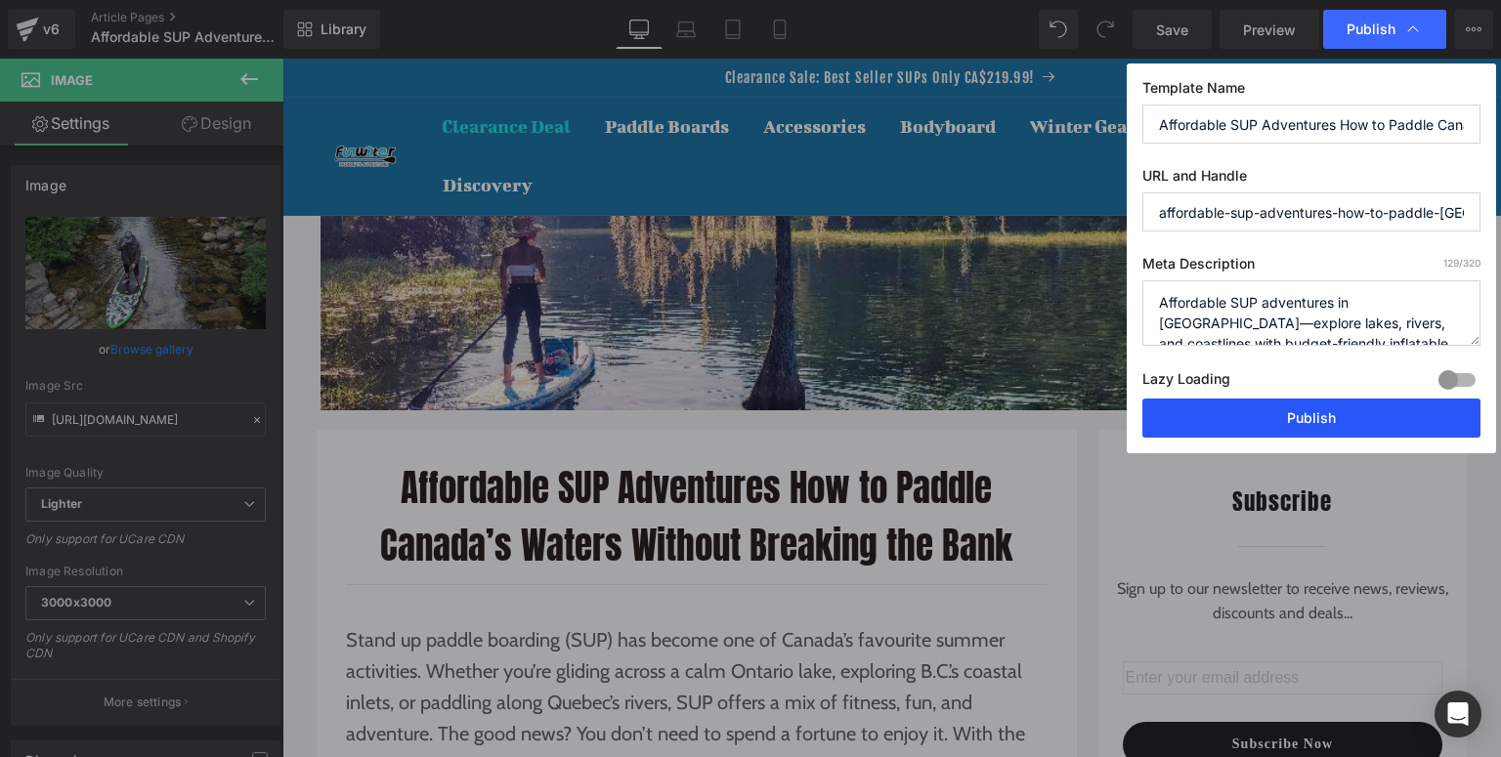
type textarea "Affordable SUP adventures in [GEOGRAPHIC_DATA]—explore lakes, rivers, and coast…"
click at [1261, 415] on button "Publish" at bounding box center [1311, 418] width 338 height 39
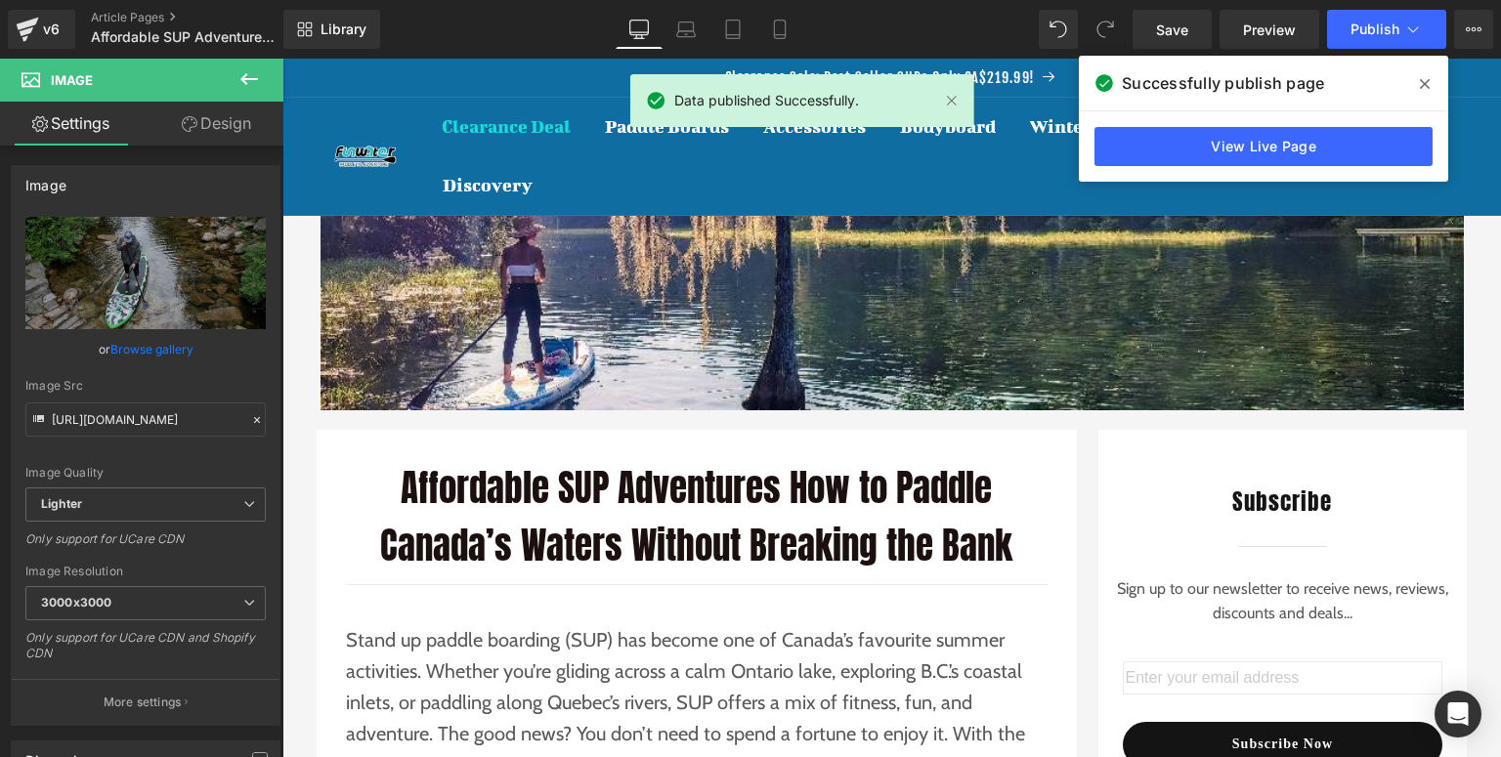
click at [1427, 82] on icon at bounding box center [1425, 84] width 10 height 10
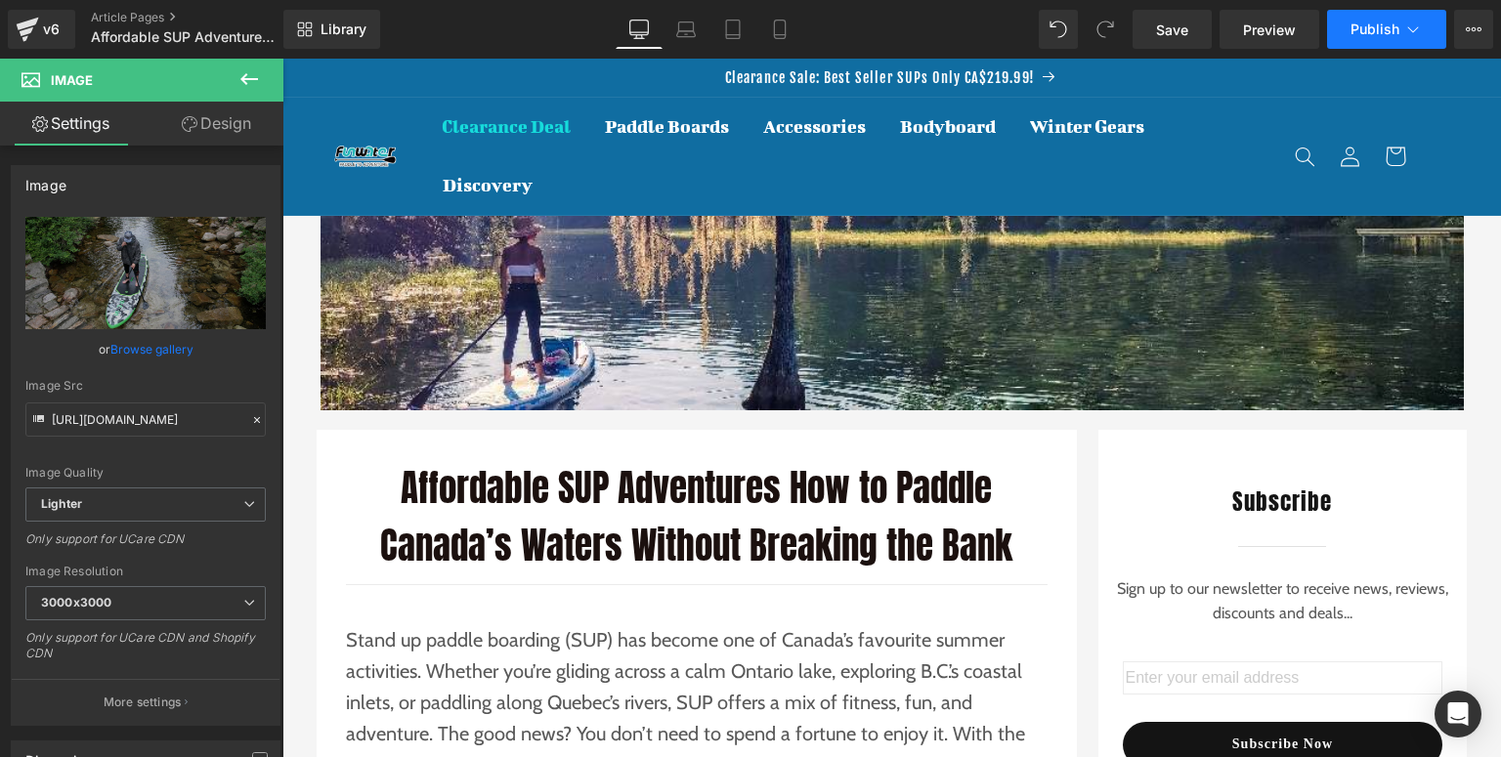
click at [1361, 30] on span "Publish" at bounding box center [1374, 29] width 49 height 16
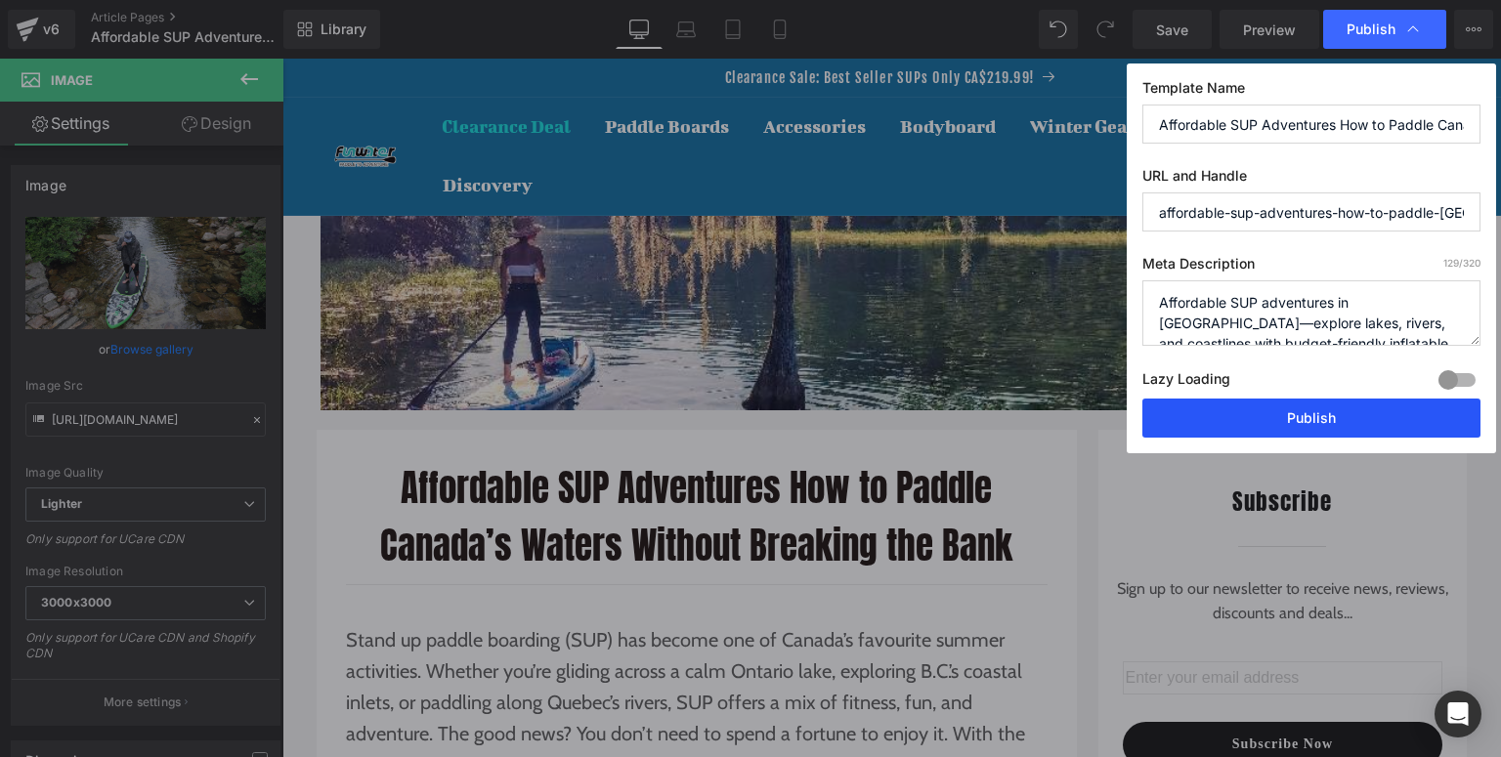
drag, startPoint x: 1260, startPoint y: 418, endPoint x: 977, endPoint y: 360, distance: 289.4
click at [1260, 418] on button "Publish" at bounding box center [1311, 418] width 338 height 39
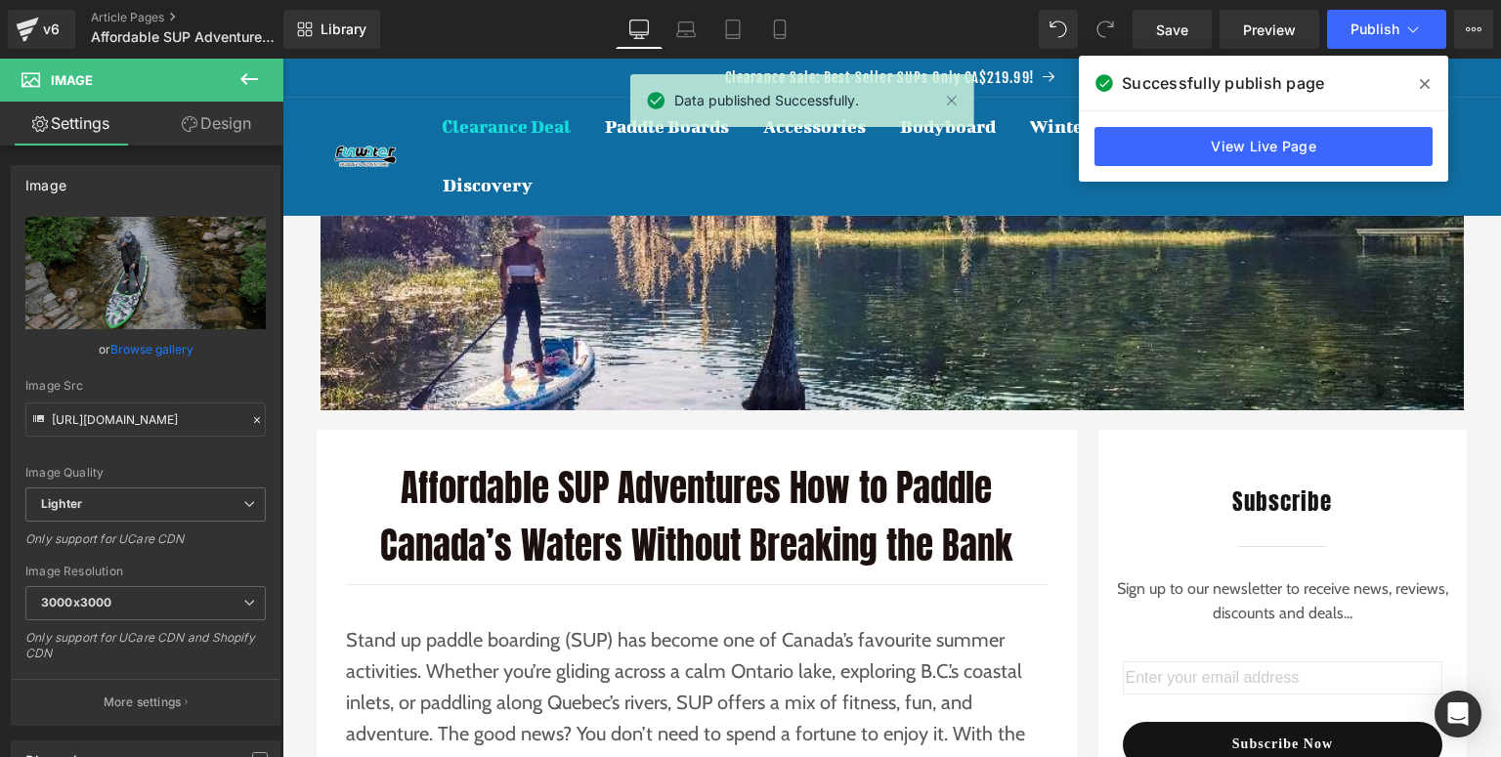
click at [1423, 86] on icon at bounding box center [1425, 84] width 10 height 10
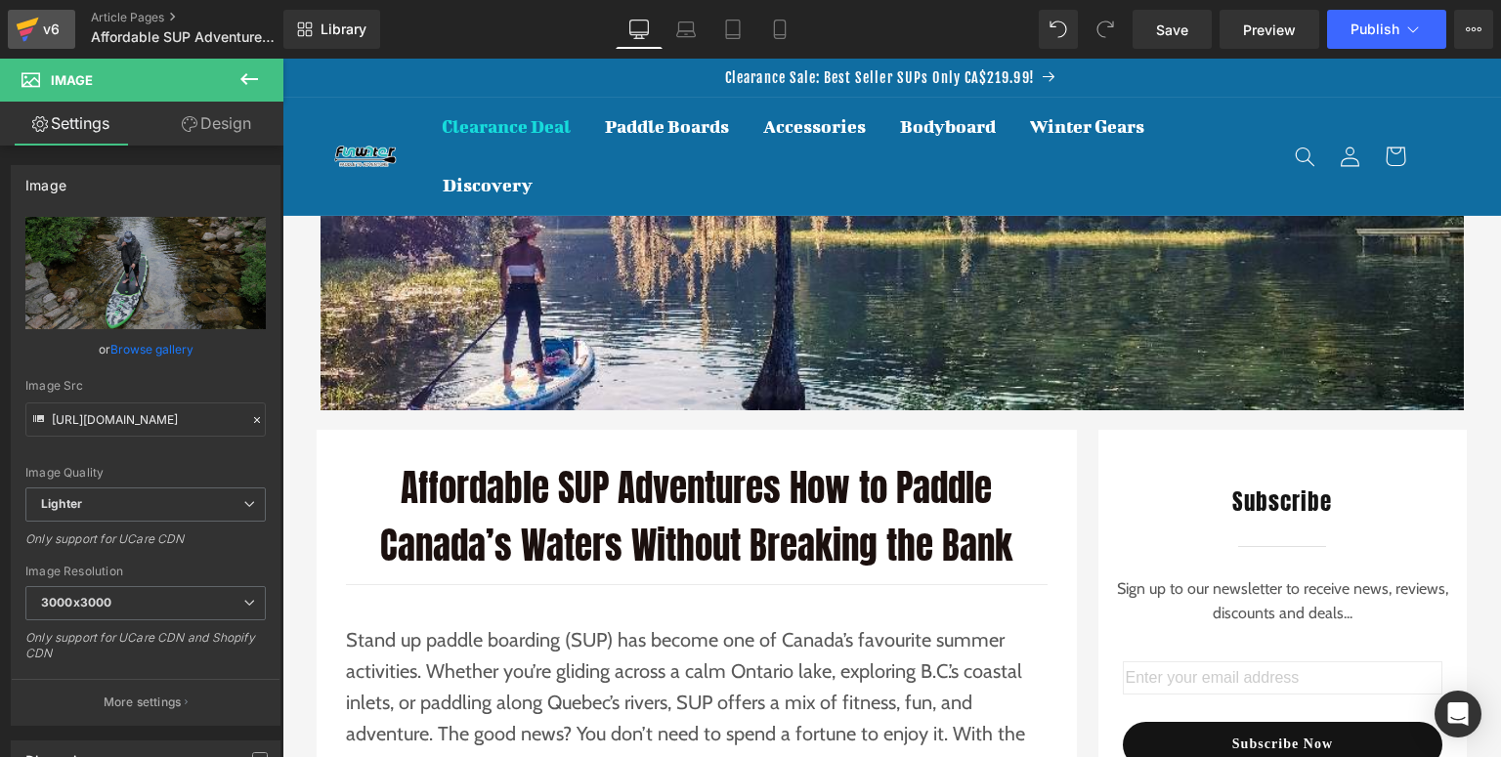
click at [16, 29] on icon at bounding box center [27, 29] width 23 height 49
